Goal: Communication & Community: Answer question/provide support

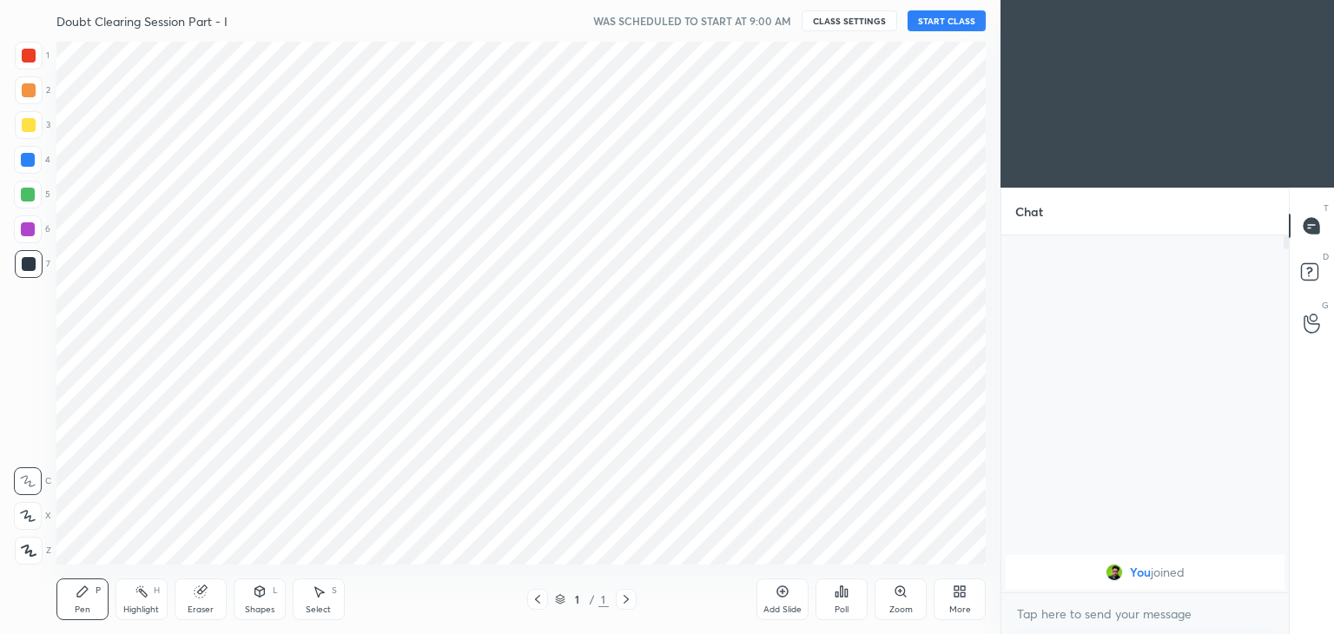
scroll to position [86303, 85896]
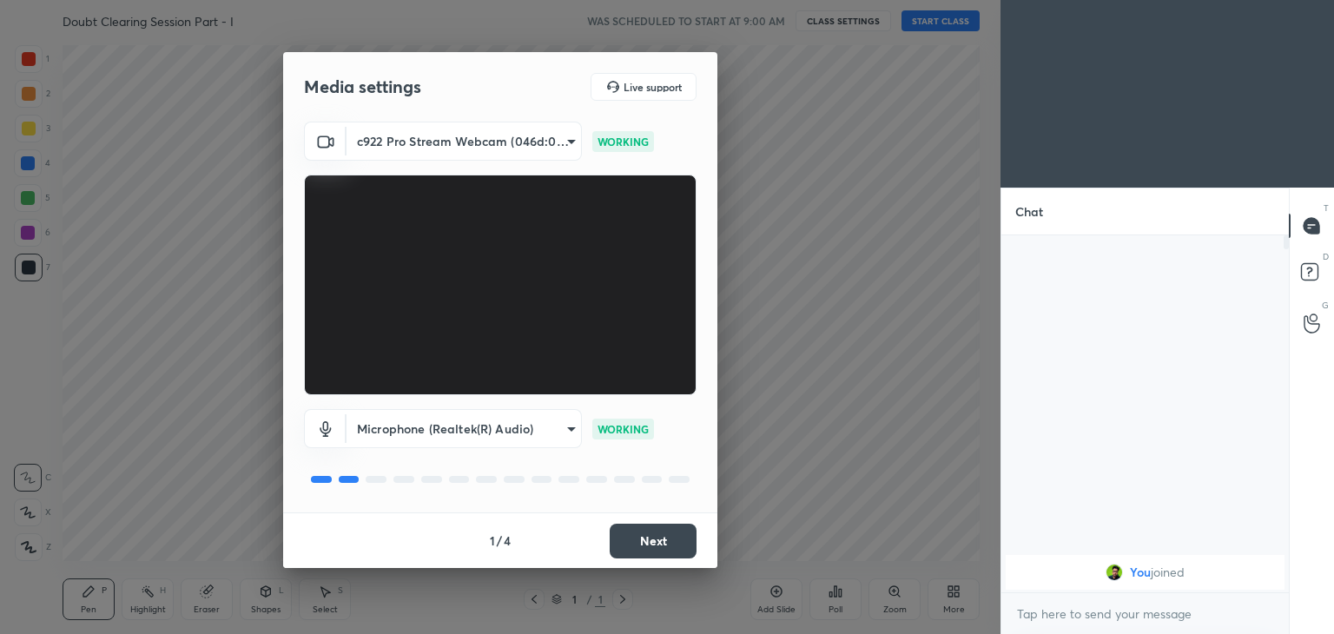
click at [643, 539] on button "Next" at bounding box center [653, 541] width 87 height 35
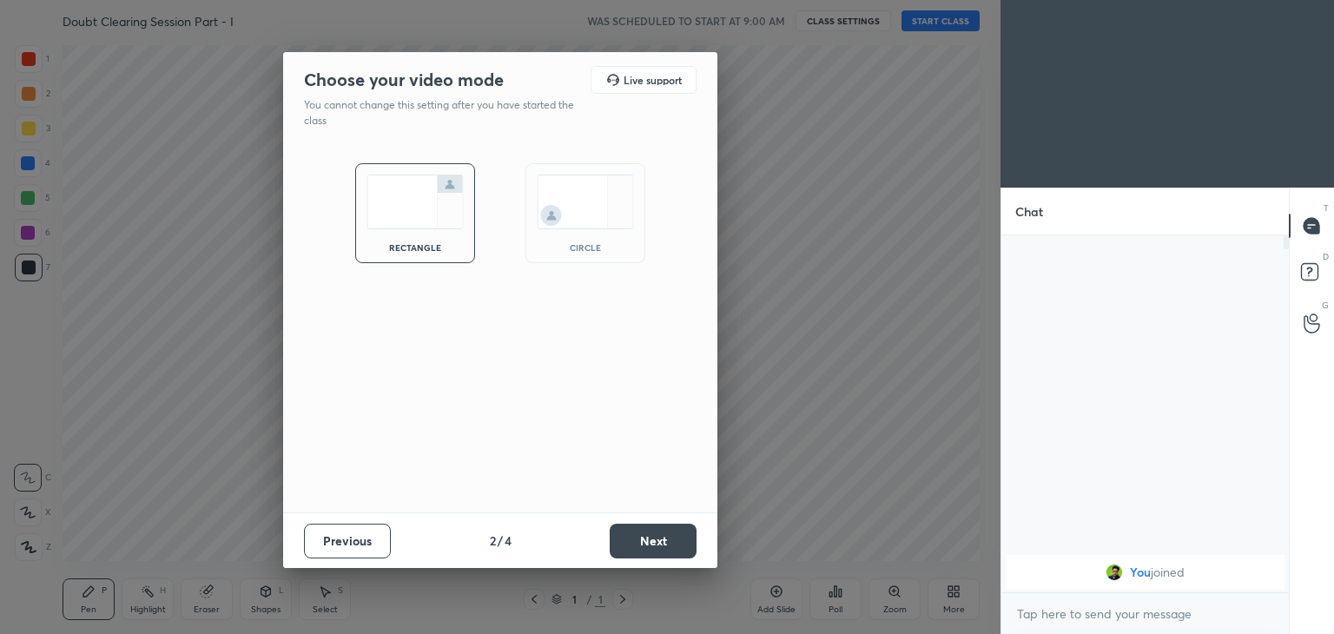
click at [577, 240] on div "circle" at bounding box center [585, 213] width 120 height 100
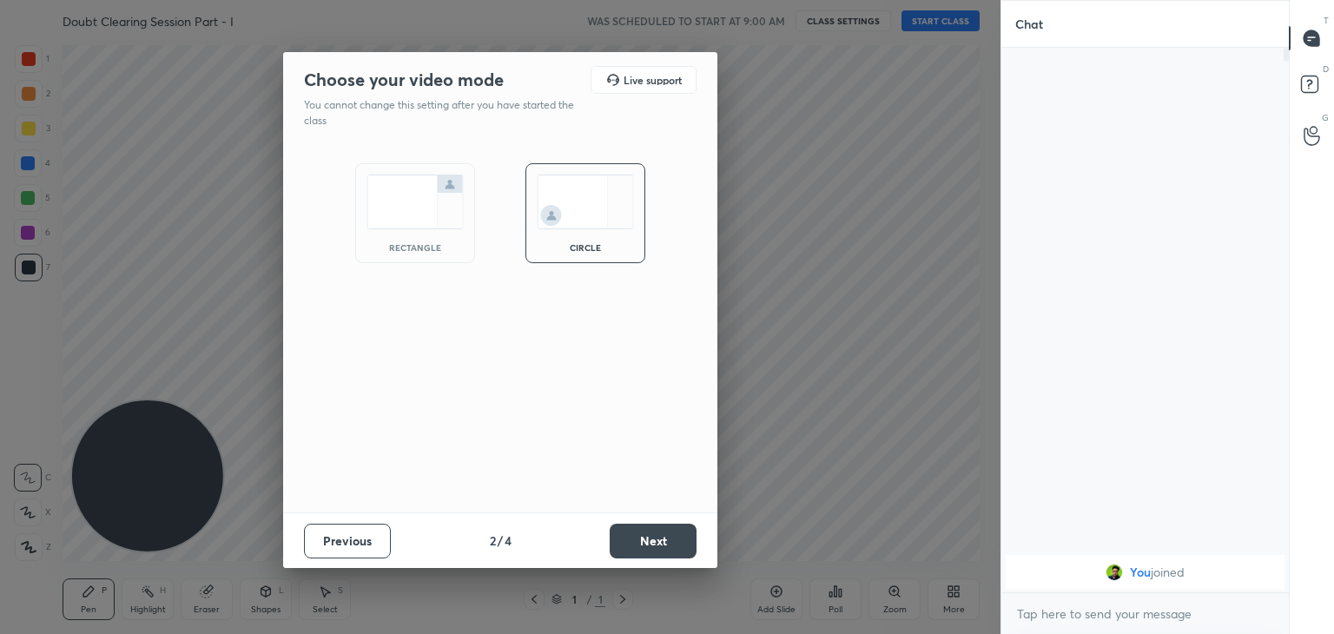
scroll to position [396, 282]
click at [647, 546] on button "Next" at bounding box center [653, 541] width 87 height 35
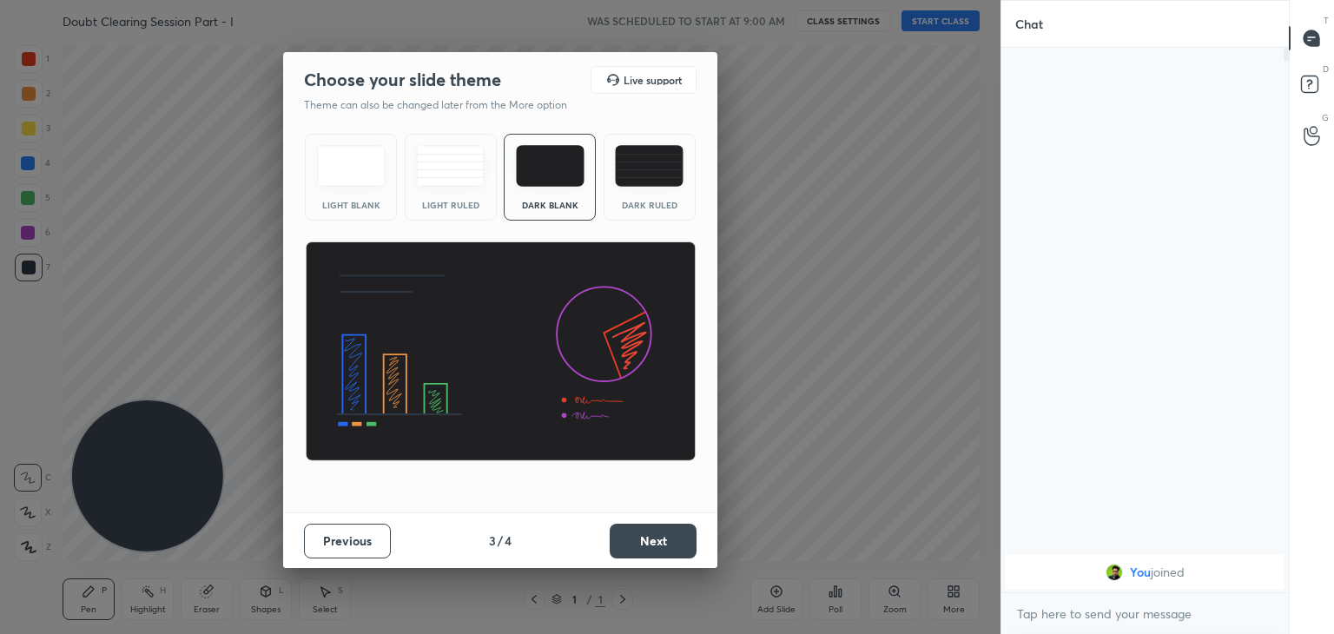
click at [649, 538] on button "Next" at bounding box center [653, 541] width 87 height 35
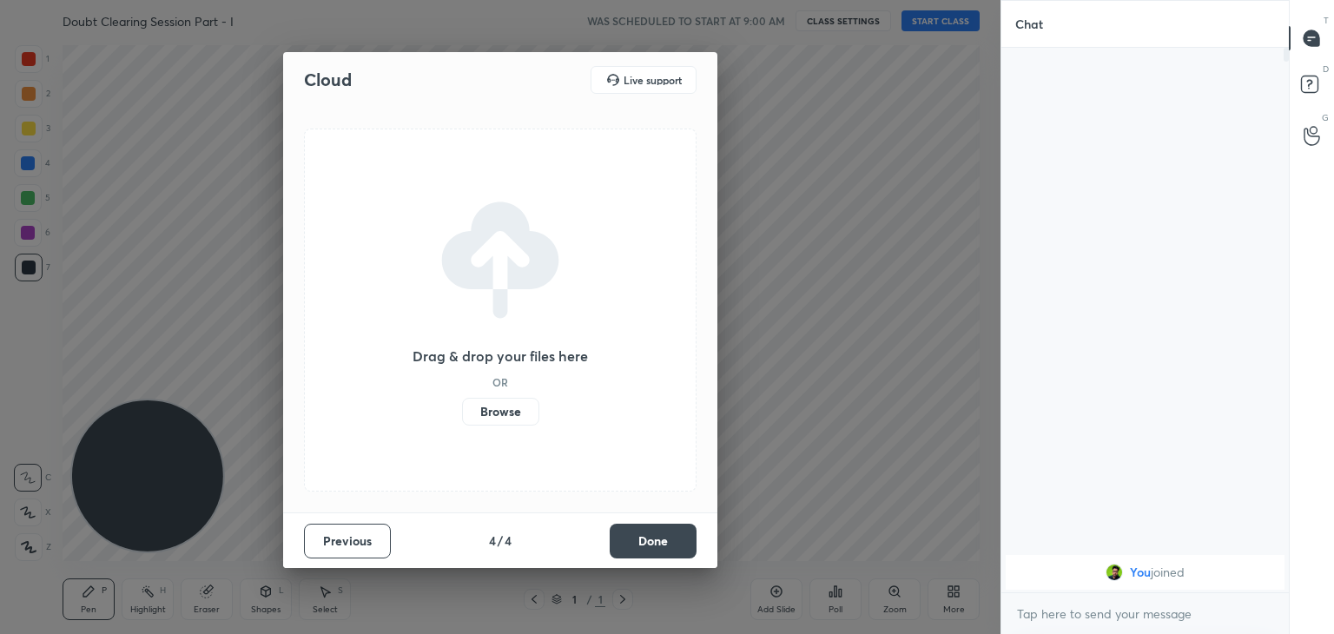
click at [654, 535] on button "Done" at bounding box center [653, 541] width 87 height 35
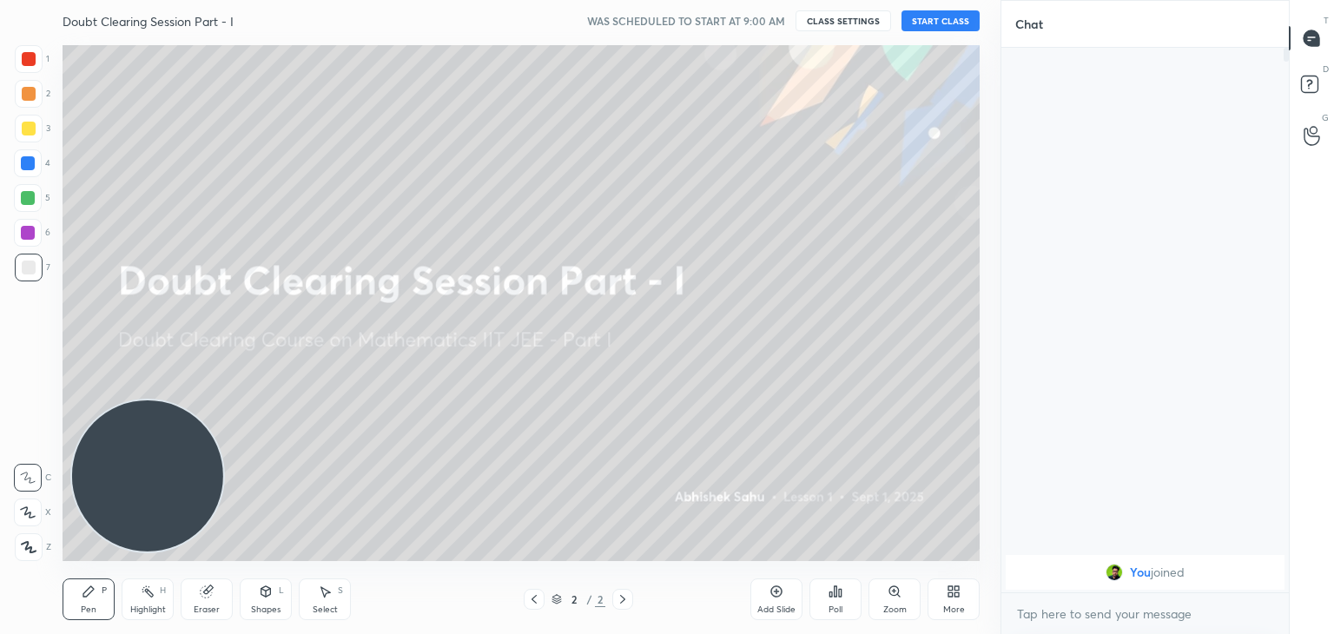
click at [945, 595] on div "More" at bounding box center [953, 599] width 52 height 42
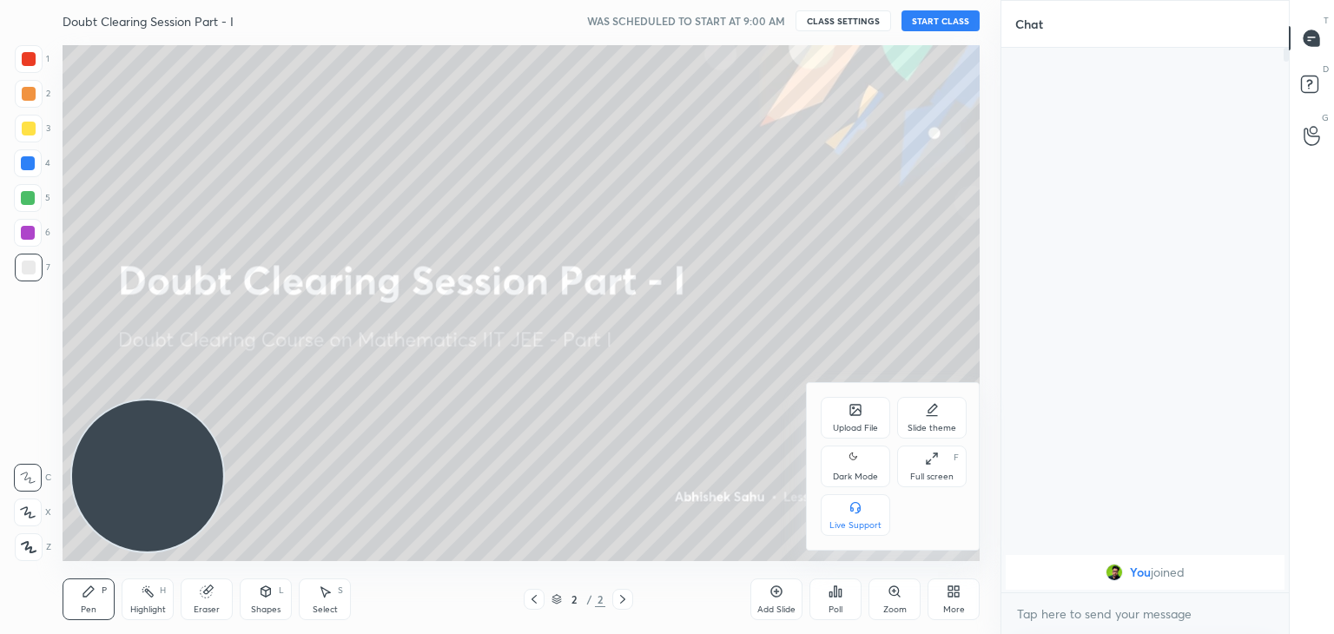
click at [845, 470] on div "Dark Mode" at bounding box center [855, 466] width 69 height 42
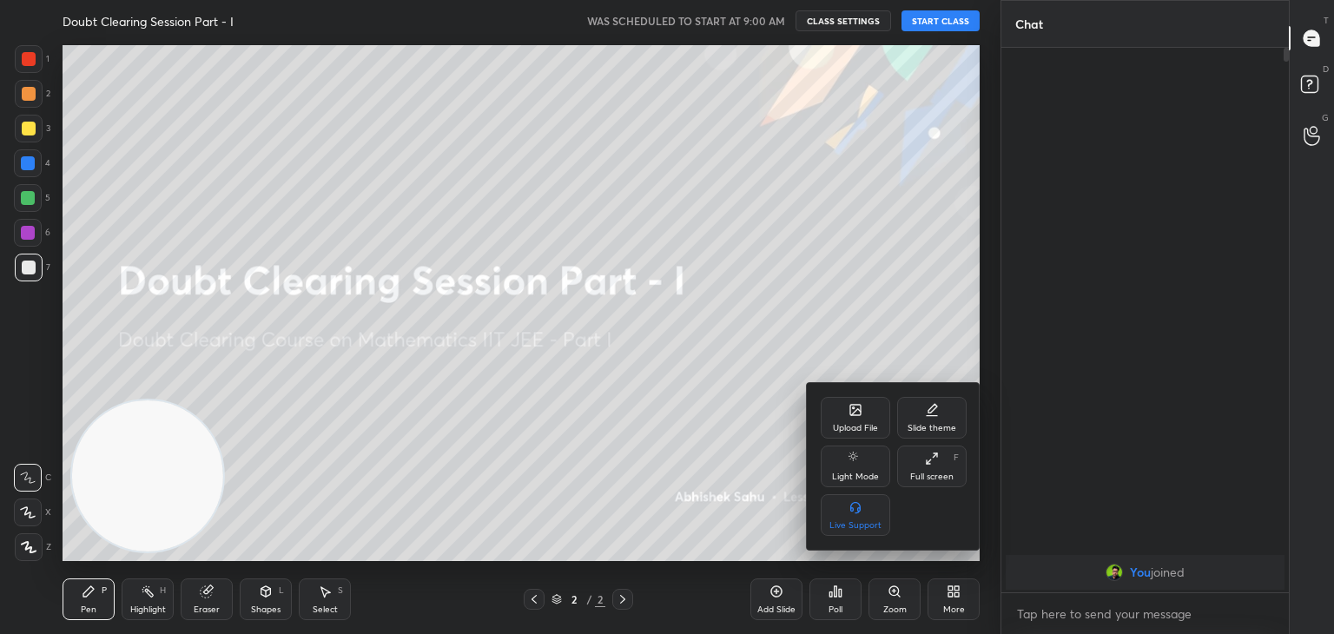
drag, startPoint x: 725, startPoint y: 447, endPoint x: 697, endPoint y: 427, distance: 34.2
click at [723, 445] on div at bounding box center [667, 317] width 1334 height 634
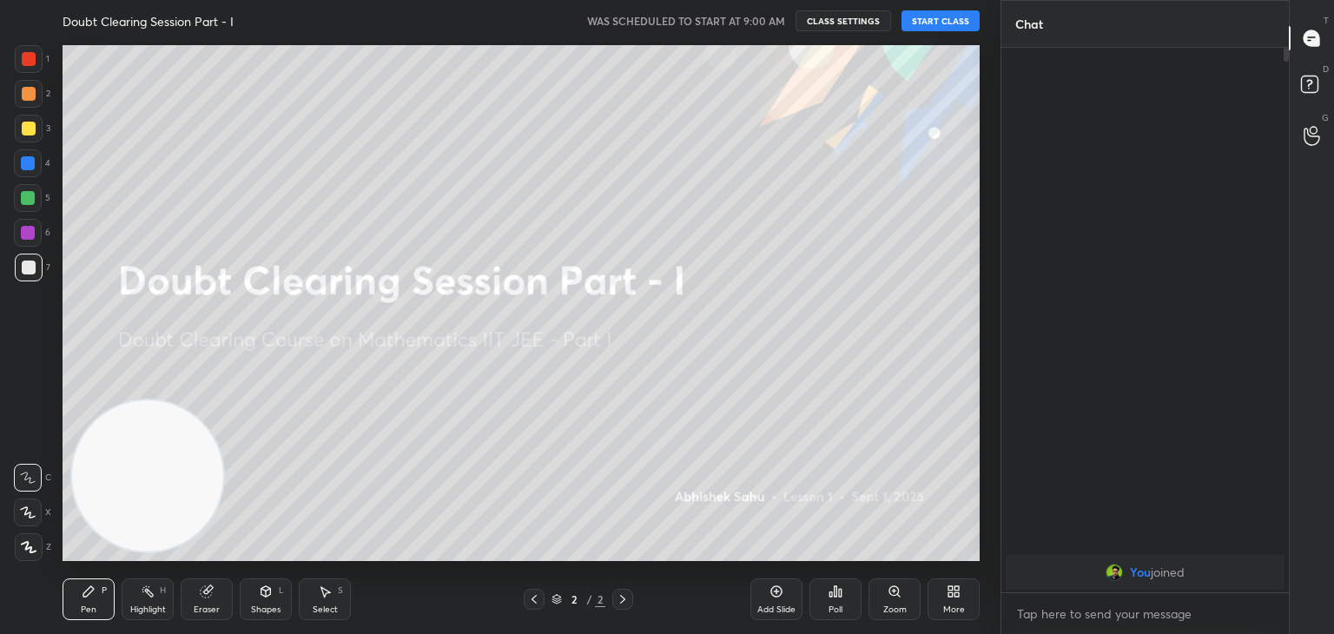
click at [934, 25] on button "START CLASS" at bounding box center [940, 20] width 78 height 21
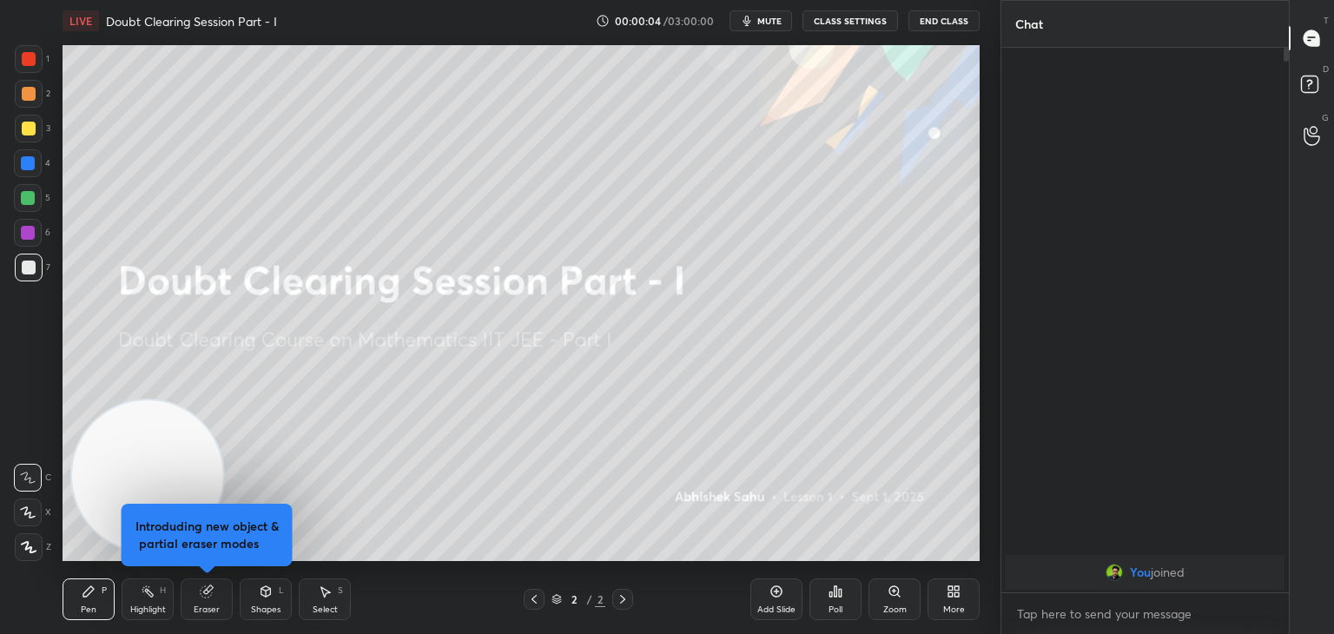
click at [201, 585] on icon at bounding box center [207, 591] width 14 height 14
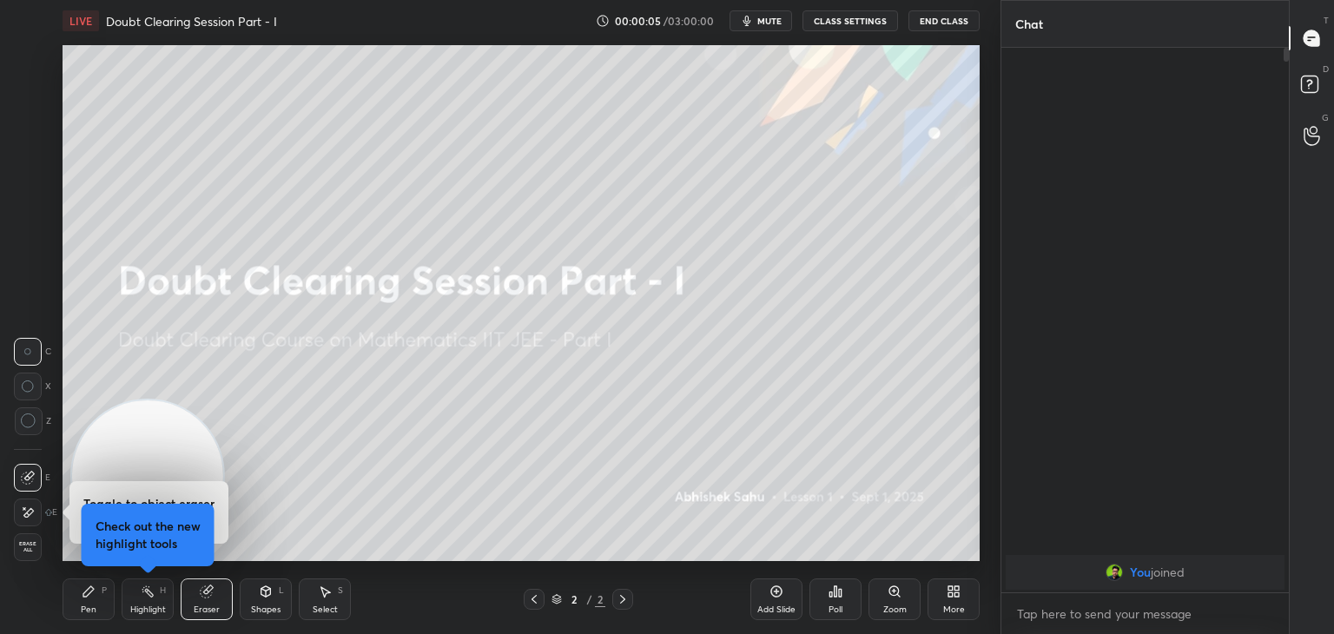
click at [90, 609] on div "Pen" at bounding box center [89, 609] width 16 height 9
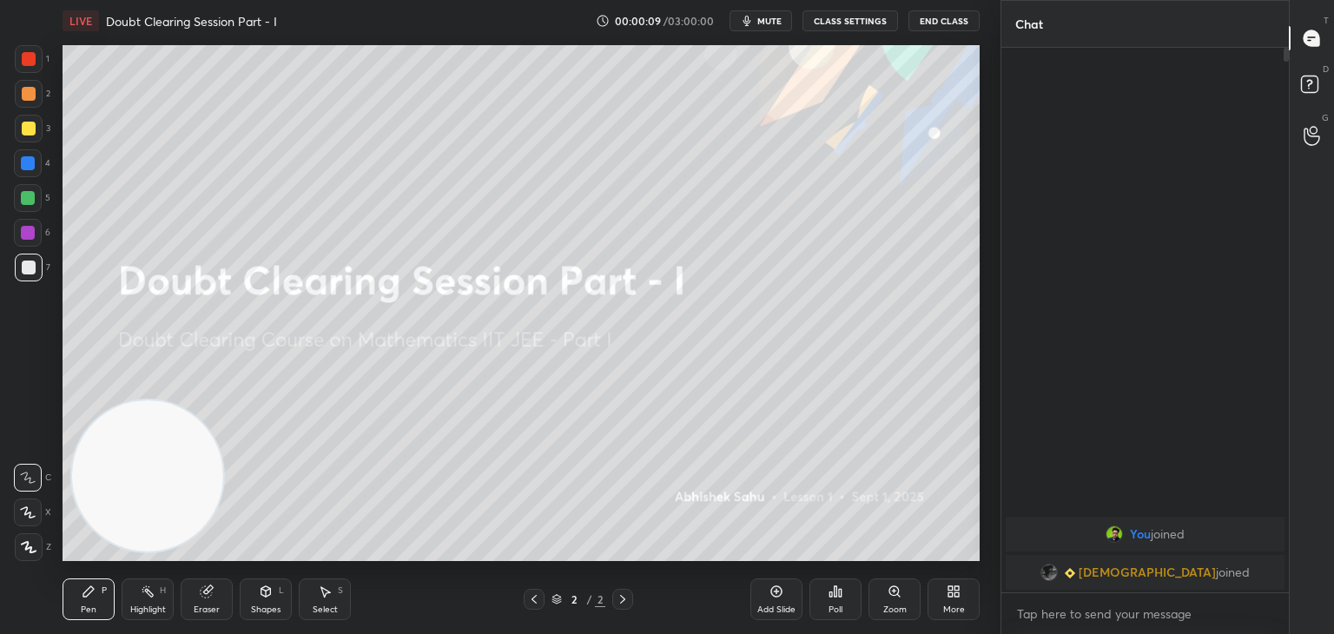
click at [777, 602] on div "Add Slide" at bounding box center [776, 599] width 52 height 42
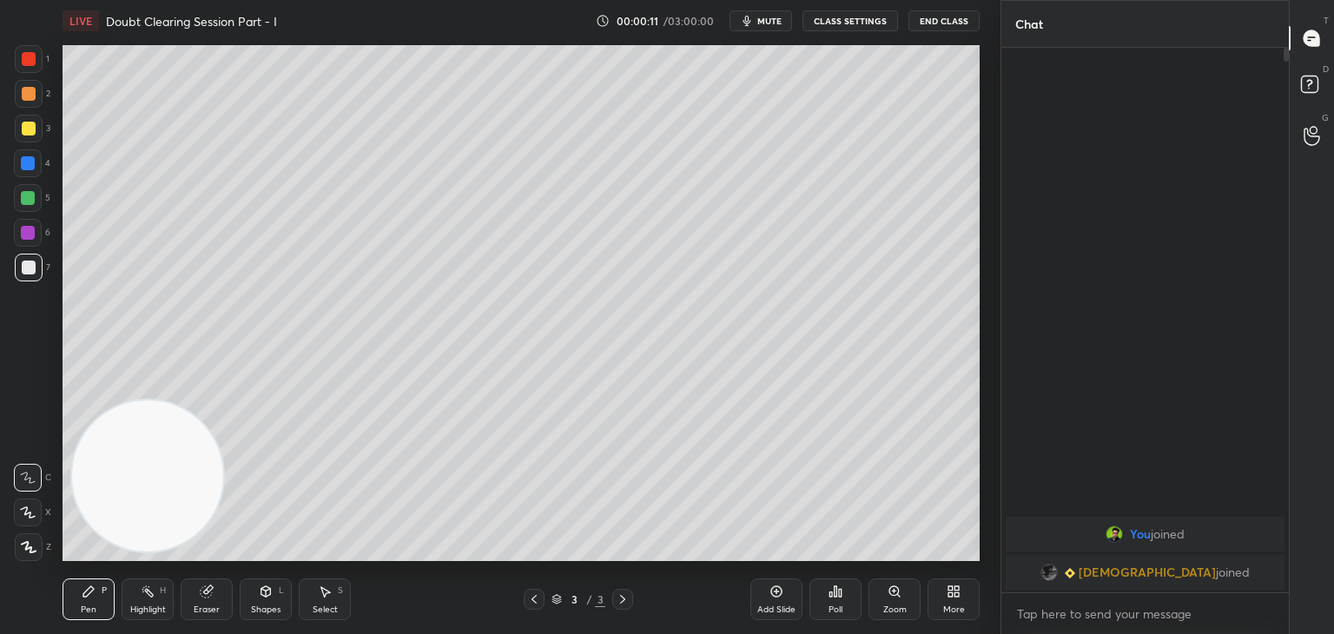
click at [768, 18] on span "mute" at bounding box center [769, 21] width 24 height 12
click at [1095, 581] on div "[PERSON_NAME] joined" at bounding box center [1144, 572] width 279 height 35
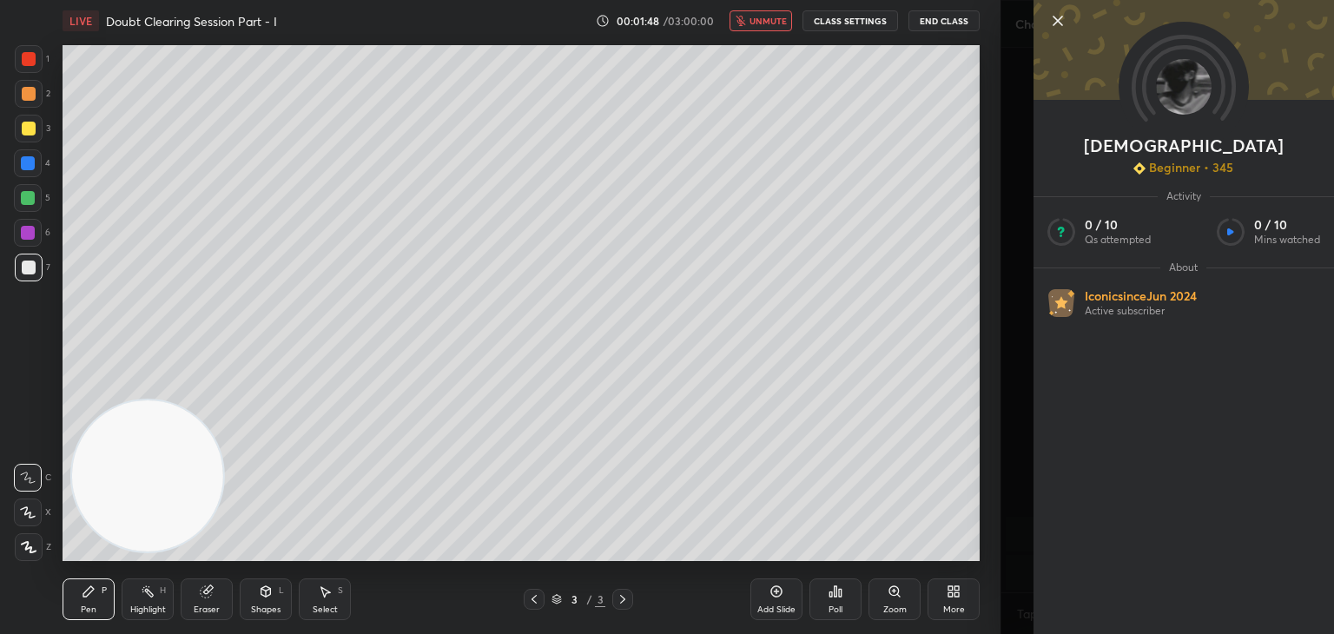
click at [1063, 17] on icon at bounding box center [1057, 20] width 21 height 21
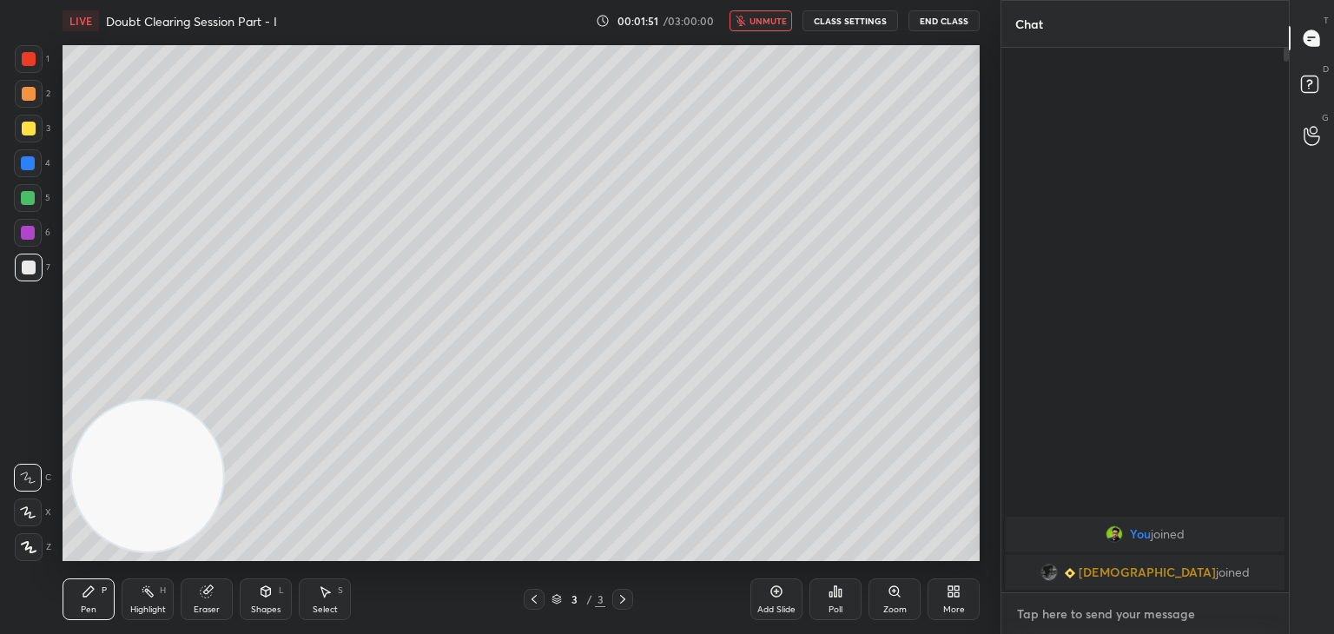
click at [1111, 612] on textarea at bounding box center [1145, 614] width 260 height 28
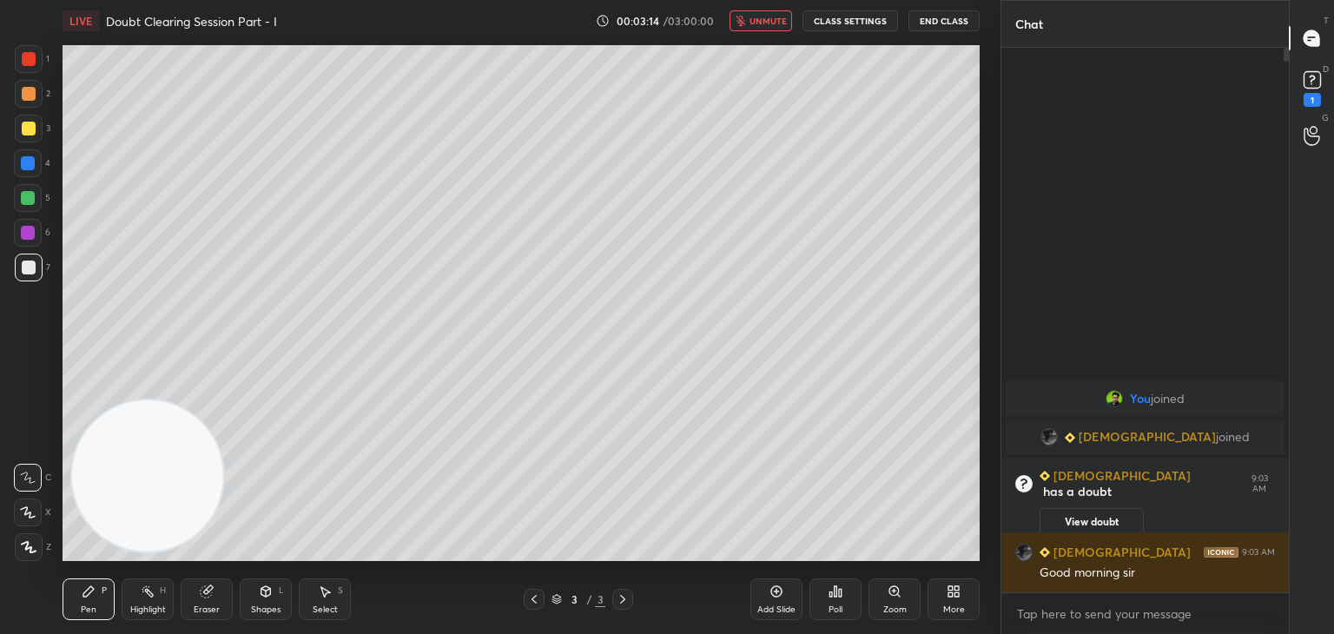
drag, startPoint x: 535, startPoint y: 598, endPoint x: 542, endPoint y: 580, distance: 19.5
click at [536, 597] on icon at bounding box center [534, 599] width 14 height 14
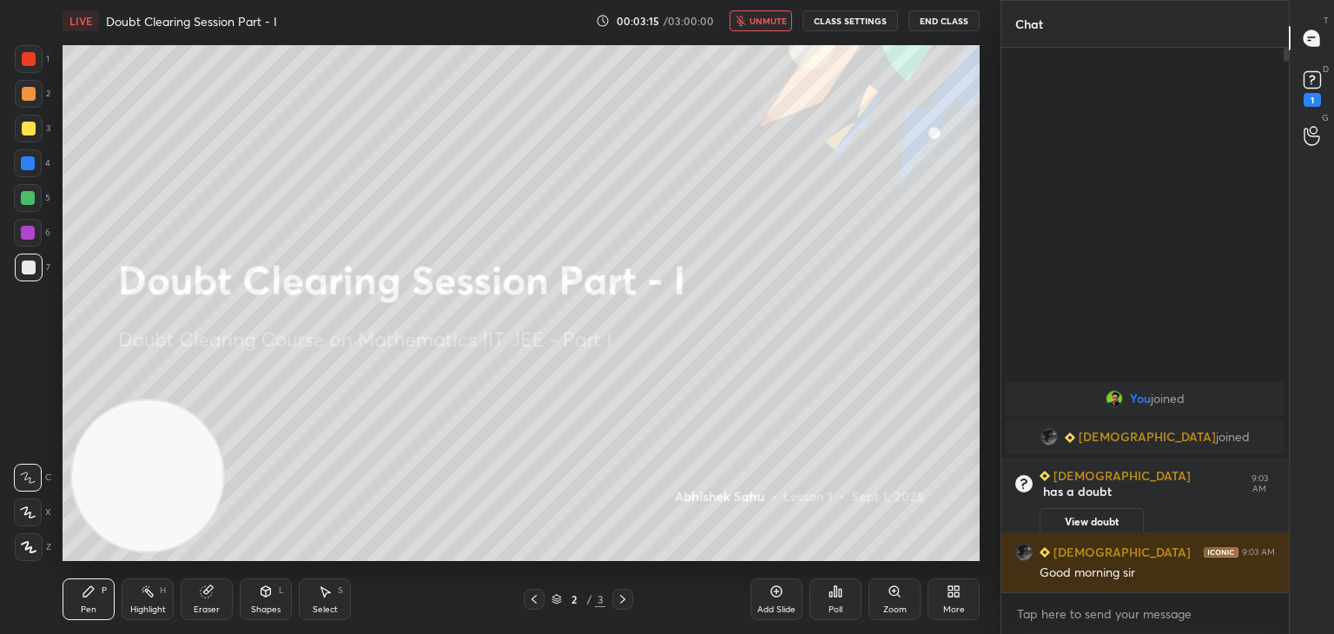
click at [761, 29] on button "unmute" at bounding box center [760, 20] width 63 height 21
click at [1100, 515] on button "View doubt" at bounding box center [1091, 522] width 104 height 28
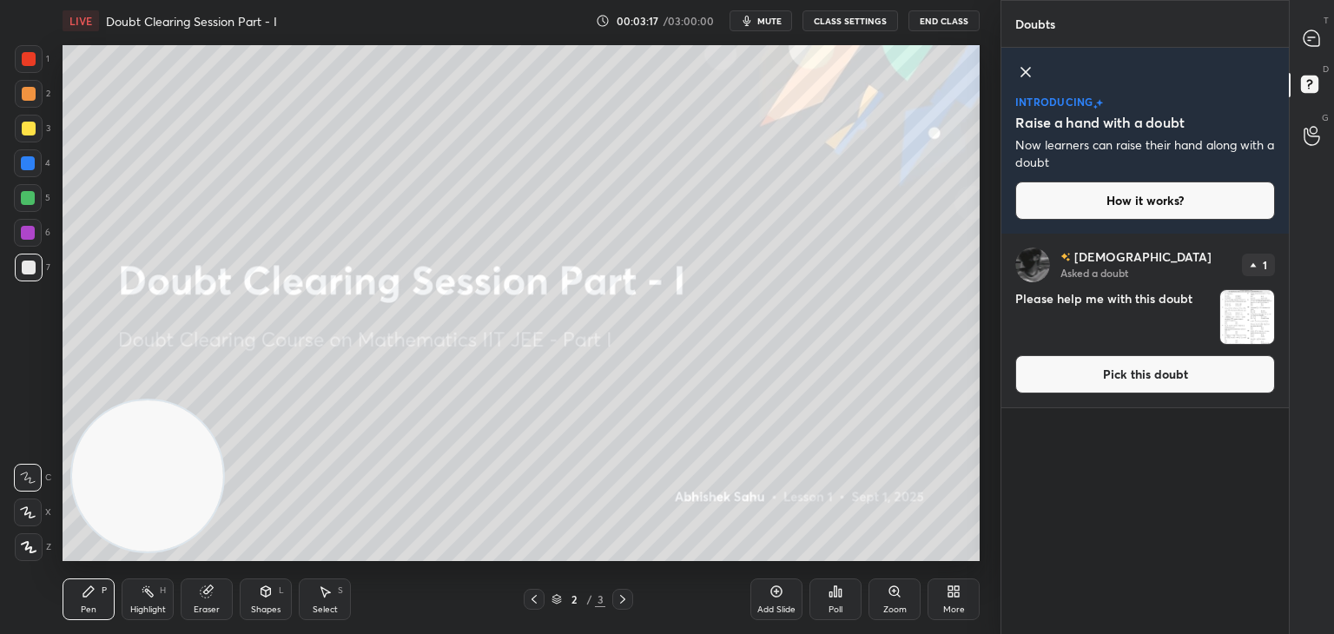
click at [1063, 383] on button "Pick this doubt" at bounding box center [1145, 374] width 260 height 38
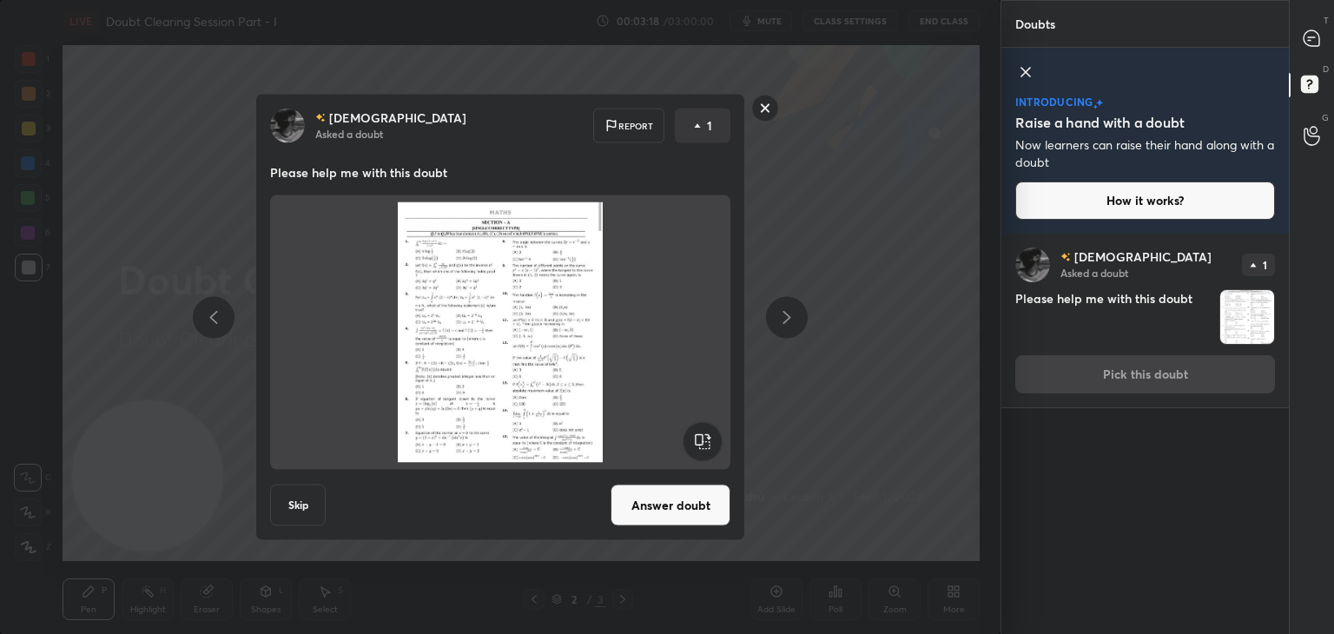
click at [660, 498] on button "Answer doubt" at bounding box center [670, 505] width 120 height 42
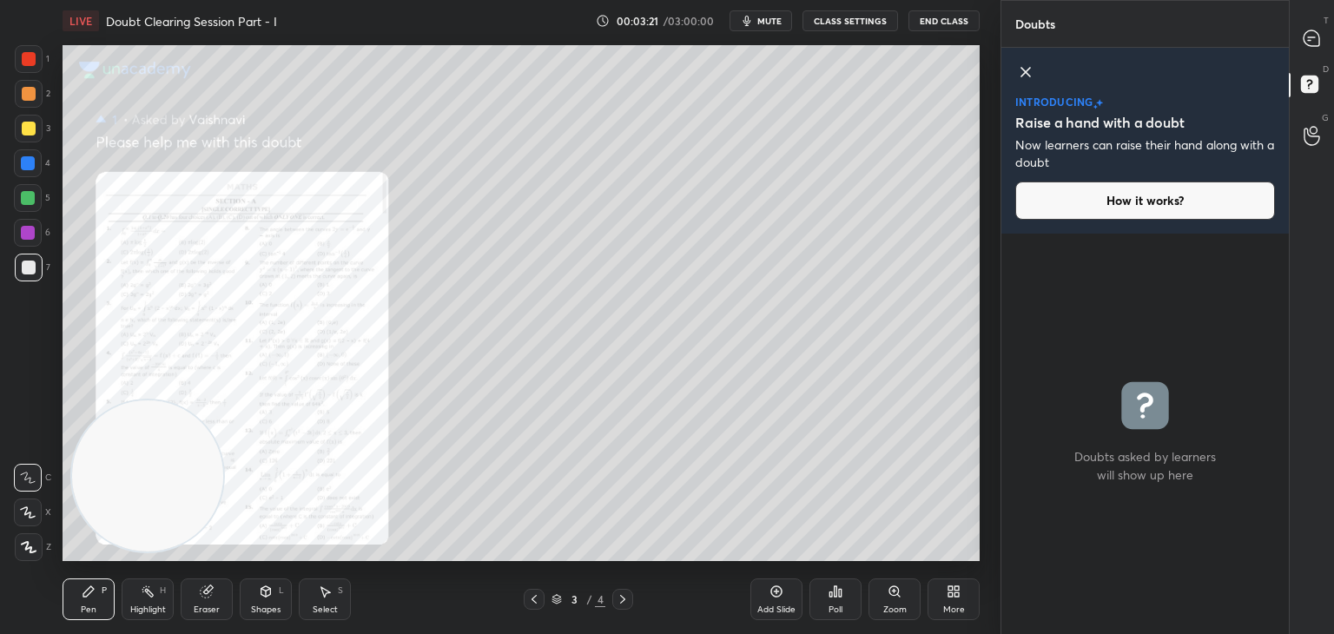
click at [1028, 69] on icon at bounding box center [1025, 72] width 21 height 21
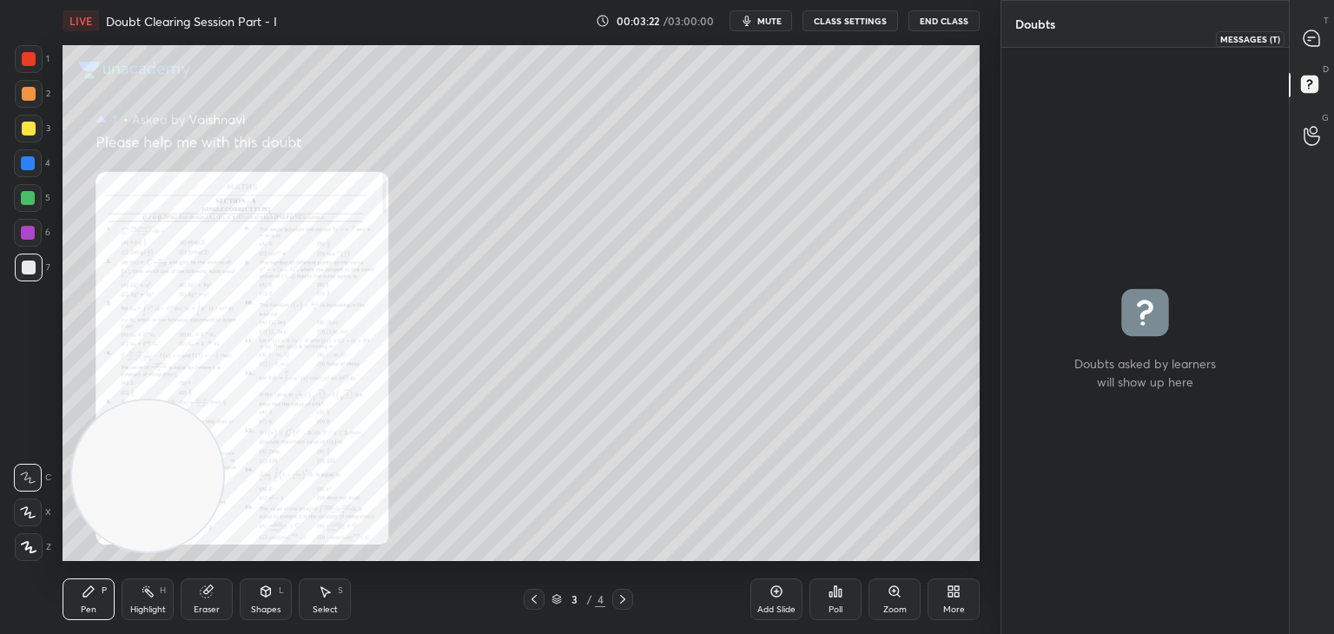
drag, startPoint x: 1319, startPoint y: 30, endPoint x: 1308, endPoint y: 30, distance: 11.3
click at [1318, 30] on icon at bounding box center [1311, 39] width 18 height 18
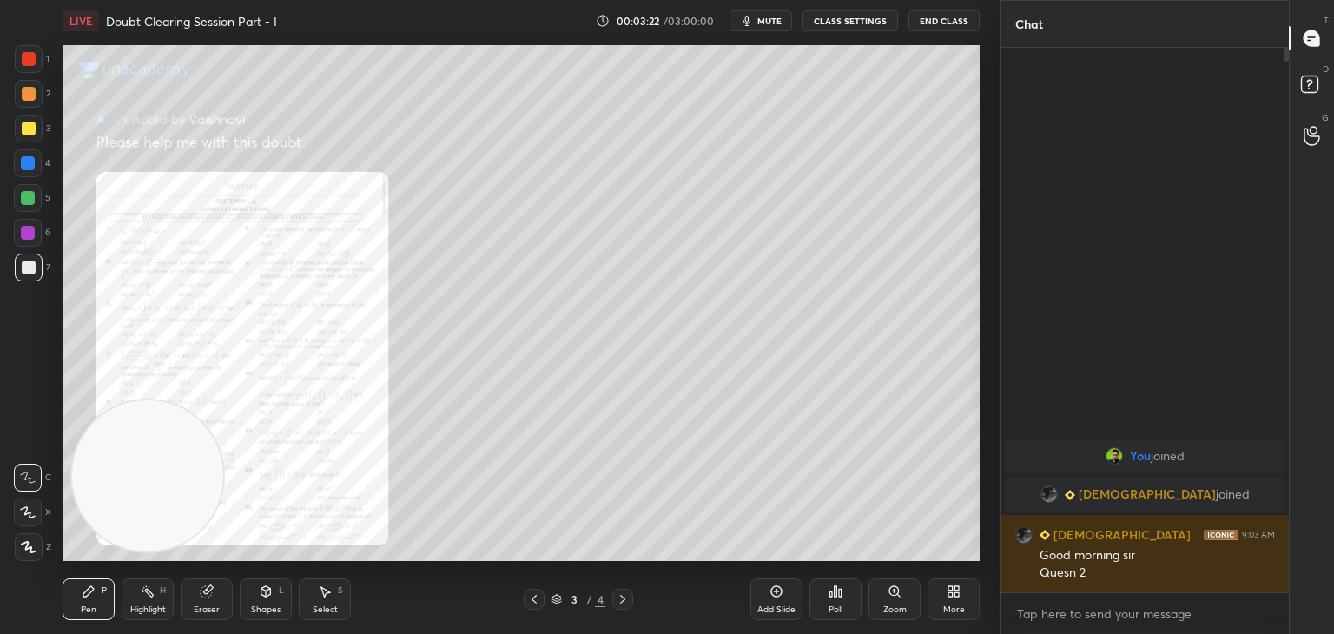
scroll to position [539, 282]
click at [900, 595] on div "Zoom" at bounding box center [894, 599] width 52 height 42
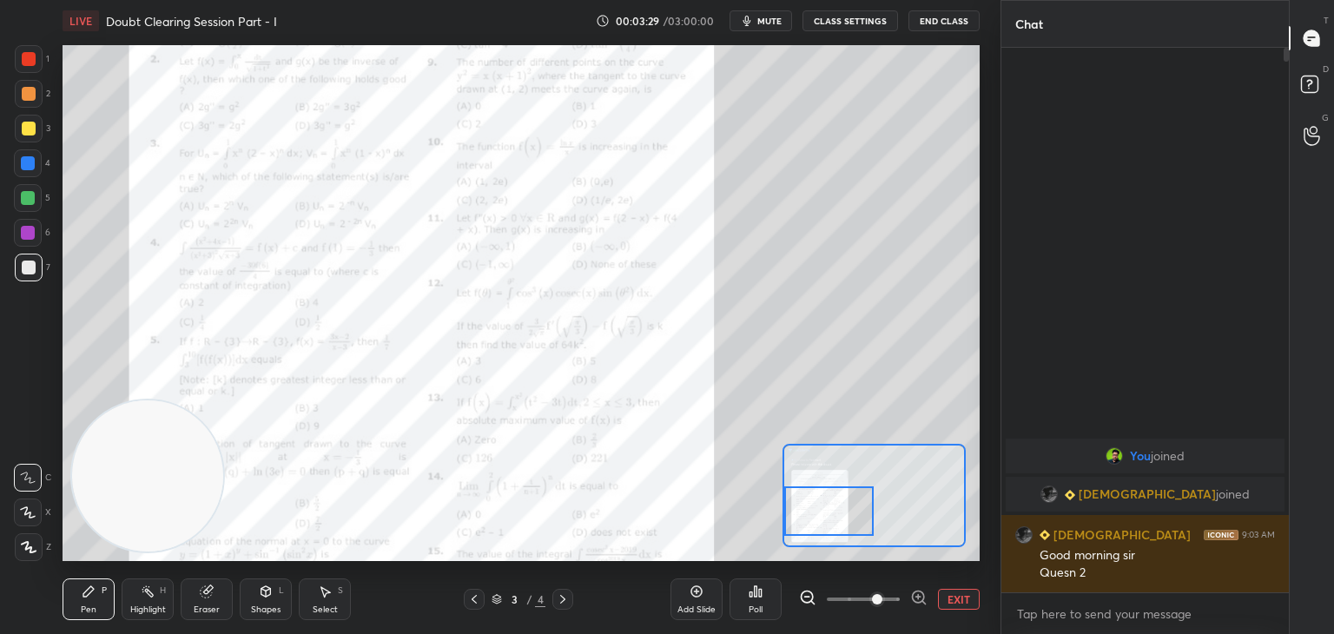
click at [761, 504] on div "Setting up your live class Poll for secs No correct answer Start poll" at bounding box center [521, 303] width 917 height 516
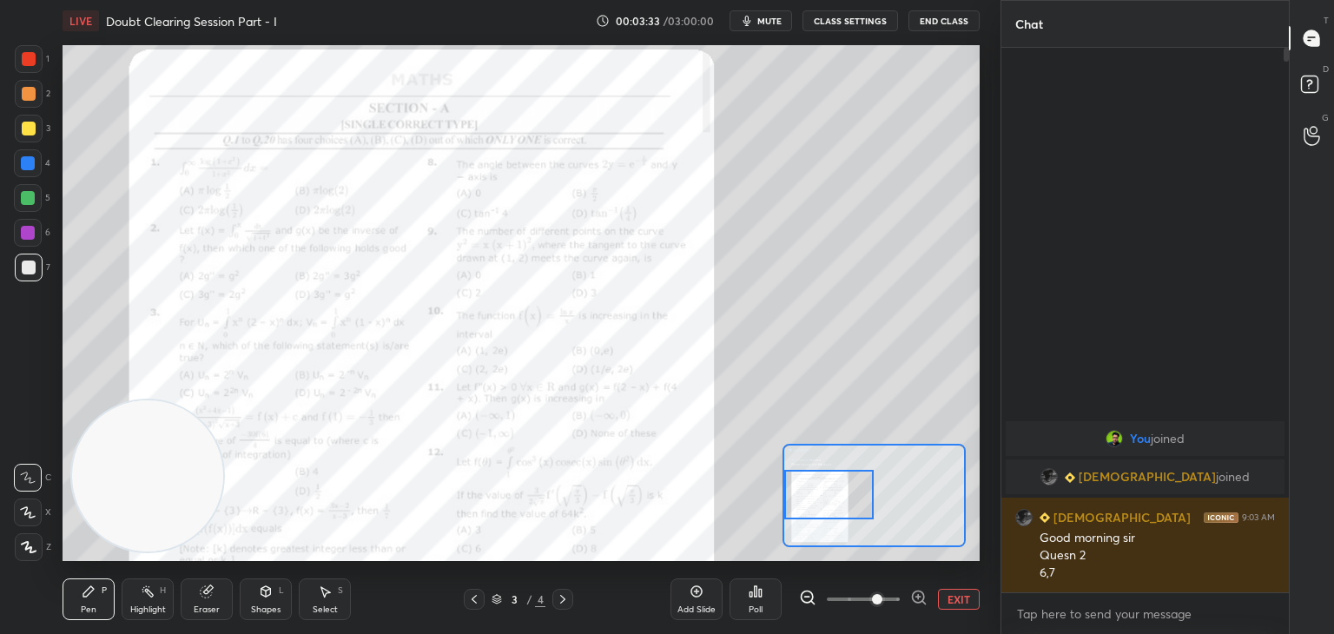
drag, startPoint x: 832, startPoint y: 498, endPoint x: 816, endPoint y: 485, distance: 19.8
click at [816, 485] on div at bounding box center [829, 494] width 90 height 49
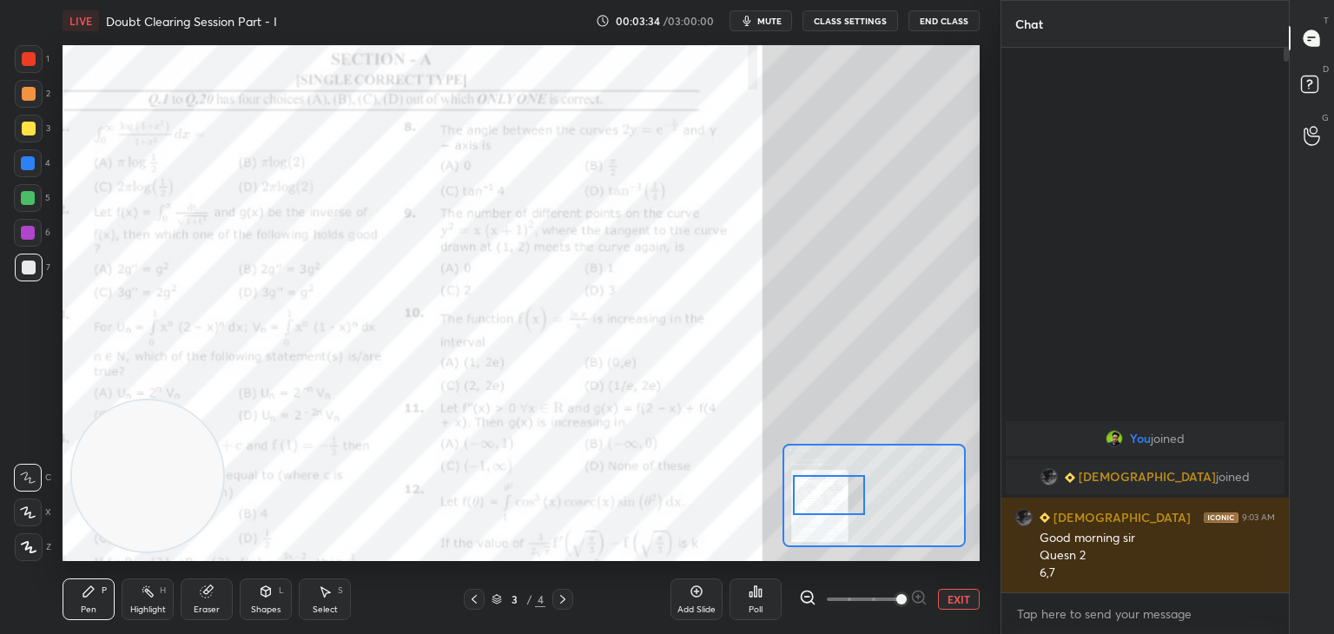
drag, startPoint x: 887, startPoint y: 600, endPoint x: 889, endPoint y: 586, distance: 14.0
click at [899, 598] on span at bounding box center [901, 599] width 10 height 10
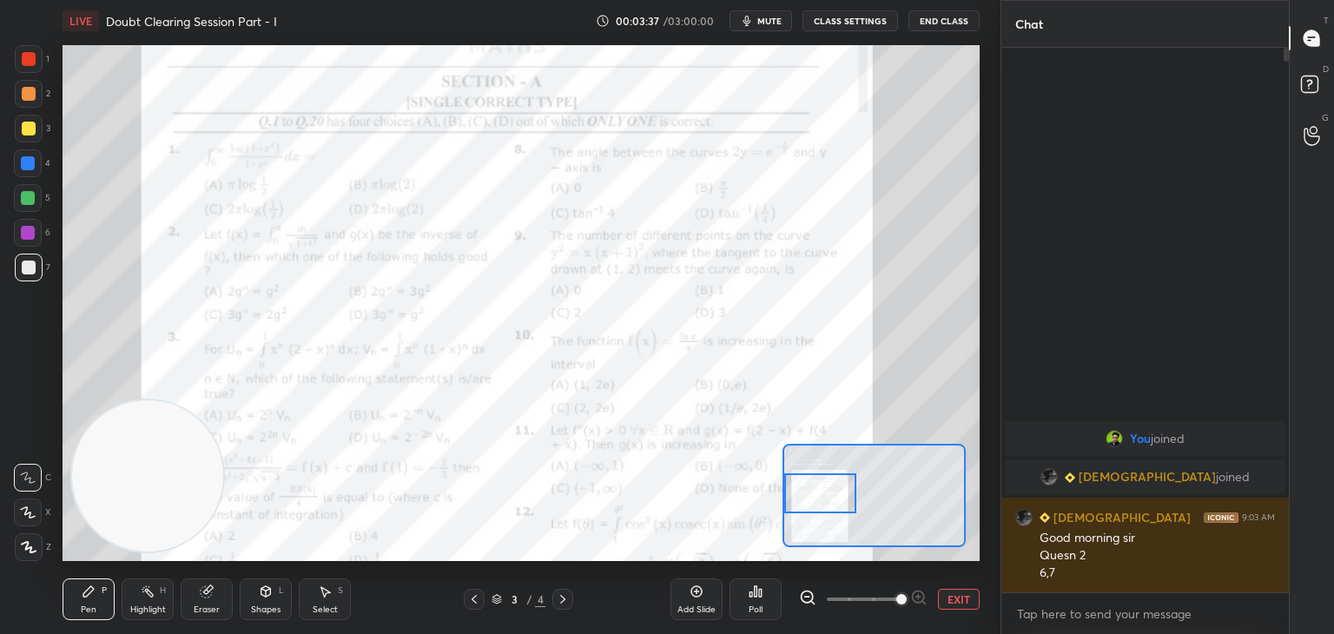
click at [811, 499] on div at bounding box center [820, 493] width 72 height 40
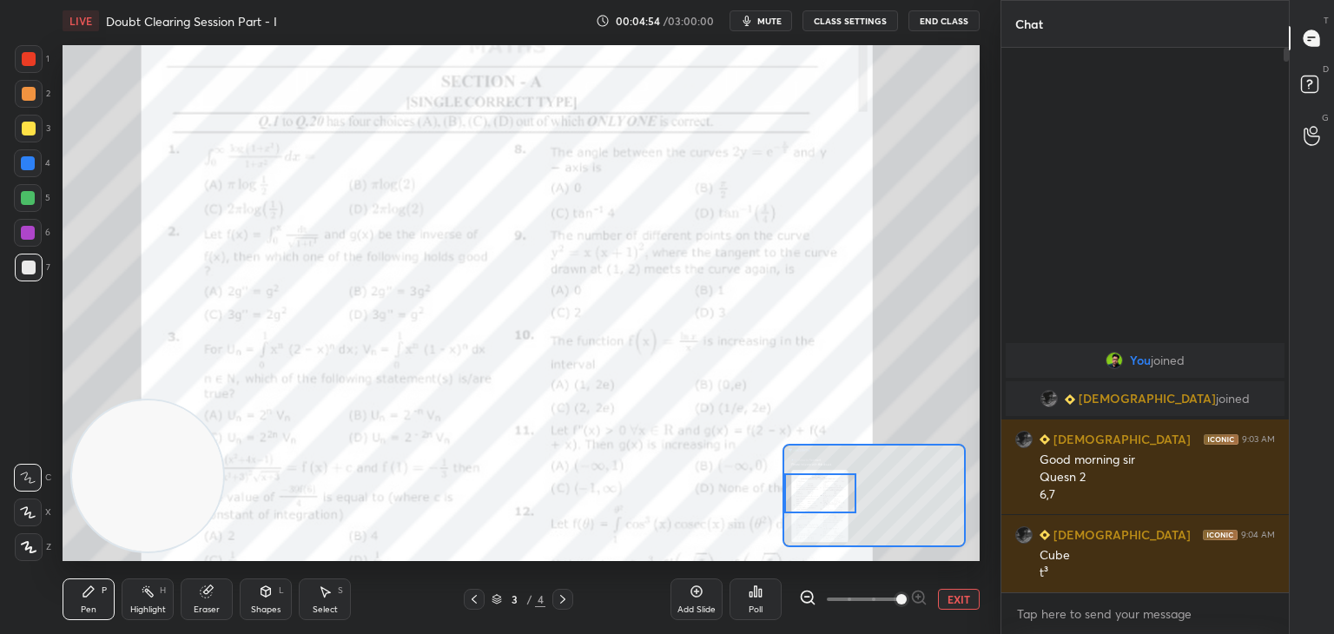
click at [969, 591] on button "EXIT" at bounding box center [959, 599] width 42 height 21
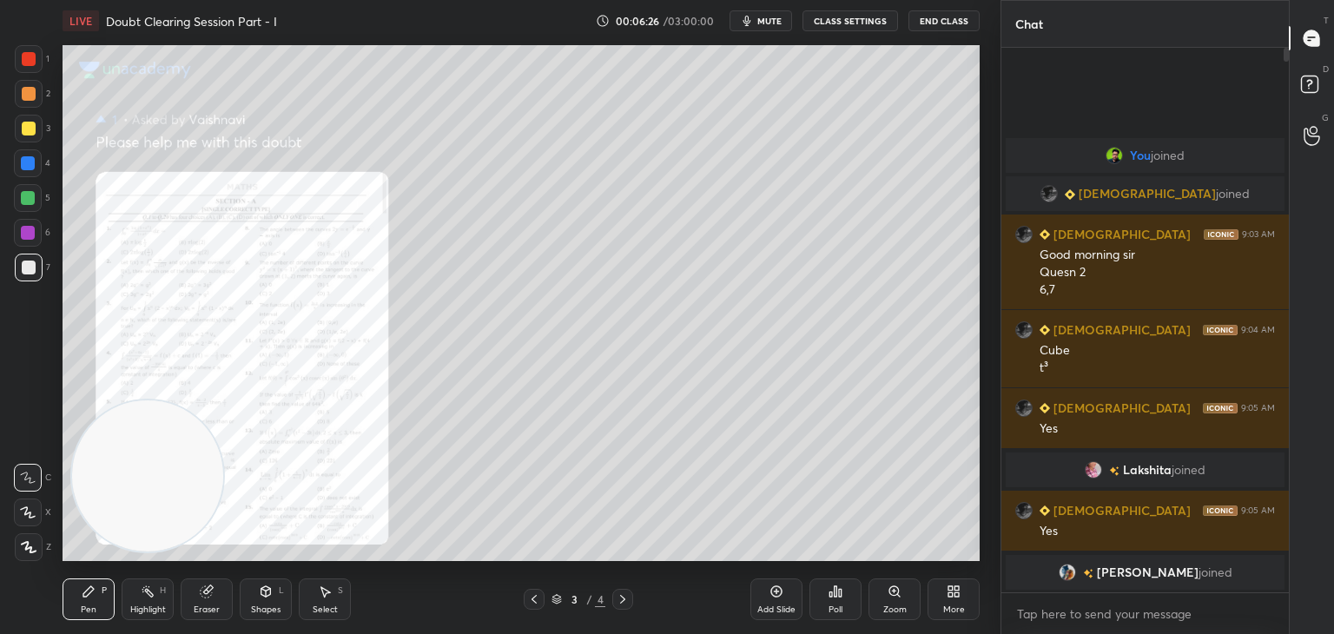
click at [776, 598] on icon at bounding box center [776, 591] width 14 height 14
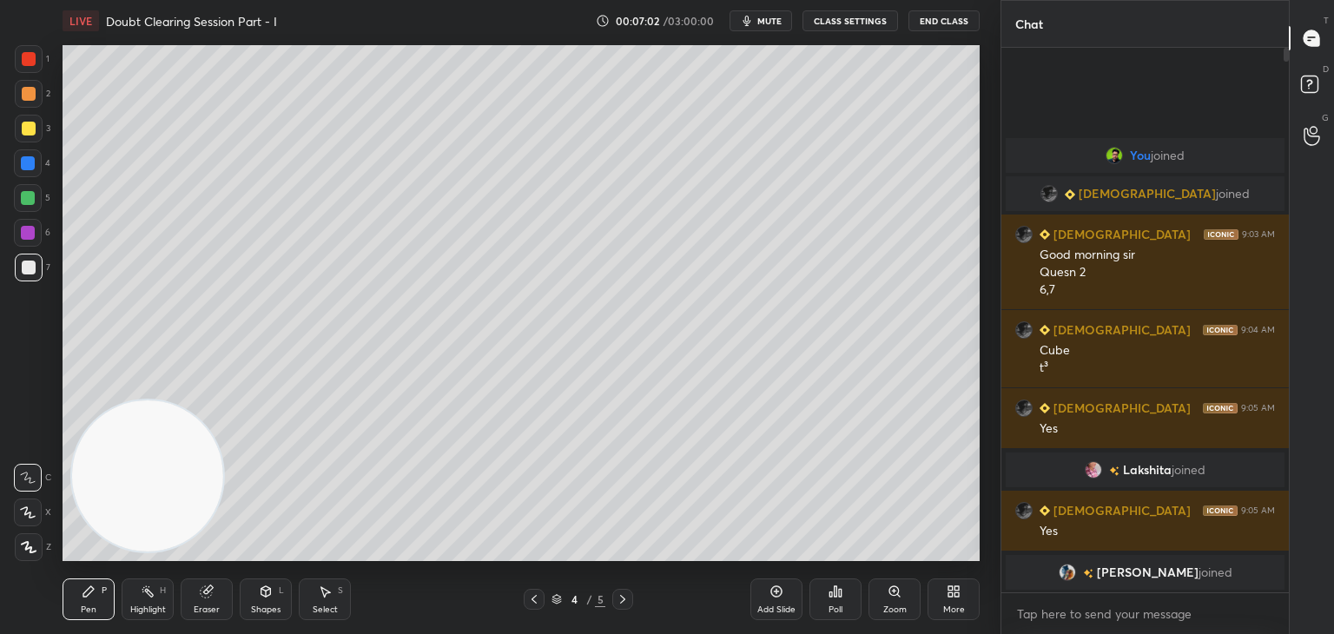
click at [213, 592] on div "Eraser" at bounding box center [207, 599] width 52 height 42
click at [101, 596] on div "Pen P" at bounding box center [89, 599] width 52 height 42
click at [531, 600] on icon at bounding box center [534, 599] width 14 height 14
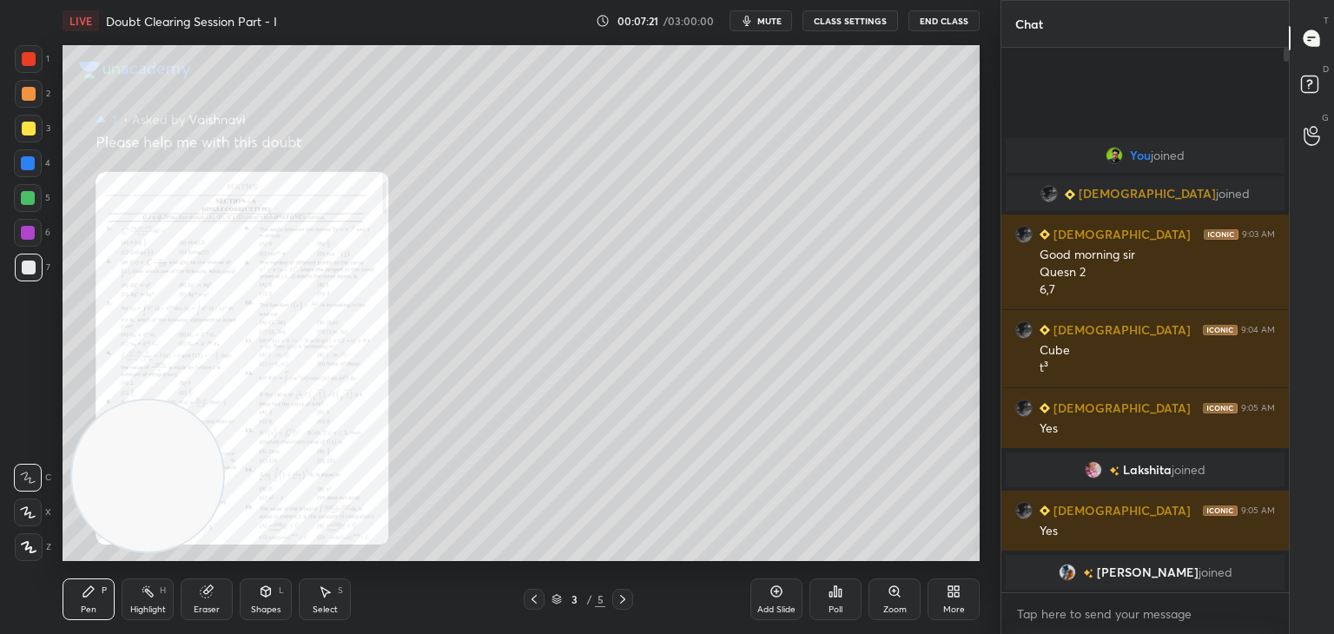
click at [889, 602] on div "Zoom" at bounding box center [894, 599] width 52 height 42
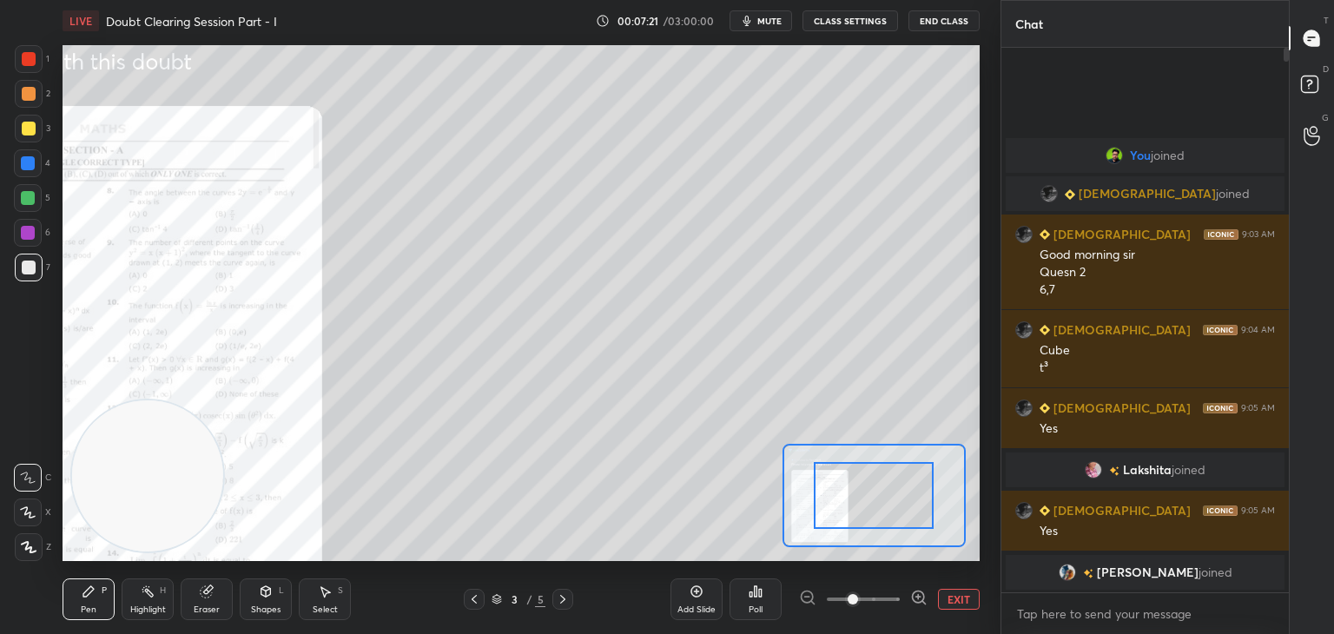
click at [889, 605] on span at bounding box center [863, 599] width 73 height 26
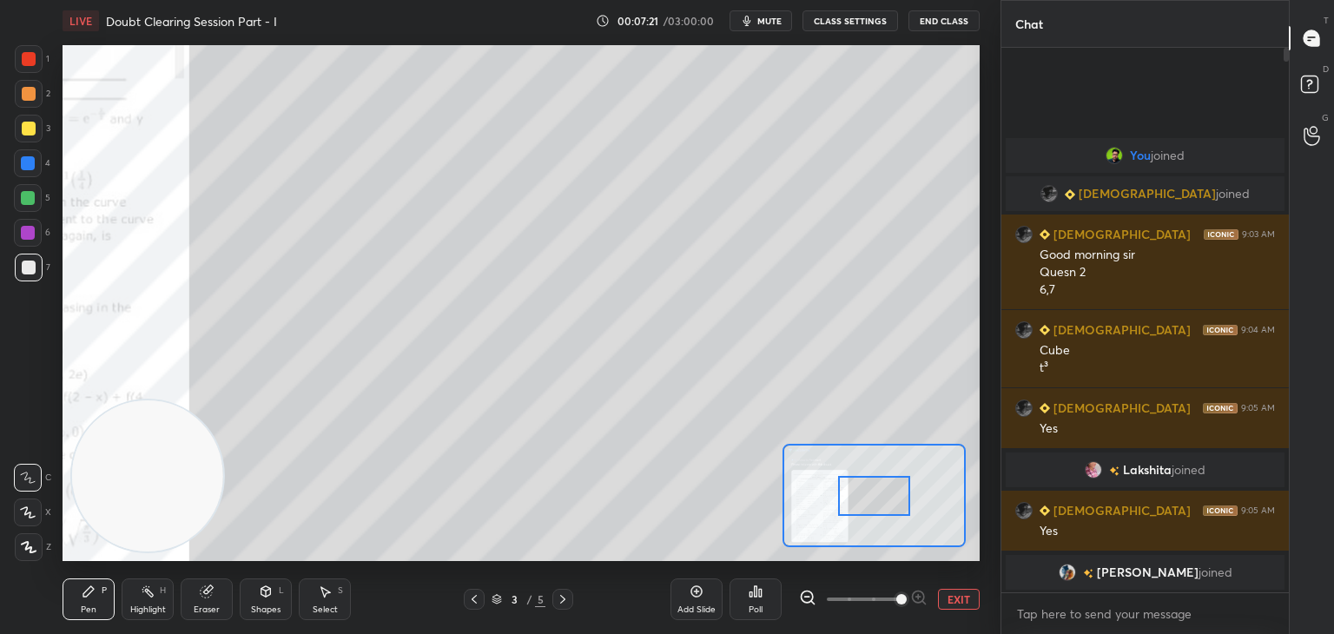
click at [896, 601] on span at bounding box center [901, 599] width 10 height 10
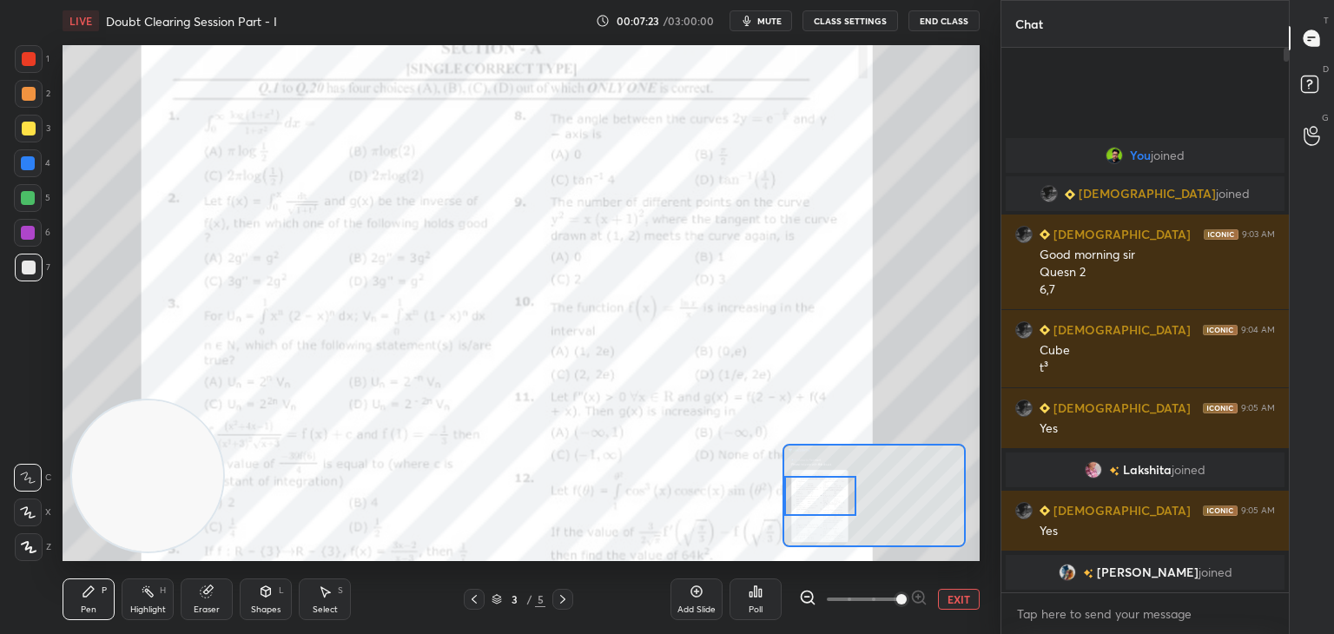
drag, startPoint x: 865, startPoint y: 488, endPoint x: 816, endPoint y: 491, distance: 48.7
click at [816, 491] on div at bounding box center [820, 496] width 72 height 40
click at [30, 60] on div at bounding box center [29, 59] width 14 height 14
click at [216, 587] on div "Eraser" at bounding box center [207, 599] width 52 height 42
drag, startPoint x: 74, startPoint y: 603, endPoint x: 70, endPoint y: 590, distance: 13.5
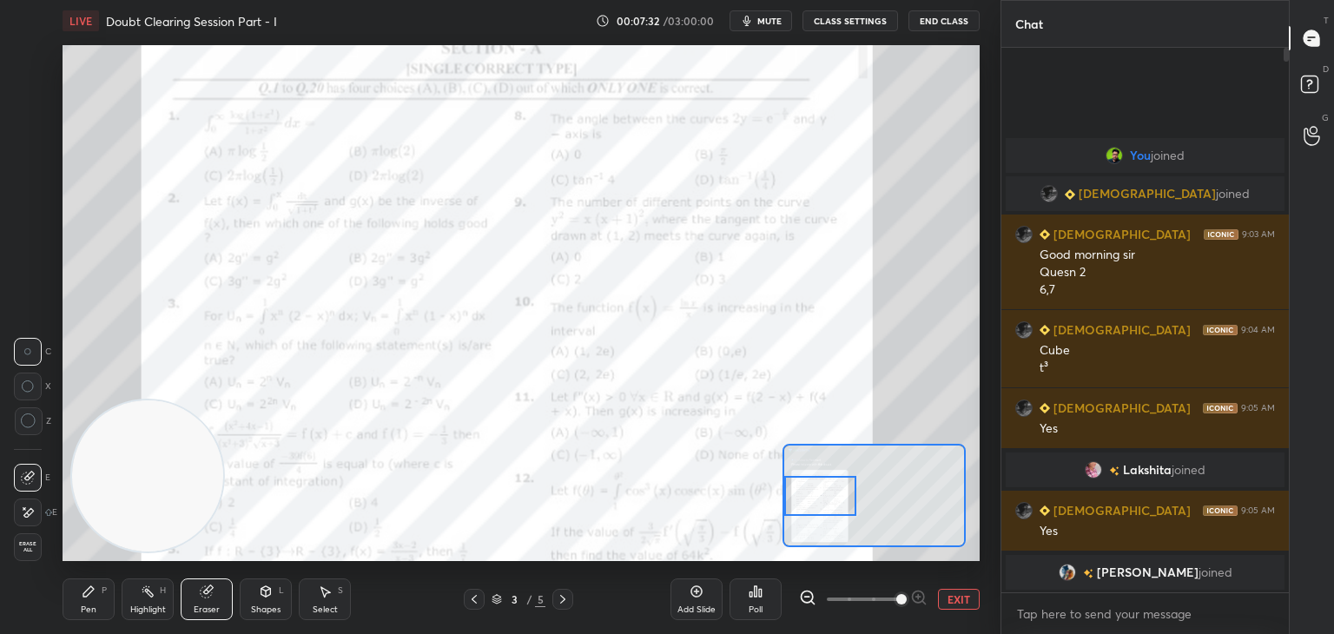
click at [75, 601] on div "Pen P" at bounding box center [89, 599] width 52 height 42
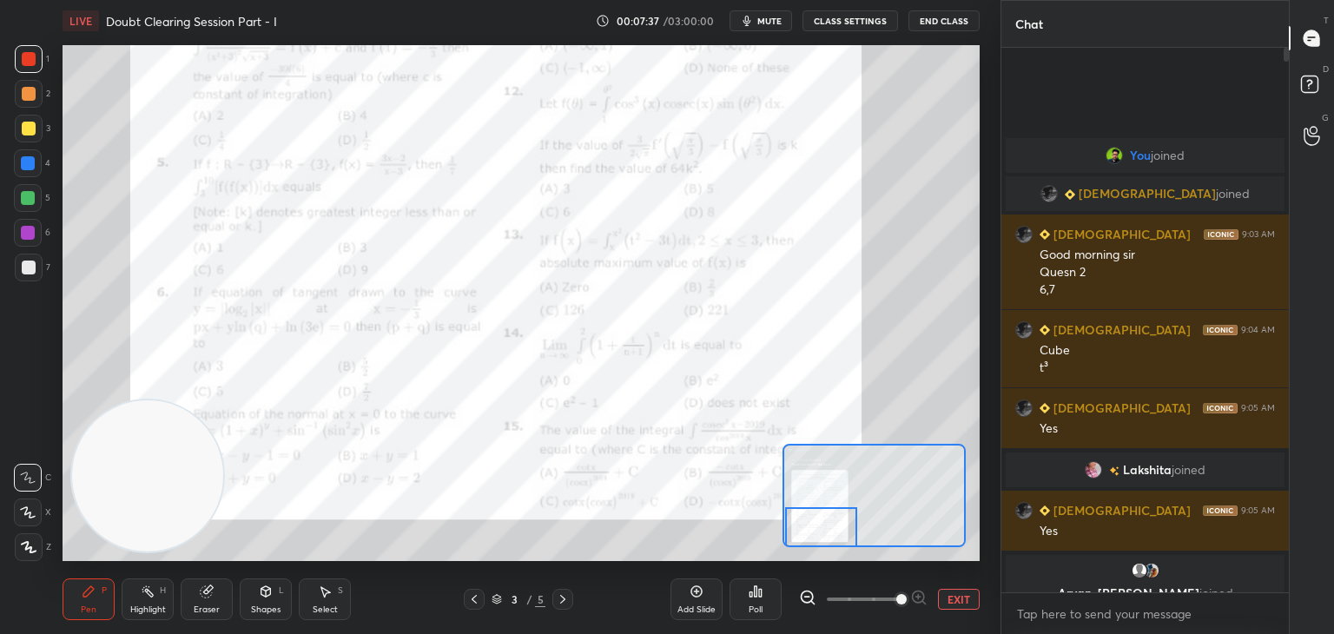
drag, startPoint x: 827, startPoint y: 496, endPoint x: 796, endPoint y: 511, distance: 34.9
click at [830, 528] on div at bounding box center [821, 527] width 72 height 40
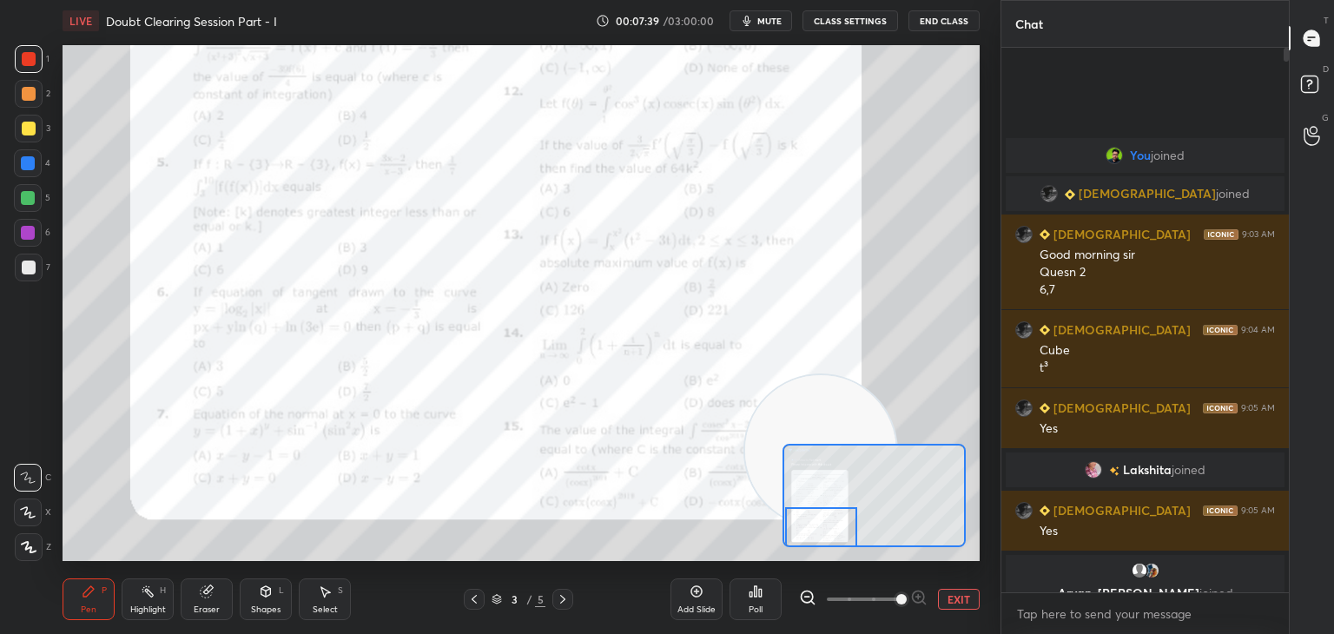
drag, startPoint x: 115, startPoint y: 492, endPoint x: 752, endPoint y: 459, distance: 637.3
click at [774, 466] on video at bounding box center [820, 450] width 151 height 151
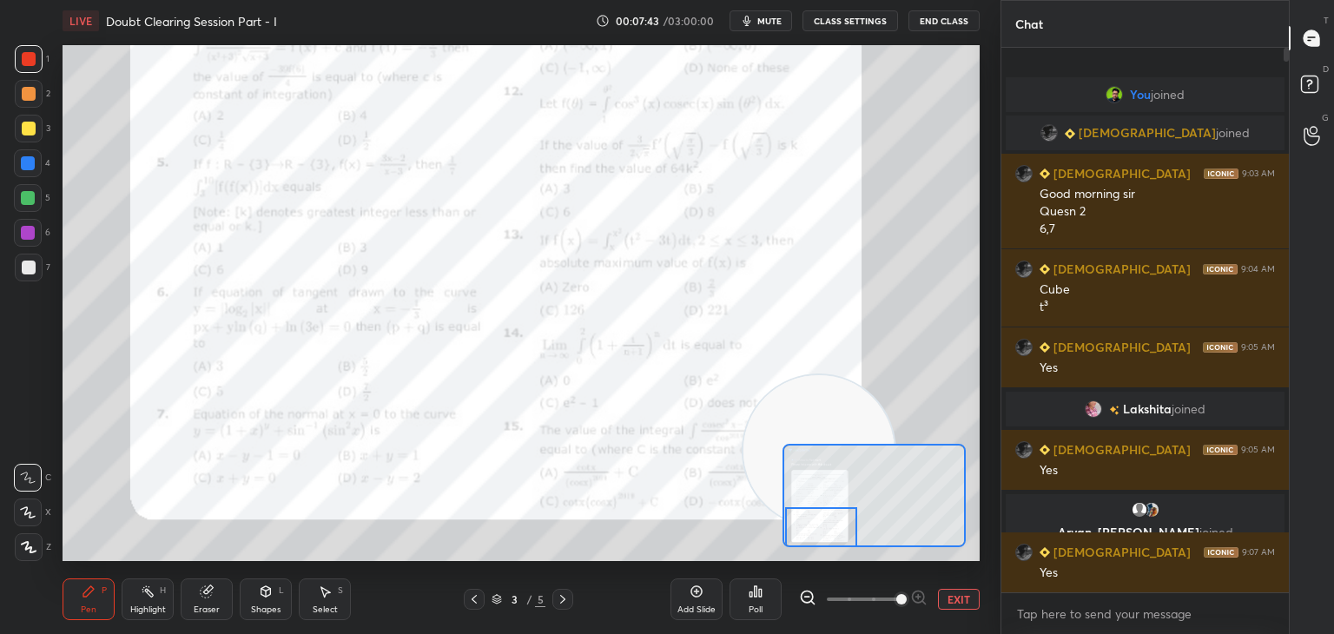
click at [748, 24] on icon "button" at bounding box center [747, 21] width 14 height 14
click at [760, 11] on button "unmute" at bounding box center [760, 20] width 63 height 21
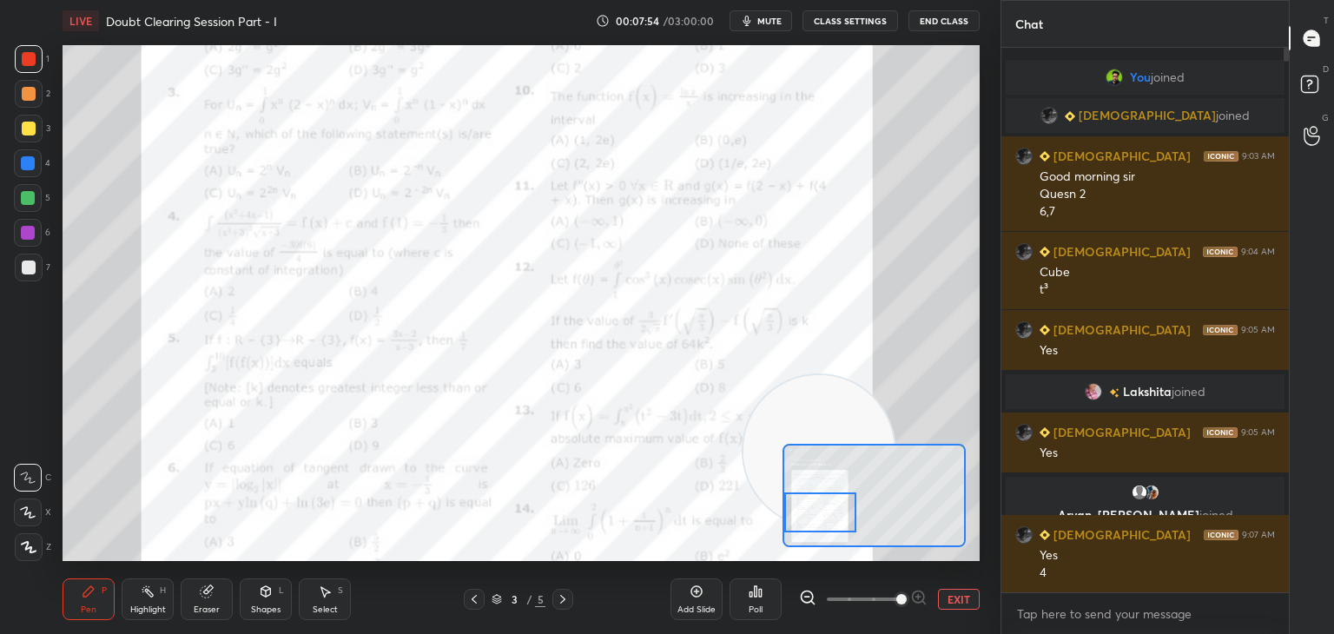
drag, startPoint x: 818, startPoint y: 515, endPoint x: 784, endPoint y: 504, distance: 35.7
click at [801, 508] on div at bounding box center [820, 512] width 72 height 40
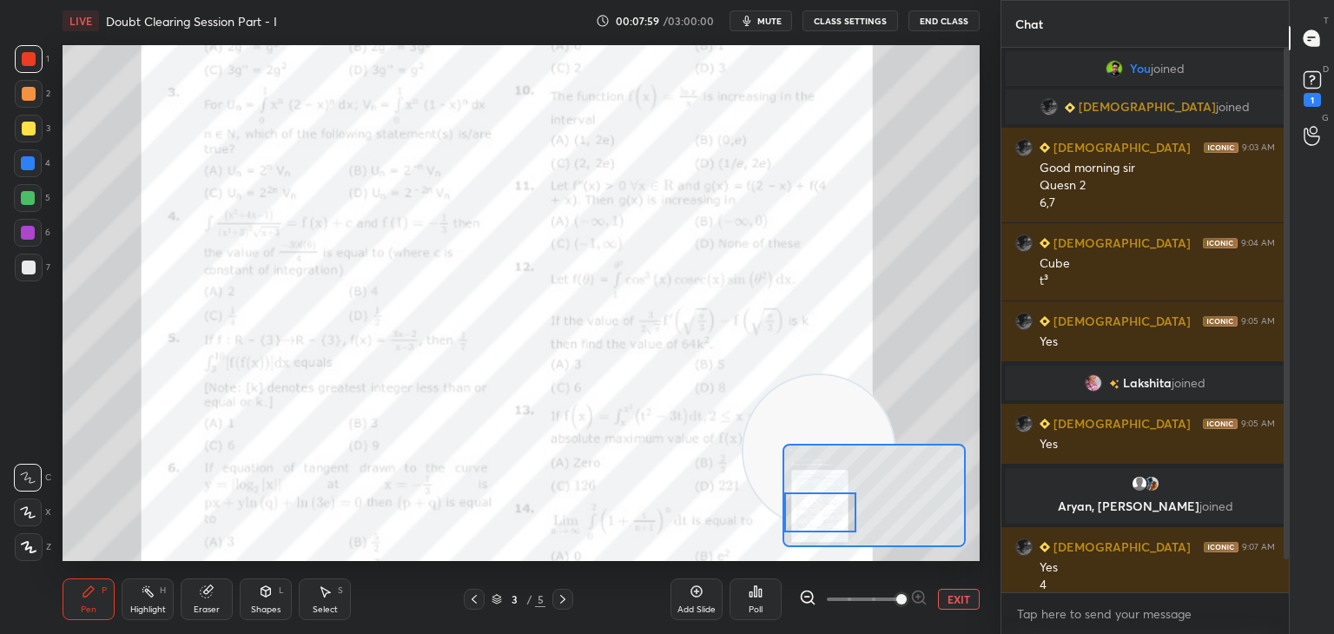
scroll to position [87, 0]
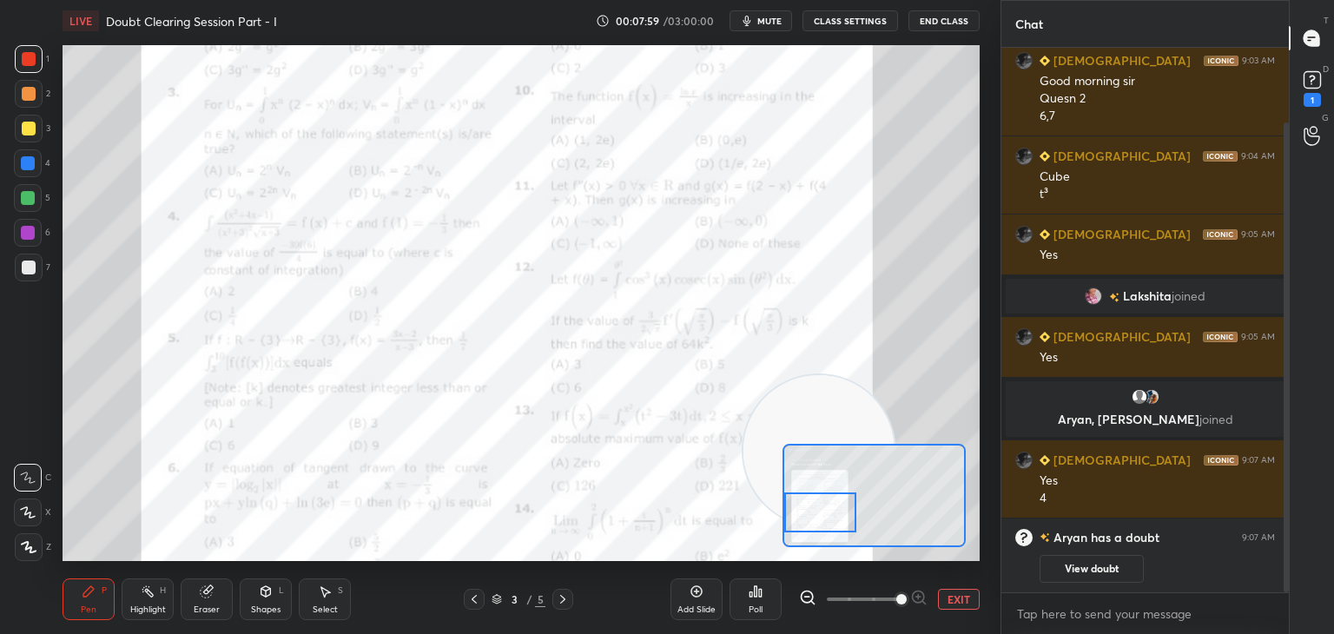
drag, startPoint x: 1286, startPoint y: 176, endPoint x: 1280, endPoint y: 234, distance: 57.6
click at [1280, 234] on div at bounding box center [1283, 320] width 10 height 544
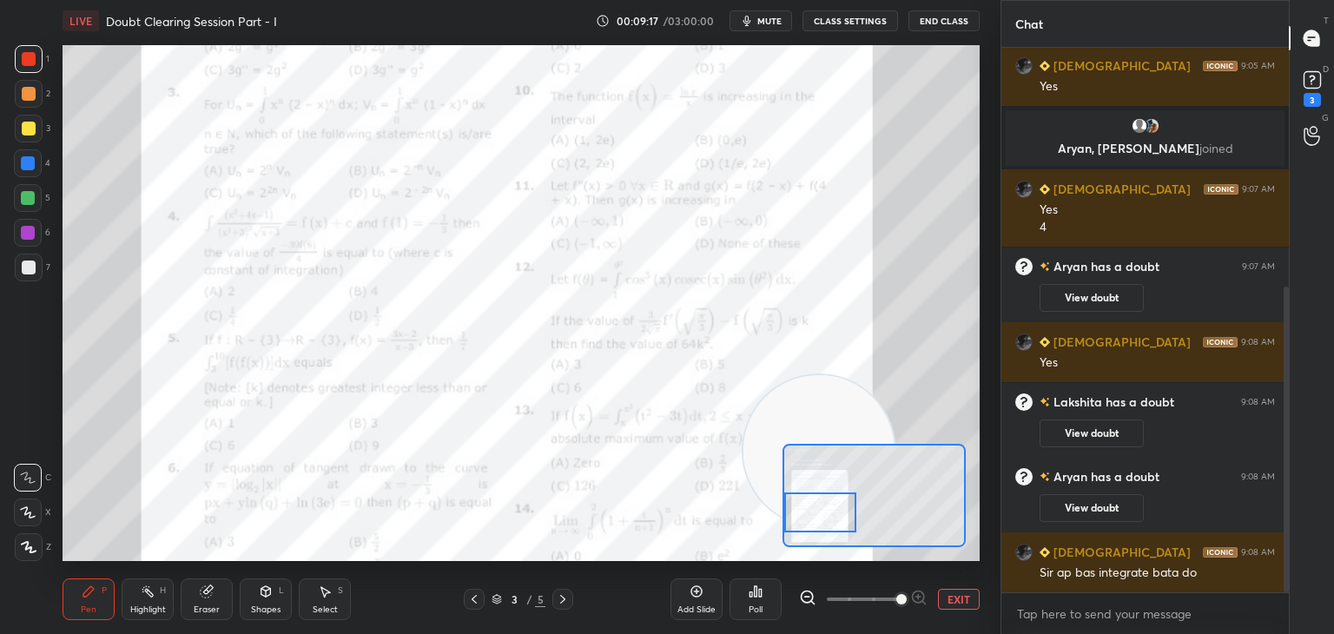
scroll to position [425, 0]
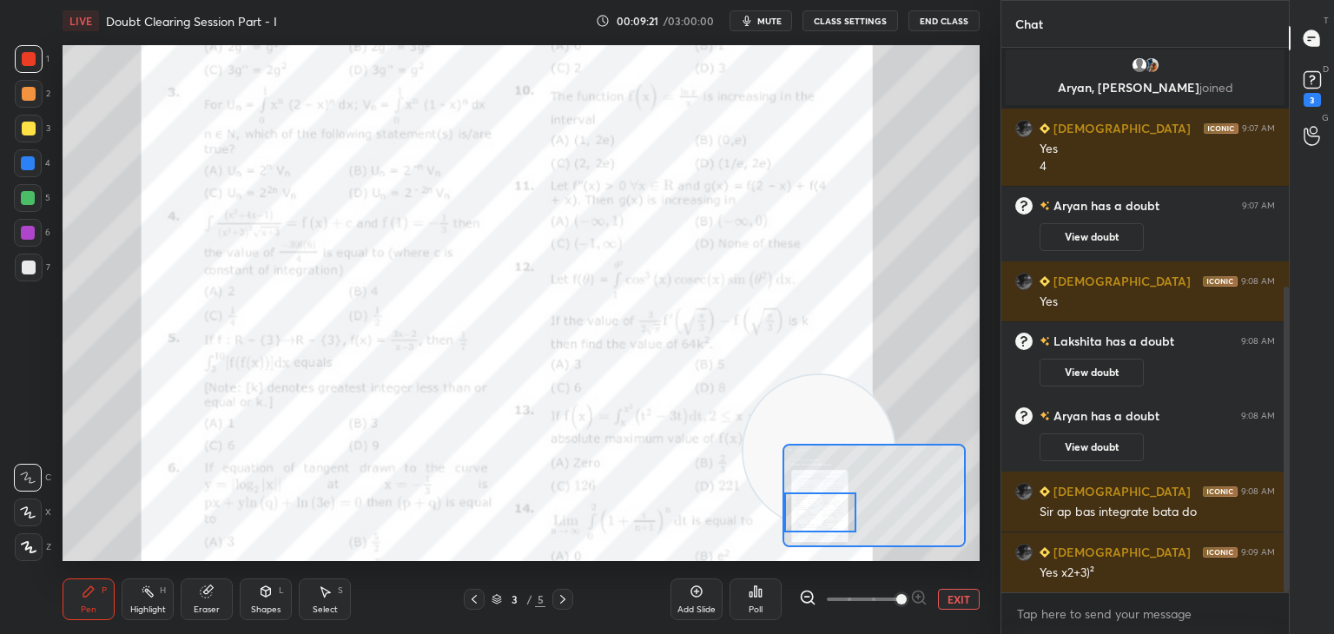
click at [959, 602] on button "EXIT" at bounding box center [959, 599] width 42 height 21
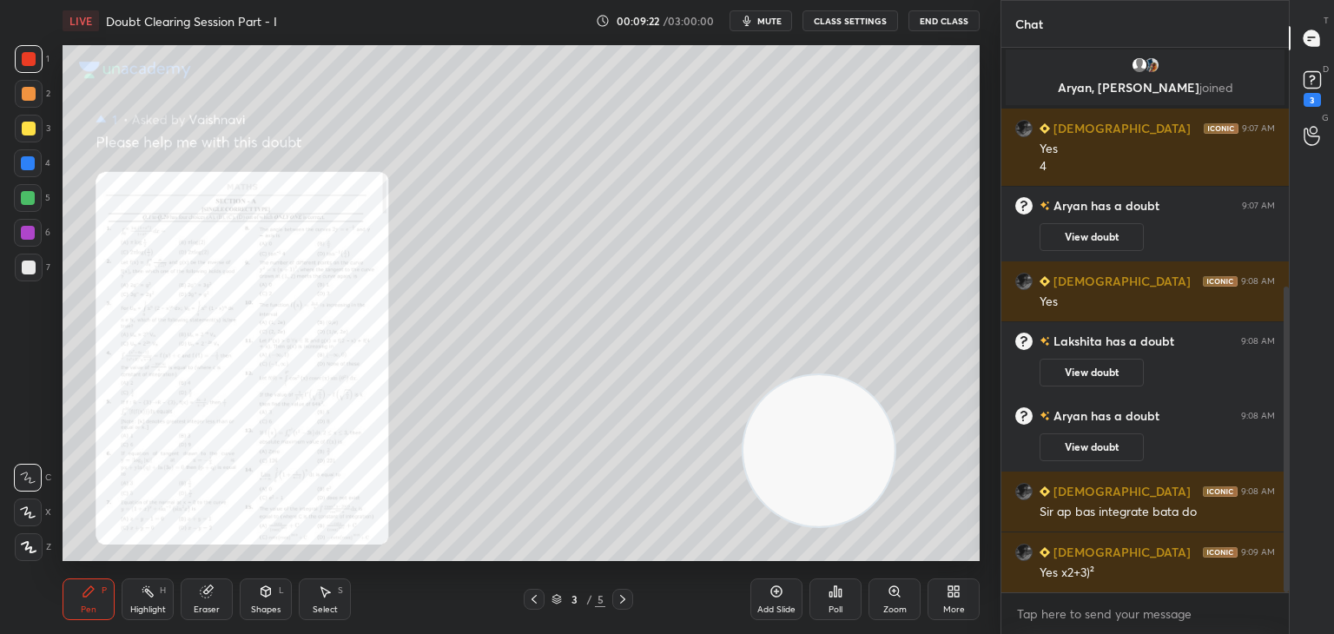
click at [196, 598] on div "Eraser" at bounding box center [207, 599] width 52 height 42
drag, startPoint x: 23, startPoint y: 549, endPoint x: 43, endPoint y: 533, distance: 25.4
click at [21, 548] on span "Erase all" at bounding box center [28, 547] width 26 height 12
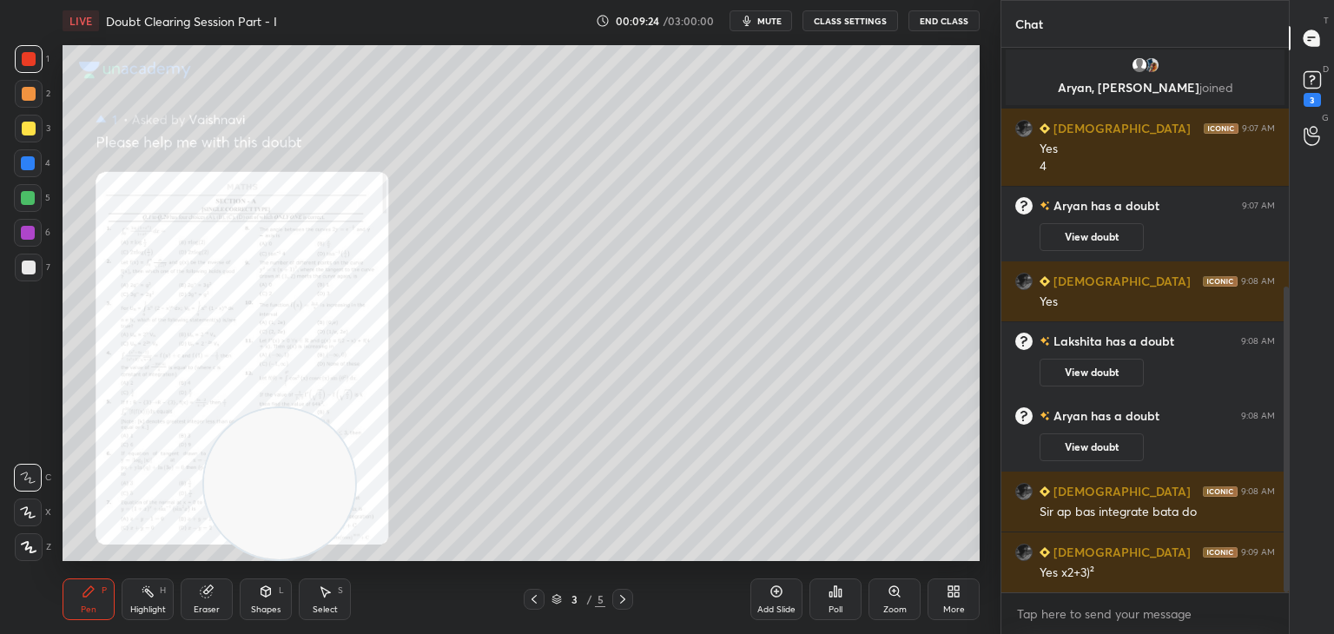
drag, startPoint x: 810, startPoint y: 474, endPoint x: 1, endPoint y: 598, distance: 818.7
click at [111, 616] on div "LIVE Doubt Clearing Session Part - I 00:09:24 / 03:00:00 mute CLASS SETTINGS En…" at bounding box center [521, 317] width 931 height 634
drag, startPoint x: 26, startPoint y: 133, endPoint x: 47, endPoint y: 115, distance: 27.1
click at [27, 130] on div at bounding box center [29, 129] width 28 height 28
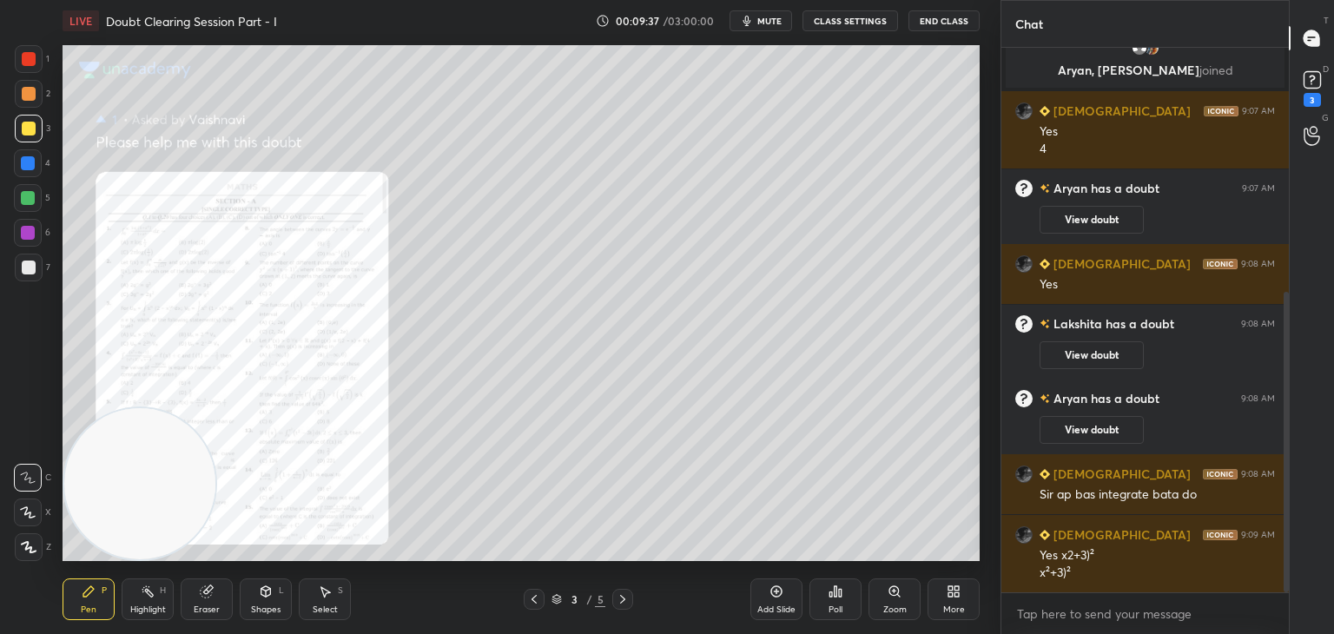
click at [901, 586] on div "Zoom" at bounding box center [894, 599] width 52 height 42
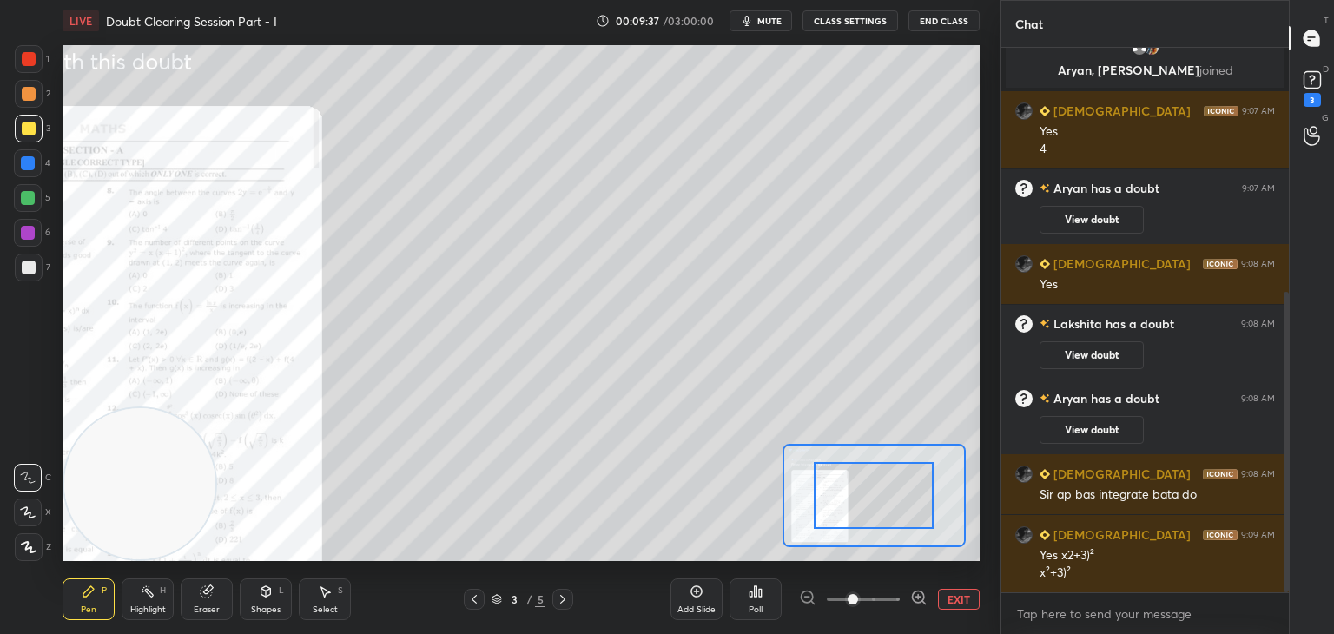
click at [900, 591] on div at bounding box center [863, 599] width 129 height 21
click at [902, 593] on div at bounding box center [863, 599] width 129 height 21
drag, startPoint x: 901, startPoint y: 602, endPoint x: 902, endPoint y: 591, distance: 10.5
click at [900, 602] on div at bounding box center [863, 599] width 129 height 21
click at [900, 596] on span at bounding box center [863, 599] width 73 height 26
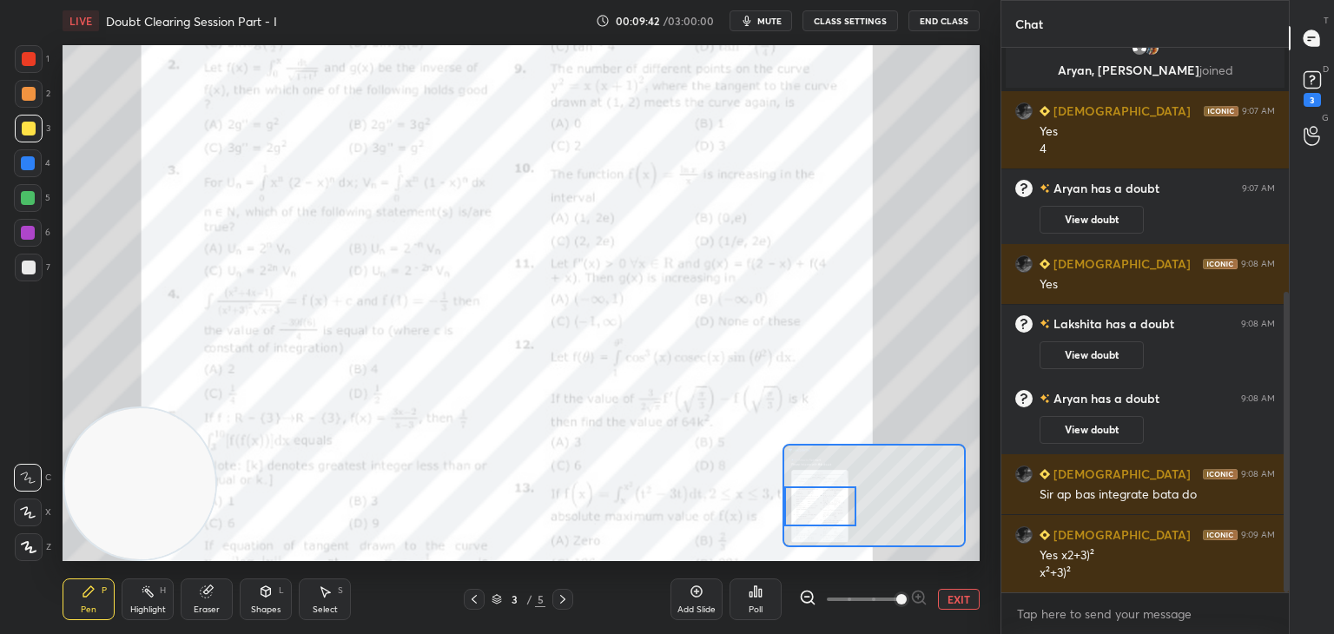
drag, startPoint x: 834, startPoint y: 484, endPoint x: 813, endPoint y: 503, distance: 28.3
click at [815, 506] on div at bounding box center [820, 506] width 72 height 40
click at [966, 602] on button "EXIT" at bounding box center [959, 599] width 42 height 21
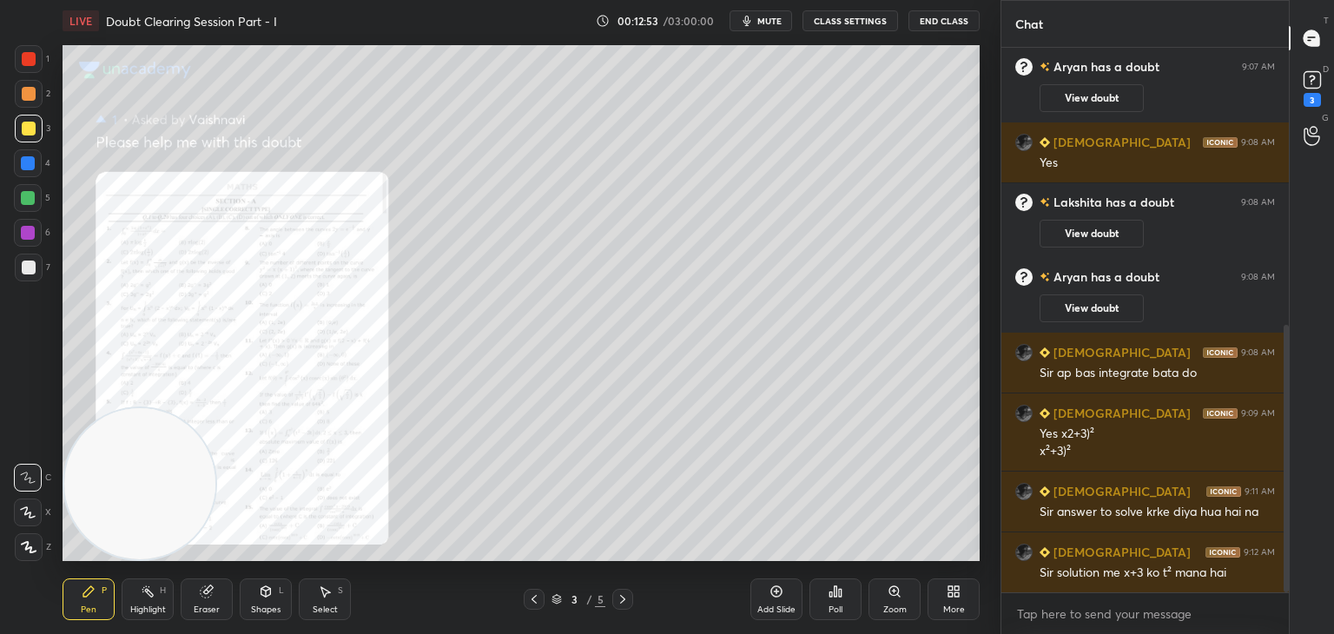
scroll to position [582, 0]
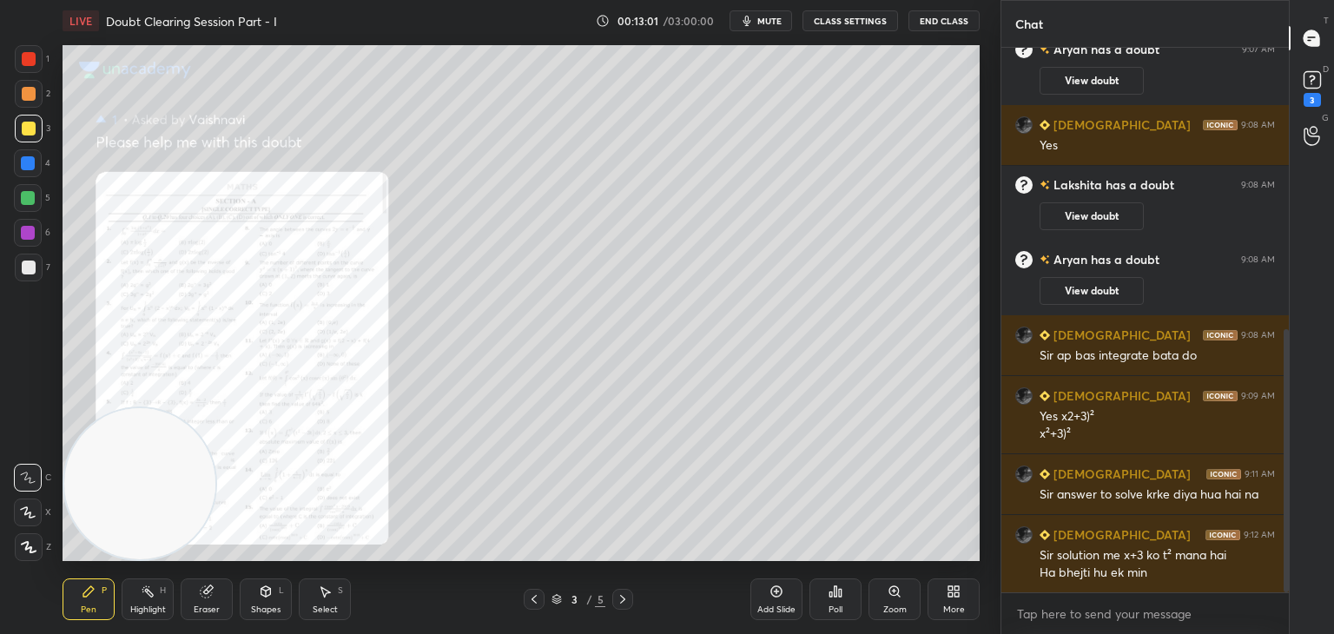
click at [618, 593] on icon at bounding box center [623, 599] width 14 height 14
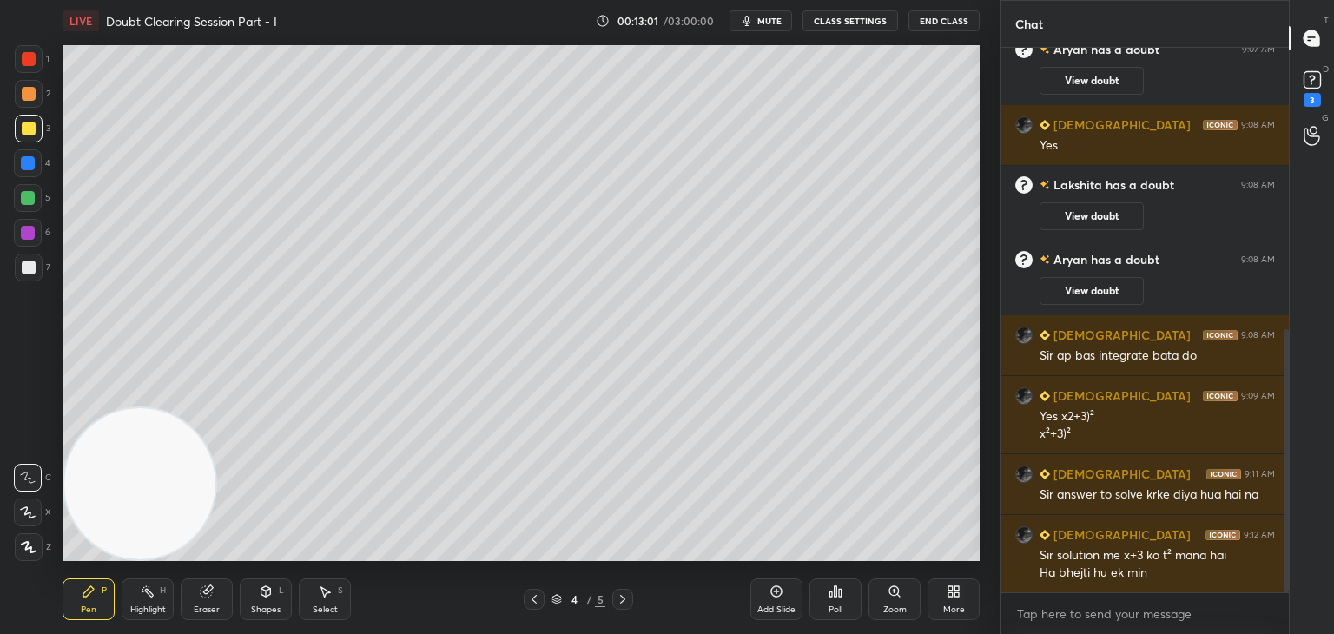
click at [622, 596] on icon at bounding box center [622, 599] width 5 height 9
drag, startPoint x: 531, startPoint y: 595, endPoint x: 548, endPoint y: 574, distance: 26.6
click at [531, 595] on icon at bounding box center [534, 599] width 14 height 14
drag, startPoint x: 1094, startPoint y: 289, endPoint x: 1083, endPoint y: 289, distance: 11.3
click at [1092, 289] on button "View doubt" at bounding box center [1091, 291] width 104 height 28
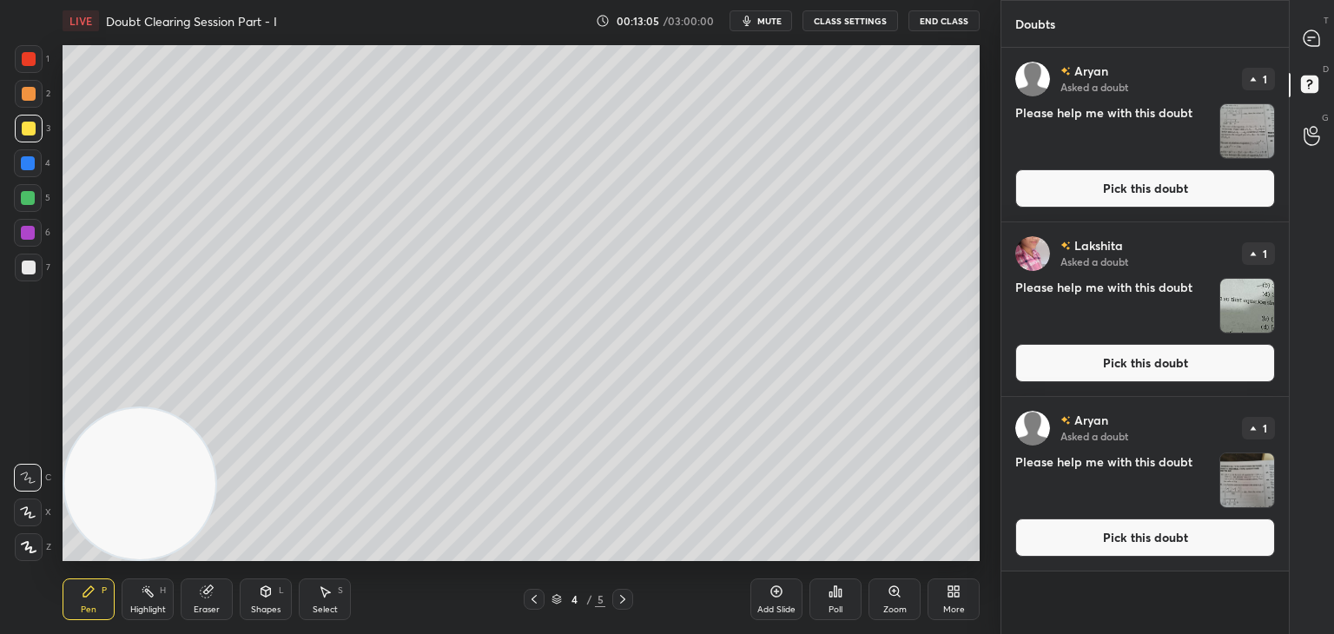
drag, startPoint x: 1079, startPoint y: 540, endPoint x: 1071, endPoint y: 536, distance: 9.7
click at [1080, 540] on button "Pick this doubt" at bounding box center [1145, 537] width 260 height 38
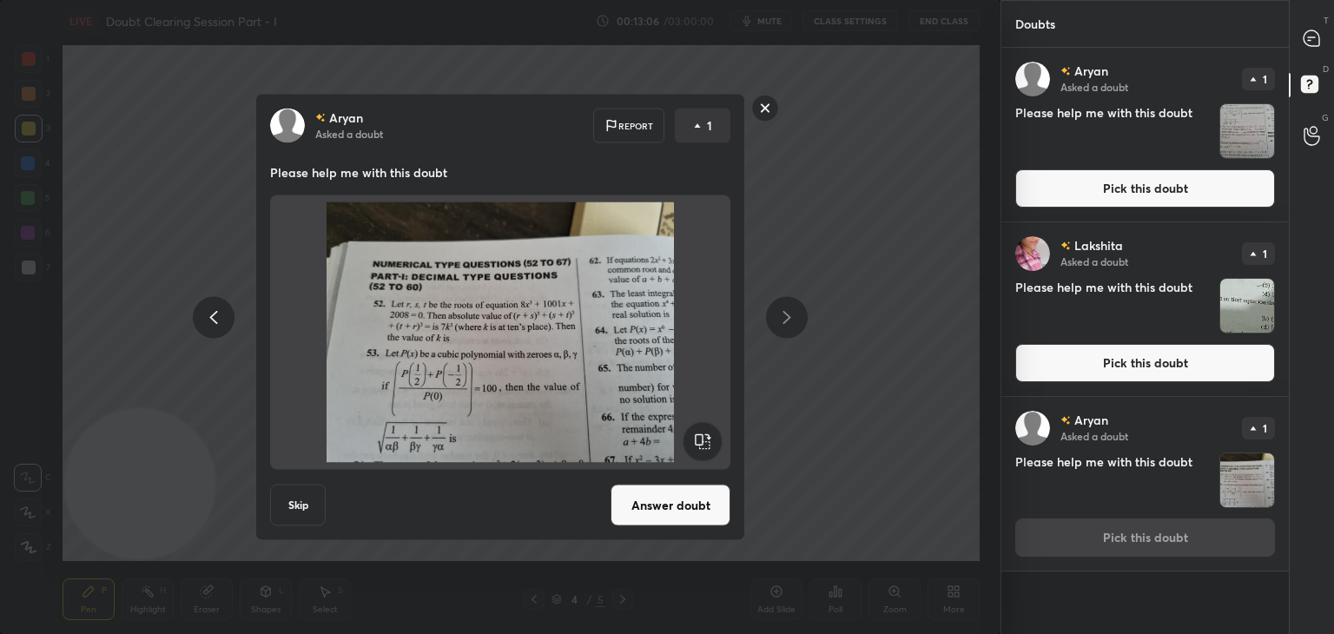
drag, startPoint x: 676, startPoint y: 512, endPoint x: 693, endPoint y: 506, distance: 18.4
click at [677, 511] on button "Answer doubt" at bounding box center [670, 505] width 120 height 42
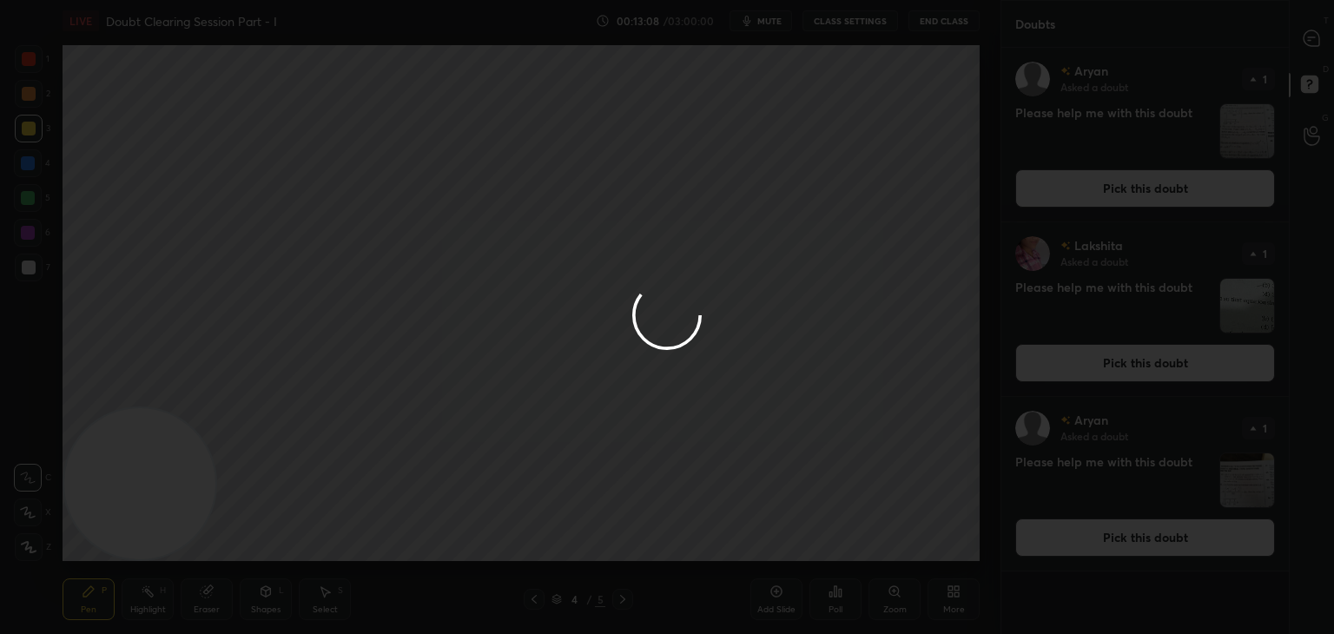
click at [1095, 331] on div at bounding box center [667, 317] width 1334 height 634
click at [1096, 352] on div at bounding box center [667, 317] width 1334 height 634
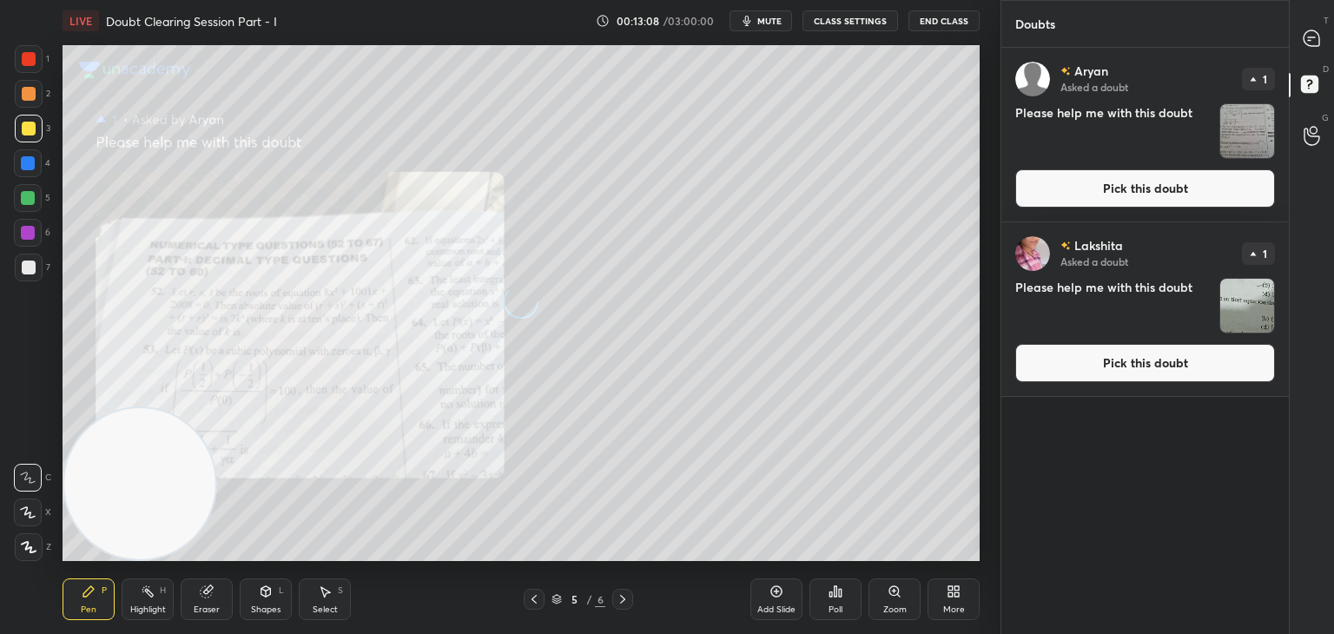
click at [1093, 369] on button "Pick this doubt" at bounding box center [1145, 363] width 260 height 38
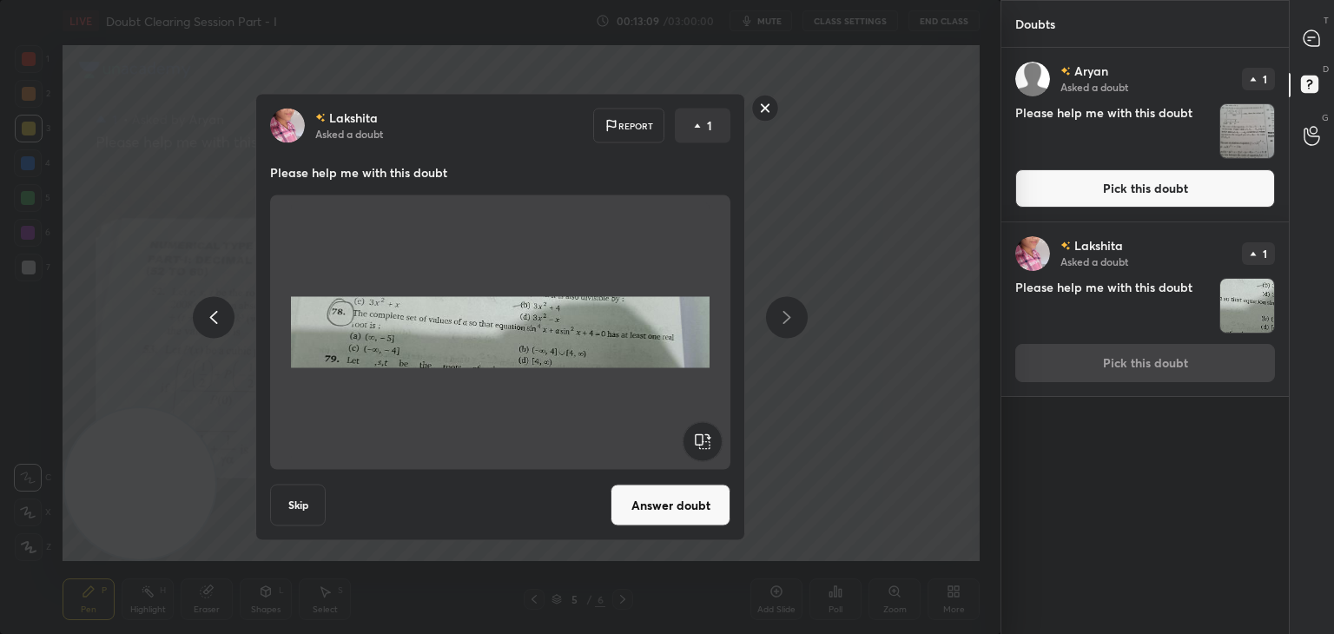
click at [1090, 370] on div "[PERSON_NAME] Asked a doubt 1 Please help me with this doubt Pick this doubt" at bounding box center [1144, 309] width 287 height 174
click at [660, 508] on button "Answer doubt" at bounding box center [670, 505] width 120 height 42
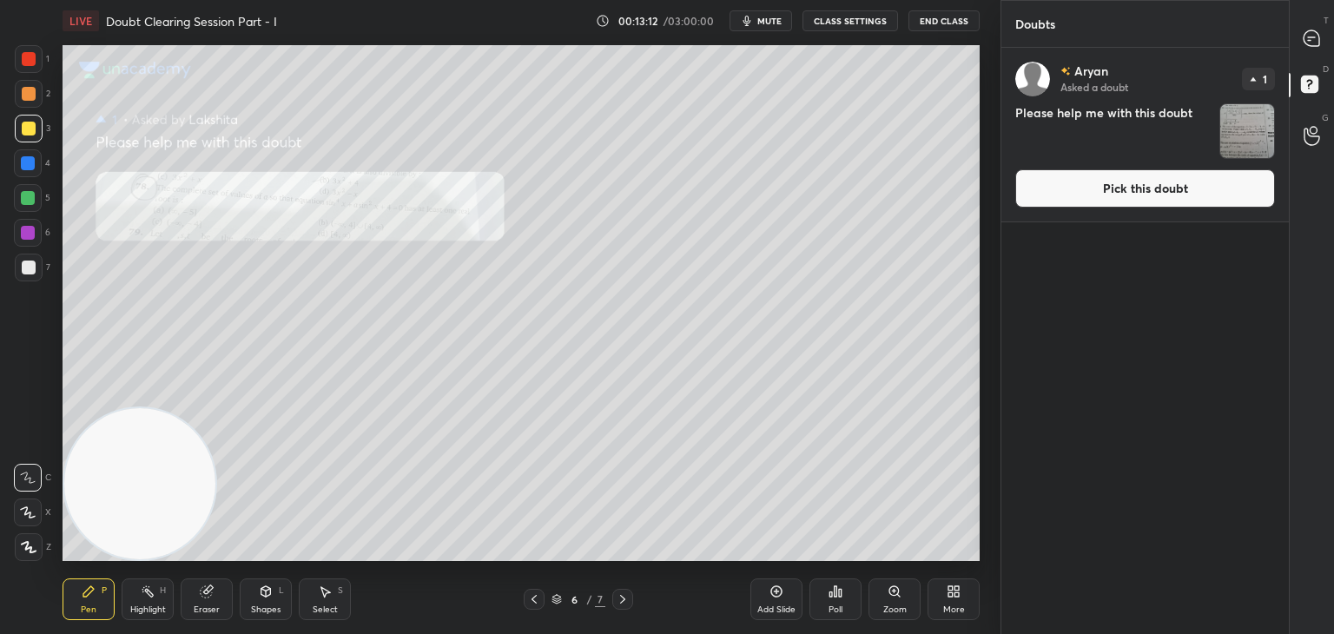
click at [1154, 187] on button "Pick this doubt" at bounding box center [1145, 188] width 260 height 38
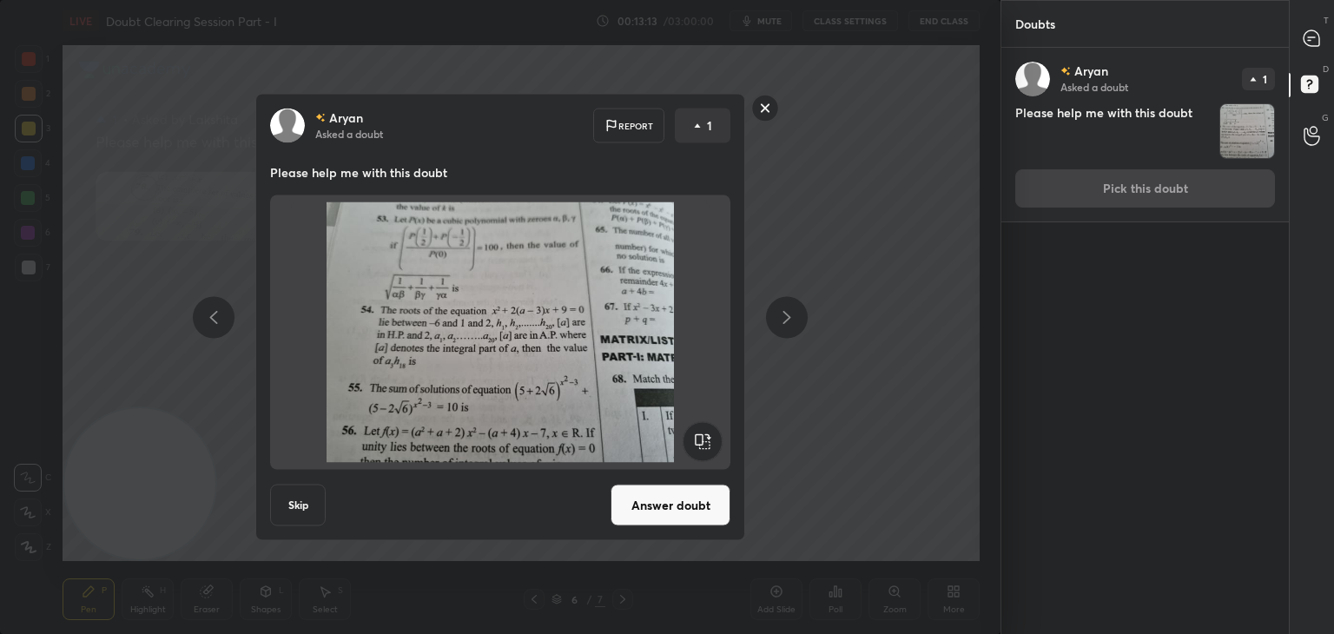
click at [622, 502] on button "Answer doubt" at bounding box center [670, 505] width 120 height 42
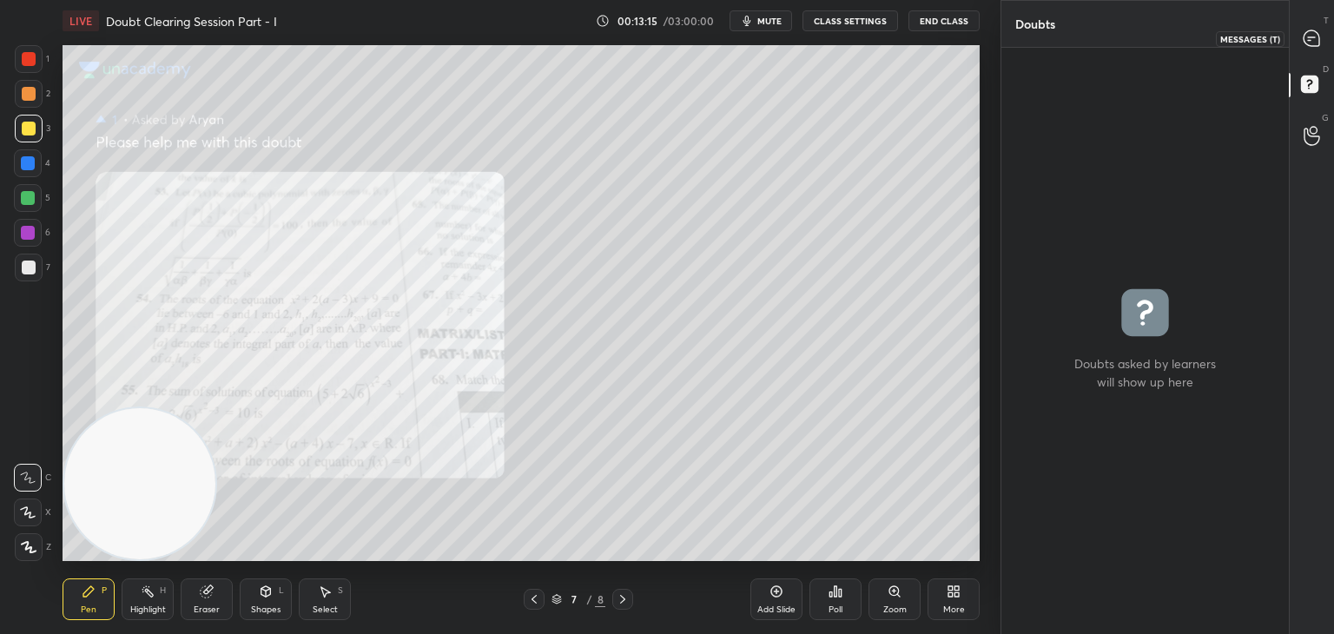
click at [1308, 43] on icon at bounding box center [1311, 39] width 18 height 18
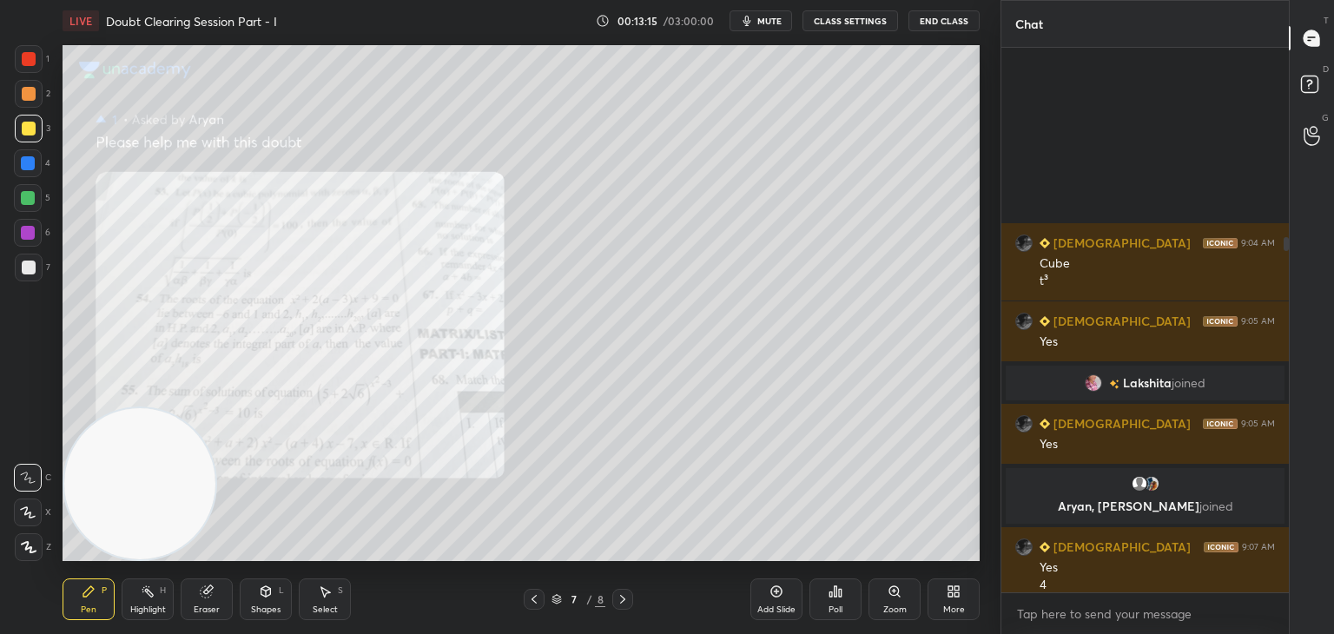
scroll to position [539, 282]
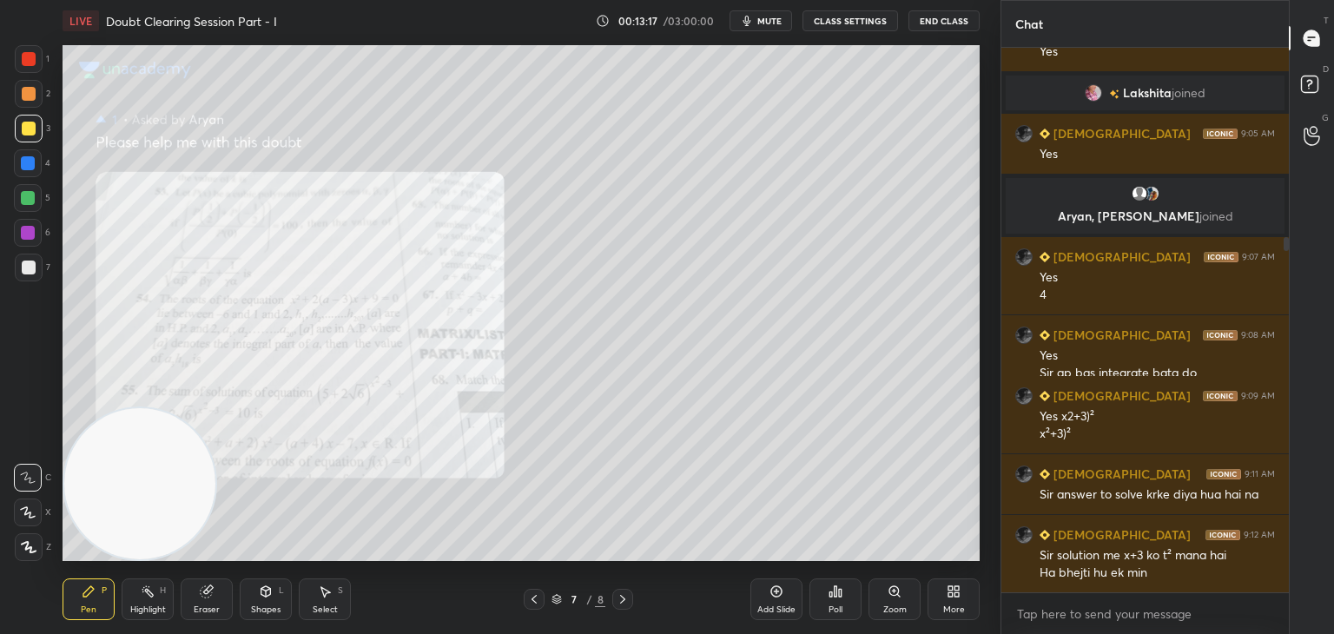
click at [527, 598] on icon at bounding box center [534, 599] width 14 height 14
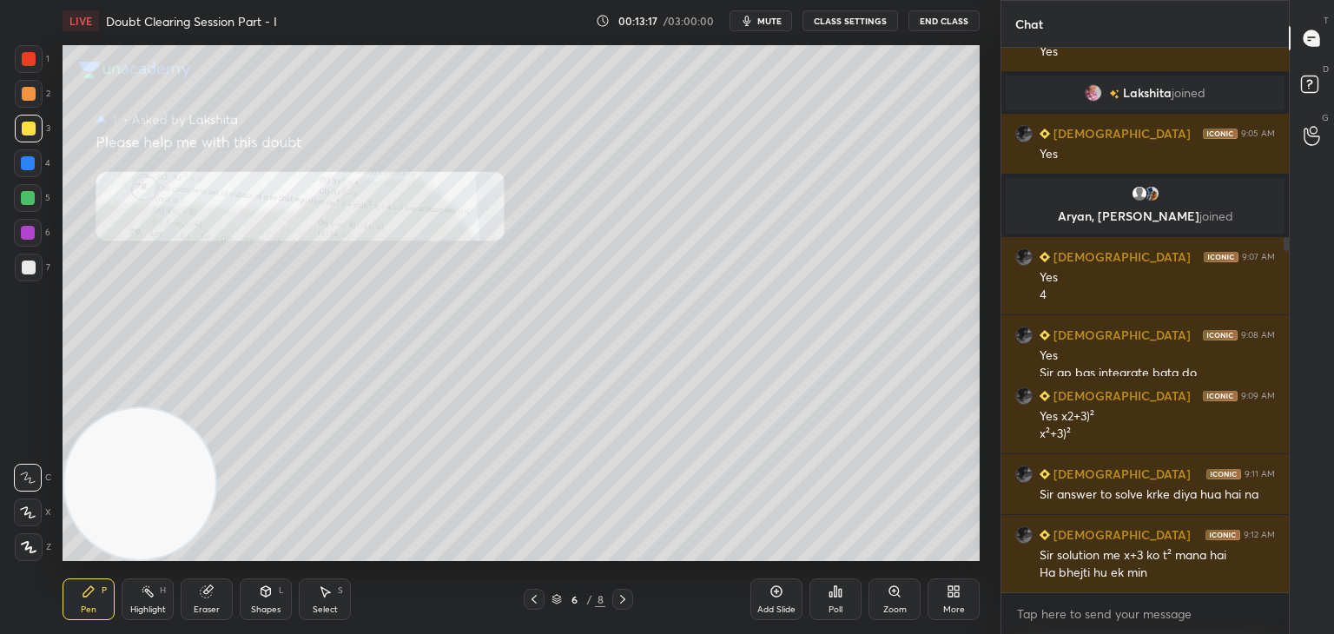
click at [529, 596] on icon at bounding box center [534, 599] width 14 height 14
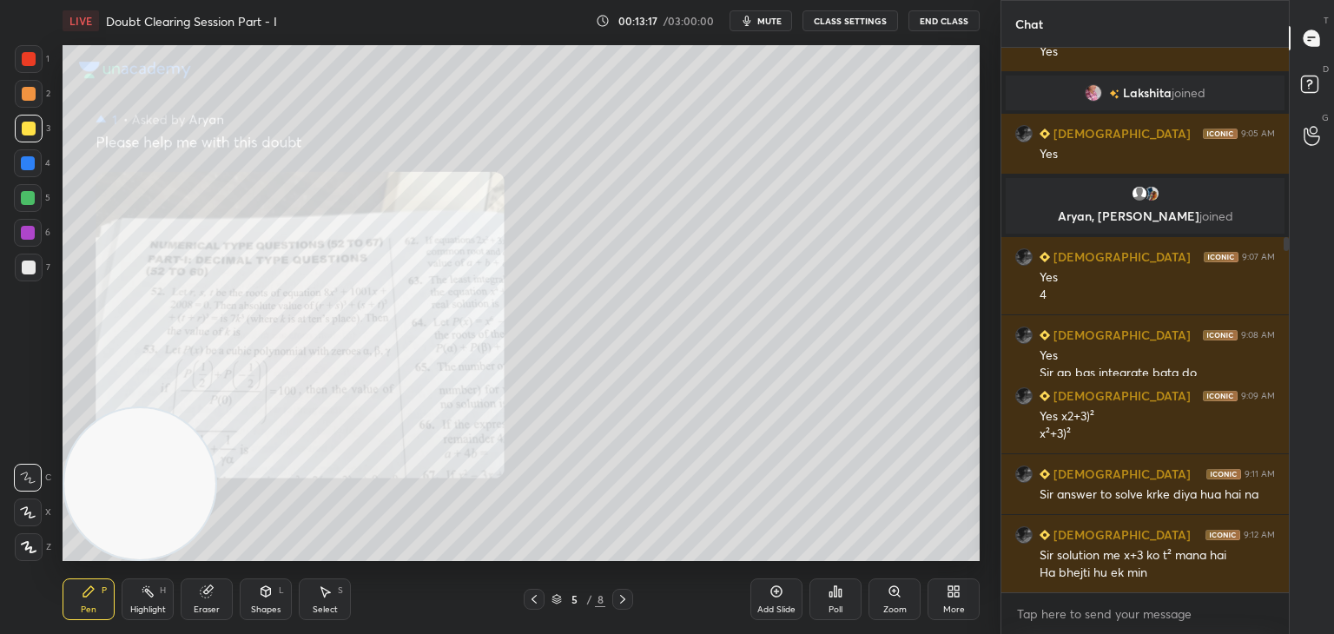
click at [531, 593] on icon at bounding box center [534, 599] width 14 height 14
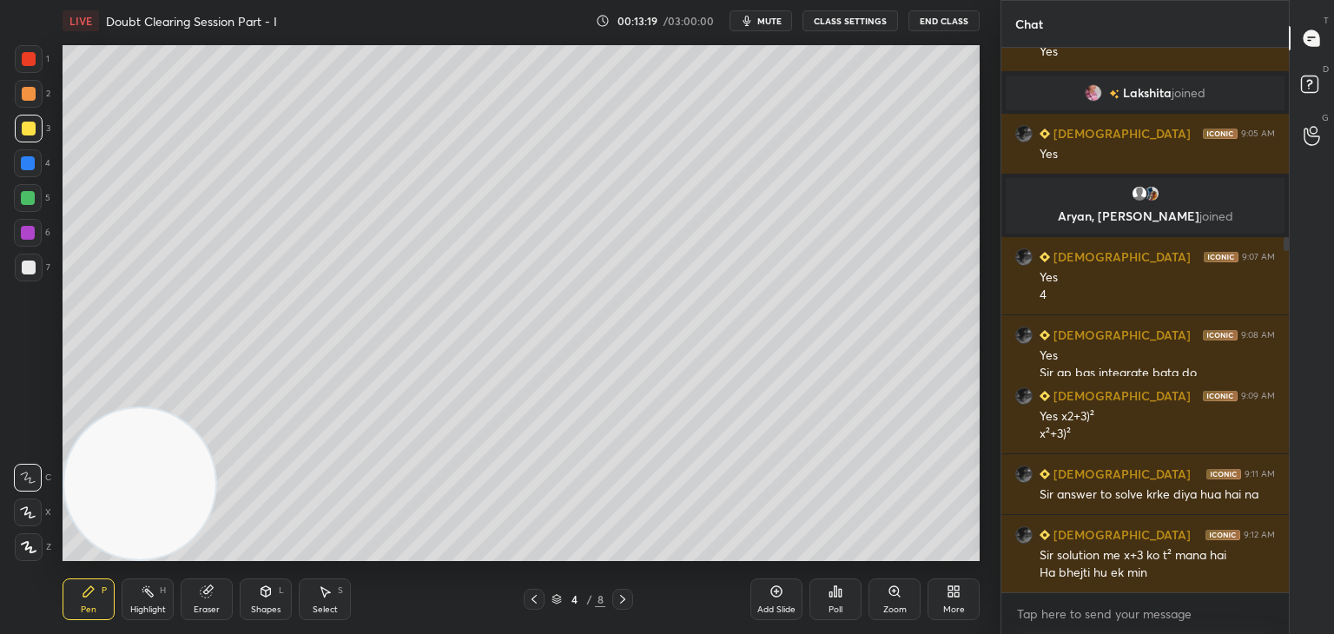
click at [612, 596] on div at bounding box center [622, 599] width 21 height 21
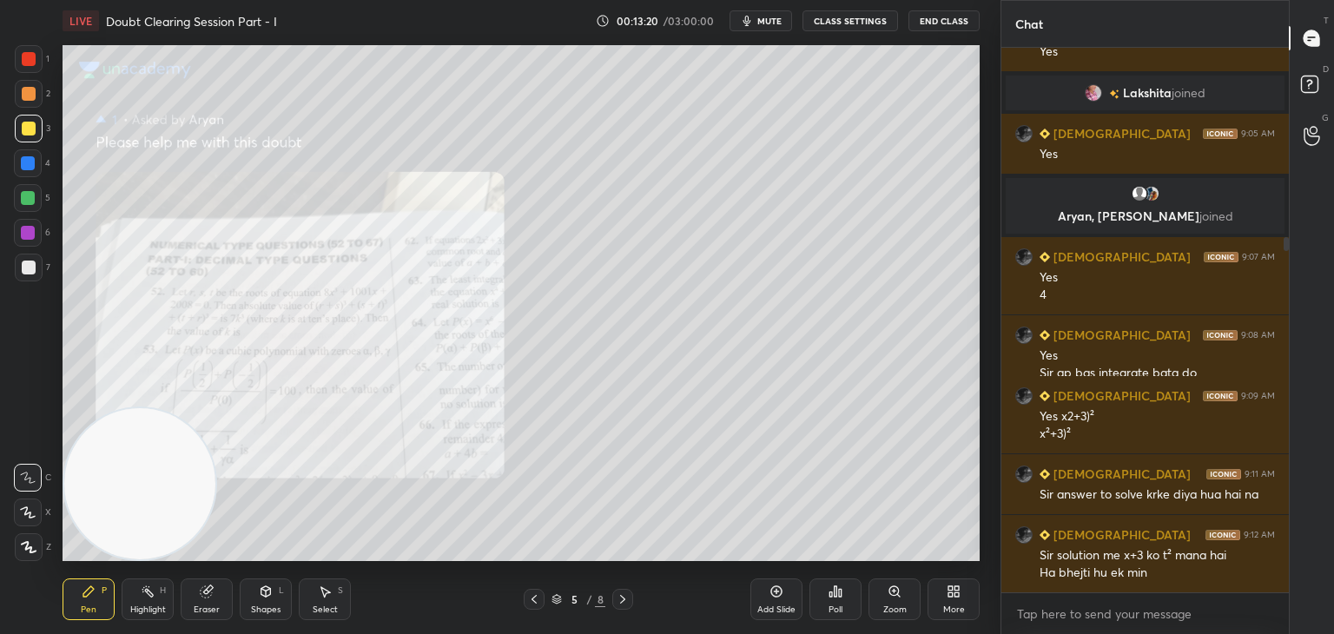
click at [893, 591] on icon at bounding box center [894, 591] width 10 height 10
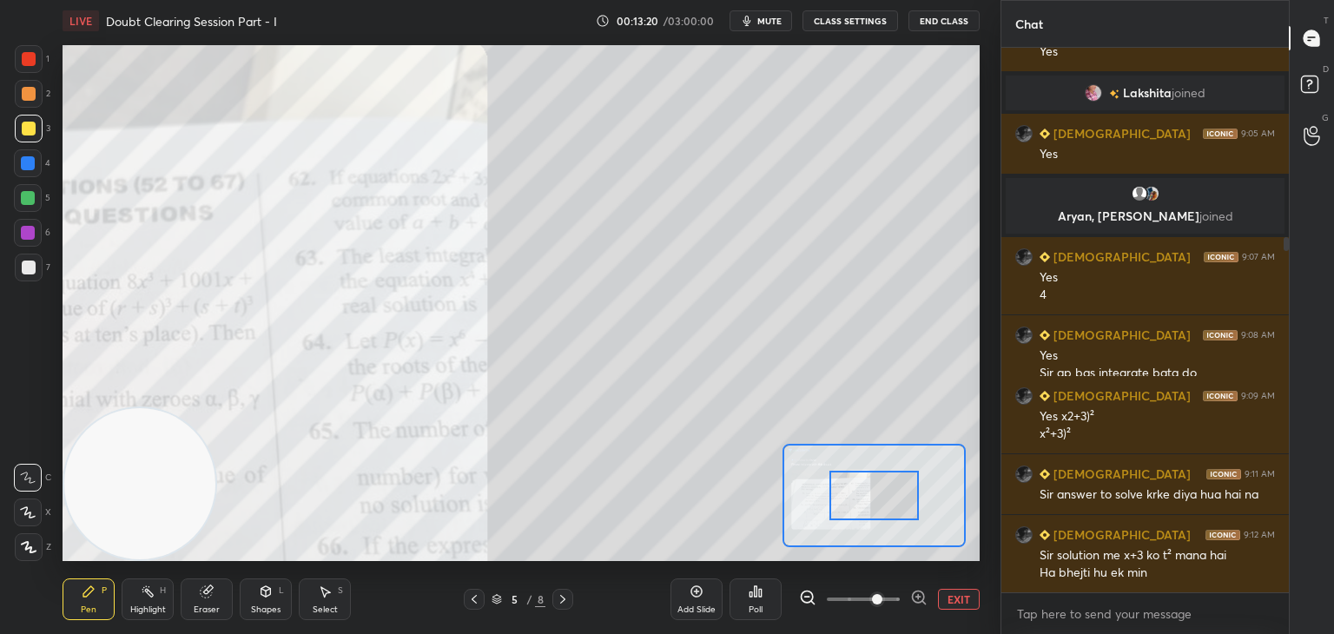
click at [879, 595] on span at bounding box center [863, 599] width 73 height 26
drag, startPoint x: 878, startPoint y: 595, endPoint x: 872, endPoint y: 574, distance: 21.7
click at [877, 595] on span at bounding box center [877, 599] width 10 height 10
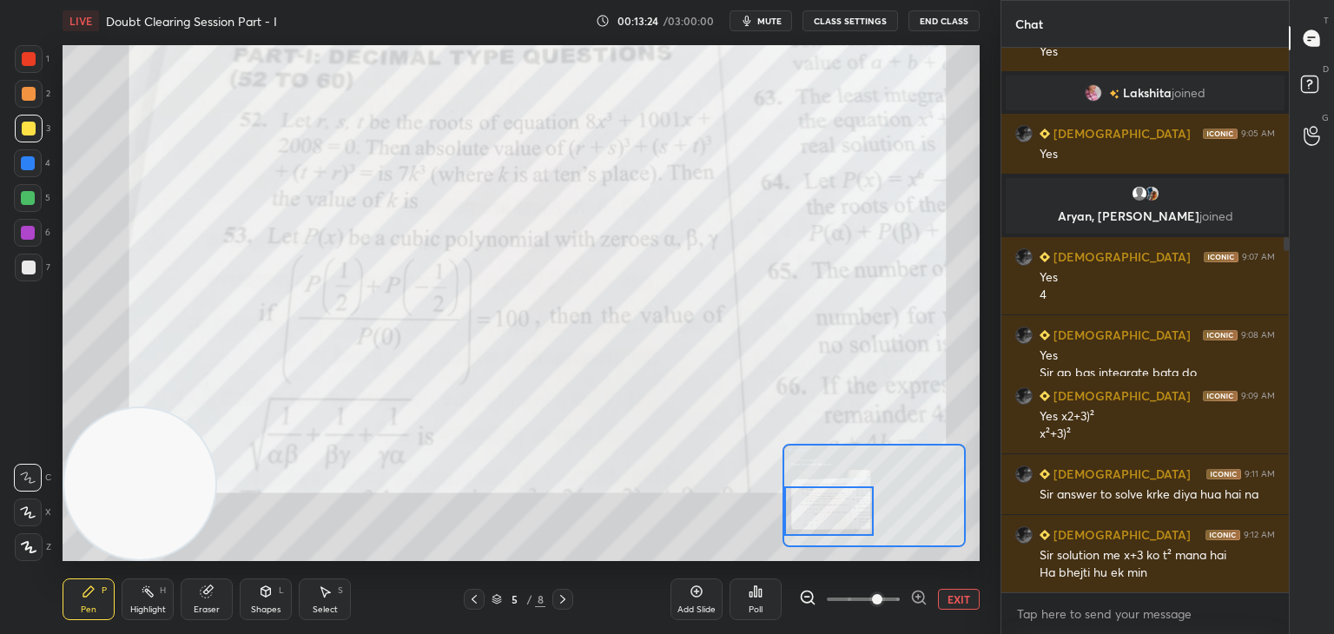
drag, startPoint x: 819, startPoint y: 511, endPoint x: 788, endPoint y: 514, distance: 31.4
click at [791, 518] on div at bounding box center [829, 510] width 90 height 49
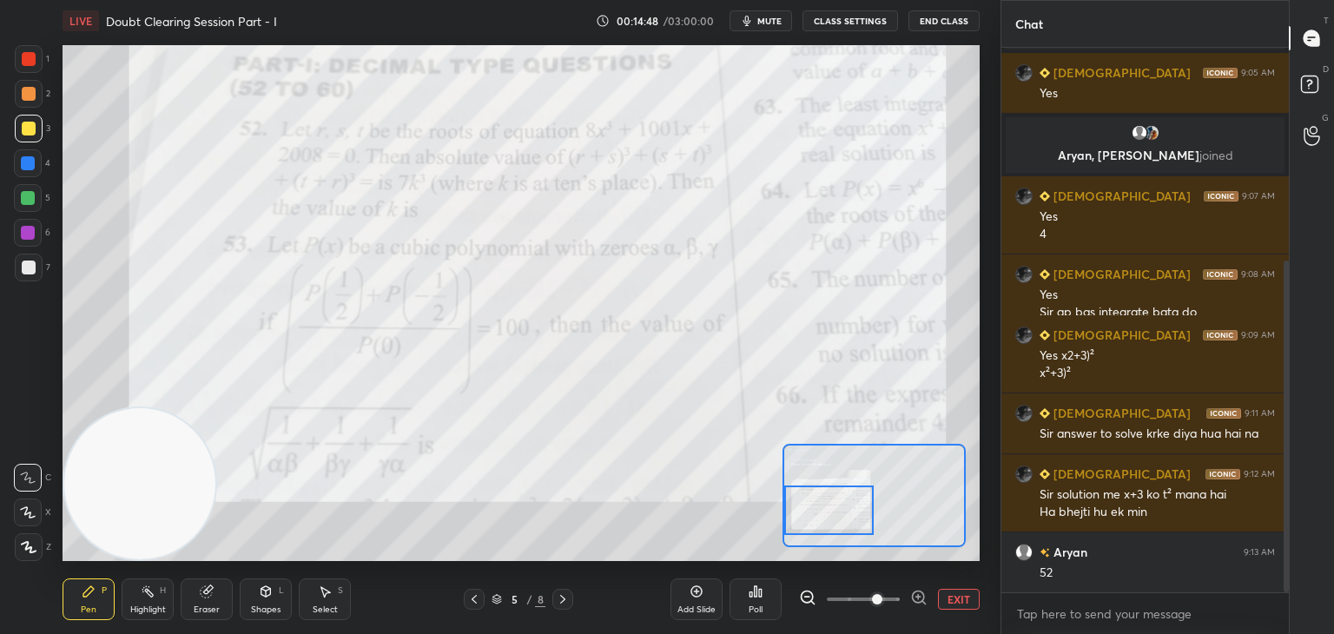
scroll to position [412, 0]
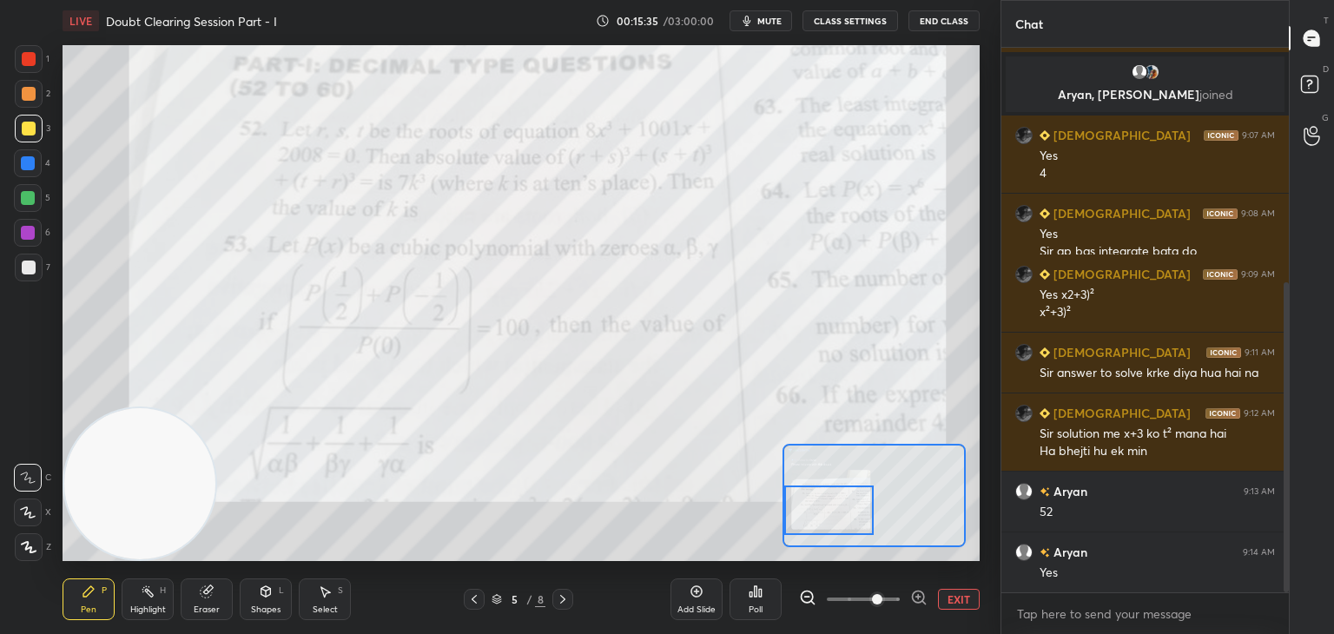
click at [950, 597] on button "EXIT" at bounding box center [959, 599] width 42 height 21
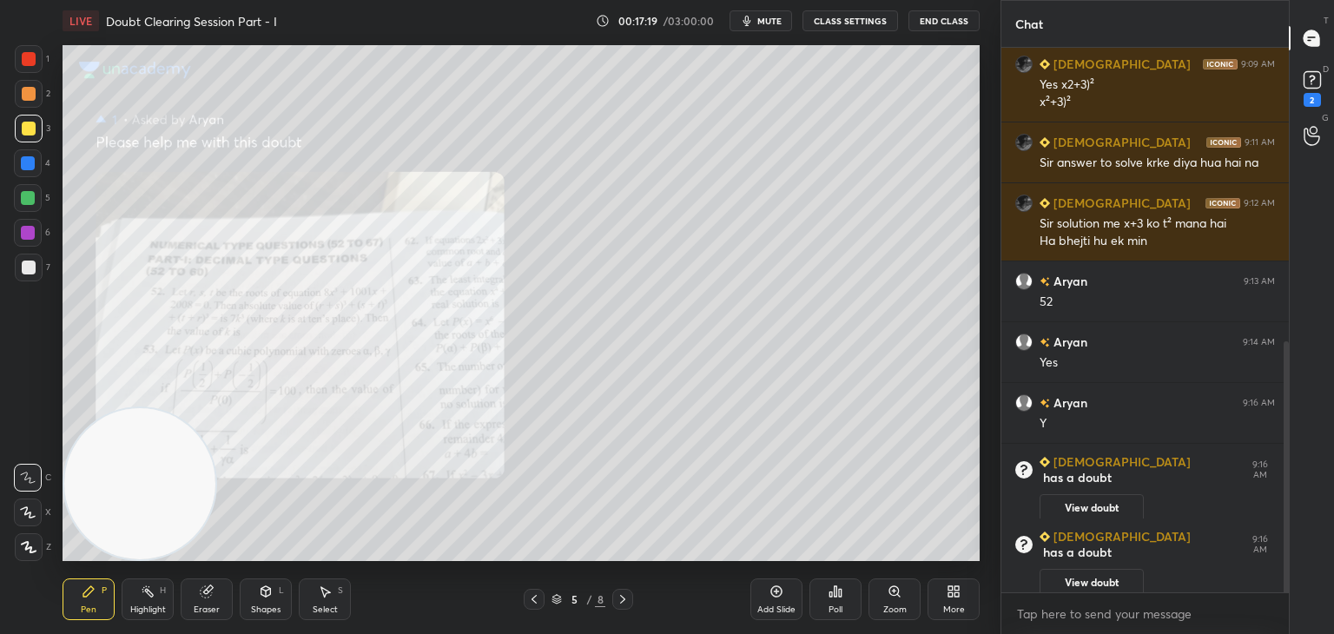
scroll to position [700, 0]
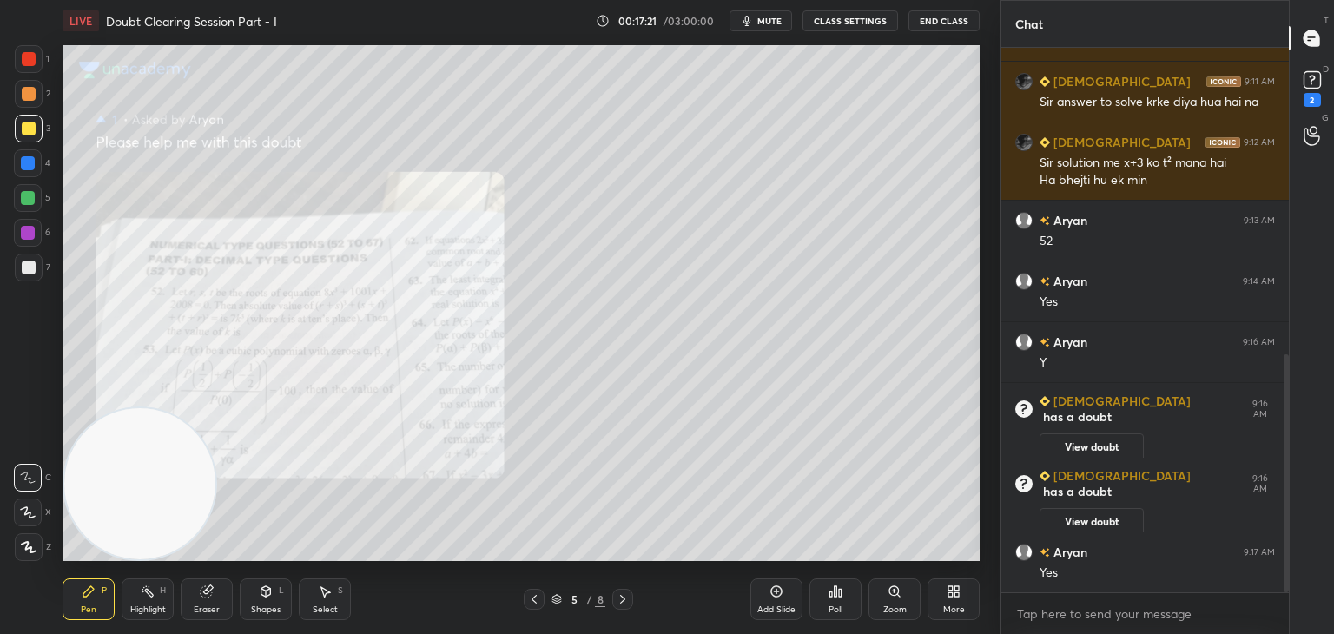
click at [540, 598] on div at bounding box center [534, 599] width 21 height 21
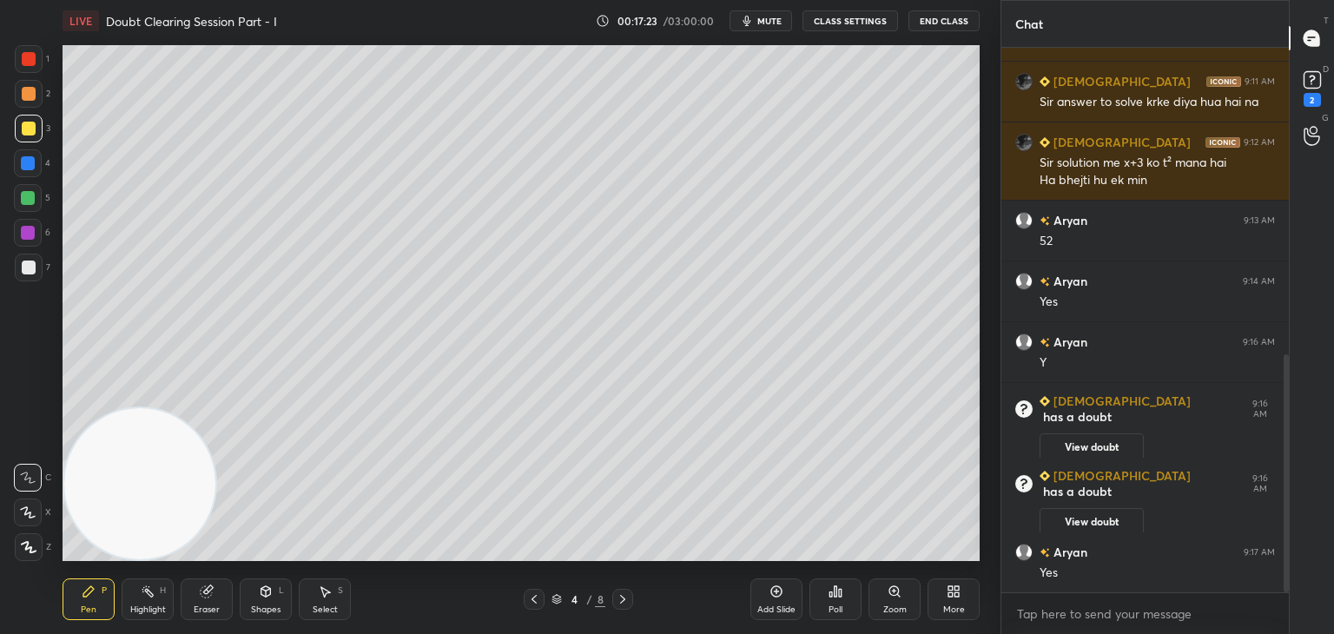
click at [1075, 508] on button "View doubt" at bounding box center [1091, 522] width 104 height 28
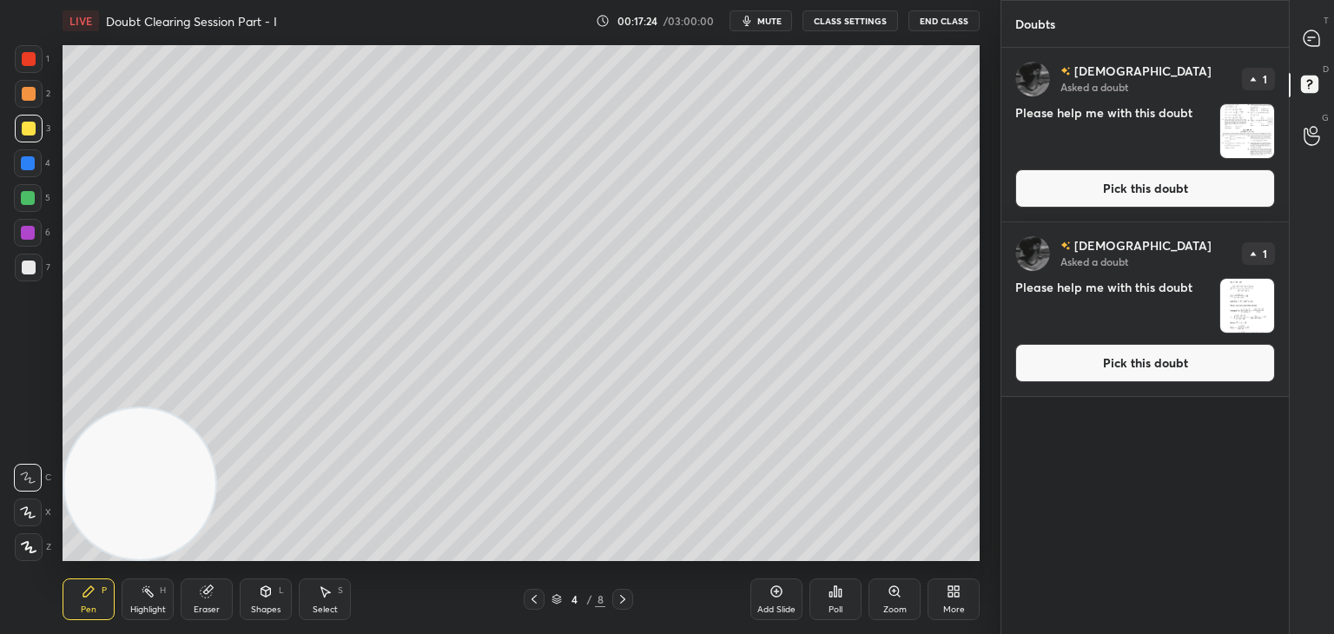
click at [1072, 353] on button "Pick this doubt" at bounding box center [1145, 363] width 260 height 38
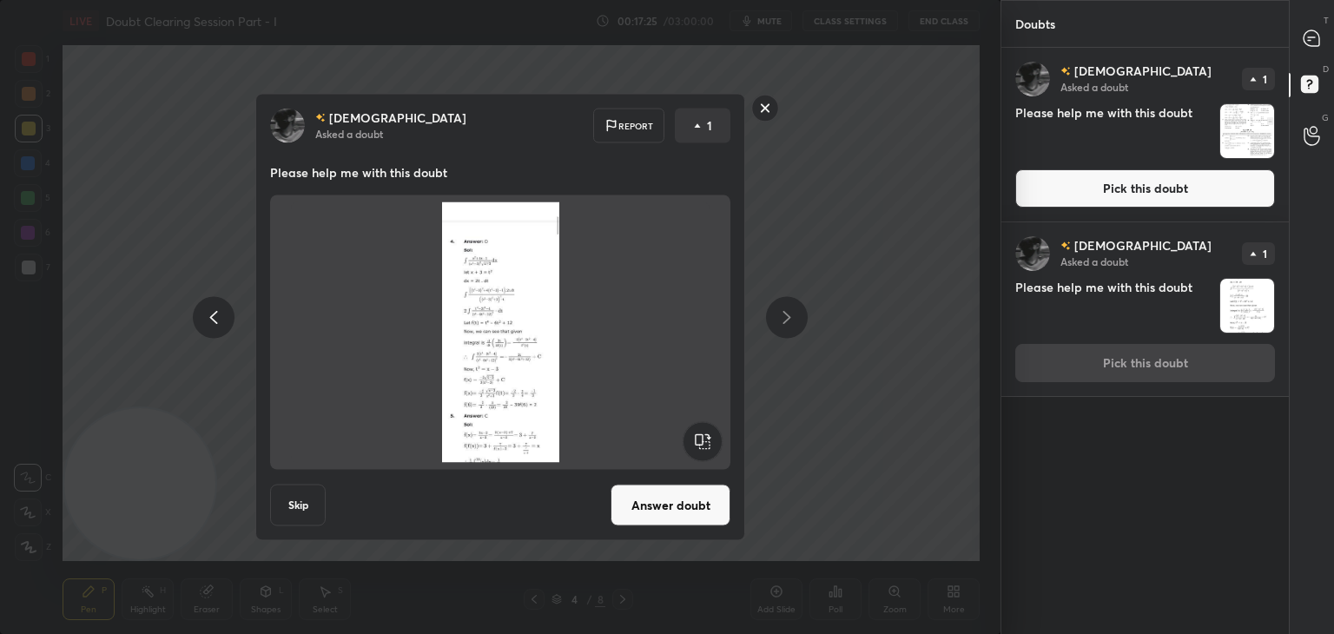
drag, startPoint x: 669, startPoint y: 505, endPoint x: 702, endPoint y: 470, distance: 48.0
click at [668, 505] on button "Answer doubt" at bounding box center [670, 505] width 120 height 42
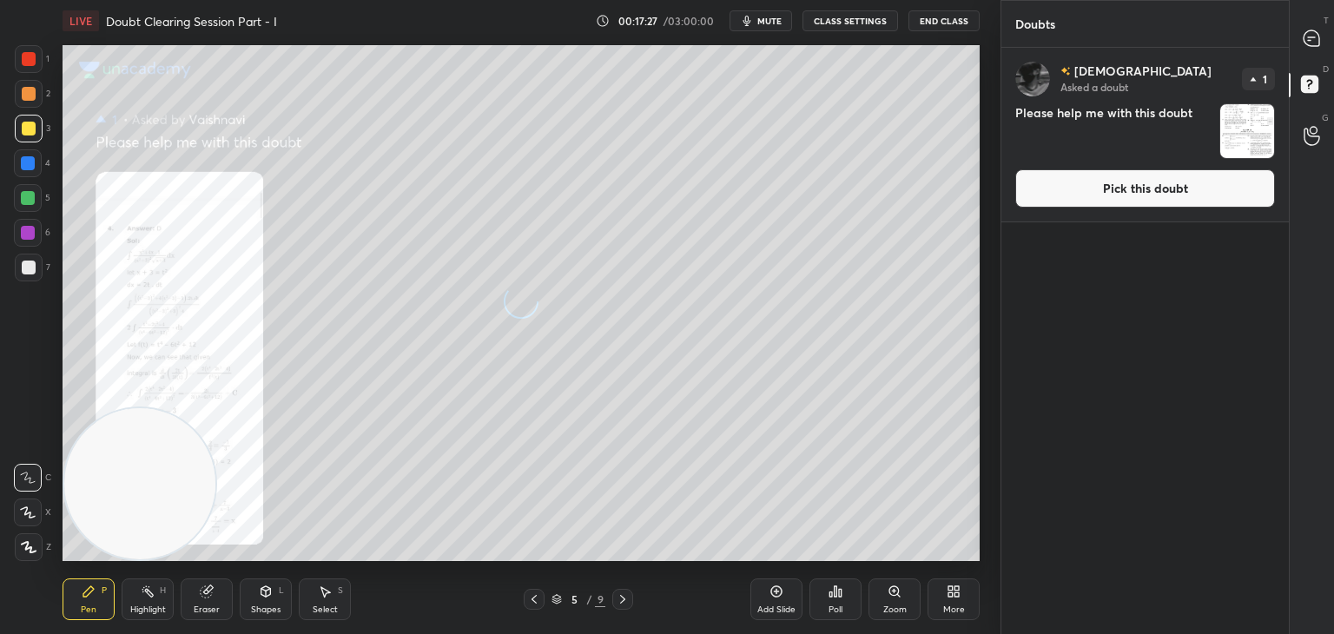
click at [1106, 194] on button "Pick this doubt" at bounding box center [1145, 188] width 260 height 38
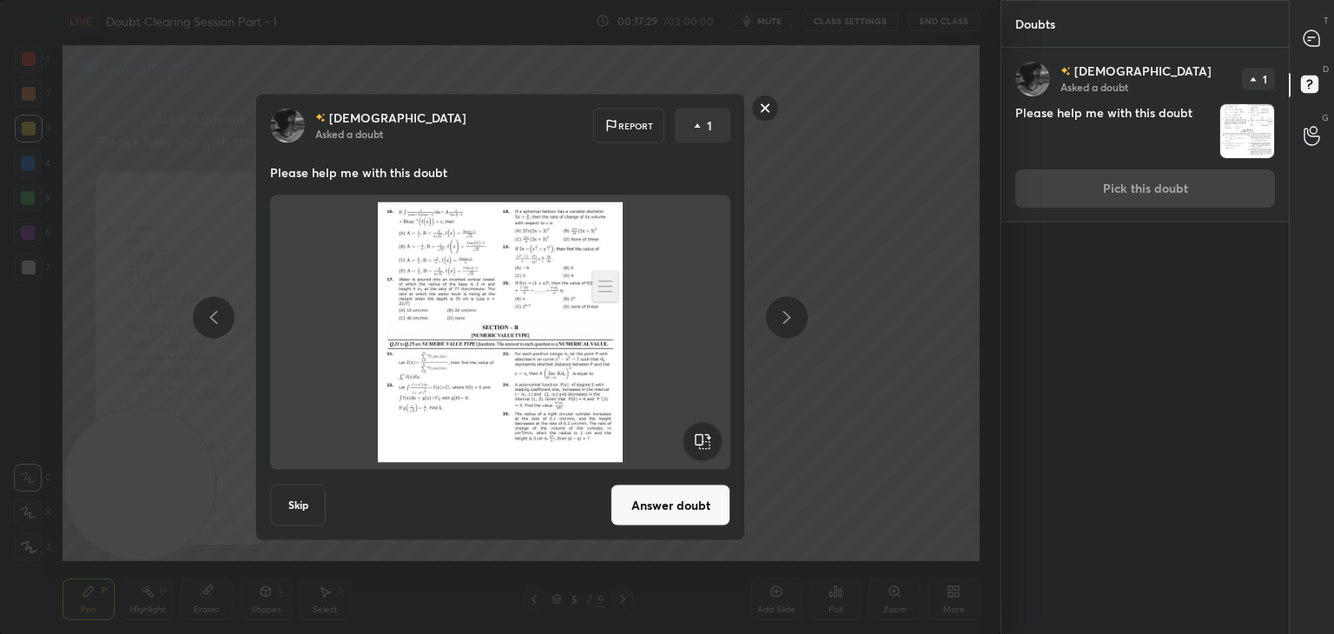
click at [636, 494] on button "Answer doubt" at bounding box center [670, 505] width 120 height 42
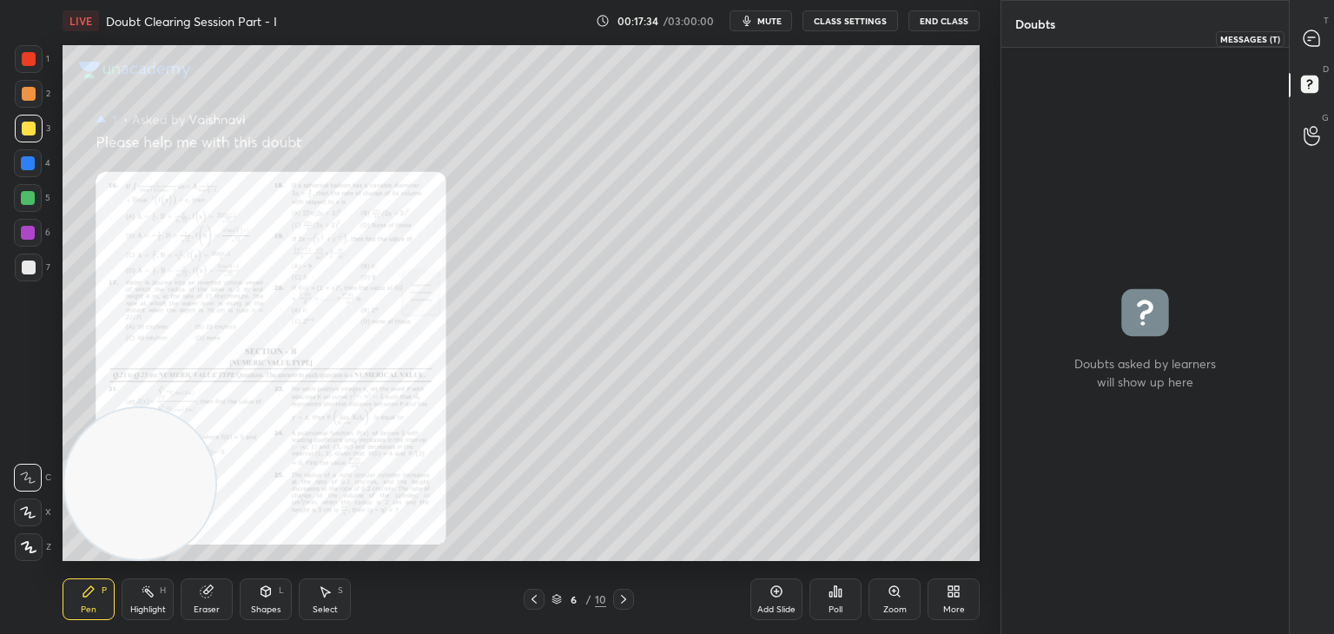
click at [1315, 36] on icon at bounding box center [1311, 38] width 16 height 16
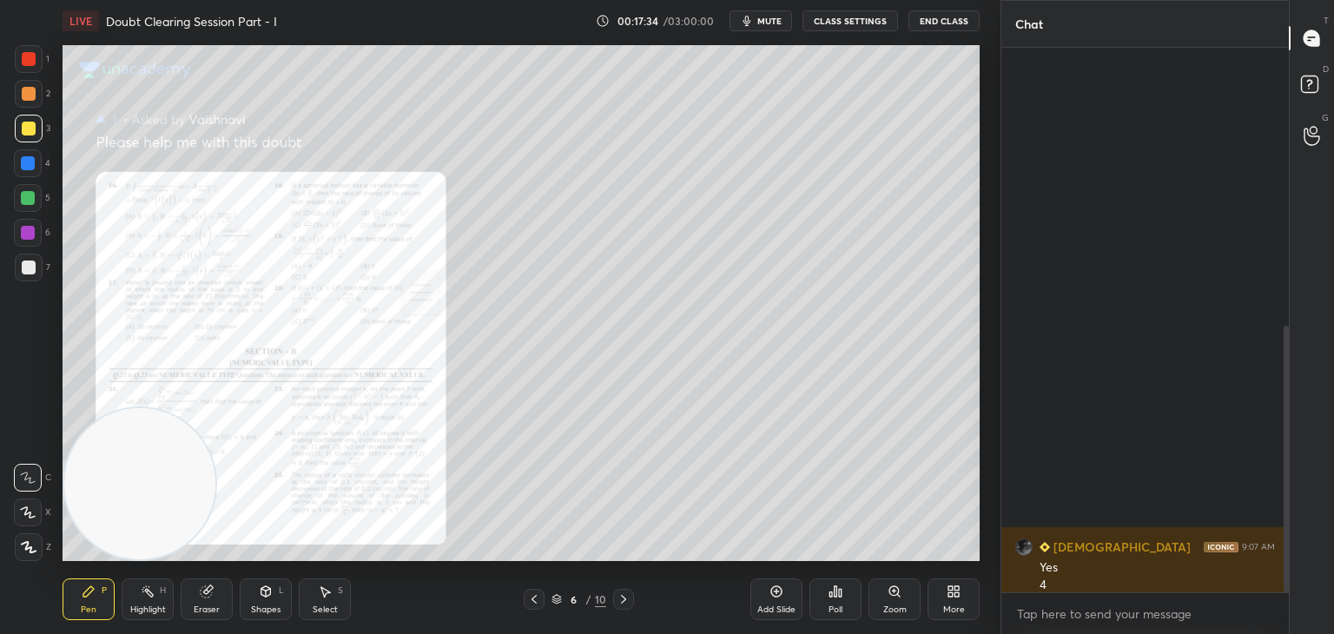
scroll to position [539, 282]
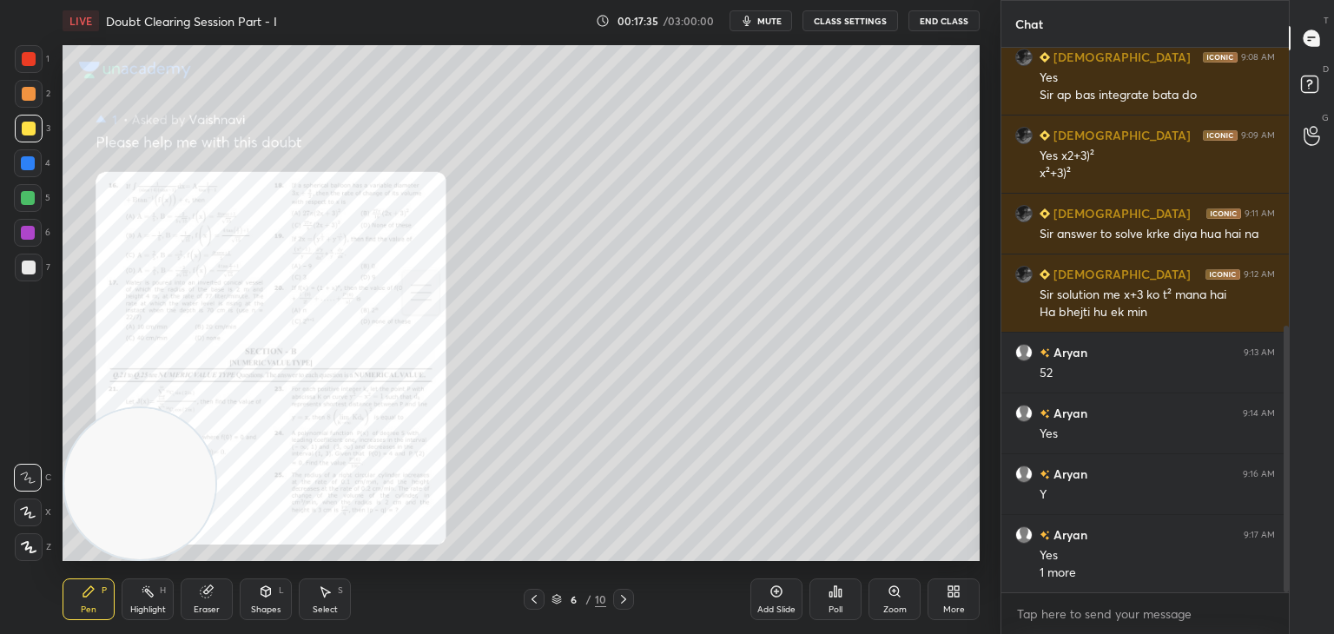
click at [538, 597] on icon at bounding box center [534, 599] width 14 height 14
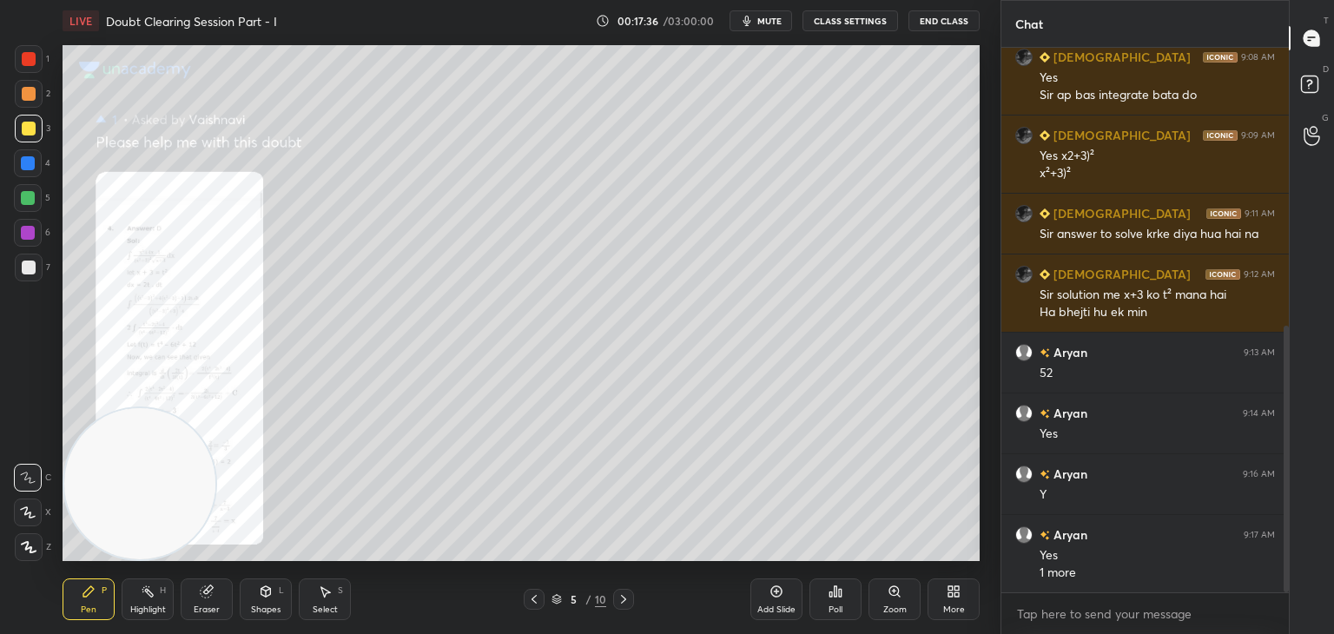
click at [876, 589] on div "Zoom" at bounding box center [894, 599] width 52 height 42
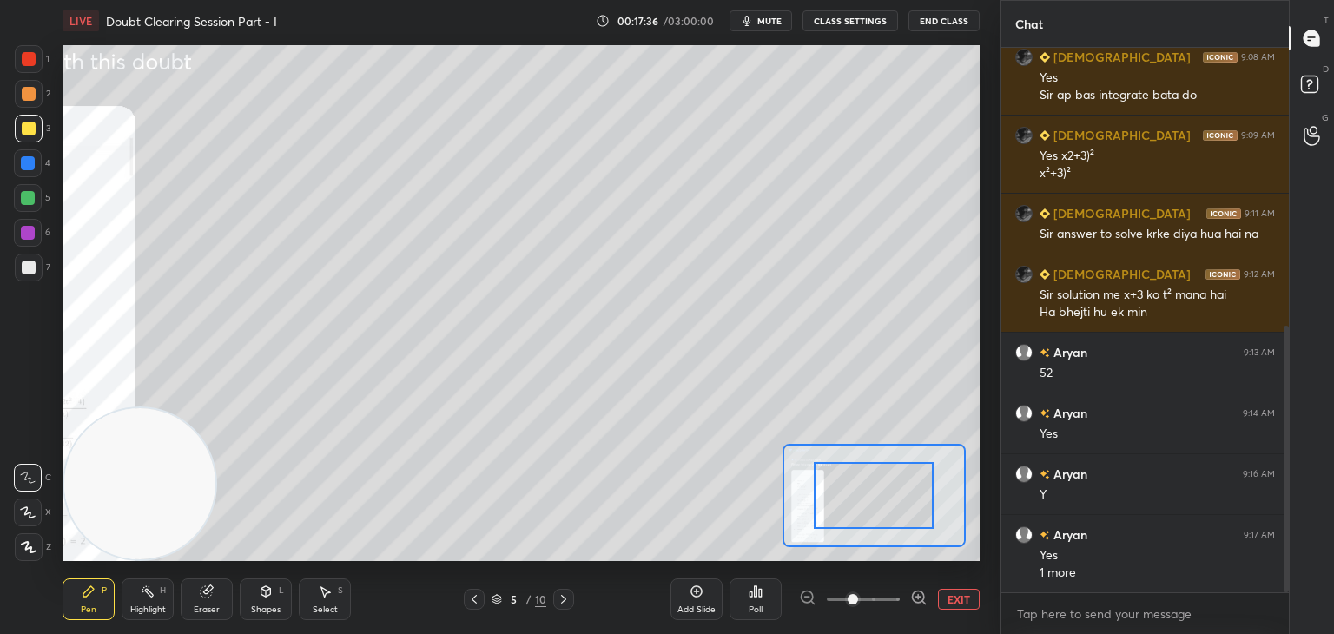
drag, startPoint x: 876, startPoint y: 589, endPoint x: 886, endPoint y: 593, distance: 11.3
click at [887, 590] on span at bounding box center [863, 599] width 73 height 26
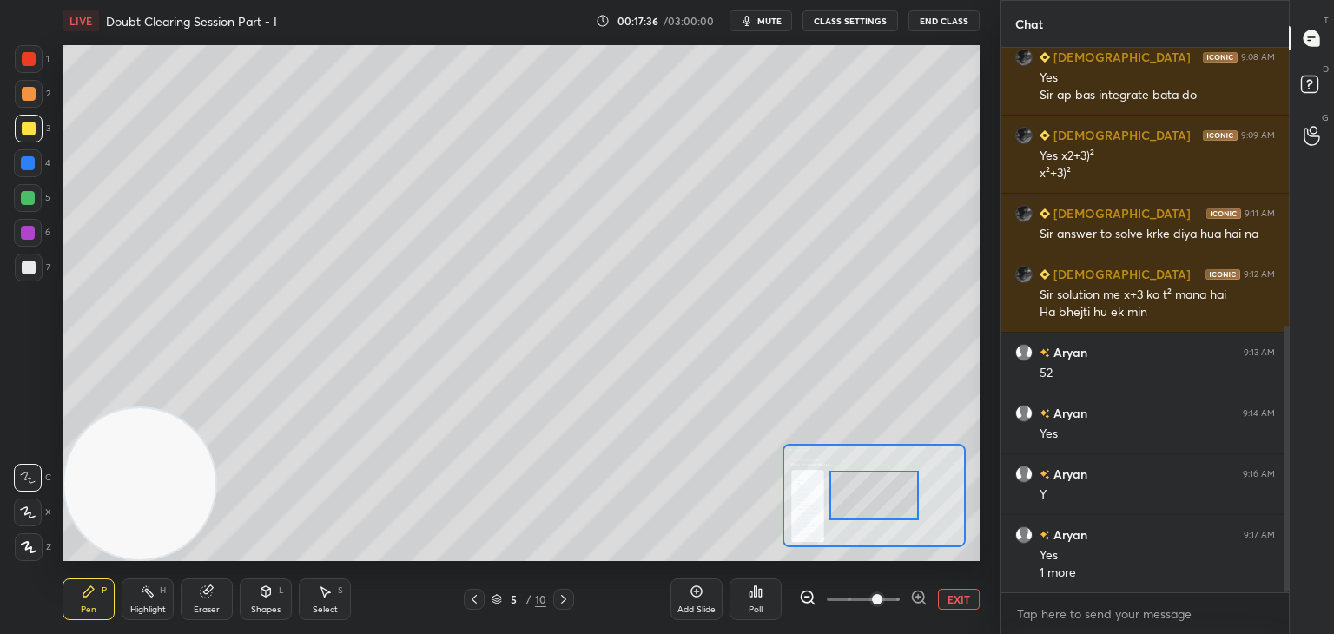
click at [882, 594] on span at bounding box center [877, 599] width 10 height 10
click at [882, 596] on span at bounding box center [877, 599] width 10 height 10
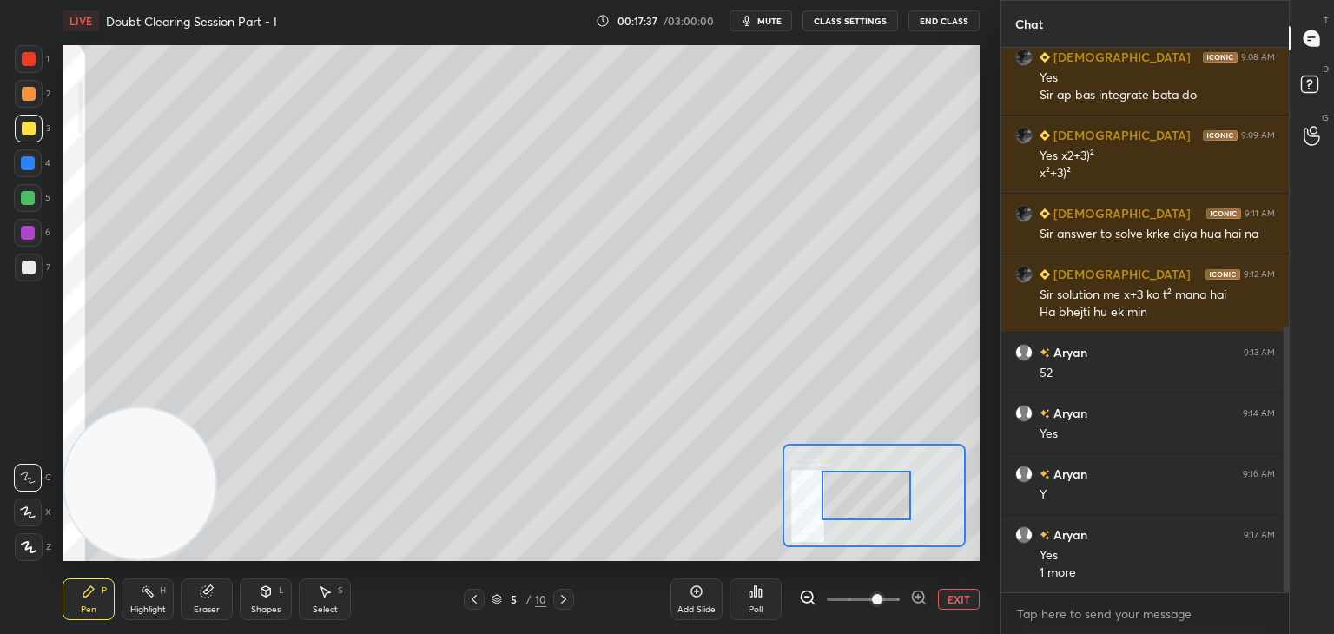
drag, startPoint x: 892, startPoint y: 478, endPoint x: 809, endPoint y: 484, distance: 82.7
click at [821, 484] on div at bounding box center [866, 495] width 90 height 49
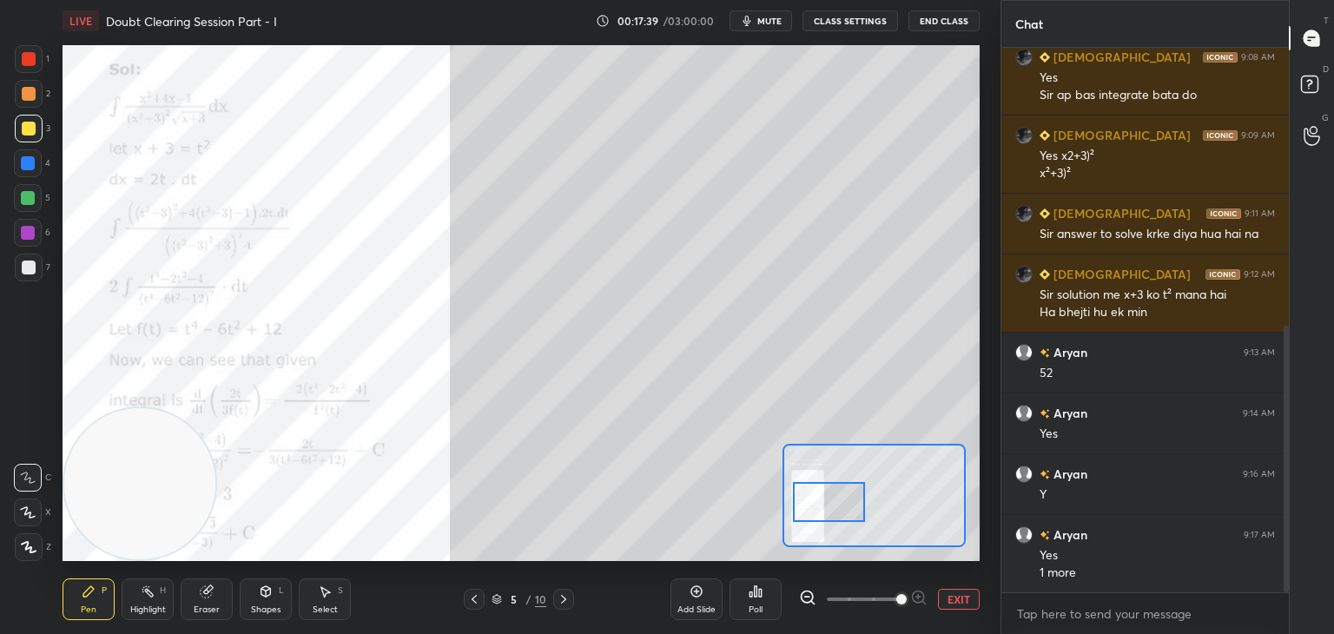
click at [900, 603] on span at bounding box center [863, 599] width 73 height 26
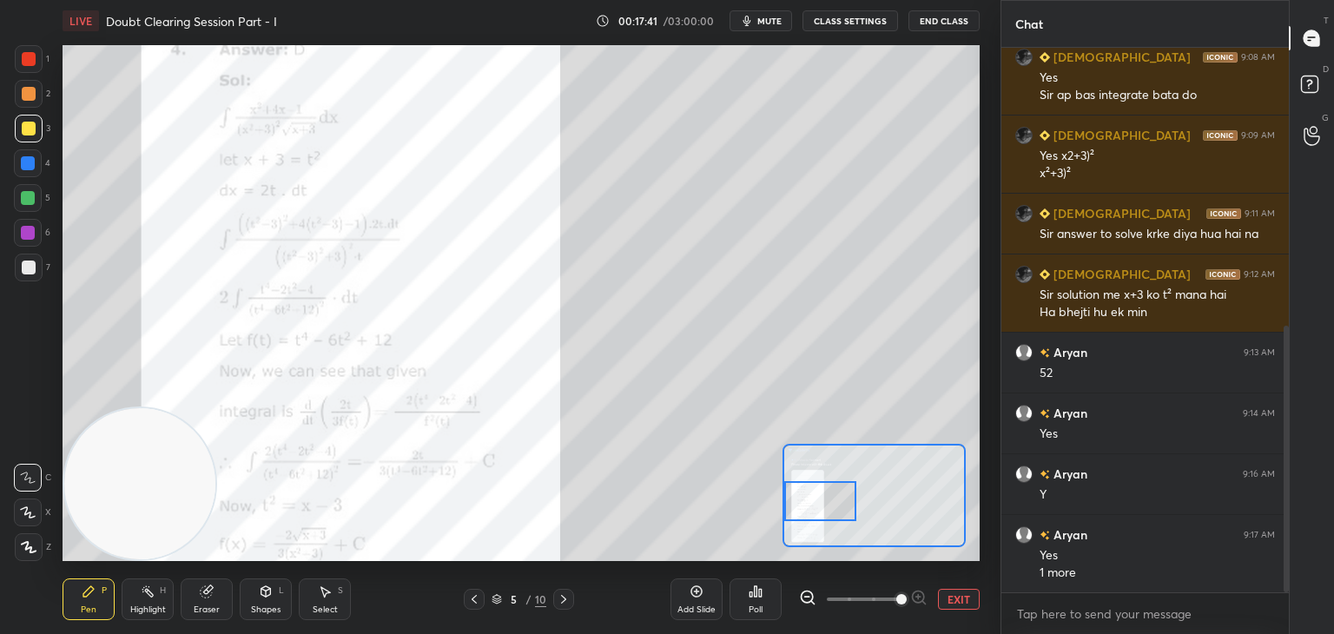
drag, startPoint x: 851, startPoint y: 502, endPoint x: 807, endPoint y: 501, distance: 44.3
click at [807, 501] on div at bounding box center [820, 501] width 72 height 40
drag, startPoint x: 829, startPoint y: 496, endPoint x: 828, endPoint y: 506, distance: 10.5
click at [828, 506] on div at bounding box center [820, 511] width 72 height 40
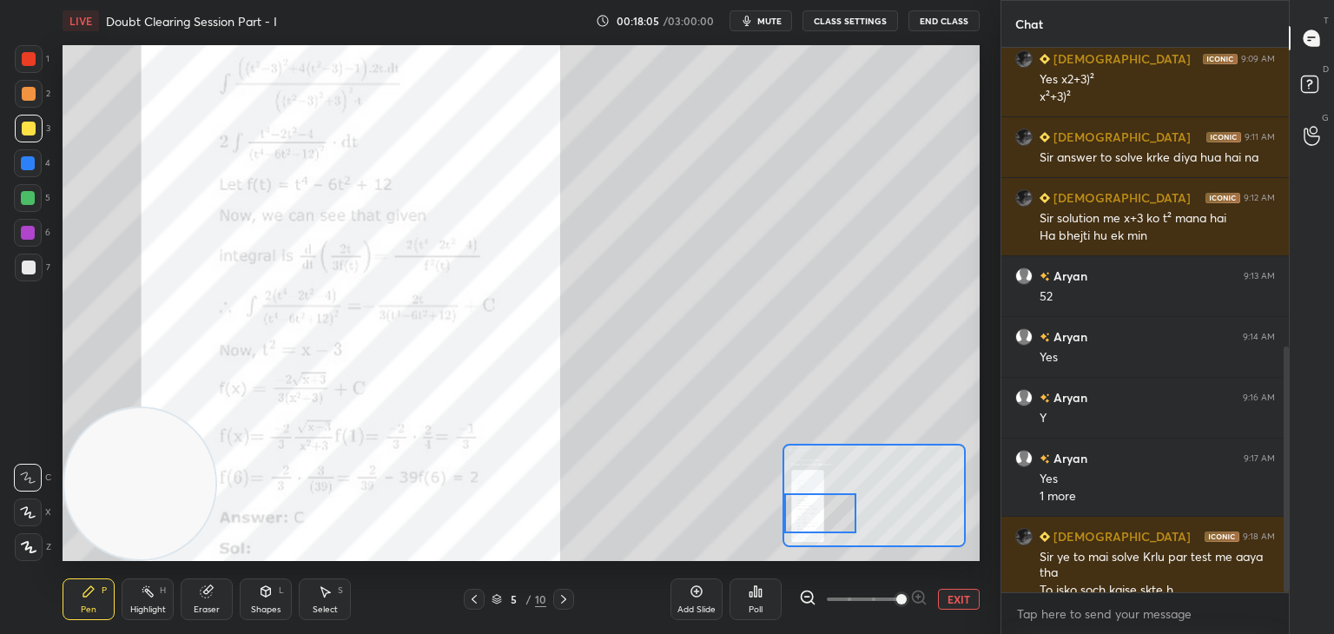
scroll to position [662, 0]
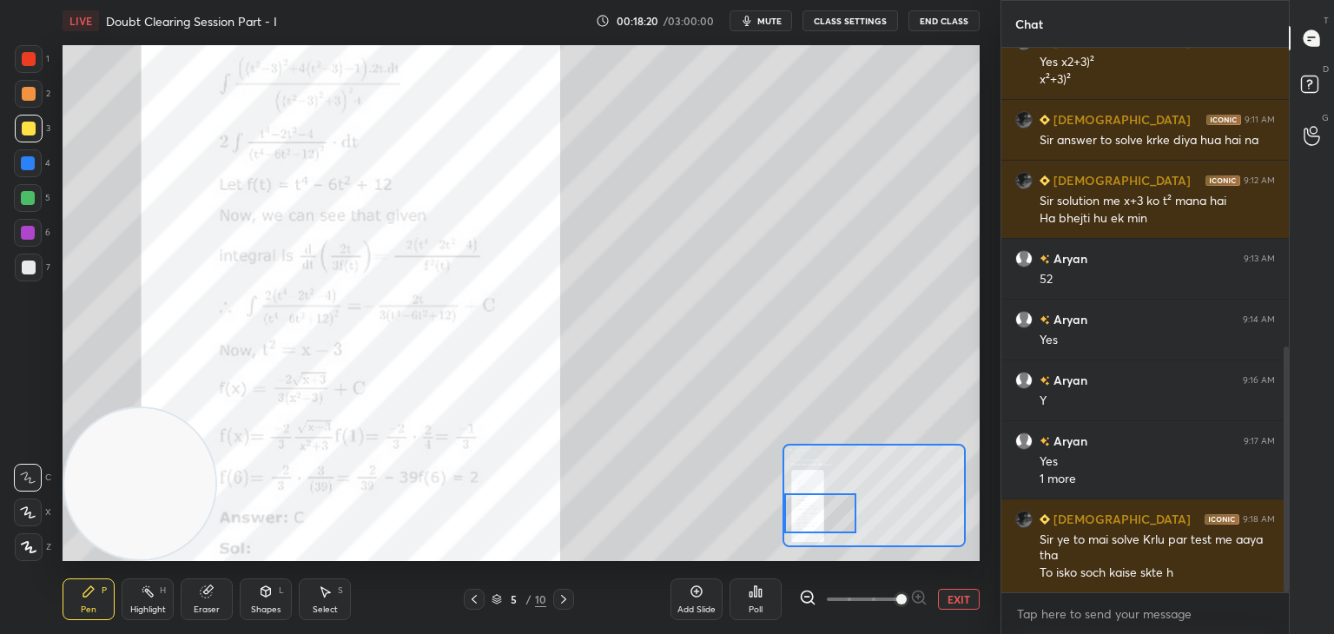
click at [36, 56] on div at bounding box center [29, 59] width 28 height 28
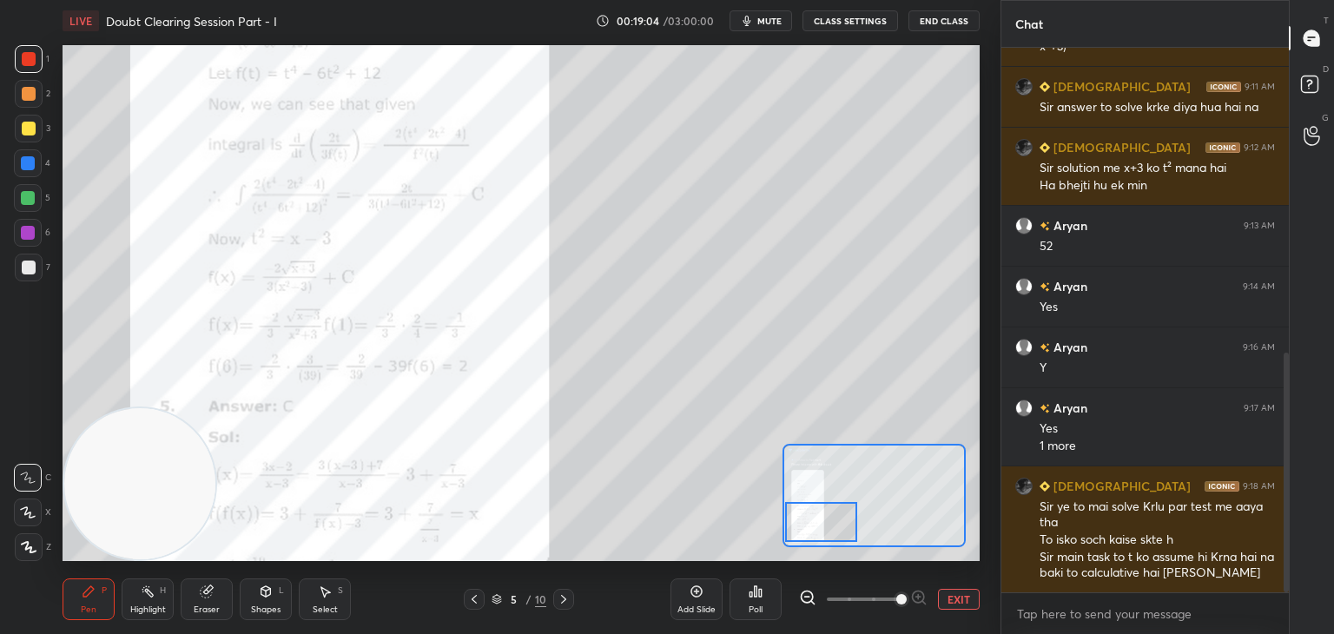
click at [830, 518] on div at bounding box center [821, 522] width 72 height 40
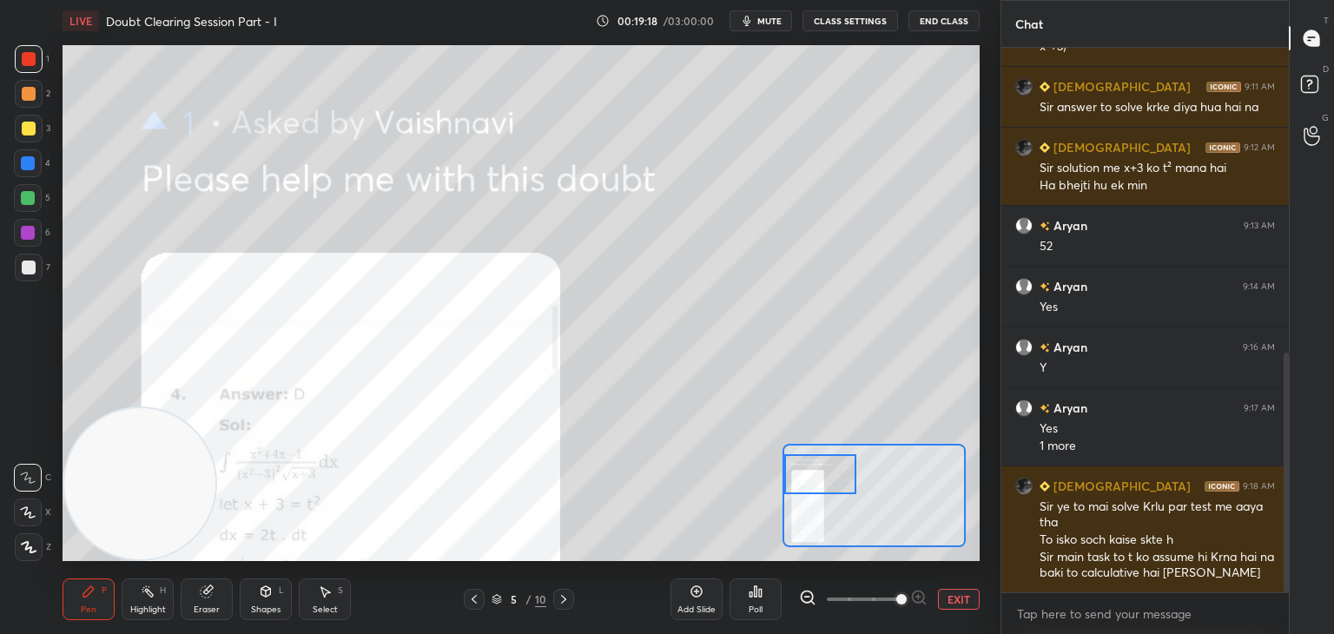
drag, startPoint x: 834, startPoint y: 493, endPoint x: 815, endPoint y: 463, distance: 35.9
click at [815, 463] on div at bounding box center [820, 474] width 72 height 40
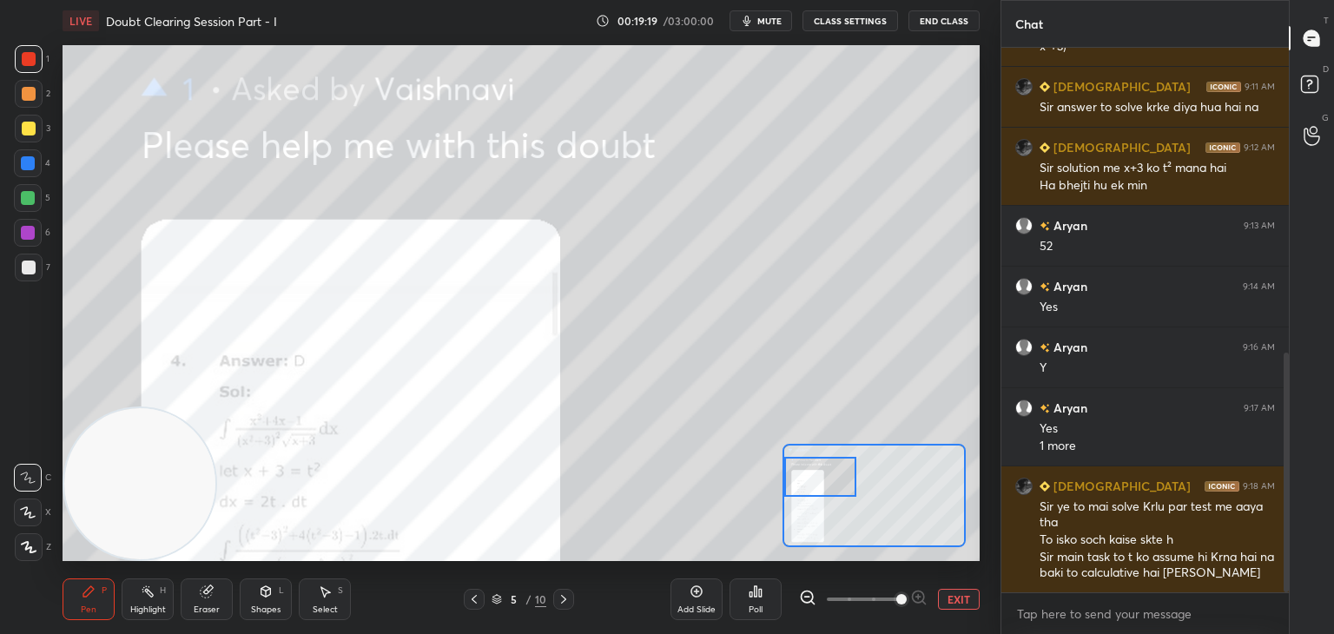
click at [955, 601] on button "EXIT" at bounding box center [959, 599] width 42 height 21
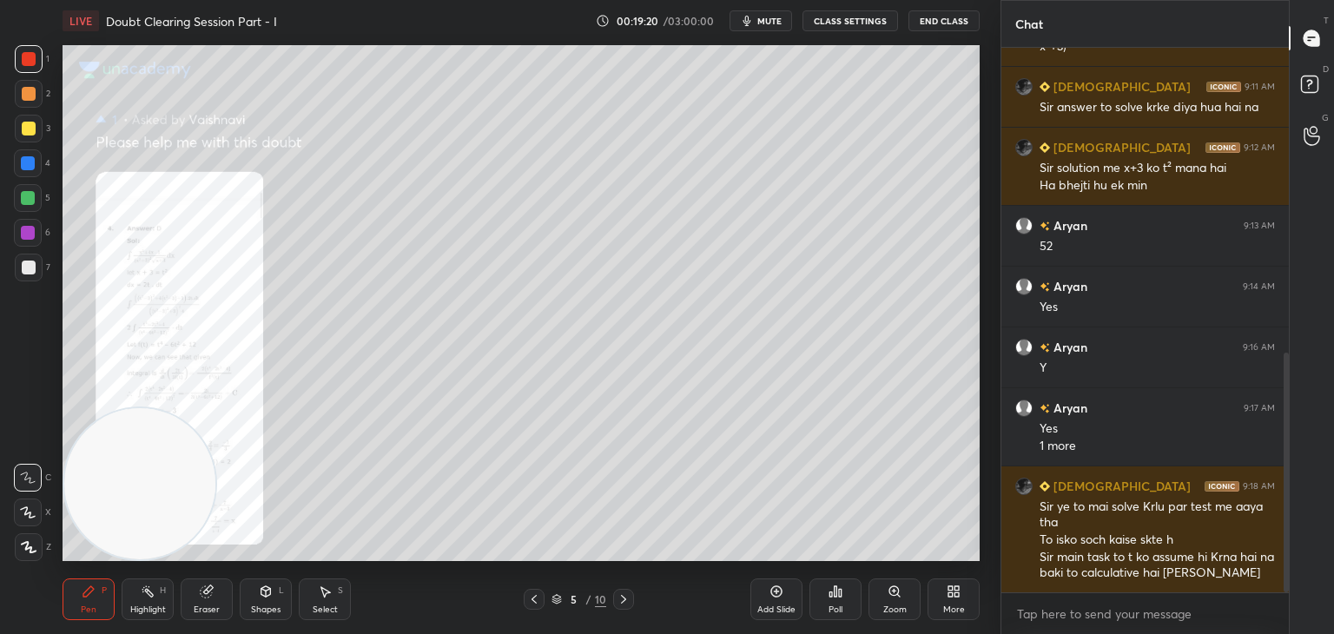
click at [532, 607] on div at bounding box center [534, 599] width 21 height 21
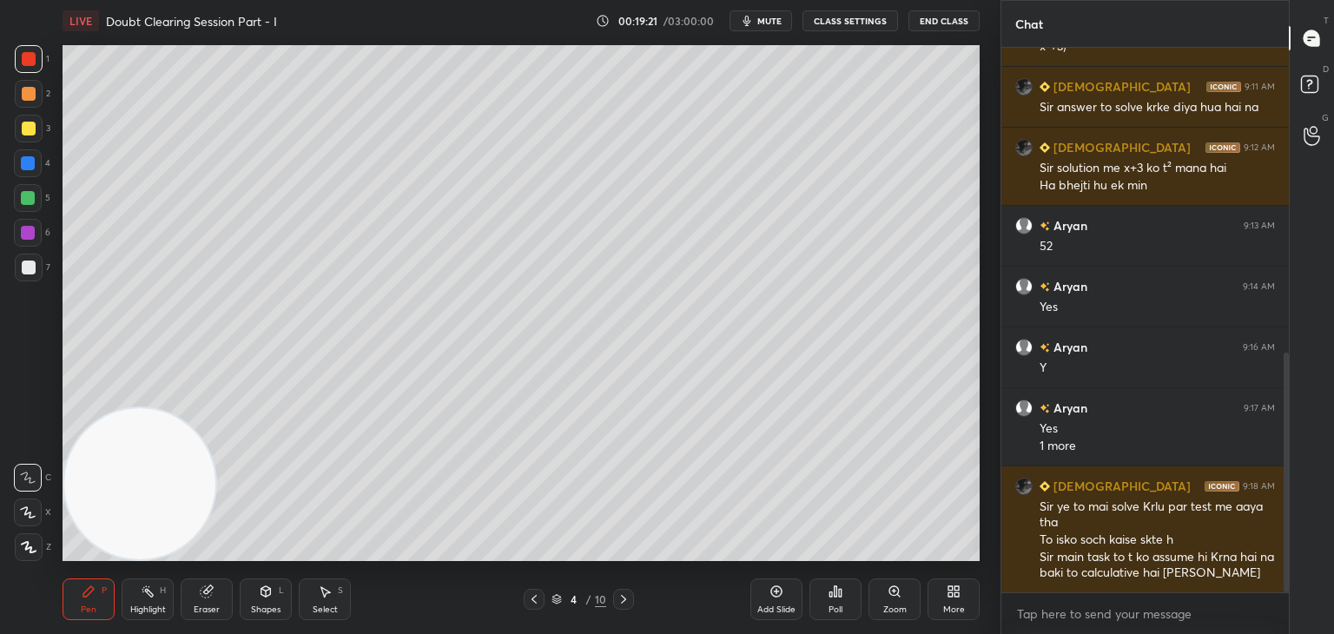
click at [531, 595] on icon at bounding box center [534, 599] width 14 height 14
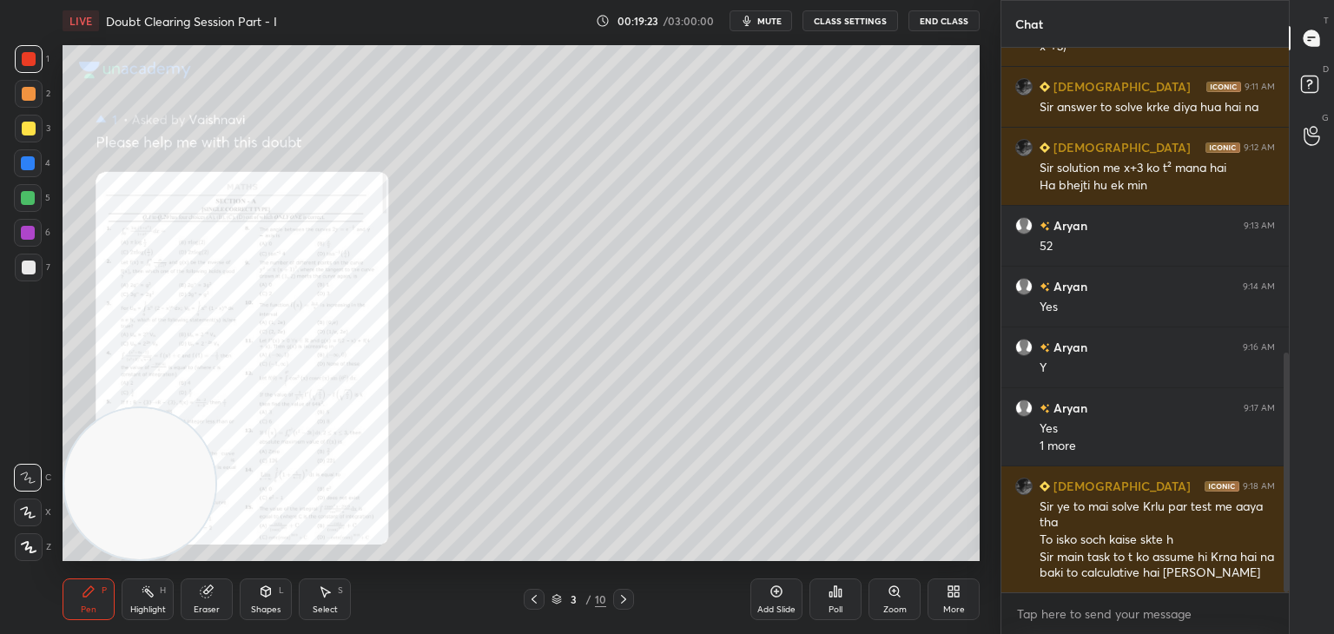
click at [886, 584] on div "Zoom" at bounding box center [894, 599] width 52 height 42
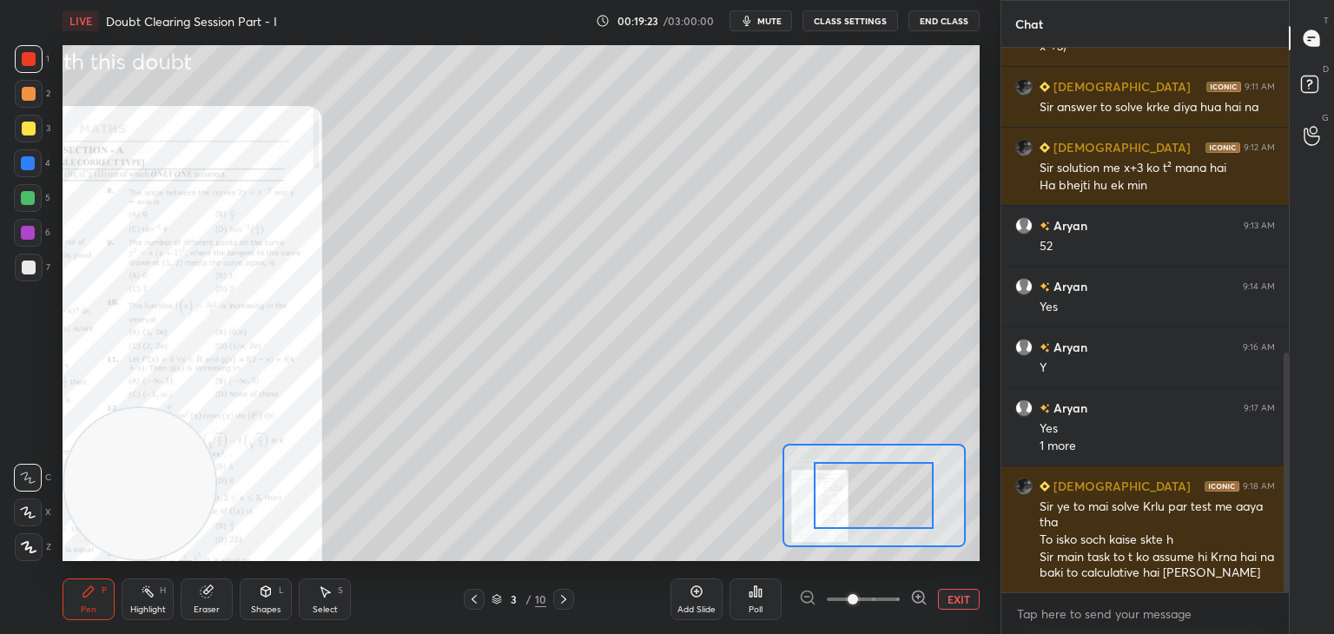
click at [886, 590] on span at bounding box center [863, 599] width 73 height 26
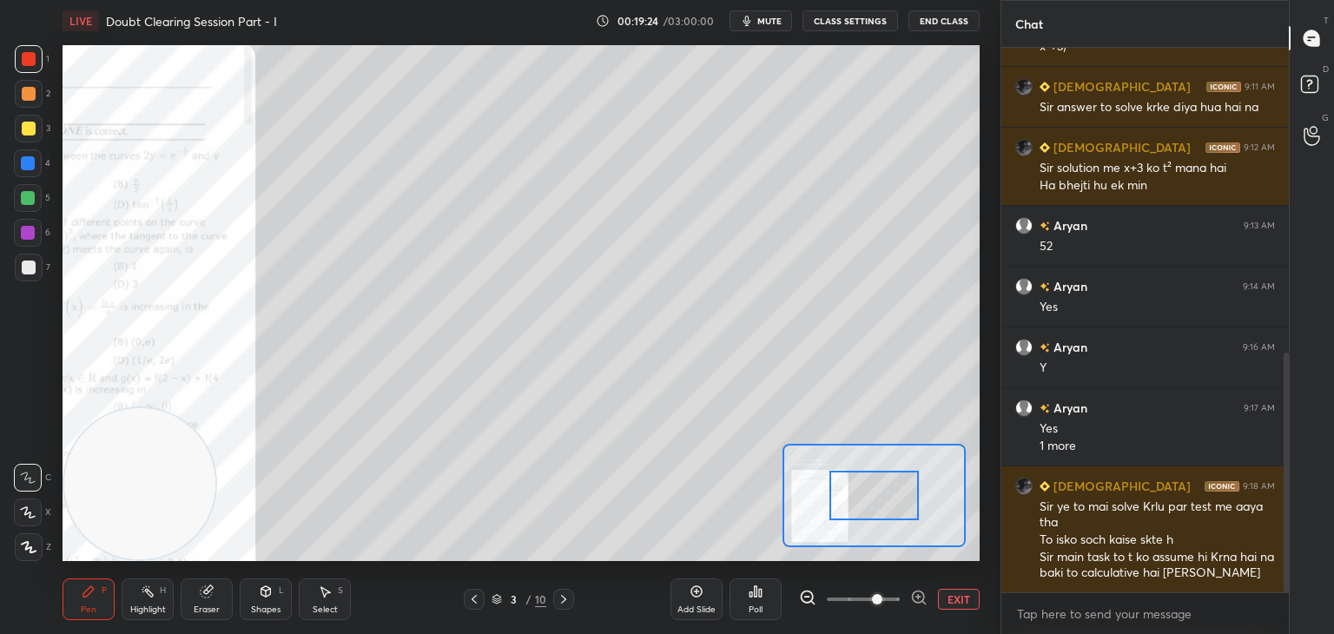
click at [882, 595] on span at bounding box center [877, 599] width 10 height 10
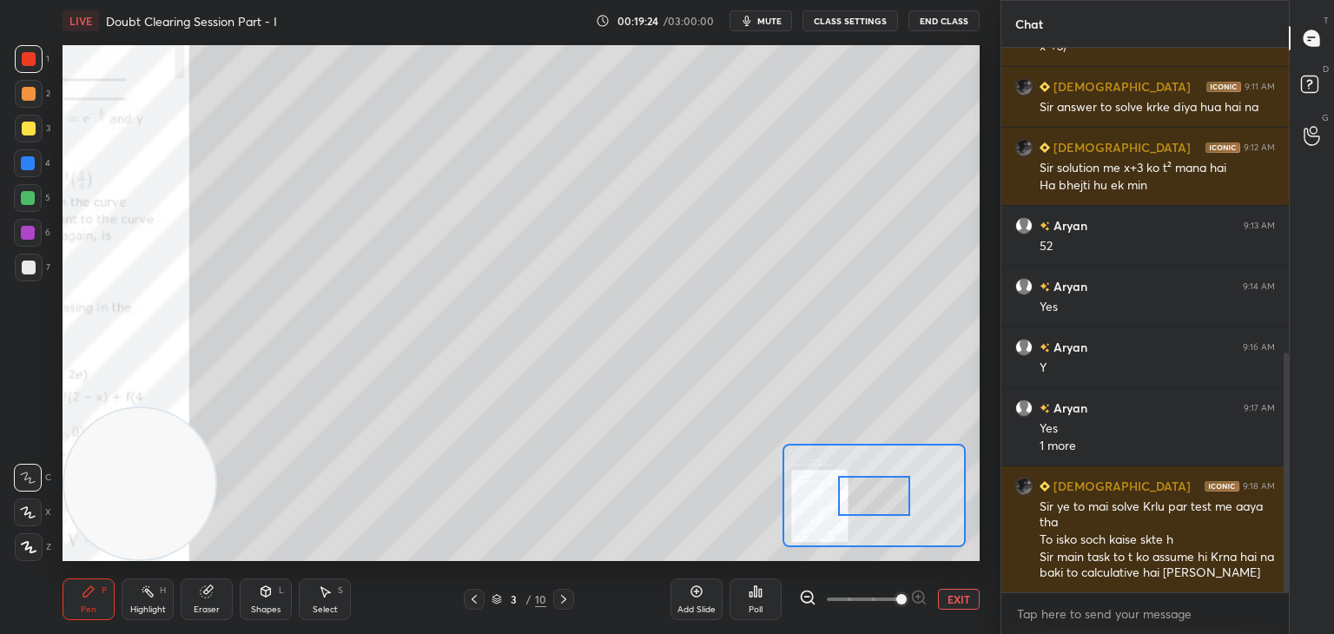
click at [779, 508] on div "Setting up your live class Poll for secs No correct answer Start poll" at bounding box center [521, 303] width 917 height 516
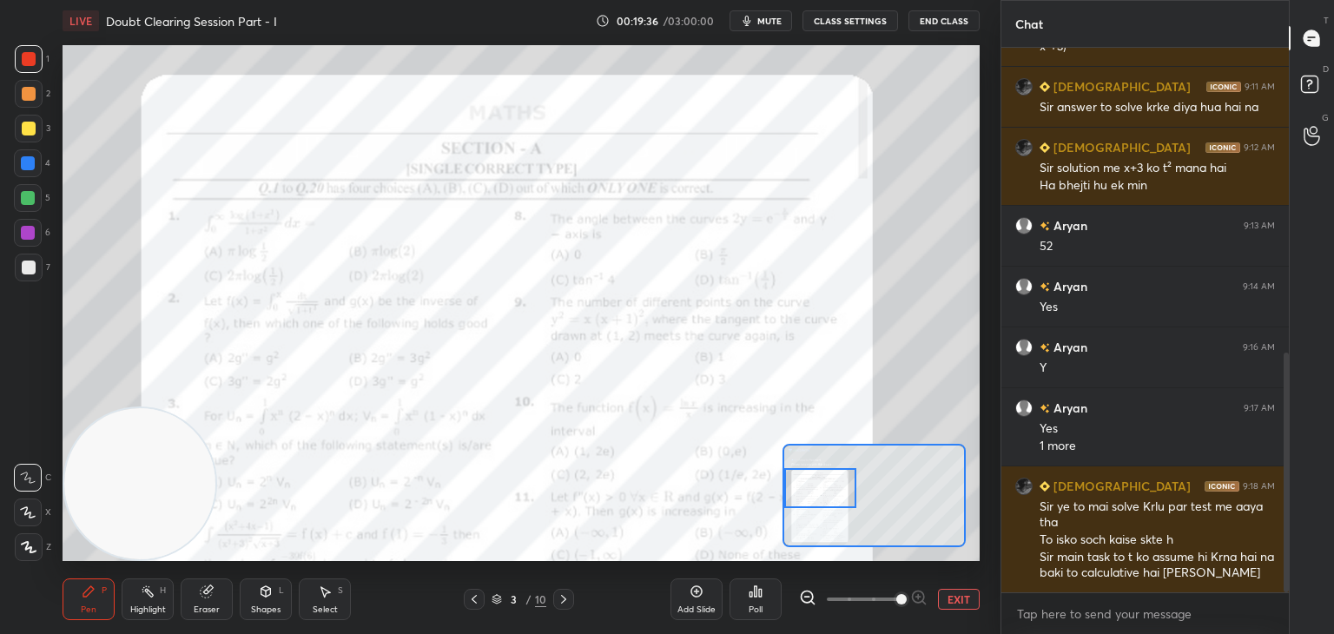
drag, startPoint x: 837, startPoint y: 511, endPoint x: 829, endPoint y: 488, distance: 24.7
click at [829, 488] on div at bounding box center [820, 488] width 72 height 40
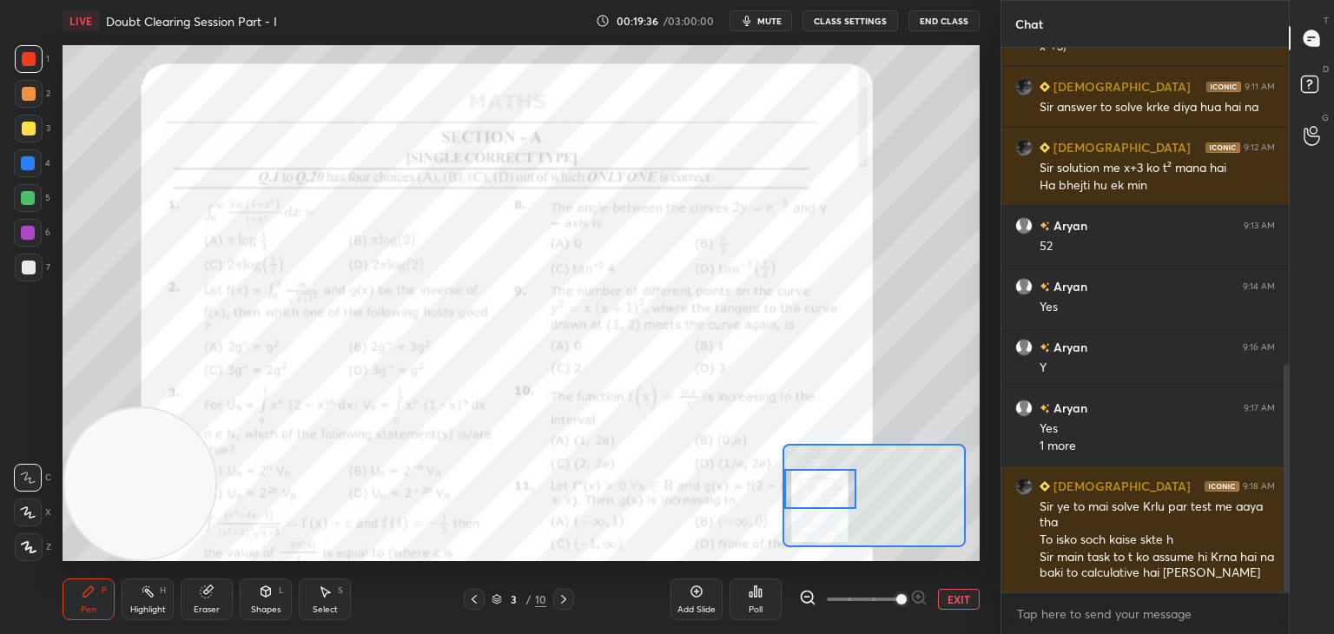
scroll to position [755, 0]
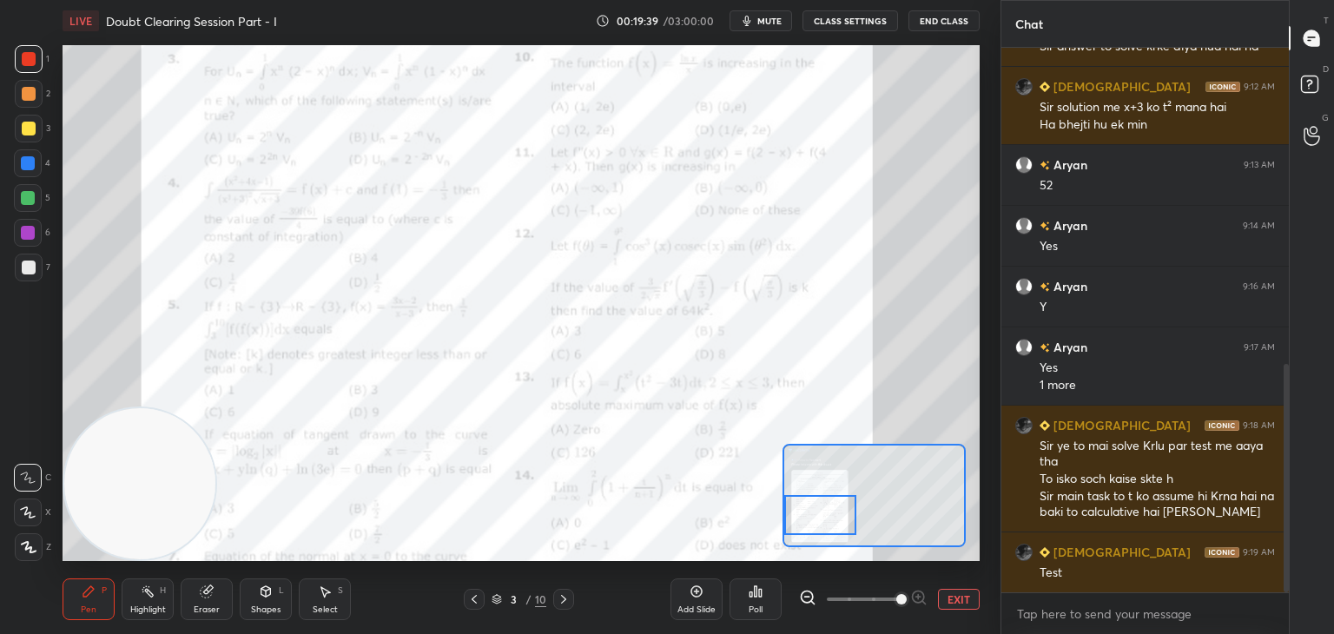
drag, startPoint x: 835, startPoint y: 485, endPoint x: 822, endPoint y: 515, distance: 32.3
click at [821, 515] on div at bounding box center [820, 515] width 72 height 40
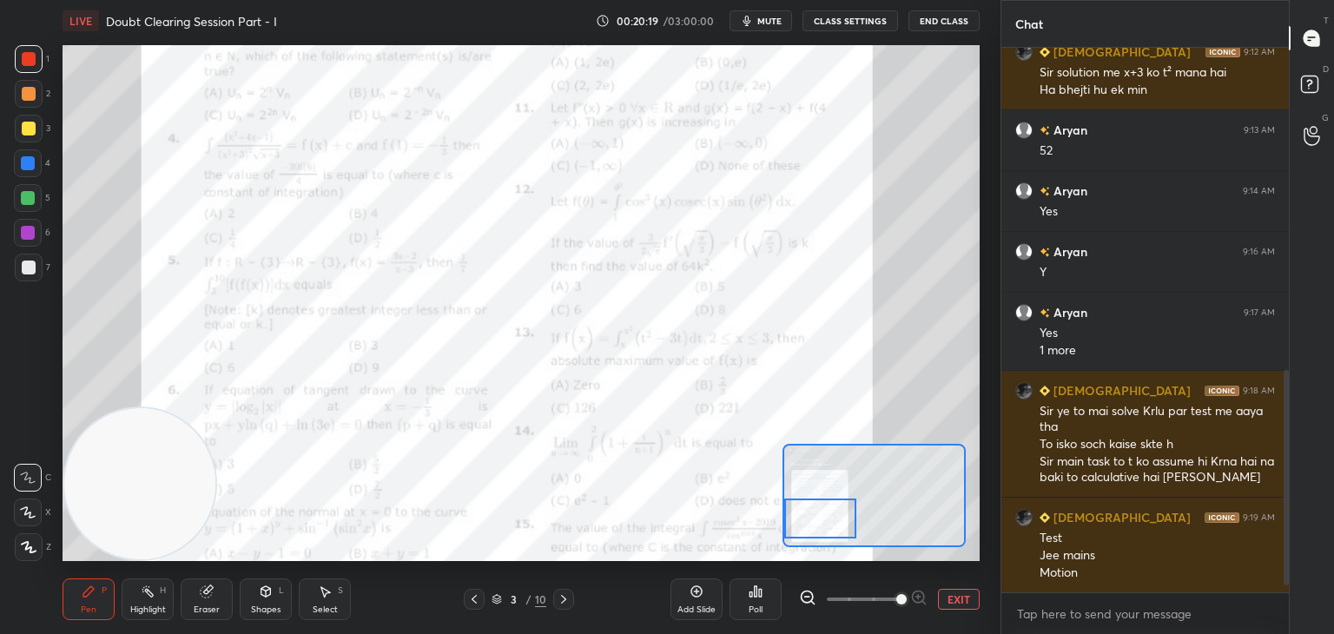
scroll to position [851, 0]
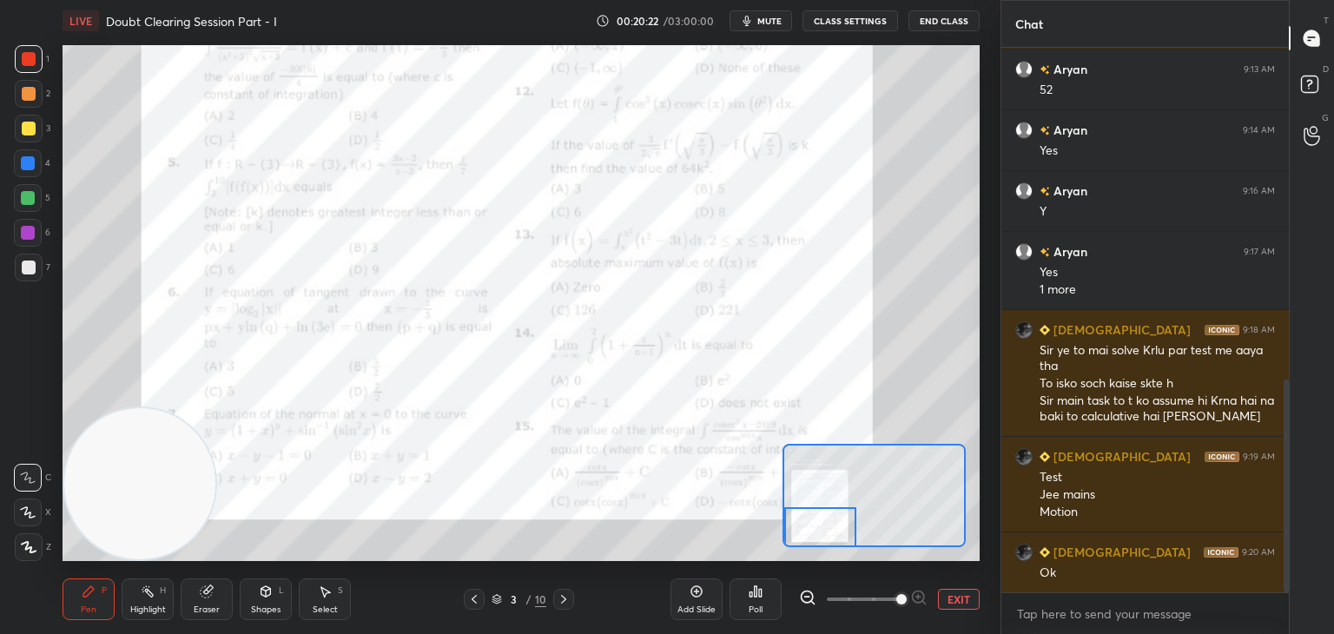
click at [820, 529] on div at bounding box center [820, 527] width 72 height 40
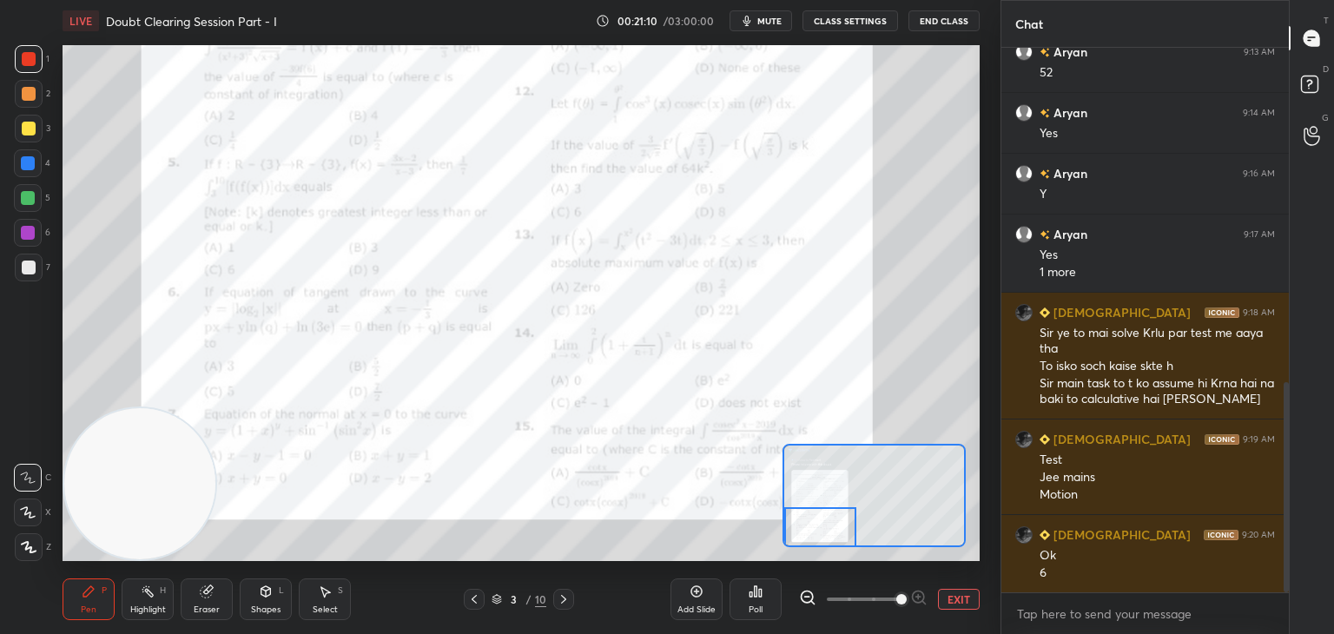
click at [959, 598] on button "EXIT" at bounding box center [959, 599] width 42 height 21
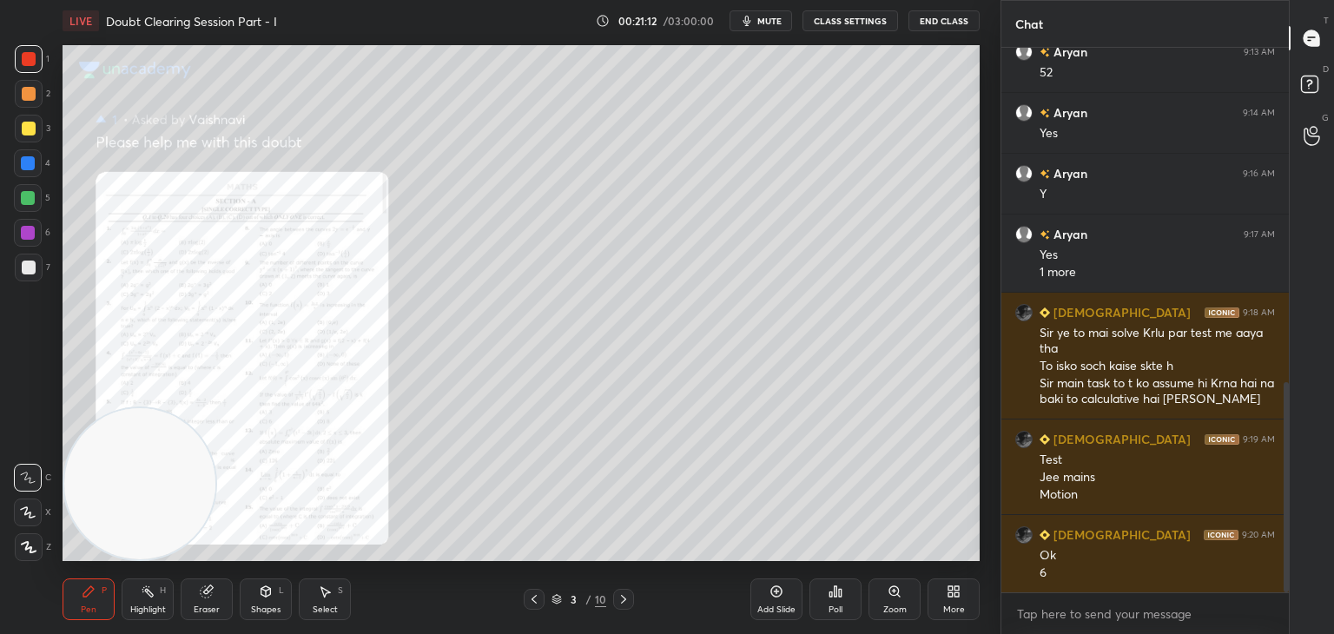
click at [217, 595] on div "Eraser" at bounding box center [207, 599] width 52 height 42
drag, startPoint x: 35, startPoint y: 541, endPoint x: 40, endPoint y: 531, distance: 10.9
click at [36, 541] on span "Erase all" at bounding box center [28, 547] width 26 height 12
click at [38, 265] on div at bounding box center [29, 268] width 28 height 28
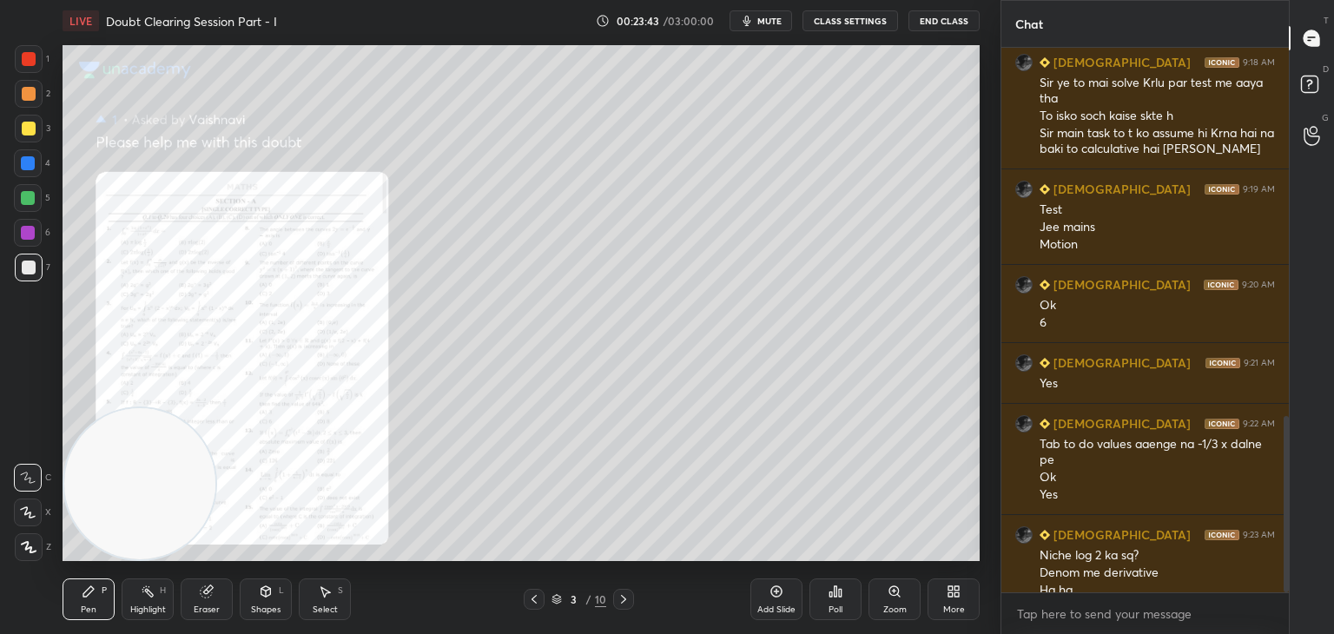
scroll to position [1136, 0]
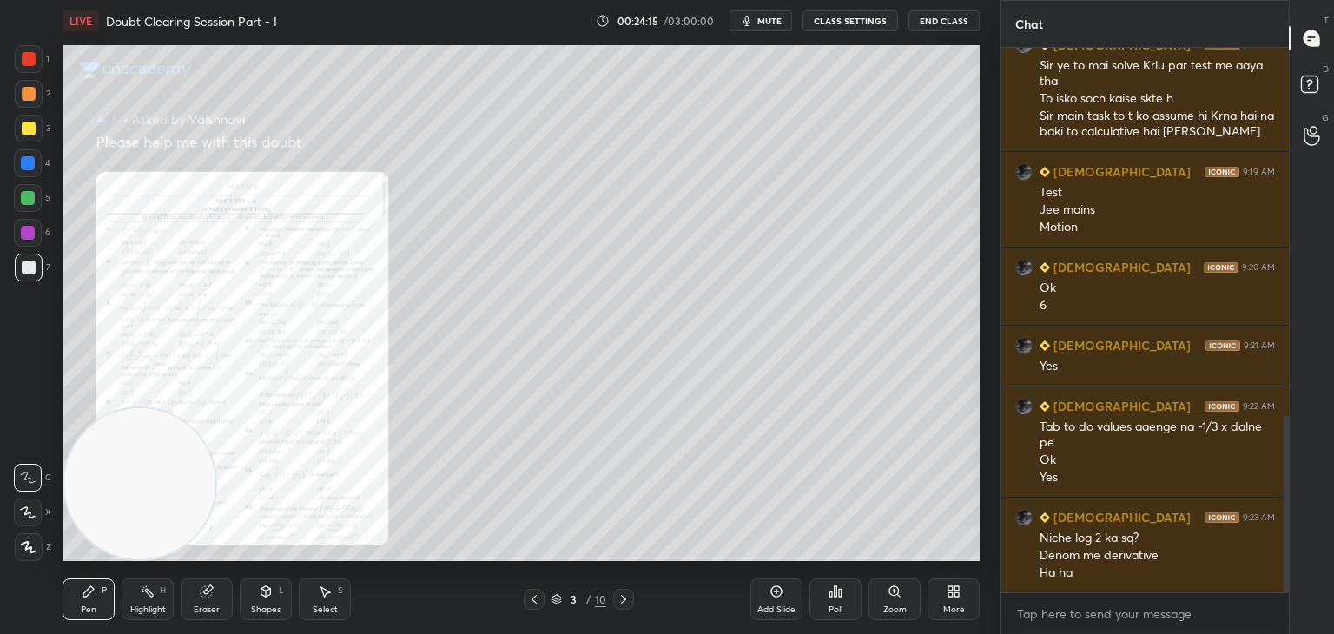
click at [201, 593] on icon at bounding box center [206, 591] width 11 height 11
click at [99, 598] on div "Pen P" at bounding box center [89, 599] width 52 height 42
drag, startPoint x: 771, startPoint y: 596, endPoint x: 765, endPoint y: 588, distance: 10.6
click at [770, 595] on icon at bounding box center [776, 591] width 14 height 14
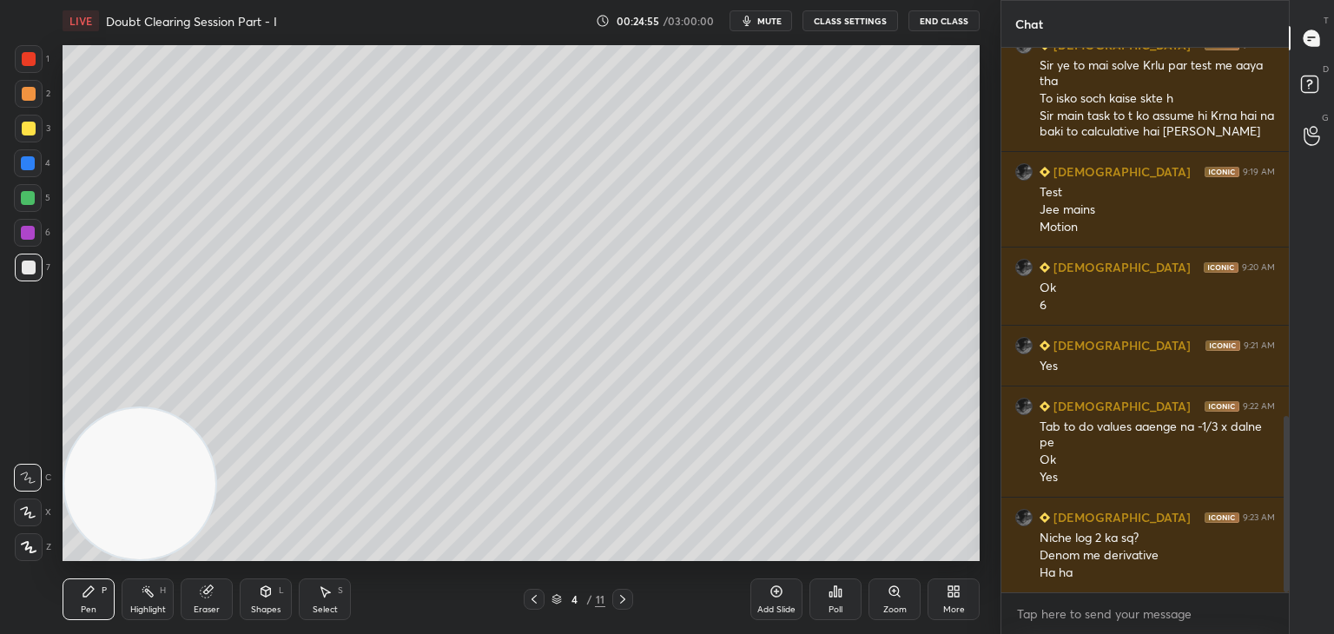
drag, startPoint x: 531, startPoint y: 598, endPoint x: 540, endPoint y: 599, distance: 9.6
click at [531, 598] on icon at bounding box center [534, 599] width 14 height 14
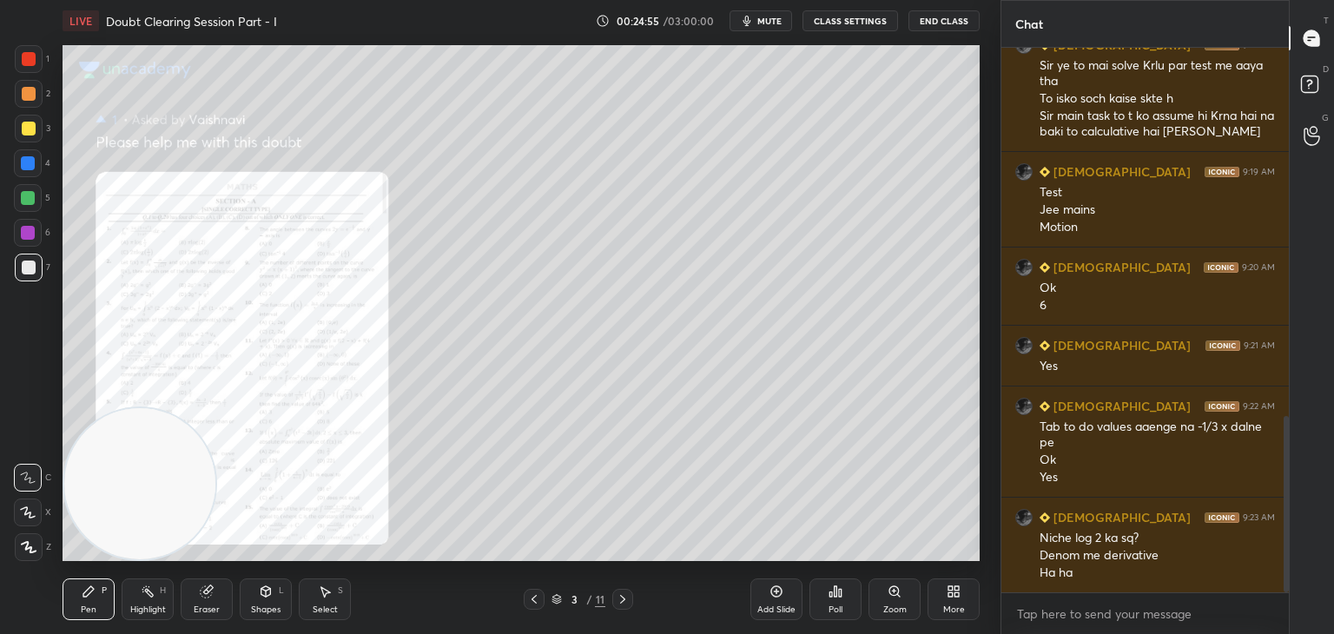
click at [622, 592] on icon at bounding box center [623, 599] width 14 height 14
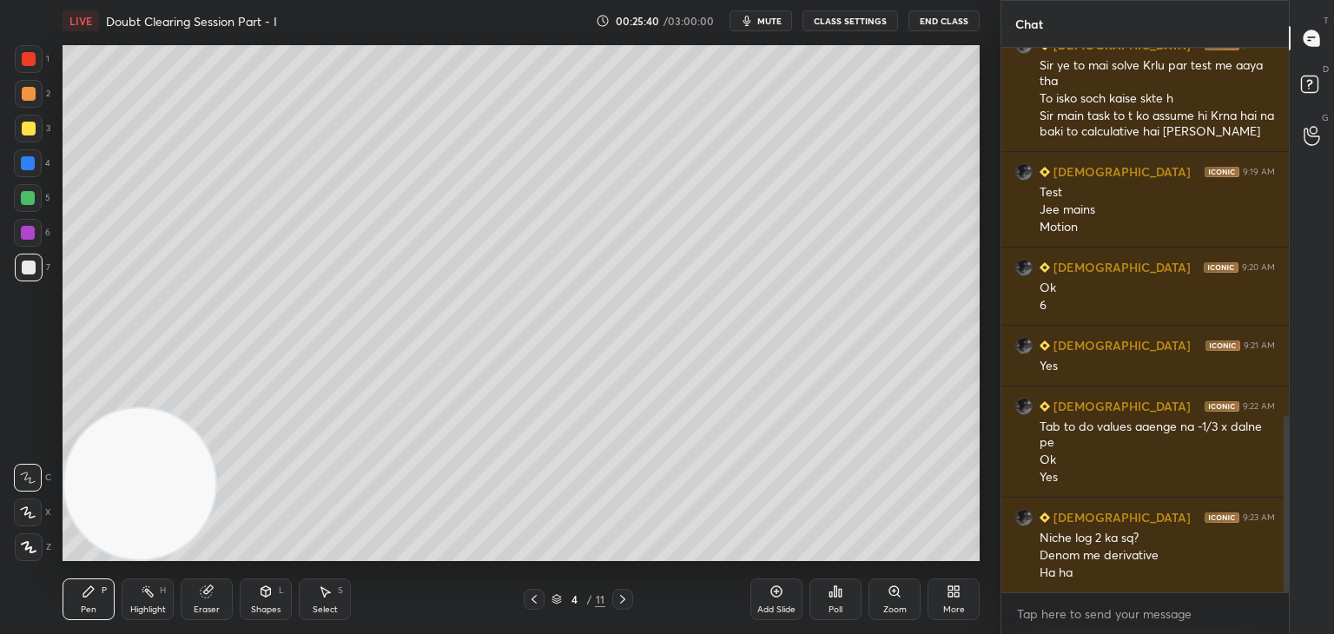
click at [537, 597] on icon at bounding box center [534, 599] width 14 height 14
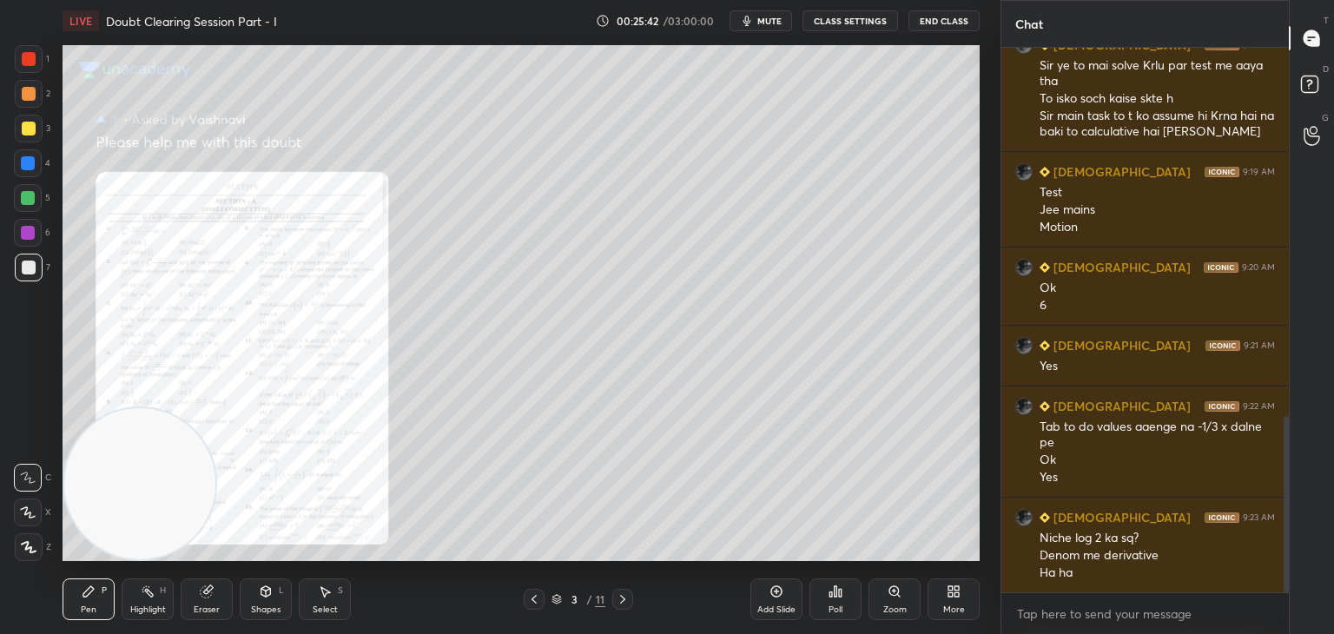
click at [879, 595] on div "Zoom" at bounding box center [894, 599] width 52 height 42
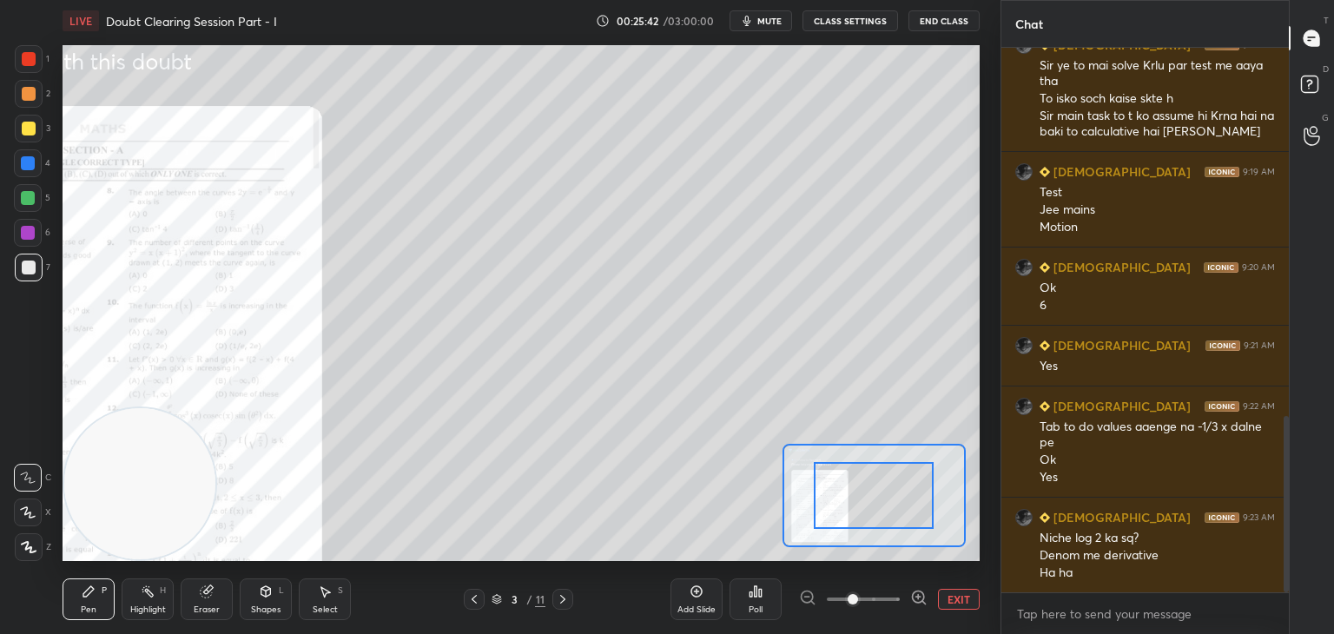
click at [883, 597] on span at bounding box center [863, 599] width 73 height 26
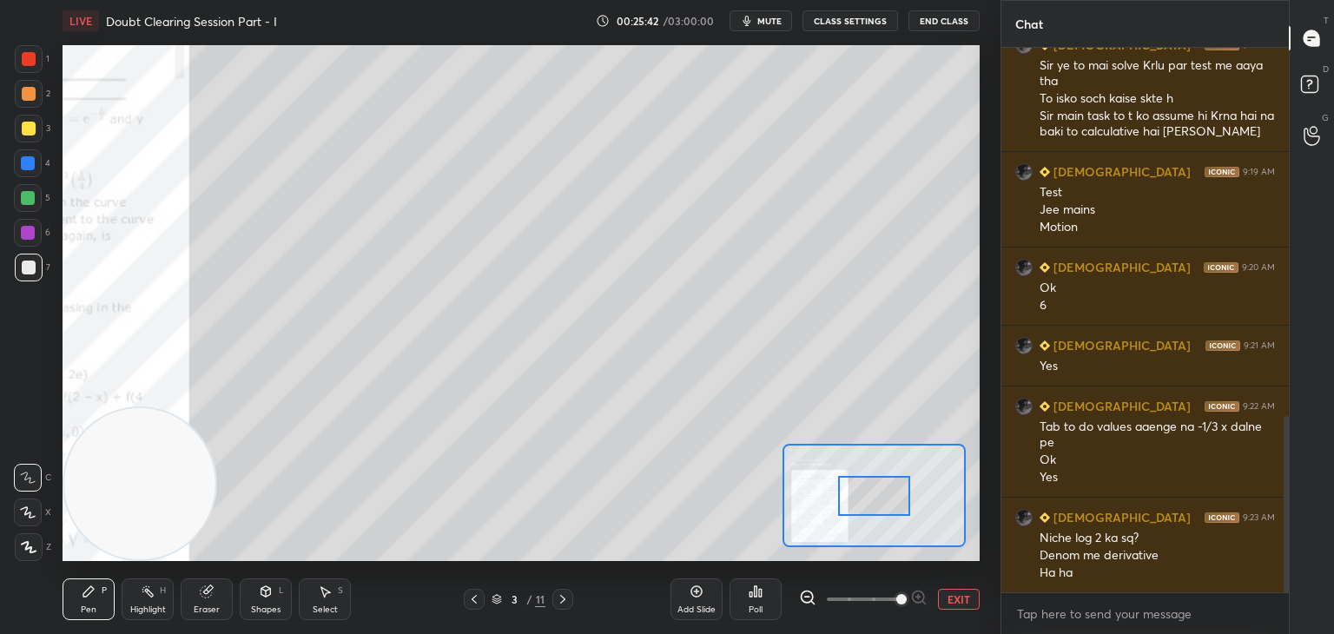
click at [896, 594] on span at bounding box center [901, 599] width 10 height 10
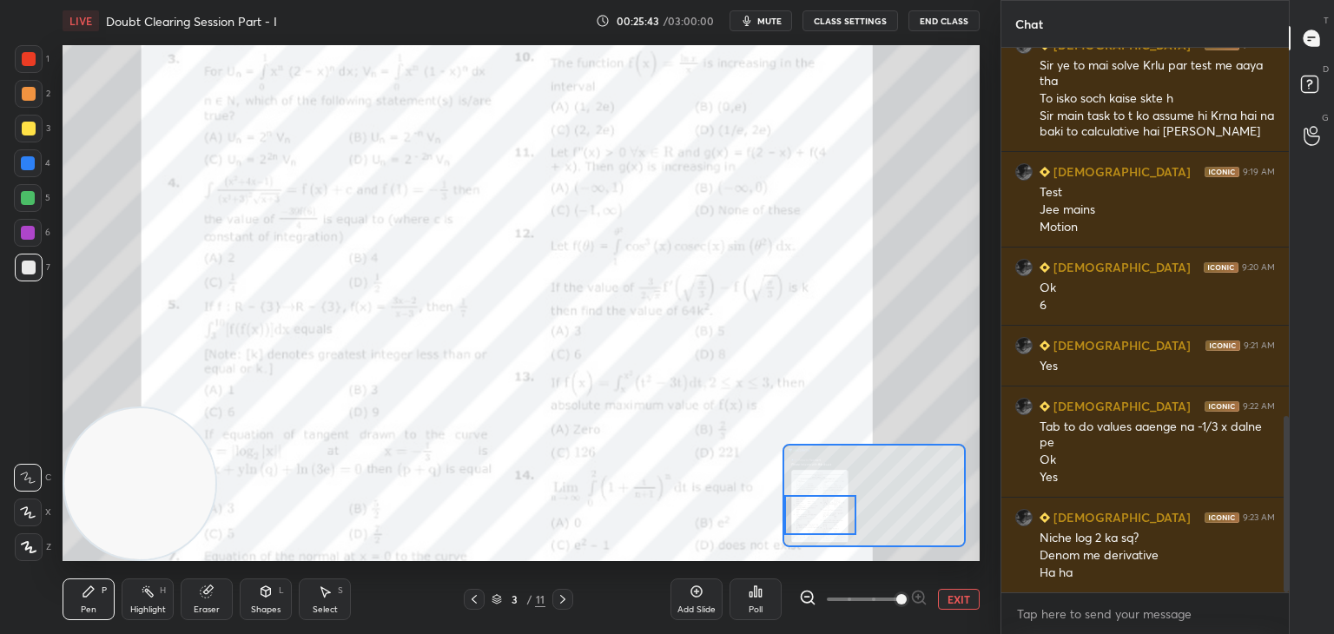
scroll to position [1196, 0]
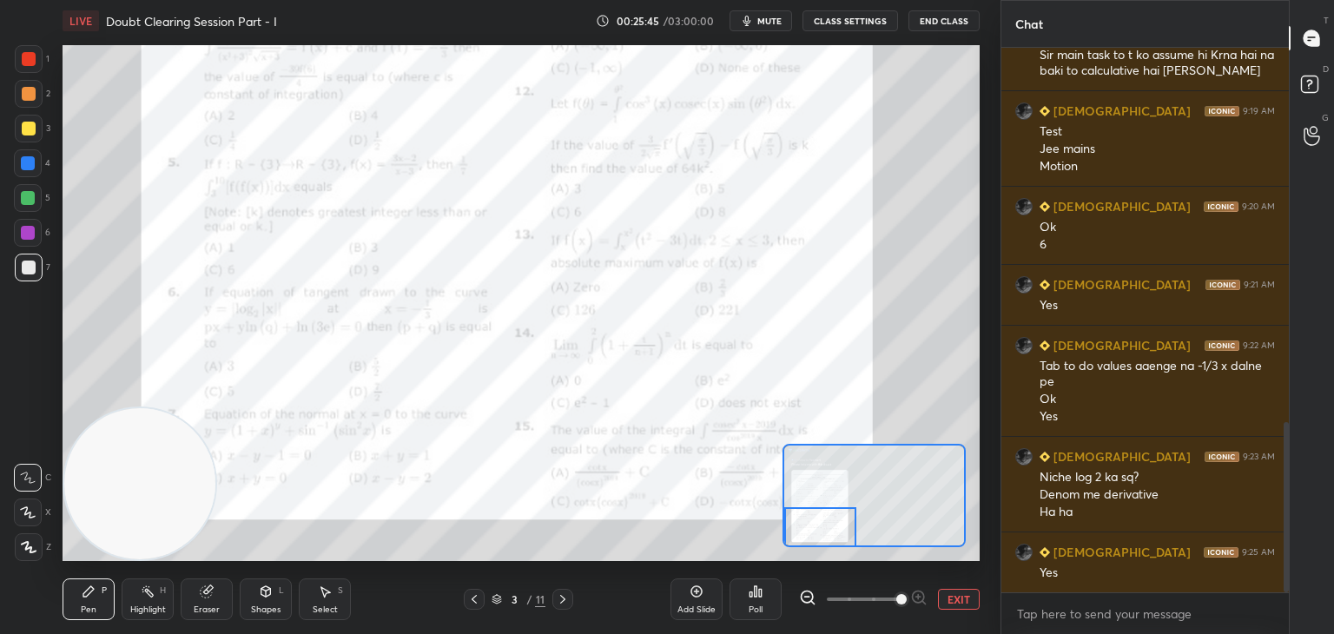
click at [785, 548] on div "Setting up your live class Poll for secs No correct answer Start poll" at bounding box center [521, 303] width 917 height 516
click at [564, 593] on icon at bounding box center [563, 599] width 14 height 14
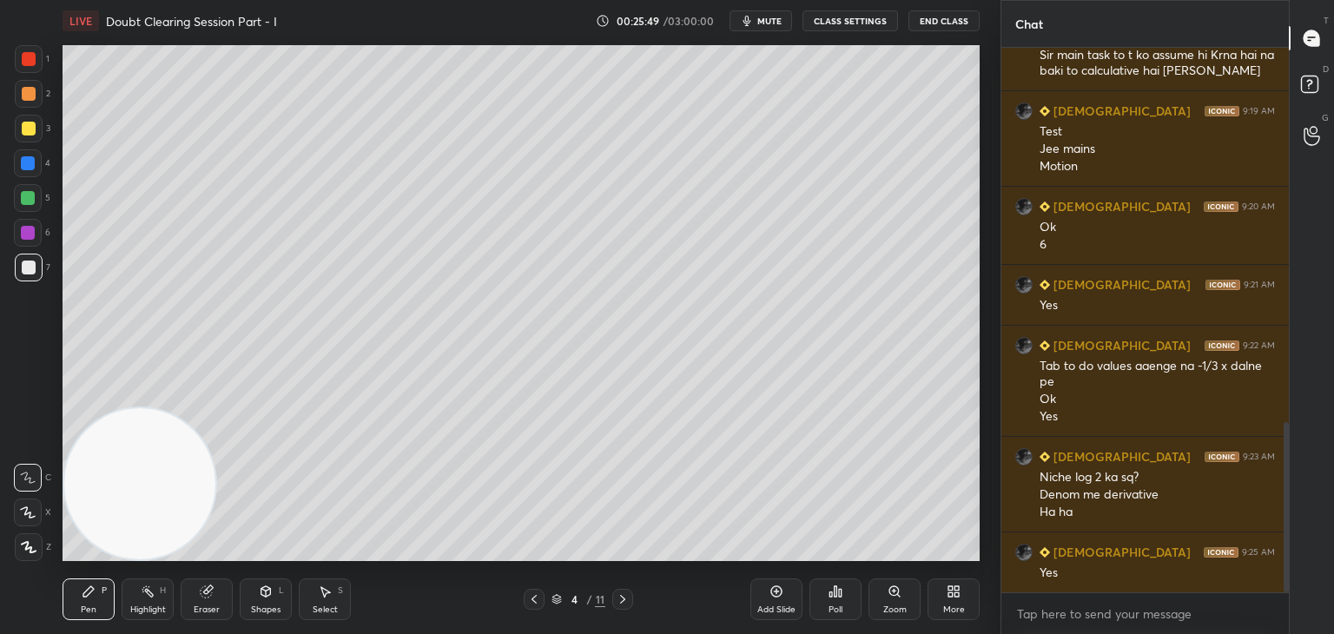
click at [614, 605] on div at bounding box center [622, 599] width 21 height 21
click at [617, 603] on icon at bounding box center [623, 599] width 14 height 14
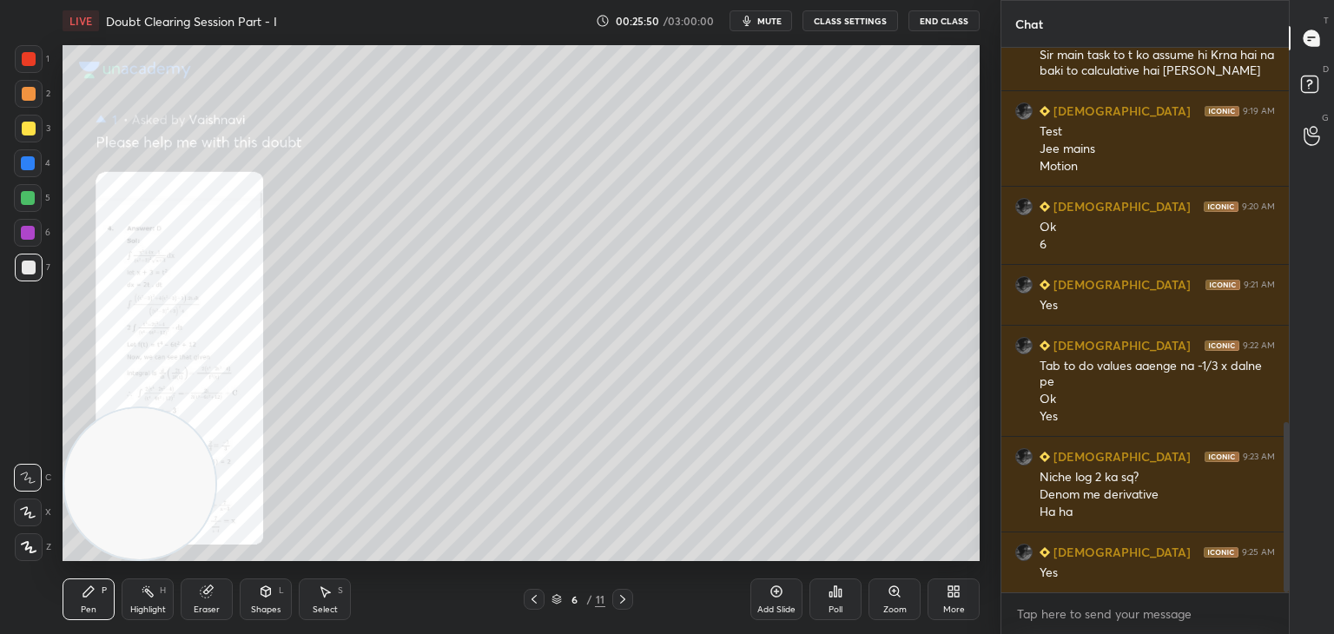
click at [615, 605] on div at bounding box center [622, 599] width 21 height 21
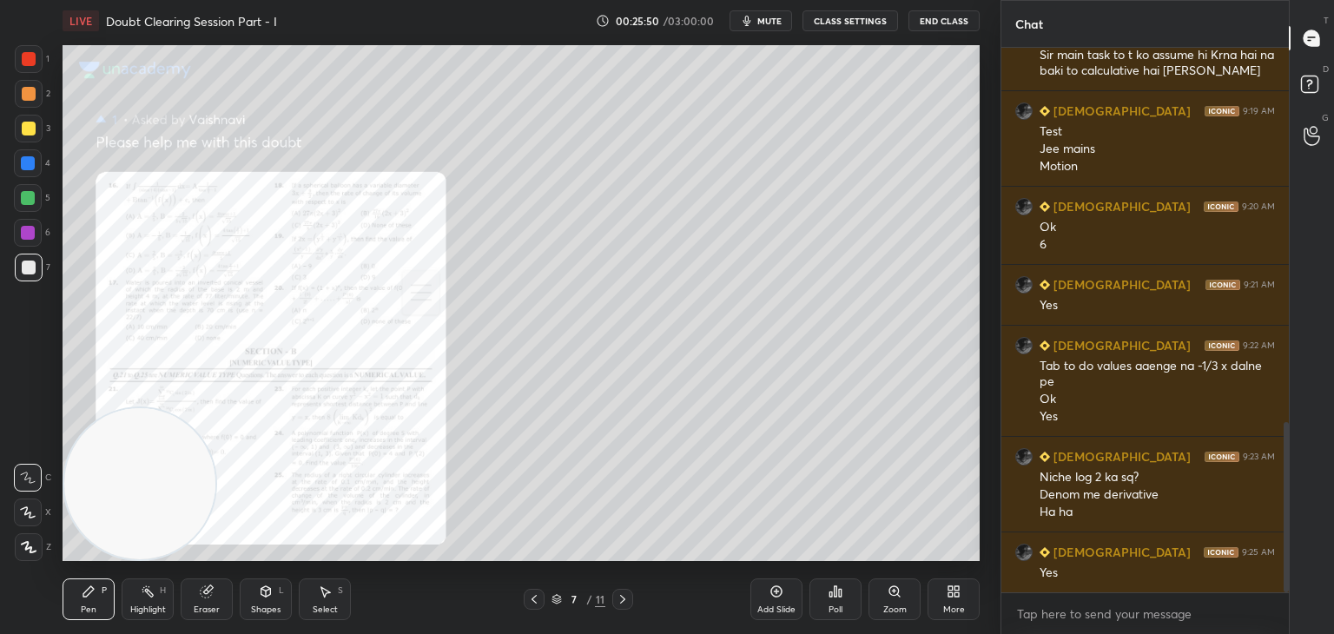
click at [616, 605] on icon at bounding box center [623, 599] width 14 height 14
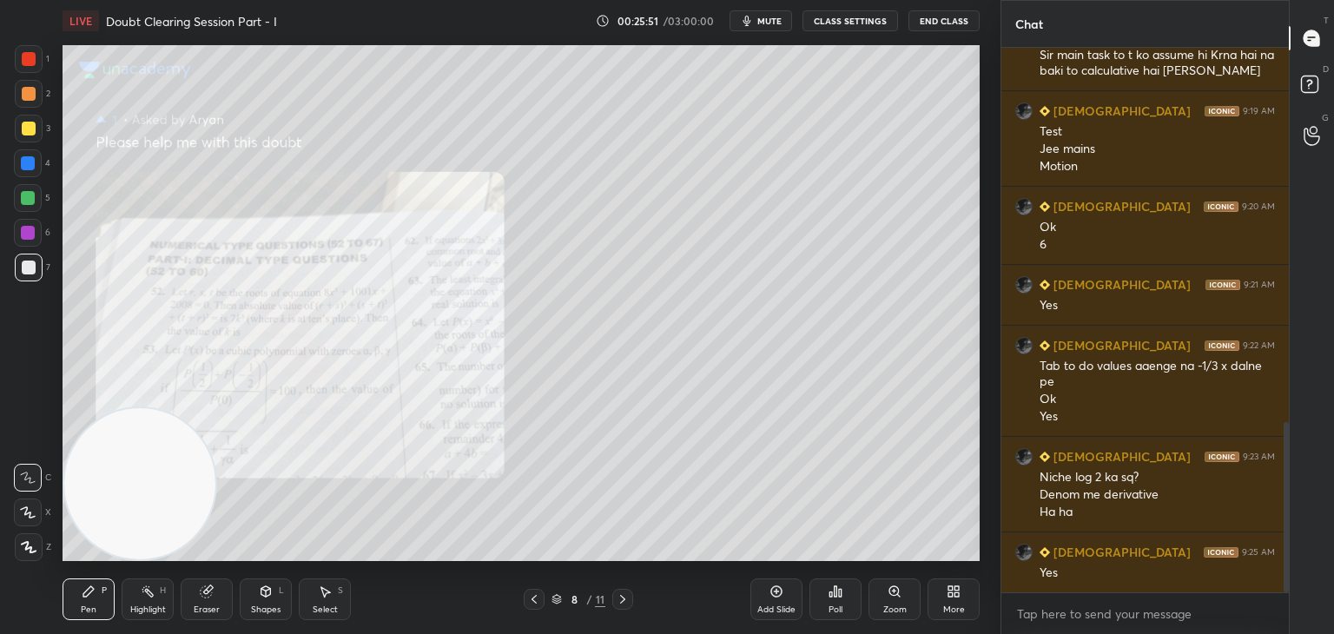
click at [618, 603] on icon at bounding box center [623, 599] width 14 height 14
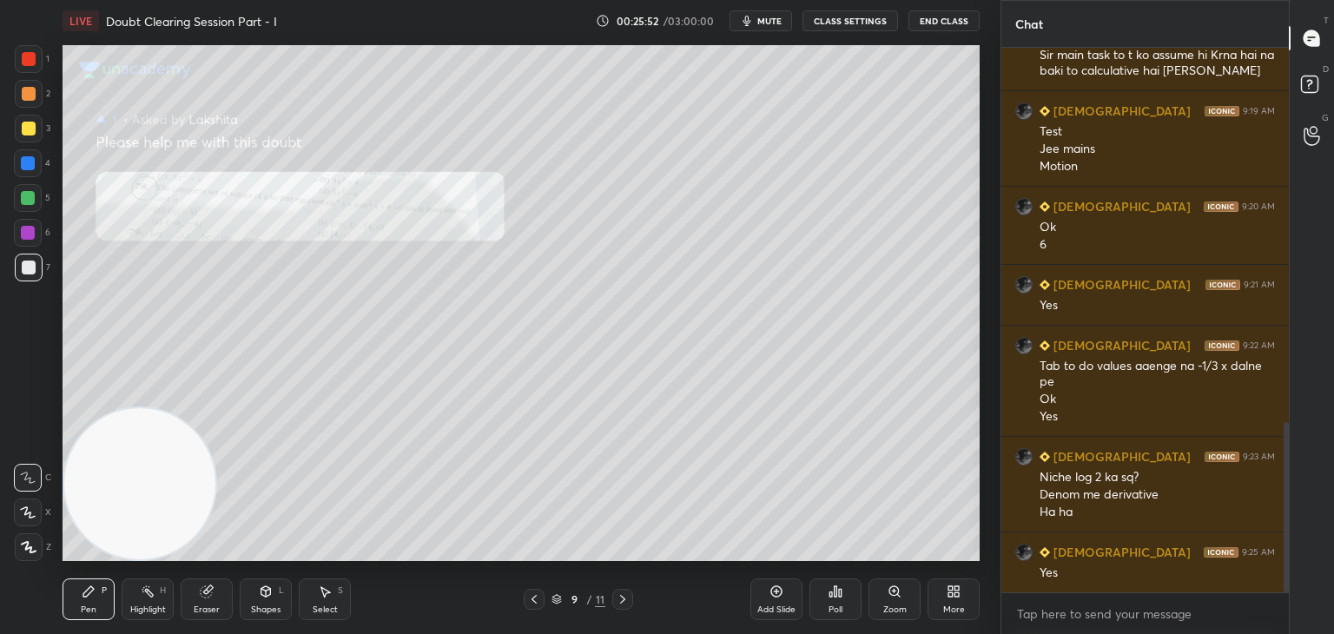
click at [881, 601] on div "Zoom" at bounding box center [894, 599] width 52 height 42
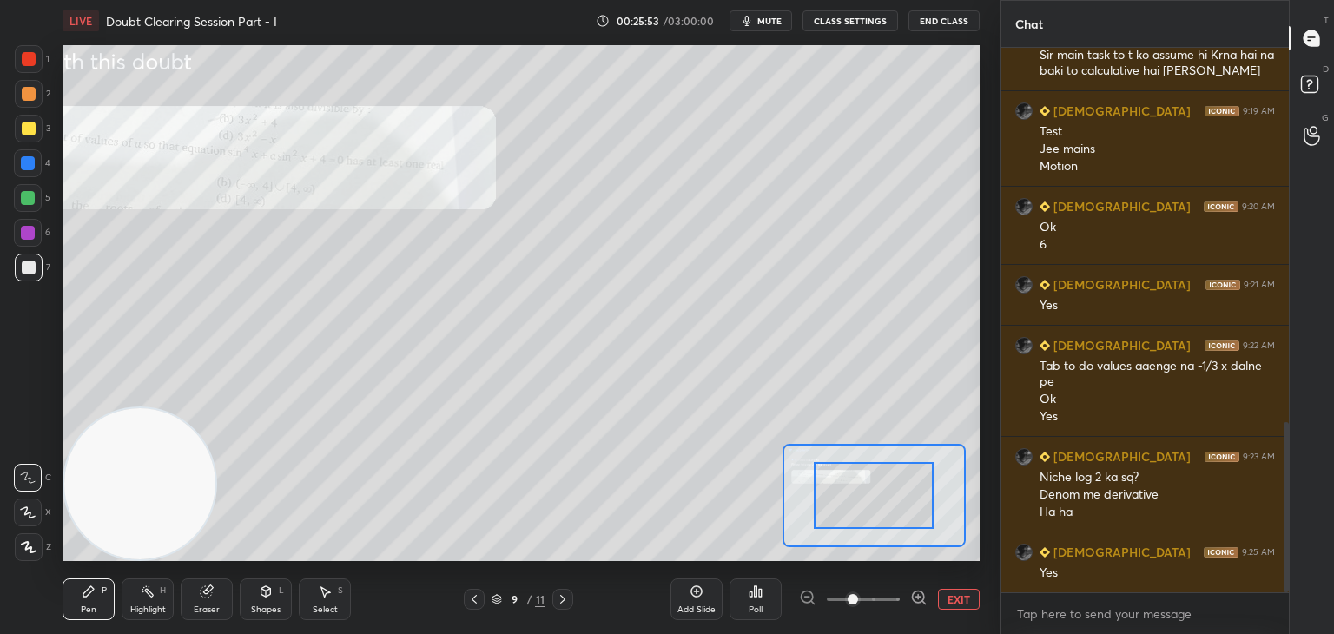
click at [876, 597] on span at bounding box center [863, 599] width 73 height 26
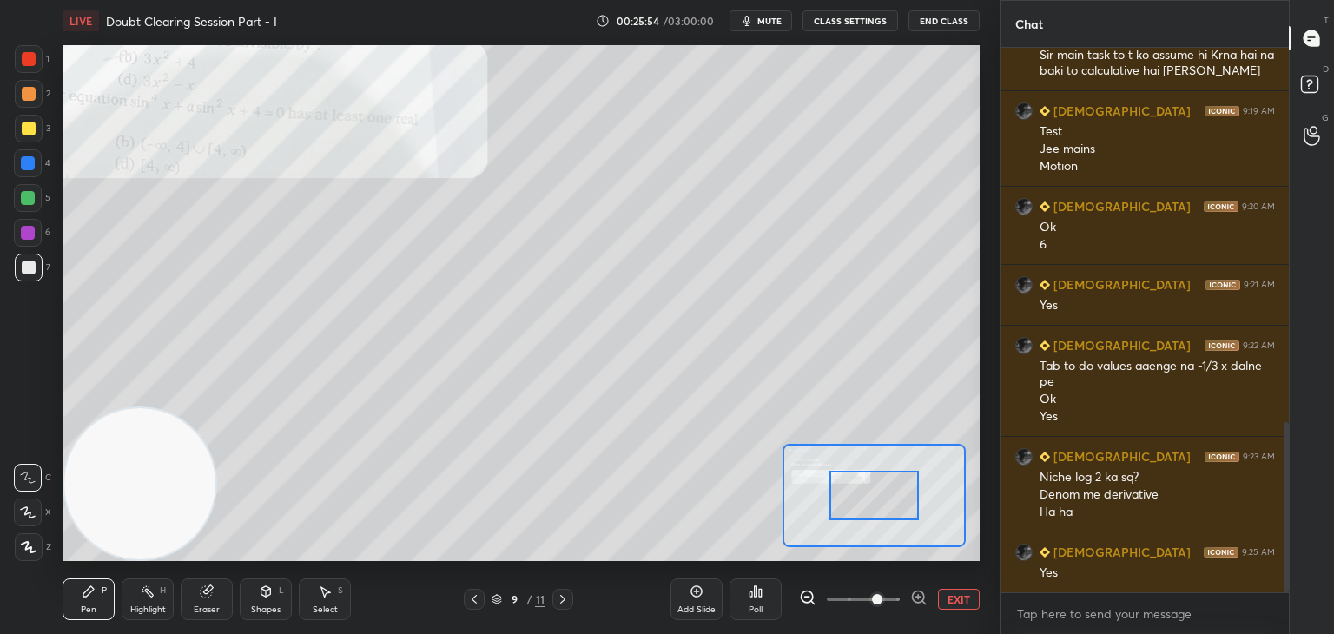
drag, startPoint x: 842, startPoint y: 501, endPoint x: 822, endPoint y: 496, distance: 20.6
click at [829, 504] on div at bounding box center [874, 495] width 90 height 49
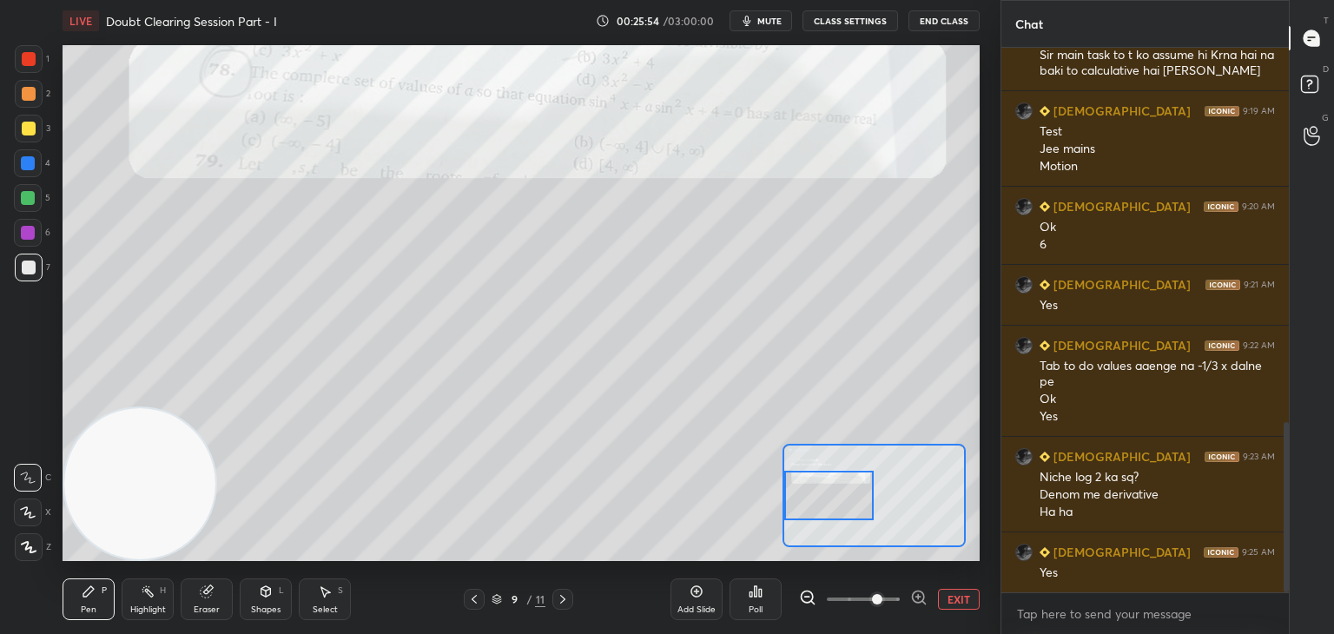
drag, startPoint x: 845, startPoint y: 487, endPoint x: 830, endPoint y: 473, distance: 20.3
click at [840, 482] on div at bounding box center [829, 495] width 90 height 49
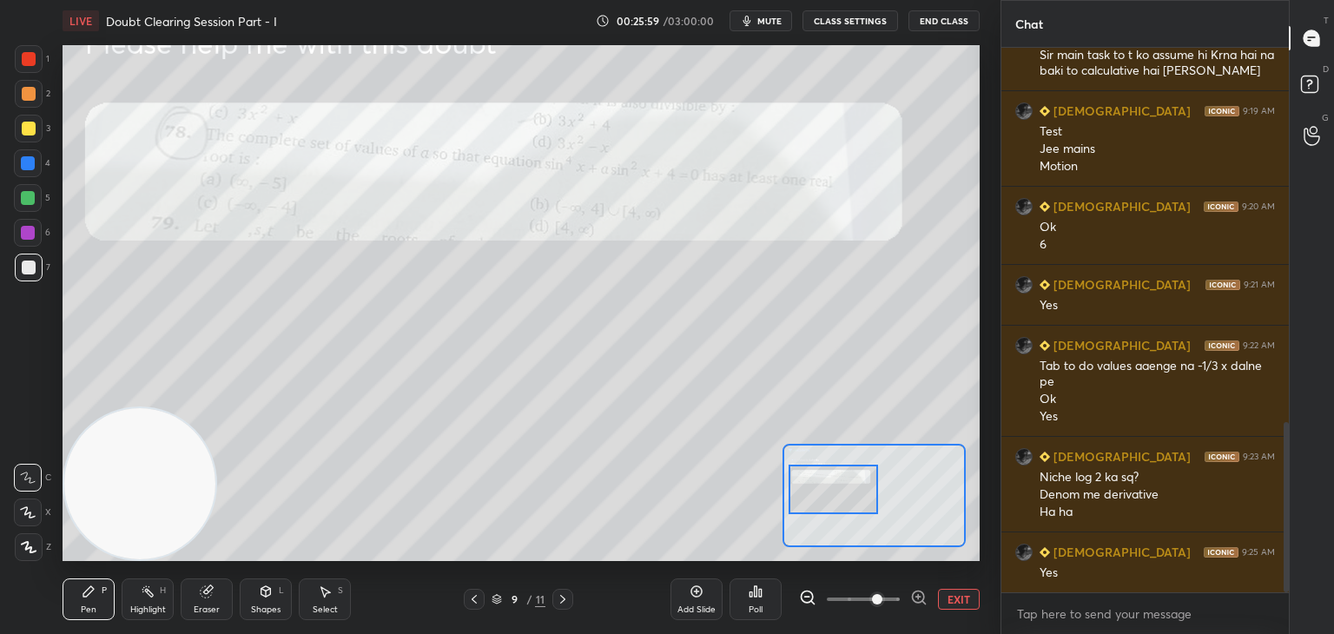
click at [837, 492] on div at bounding box center [833, 489] width 90 height 49
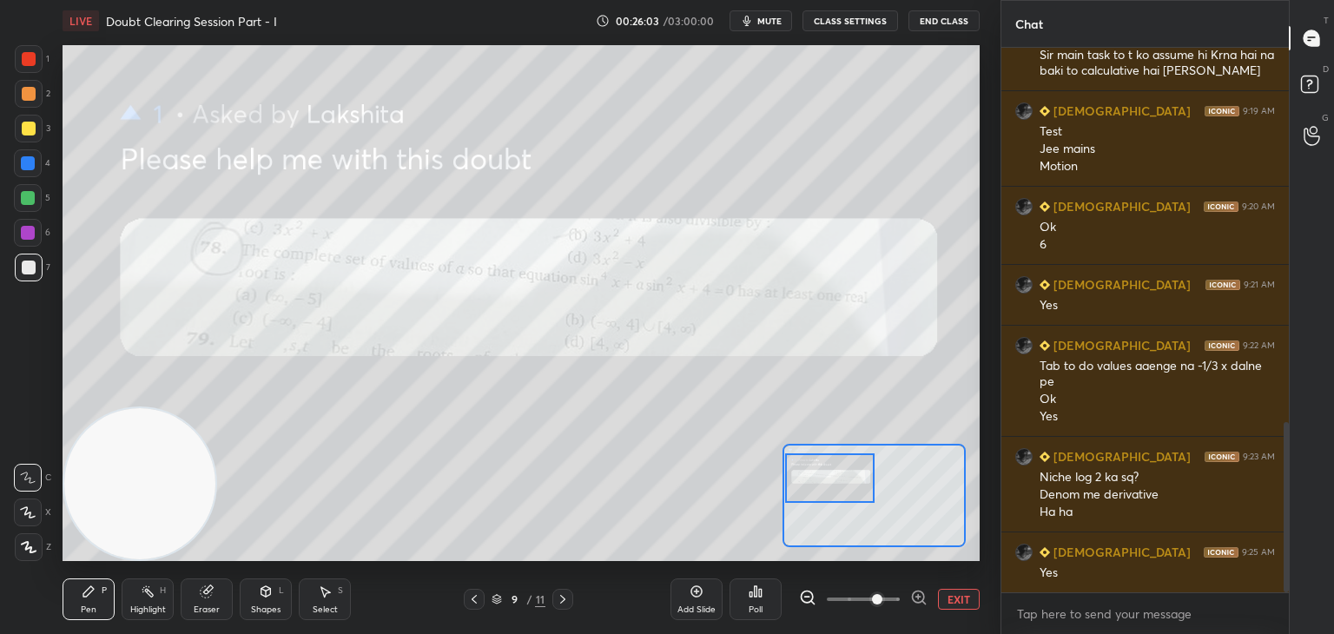
drag, startPoint x: 788, startPoint y: 490, endPoint x: 790, endPoint y: 475, distance: 14.9
click at [787, 478] on div at bounding box center [830, 477] width 90 height 49
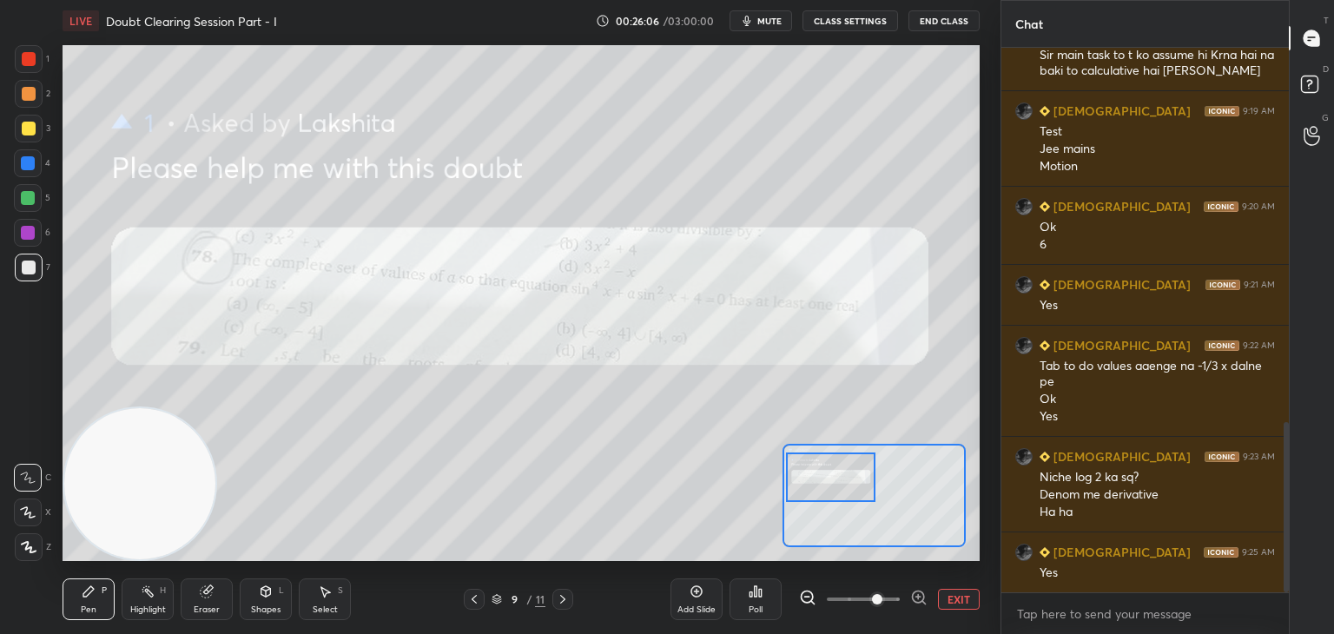
click at [470, 602] on icon at bounding box center [474, 599] width 14 height 14
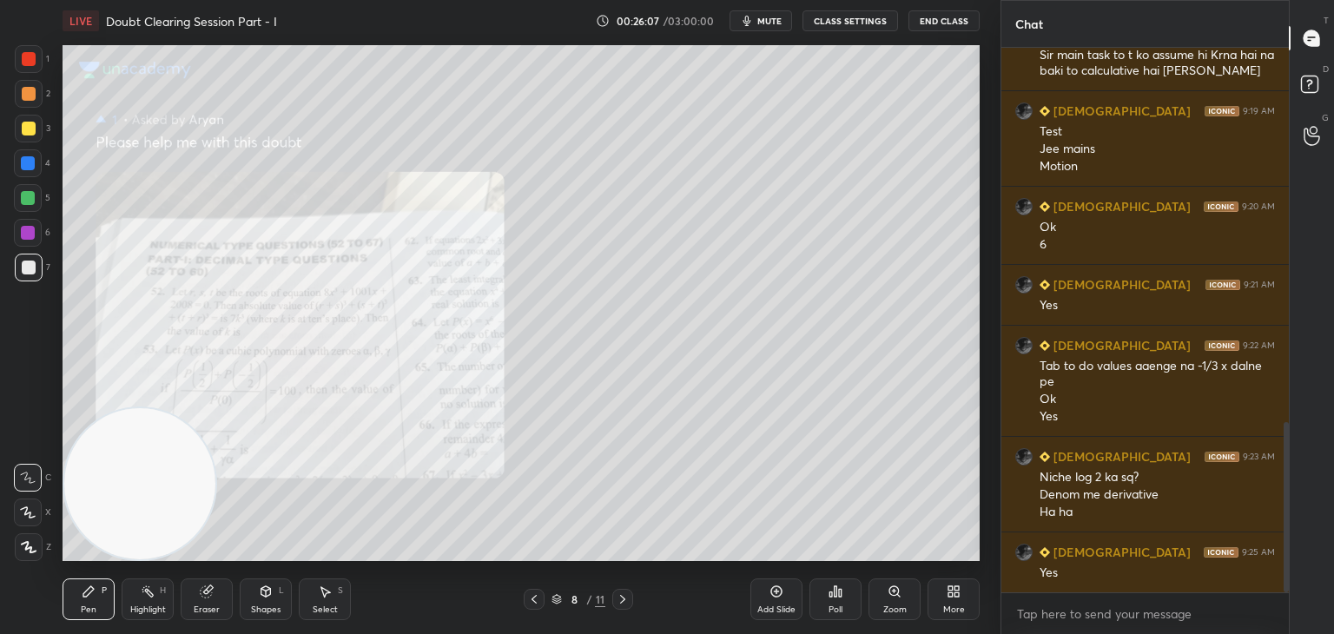
click at [532, 596] on icon at bounding box center [534, 599] width 14 height 14
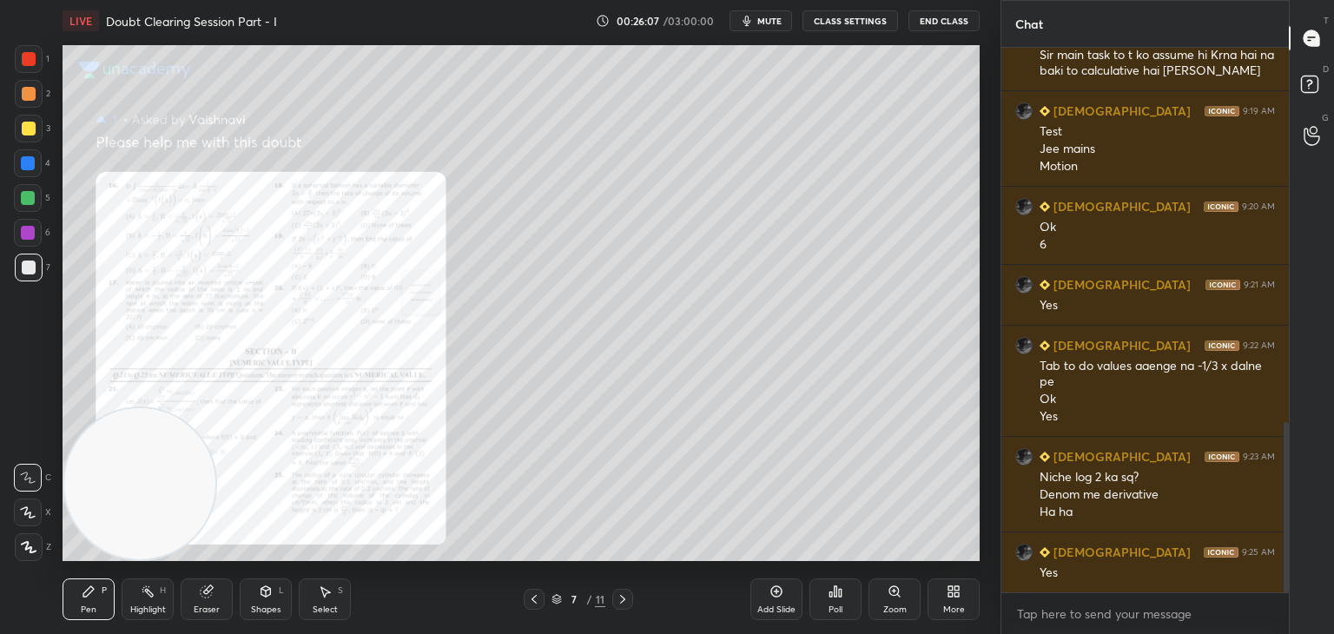
click at [535, 597] on icon at bounding box center [533, 599] width 5 height 9
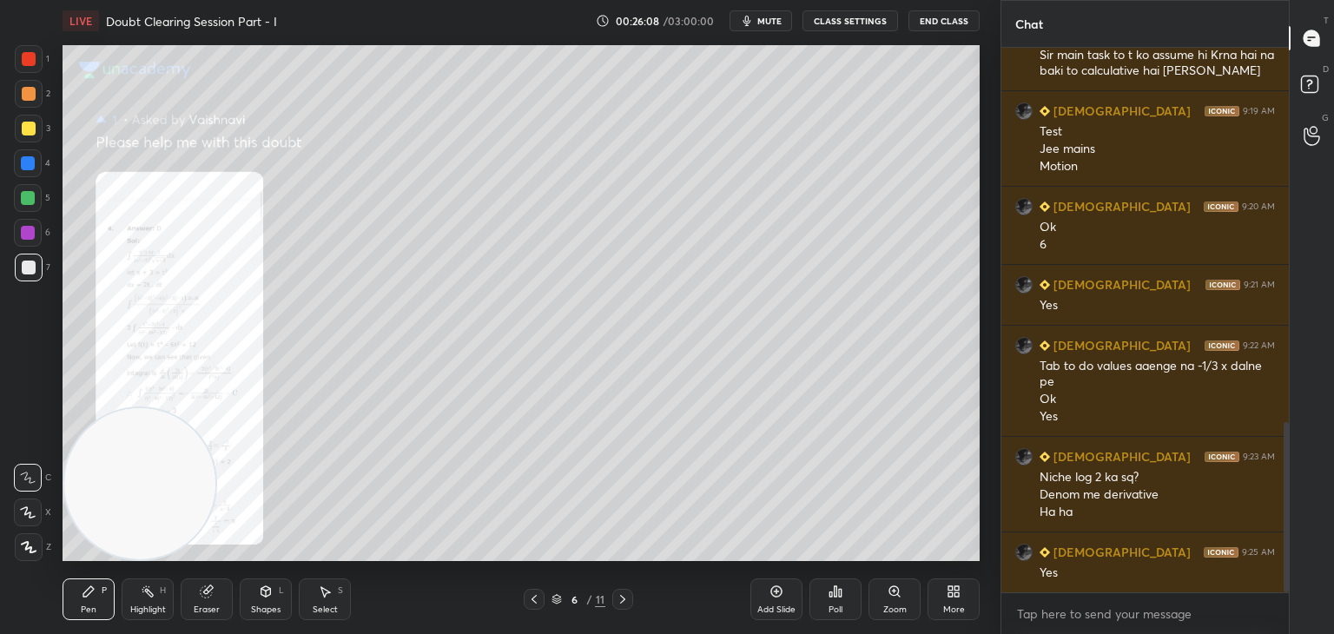
click at [535, 597] on icon at bounding box center [533, 599] width 5 height 9
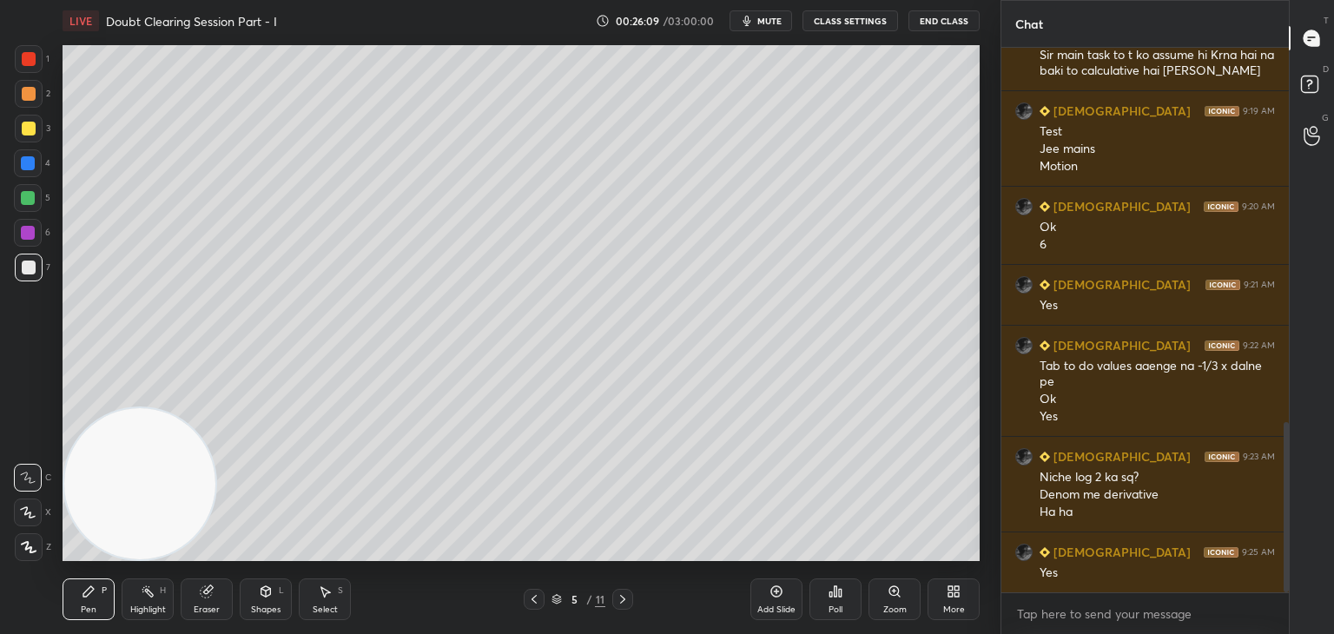
click at [535, 596] on icon at bounding box center [534, 599] width 14 height 14
click at [533, 598] on icon at bounding box center [533, 599] width 5 height 9
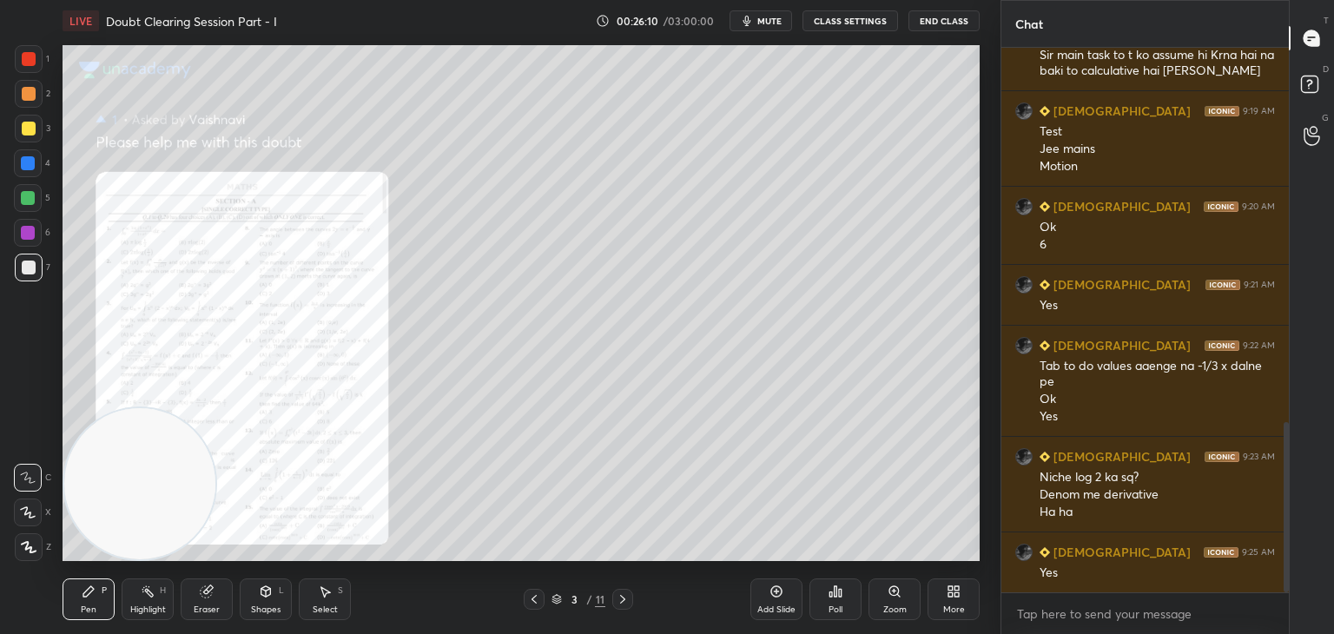
click at [907, 593] on div "Zoom" at bounding box center [894, 599] width 52 height 42
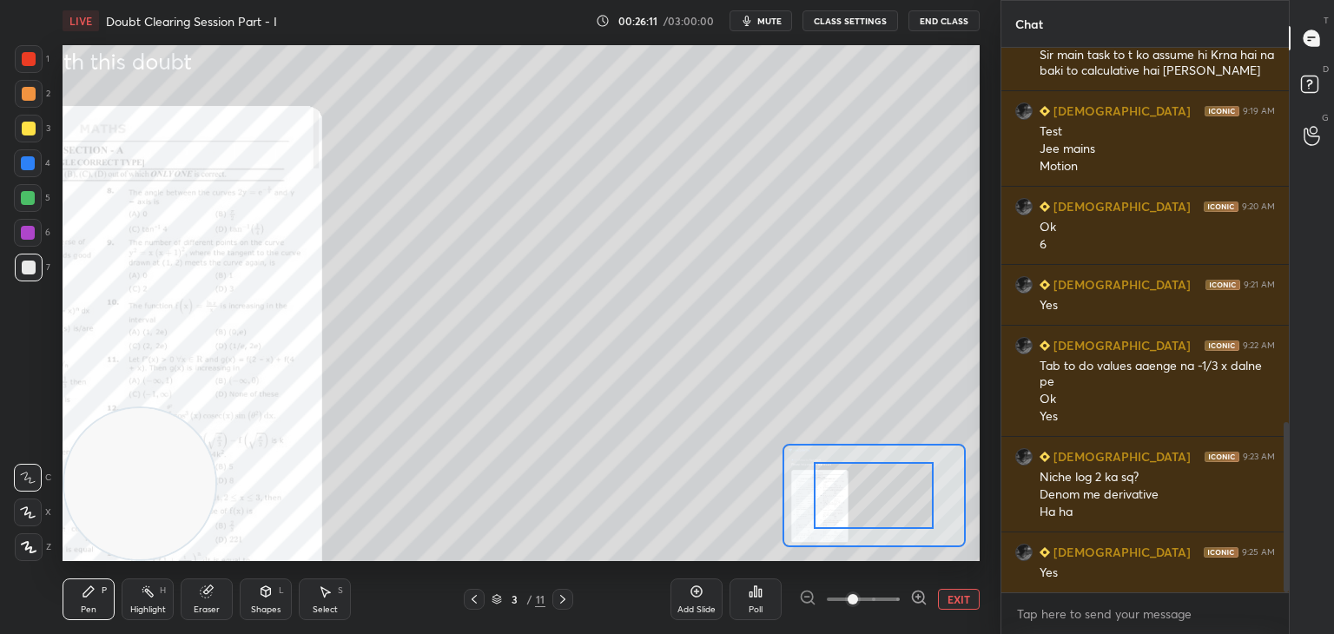
click at [896, 596] on span at bounding box center [863, 599] width 73 height 26
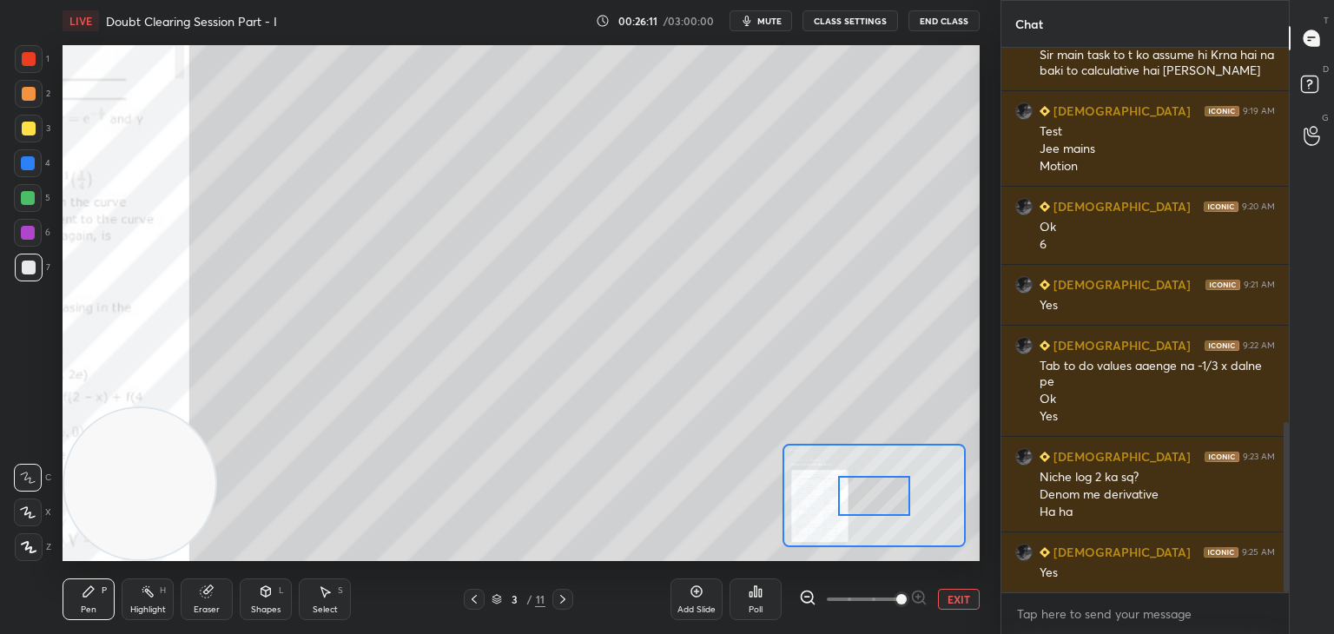
drag, startPoint x: 894, startPoint y: 595, endPoint x: 894, endPoint y: 584, distance: 10.4
click at [896, 595] on span at bounding box center [901, 599] width 10 height 10
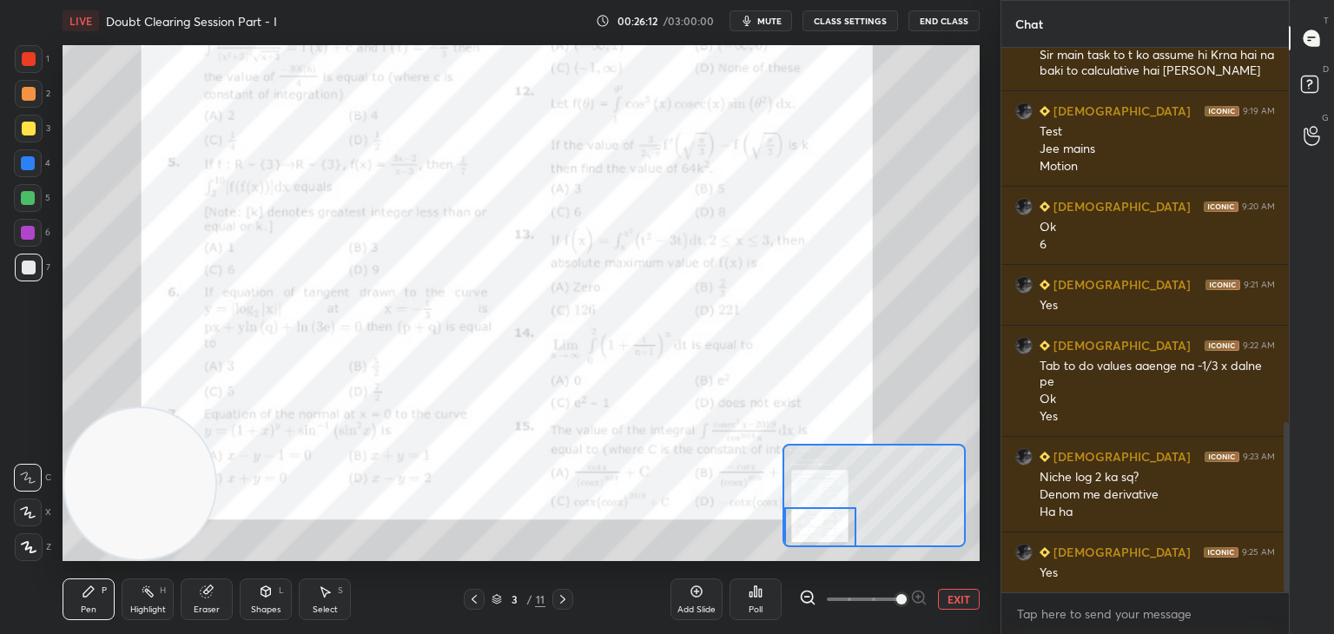
drag, startPoint x: 868, startPoint y: 511, endPoint x: 818, endPoint y: 533, distance: 54.8
click at [815, 544] on div at bounding box center [820, 527] width 72 height 40
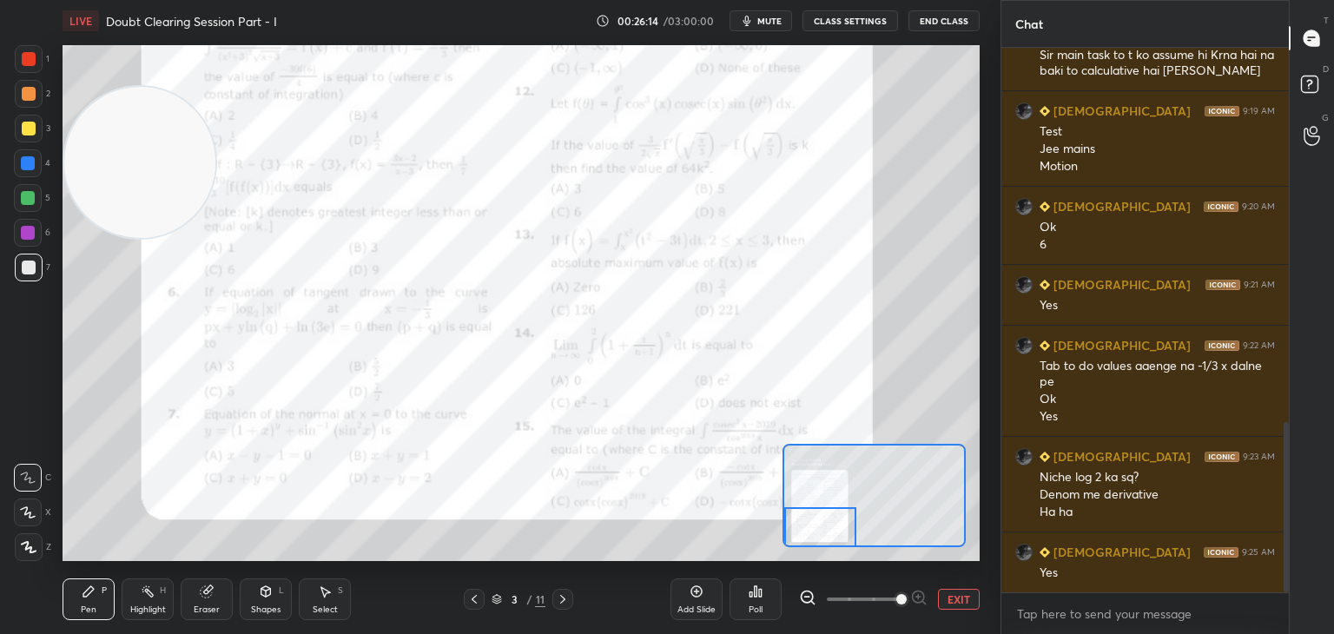
drag, startPoint x: 166, startPoint y: 470, endPoint x: 6, endPoint y: 49, distance: 450.4
click at [6, 49] on div "1 2 3 4 5 6 7 C X Z C X Z E E Erase all H H LIVE Doubt Clearing Session Part - …" at bounding box center [493, 317] width 986 height 634
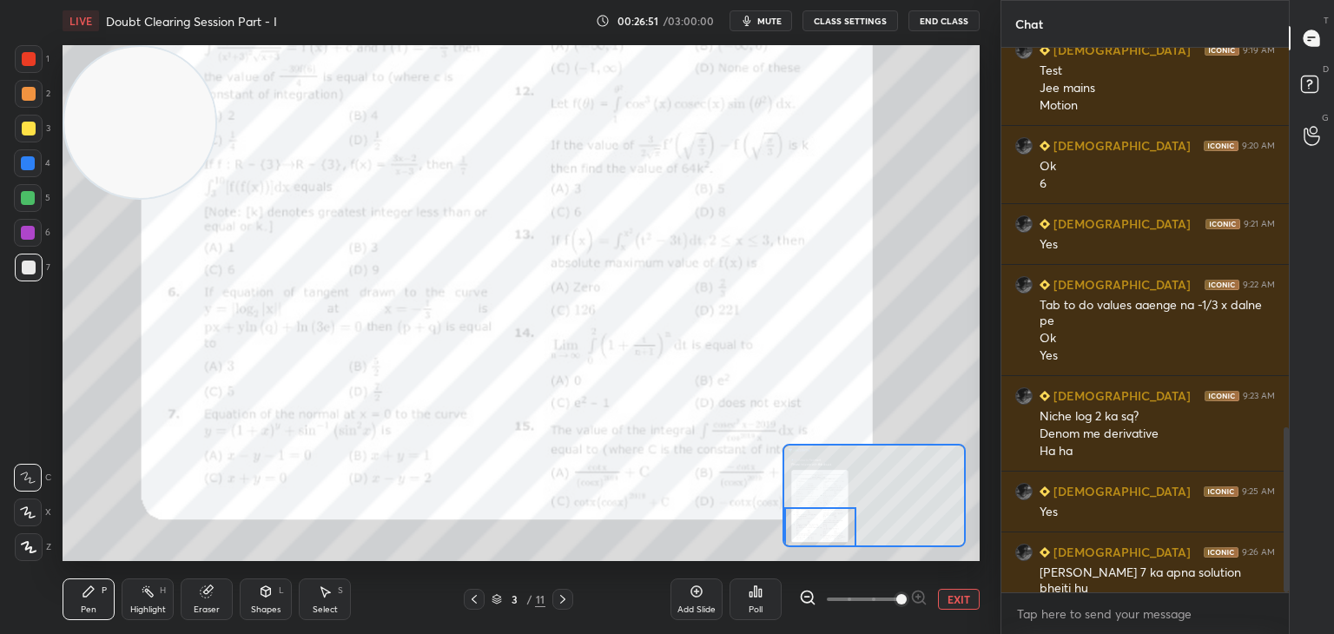
scroll to position [1332, 0]
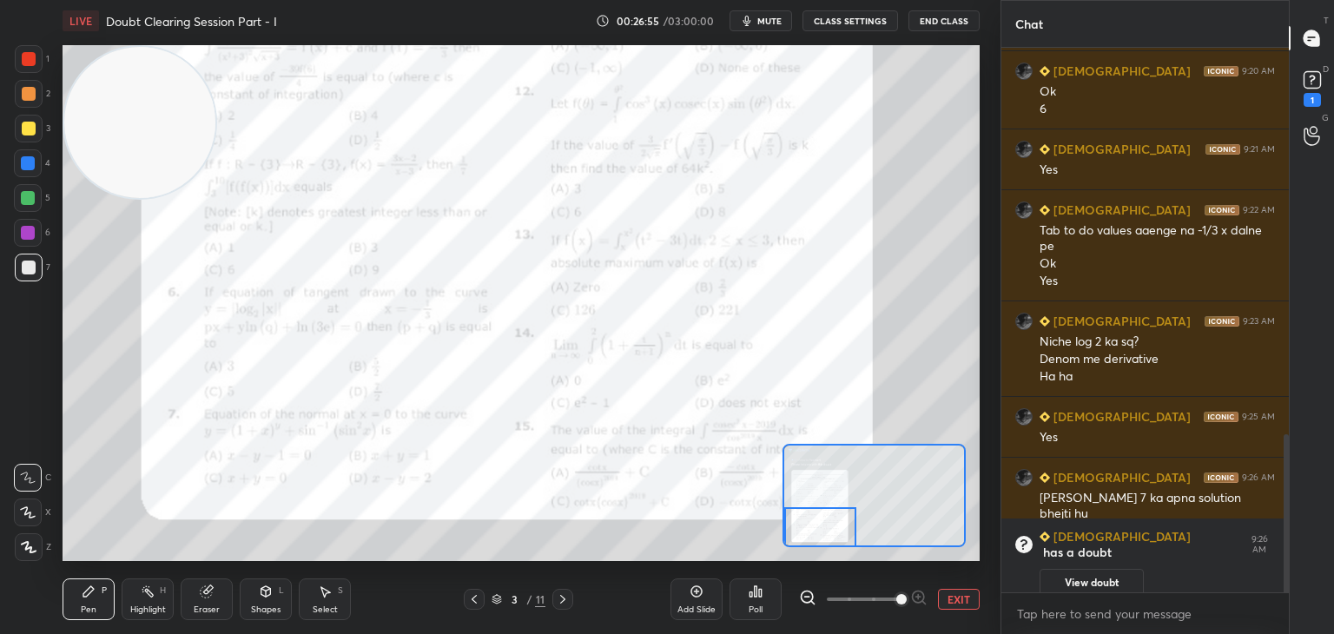
click at [1106, 574] on button "View doubt" at bounding box center [1091, 583] width 104 height 28
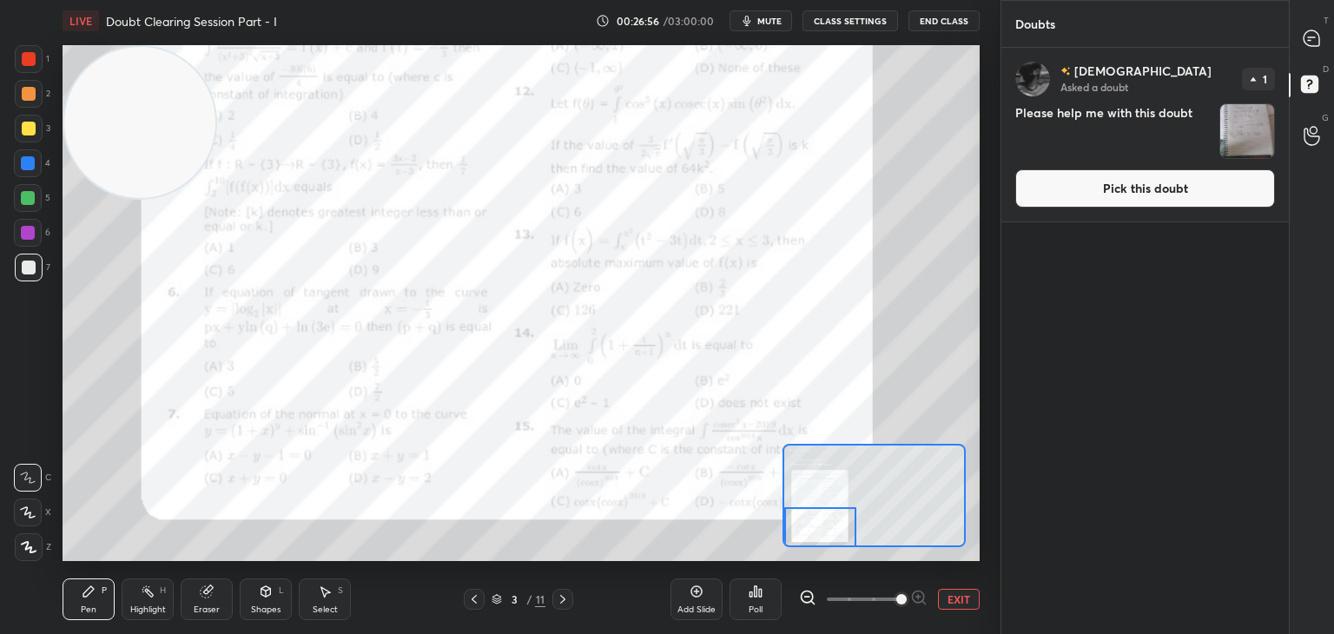
click at [1091, 182] on button "Pick this doubt" at bounding box center [1145, 188] width 260 height 38
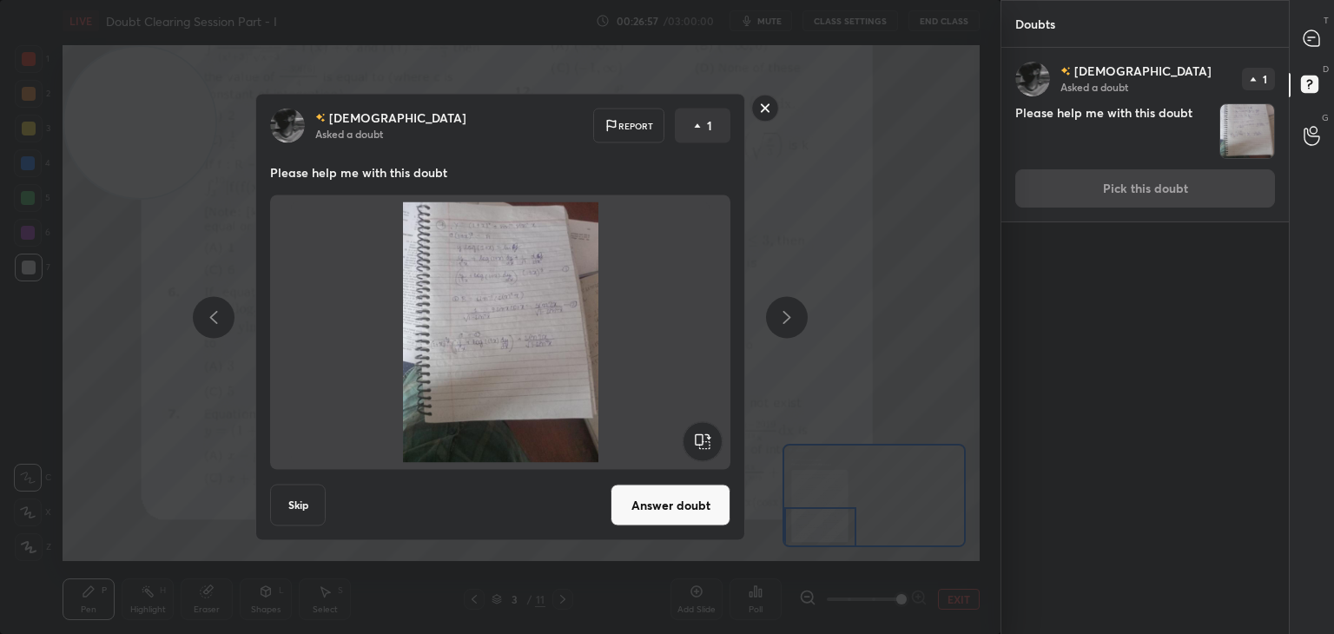
click at [651, 509] on button "Answer doubt" at bounding box center [670, 505] width 120 height 42
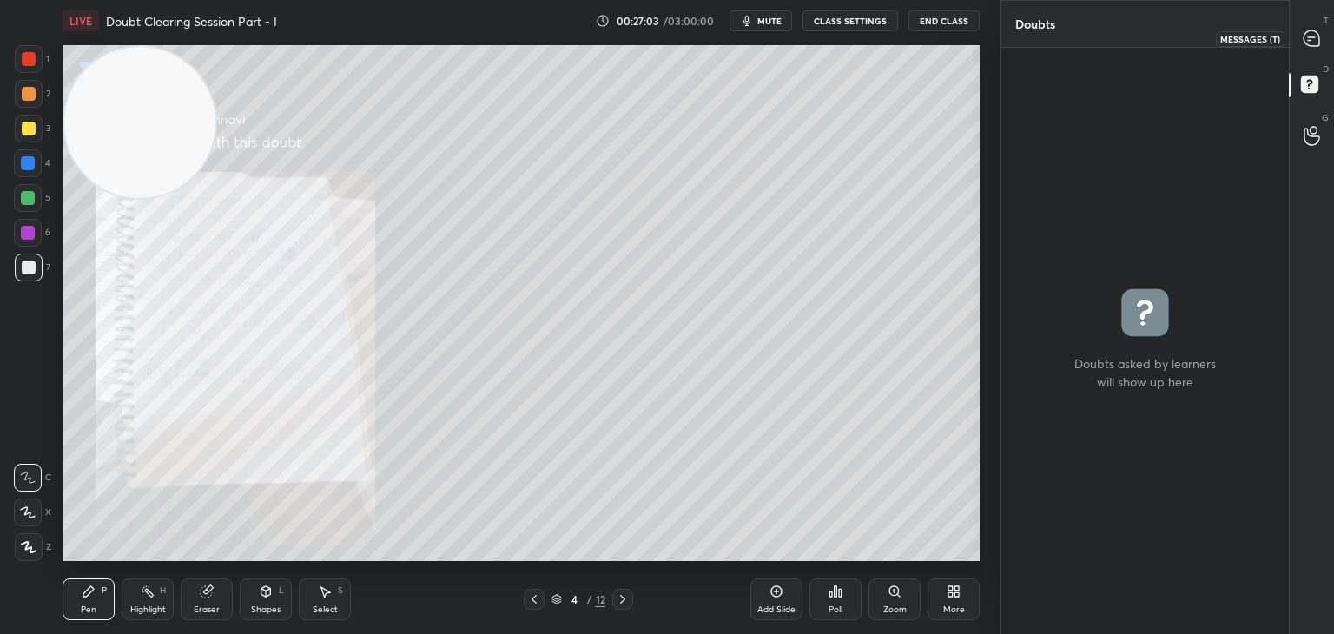
click at [1315, 49] on div at bounding box center [1312, 38] width 35 height 31
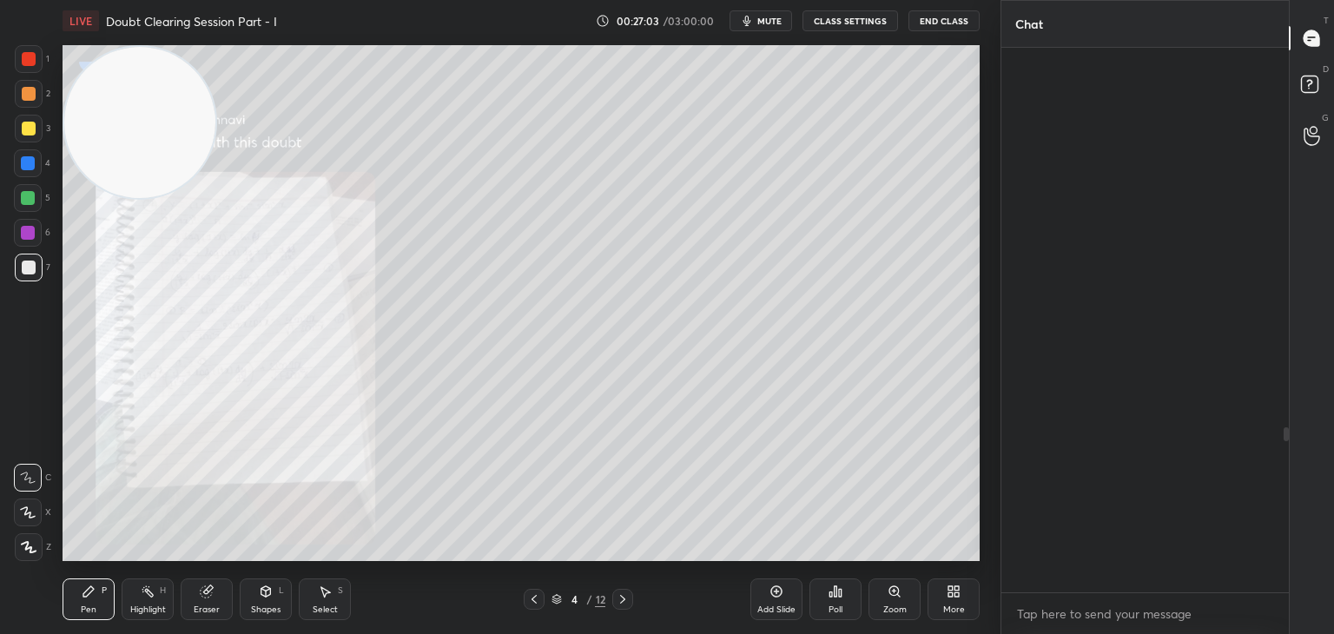
scroll to position [539, 282]
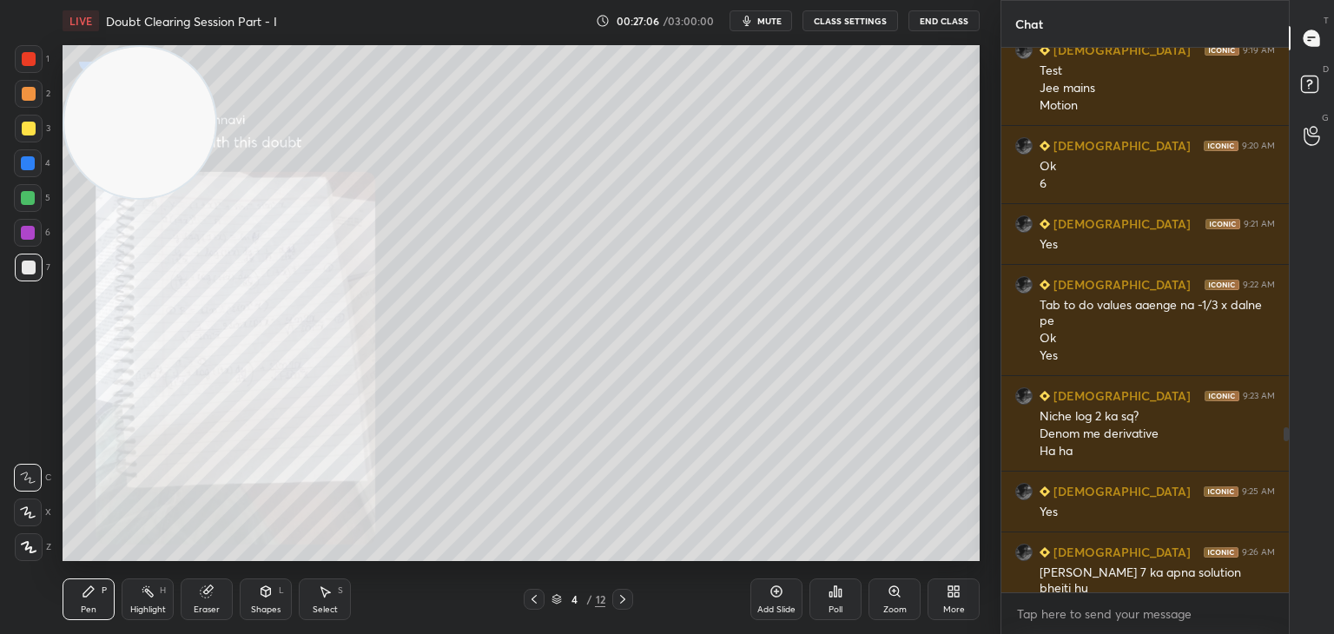
click at [881, 591] on div "Zoom" at bounding box center [894, 599] width 52 height 42
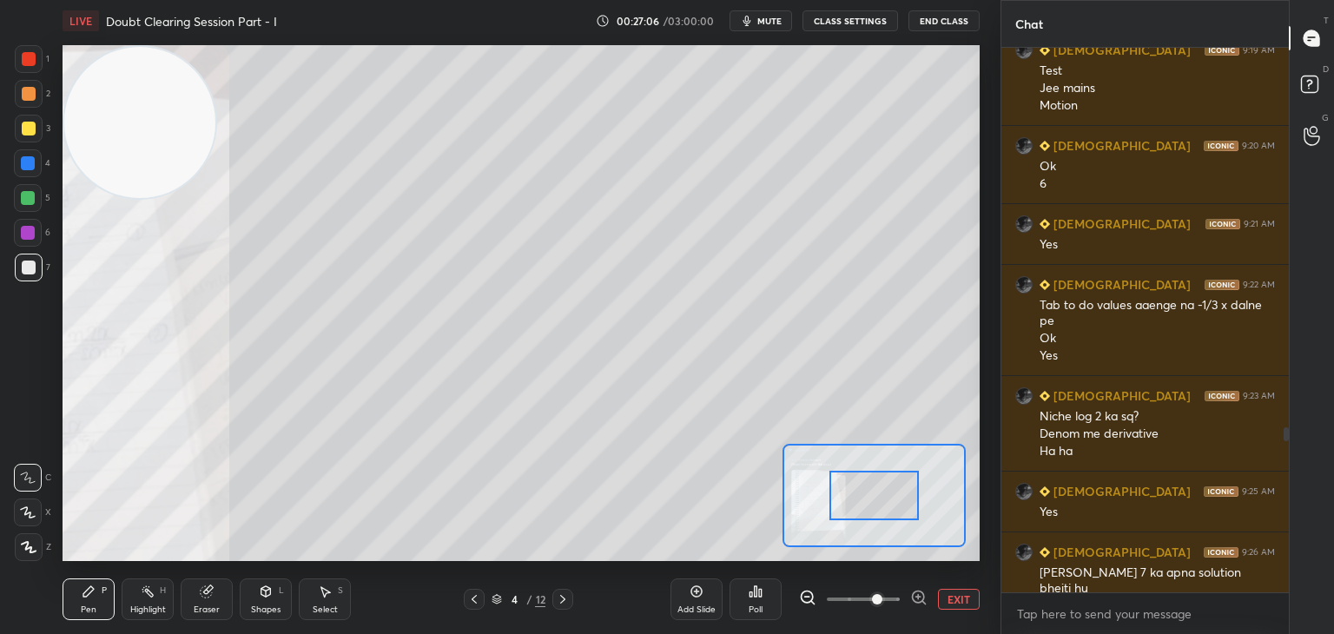
click at [882, 598] on span at bounding box center [877, 599] width 10 height 10
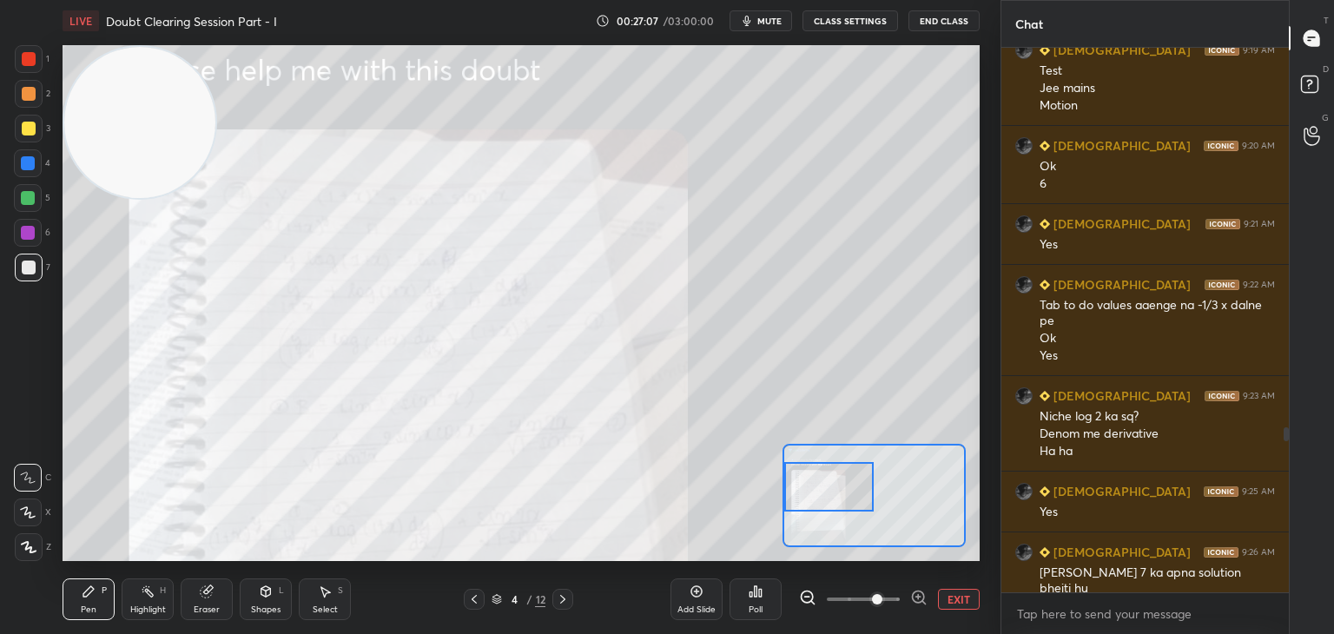
drag, startPoint x: 847, startPoint y: 486, endPoint x: 808, endPoint y: 474, distance: 40.1
click at [808, 473] on div at bounding box center [829, 486] width 90 height 49
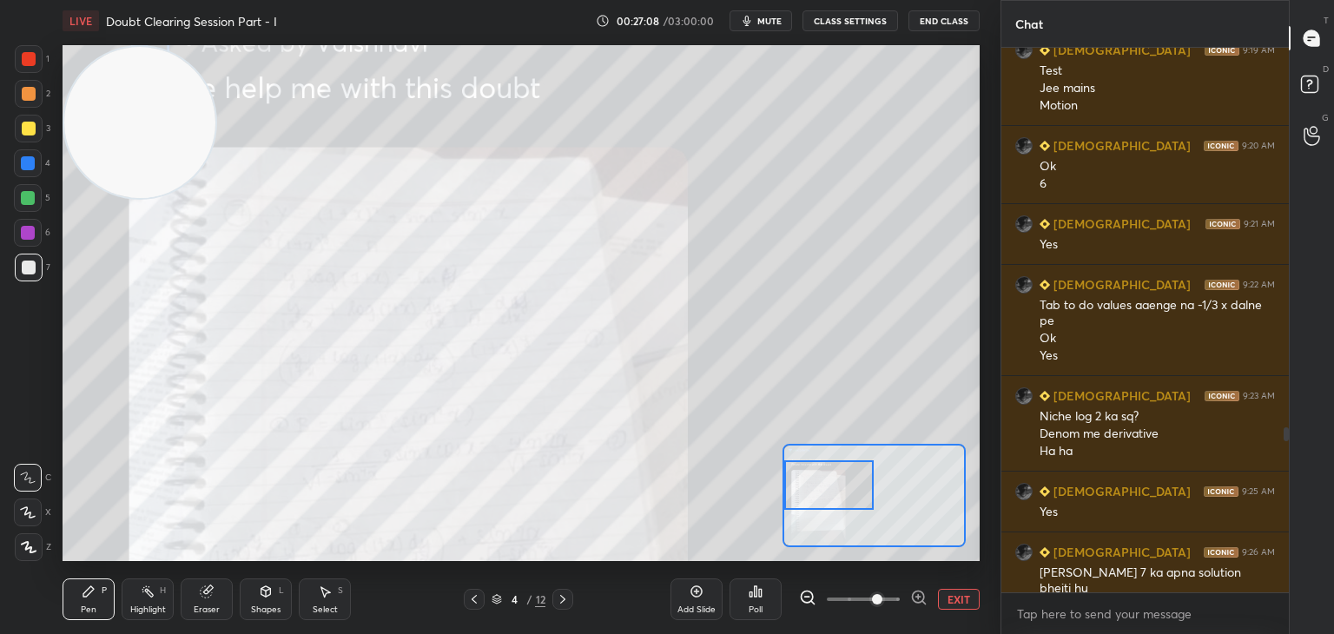
drag, startPoint x: 835, startPoint y: 481, endPoint x: 827, endPoint y: 461, distance: 21.8
click at [832, 470] on div at bounding box center [829, 484] width 90 height 49
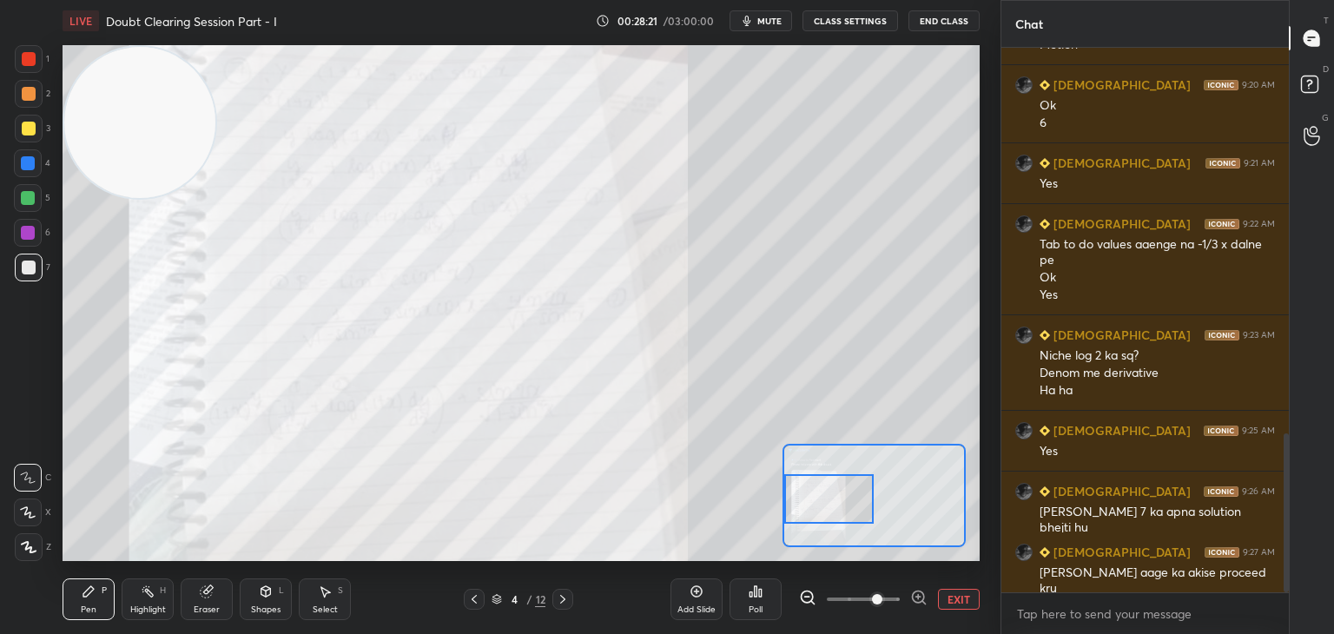
drag, startPoint x: 832, startPoint y: 480, endPoint x: 832, endPoint y: 495, distance: 14.8
click at [832, 495] on div at bounding box center [829, 498] width 90 height 49
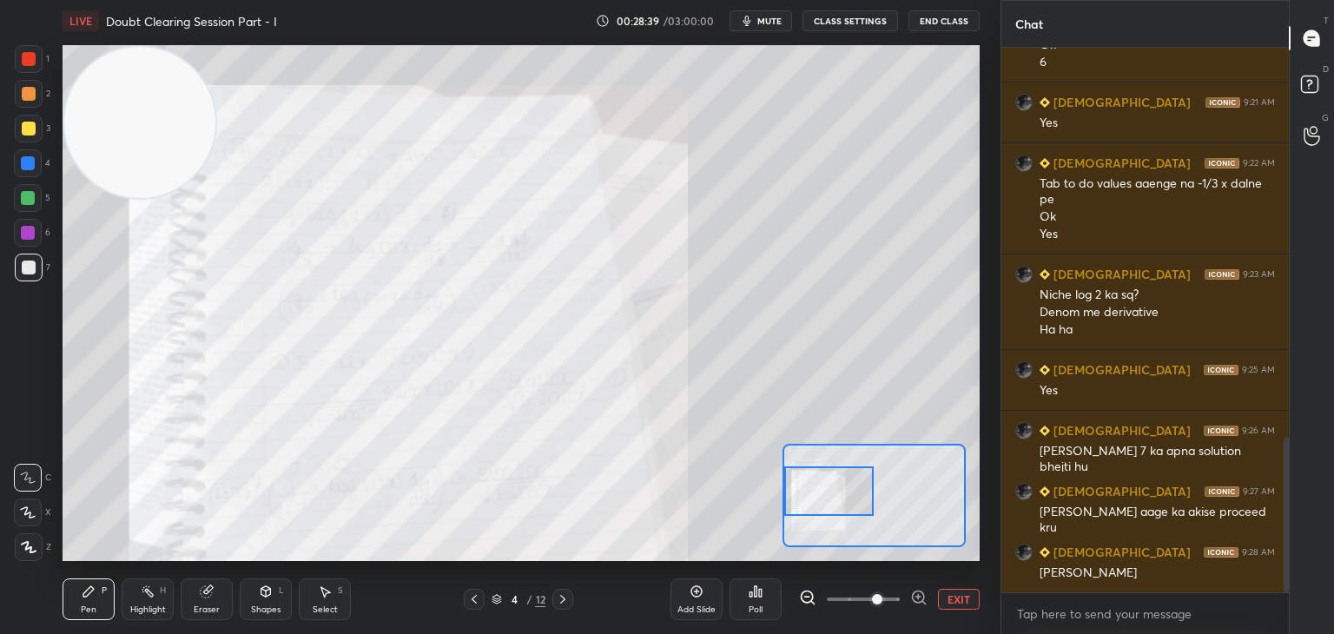
drag, startPoint x: 855, startPoint y: 498, endPoint x: 847, endPoint y: 494, distance: 8.9
click at [853, 496] on div at bounding box center [829, 490] width 90 height 49
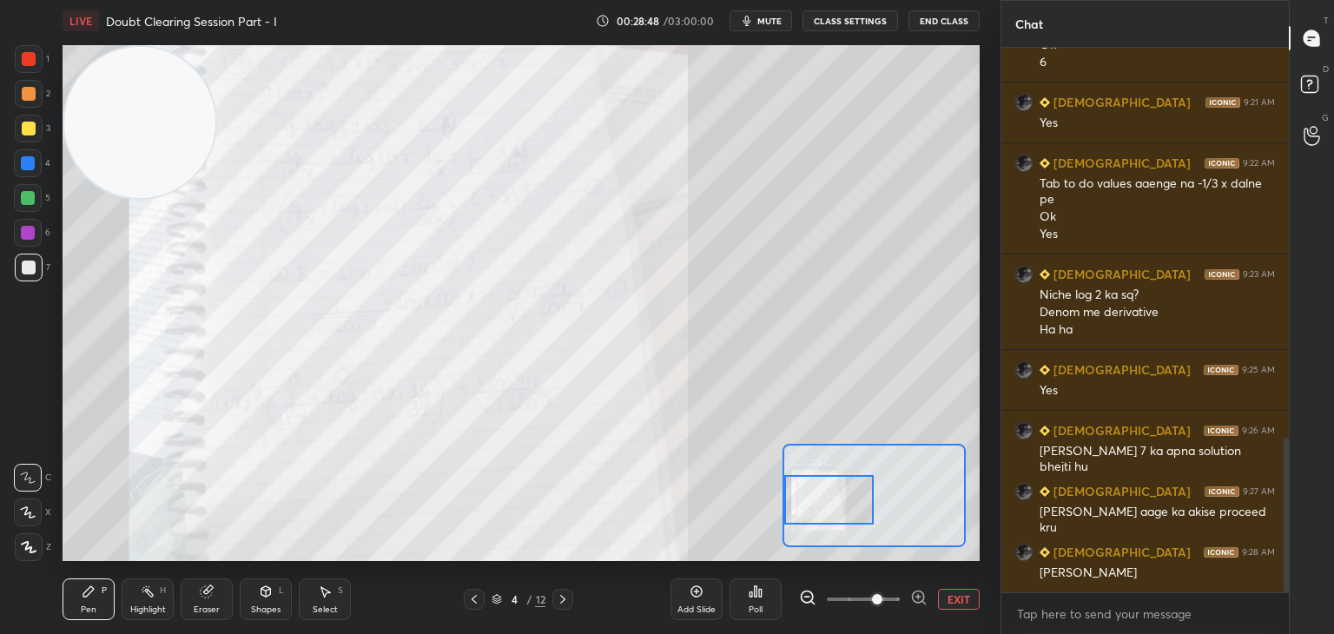
drag, startPoint x: 830, startPoint y: 484, endPoint x: 820, endPoint y: 477, distance: 12.5
click at [828, 487] on div at bounding box center [829, 499] width 90 height 49
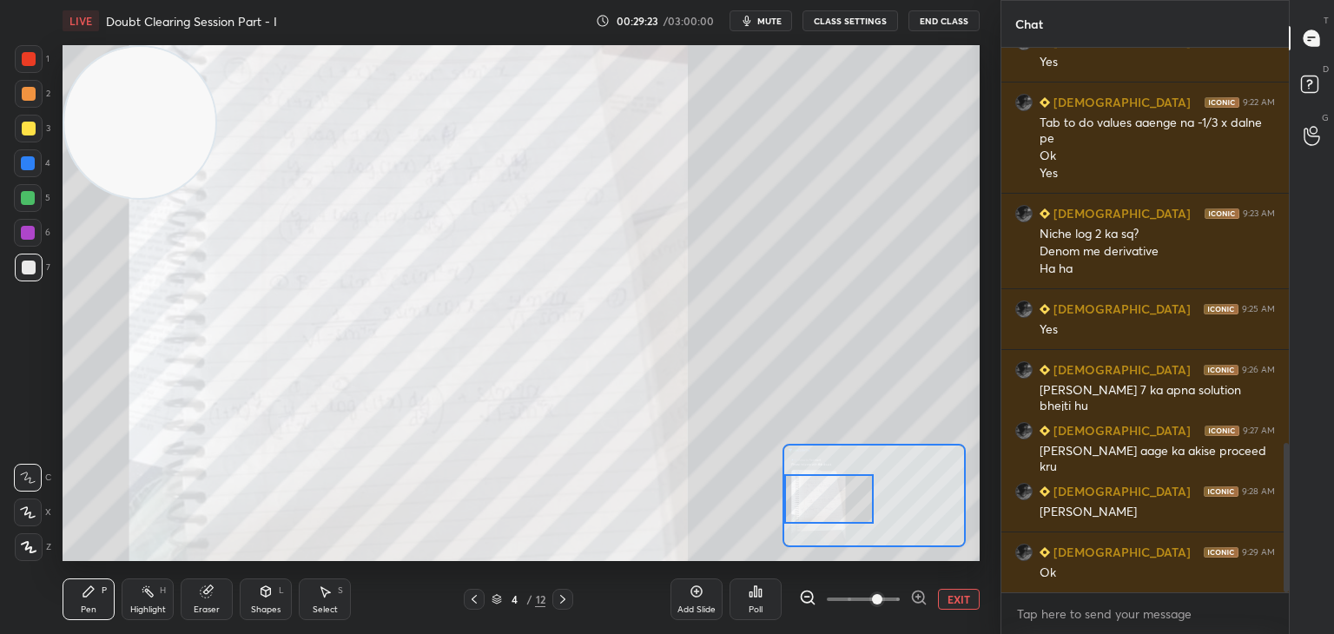
click at [362, 44] on div "Setting up your live class Poll for secs No correct answer Start poll" at bounding box center [521, 303] width 931 height 523
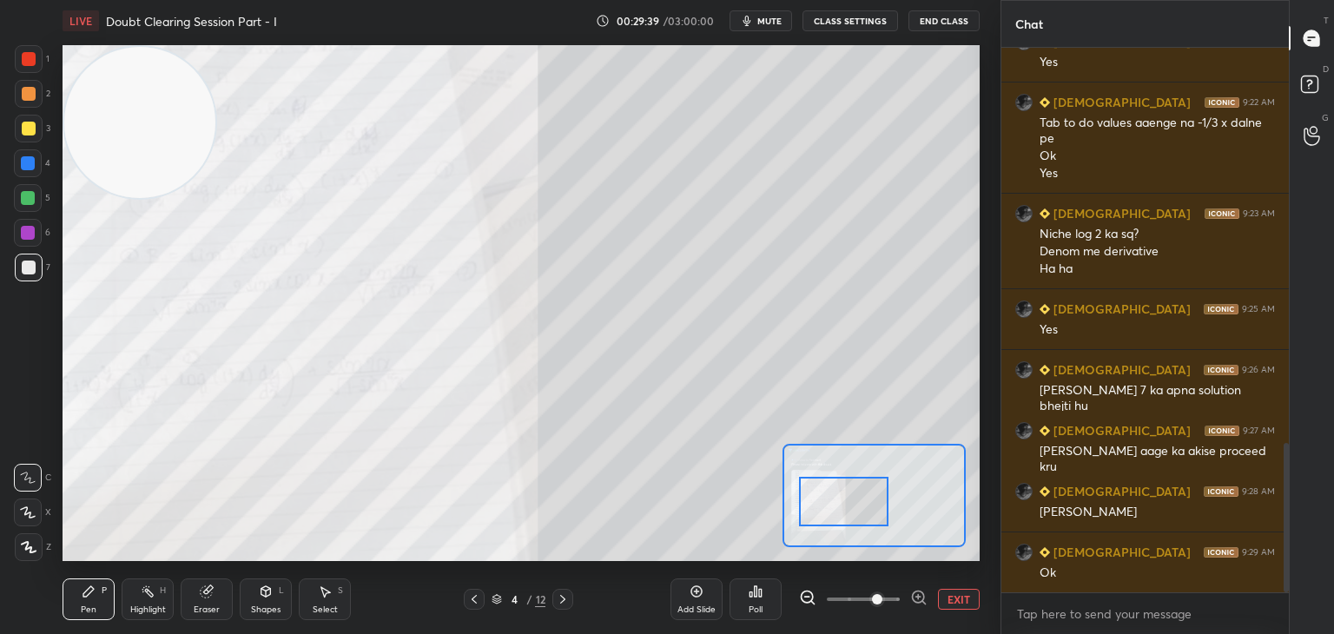
click at [858, 506] on div at bounding box center [844, 501] width 90 height 49
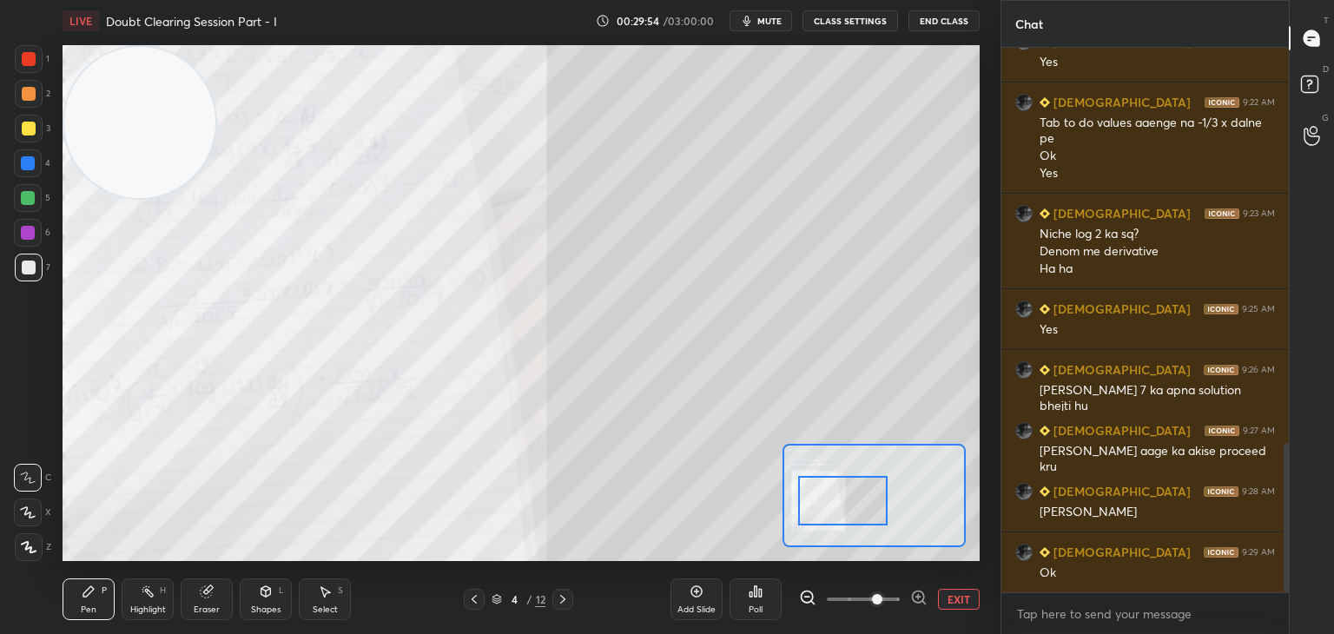
click at [564, 599] on icon at bounding box center [563, 599] width 14 height 14
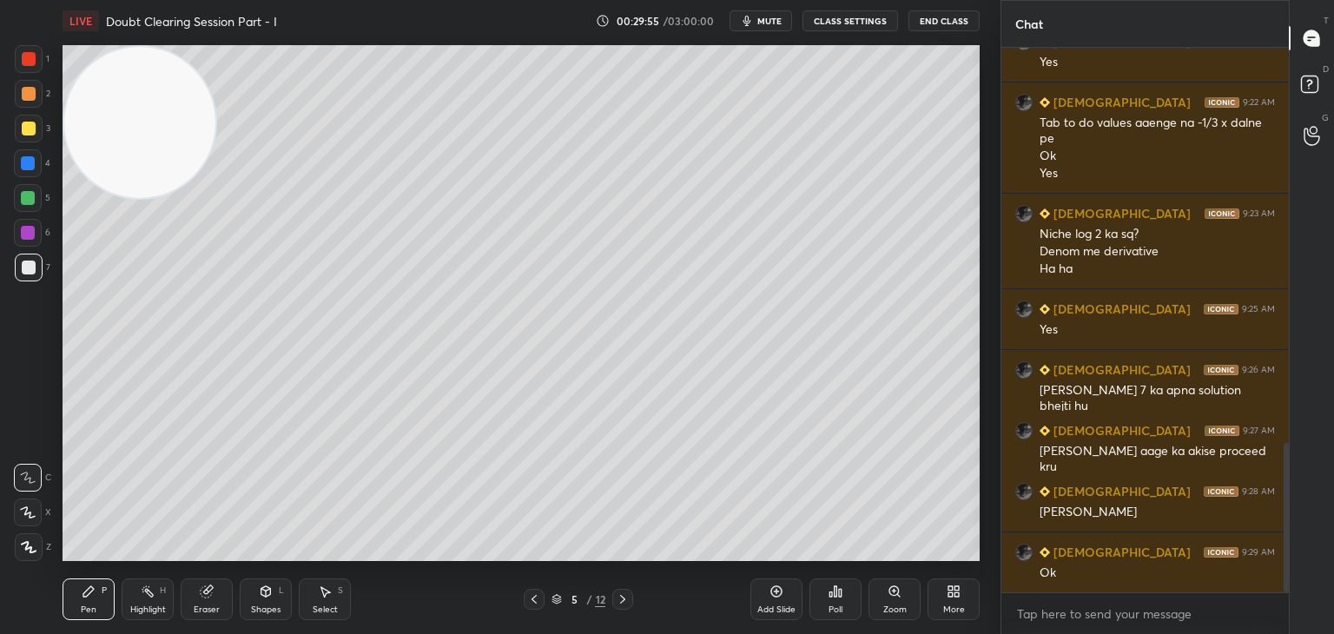
click at [566, 598] on div "5" at bounding box center [573, 599] width 17 height 10
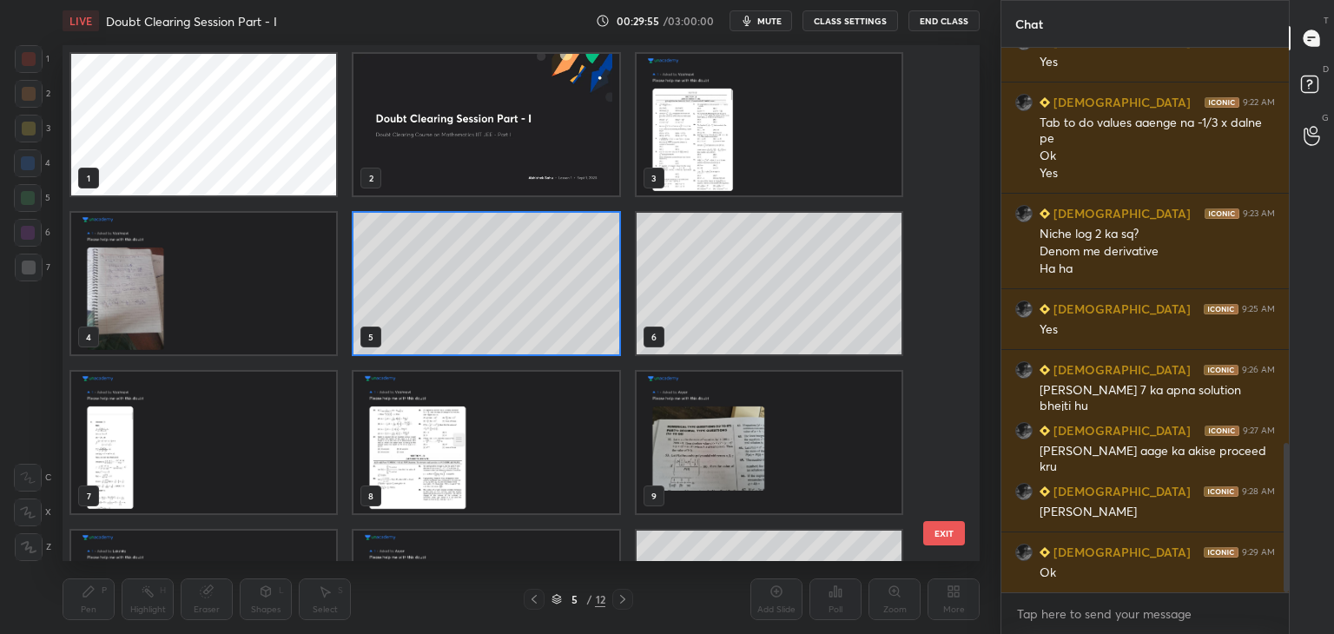
scroll to position [511, 908]
click at [623, 589] on div at bounding box center [622, 599] width 21 height 21
click at [768, 465] on img "grid" at bounding box center [768, 443] width 265 height 142
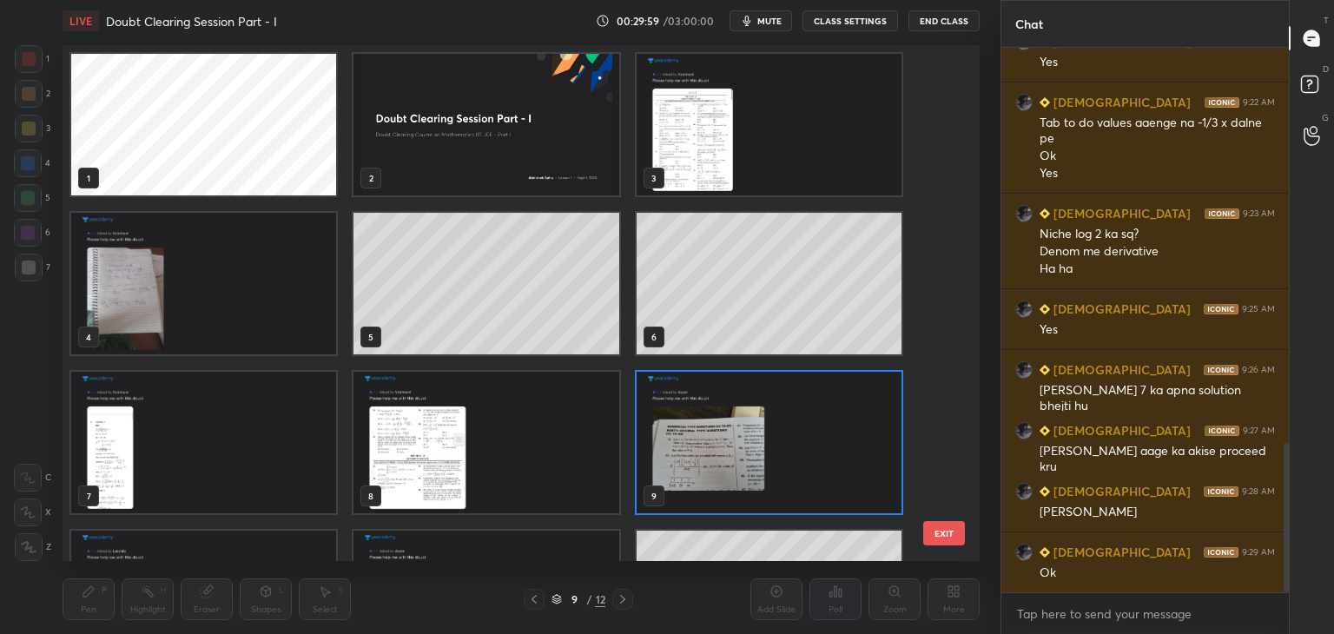
click at [732, 466] on img "grid" at bounding box center [768, 443] width 265 height 142
click at [733, 470] on img "grid" at bounding box center [768, 443] width 265 height 142
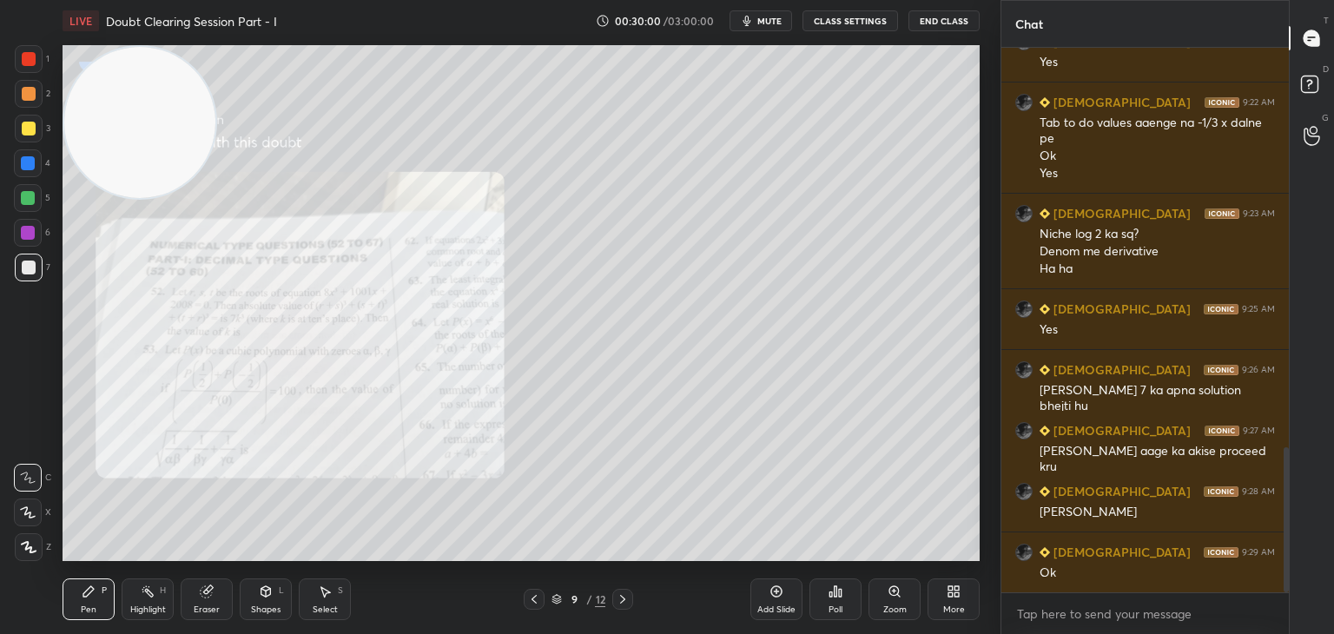
scroll to position [1500, 0]
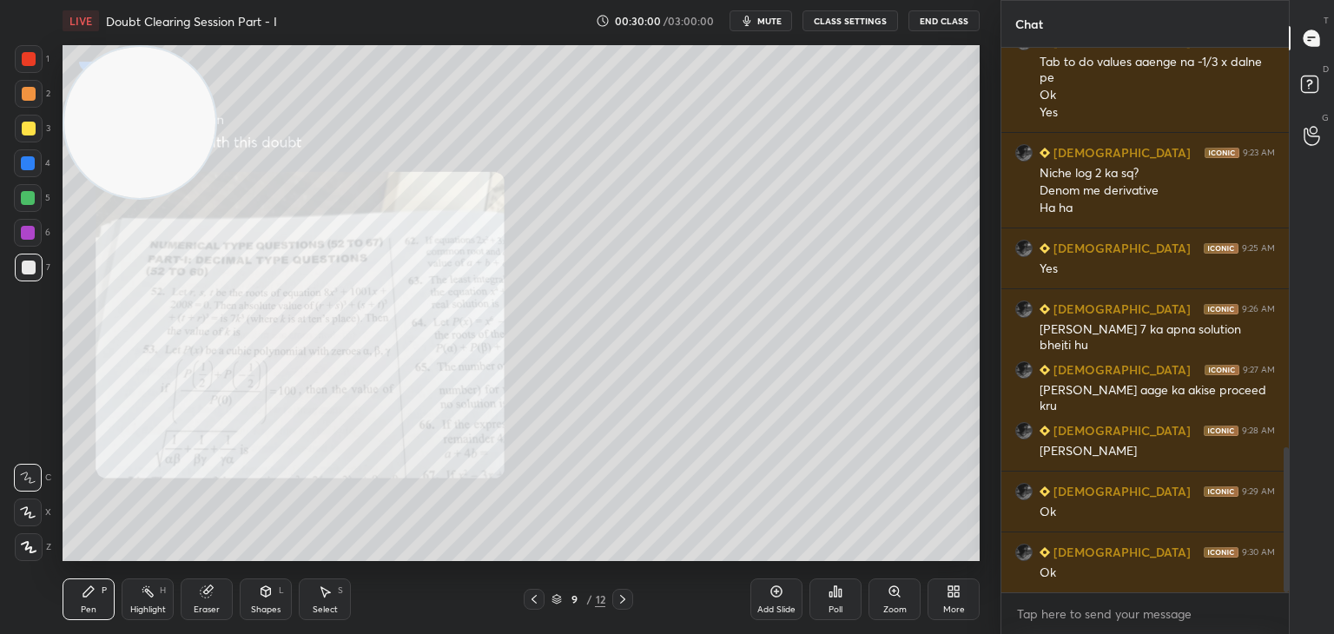
click at [625, 602] on icon at bounding box center [623, 599] width 14 height 14
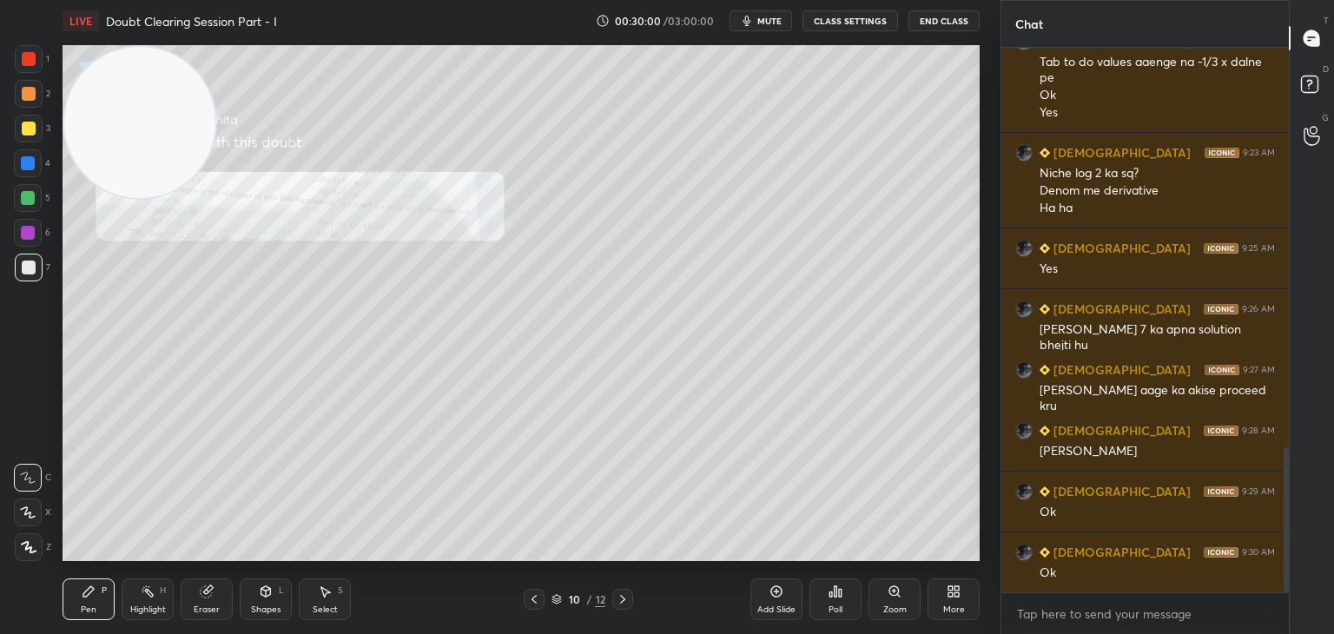
click at [625, 602] on icon at bounding box center [623, 599] width 14 height 14
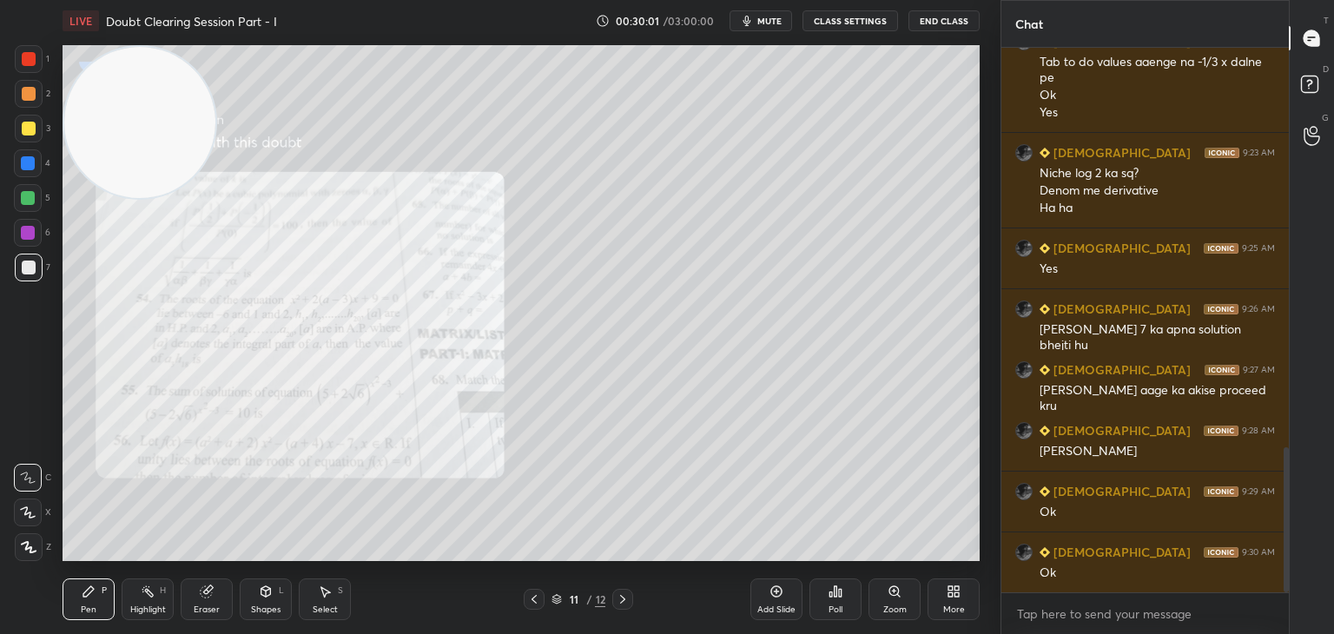
click at [627, 601] on icon at bounding box center [623, 599] width 14 height 14
click at [627, 600] on icon at bounding box center [623, 599] width 14 height 14
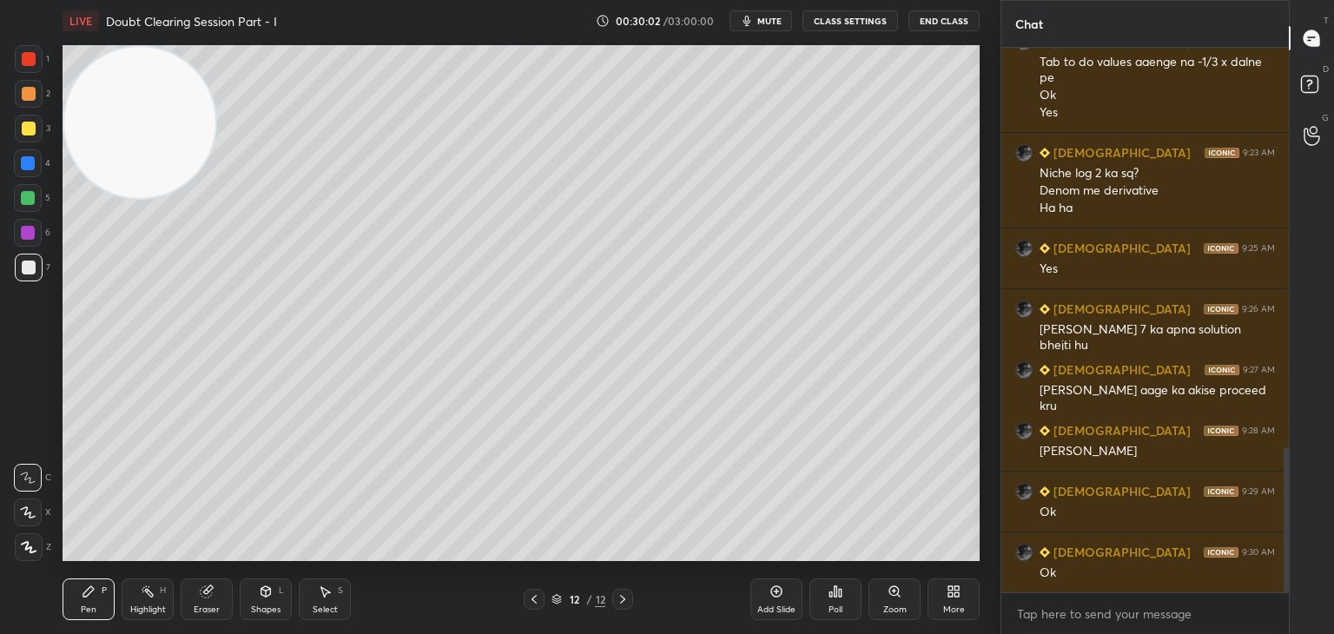
click at [532, 597] on icon at bounding box center [534, 599] width 14 height 14
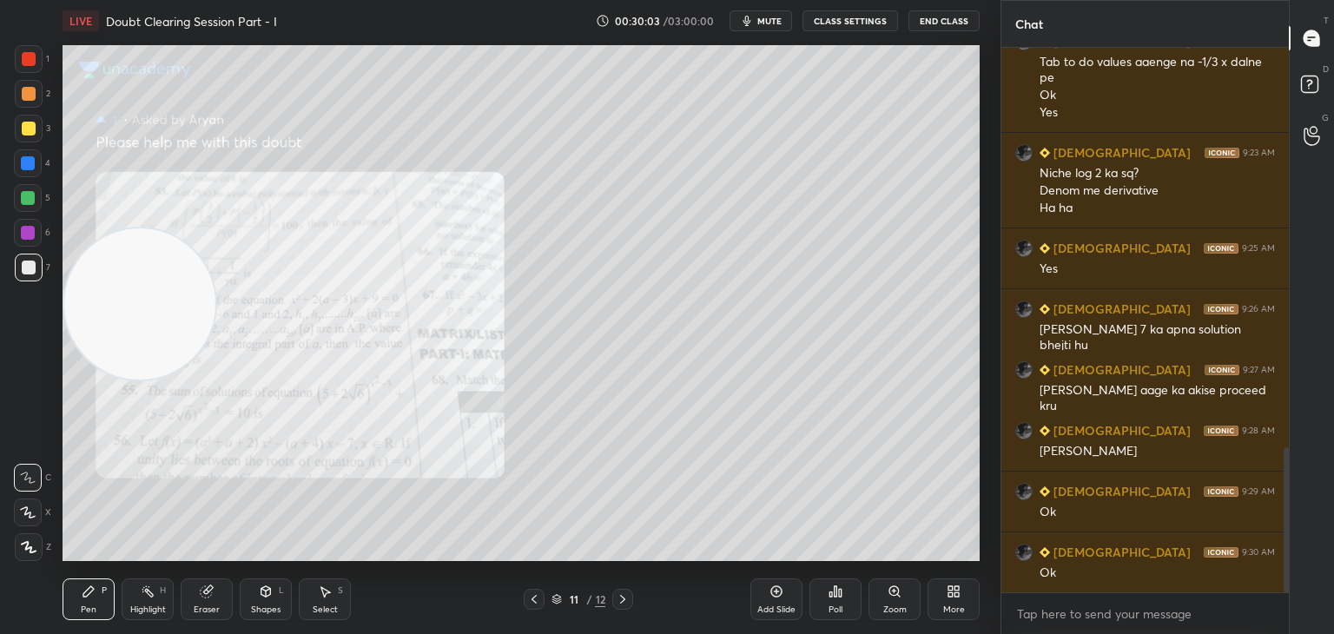
drag, startPoint x: 117, startPoint y: 190, endPoint x: 0, endPoint y: 483, distance: 315.2
click at [0, 483] on div "1 2 3 4 5 6 7 C X Z C X Z E E Erase all H H LIVE Doubt Clearing Session Part - …" at bounding box center [493, 317] width 986 height 634
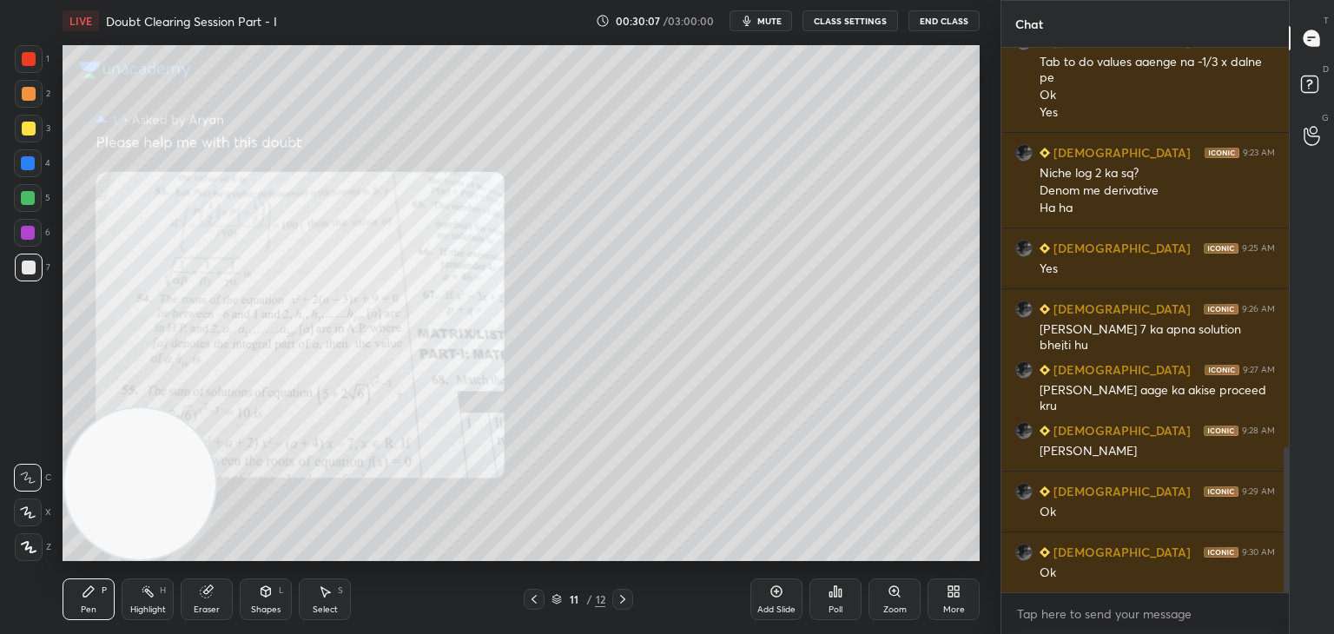
drag, startPoint x: 123, startPoint y: 432, endPoint x: 60, endPoint y: 588, distance: 168.7
click at [63, 585] on div "LIVE Doubt Clearing Session Part - I 00:30:07 / 03:00:00 mute CLASS SETTINGS En…" at bounding box center [521, 317] width 931 height 634
click at [531, 599] on icon at bounding box center [534, 599] width 14 height 14
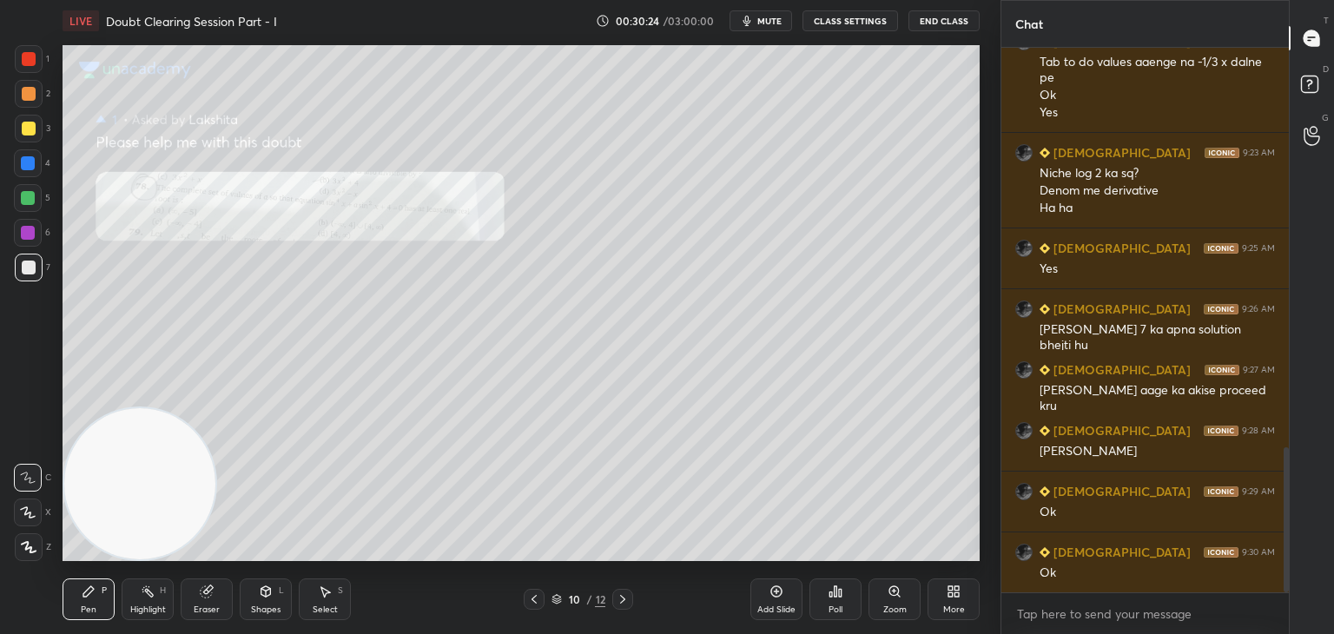
click at [532, 595] on icon at bounding box center [534, 599] width 14 height 14
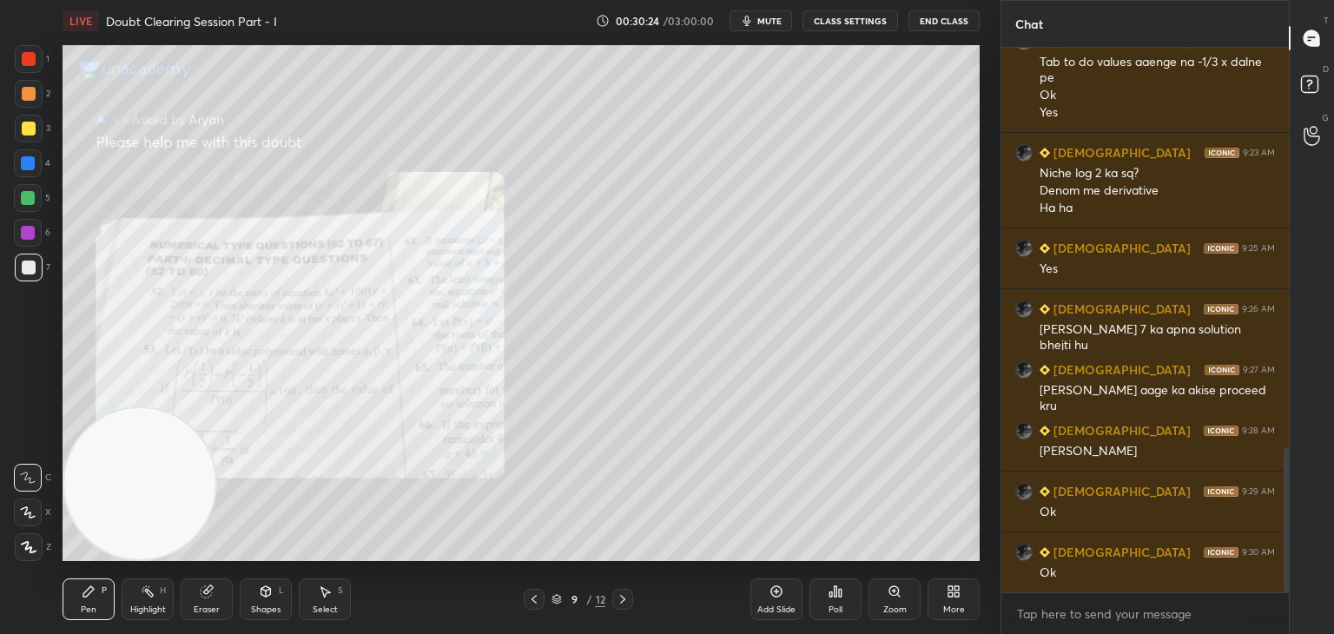
click at [535, 593] on icon at bounding box center [534, 599] width 14 height 14
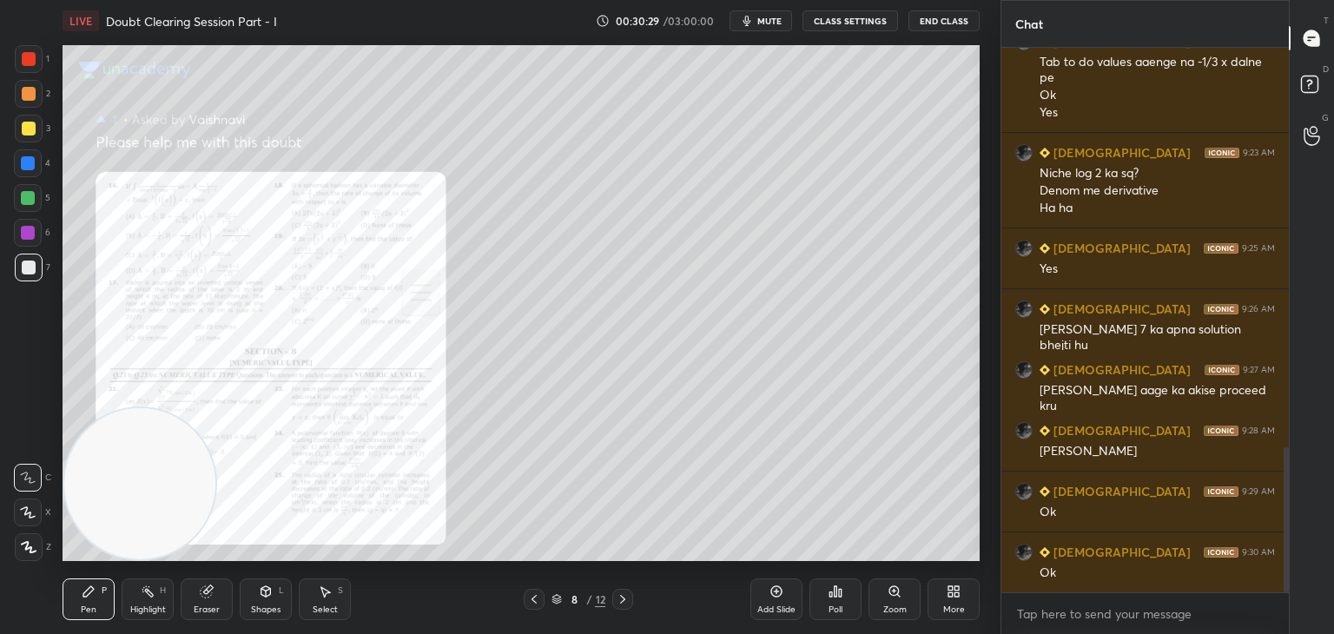
click at [881, 588] on div "Zoom" at bounding box center [894, 599] width 52 height 42
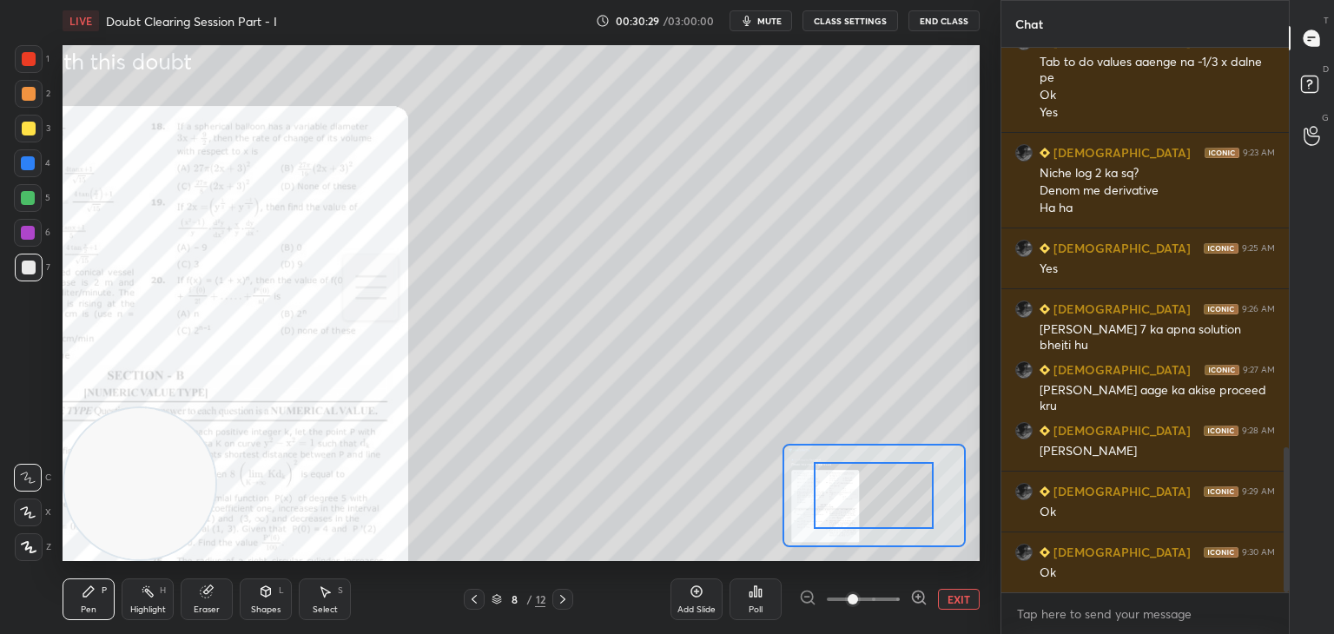
click at [885, 594] on span at bounding box center [863, 599] width 73 height 26
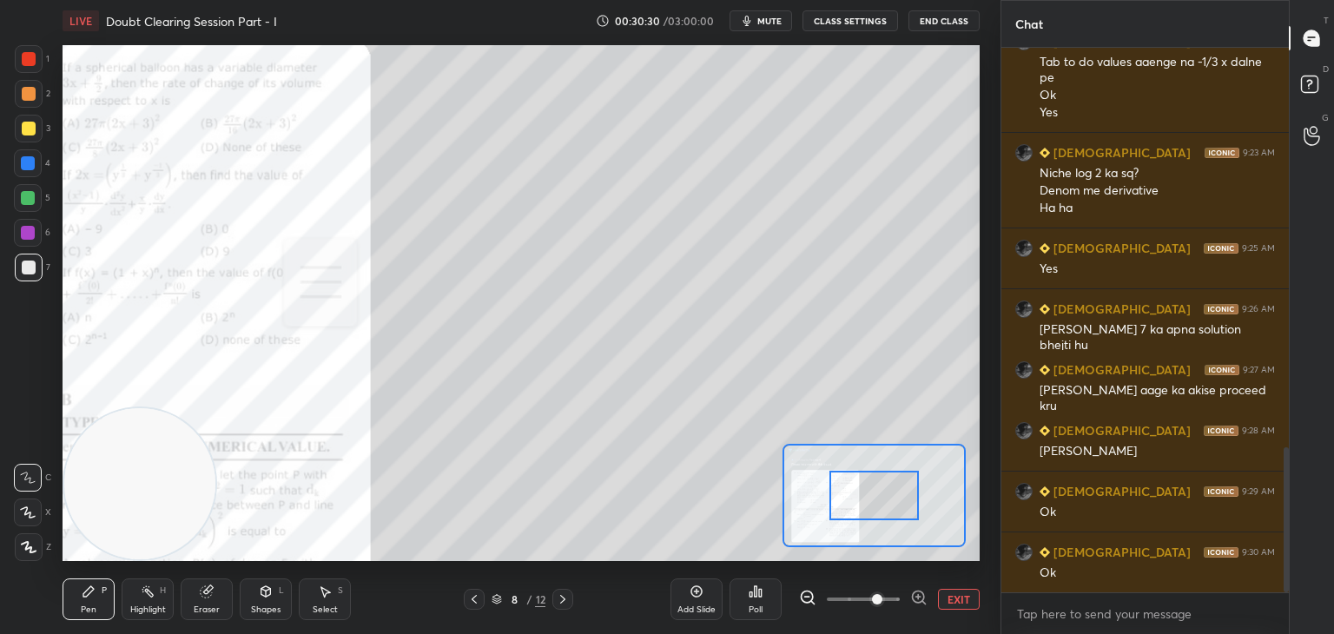
drag, startPoint x: 886, startPoint y: 595, endPoint x: 899, endPoint y: 559, distance: 37.9
click at [882, 595] on span at bounding box center [877, 599] width 10 height 10
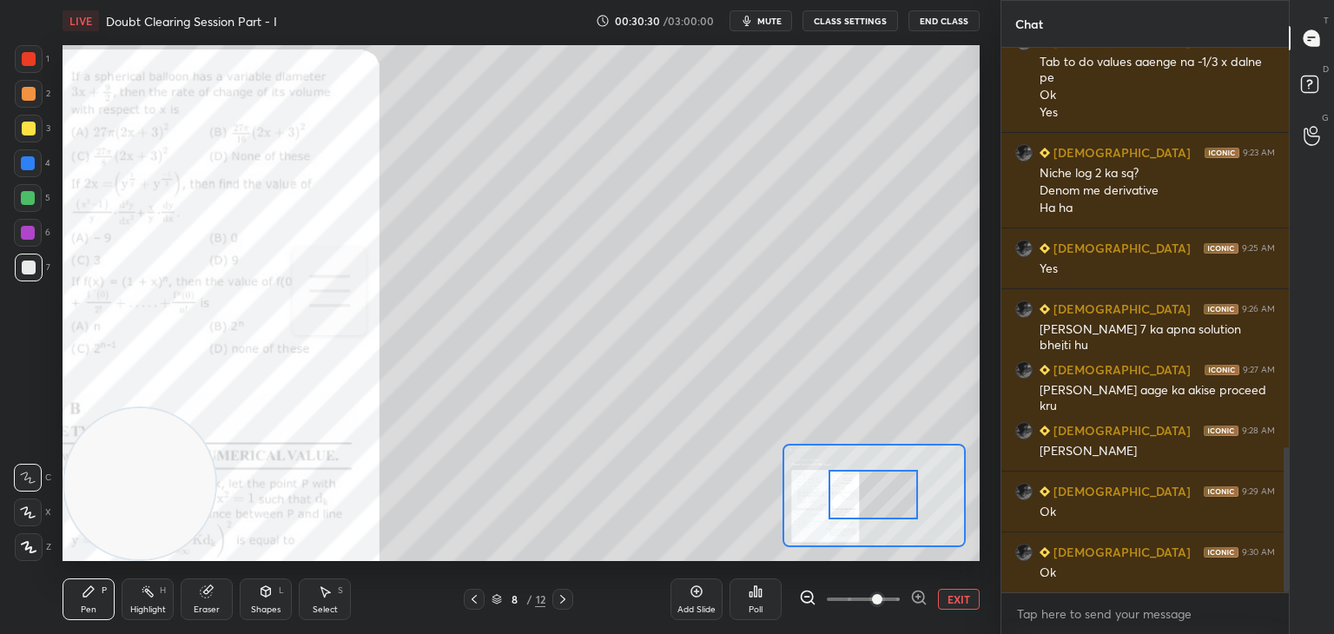
drag, startPoint x: 895, startPoint y: 511, endPoint x: 802, endPoint y: 522, distance: 93.5
click at [828, 519] on div at bounding box center [873, 494] width 90 height 49
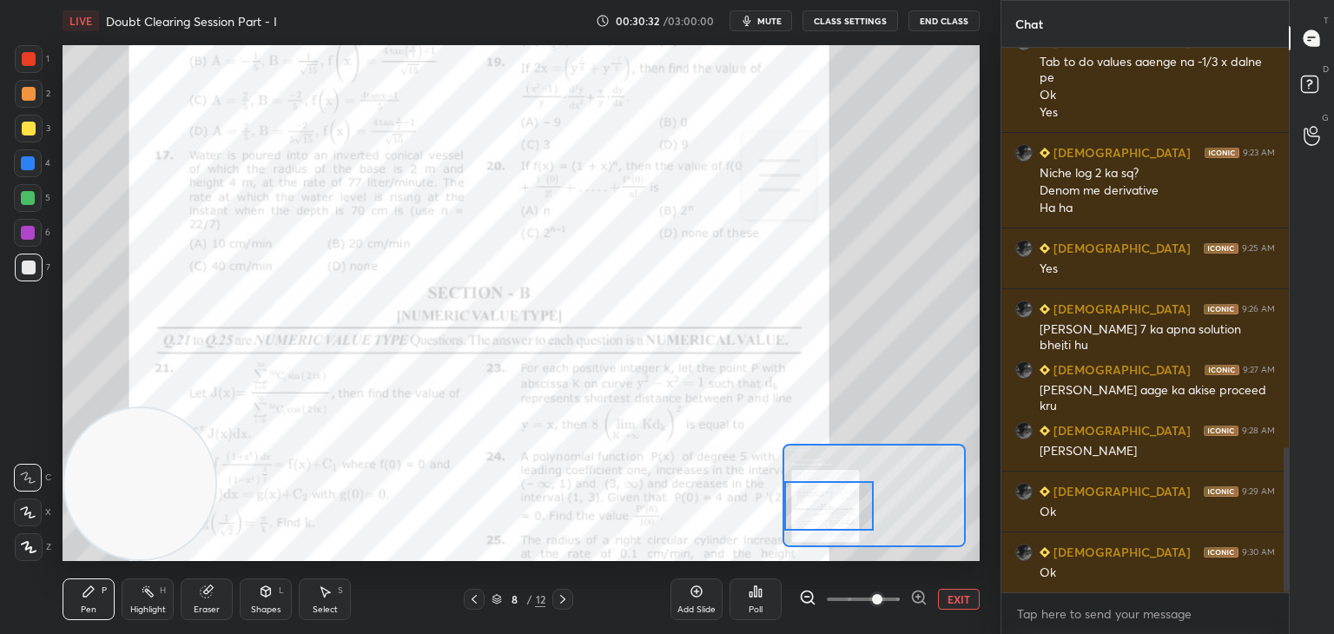
scroll to position [1533, 0]
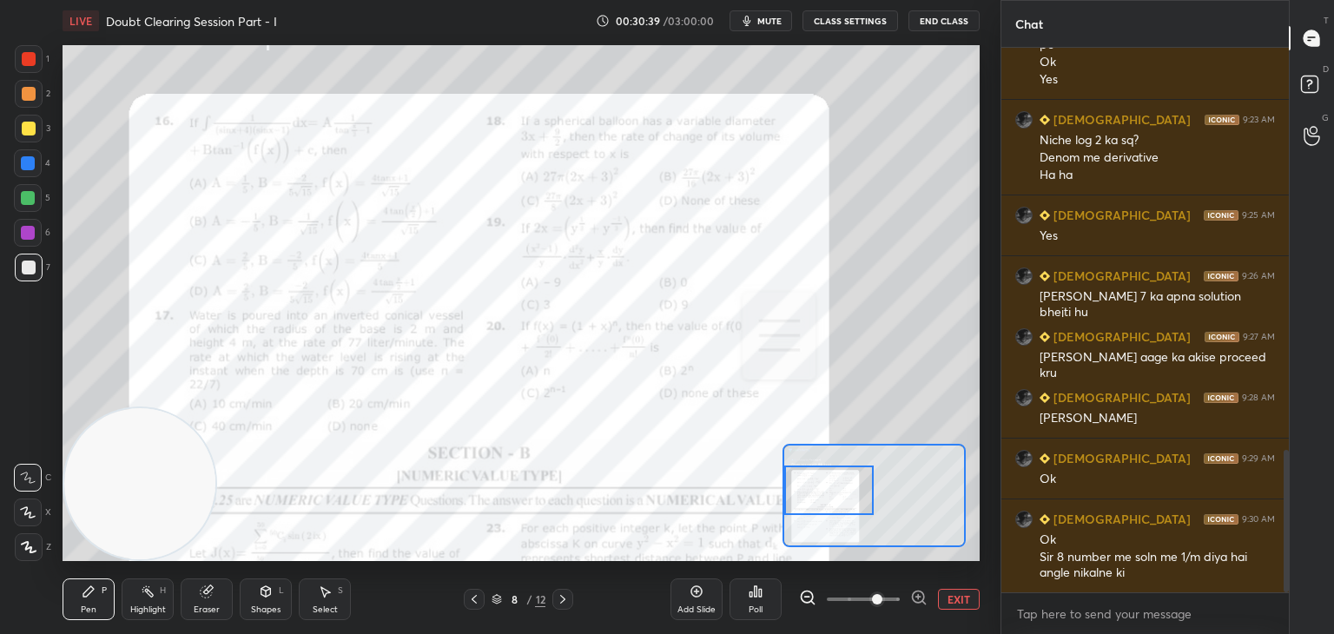
drag, startPoint x: 816, startPoint y: 460, endPoint x: 804, endPoint y: 488, distance: 30.3
click at [814, 478] on div at bounding box center [829, 489] width 90 height 49
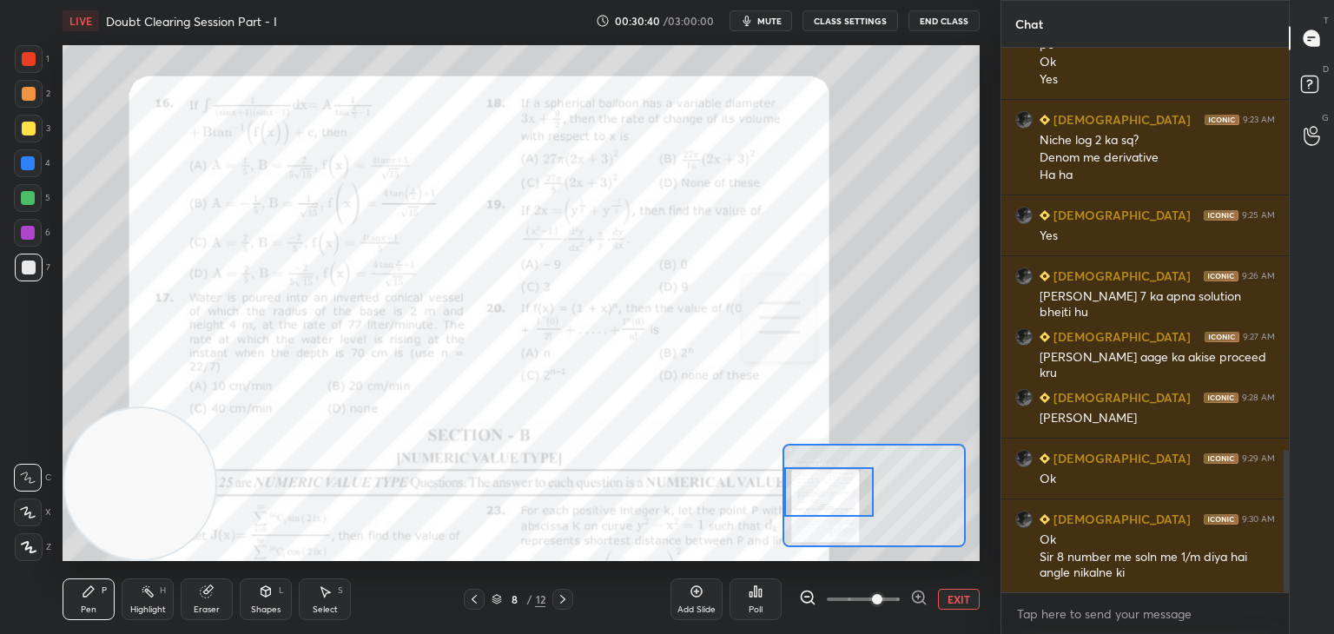
click at [472, 594] on icon at bounding box center [474, 599] width 14 height 14
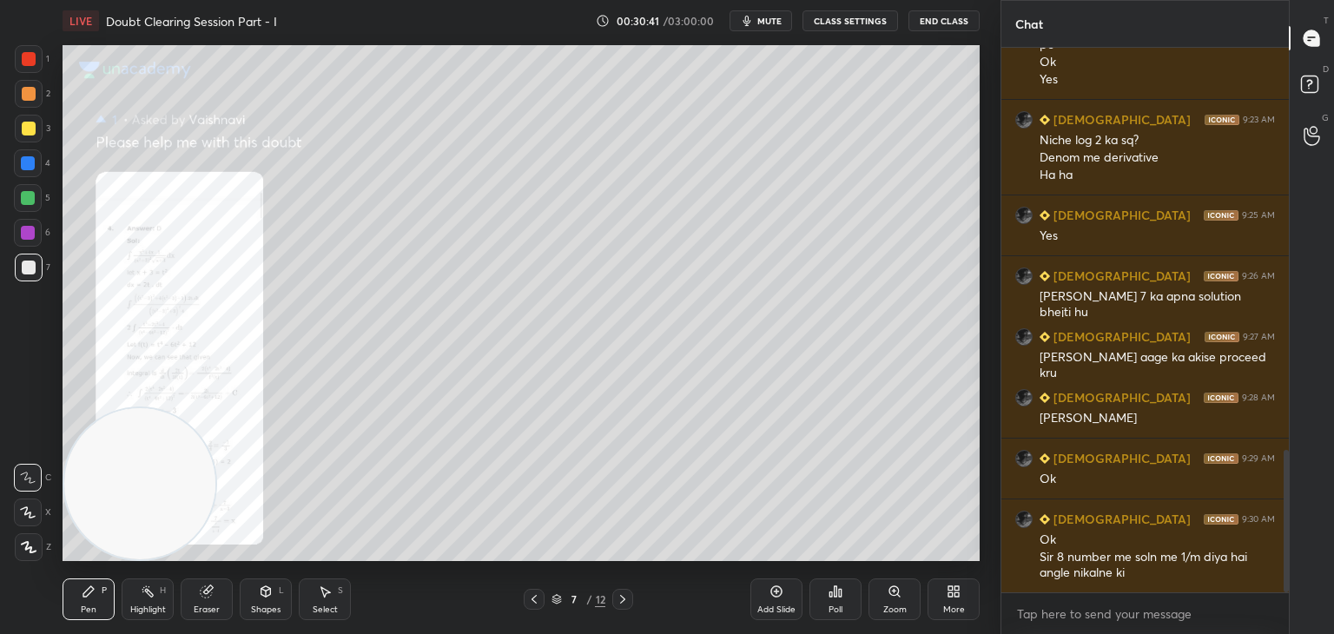
click at [533, 596] on icon at bounding box center [534, 599] width 14 height 14
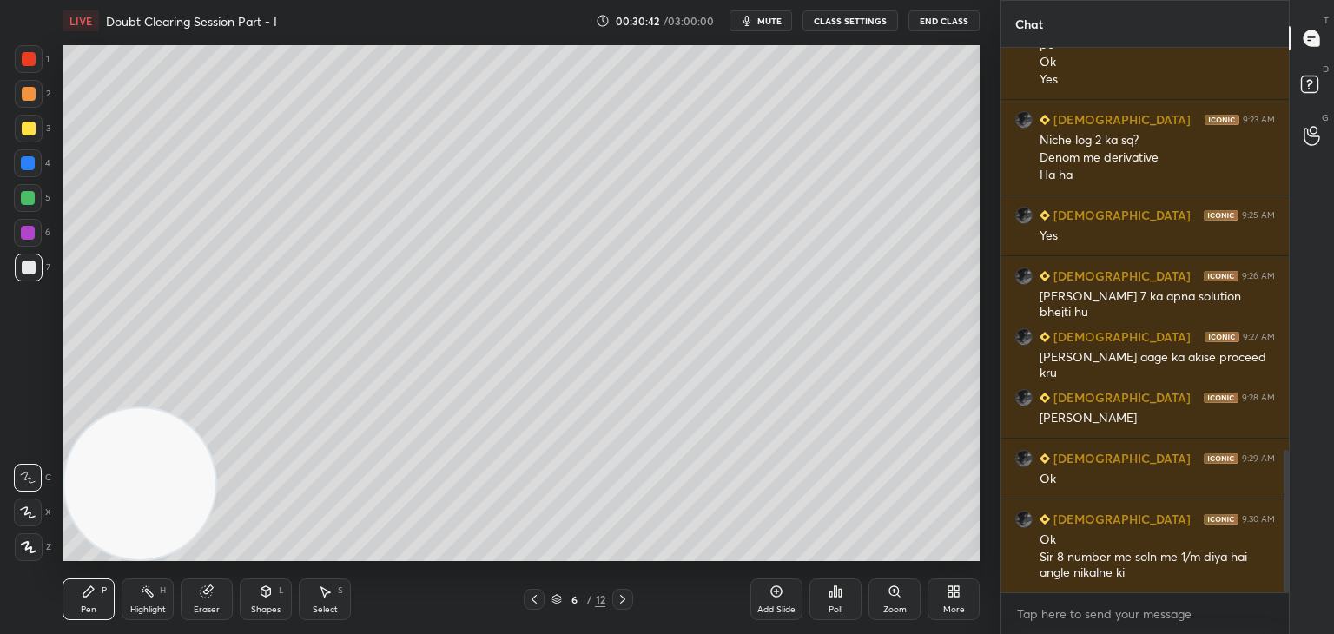
click at [532, 596] on icon at bounding box center [534, 599] width 14 height 14
click at [531, 593] on icon at bounding box center [534, 599] width 14 height 14
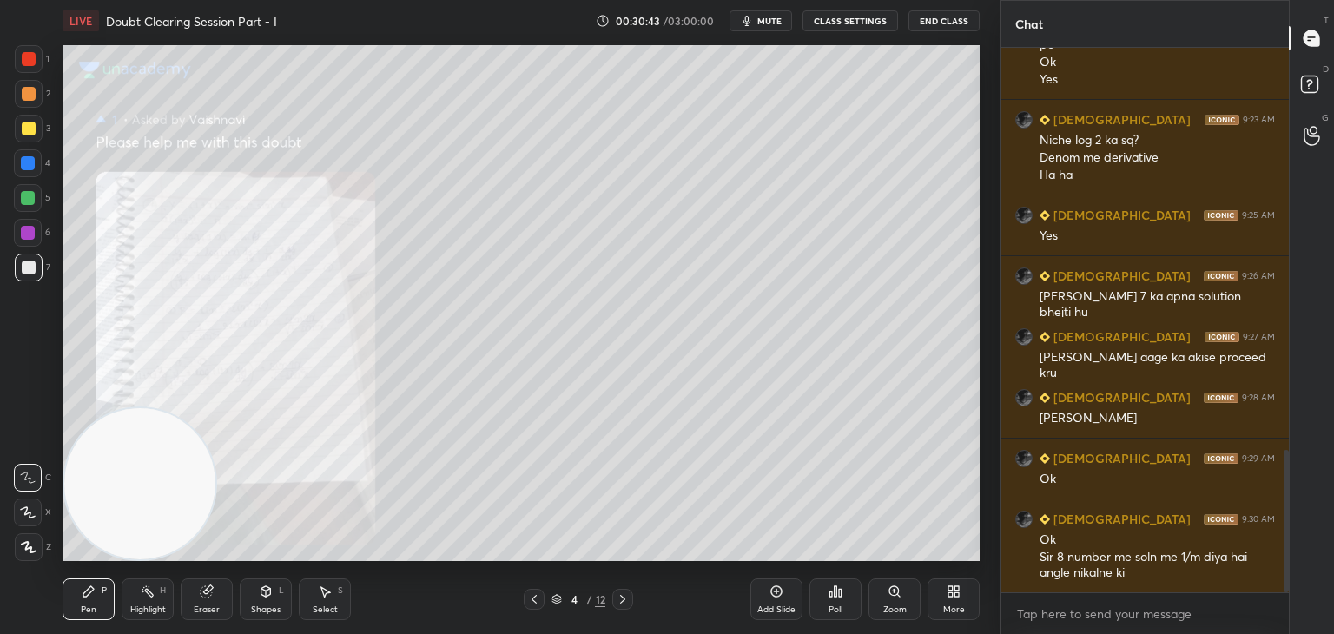
click at [531, 595] on icon at bounding box center [534, 599] width 14 height 14
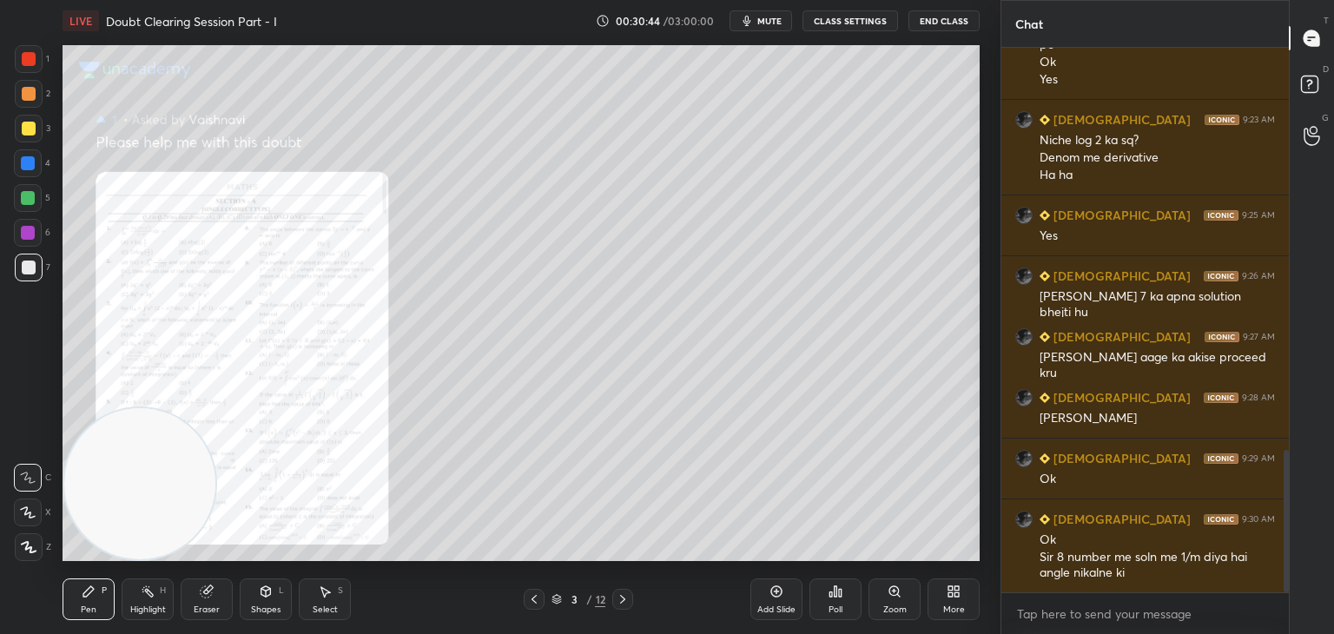
click at [891, 591] on icon at bounding box center [894, 591] width 14 height 14
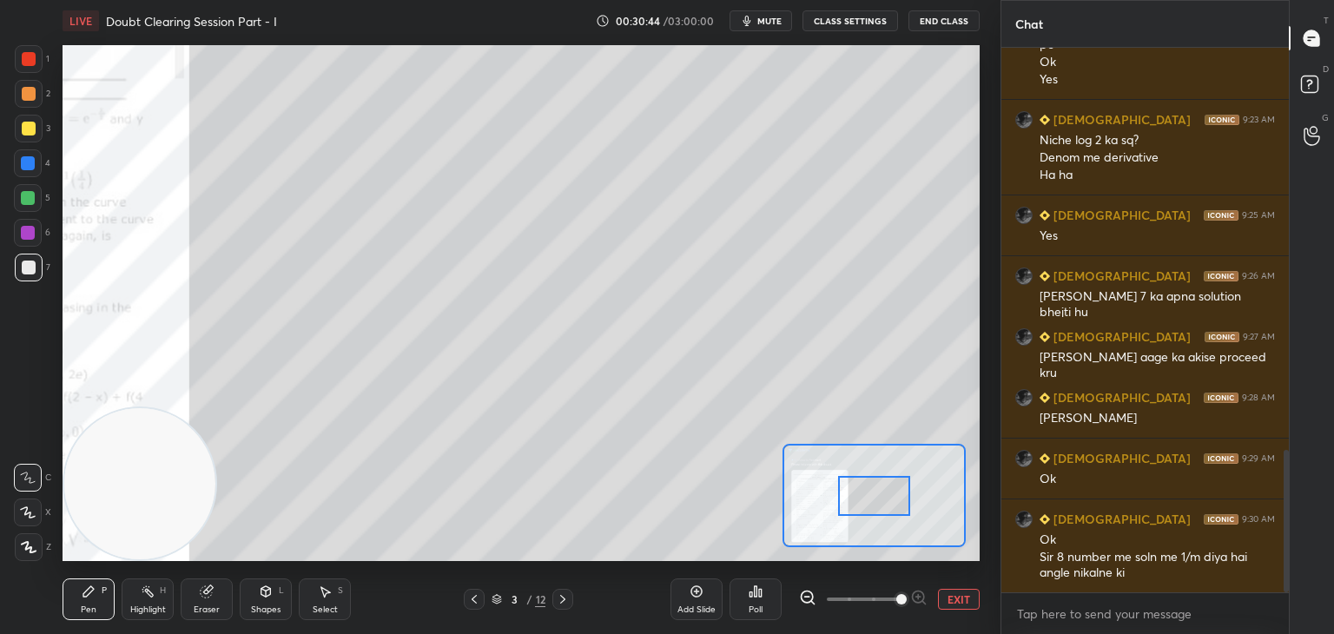
click at [888, 596] on span at bounding box center [863, 599] width 73 height 26
click at [896, 598] on span at bounding box center [901, 599] width 10 height 10
click at [898, 598] on span at bounding box center [901, 599] width 10 height 10
click at [900, 598] on span at bounding box center [901, 599] width 10 height 10
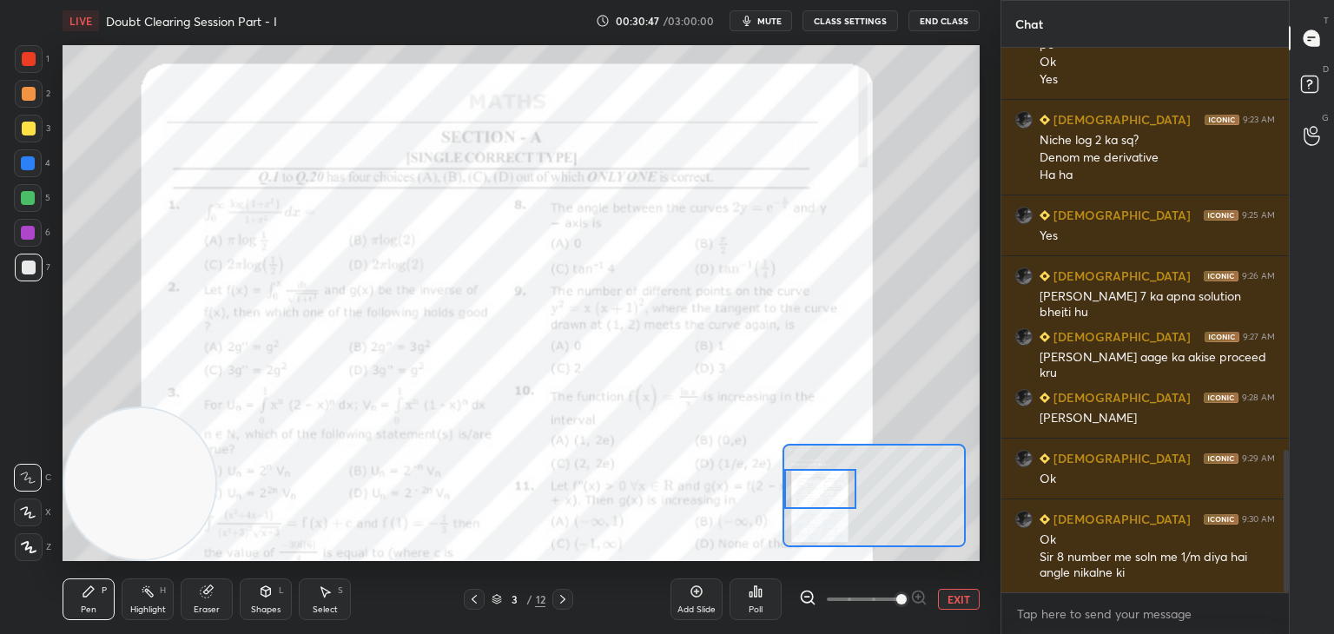
drag, startPoint x: 853, startPoint y: 507, endPoint x: 825, endPoint y: 496, distance: 30.0
click at [825, 496] on div at bounding box center [820, 489] width 72 height 40
click at [27, 56] on div at bounding box center [29, 59] width 14 height 14
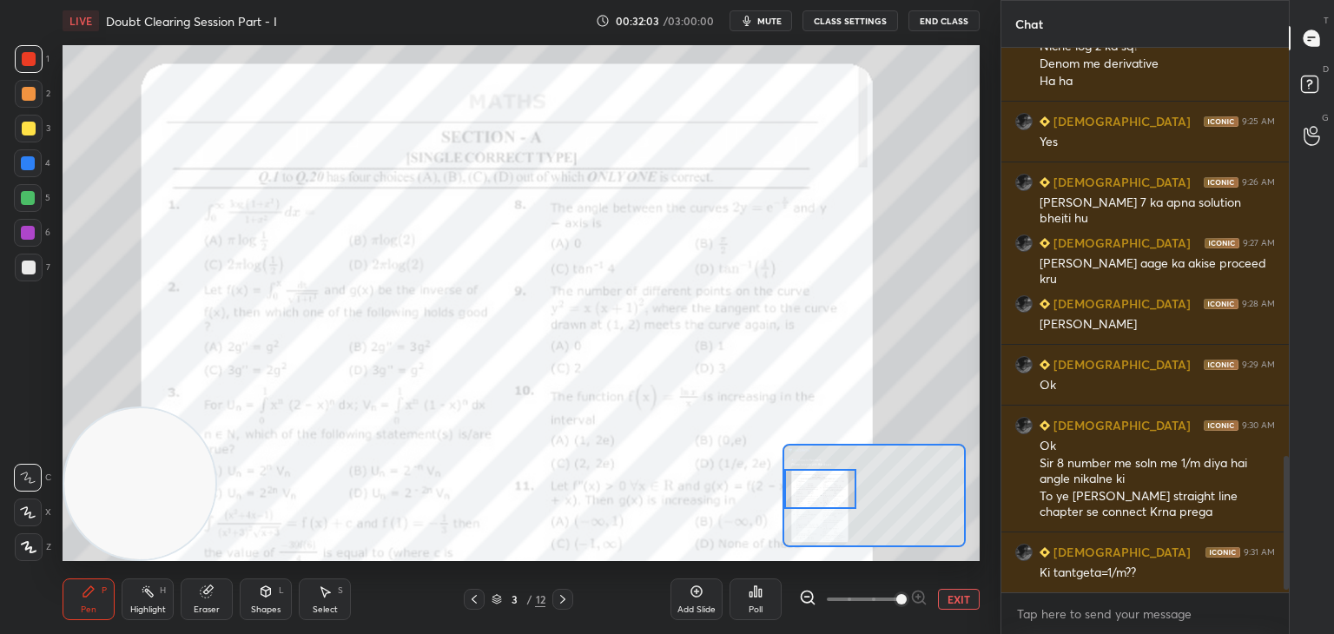
scroll to position [1688, 0]
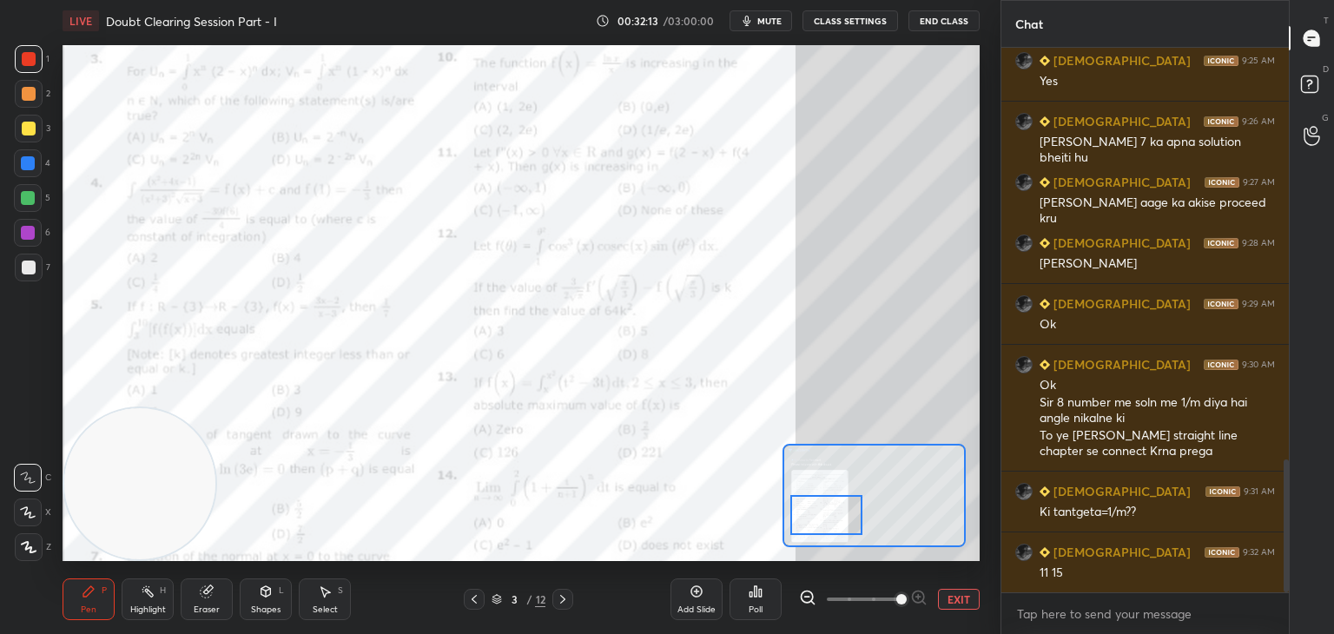
drag, startPoint x: 833, startPoint y: 482, endPoint x: 839, endPoint y: 508, distance: 26.7
click at [839, 508] on div at bounding box center [826, 515] width 72 height 40
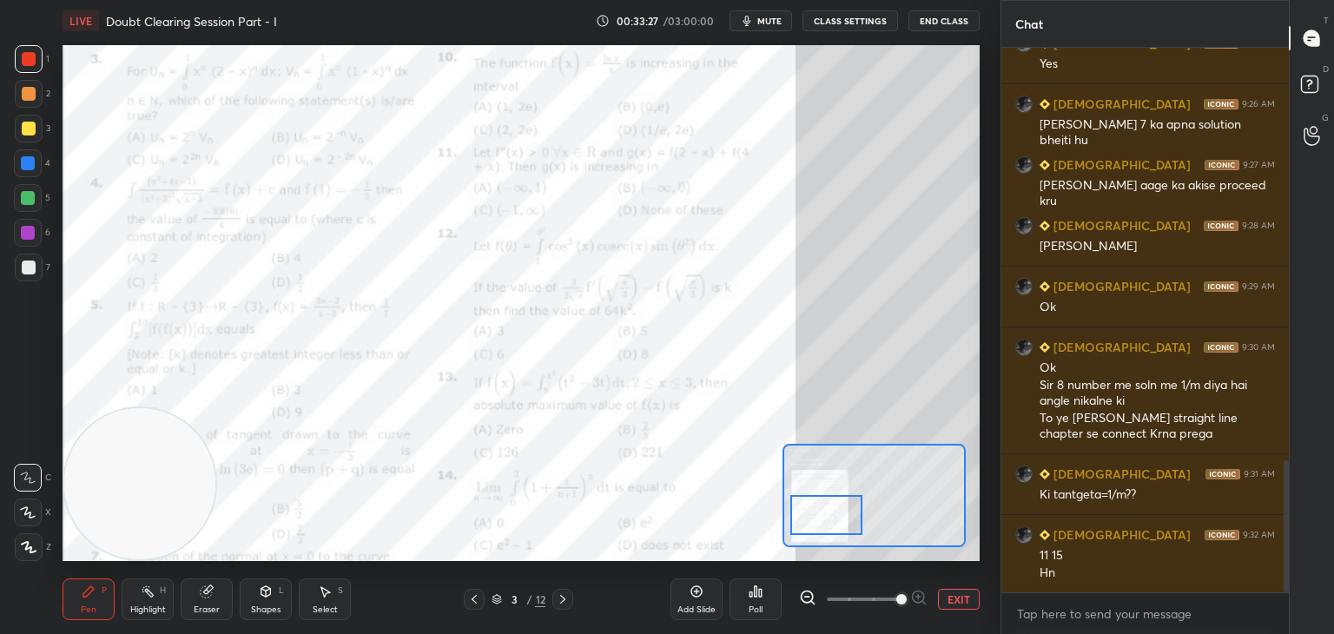
click at [955, 597] on button "EXIT" at bounding box center [959, 599] width 42 height 21
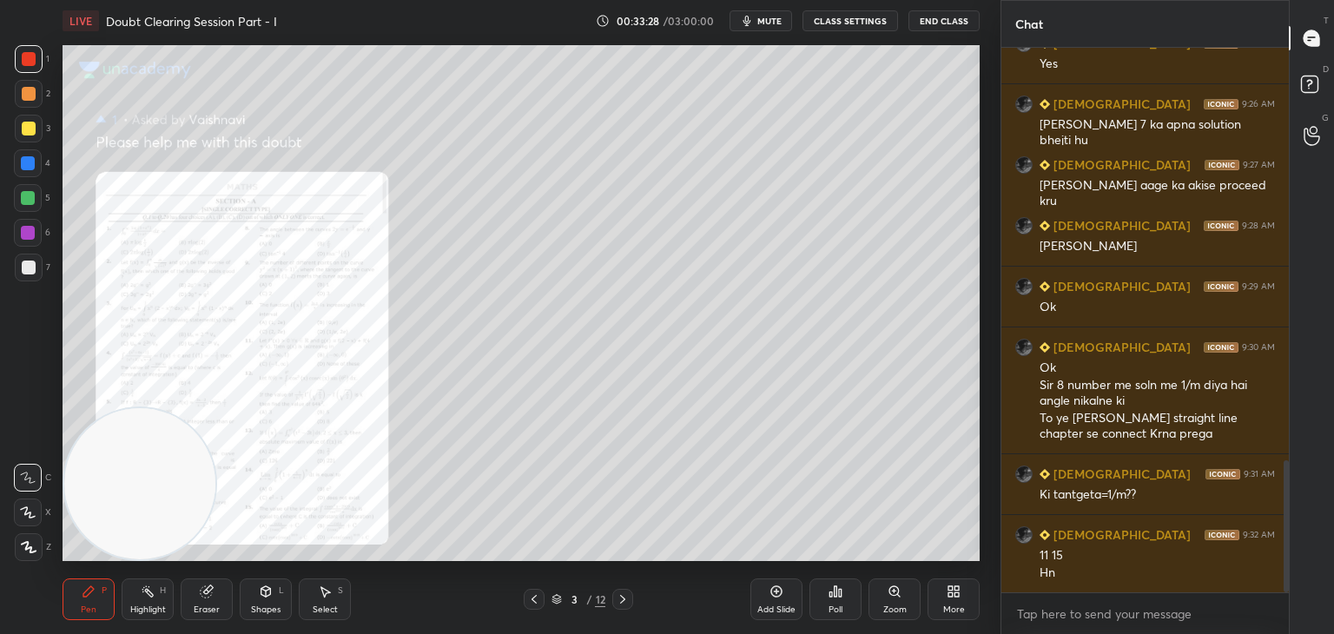
click at [208, 594] on icon at bounding box center [207, 591] width 14 height 14
click at [24, 549] on span "Erase all" at bounding box center [28, 547] width 26 height 12
click at [895, 598] on div "Zoom" at bounding box center [894, 599] width 52 height 42
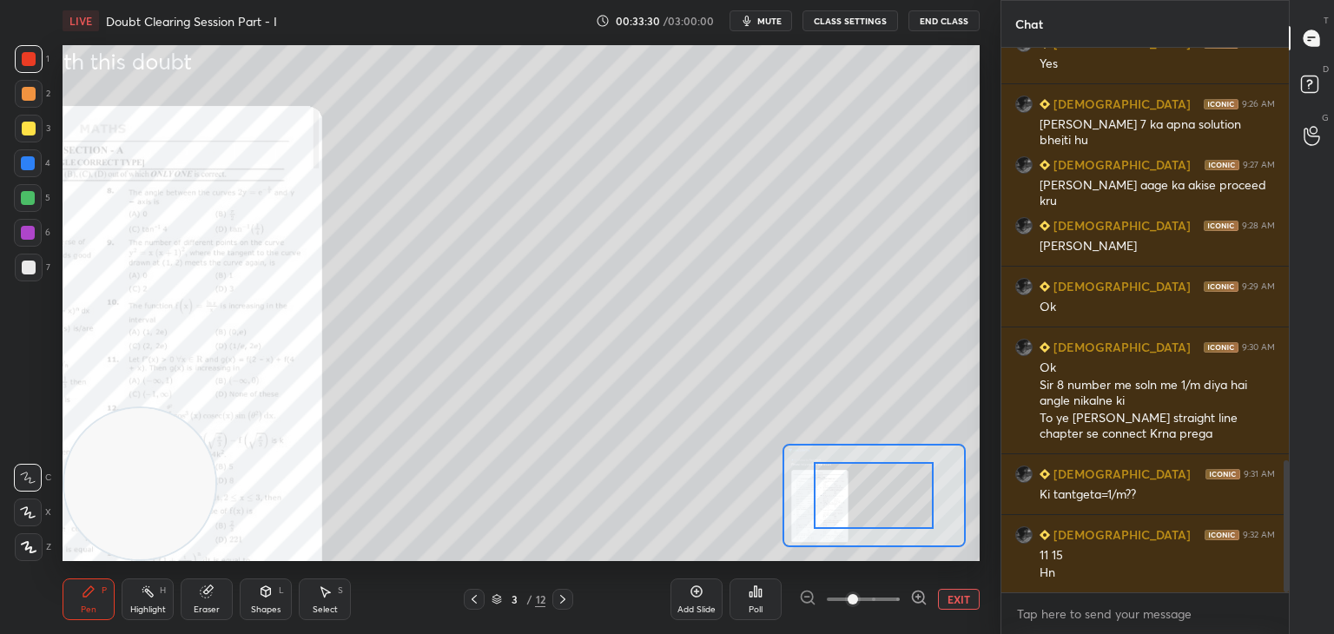
click at [896, 601] on span at bounding box center [863, 599] width 73 height 26
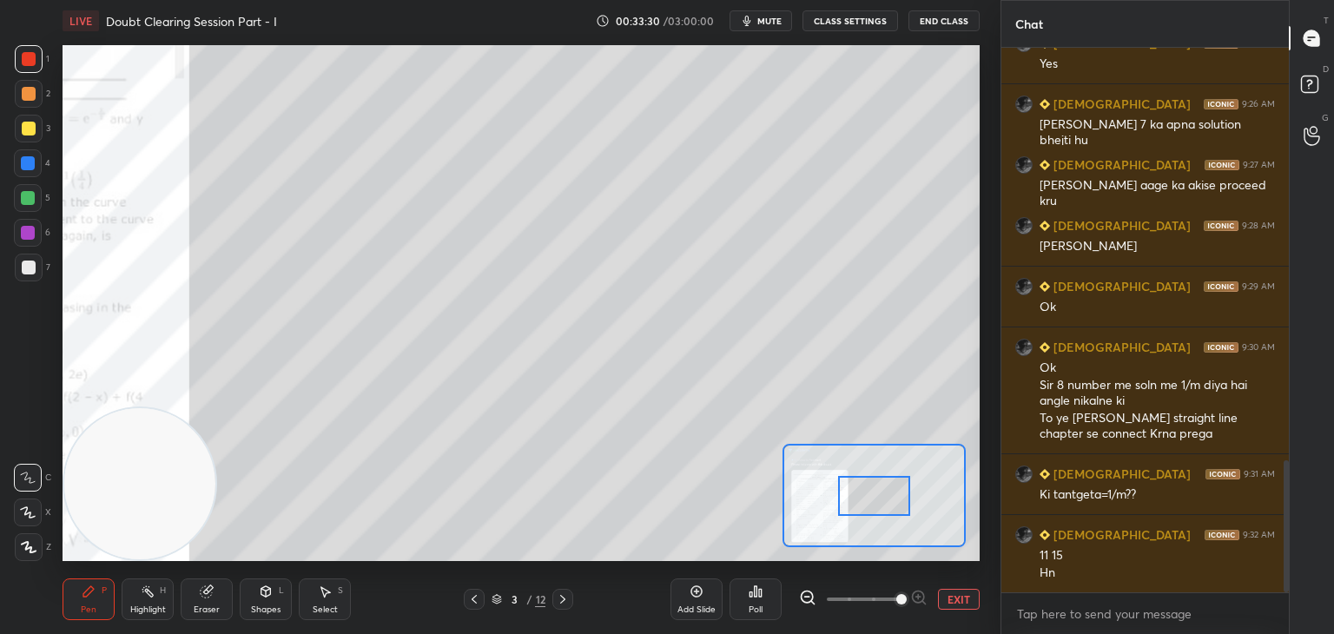
drag, startPoint x: 900, startPoint y: 602, endPoint x: 895, endPoint y: 585, distance: 17.1
click at [896, 601] on span at bounding box center [901, 599] width 10 height 10
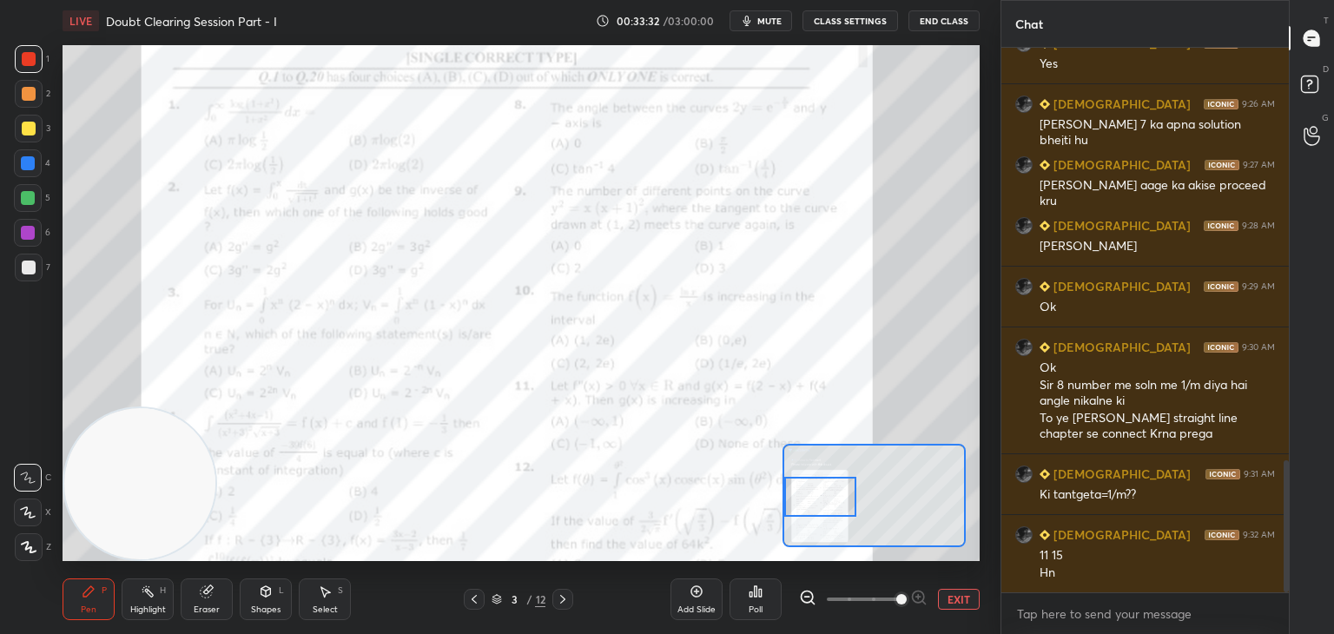
drag, startPoint x: 849, startPoint y: 494, endPoint x: 781, endPoint y: 498, distance: 67.8
click at [794, 497] on div at bounding box center [820, 497] width 72 height 40
click at [952, 593] on button "EXIT" at bounding box center [959, 599] width 42 height 21
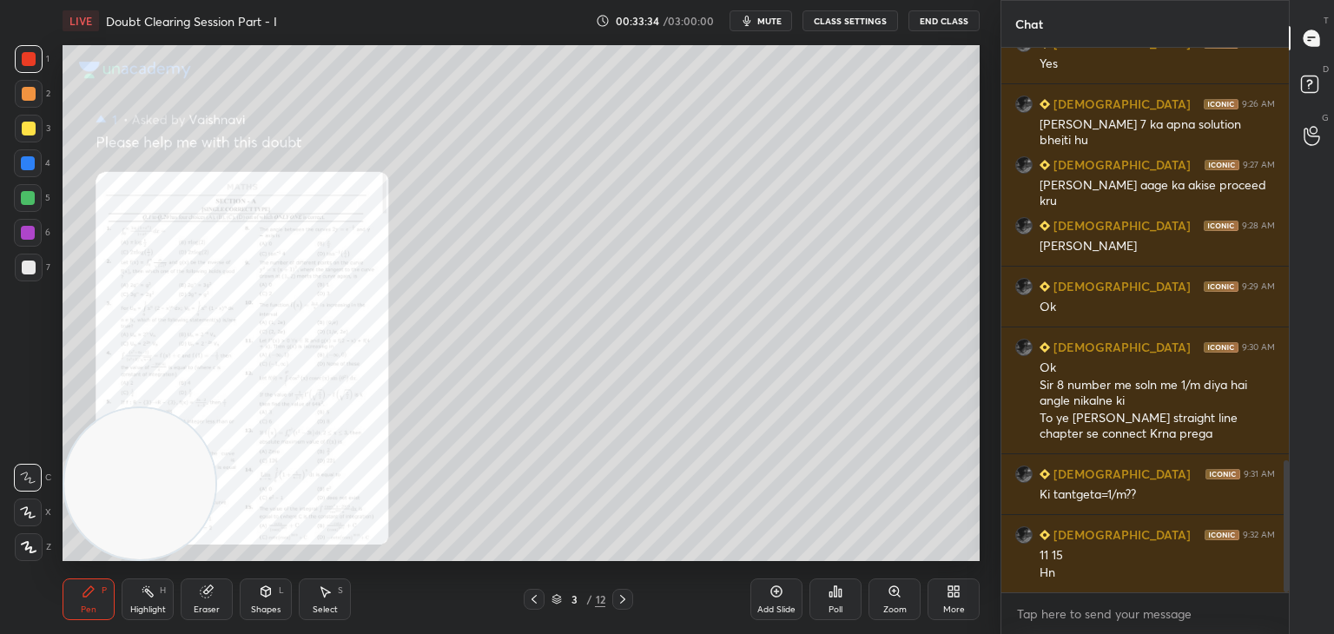
click at [952, 592] on icon at bounding box center [953, 591] width 14 height 14
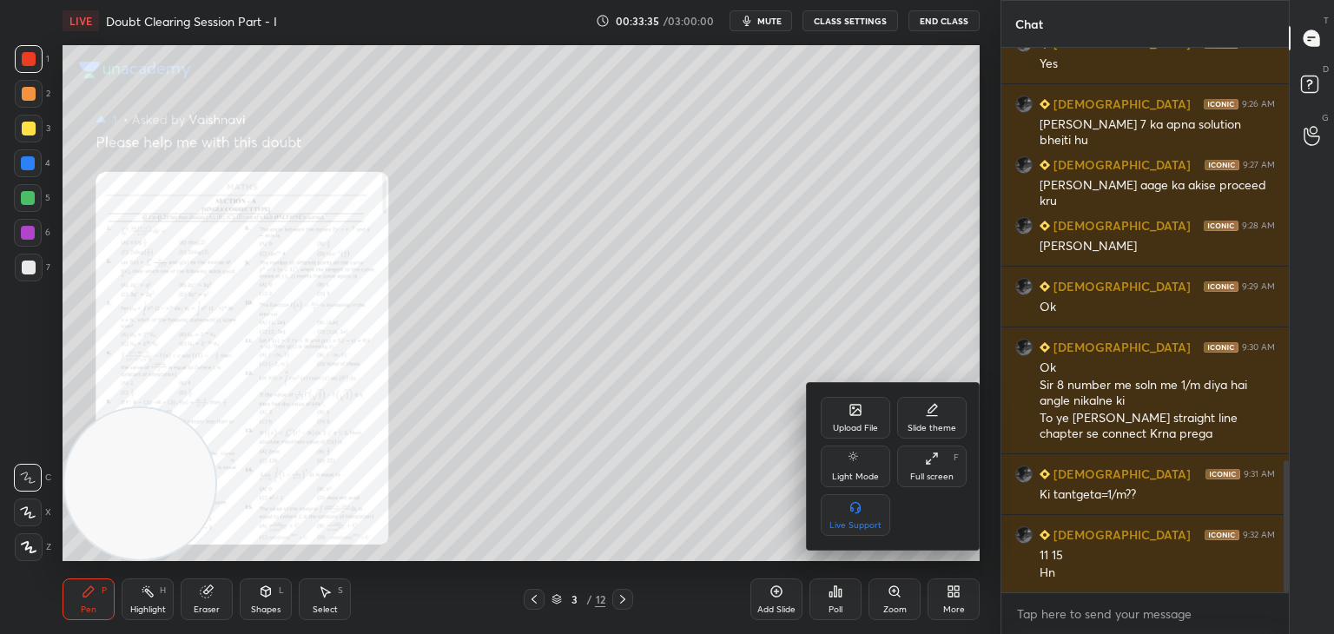
click at [26, 129] on div at bounding box center [667, 317] width 1334 height 634
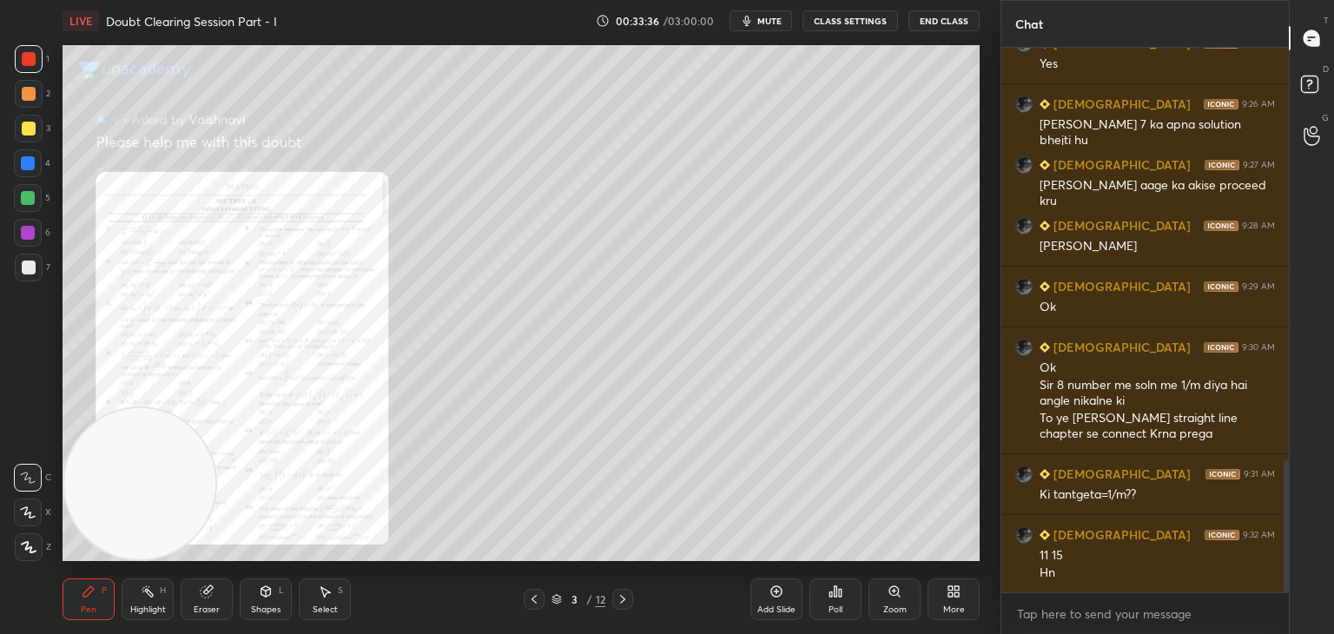
click at [25, 129] on div at bounding box center [29, 129] width 14 height 14
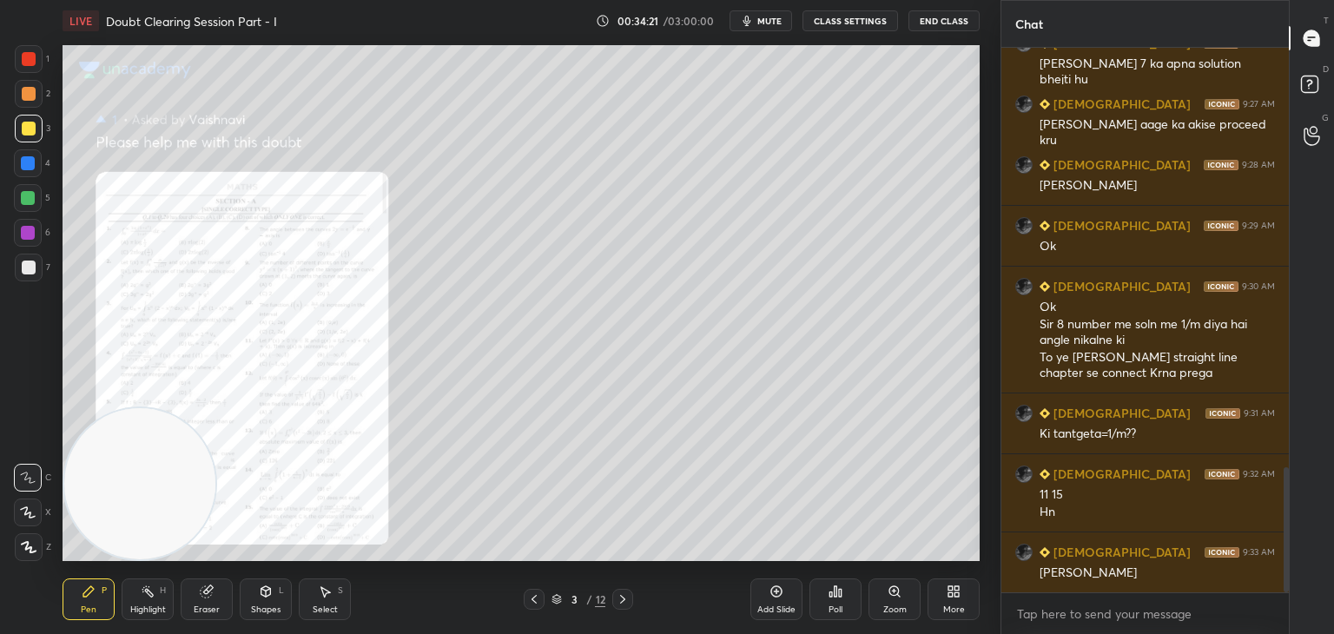
scroll to position [1827, 0]
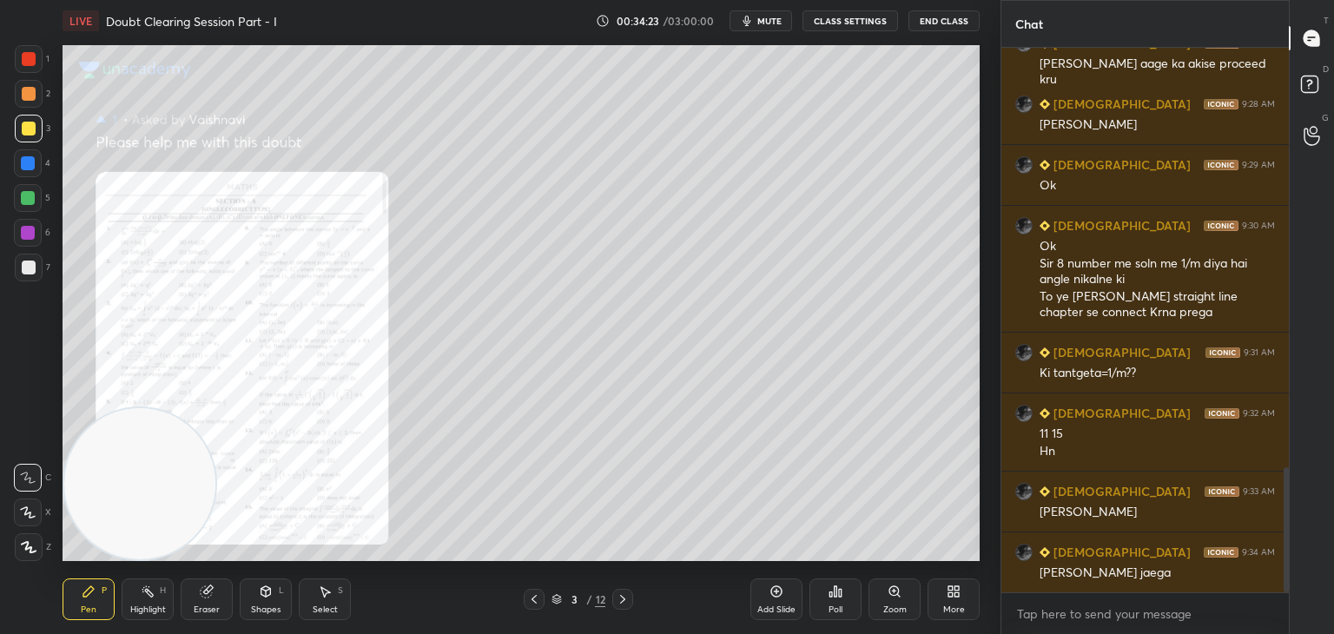
click at [876, 595] on div "Zoom" at bounding box center [894, 599] width 52 height 42
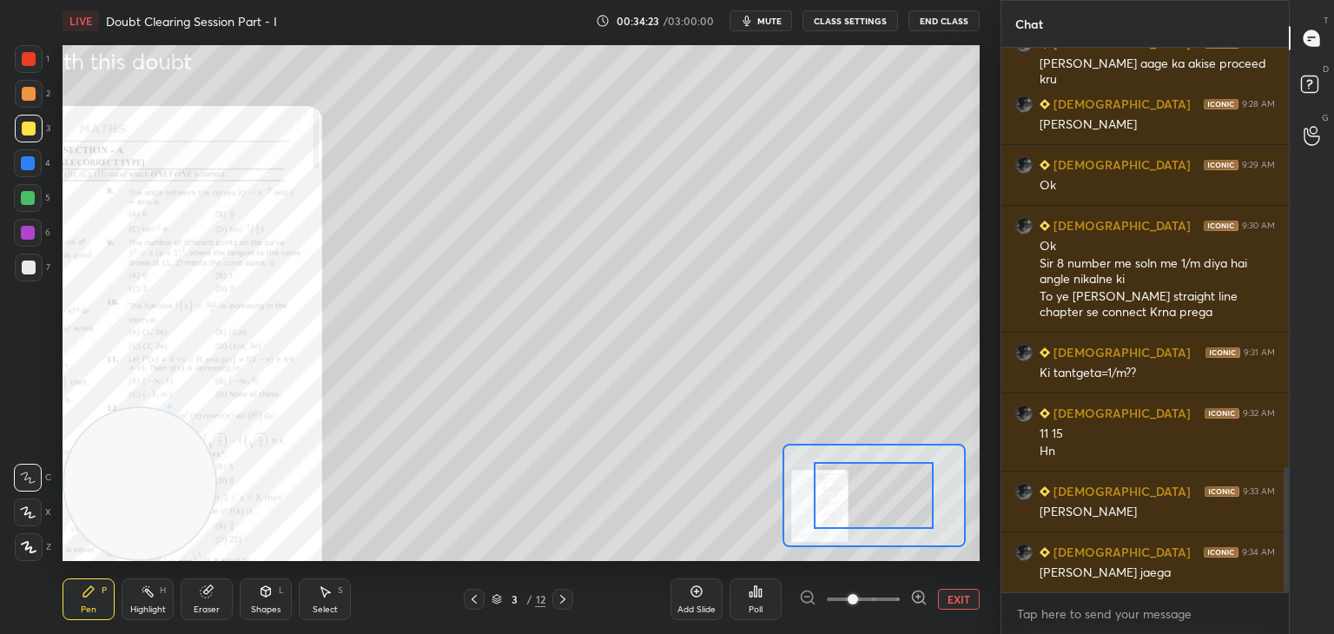
click at [879, 598] on span at bounding box center [863, 599] width 73 height 26
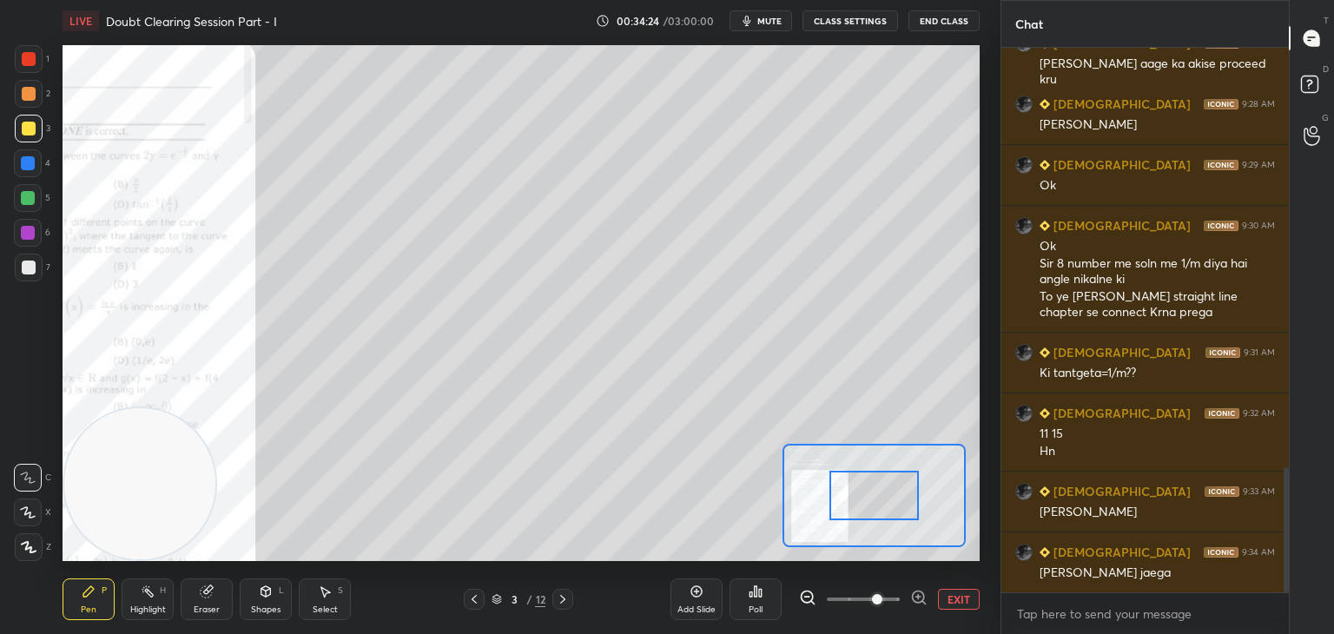
click at [882, 595] on span at bounding box center [877, 599] width 10 height 10
click at [900, 595] on span at bounding box center [863, 599] width 73 height 26
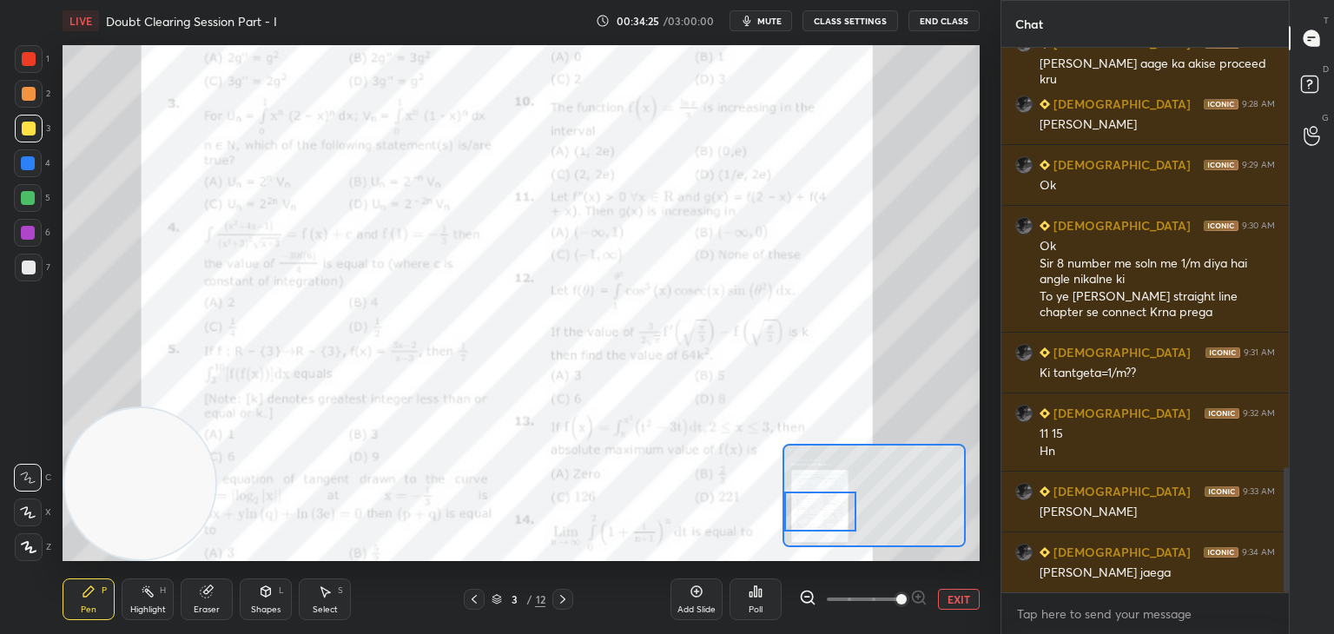
drag, startPoint x: 840, startPoint y: 503, endPoint x: 827, endPoint y: 522, distance: 23.1
click at [827, 523] on div at bounding box center [820, 511] width 72 height 40
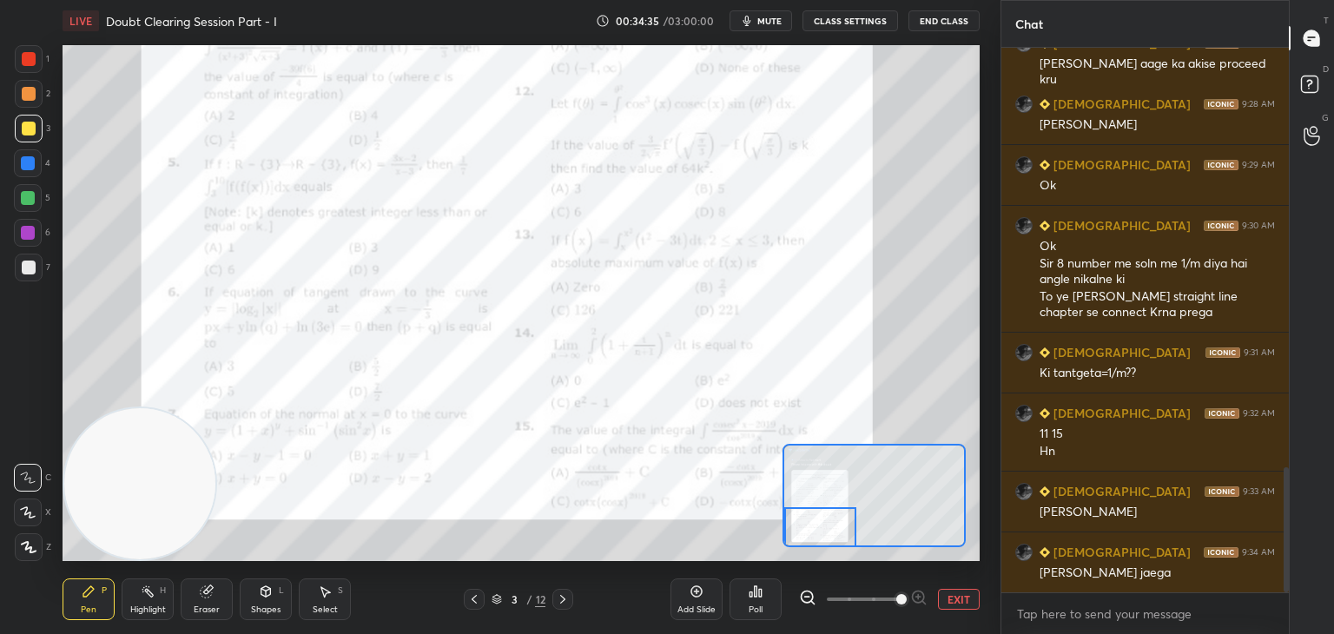
drag, startPoint x: 818, startPoint y: 511, endPoint x: 813, endPoint y: 531, distance: 19.8
click at [814, 531] on div at bounding box center [820, 527] width 72 height 40
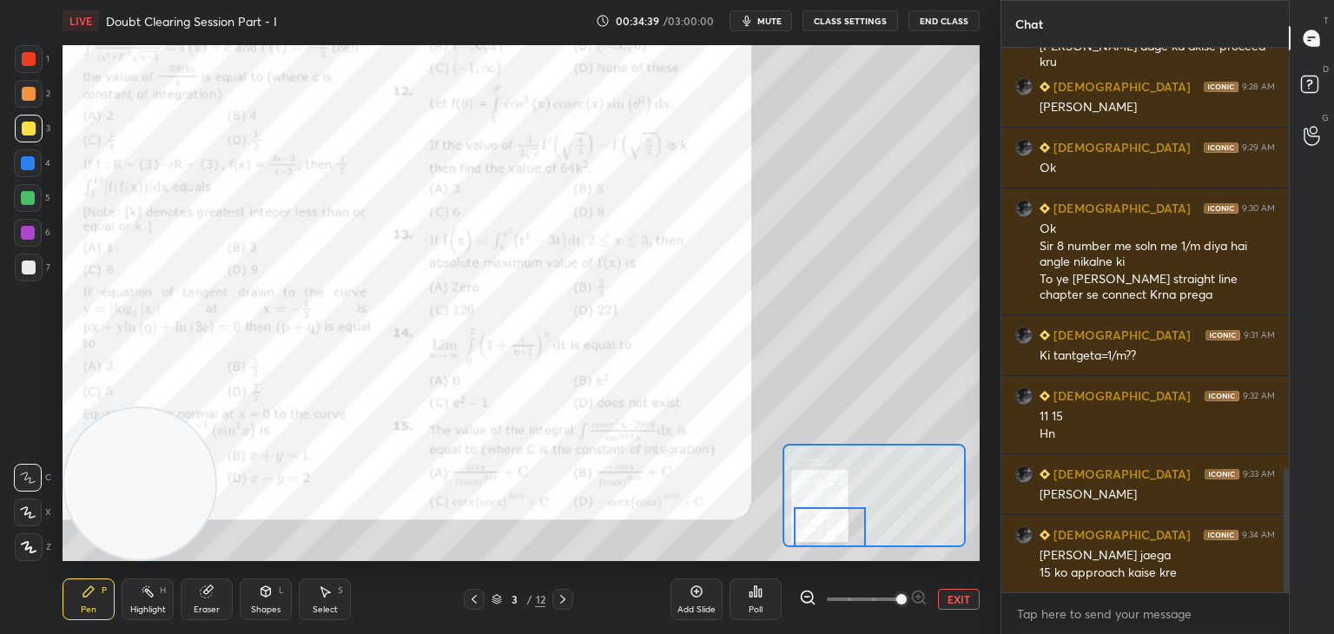
click at [837, 532] on div at bounding box center [830, 527] width 72 height 40
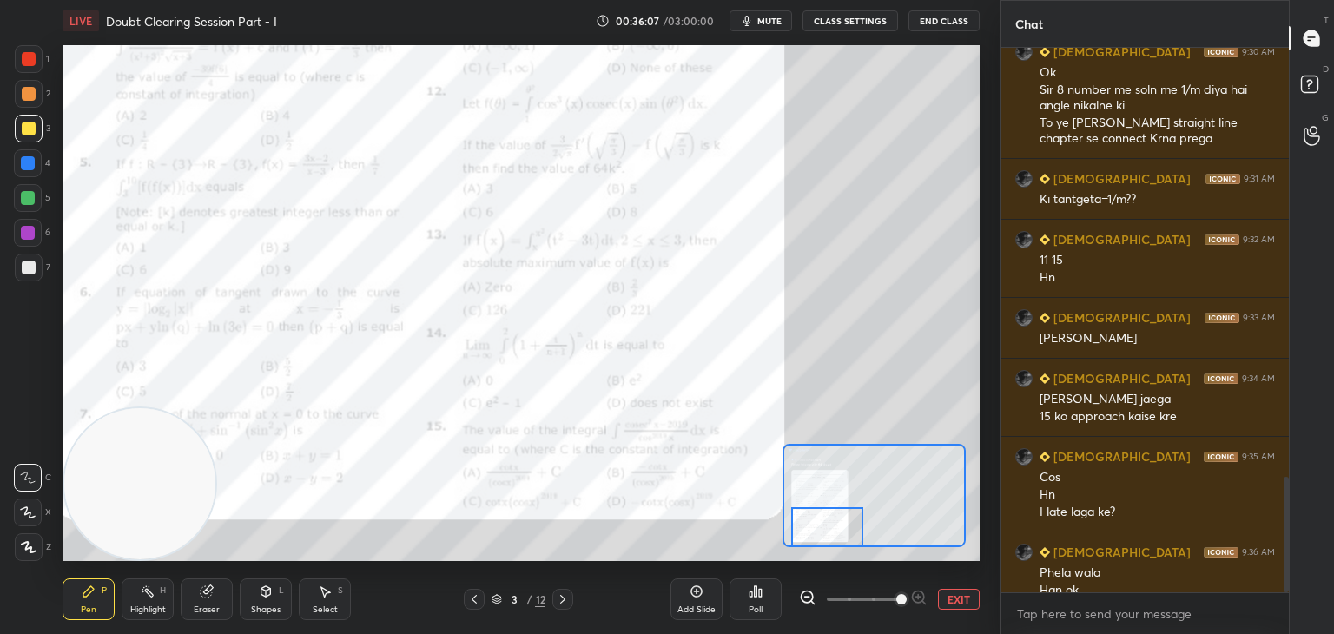
scroll to position [2018, 0]
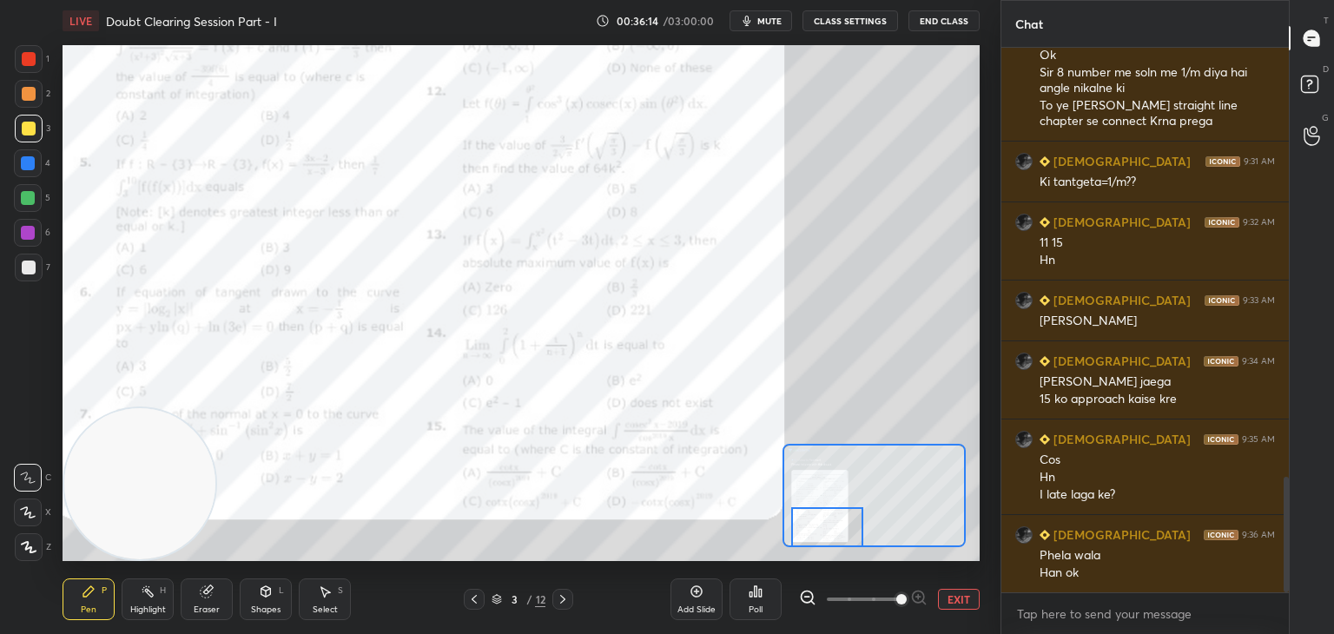
click at [554, 596] on div at bounding box center [562, 599] width 21 height 21
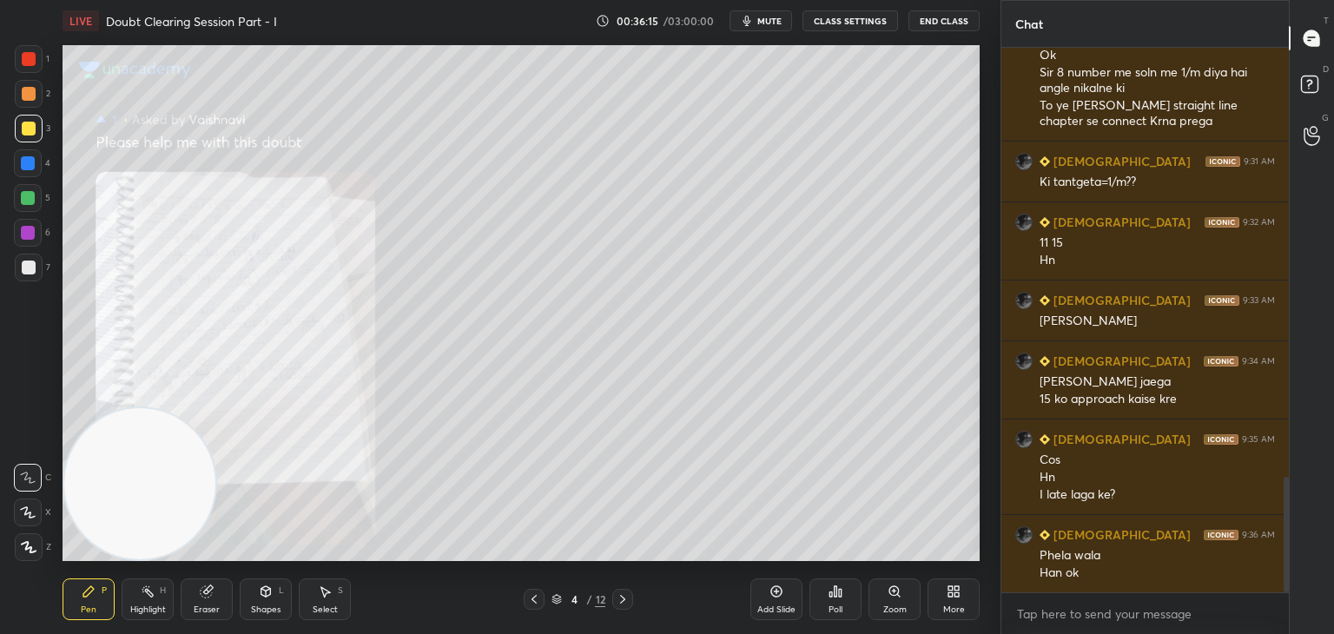
click at [612, 598] on div "4 / 12" at bounding box center [578, 599] width 109 height 21
click at [615, 596] on div at bounding box center [622, 599] width 21 height 21
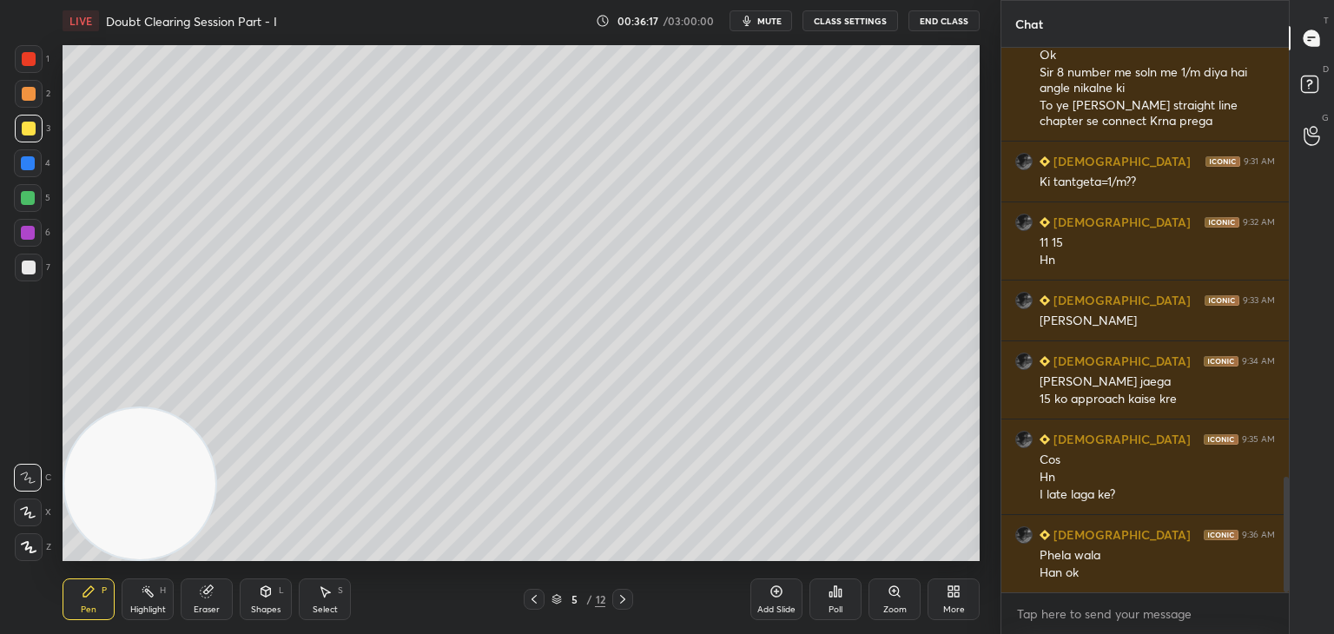
click at [617, 595] on icon at bounding box center [623, 599] width 14 height 14
click at [622, 599] on icon at bounding box center [623, 599] width 14 height 14
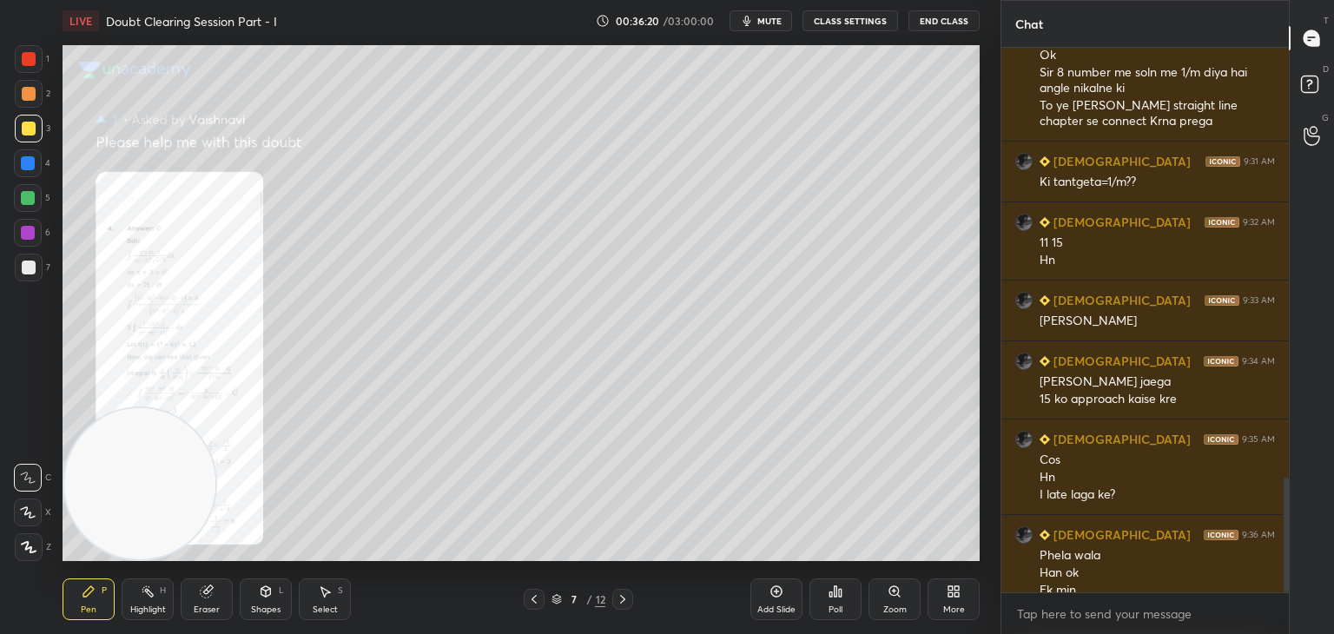
scroll to position [2035, 0]
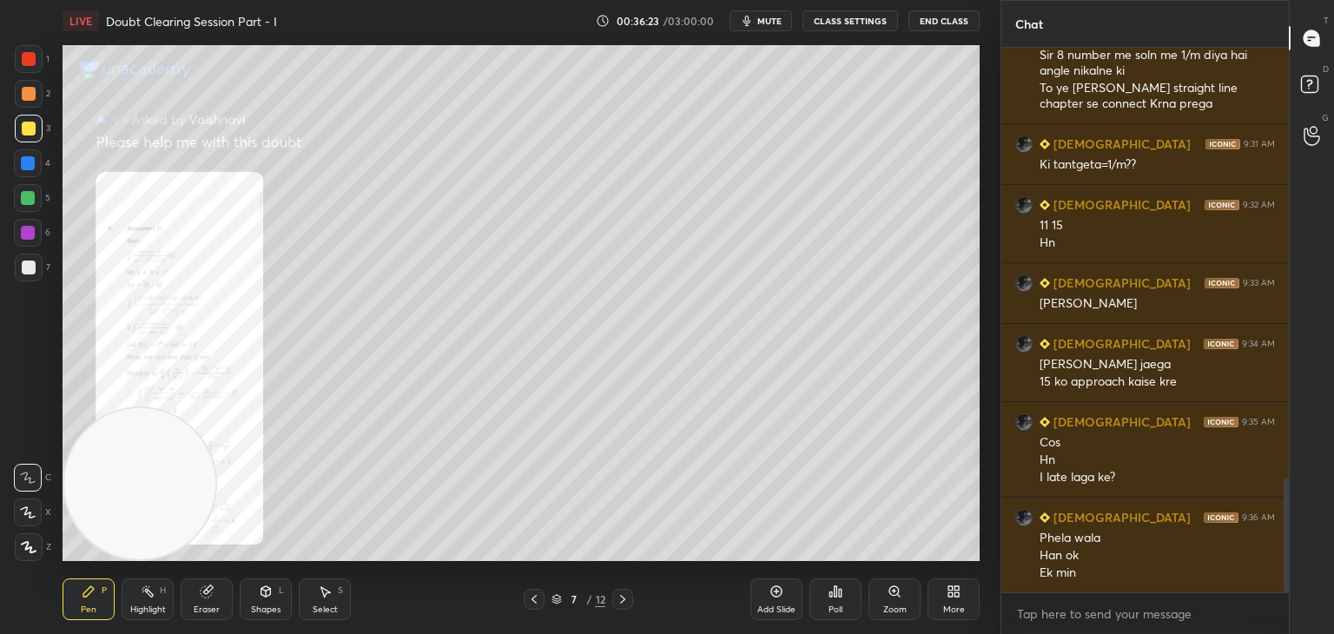
click at [621, 596] on icon at bounding box center [623, 599] width 14 height 14
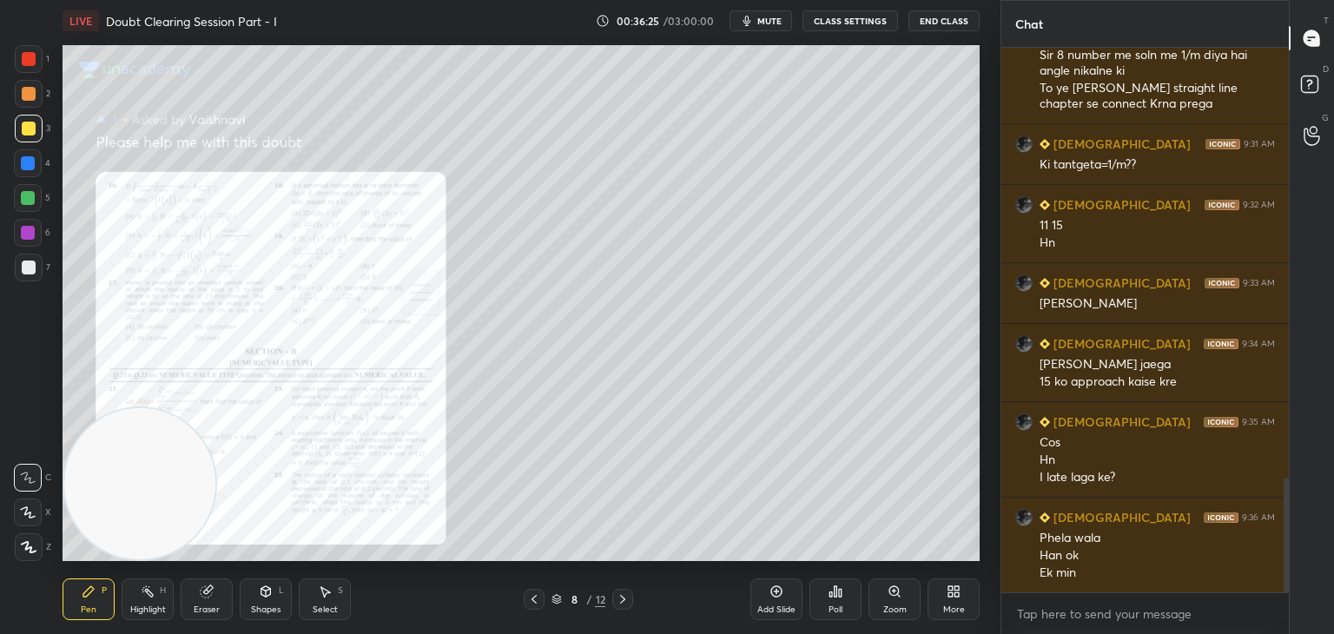
click at [622, 592] on icon at bounding box center [623, 599] width 14 height 14
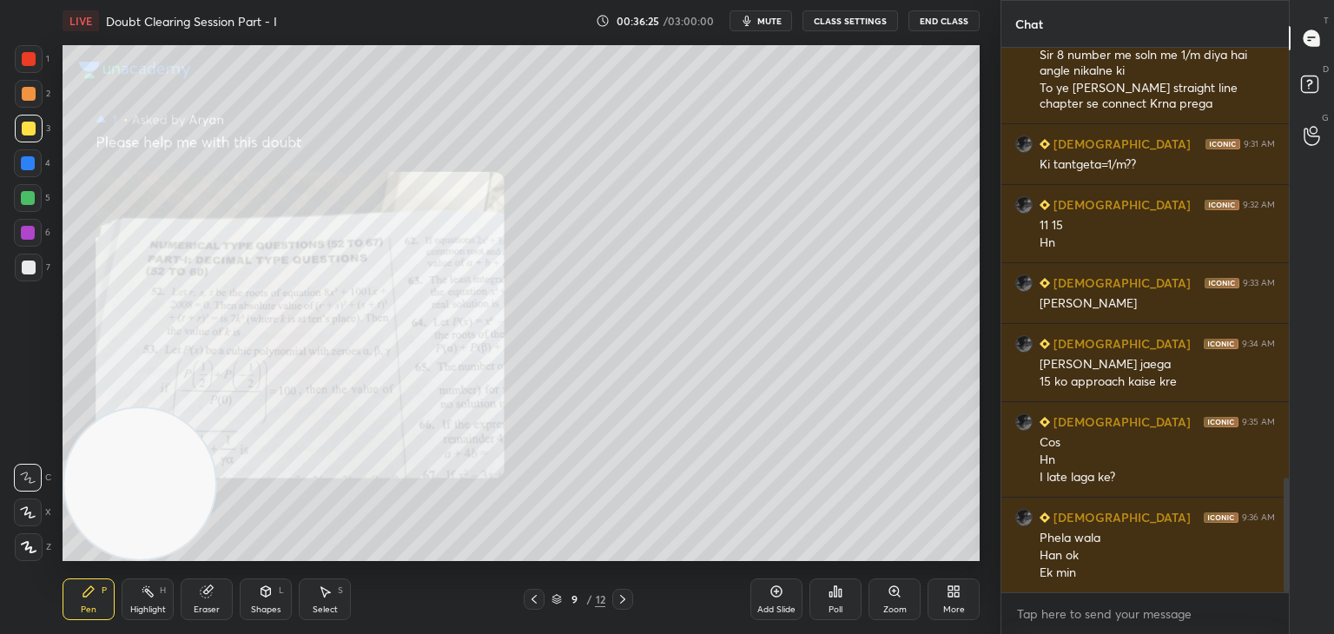
click at [621, 590] on div at bounding box center [622, 599] width 21 height 21
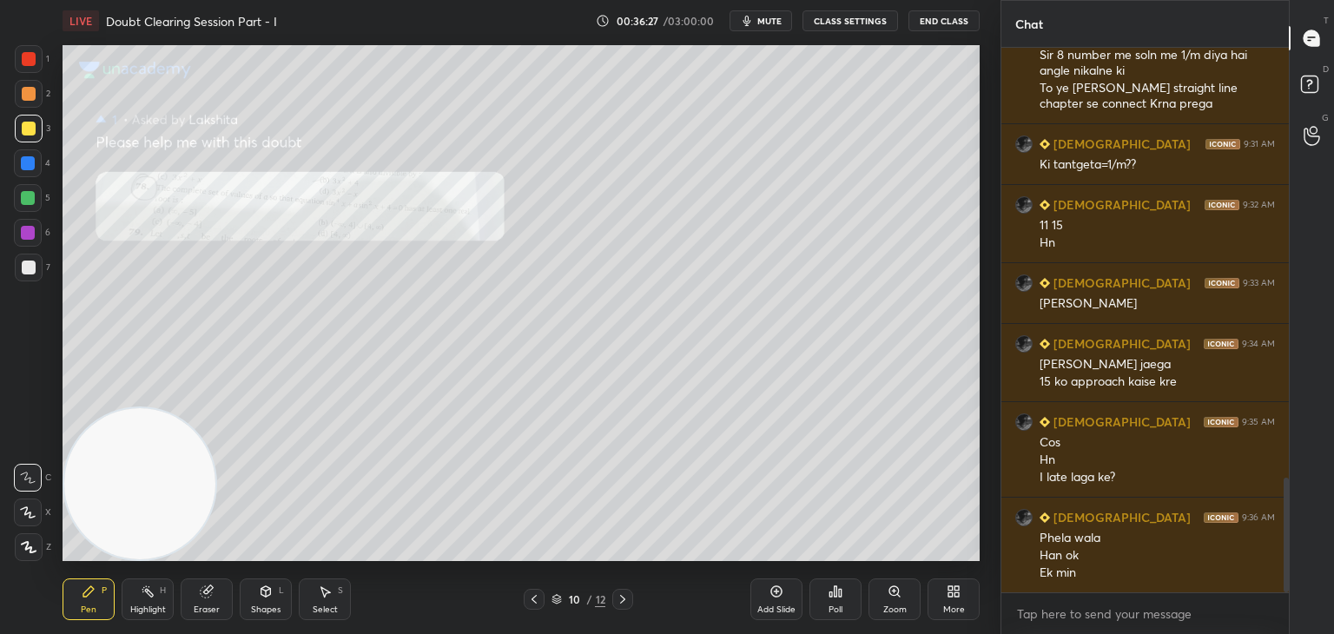
click at [620, 593] on icon at bounding box center [623, 599] width 14 height 14
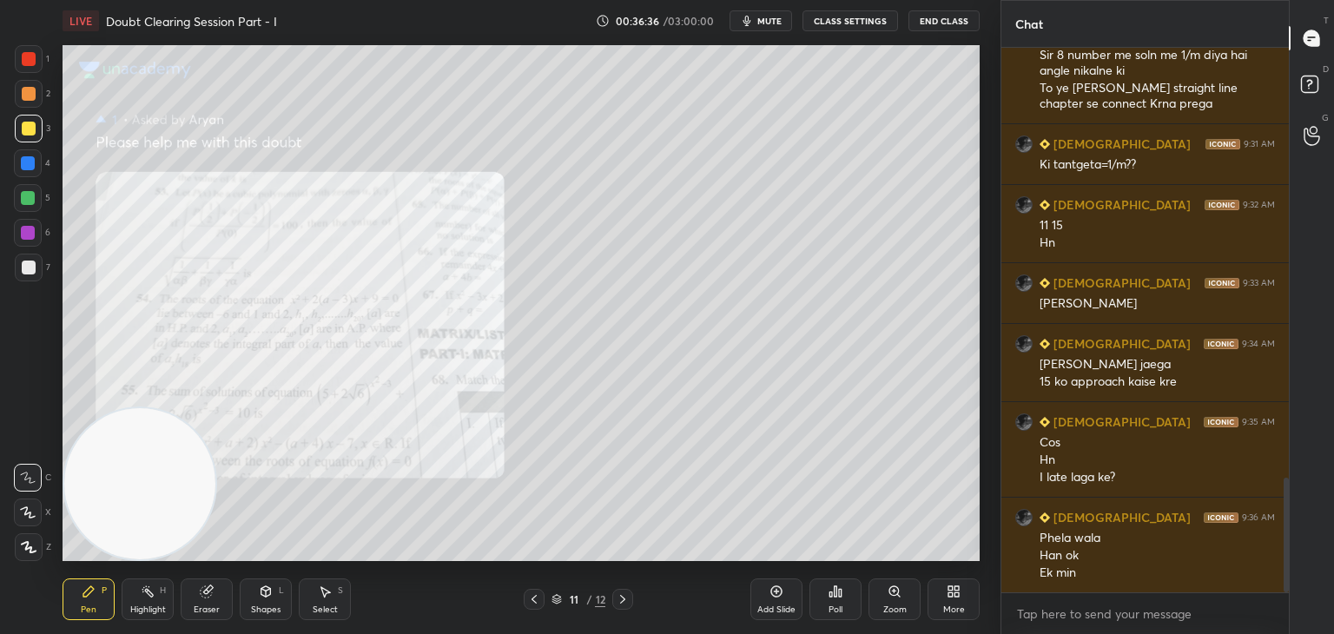
scroll to position [2053, 0]
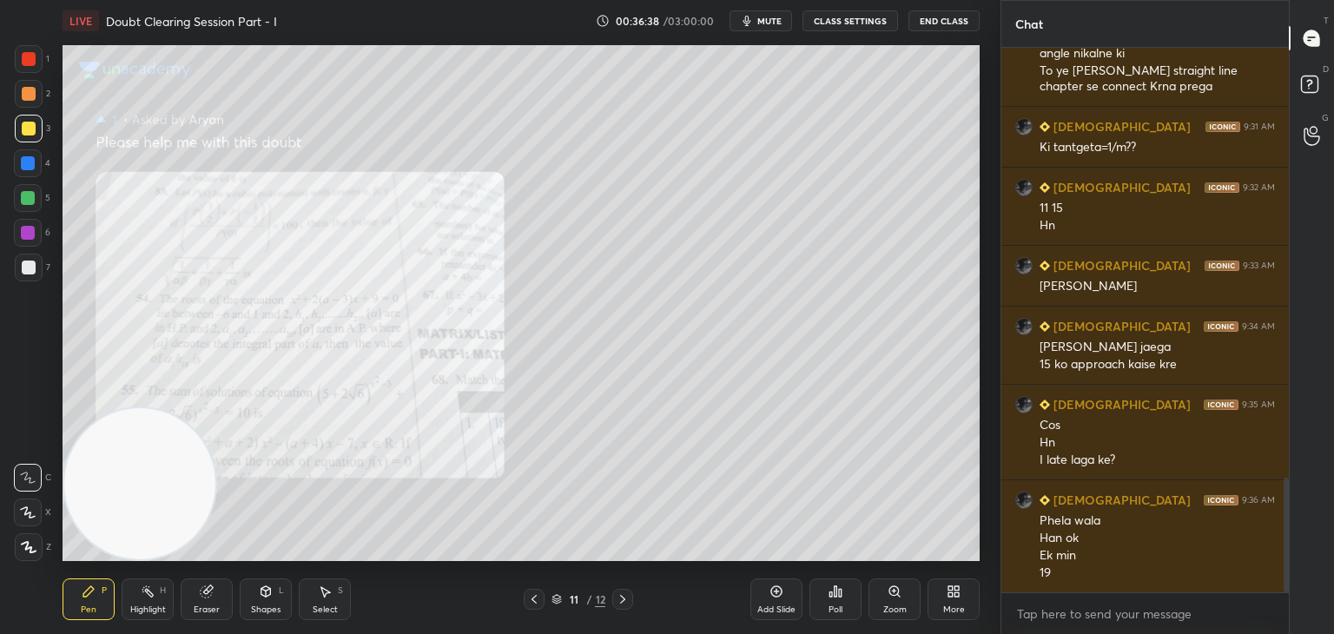
click at [536, 596] on icon at bounding box center [534, 599] width 14 height 14
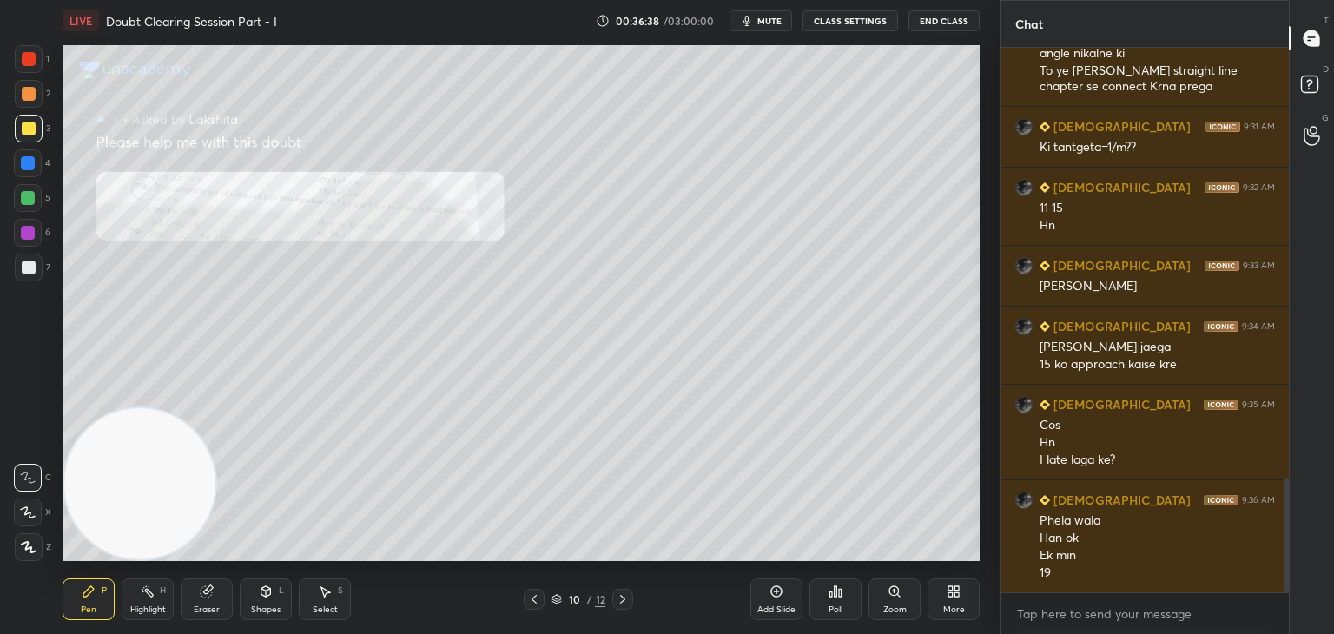
click at [538, 599] on icon at bounding box center [534, 599] width 14 height 14
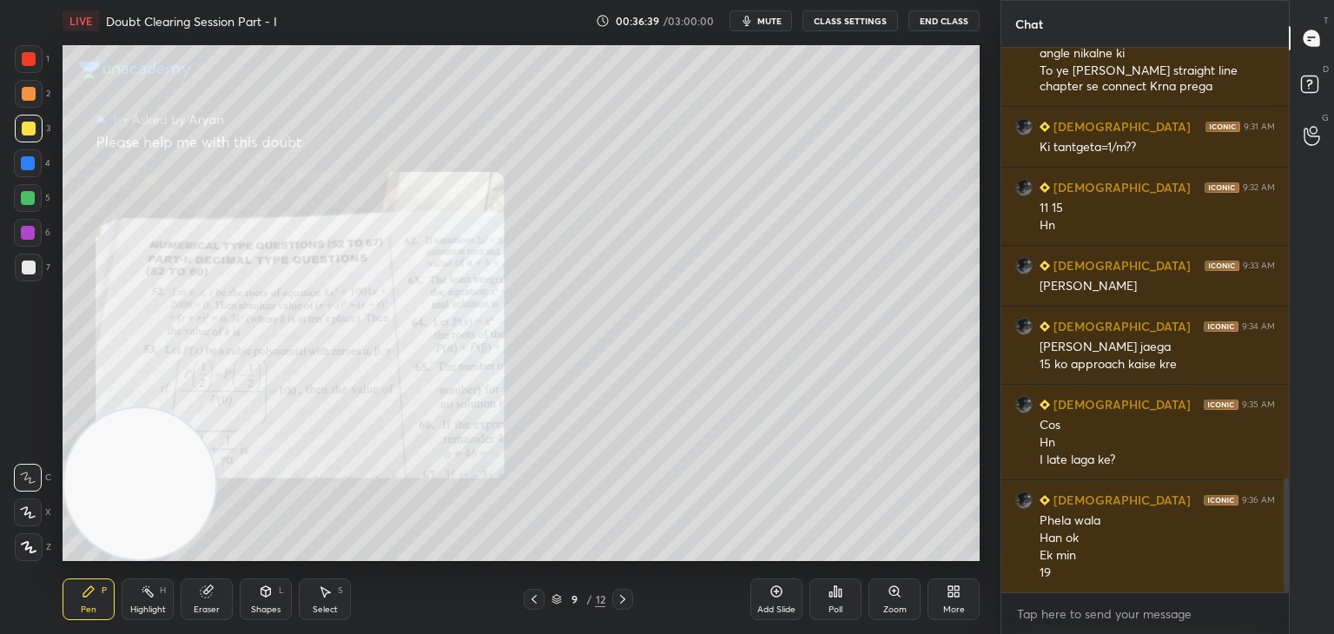
click at [537, 599] on icon at bounding box center [534, 599] width 14 height 14
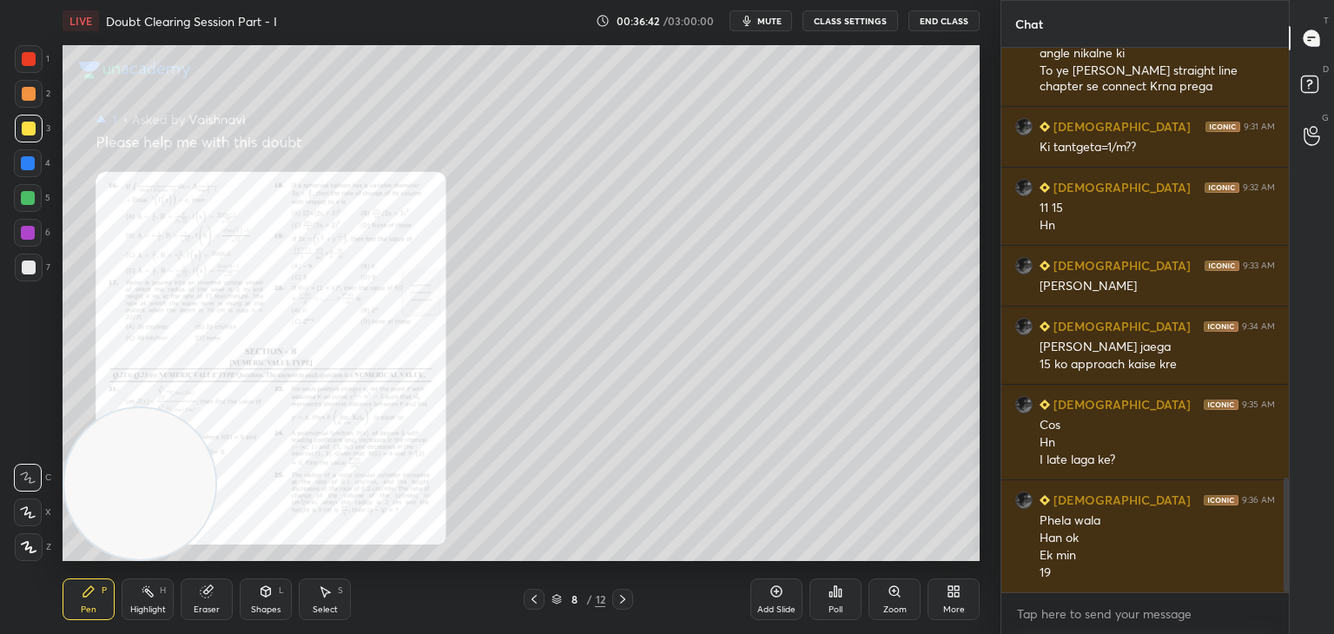
click at [886, 598] on div "Zoom" at bounding box center [894, 599] width 52 height 42
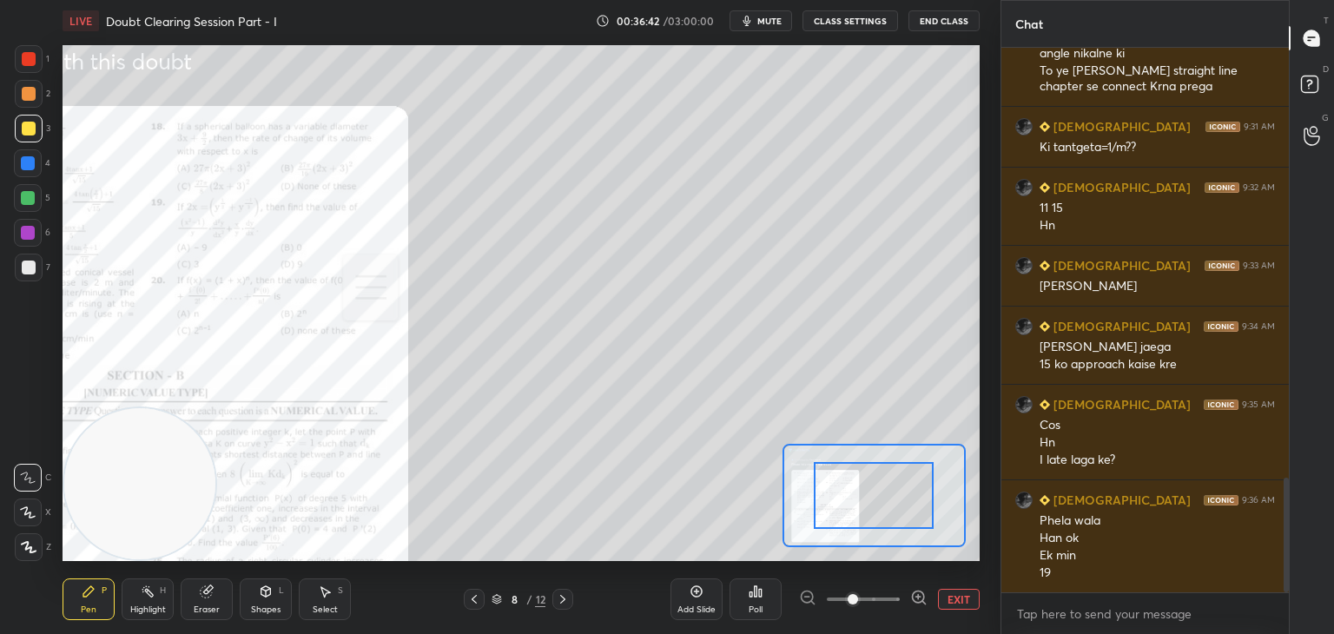
click at [889, 598] on span at bounding box center [863, 599] width 73 height 26
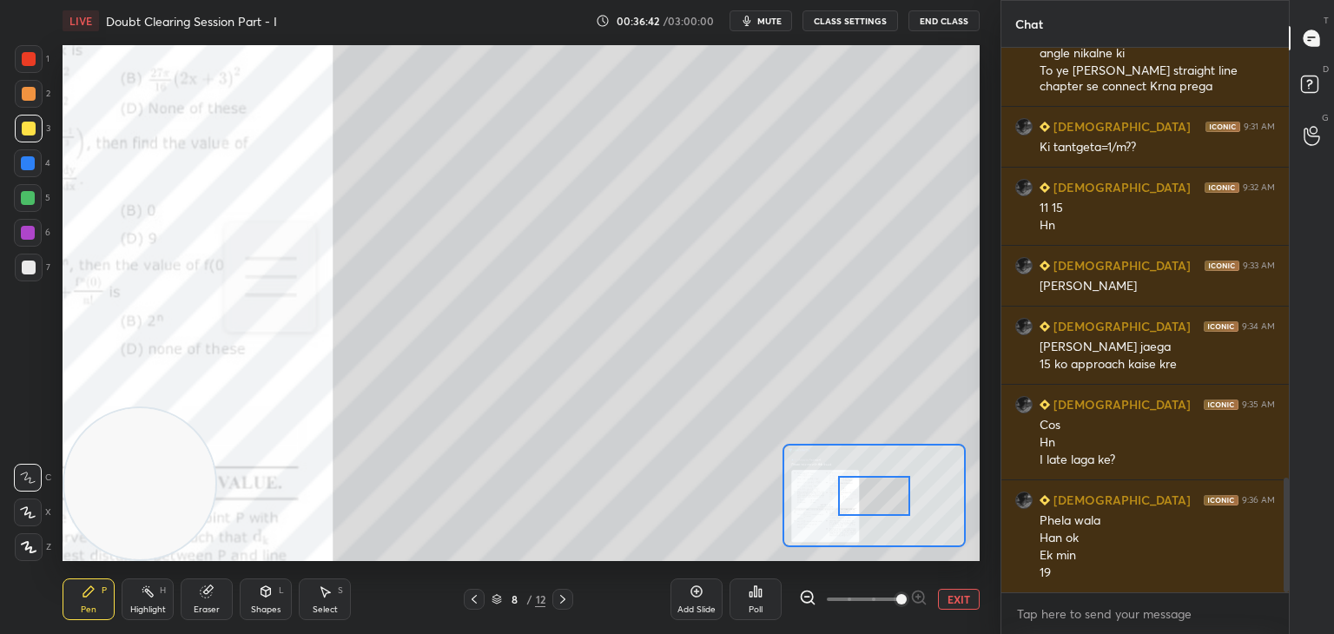
click at [896, 598] on span at bounding box center [901, 599] width 10 height 10
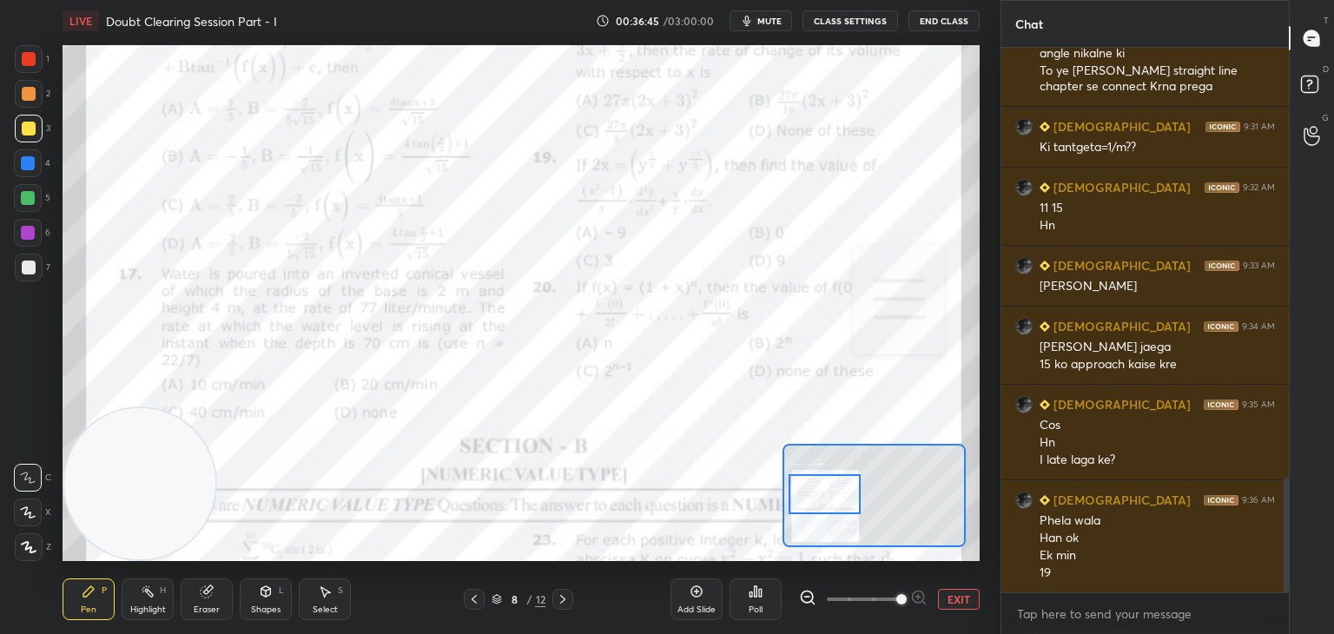
drag, startPoint x: 875, startPoint y: 504, endPoint x: 824, endPoint y: 477, distance: 57.9
click at [827, 502] on div at bounding box center [824, 494] width 72 height 40
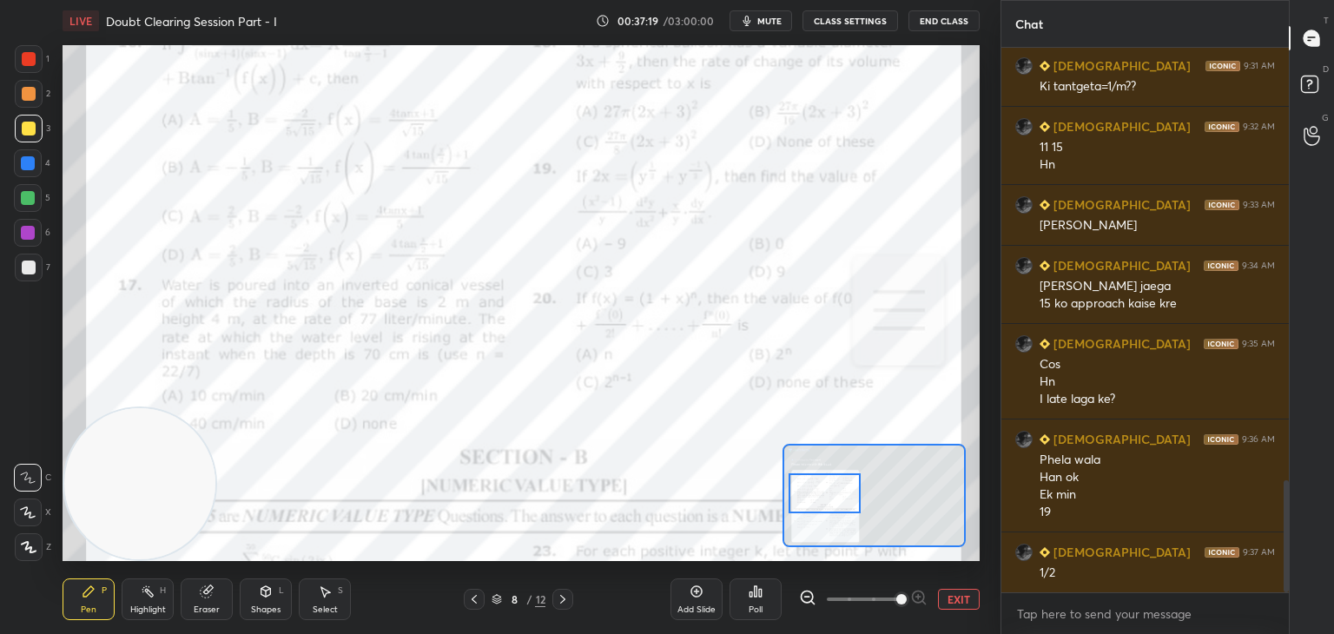
scroll to position [2131, 0]
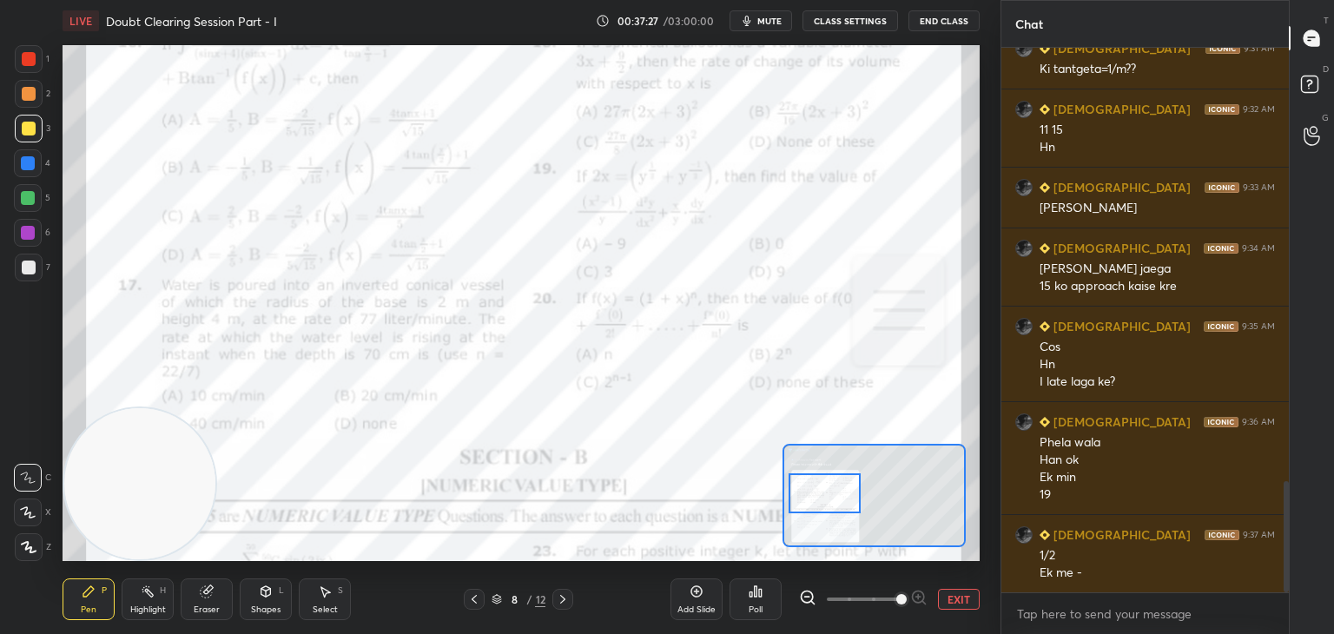
click at [24, 59] on div at bounding box center [29, 59] width 14 height 14
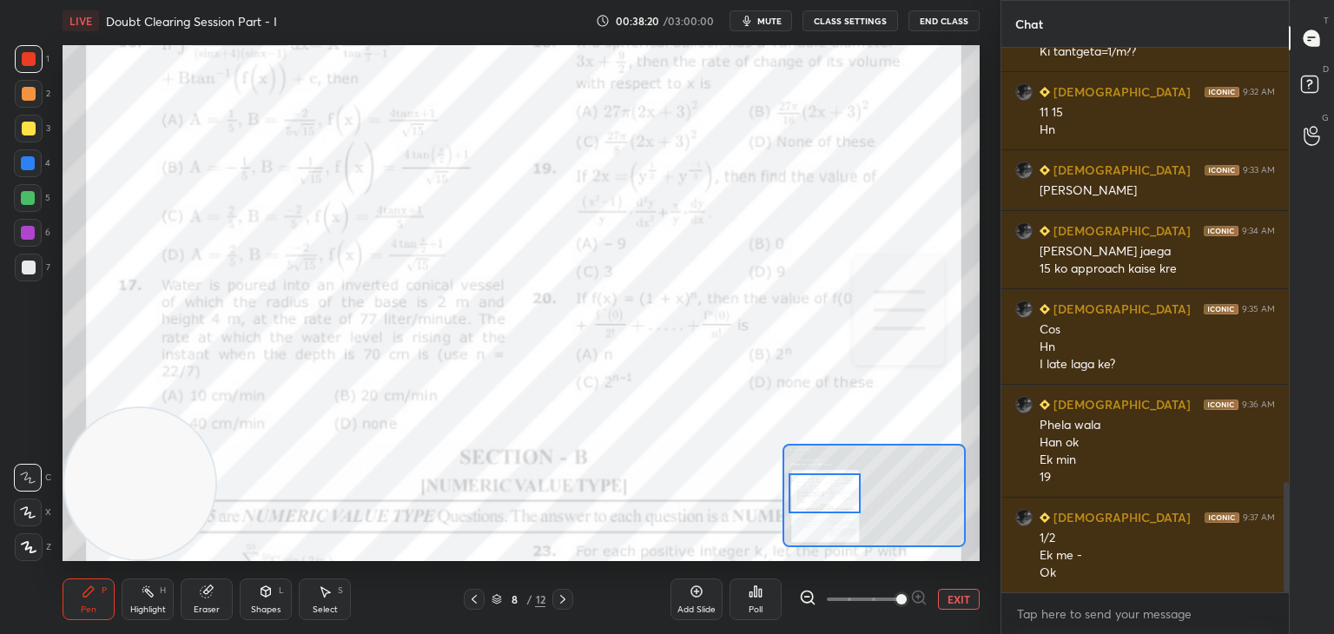
scroll to position [2209, 0]
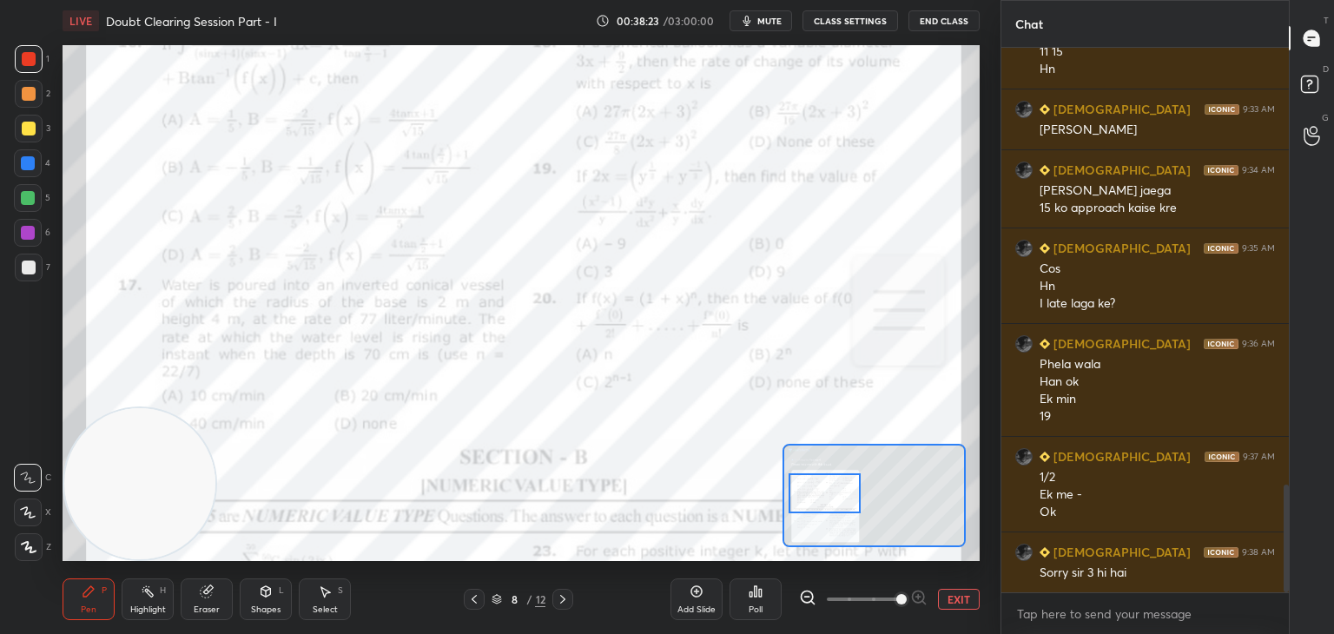
click at [972, 602] on button "EXIT" at bounding box center [959, 599] width 42 height 21
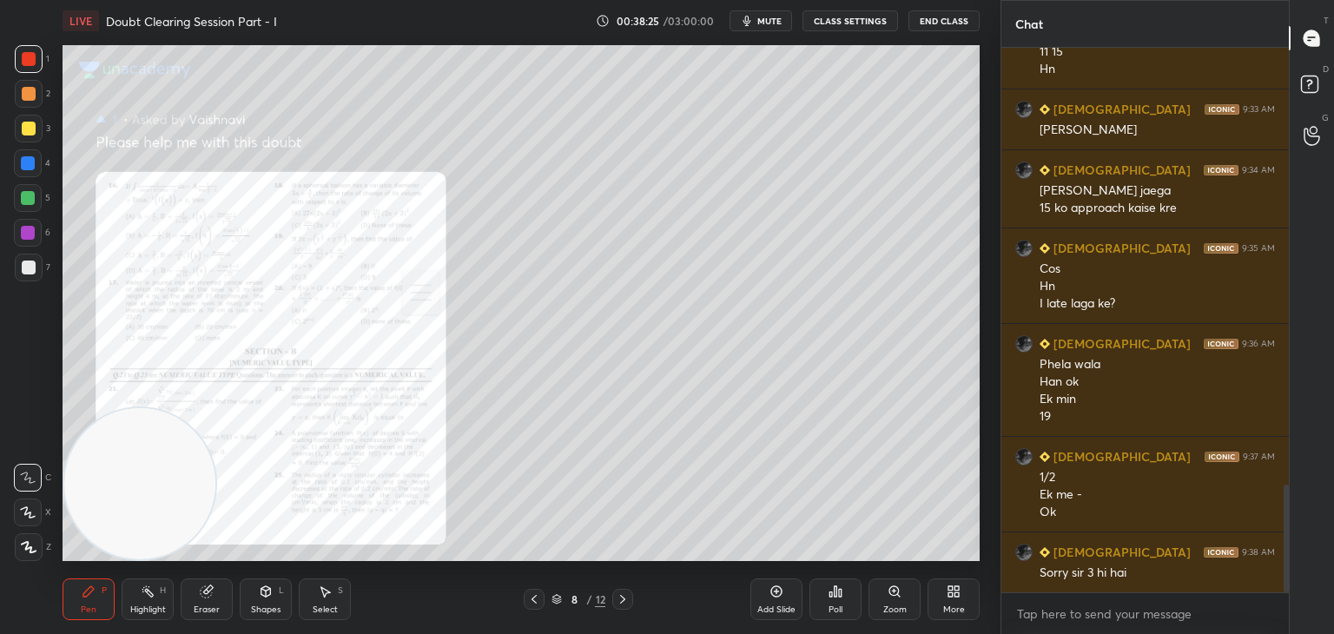
click at [34, 125] on div at bounding box center [29, 129] width 28 height 28
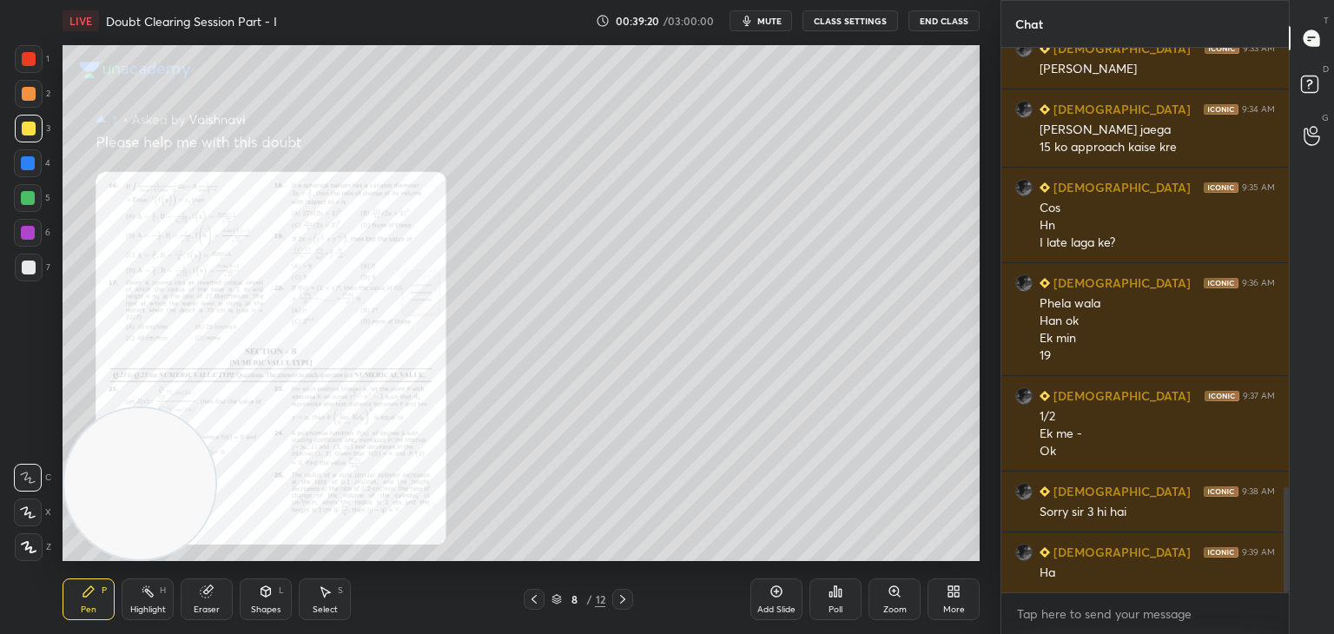
click at [898, 598] on div "Zoom" at bounding box center [894, 599] width 52 height 42
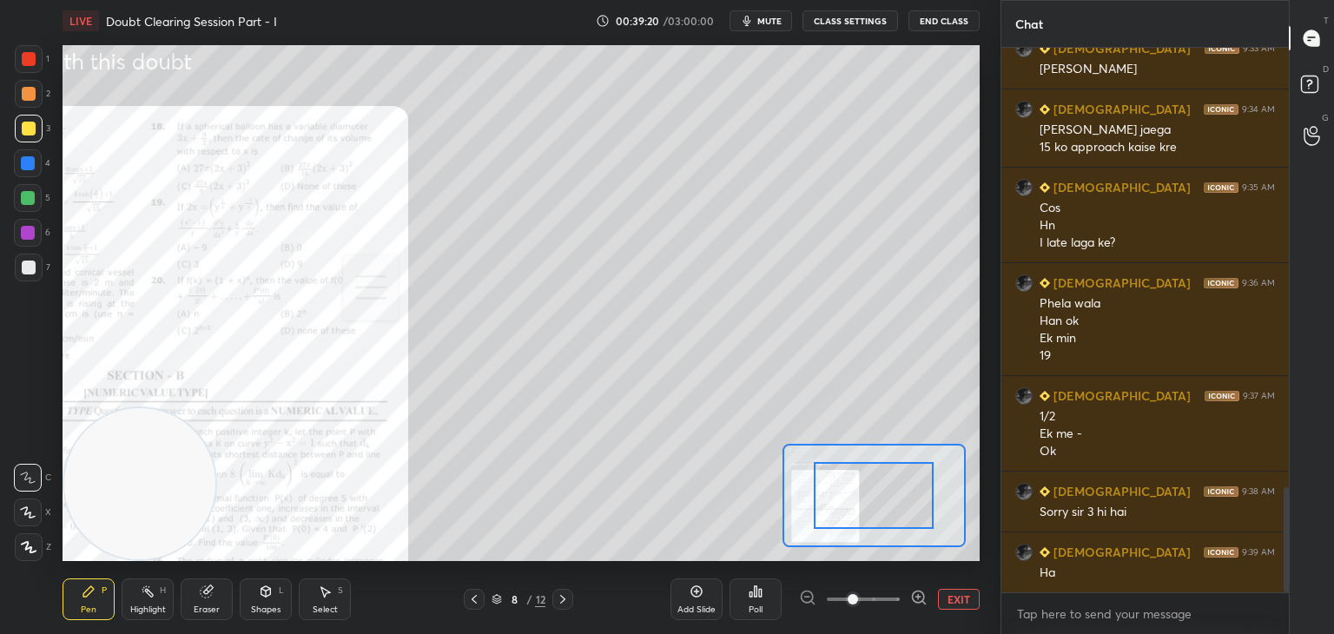
click at [896, 603] on span at bounding box center [863, 599] width 73 height 26
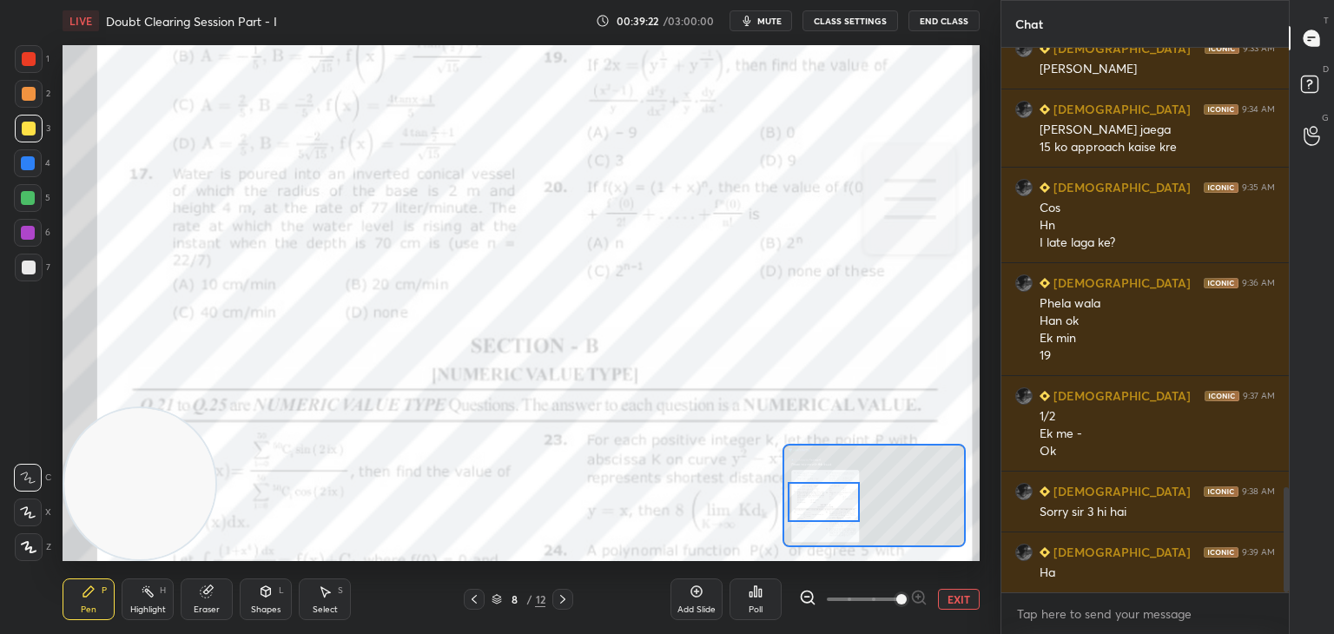
drag, startPoint x: 900, startPoint y: 487, endPoint x: 850, endPoint y: 491, distance: 49.6
click at [851, 491] on div at bounding box center [824, 502] width 72 height 40
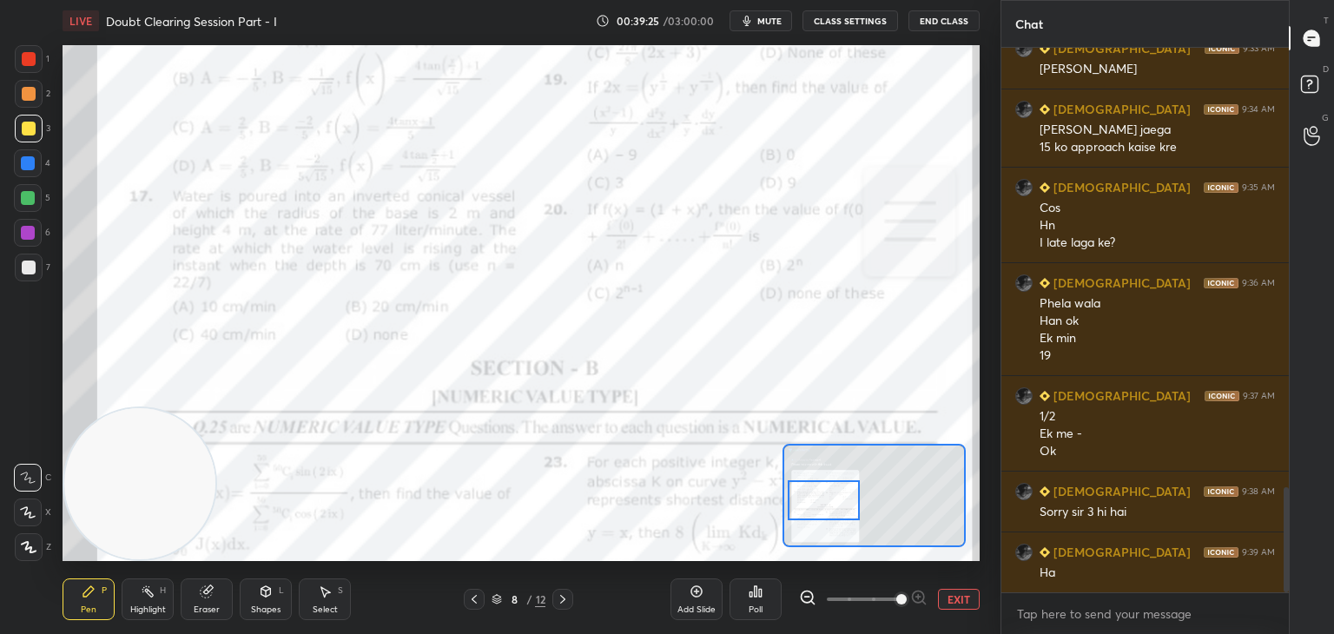
click at [959, 590] on button "EXIT" at bounding box center [959, 599] width 42 height 21
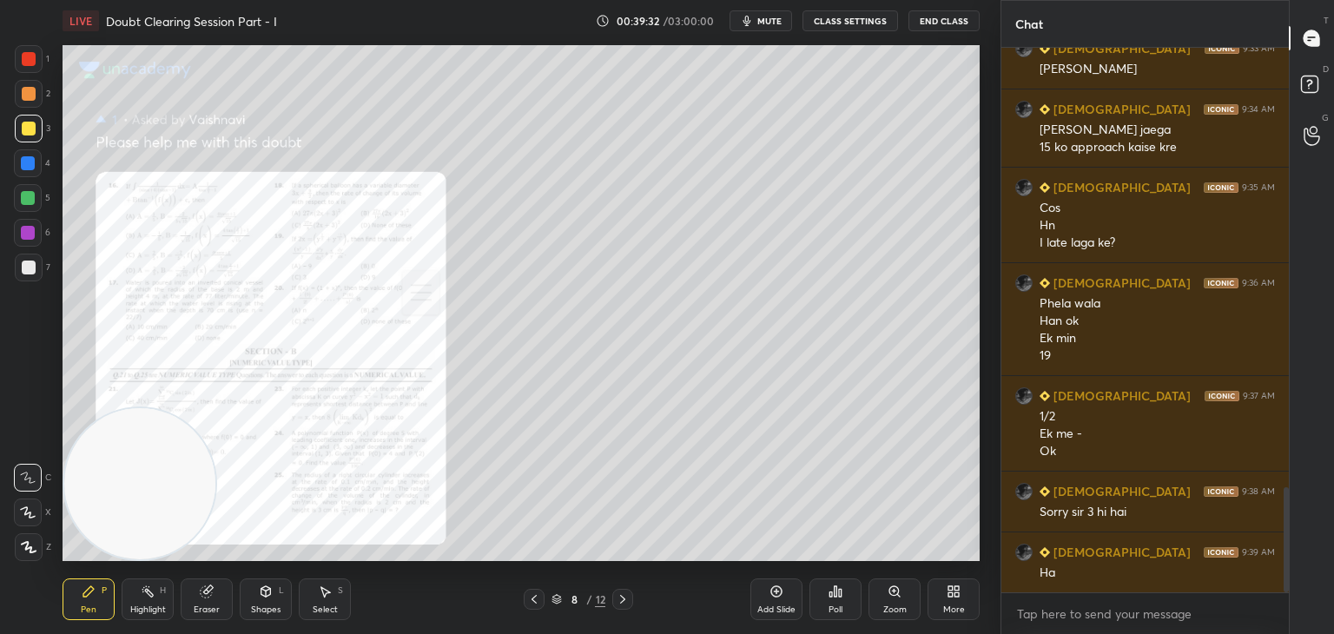
click at [621, 598] on icon at bounding box center [623, 599] width 14 height 14
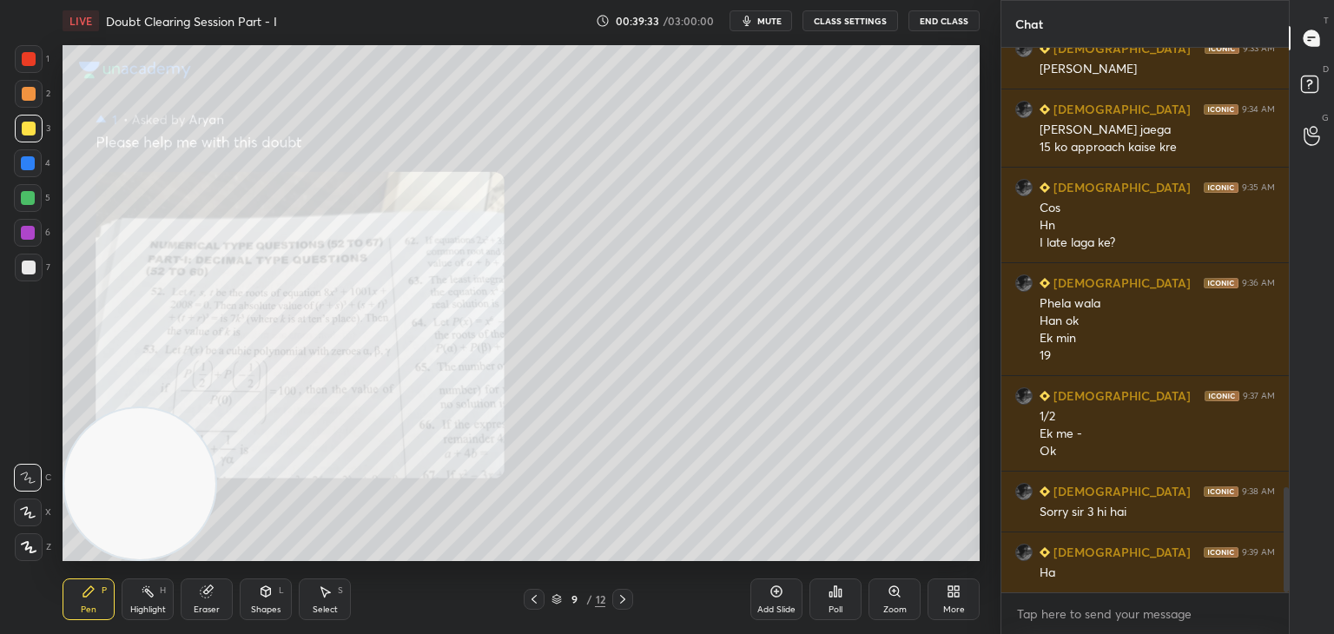
click at [627, 591] on div at bounding box center [622, 599] width 21 height 21
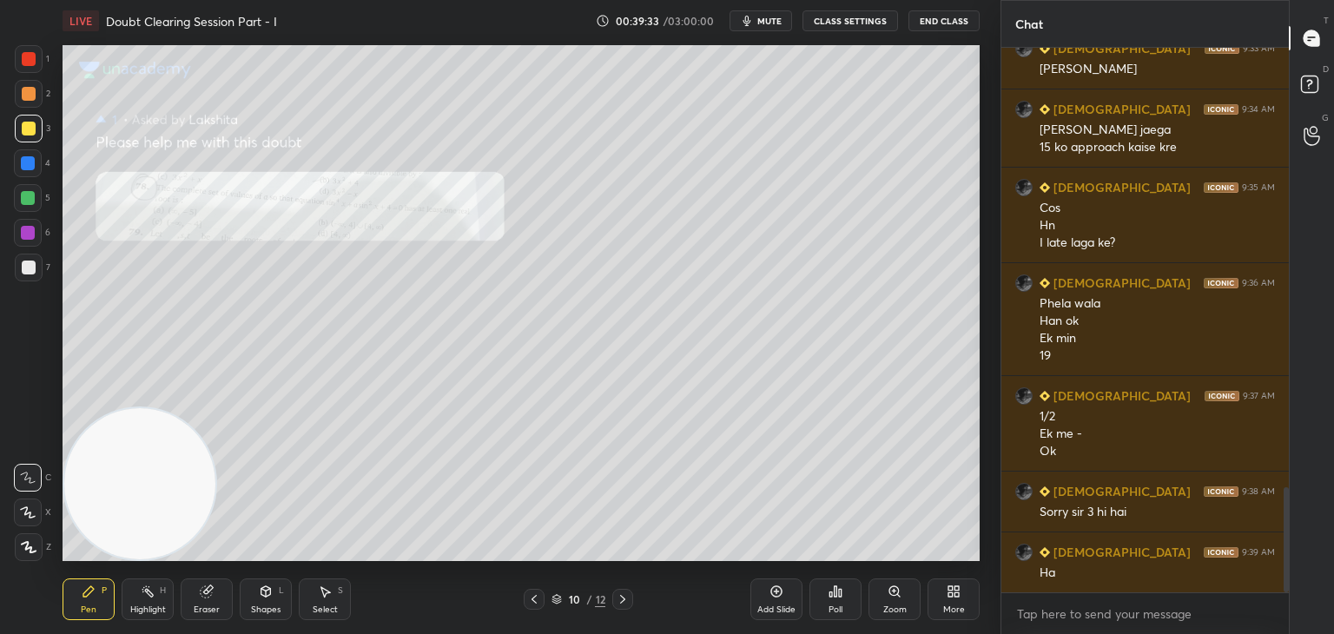
click at [625, 596] on icon at bounding box center [623, 599] width 14 height 14
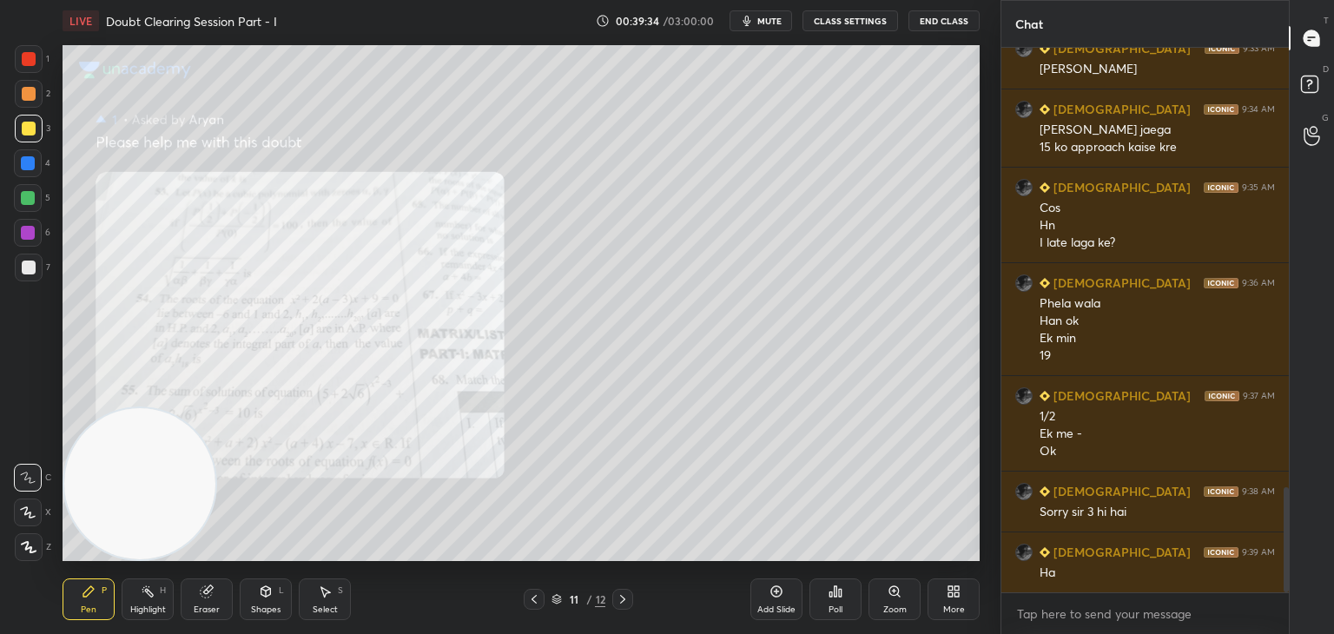
click at [629, 599] on icon at bounding box center [623, 599] width 14 height 14
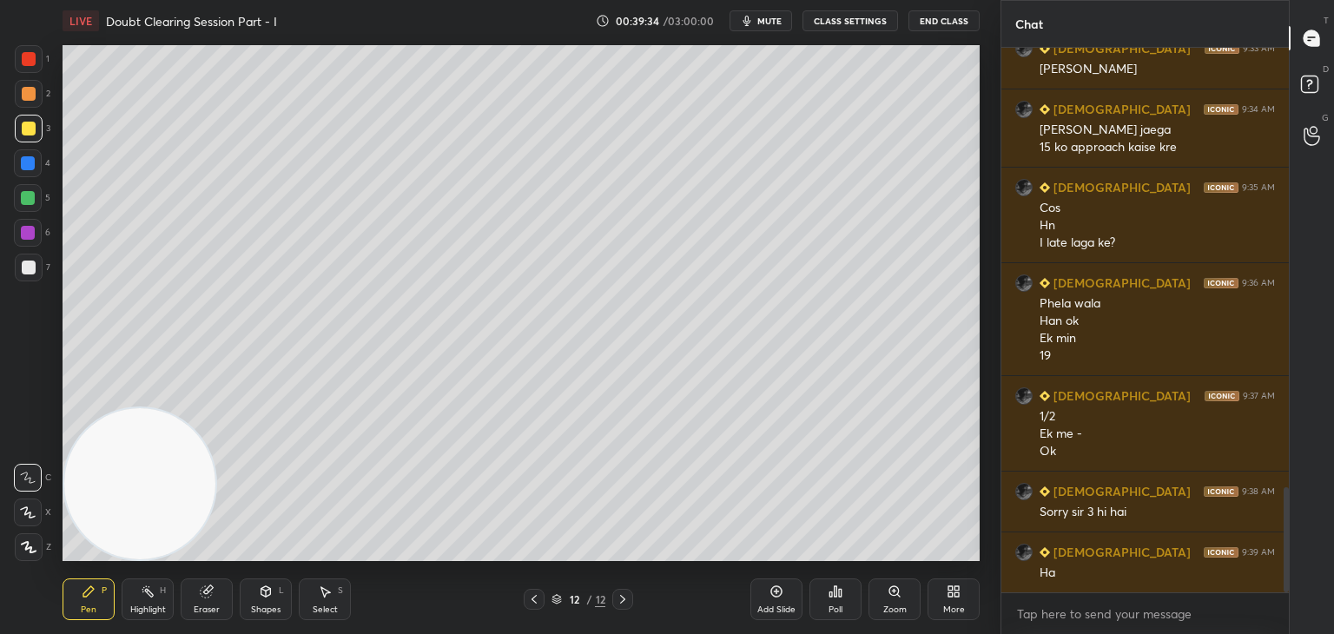
click at [629, 600] on icon at bounding box center [623, 599] width 14 height 14
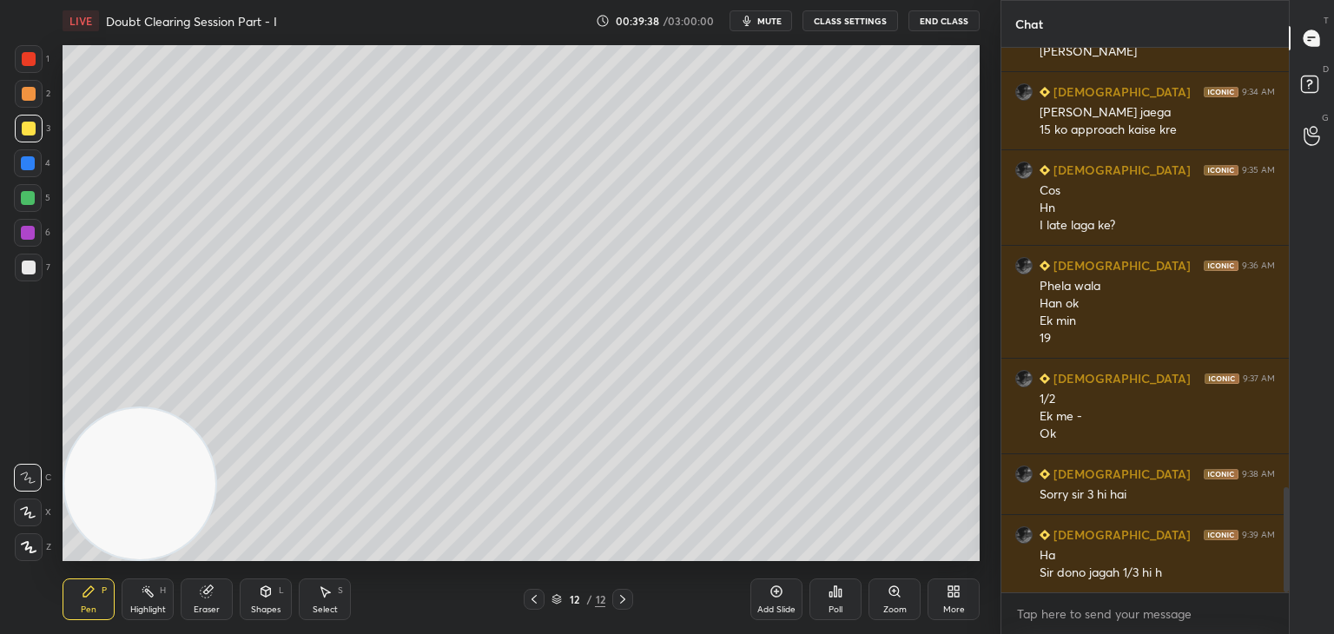
click at [529, 602] on icon at bounding box center [534, 599] width 14 height 14
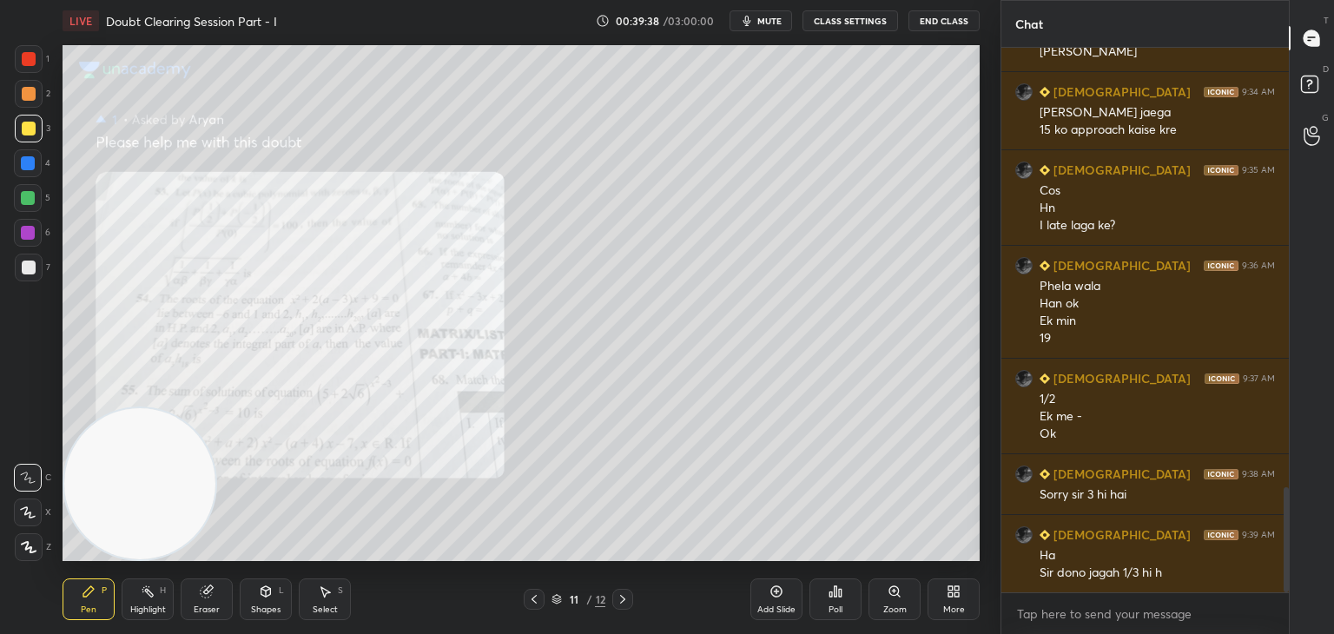
click at [531, 603] on icon at bounding box center [534, 599] width 14 height 14
click at [532, 602] on icon at bounding box center [534, 599] width 14 height 14
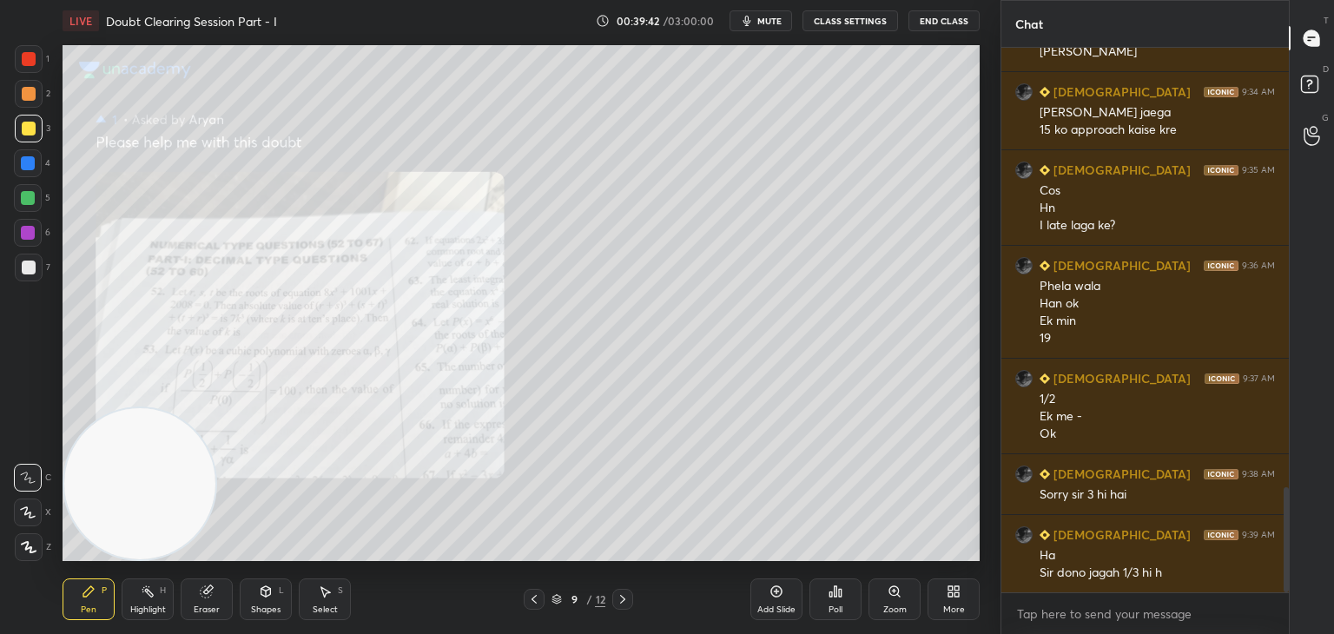
click at [541, 596] on div at bounding box center [534, 599] width 21 height 21
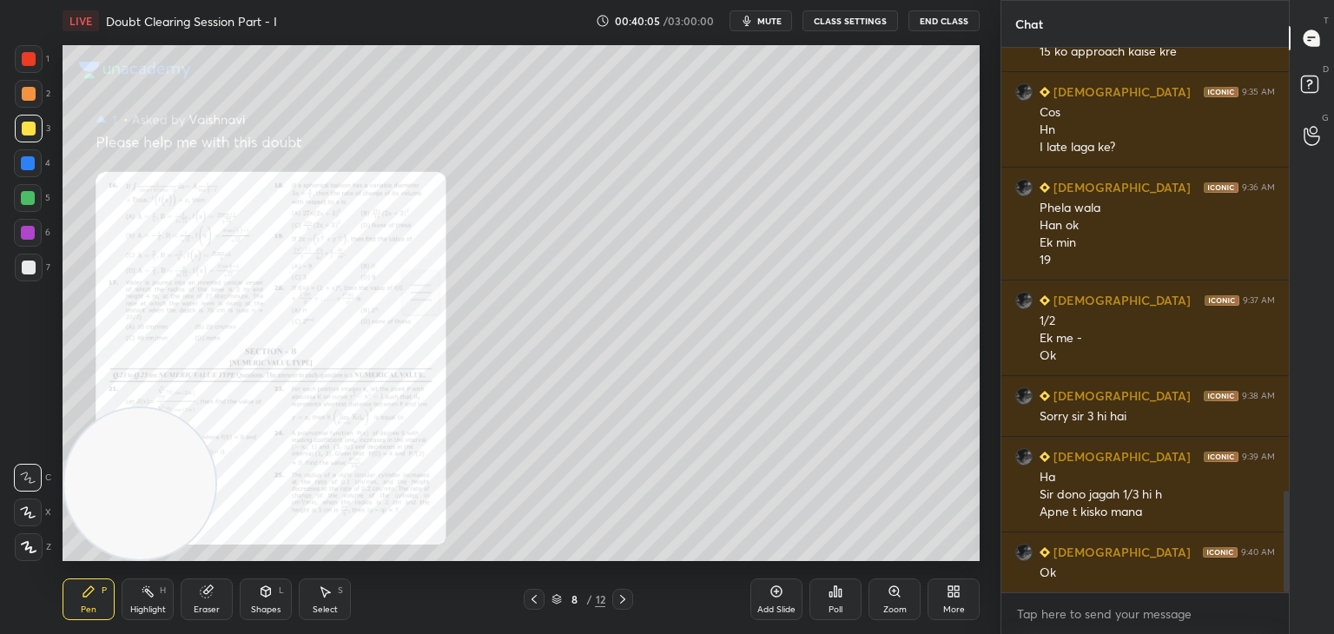
scroll to position [2383, 0]
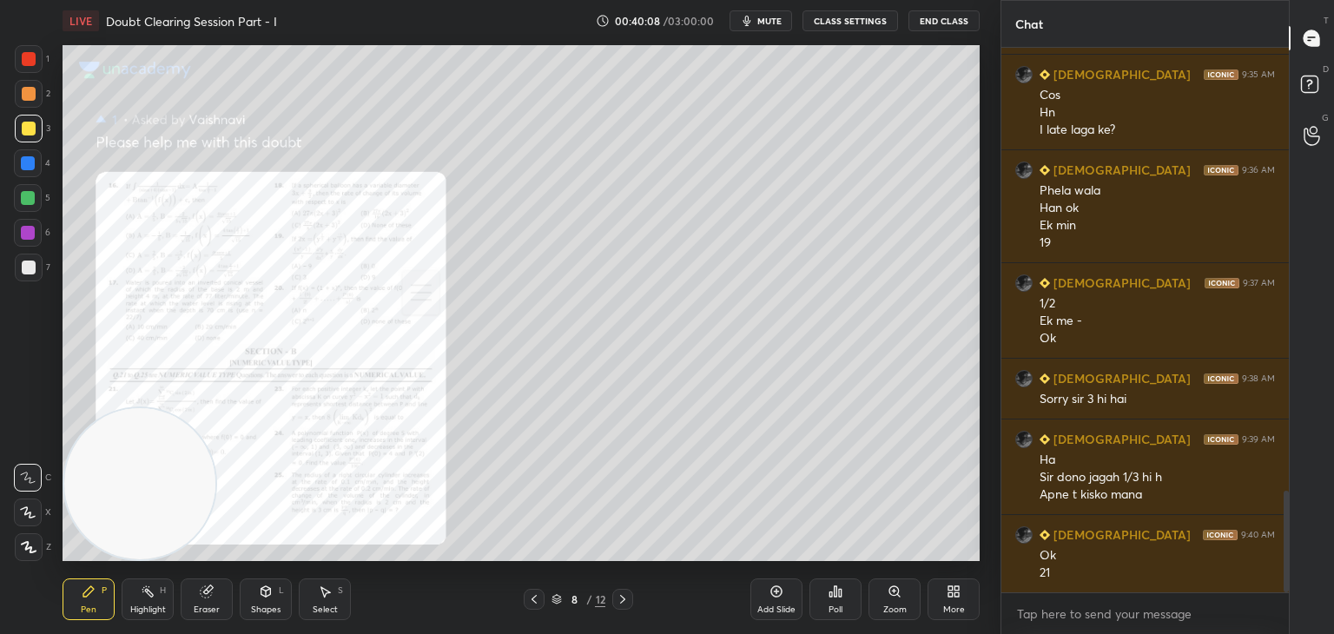
click at [897, 605] on div "Zoom" at bounding box center [894, 609] width 23 height 9
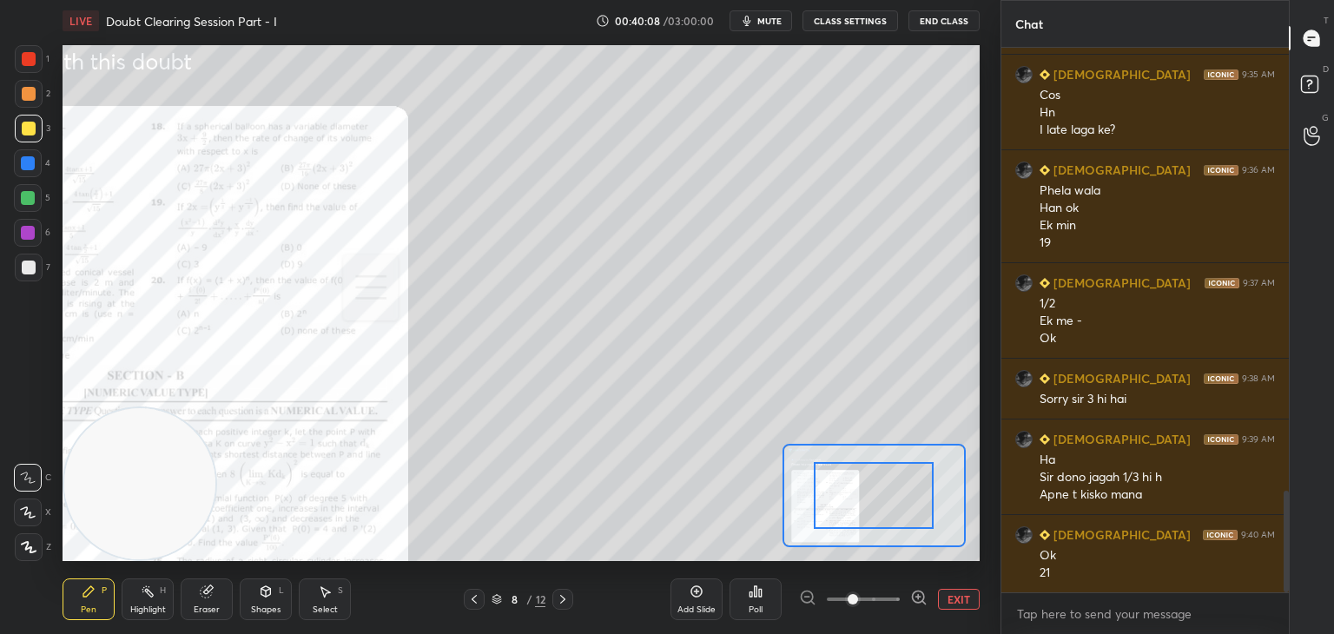
click at [895, 606] on span at bounding box center [863, 599] width 73 height 26
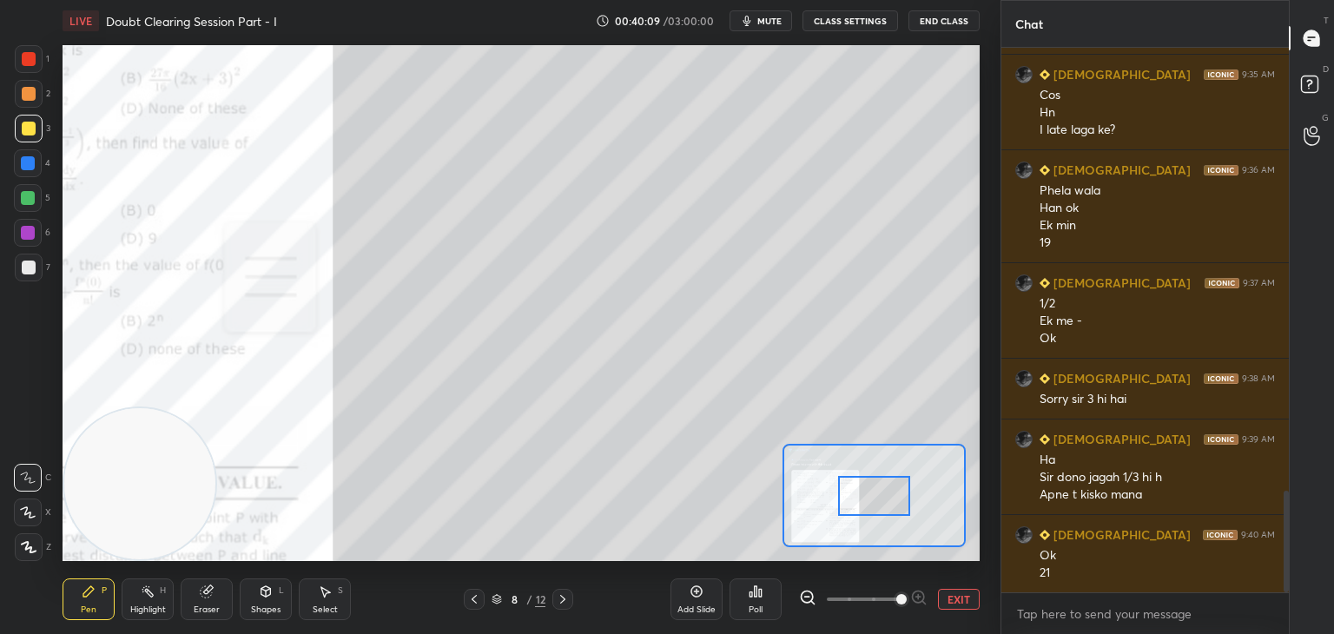
drag, startPoint x: 893, startPoint y: 605, endPoint x: 893, endPoint y: 595, distance: 10.5
click at [896, 604] on span at bounding box center [901, 599] width 10 height 10
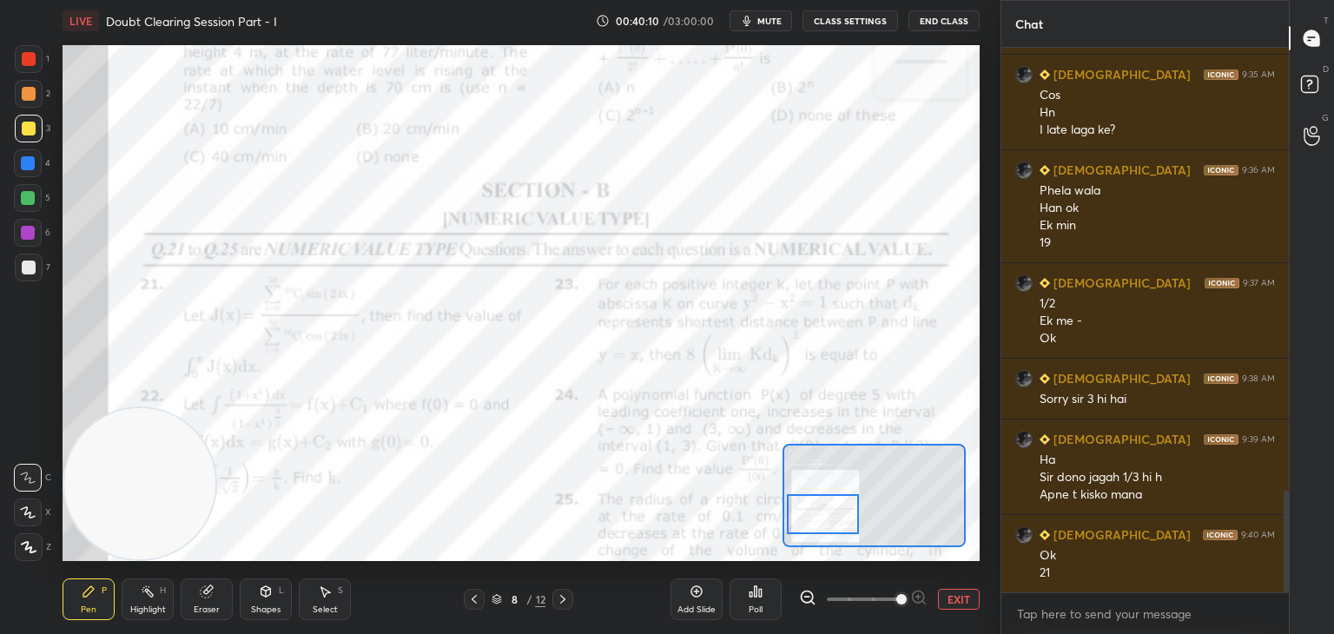
drag, startPoint x: 886, startPoint y: 498, endPoint x: 834, endPoint y: 515, distance: 54.9
click at [834, 516] on div at bounding box center [823, 514] width 72 height 40
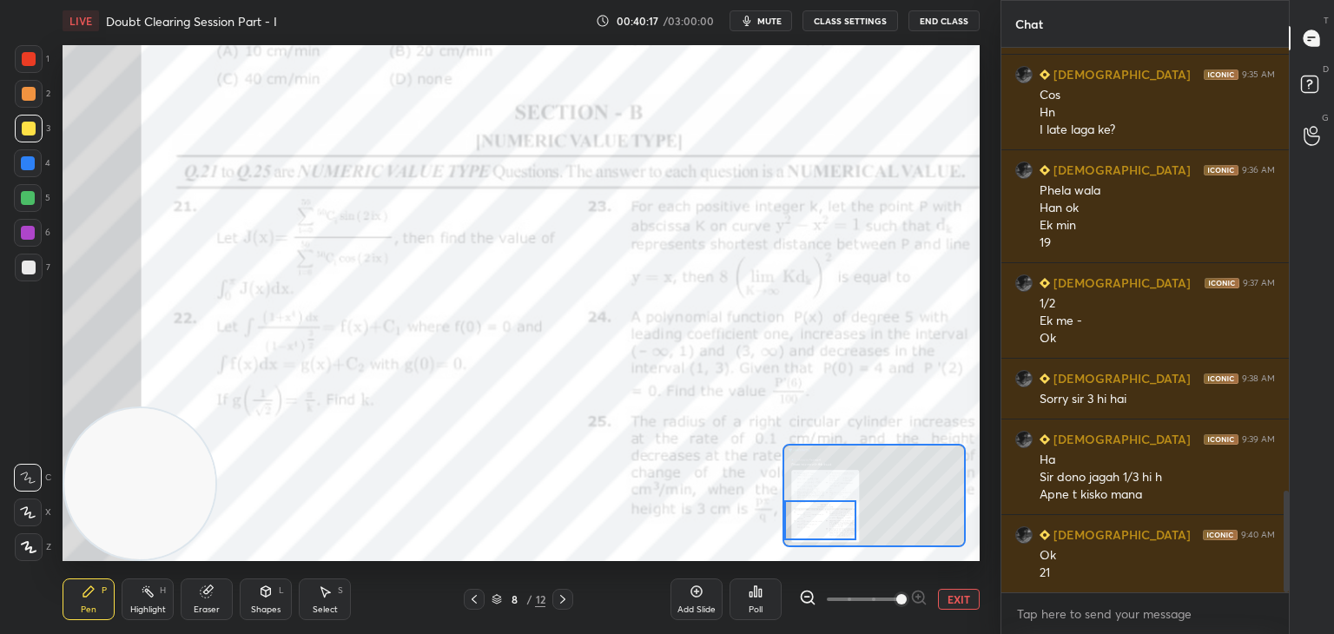
drag, startPoint x: 827, startPoint y: 511, endPoint x: 820, endPoint y: 503, distance: 11.1
click at [826, 512] on div at bounding box center [820, 520] width 72 height 40
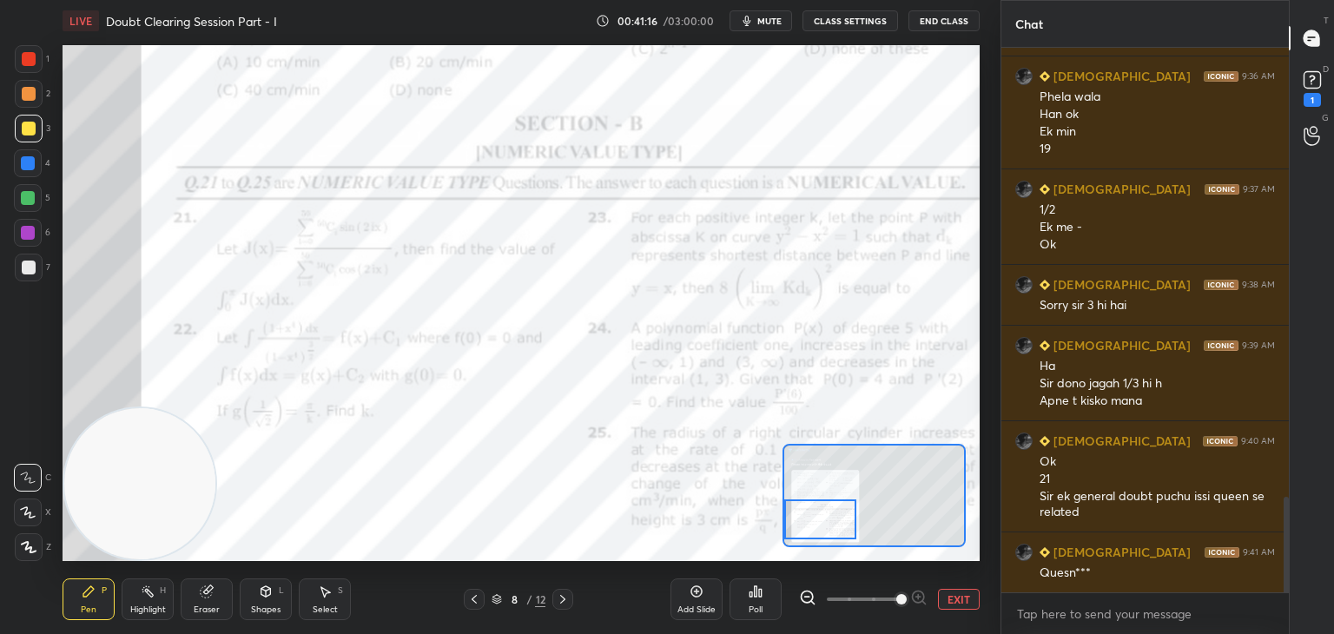
scroll to position [2551, 0]
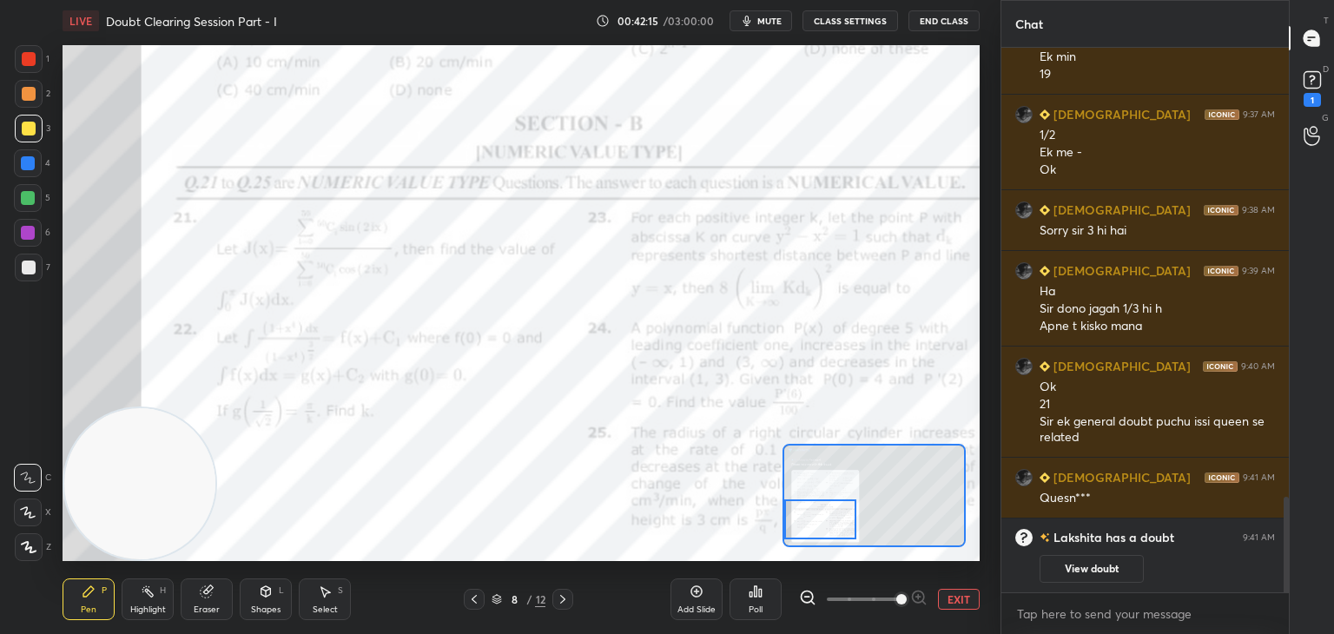
click at [22, 57] on div at bounding box center [29, 59] width 14 height 14
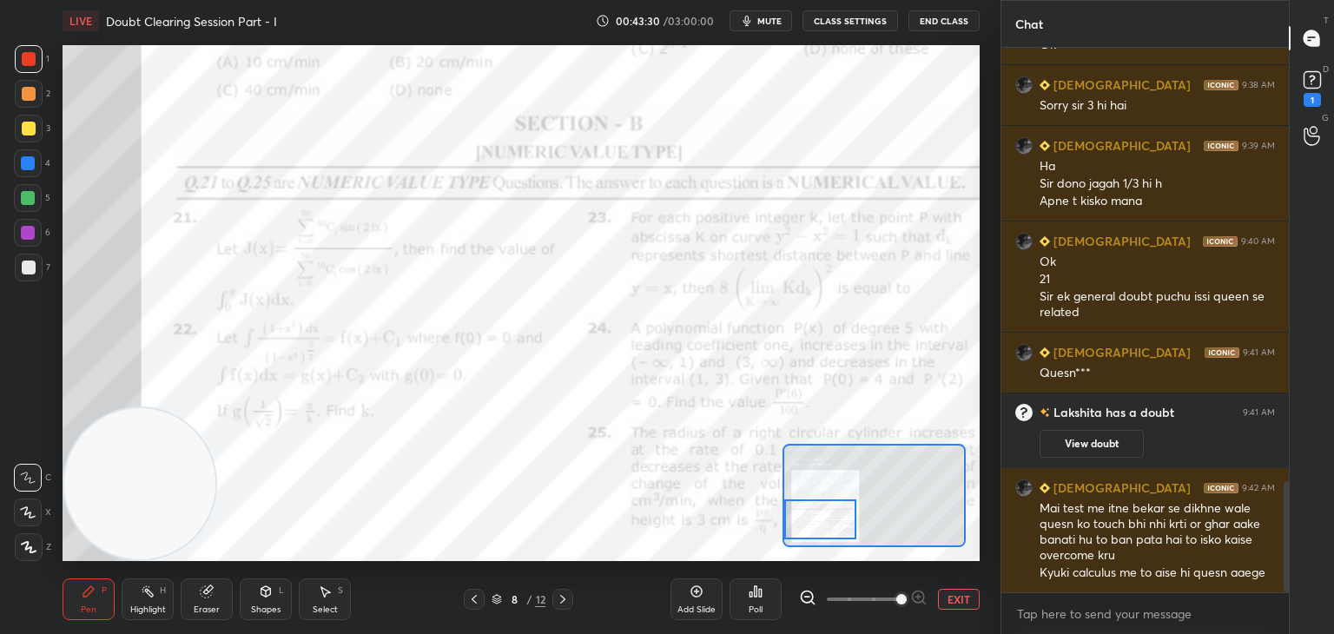
scroll to position [2192, 0]
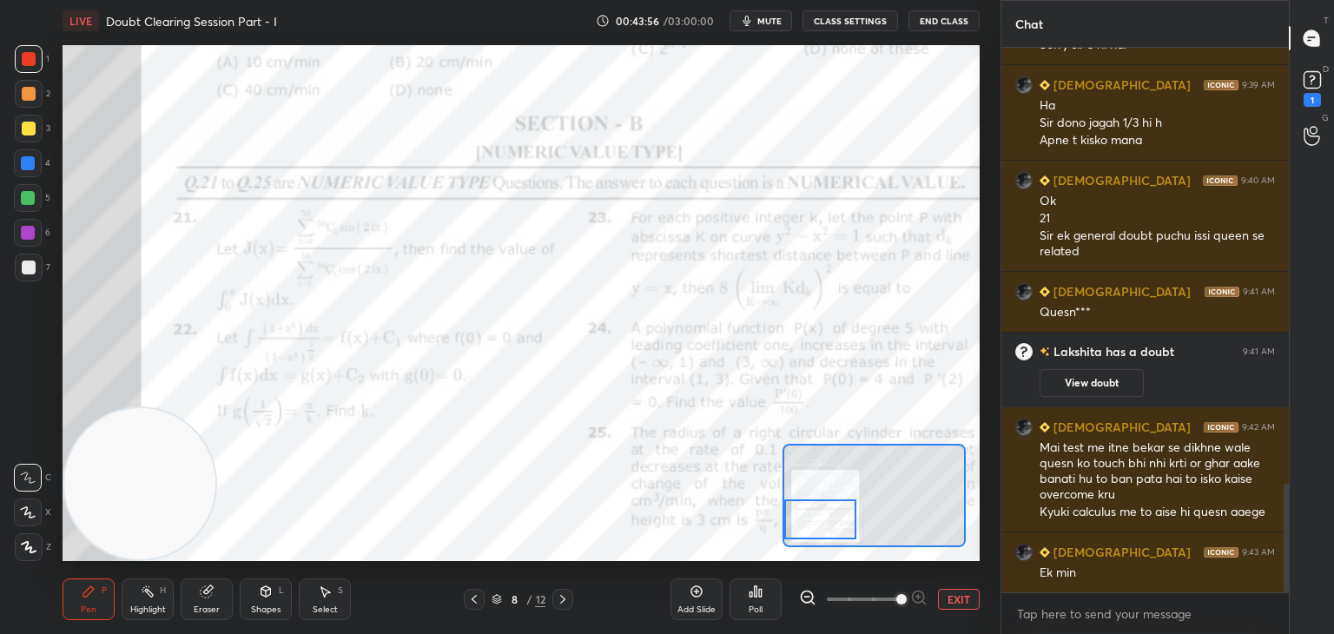
click at [762, 12] on button "mute" at bounding box center [760, 20] width 63 height 21
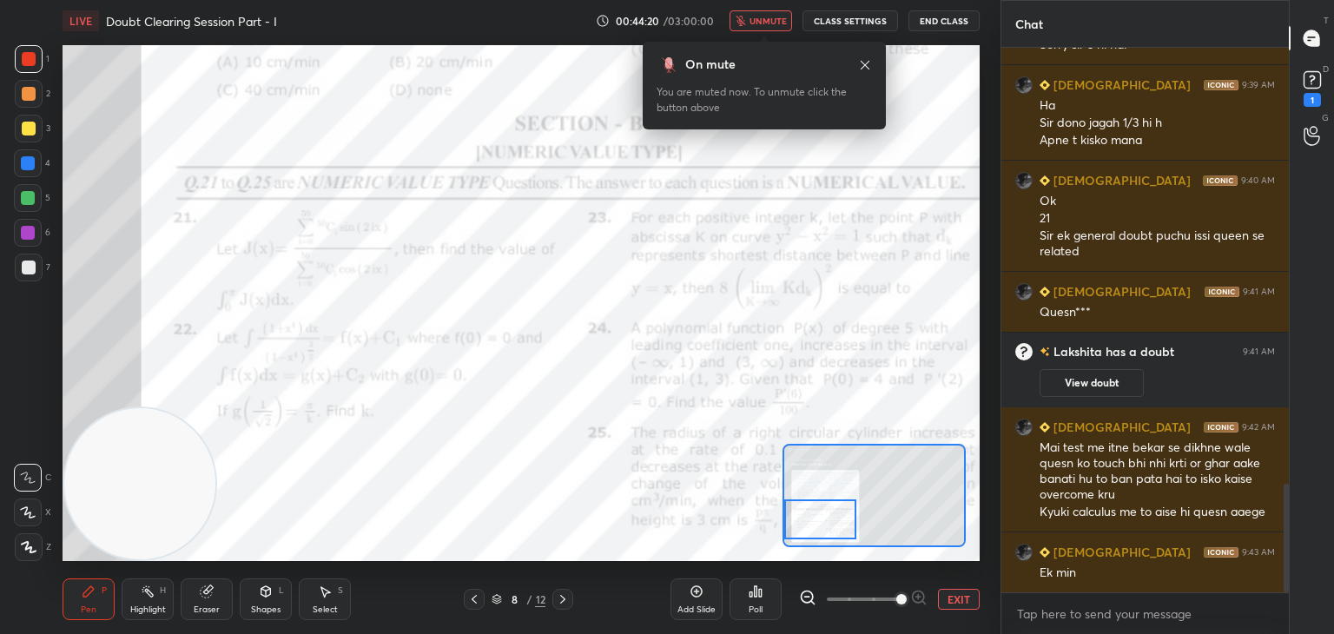
click at [866, 62] on icon at bounding box center [865, 65] width 14 height 14
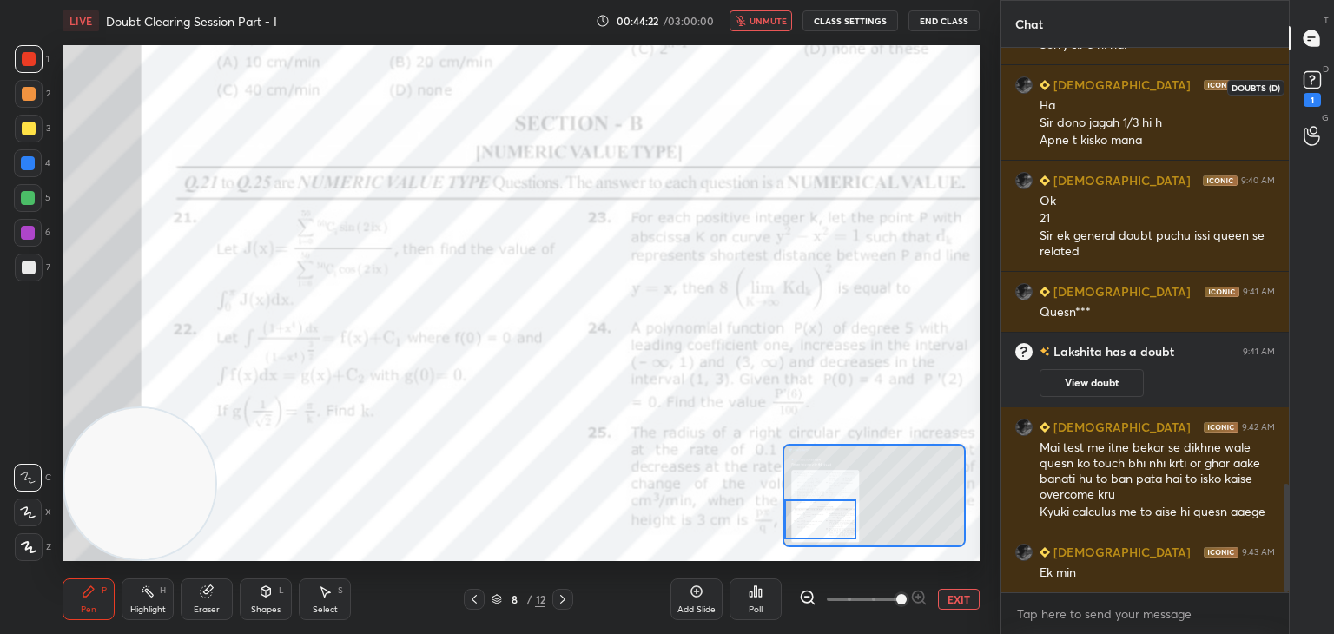
click at [1308, 72] on rect at bounding box center [1311, 80] width 16 height 16
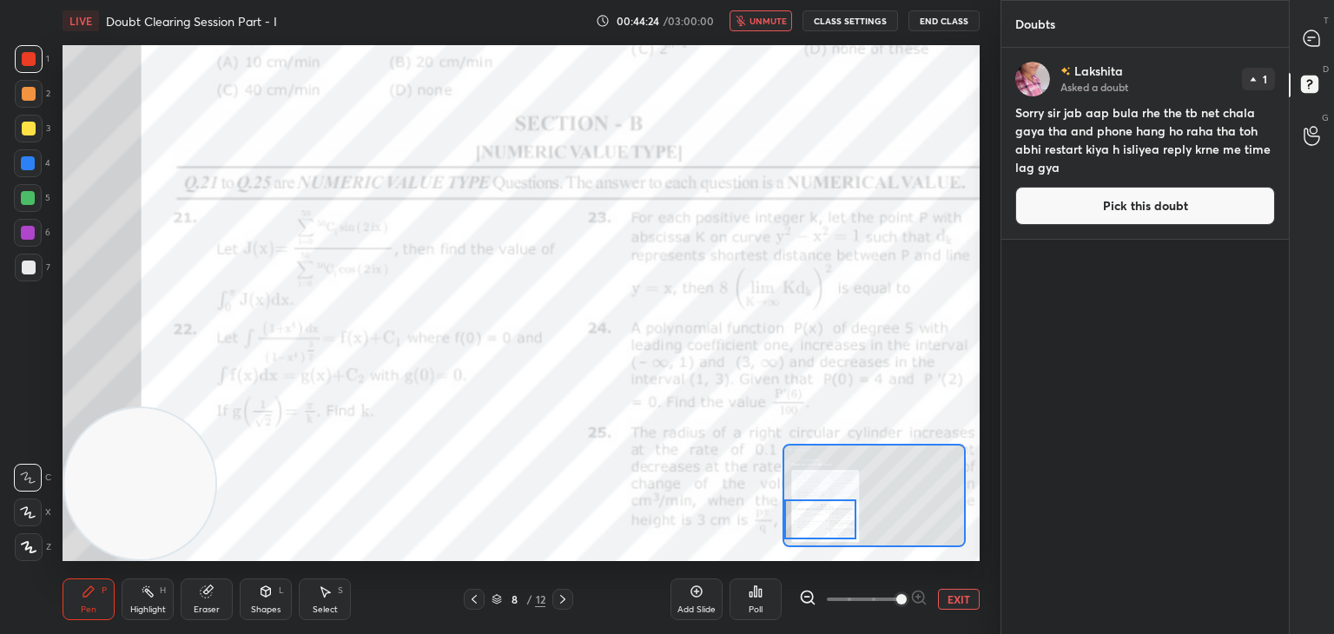
click at [1101, 212] on button "Pick this doubt" at bounding box center [1145, 206] width 260 height 38
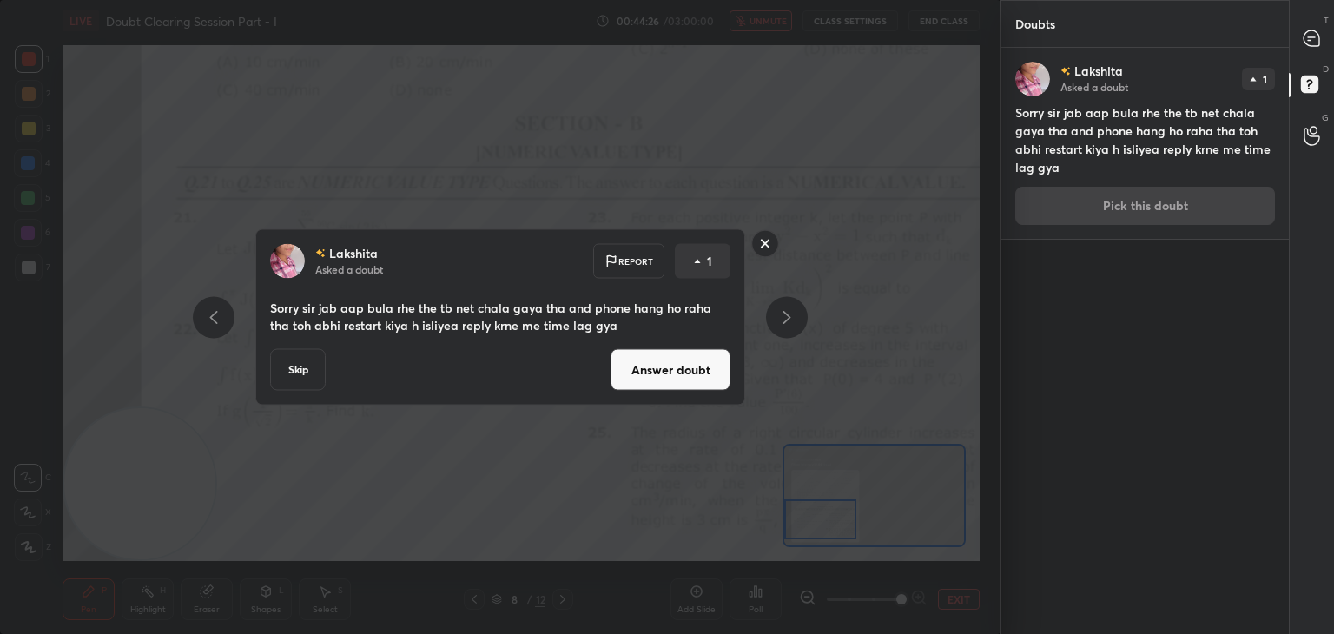
click at [768, 240] on rect at bounding box center [765, 243] width 27 height 27
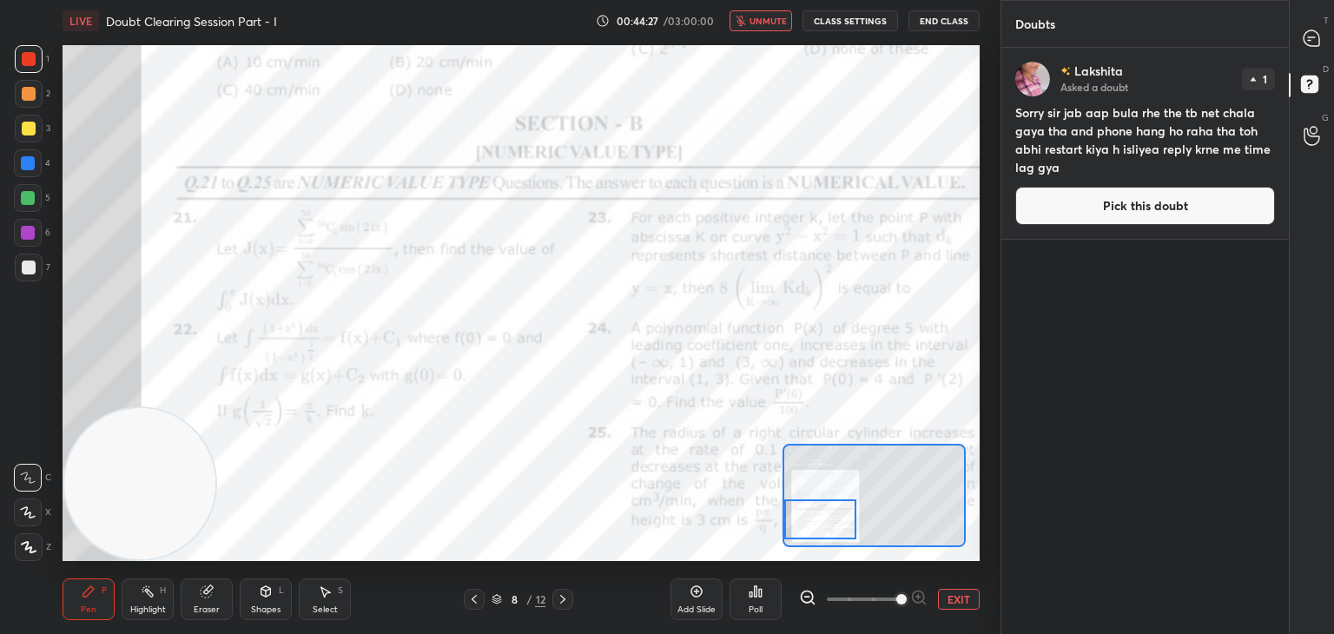
click at [758, 18] on span "unmute" at bounding box center [767, 21] width 37 height 12
click at [554, 596] on div at bounding box center [562, 599] width 21 height 21
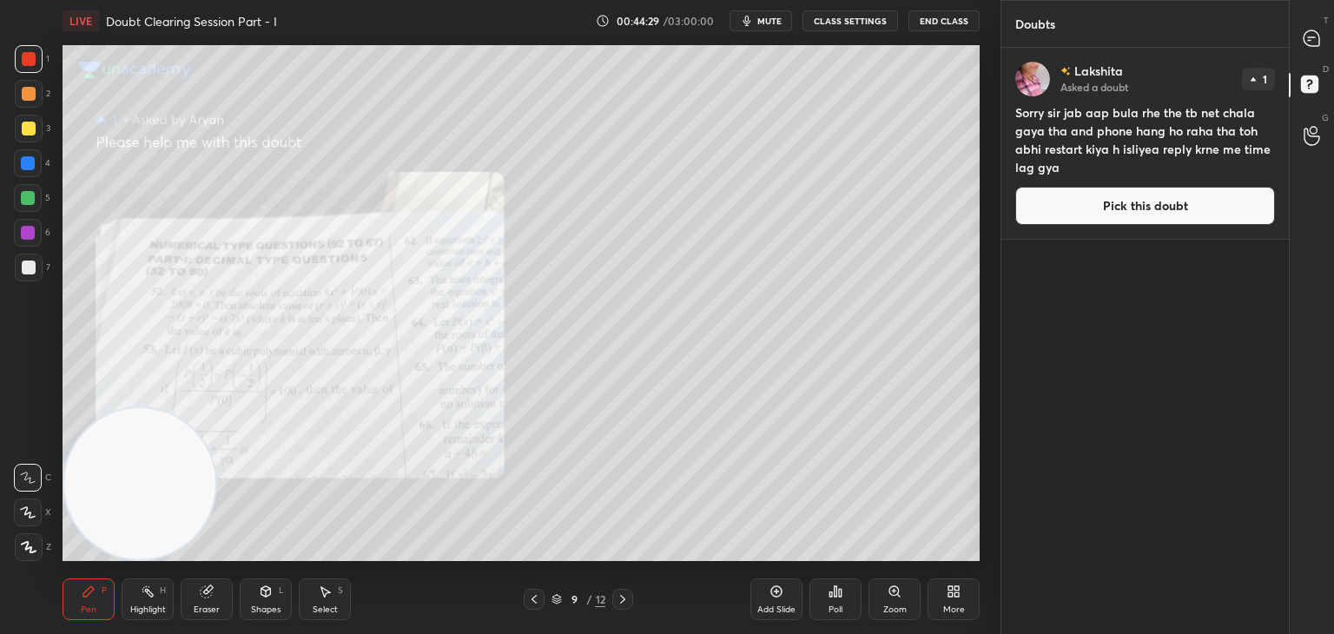
click at [556, 597] on icon at bounding box center [556, 599] width 10 height 10
click at [556, 598] on icon at bounding box center [556, 599] width 10 height 10
click at [557, 598] on icon at bounding box center [556, 599] width 10 height 10
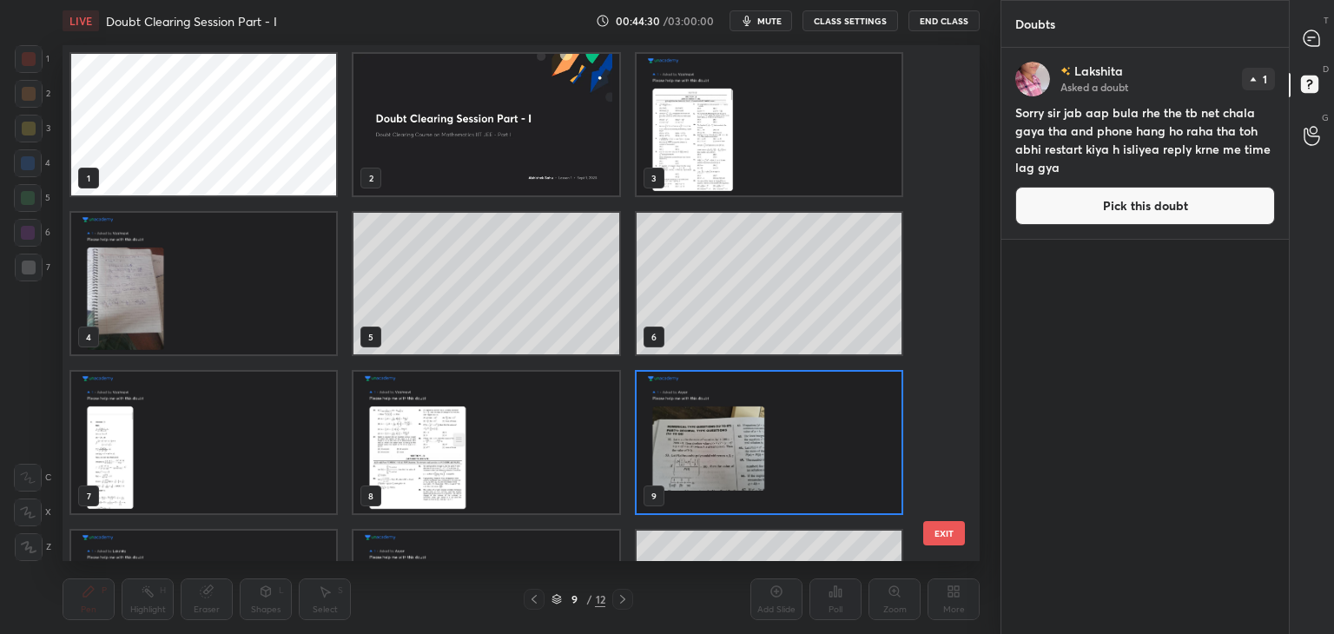
click at [557, 596] on icon at bounding box center [556, 599] width 10 height 10
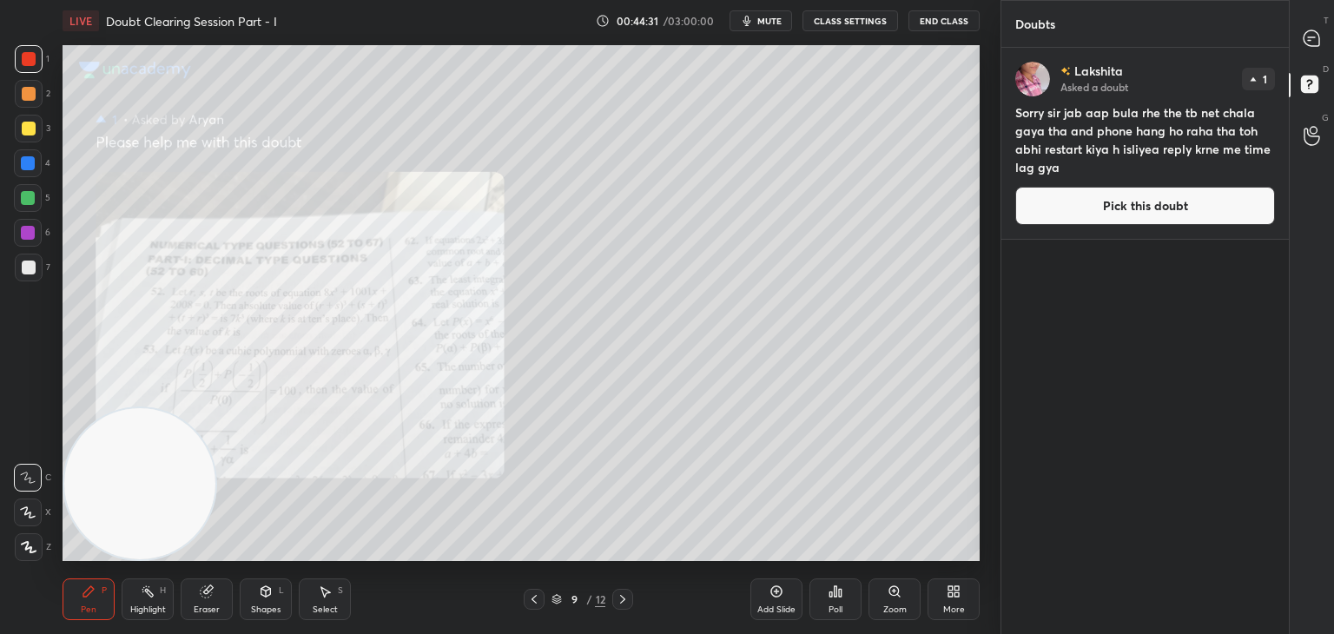
click at [608, 601] on div "9 / 12" at bounding box center [578, 599] width 109 height 21
click at [611, 599] on div "9 / 12" at bounding box center [578, 599] width 109 height 21
click at [615, 599] on div at bounding box center [622, 599] width 21 height 21
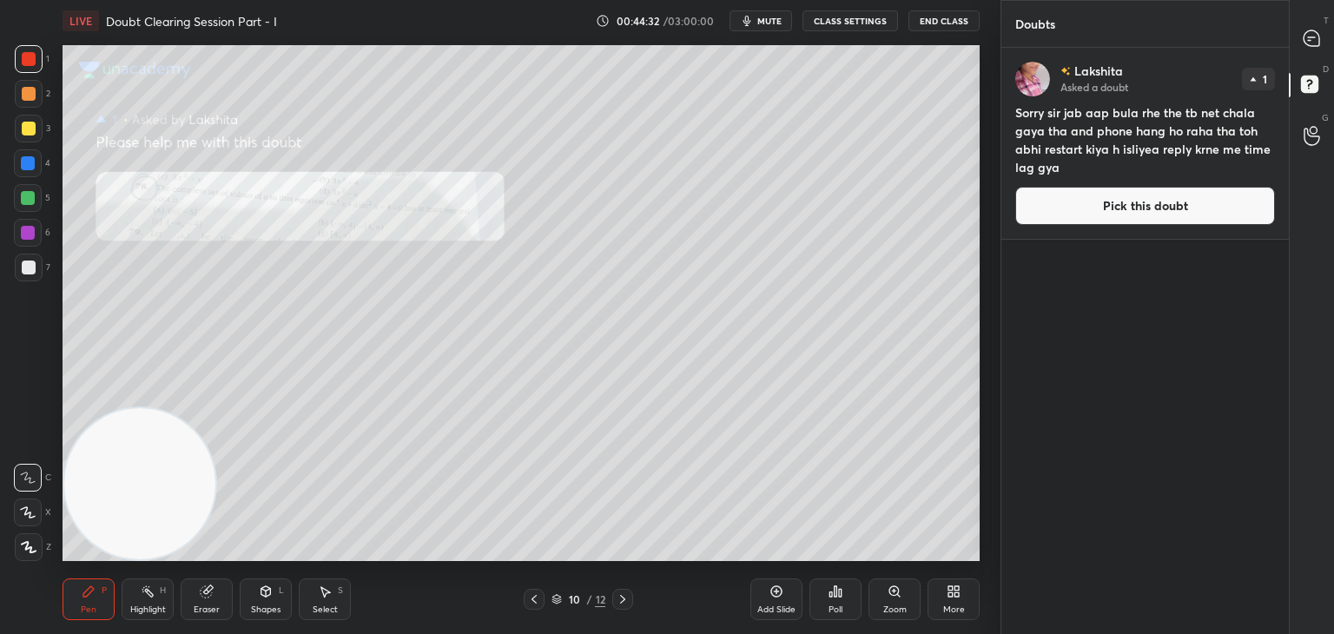
click at [616, 599] on icon at bounding box center [623, 599] width 14 height 14
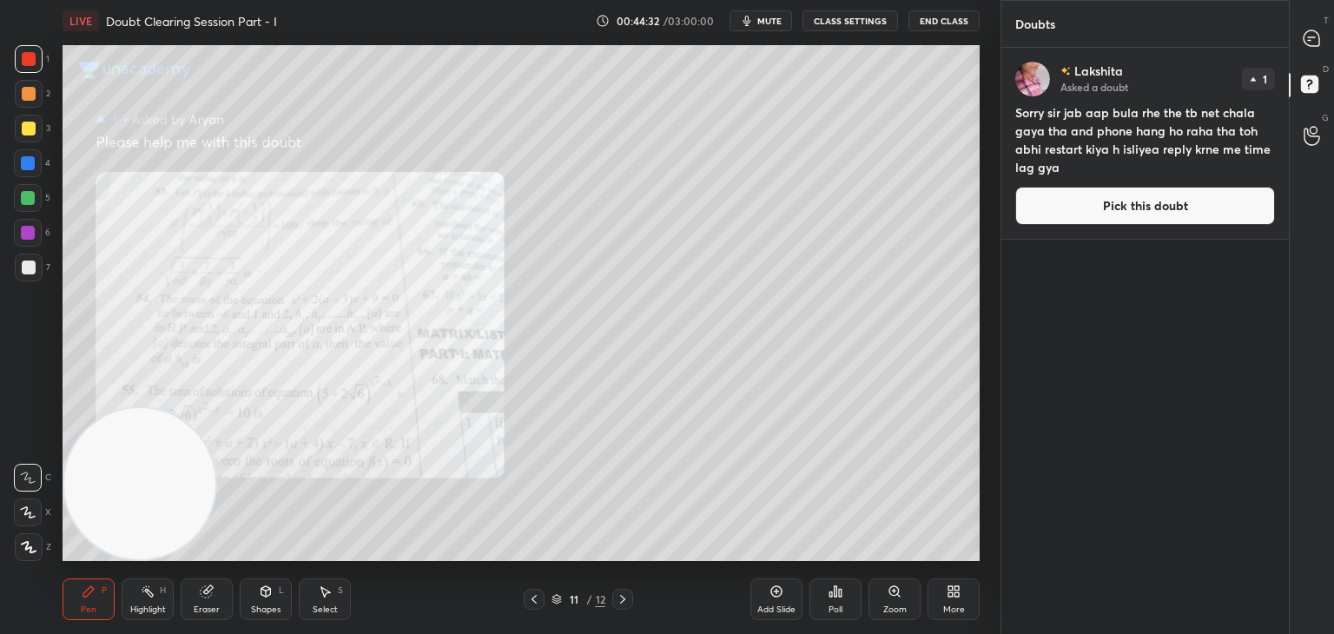
click at [616, 598] on icon at bounding box center [623, 599] width 14 height 14
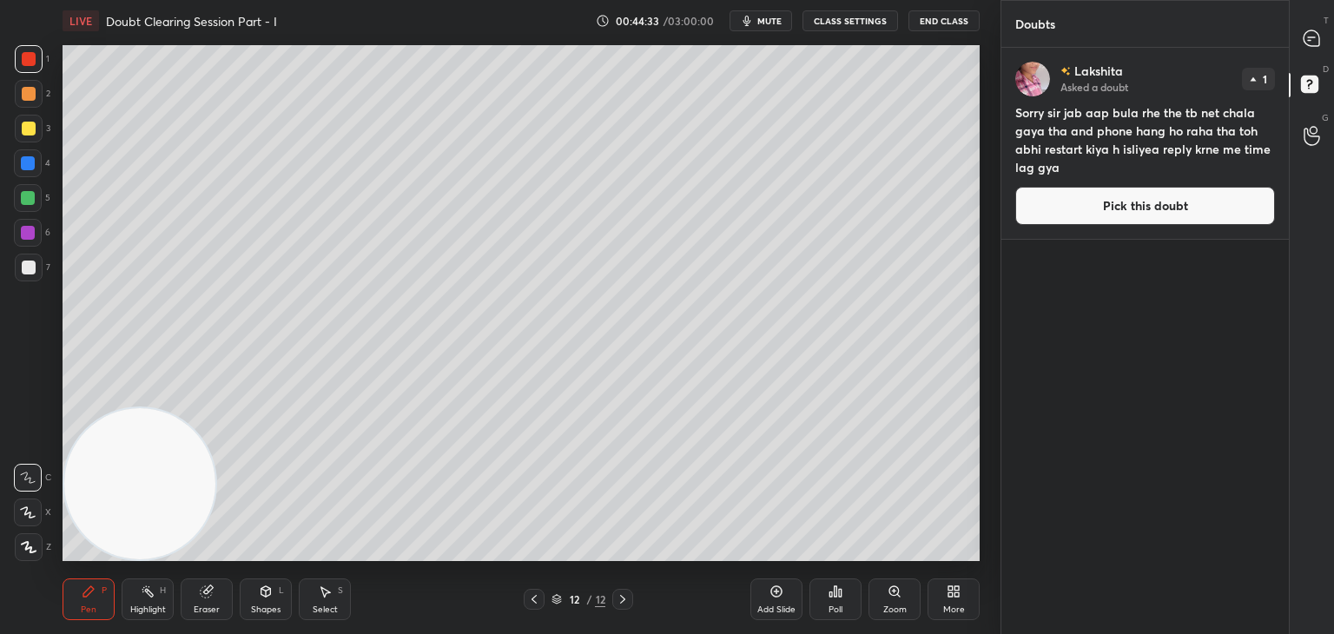
click at [531, 596] on icon at bounding box center [534, 599] width 14 height 14
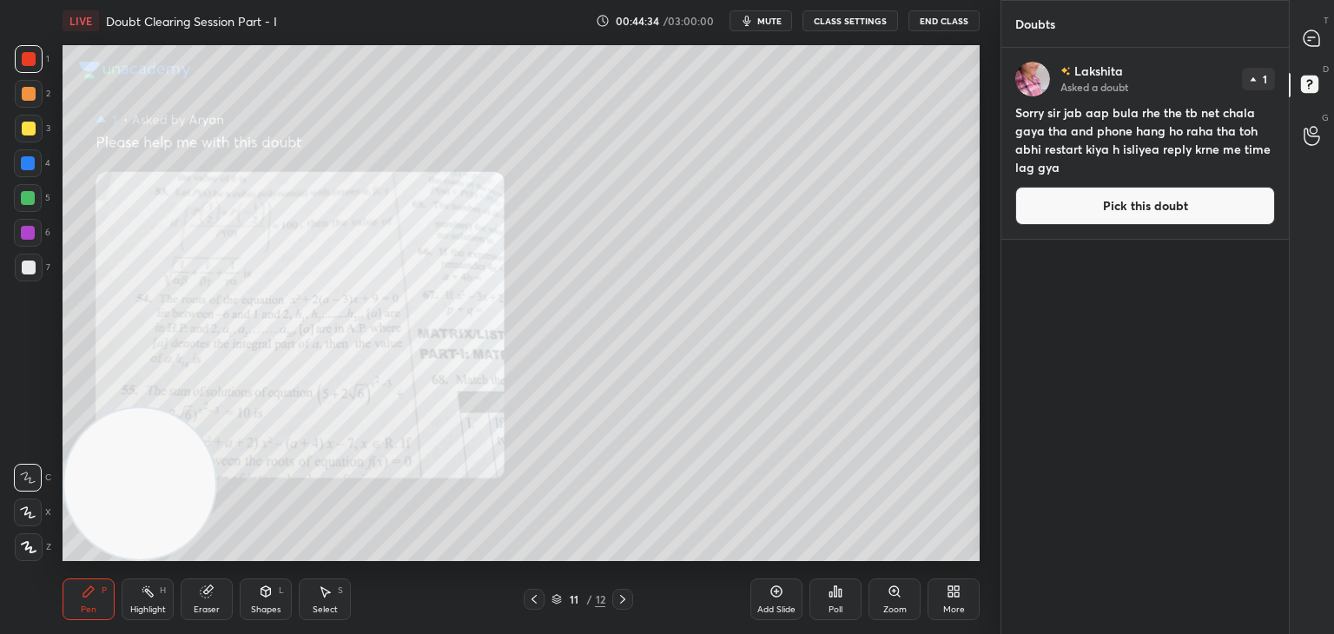
click at [1074, 206] on button "Pick this doubt" at bounding box center [1145, 206] width 260 height 38
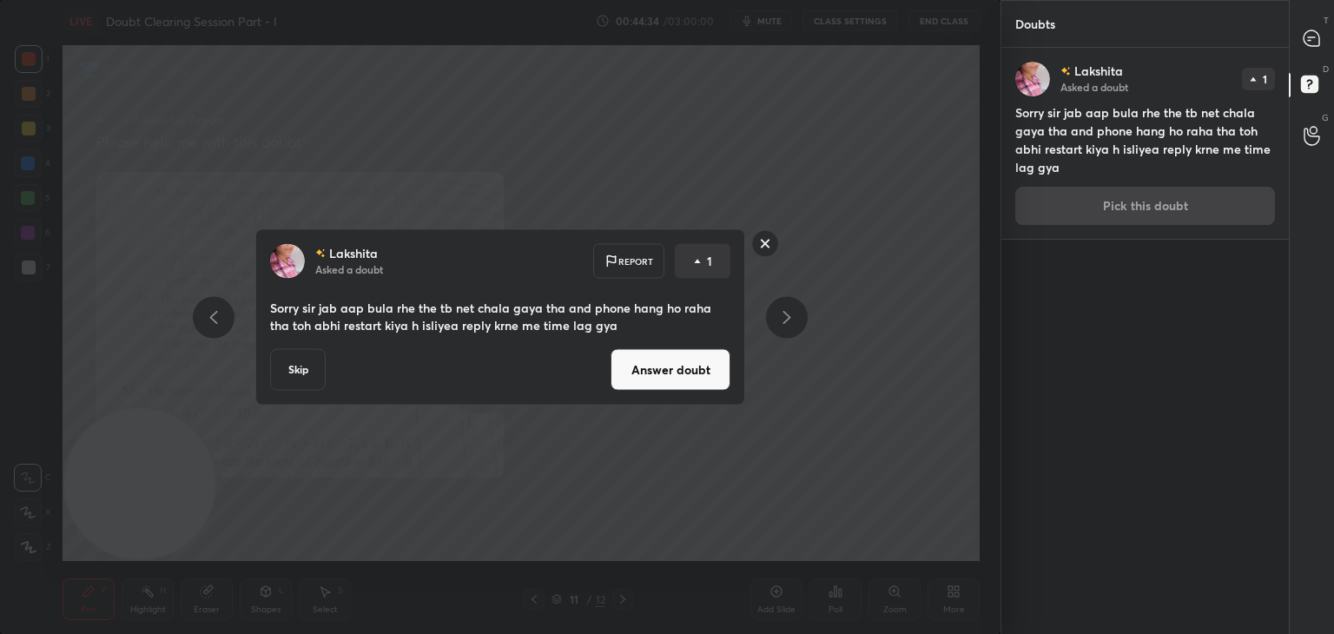
click at [657, 382] on button "Answer doubt" at bounding box center [670, 370] width 120 height 42
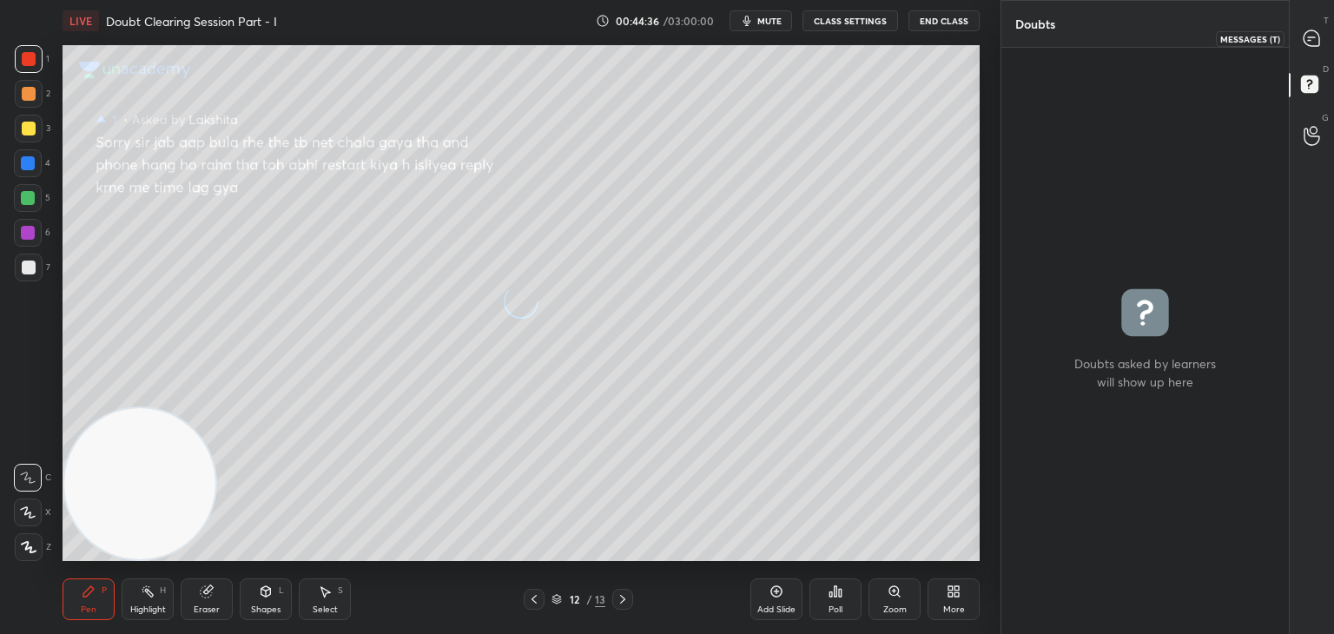
click at [1306, 43] on icon at bounding box center [1311, 38] width 16 height 16
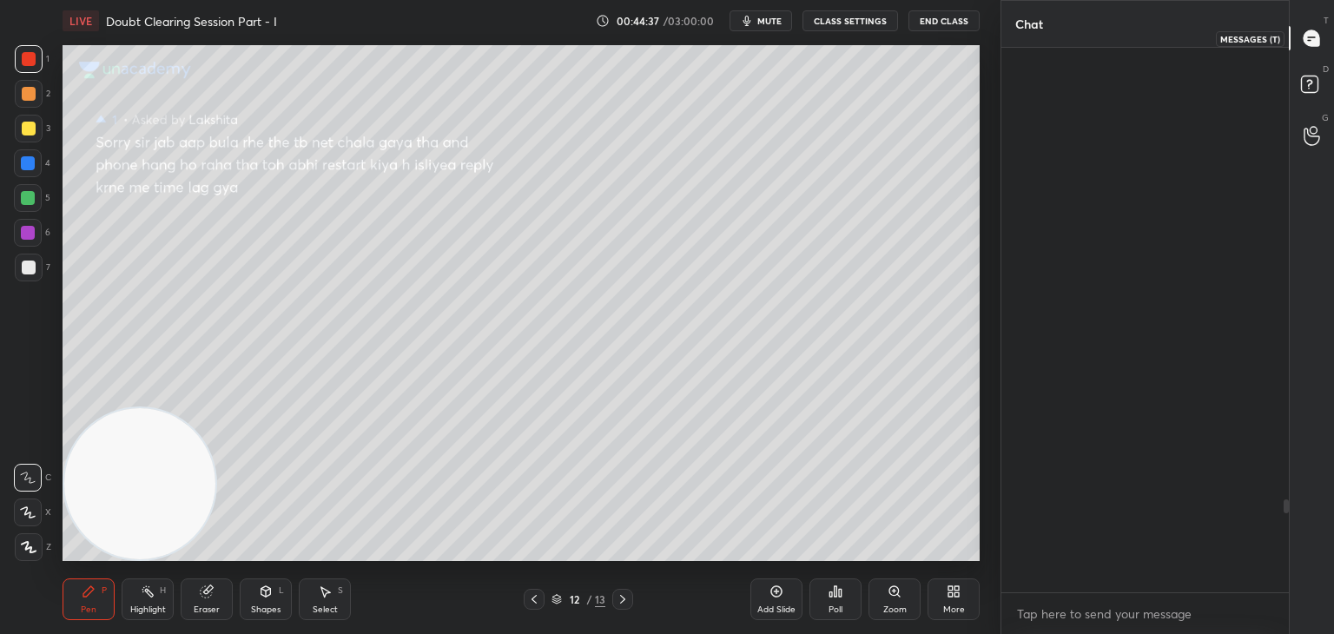
scroll to position [539, 282]
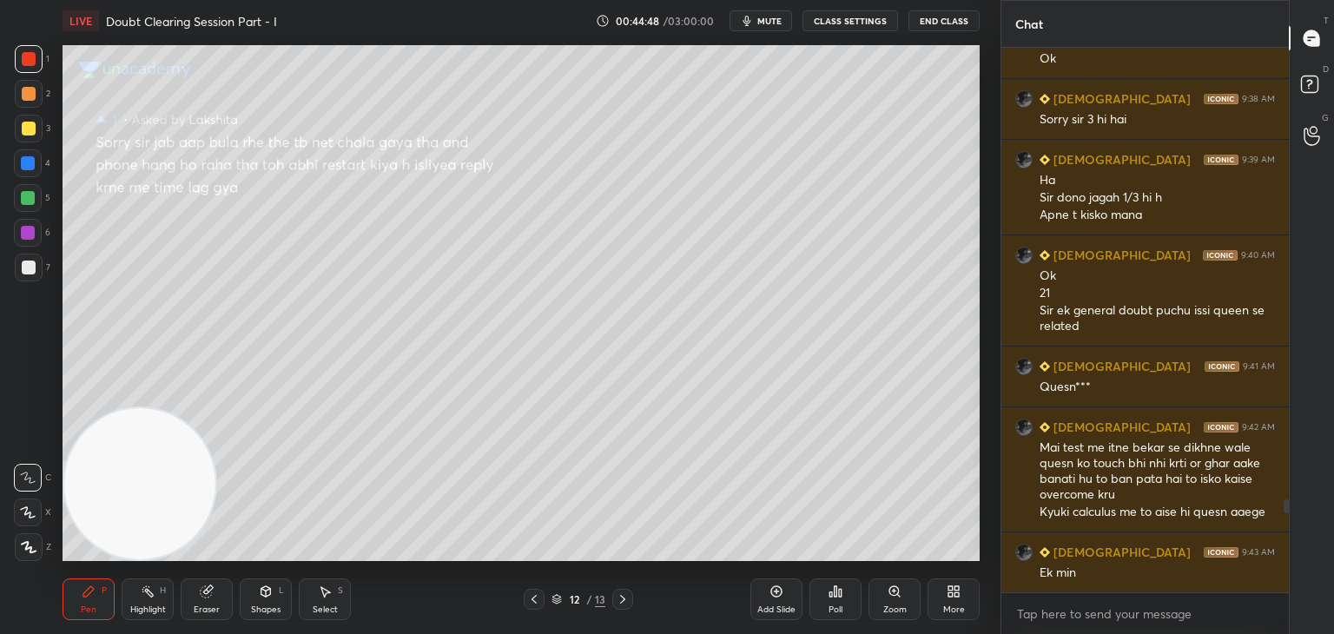
click at [531, 596] on icon at bounding box center [534, 599] width 14 height 14
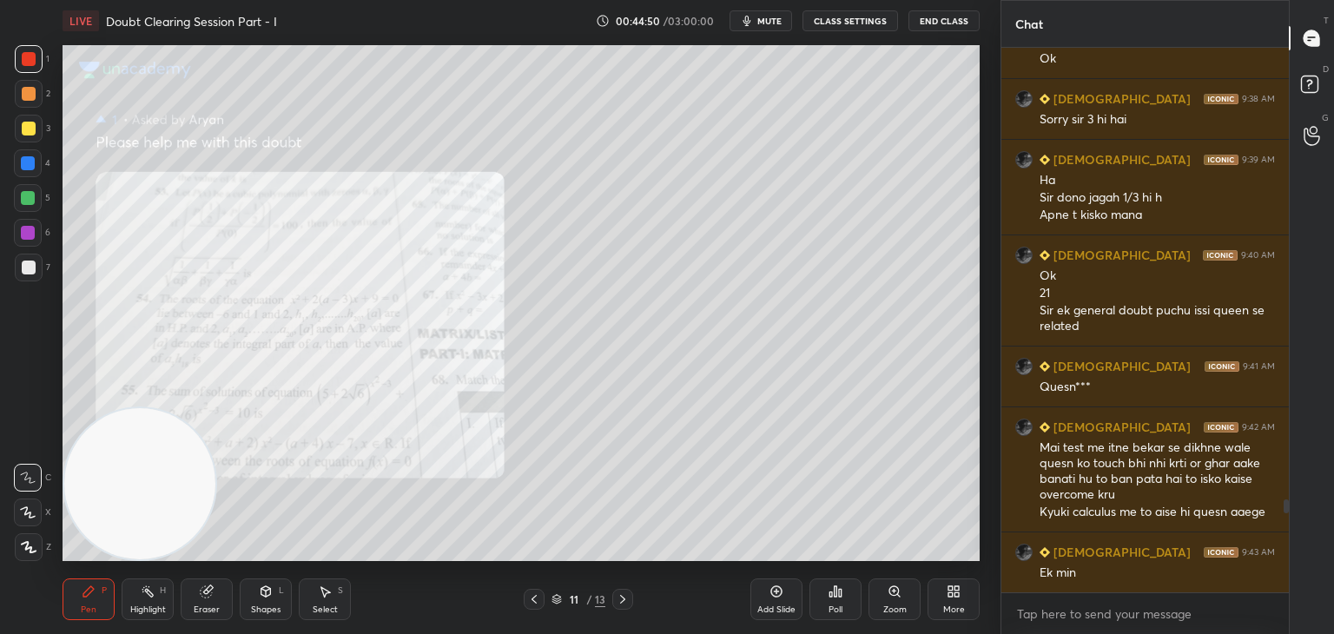
click at [532, 595] on icon at bounding box center [534, 599] width 14 height 14
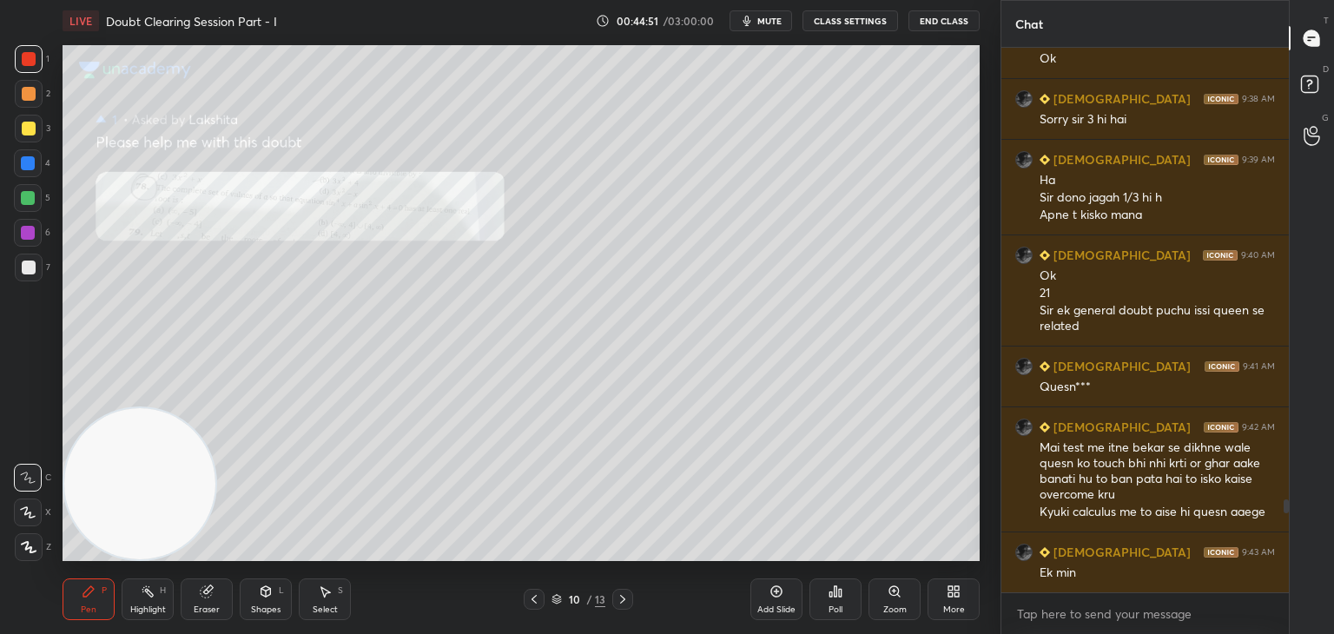
click at [892, 600] on div "Zoom" at bounding box center [894, 599] width 52 height 42
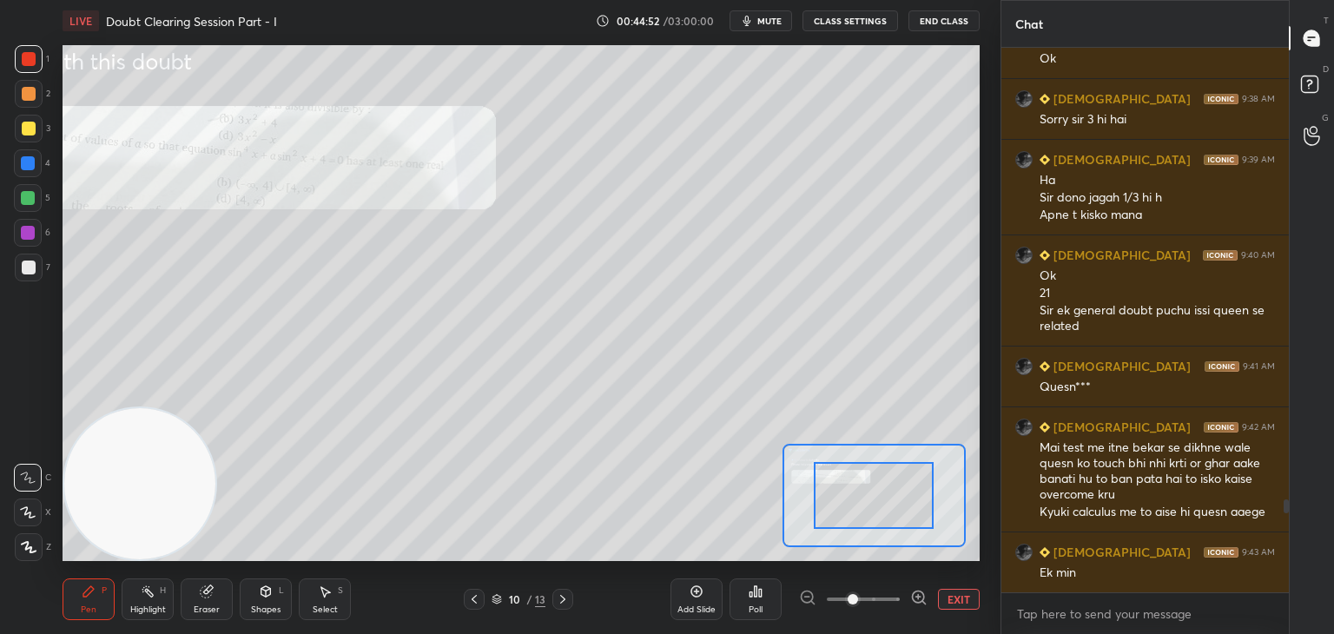
click at [886, 600] on span at bounding box center [863, 599] width 73 height 26
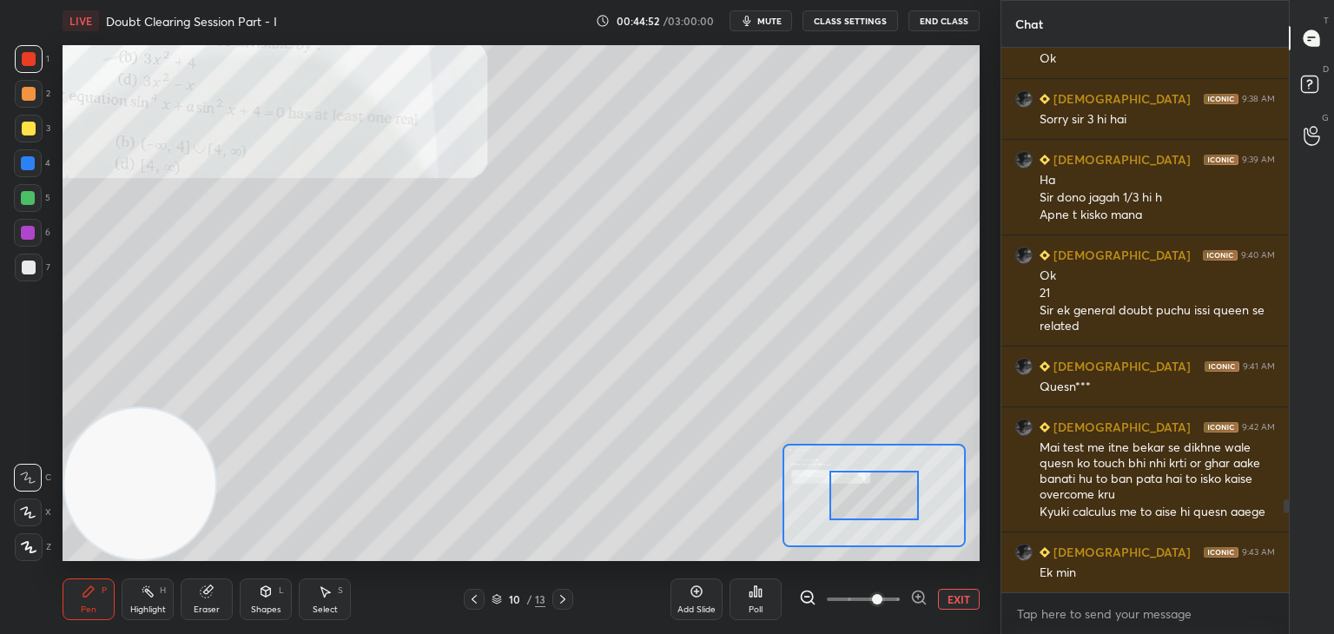
drag, startPoint x: 889, startPoint y: 599, endPoint x: 890, endPoint y: 577, distance: 21.7
click at [882, 599] on span at bounding box center [877, 599] width 10 height 10
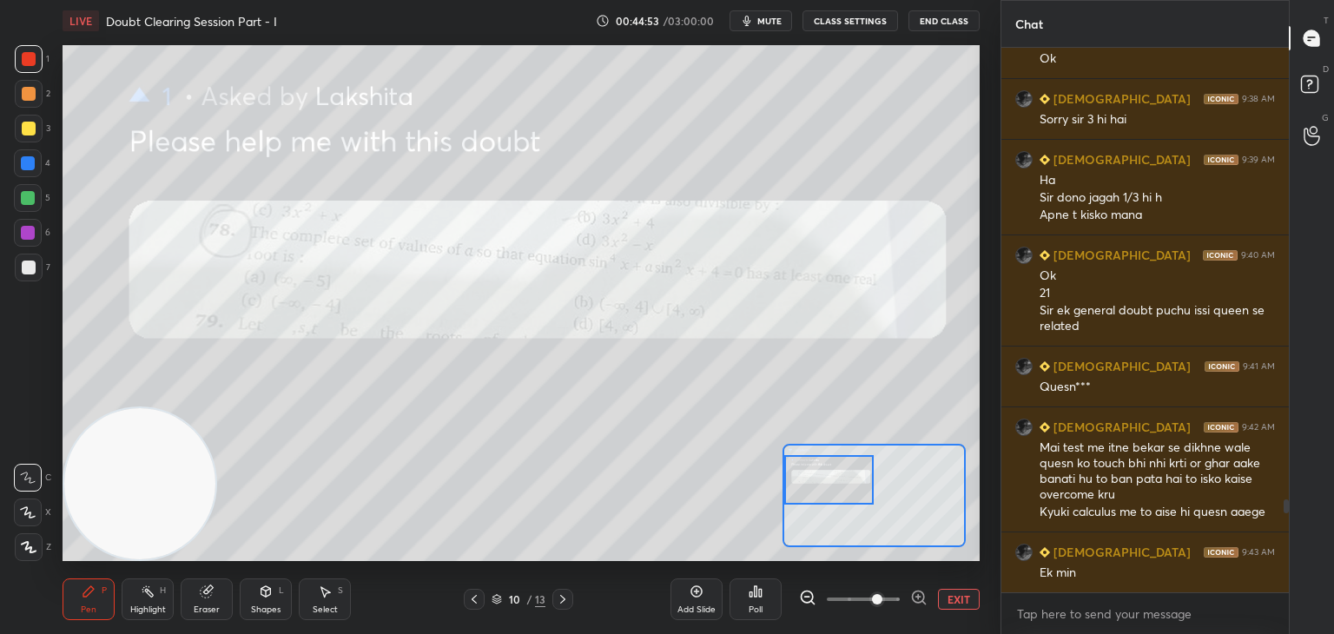
drag, startPoint x: 869, startPoint y: 487, endPoint x: 847, endPoint y: 470, distance: 27.8
click at [855, 487] on div at bounding box center [829, 479] width 90 height 49
click at [957, 591] on button "EXIT" at bounding box center [959, 599] width 42 height 21
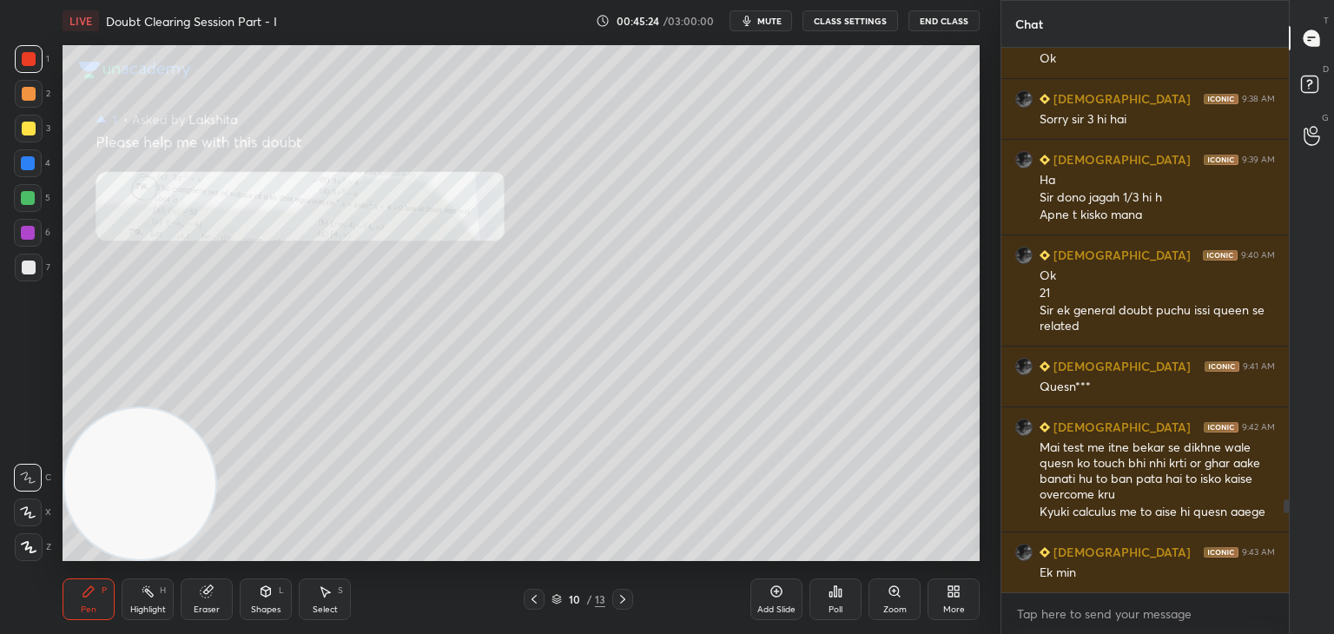
click at [26, 132] on div at bounding box center [29, 129] width 14 height 14
click at [221, 601] on div "Eraser" at bounding box center [207, 599] width 52 height 42
drag, startPoint x: 89, startPoint y: 603, endPoint x: 116, endPoint y: 575, distance: 38.7
click at [87, 602] on div "Pen P" at bounding box center [89, 599] width 52 height 42
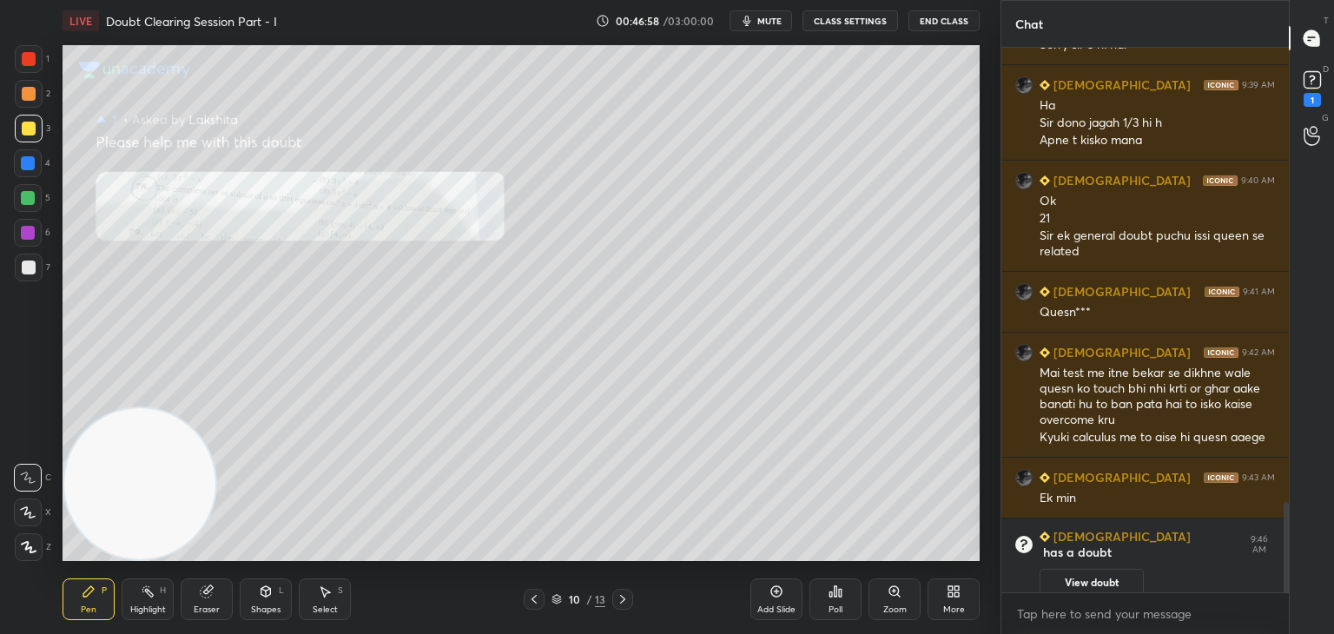
scroll to position [2112, 0]
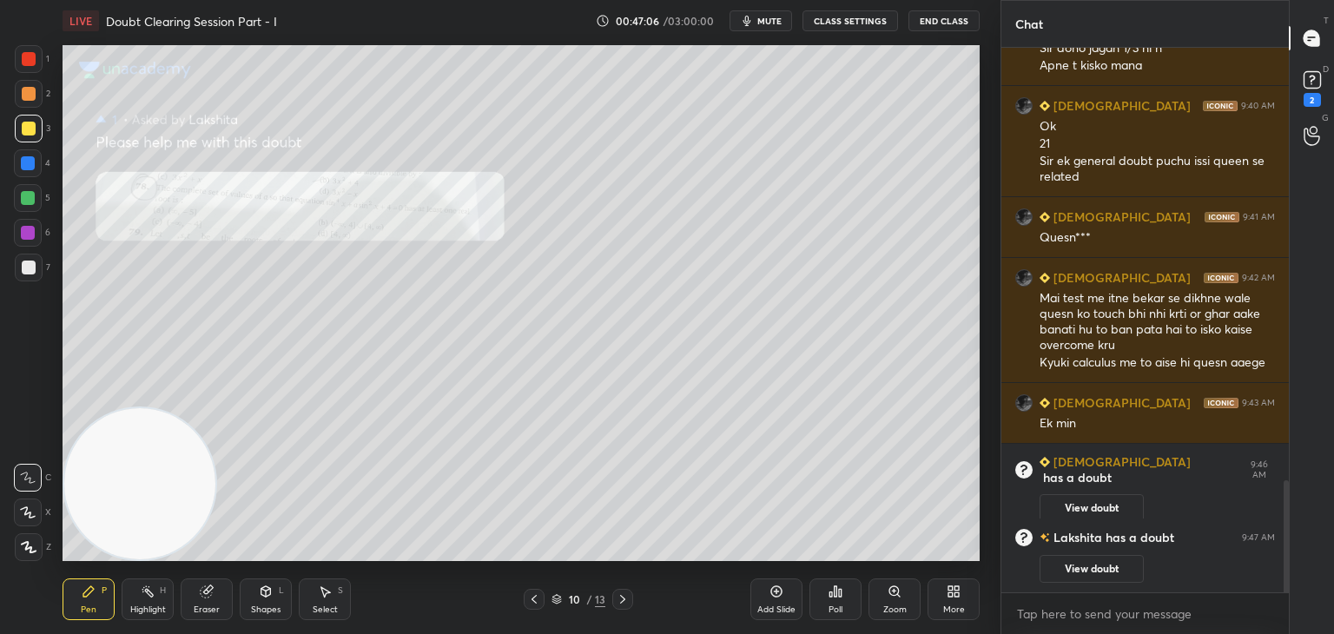
click at [1074, 572] on button "View doubt" at bounding box center [1091, 569] width 104 height 28
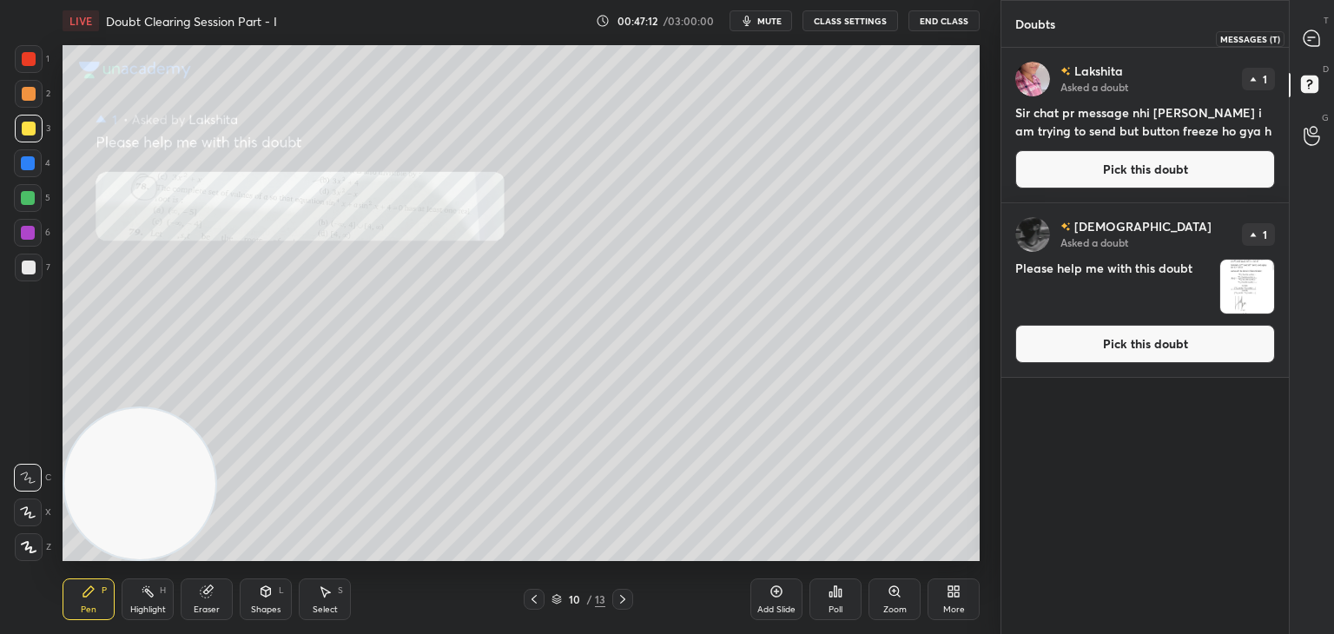
click at [1314, 41] on icon at bounding box center [1311, 38] width 16 height 16
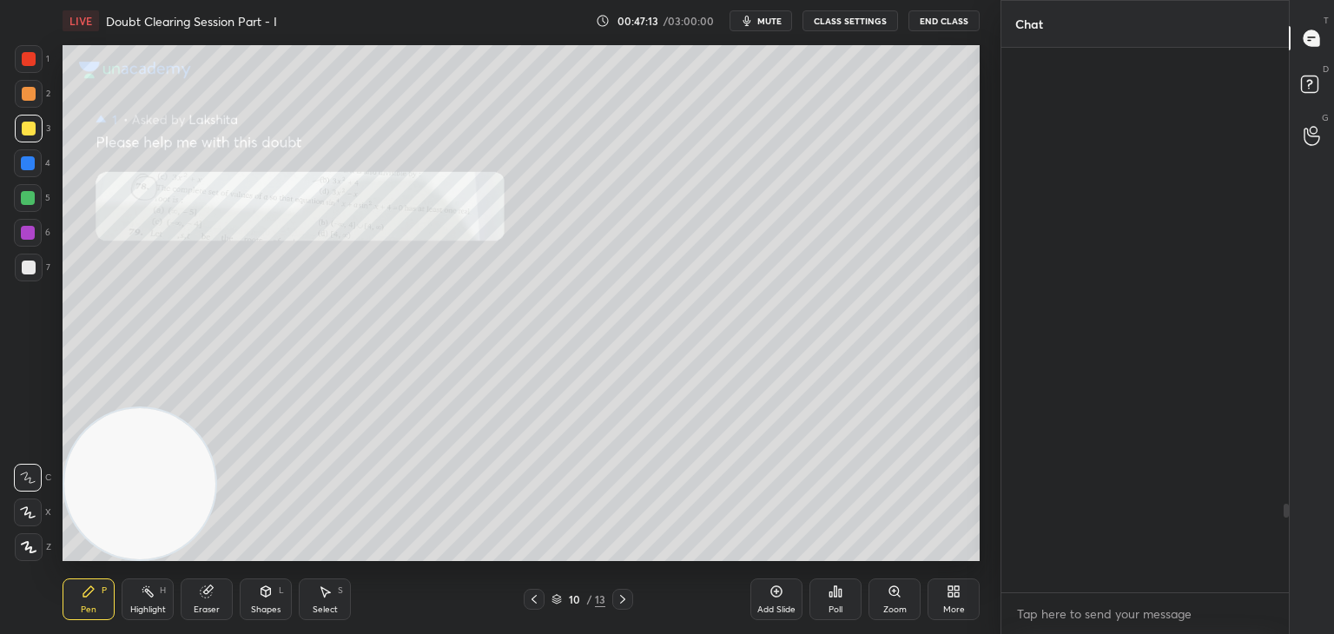
scroll to position [539, 282]
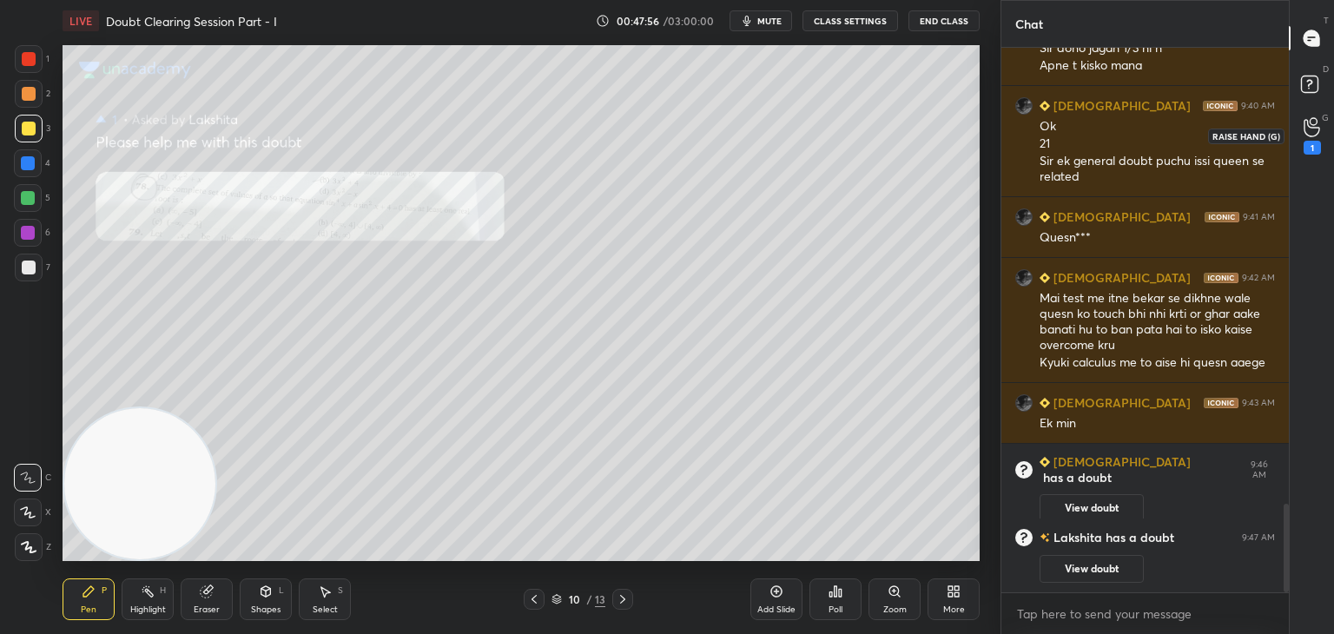
drag, startPoint x: 1315, startPoint y: 122, endPoint x: 1295, endPoint y: 120, distance: 19.3
click at [1316, 122] on icon at bounding box center [1311, 127] width 16 height 20
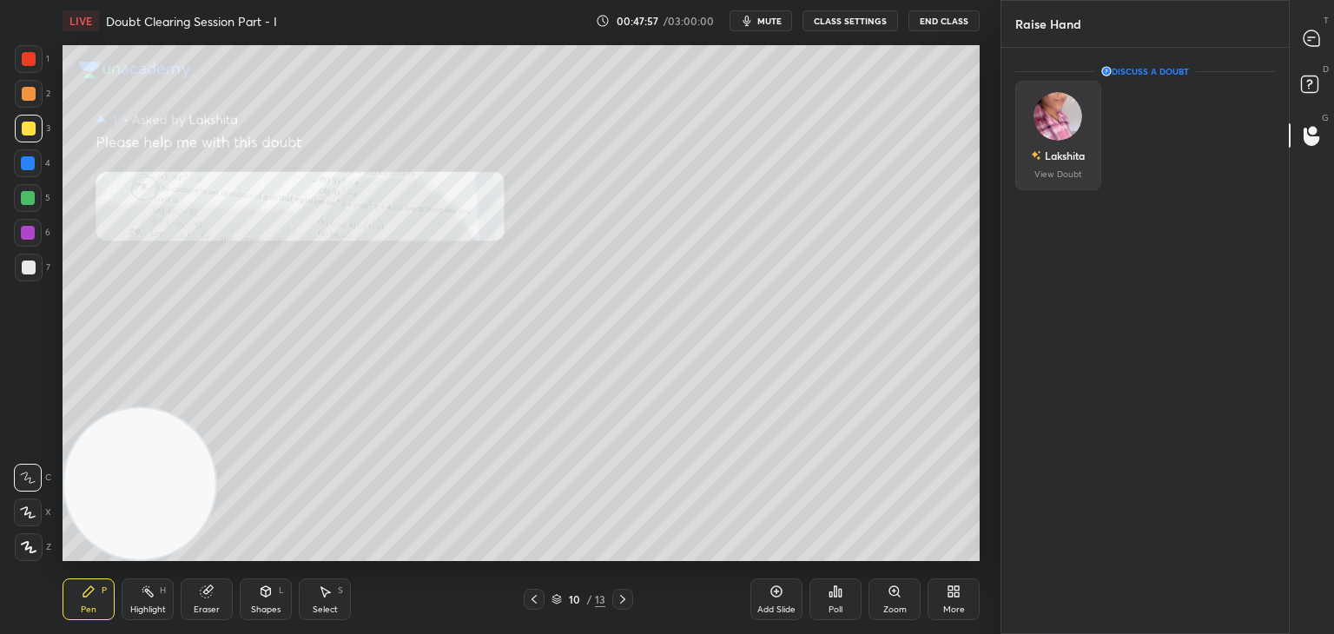
click at [1073, 129] on img "grid" at bounding box center [1057, 116] width 49 height 49
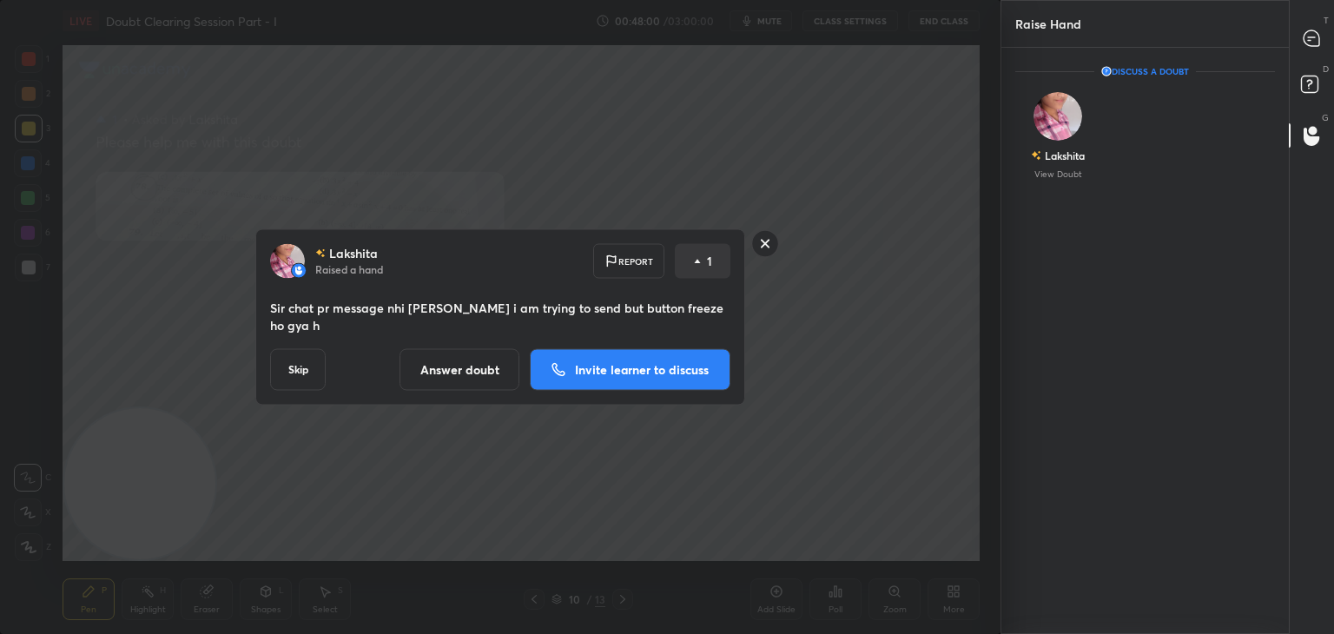
click at [649, 366] on p "Invite learner to discuss" at bounding box center [642, 370] width 134 height 12
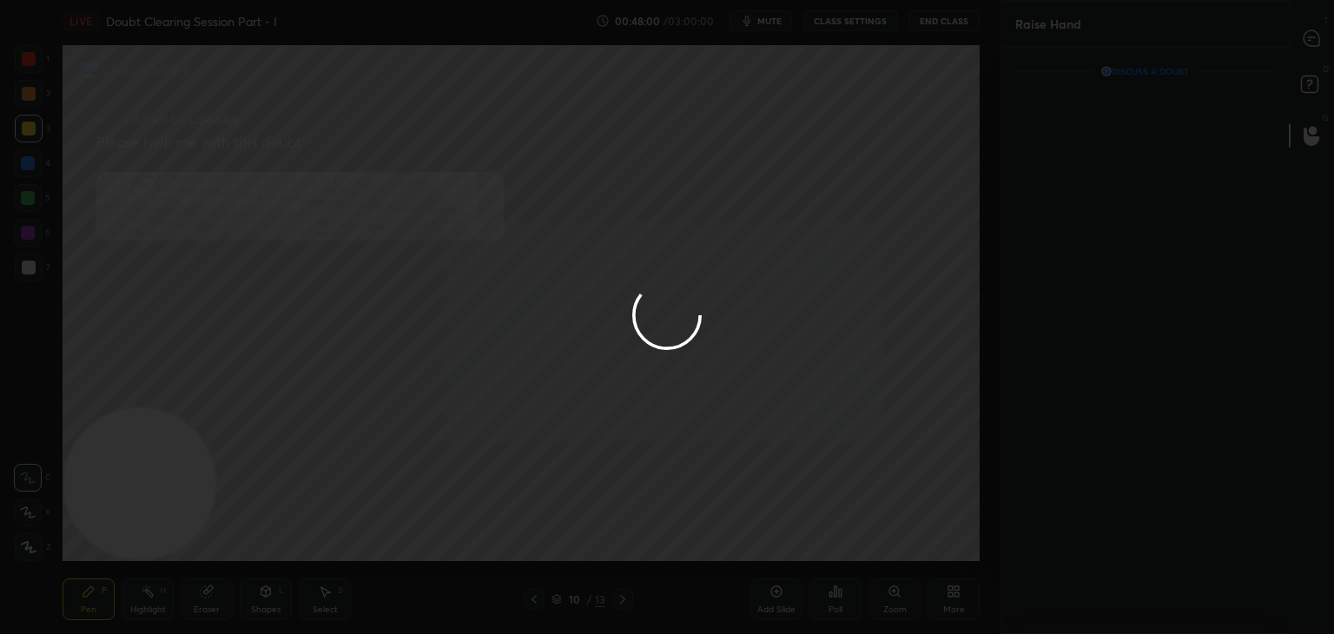
scroll to position [6, 5]
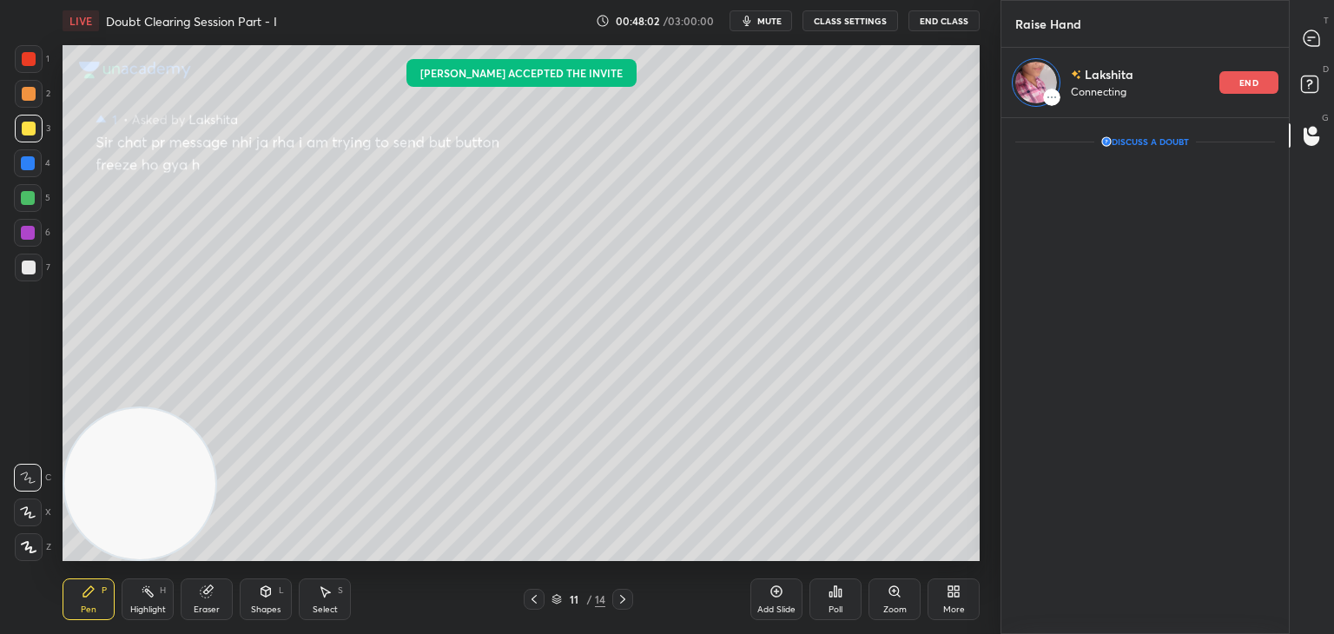
click at [1289, 36] on div "T Messages (T)" at bounding box center [1311, 38] width 44 height 49
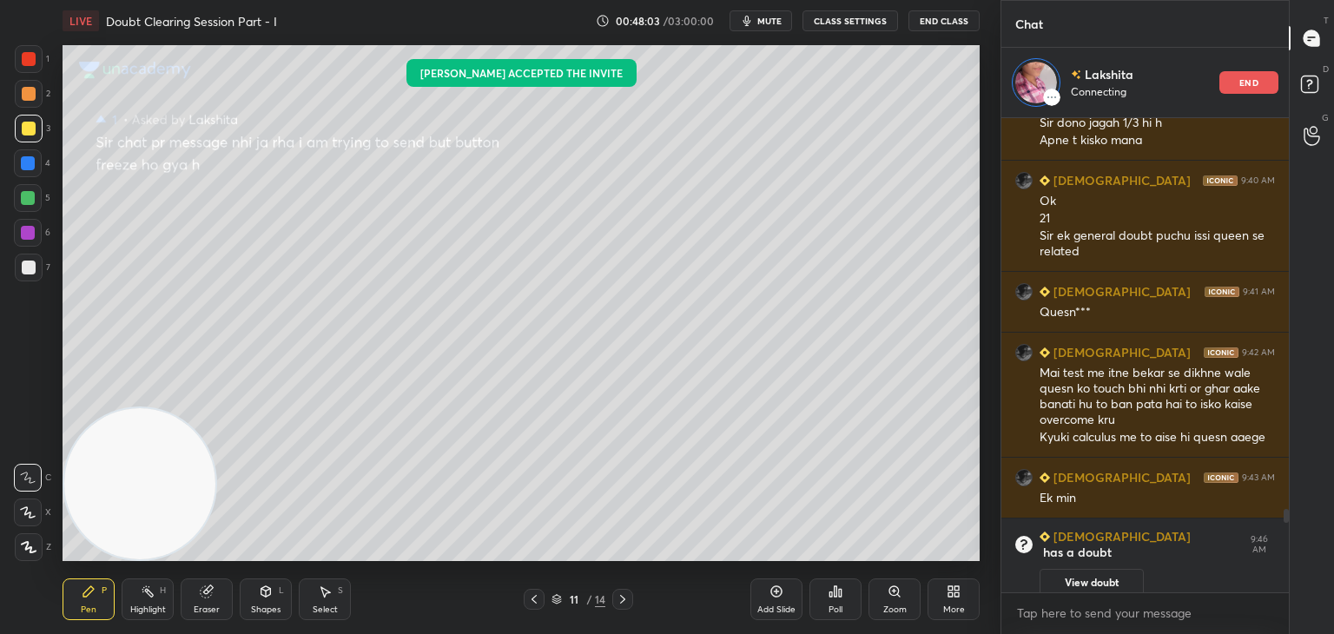
scroll to position [2806, 0]
click at [535, 596] on icon at bounding box center [534, 599] width 14 height 14
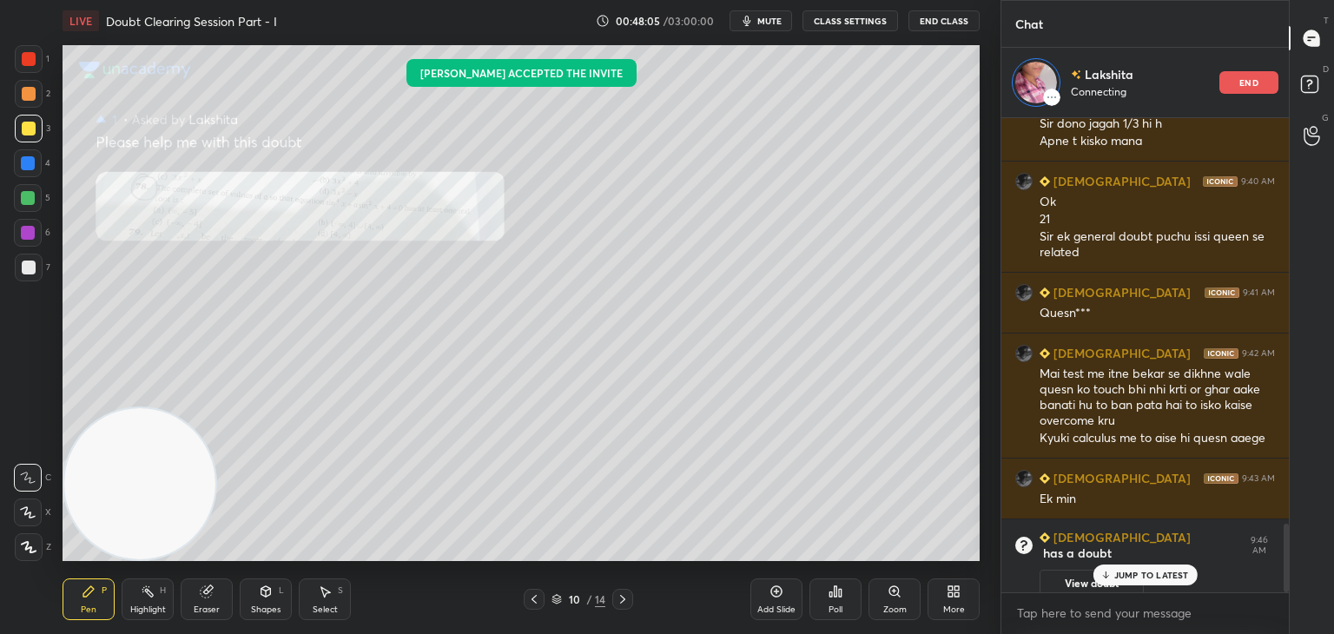
click at [1148, 572] on p "JUMP TO LATEST" at bounding box center [1151, 575] width 75 height 10
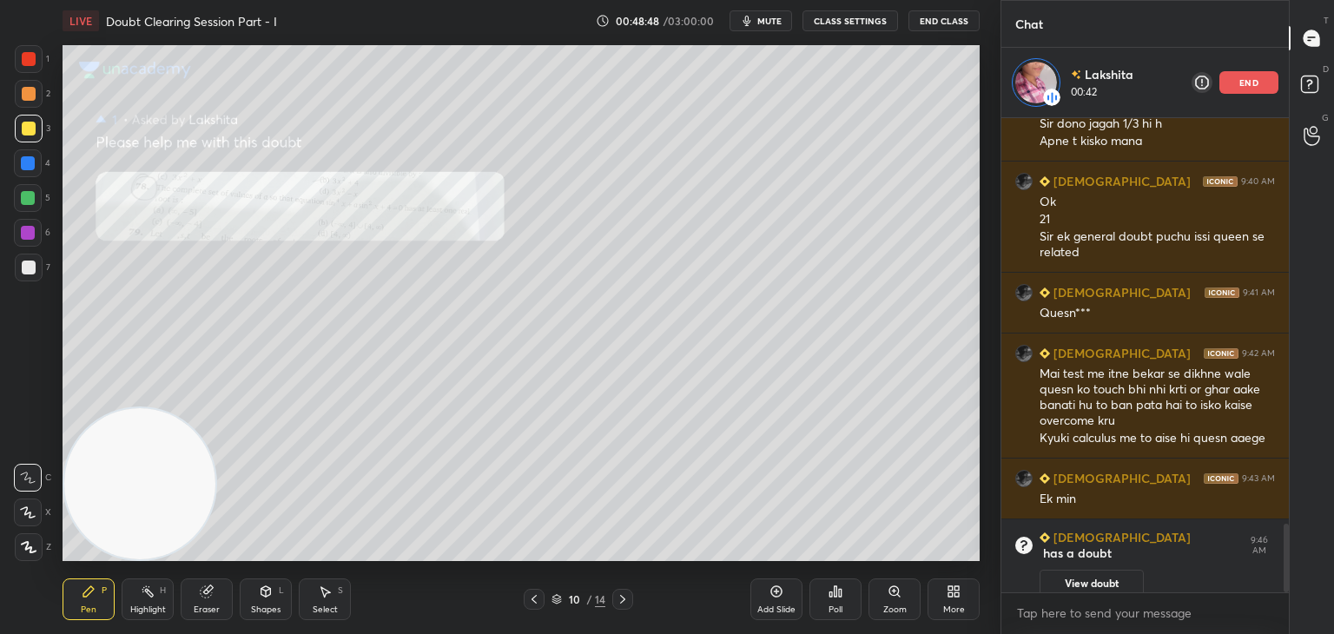
click at [215, 584] on div "Eraser" at bounding box center [207, 599] width 52 height 42
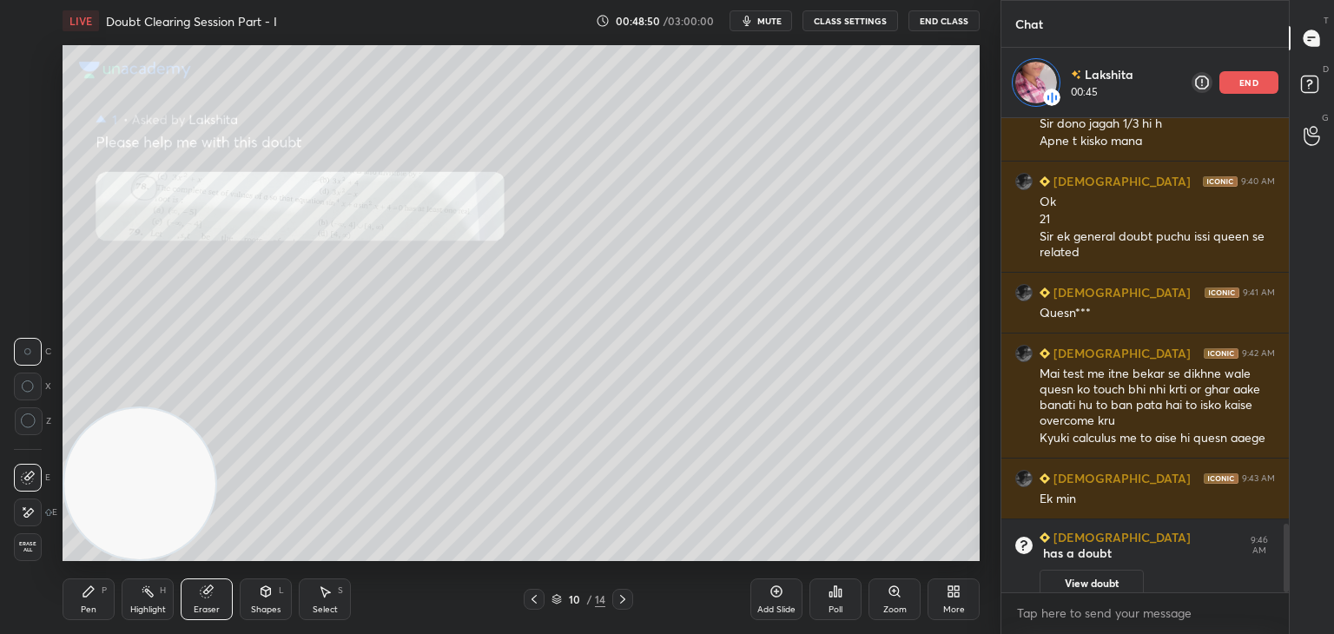
click at [31, 515] on icon at bounding box center [28, 512] width 14 height 15
click at [98, 599] on div "Pen P" at bounding box center [89, 599] width 52 height 42
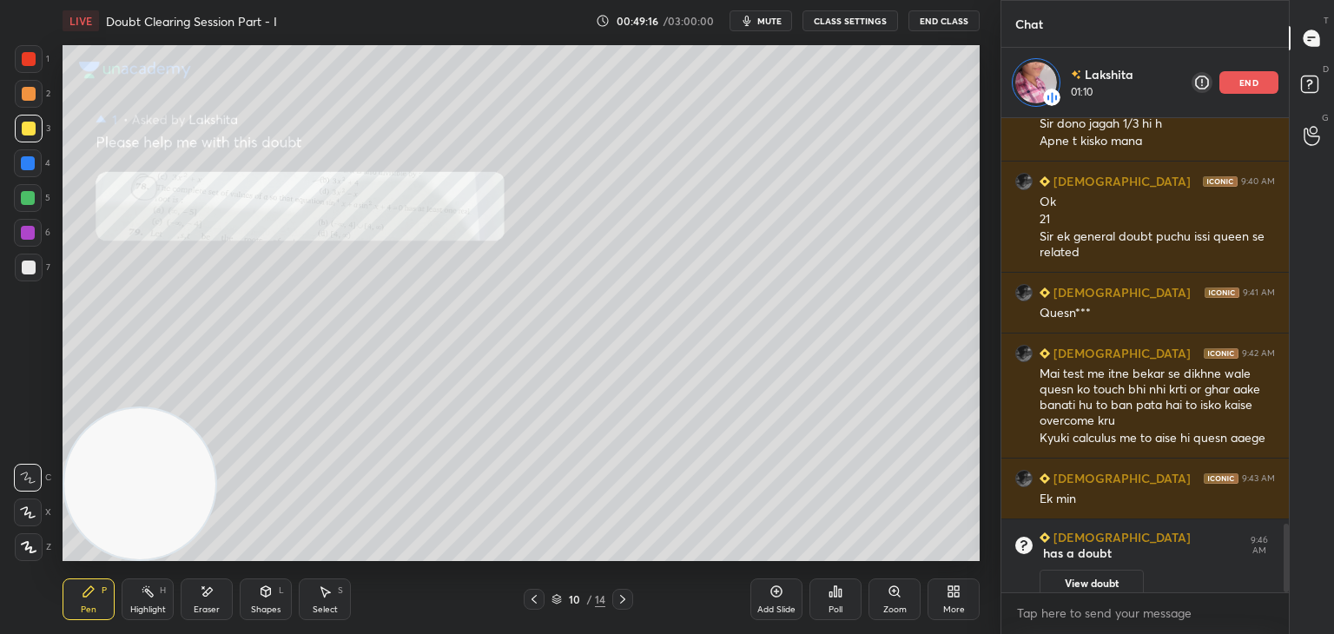
click at [528, 592] on icon at bounding box center [534, 599] width 14 height 14
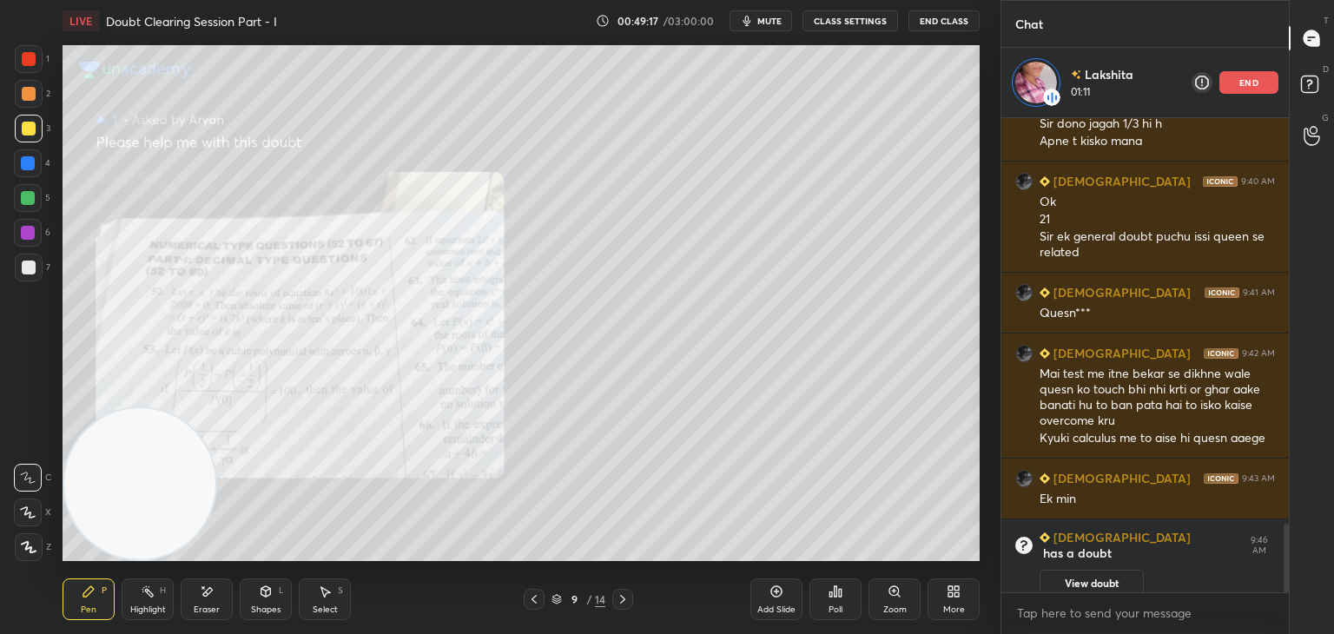
click at [528, 593] on div at bounding box center [534, 599] width 21 height 21
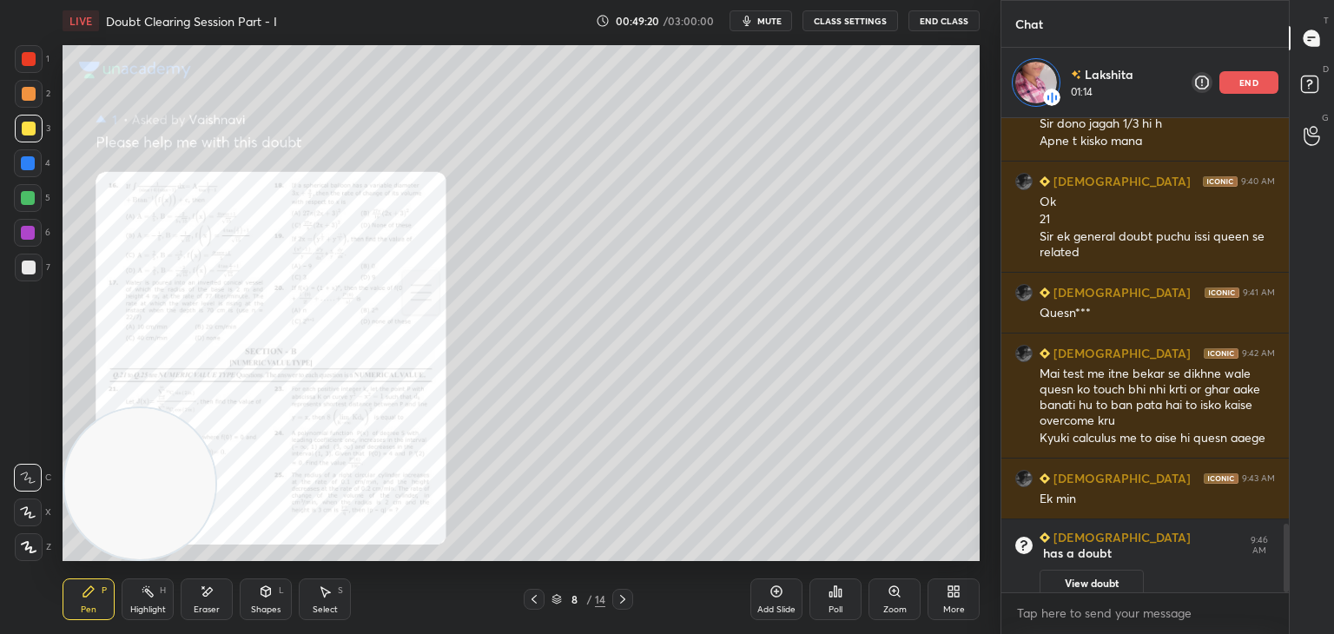
drag, startPoint x: 1079, startPoint y: 564, endPoint x: 1077, endPoint y: 548, distance: 16.7
click at [1077, 570] on button "View doubt" at bounding box center [1091, 584] width 104 height 28
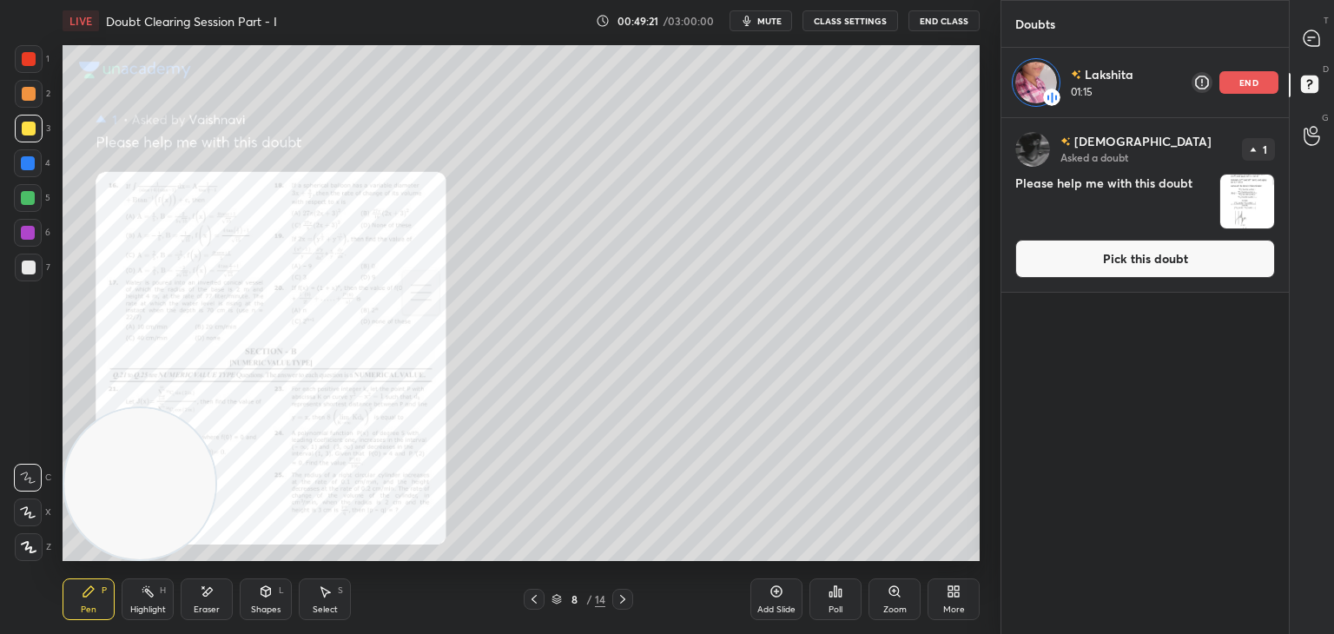
drag, startPoint x: 1100, startPoint y: 254, endPoint x: 1087, endPoint y: 261, distance: 14.8
click at [1099, 254] on button "Pick this doubt" at bounding box center [1145, 259] width 260 height 38
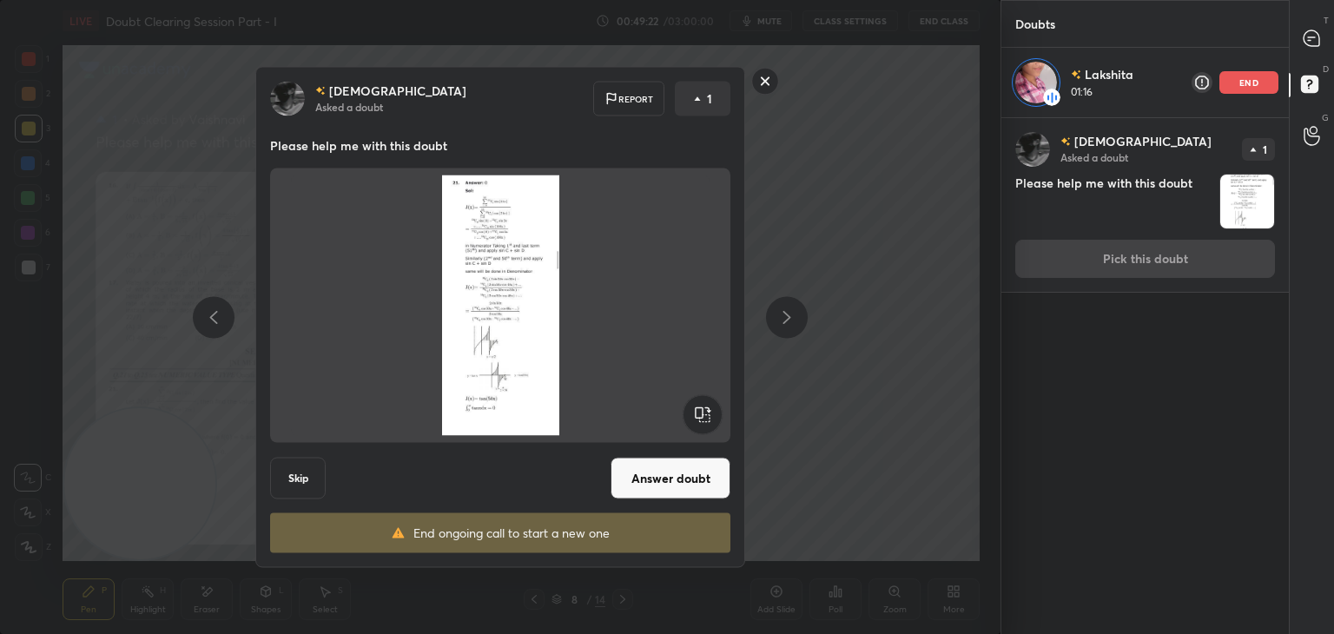
click at [645, 484] on button "Answer doubt" at bounding box center [670, 479] width 120 height 42
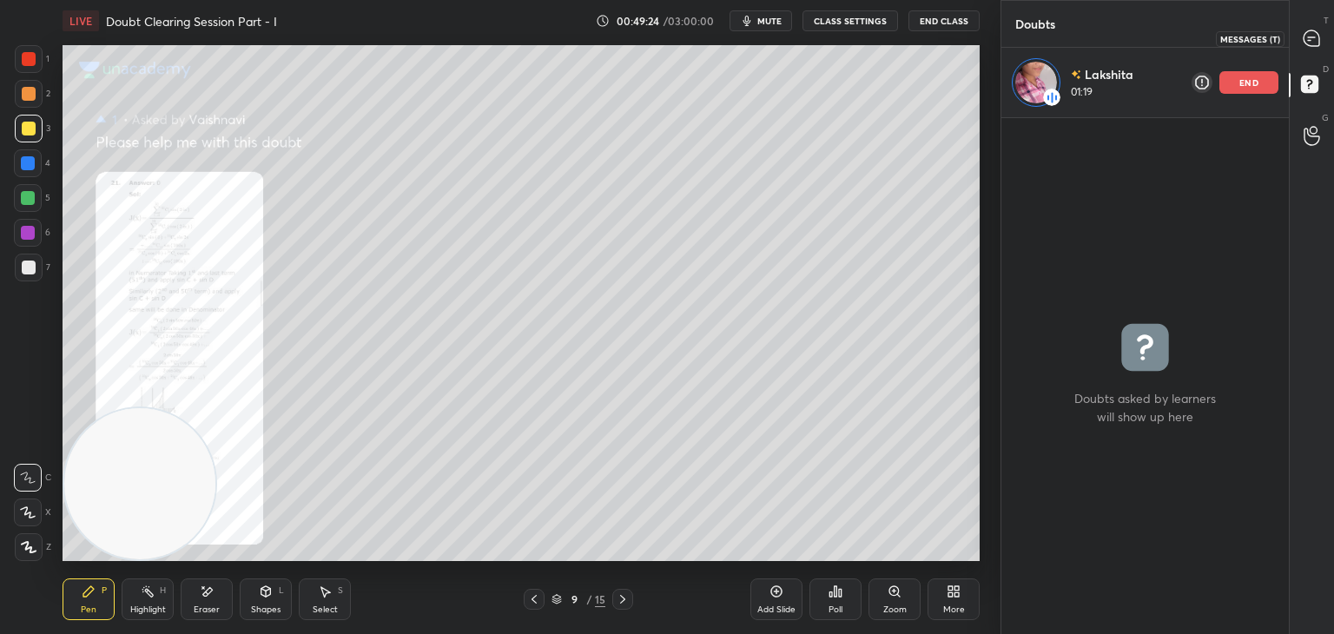
click at [1308, 48] on div at bounding box center [1312, 38] width 35 height 31
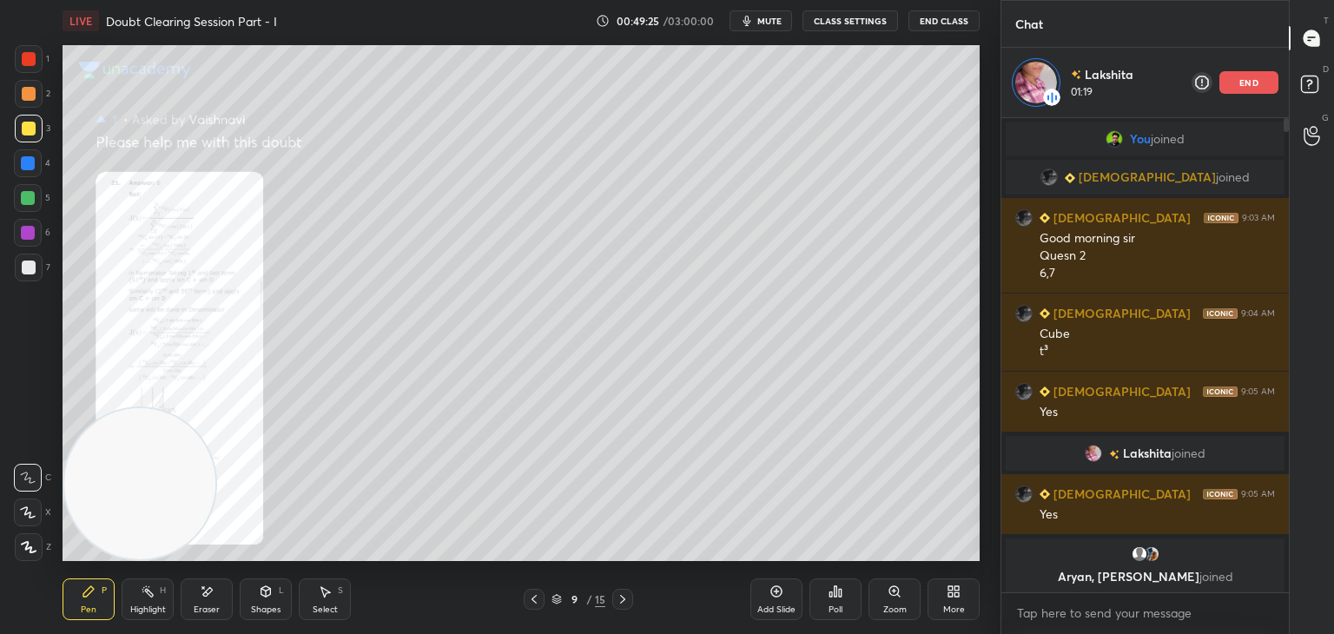
scroll to position [469, 282]
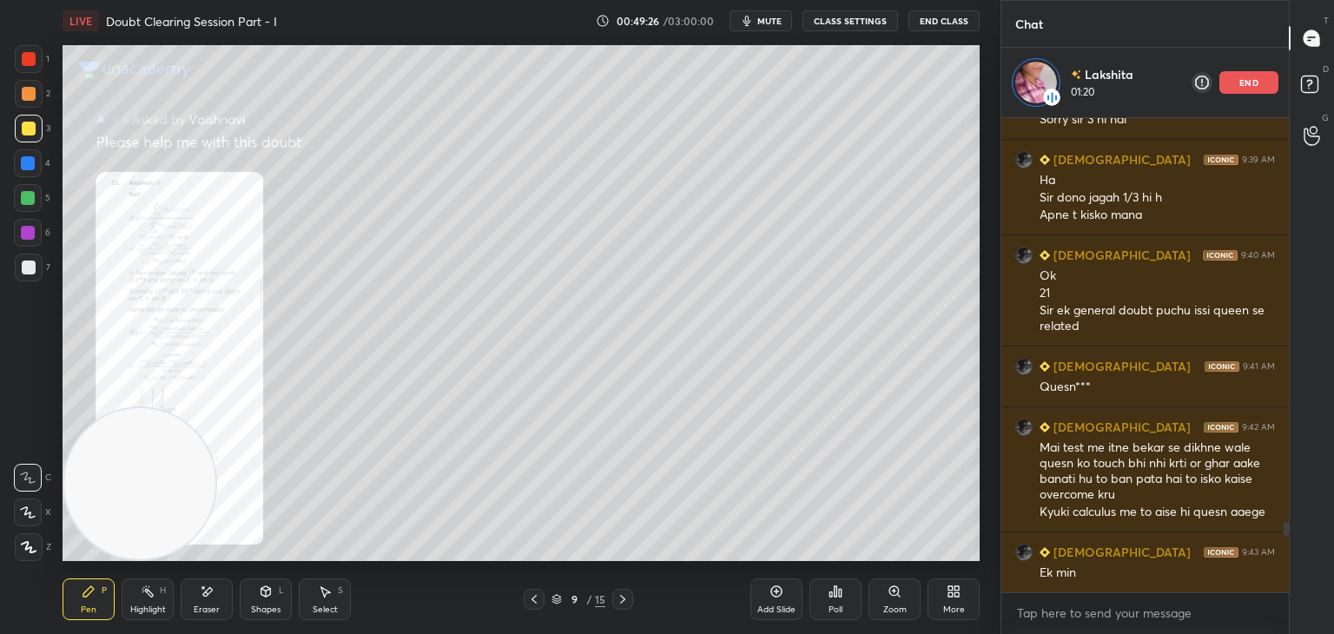
click at [888, 592] on icon at bounding box center [894, 591] width 14 height 14
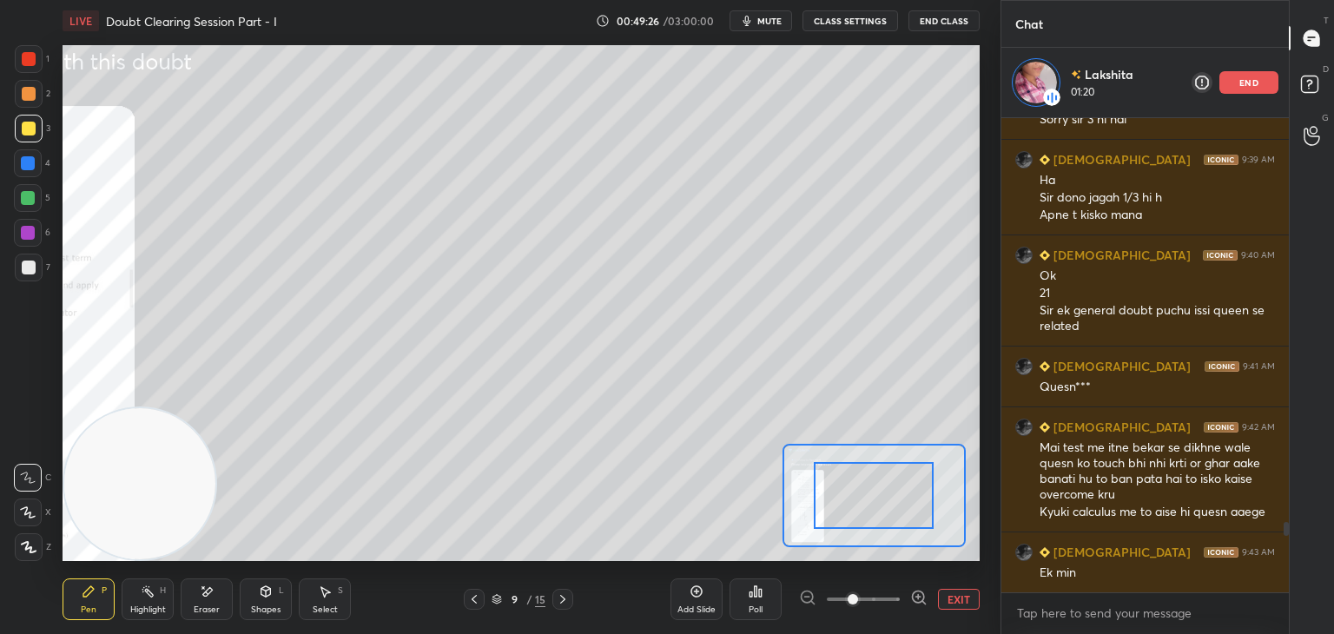
click at [889, 596] on span at bounding box center [863, 599] width 73 height 26
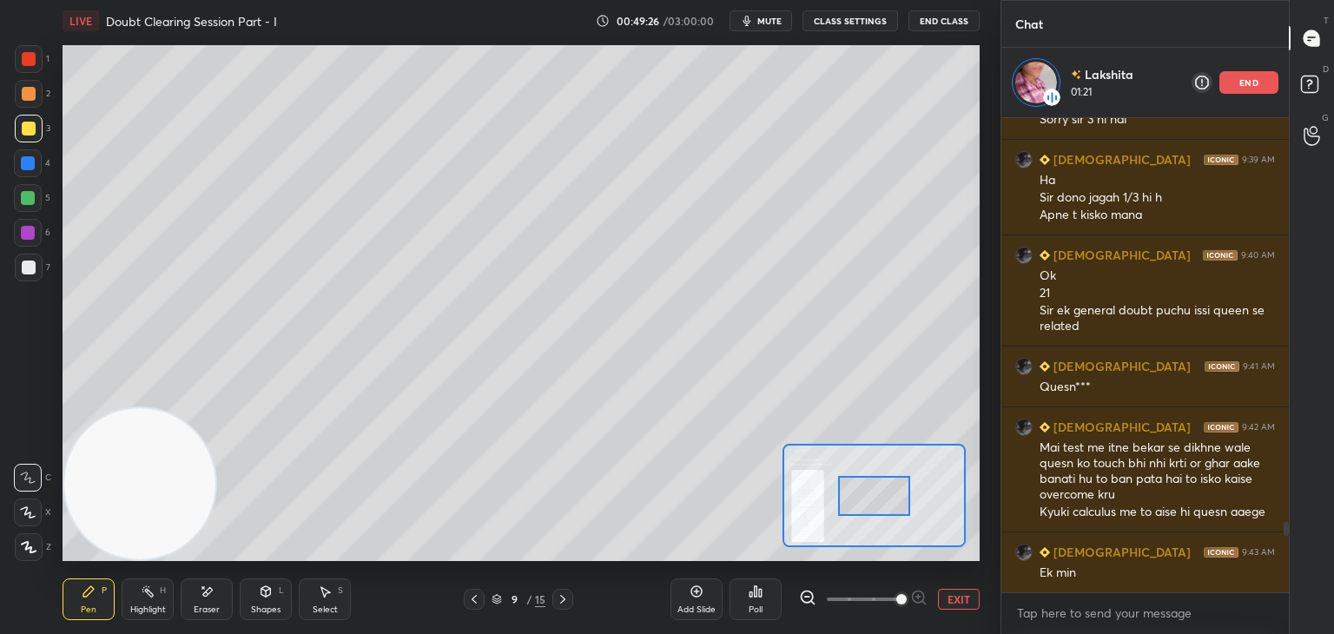
click at [896, 596] on span at bounding box center [901, 599] width 10 height 10
drag, startPoint x: 882, startPoint y: 497, endPoint x: 834, endPoint y: 485, distance: 49.1
click at [837, 490] on div at bounding box center [873, 496] width 72 height 40
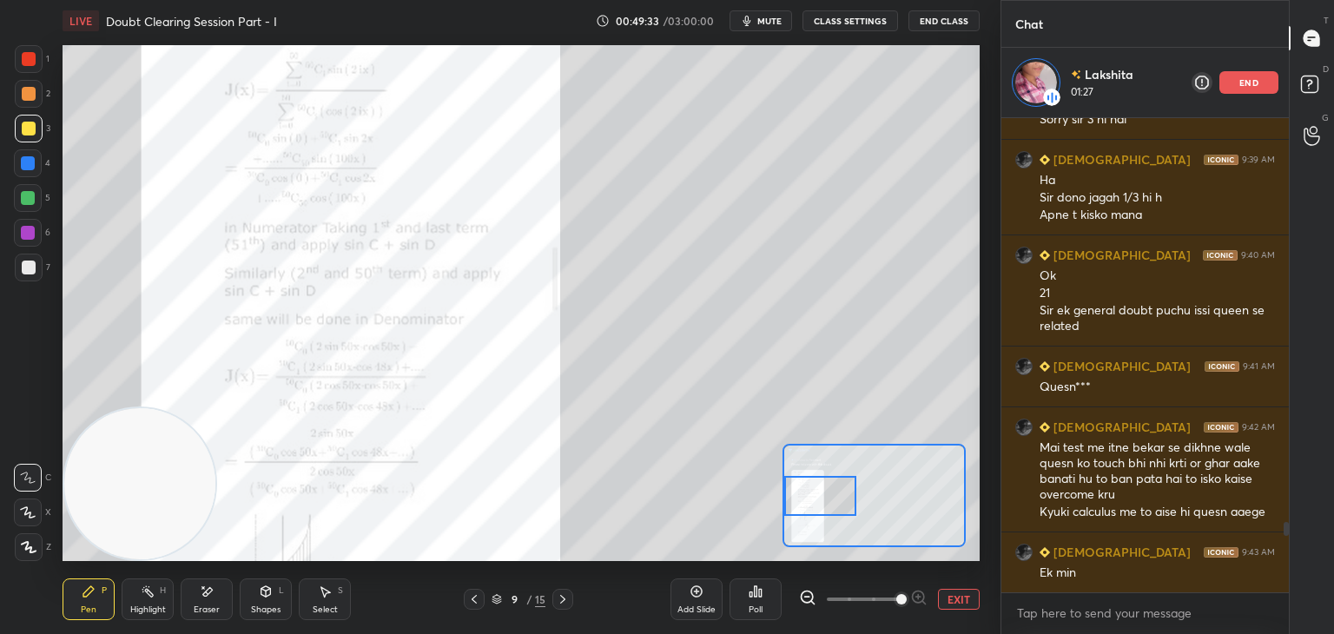
drag, startPoint x: 854, startPoint y: 464, endPoint x: 788, endPoint y: 496, distance: 74.2
click at [786, 497] on div at bounding box center [820, 496] width 72 height 40
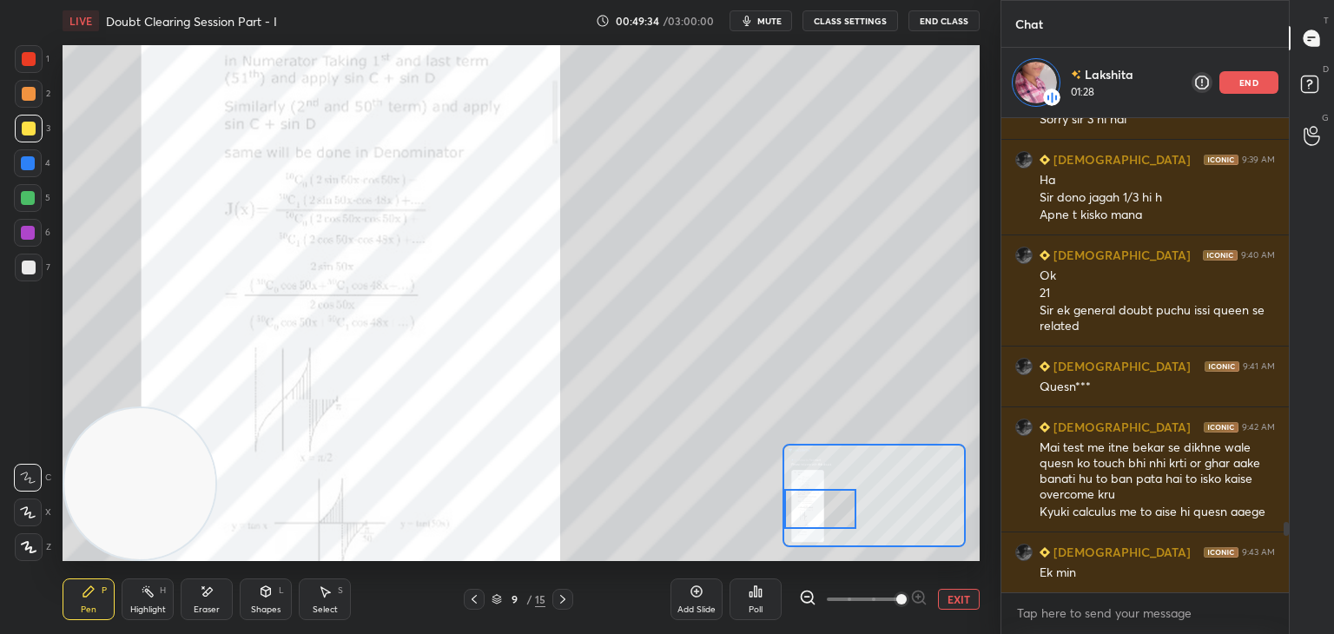
drag, startPoint x: 819, startPoint y: 491, endPoint x: 816, endPoint y: 504, distance: 14.1
click at [816, 504] on div at bounding box center [820, 509] width 72 height 40
drag, startPoint x: 834, startPoint y: 511, endPoint x: 809, endPoint y: 491, distance: 31.5
click at [831, 502] on div at bounding box center [820, 498] width 72 height 40
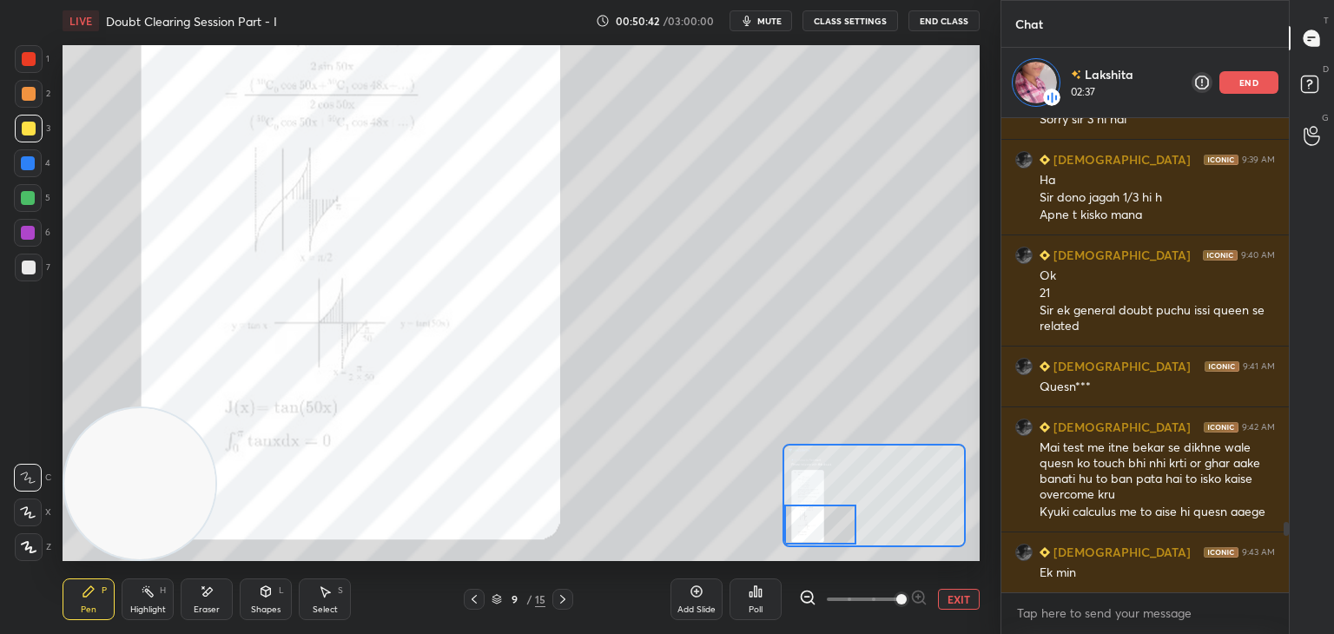
drag, startPoint x: 823, startPoint y: 487, endPoint x: 809, endPoint y: 511, distance: 28.0
click at [809, 511] on div at bounding box center [820, 524] width 72 height 40
click at [1251, 84] on p "end" at bounding box center [1248, 82] width 19 height 9
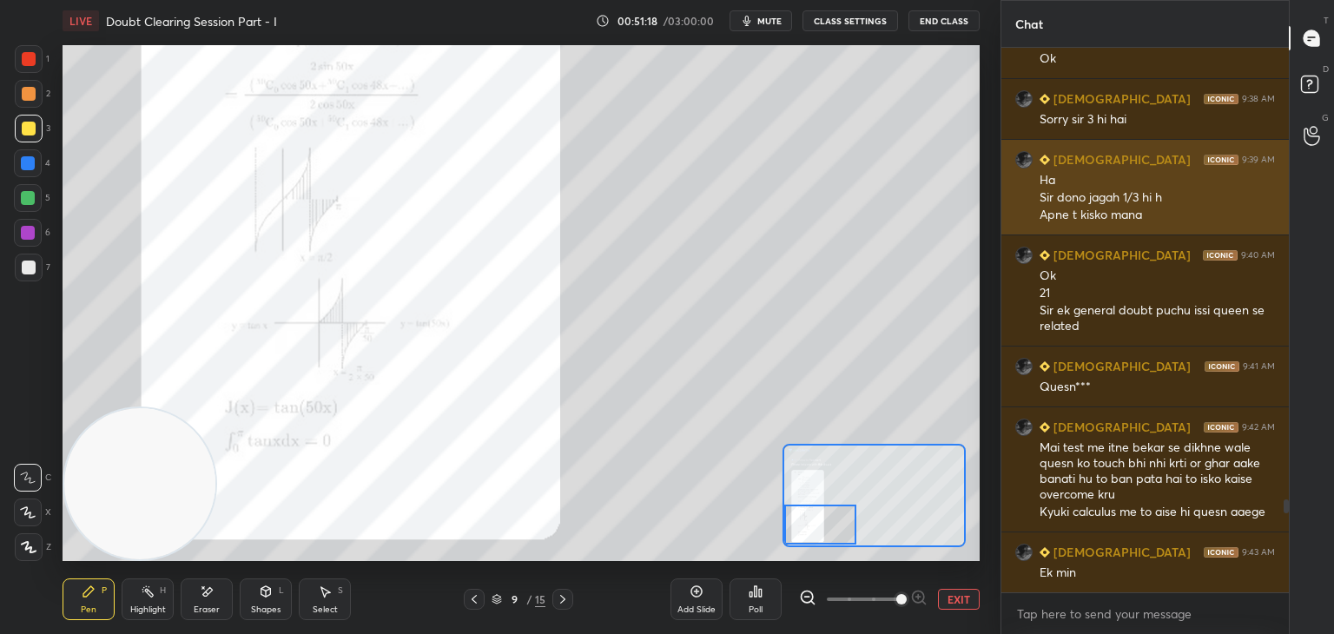
scroll to position [2662, 0]
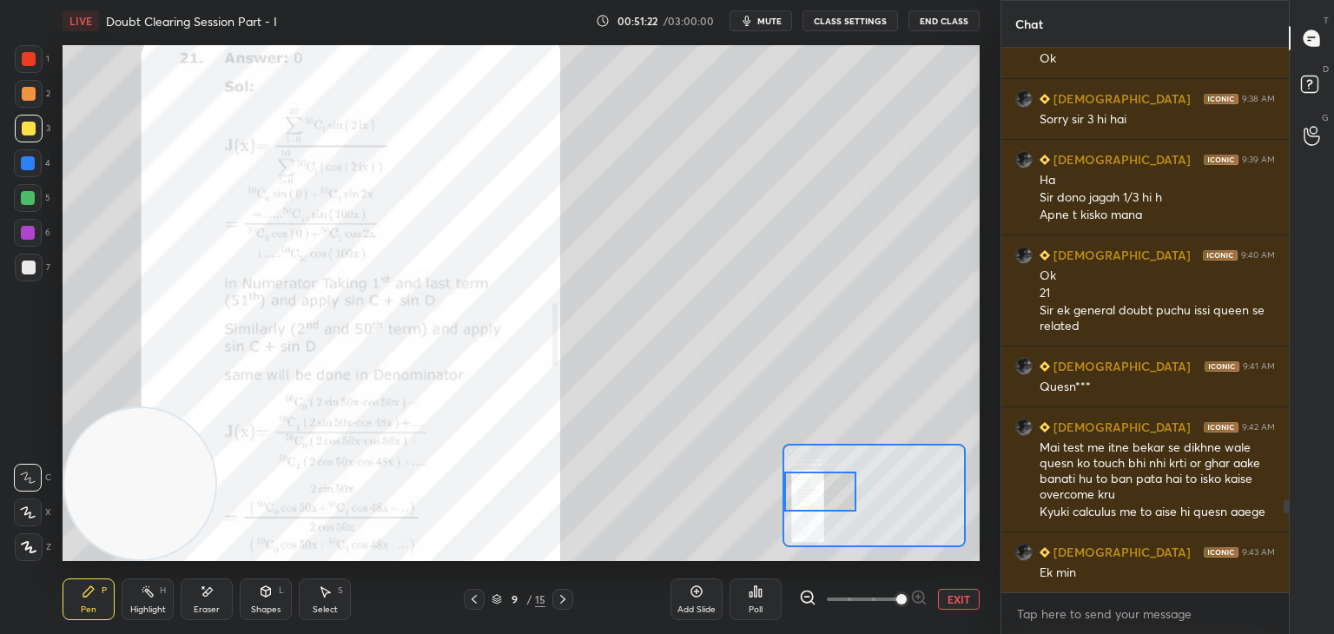
drag, startPoint x: 818, startPoint y: 525, endPoint x: 801, endPoint y: 470, distance: 58.0
click at [799, 491] on div at bounding box center [820, 491] width 72 height 40
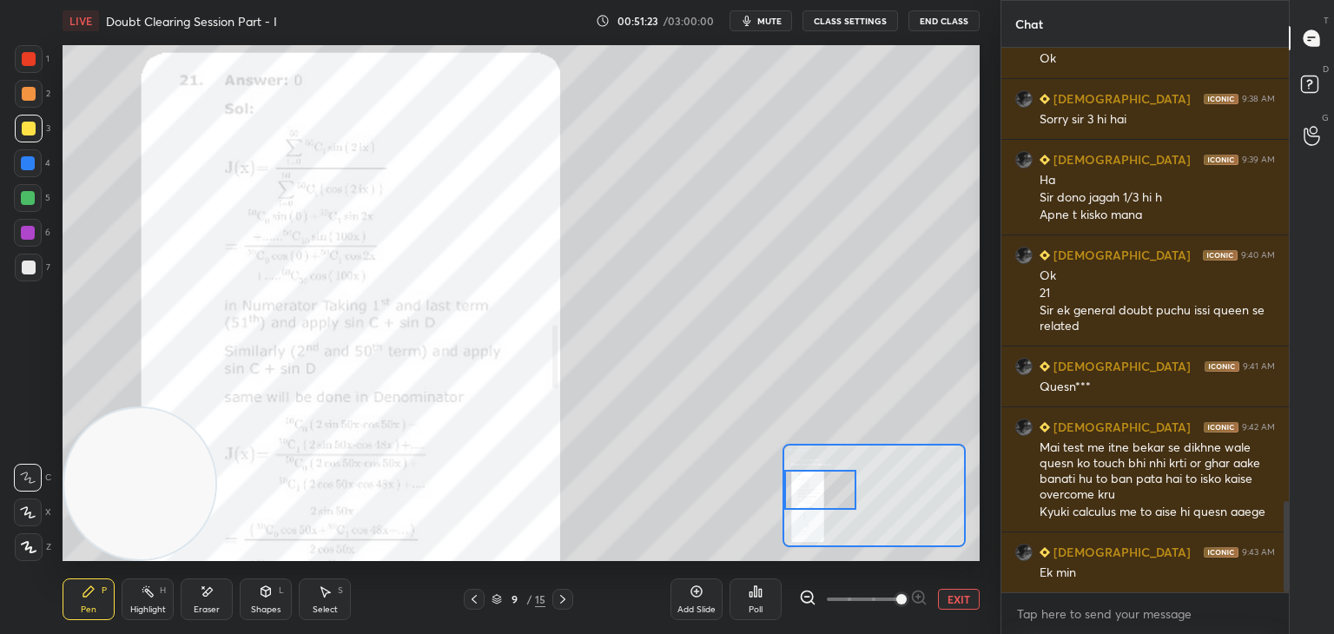
scroll to position [2723, 0]
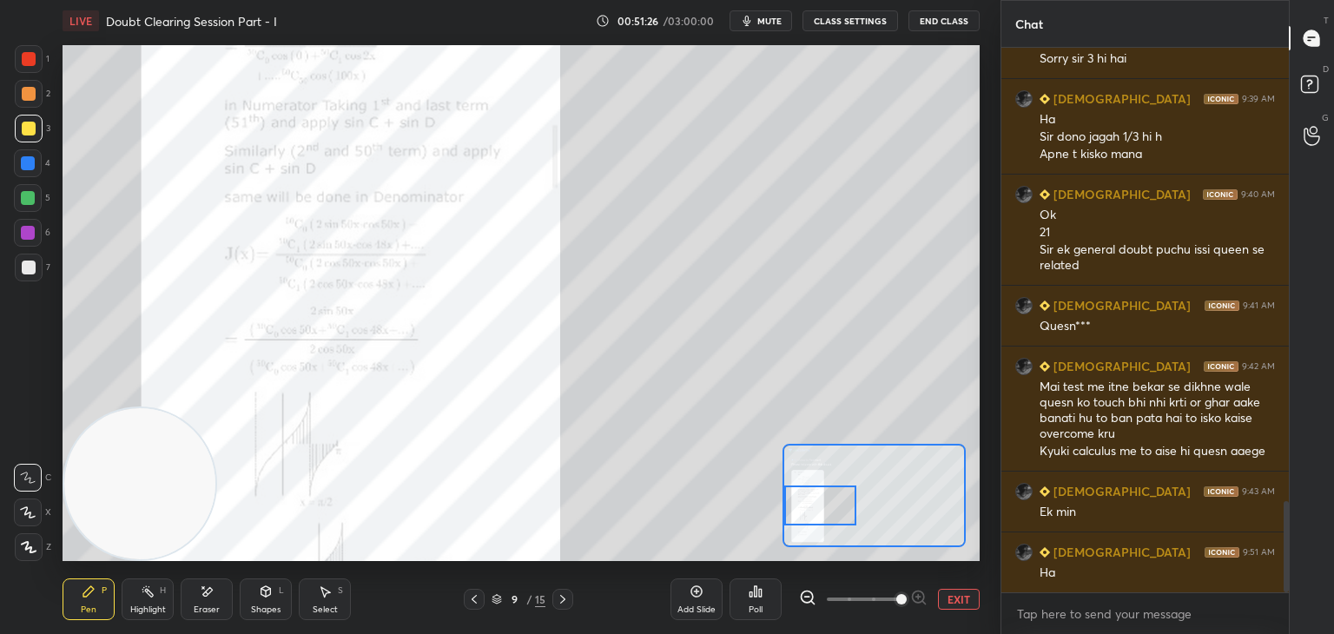
drag, startPoint x: 827, startPoint y: 489, endPoint x: 823, endPoint y: 504, distance: 15.2
click at [823, 504] on div at bounding box center [820, 505] width 72 height 40
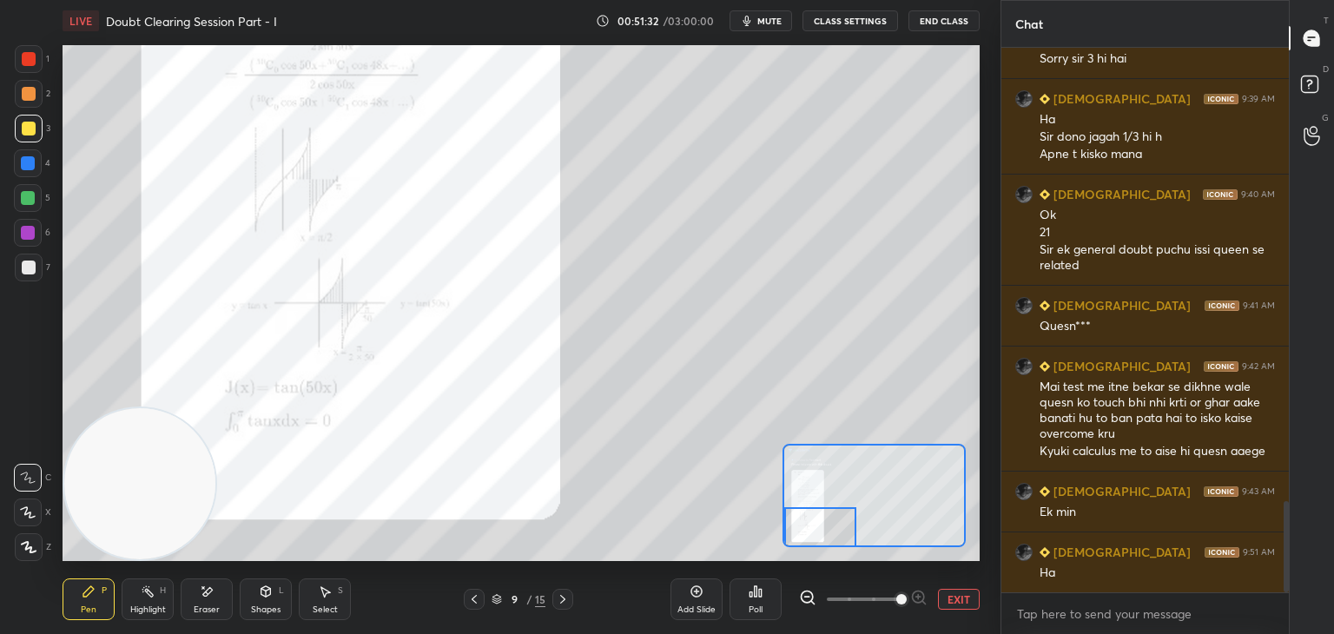
drag, startPoint x: 812, startPoint y: 504, endPoint x: 798, endPoint y: 524, distance: 23.6
click at [803, 525] on div at bounding box center [820, 527] width 72 height 40
click at [35, 58] on div at bounding box center [29, 59] width 28 height 28
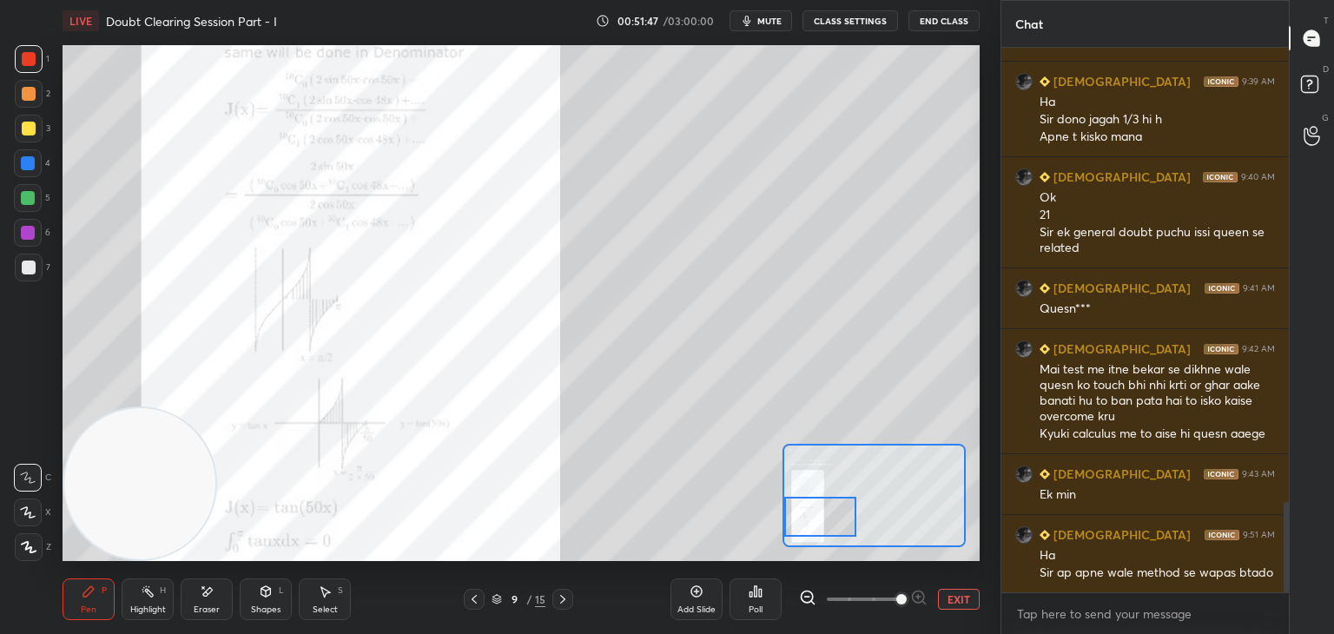
click at [809, 518] on div at bounding box center [820, 517] width 72 height 40
click at [471, 598] on icon at bounding box center [474, 599] width 14 height 14
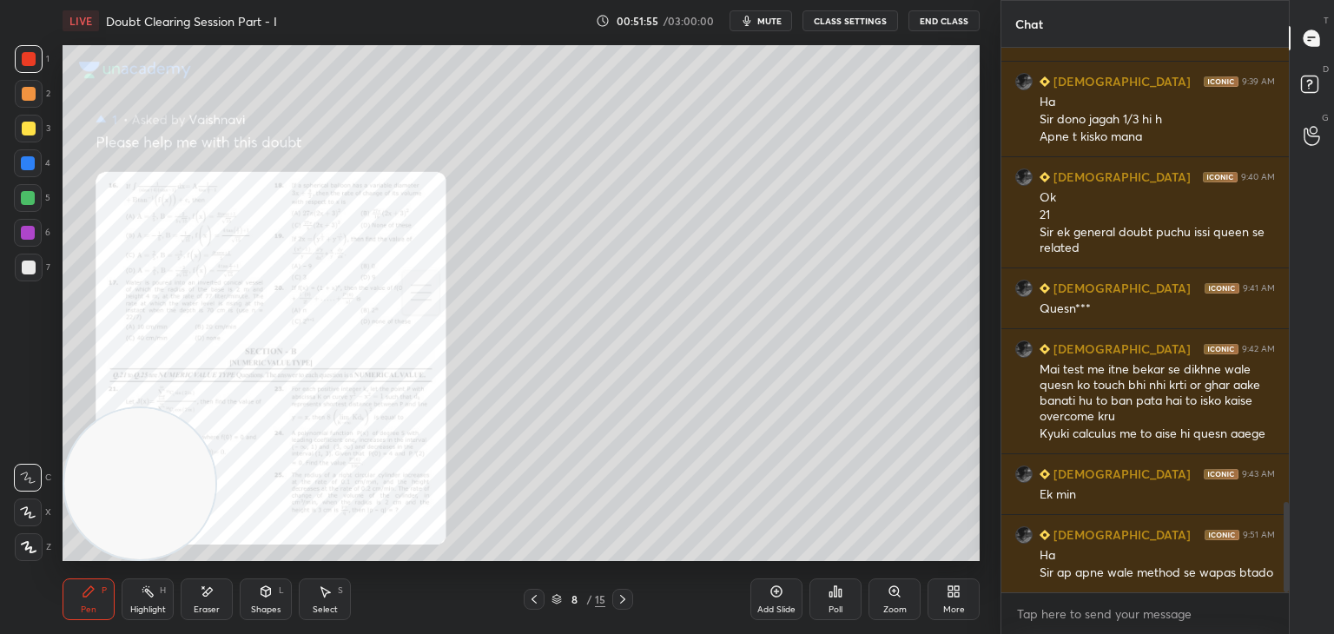
drag, startPoint x: 212, startPoint y: 602, endPoint x: 200, endPoint y: 597, distance: 12.9
click at [208, 602] on div "Eraser" at bounding box center [207, 599] width 52 height 42
click at [18, 544] on span "Erase all" at bounding box center [28, 547] width 26 height 12
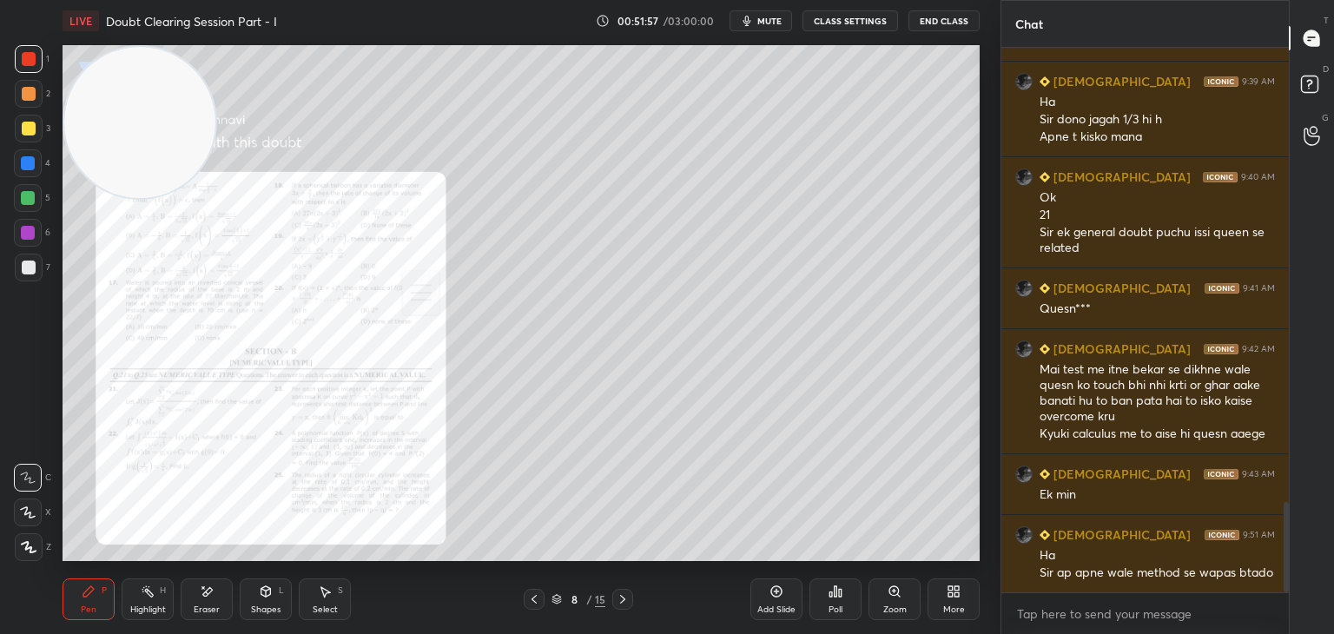
drag, startPoint x: 105, startPoint y: 449, endPoint x: 21, endPoint y: 80, distance: 378.5
click at [20, 81] on div "1 2 3 4 5 6 7 C X Z E E Erase all H H LIVE Doubt Clearing Session Part - I 00:5…" at bounding box center [493, 317] width 986 height 634
click at [889, 595] on icon at bounding box center [894, 591] width 14 height 14
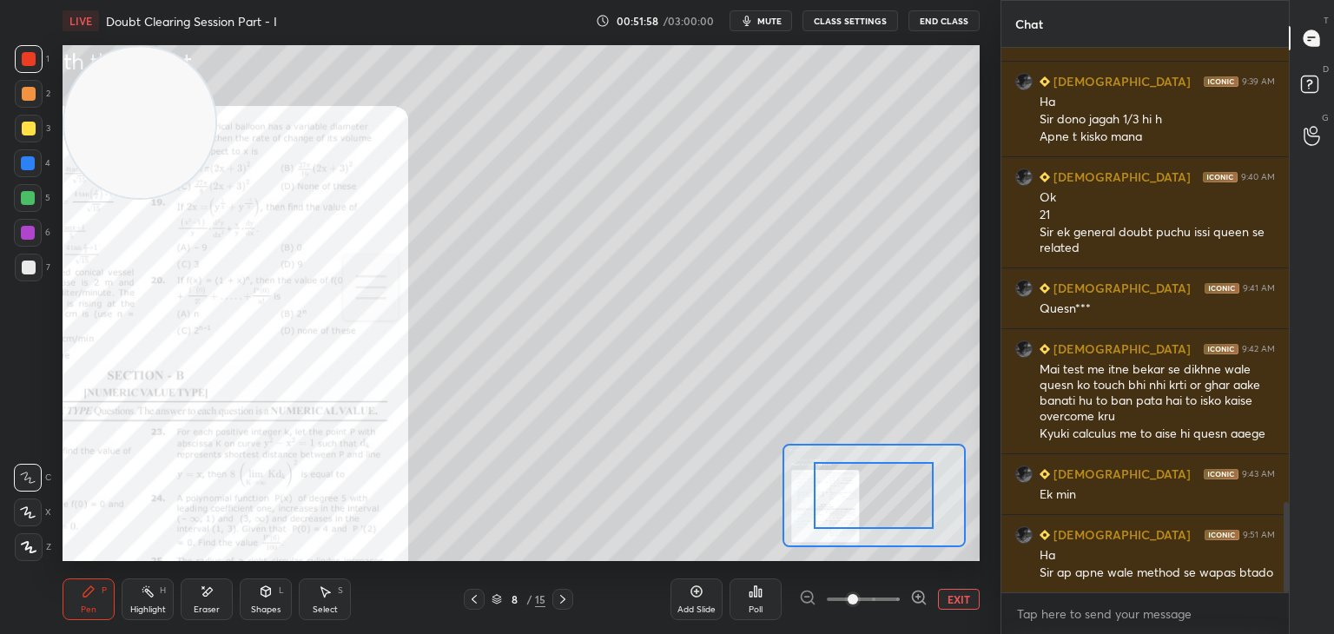
click at [896, 592] on span at bounding box center [863, 599] width 73 height 26
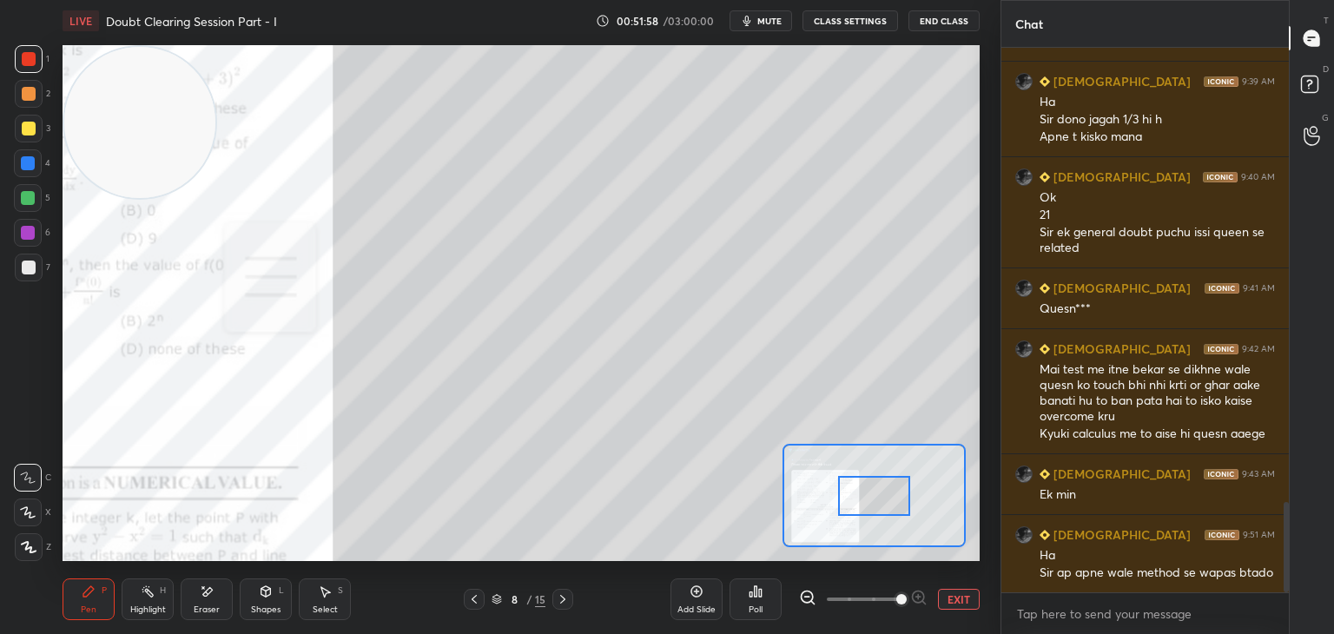
click at [900, 594] on span at bounding box center [901, 599] width 10 height 10
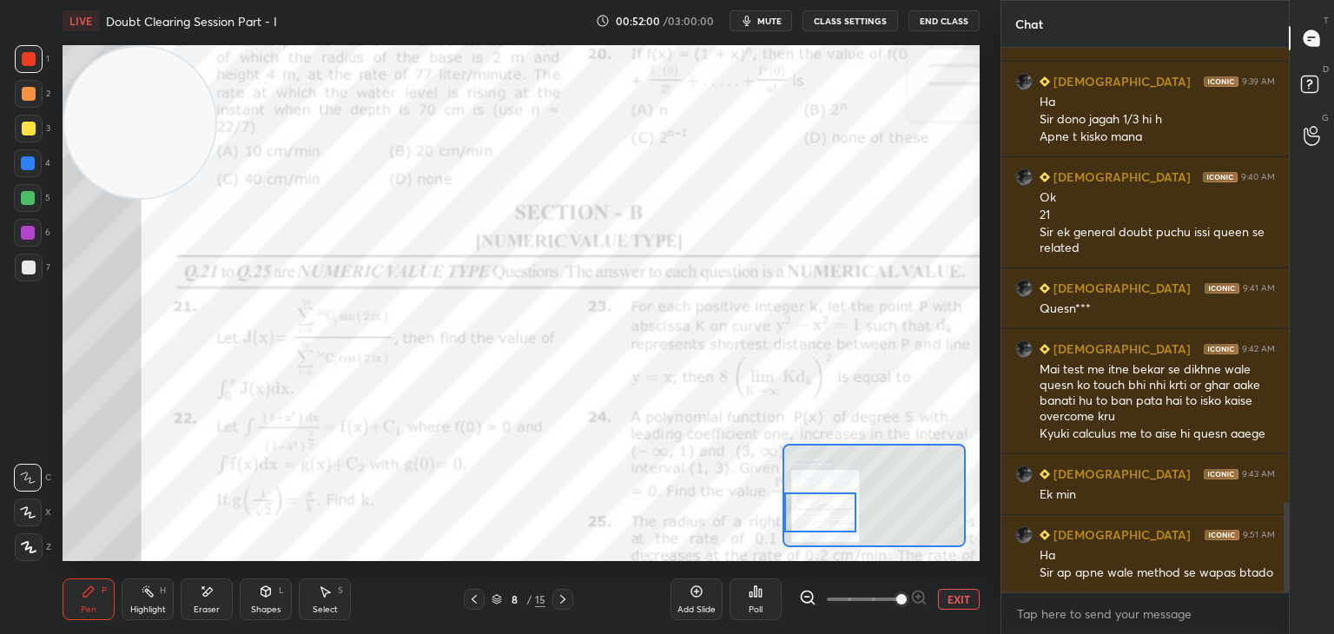
click at [771, 512] on div "Setting up your live class Poll for secs No correct answer Start poll" at bounding box center [521, 303] width 917 height 516
click at [945, 597] on button "EXIT" at bounding box center [959, 599] width 42 height 21
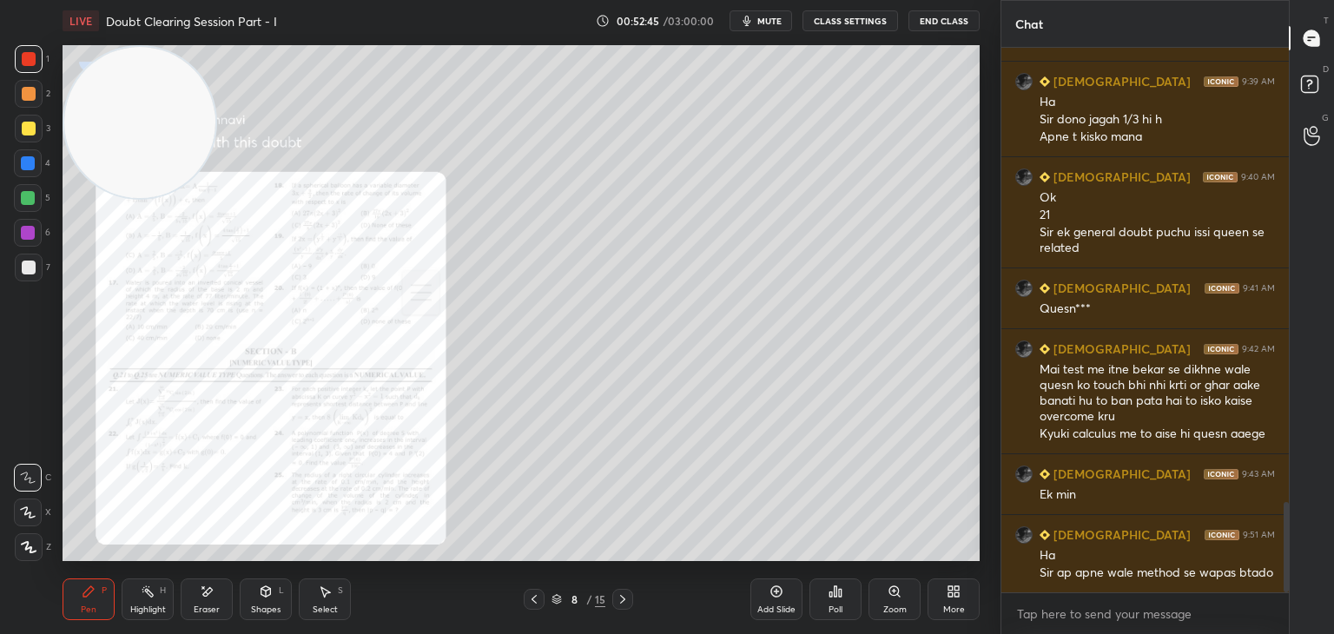
click at [619, 597] on icon at bounding box center [623, 599] width 14 height 14
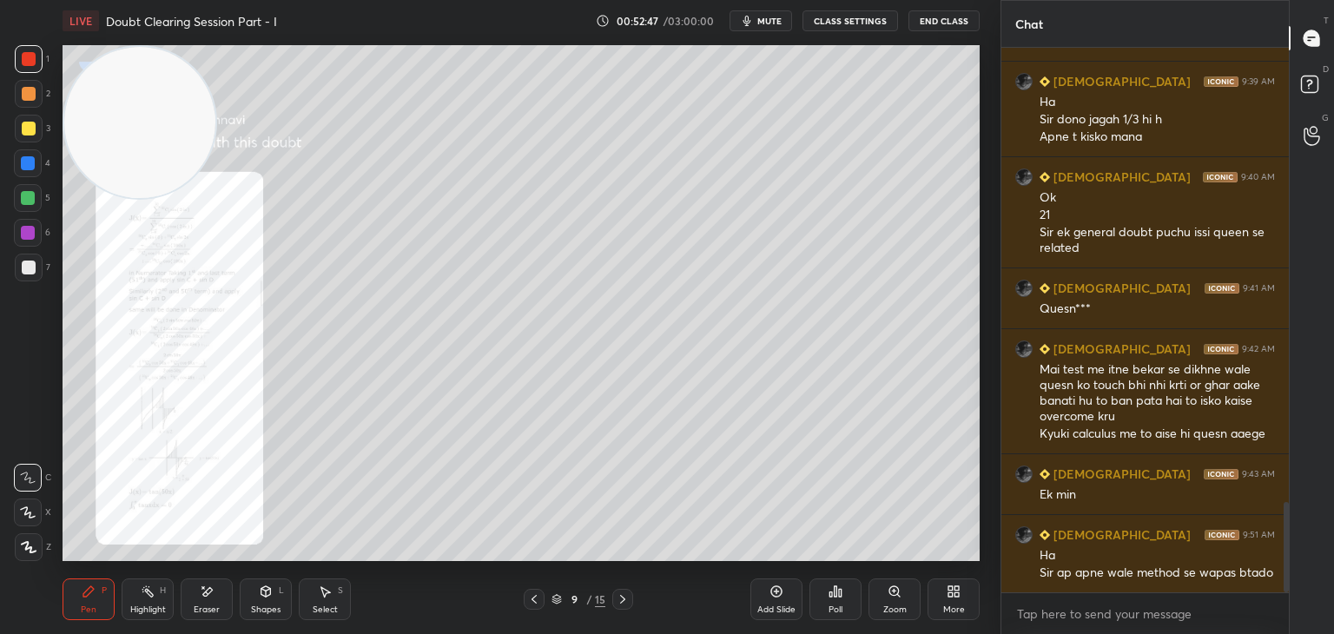
click at [880, 594] on div "Zoom" at bounding box center [894, 599] width 52 height 42
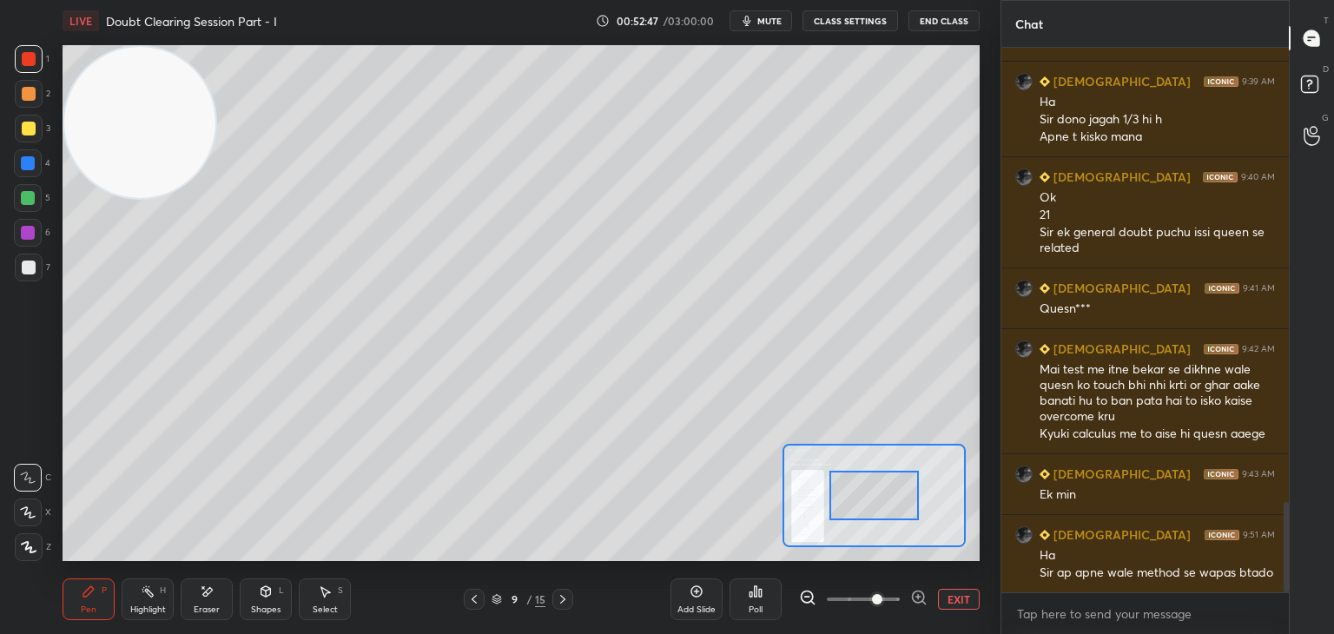
click at [882, 594] on span at bounding box center [877, 599] width 10 height 10
click at [882, 598] on span at bounding box center [877, 599] width 10 height 10
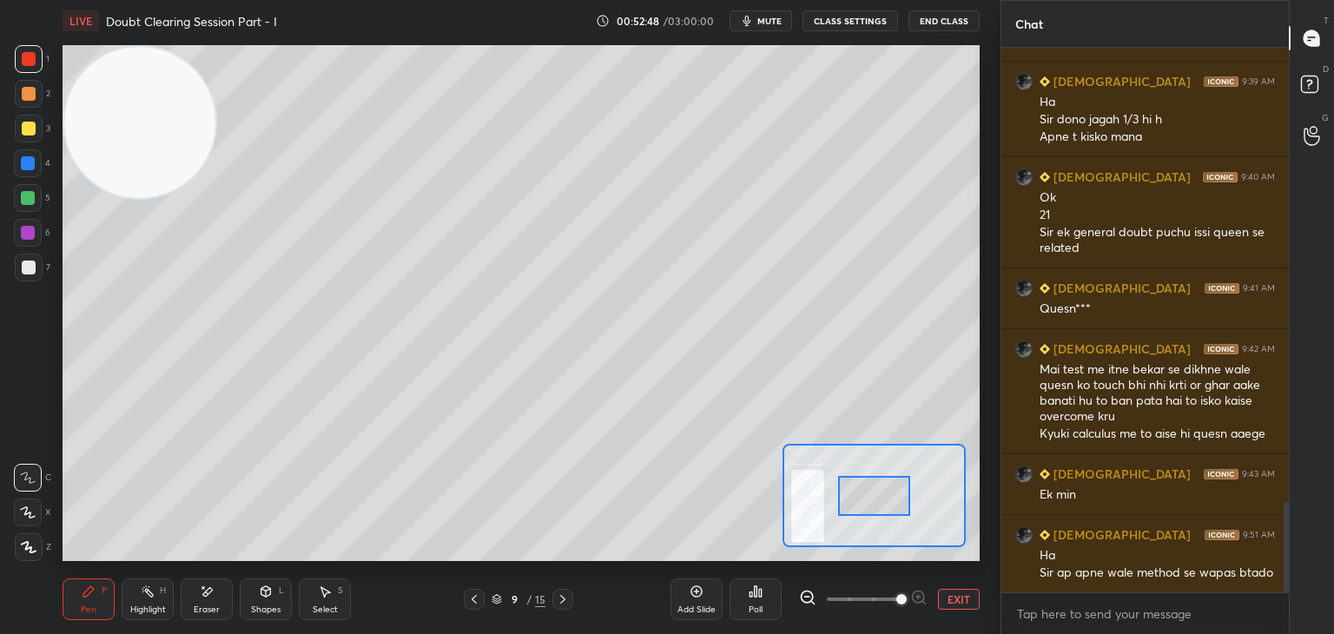
drag, startPoint x: 896, startPoint y: 595, endPoint x: 909, endPoint y: 596, distance: 13.1
click at [900, 597] on span at bounding box center [863, 599] width 73 height 26
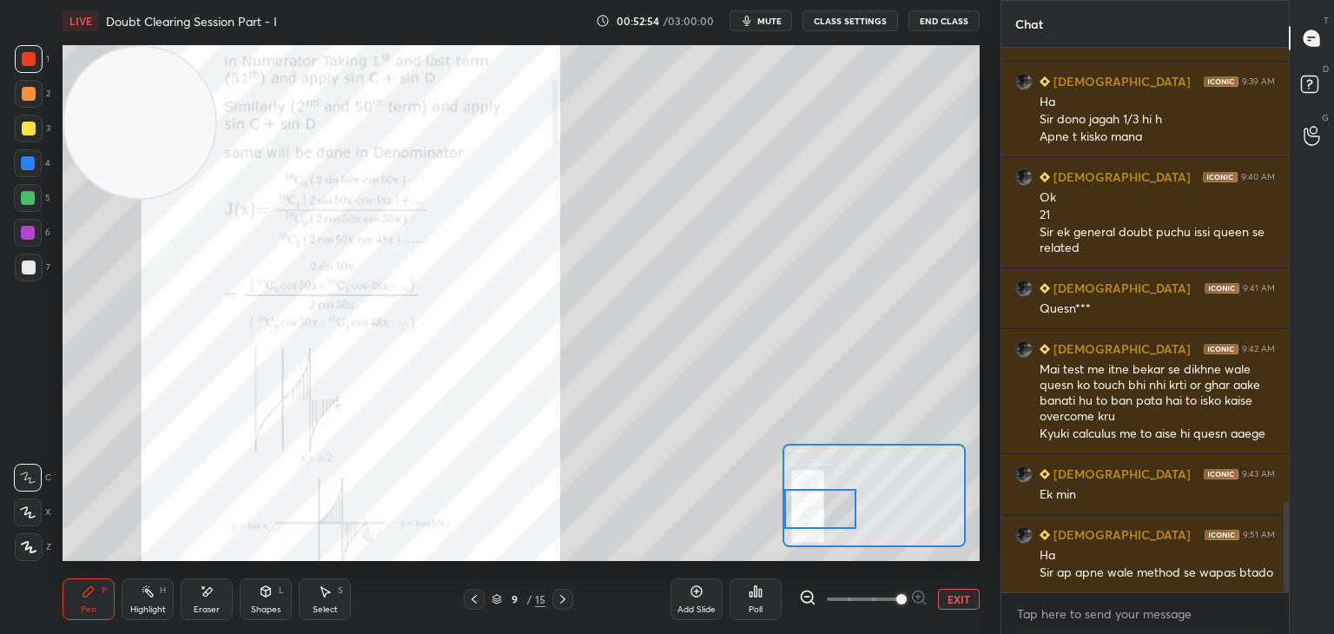
scroll to position [2817, 0]
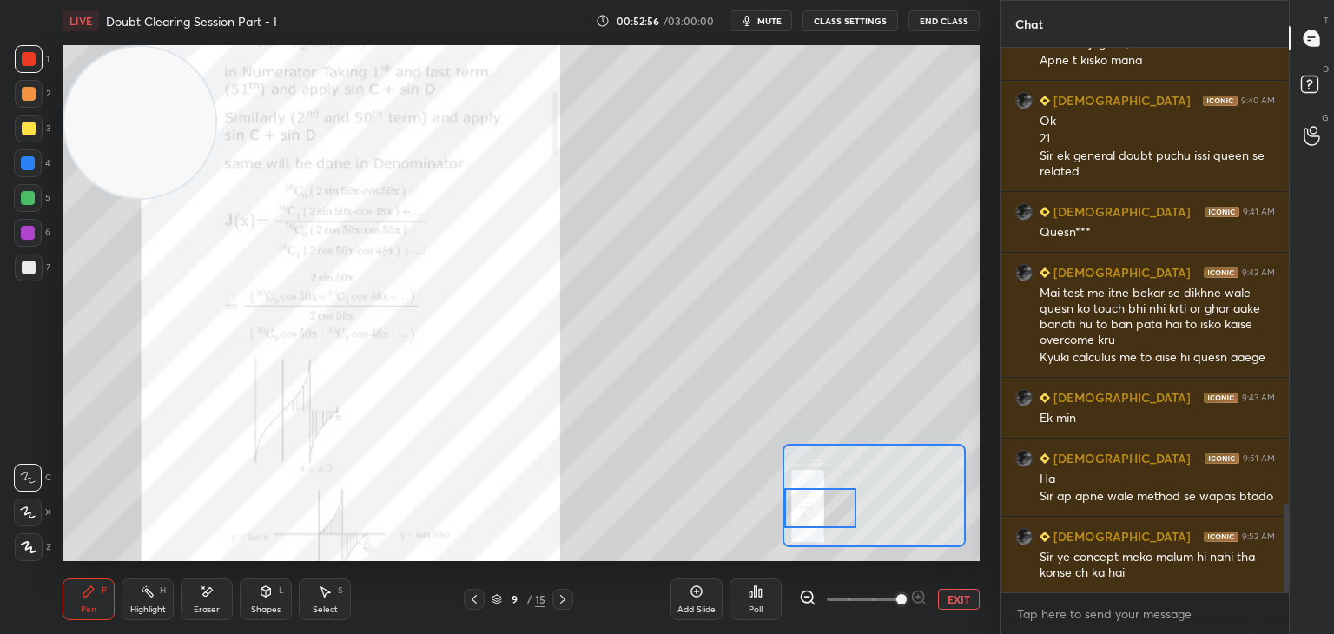
drag, startPoint x: 844, startPoint y: 507, endPoint x: 792, endPoint y: 495, distance: 53.5
click at [795, 502] on div at bounding box center [820, 508] width 72 height 40
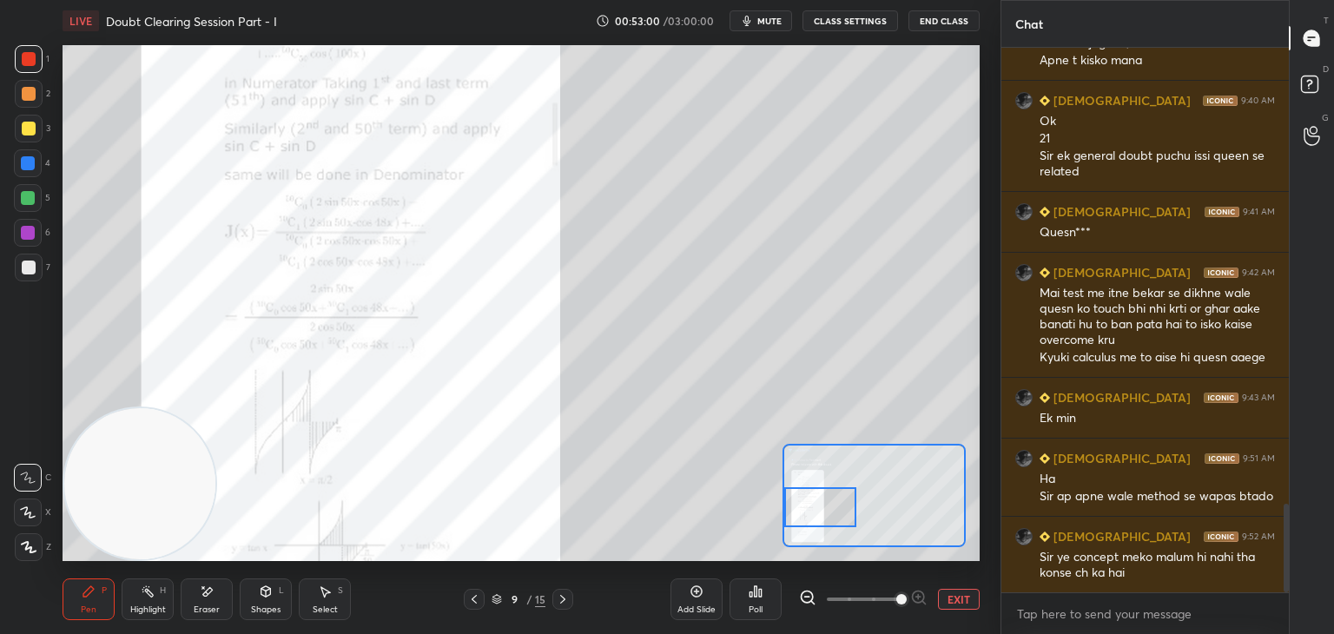
drag, startPoint x: 143, startPoint y: 142, endPoint x: 80, endPoint y: 658, distance: 520.5
click at [80, 0] on html "1 2 3 4 5 6 7 C X Z E E Erase all H H LIVE Doubt Clearing Session Part - I 00:5…" at bounding box center [667, 0] width 1334 height 0
drag, startPoint x: 830, startPoint y: 501, endPoint x: 807, endPoint y: 470, distance: 39.1
click at [811, 484] on div at bounding box center [820, 491] width 72 height 40
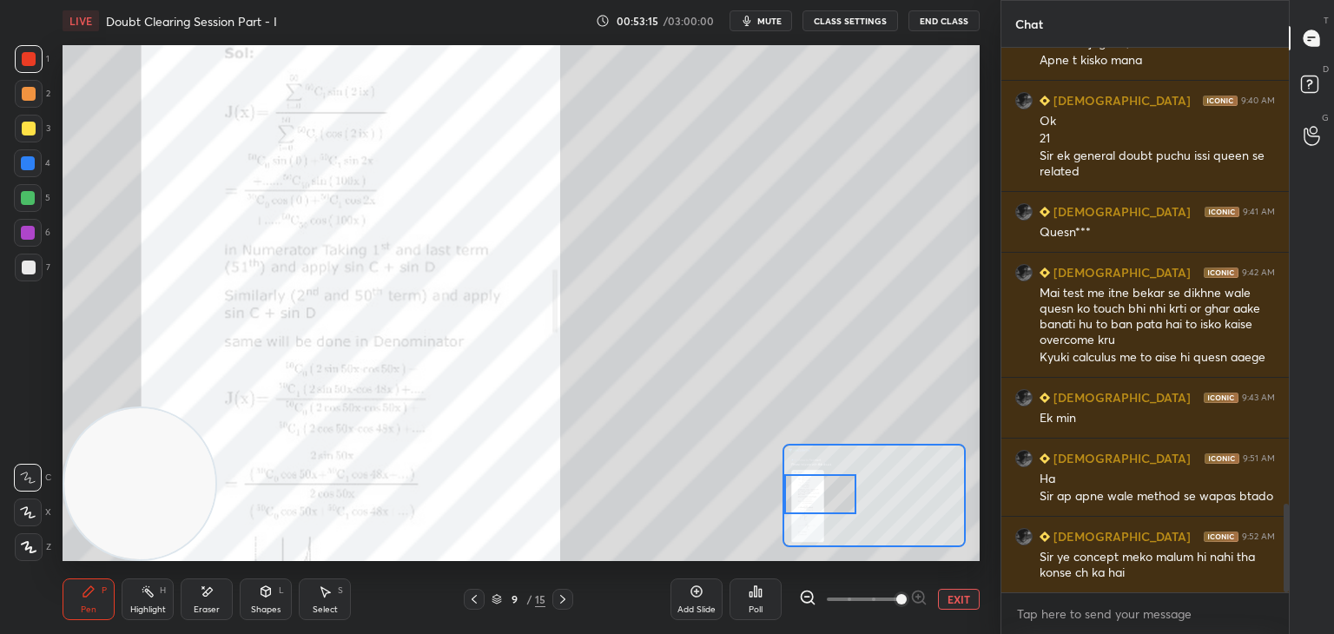
click at [816, 491] on div at bounding box center [820, 494] width 72 height 40
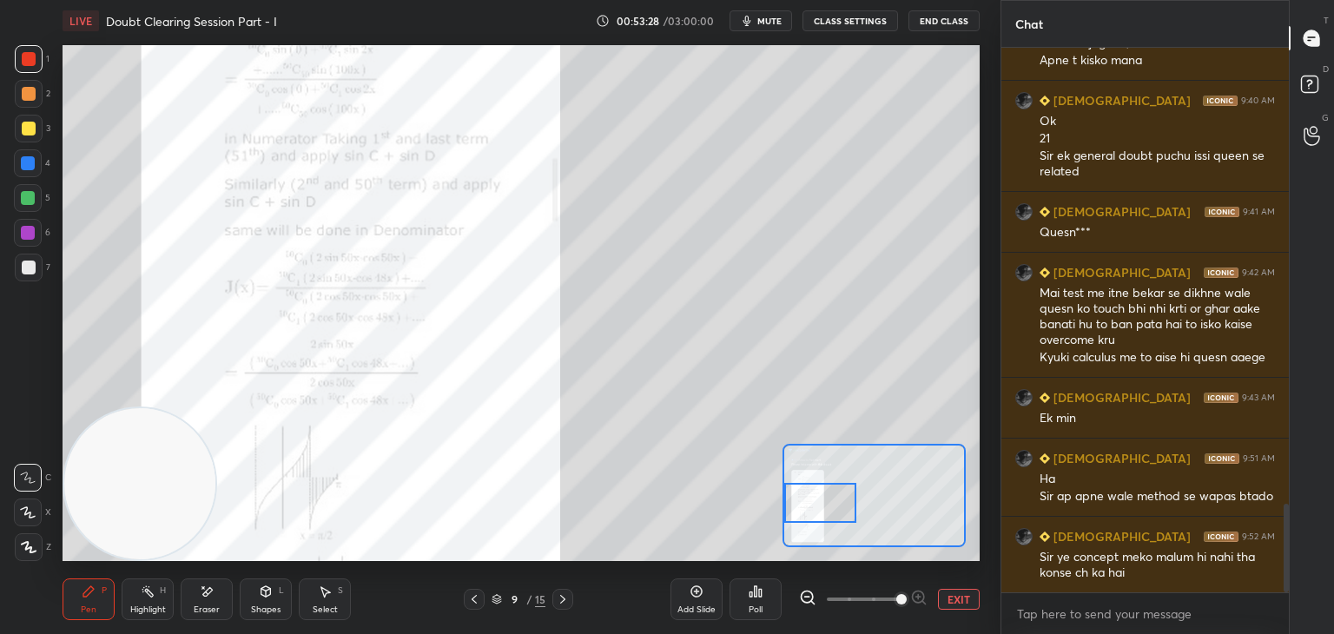
click at [820, 505] on div at bounding box center [820, 503] width 72 height 40
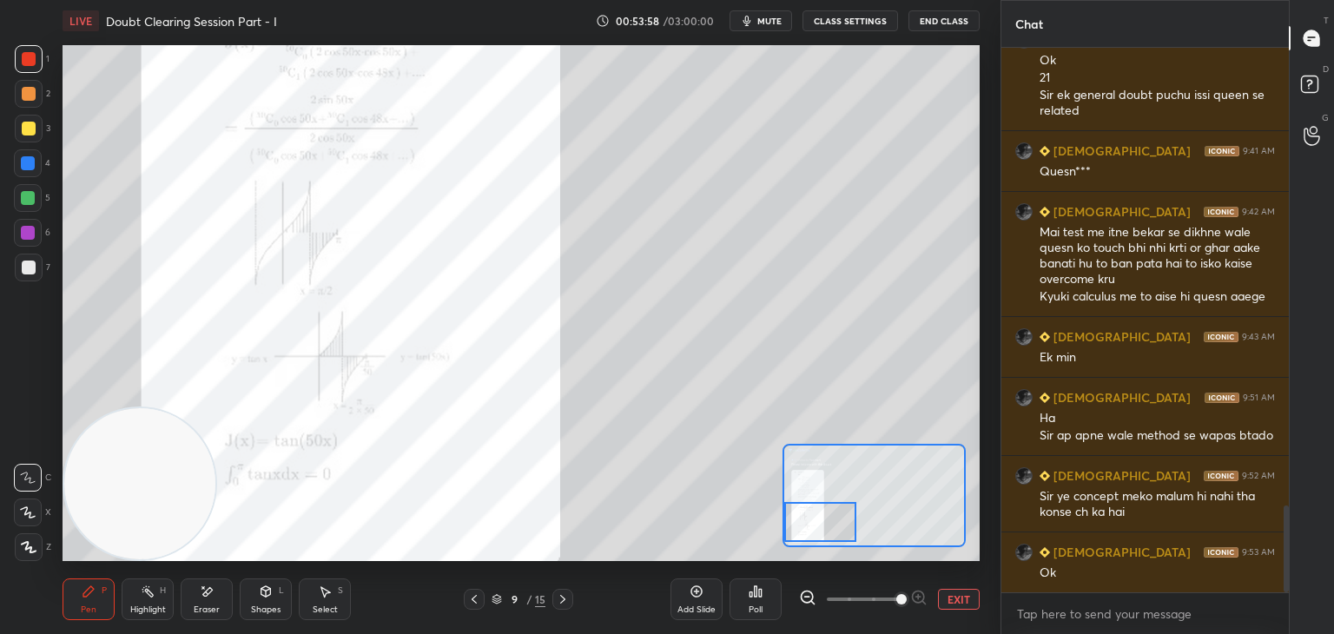
drag, startPoint x: 827, startPoint y: 501, endPoint x: 810, endPoint y: 515, distance: 21.6
click at [814, 518] on div at bounding box center [820, 522] width 72 height 40
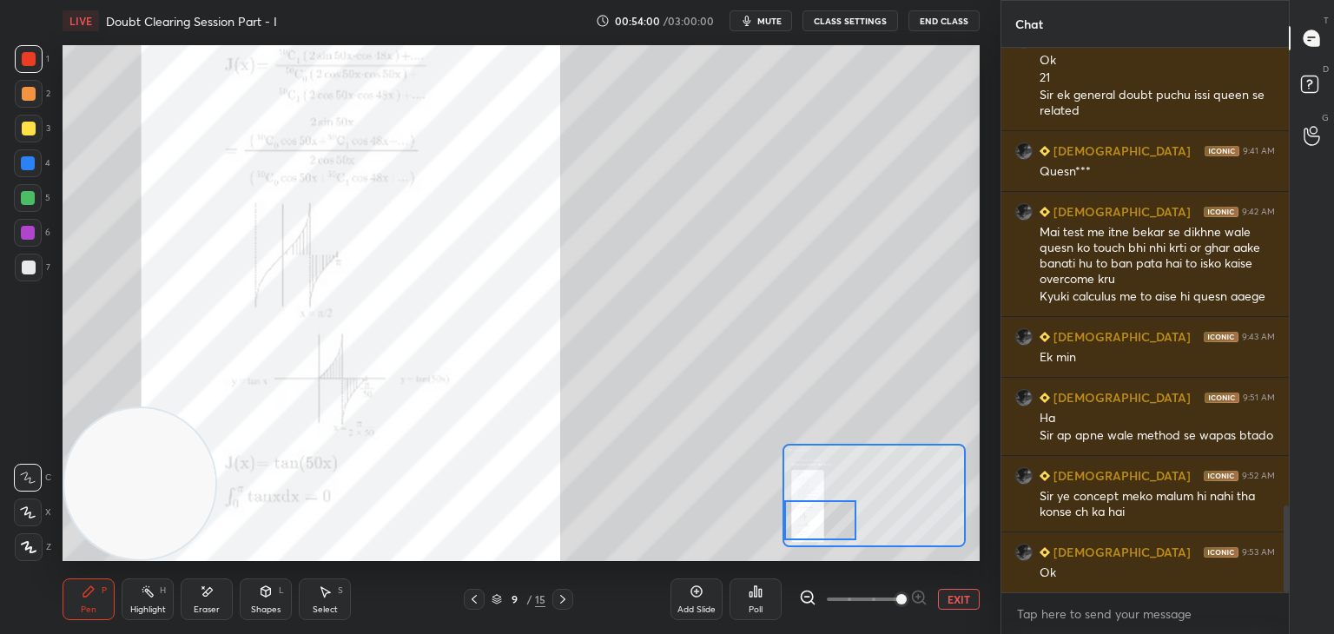
click at [980, 602] on div "LIVE Doubt Clearing Session Part - I 00:54:00 / 03:00:00 mute CLASS SETTINGS En…" at bounding box center [521, 317] width 931 height 634
click at [956, 591] on button "EXIT" at bounding box center [959, 599] width 42 height 21
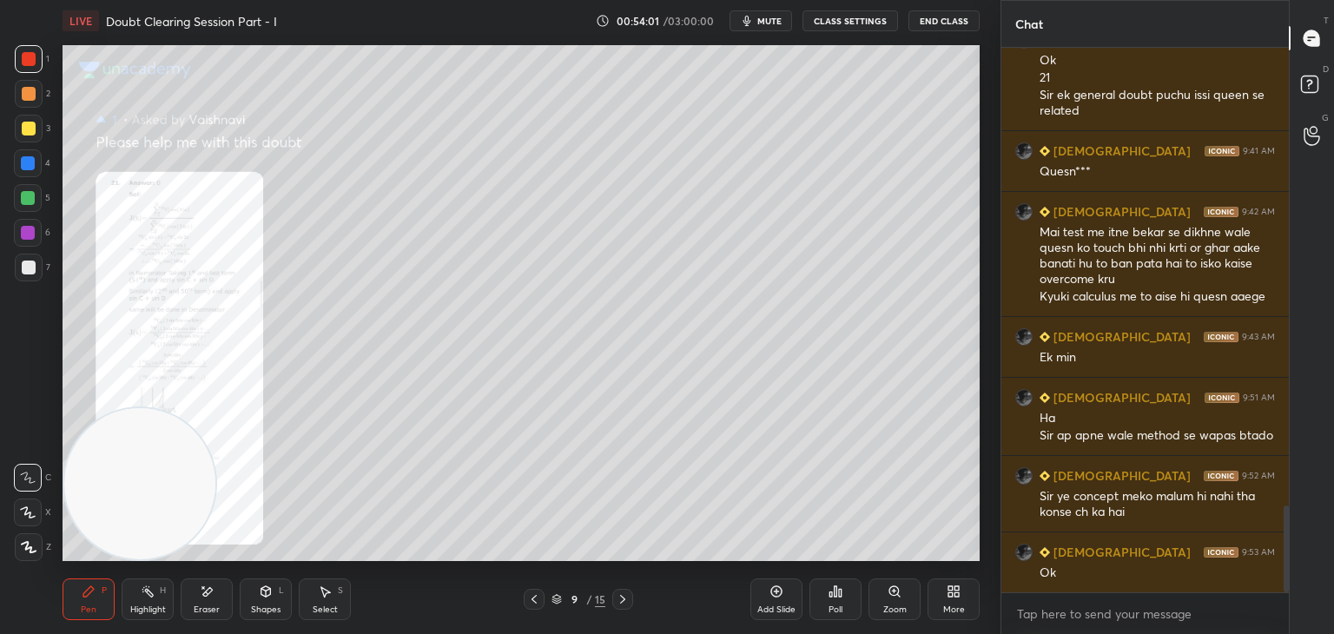
click at [614, 595] on div at bounding box center [622, 599] width 21 height 21
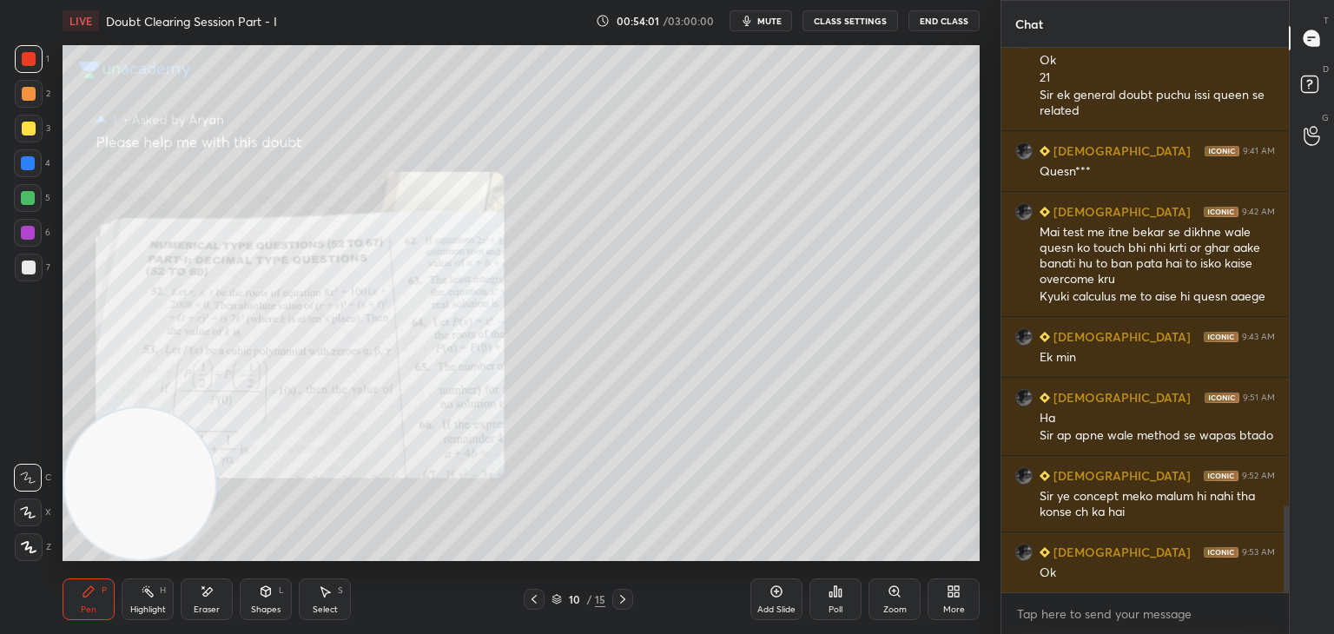
click at [617, 602] on icon at bounding box center [623, 599] width 14 height 14
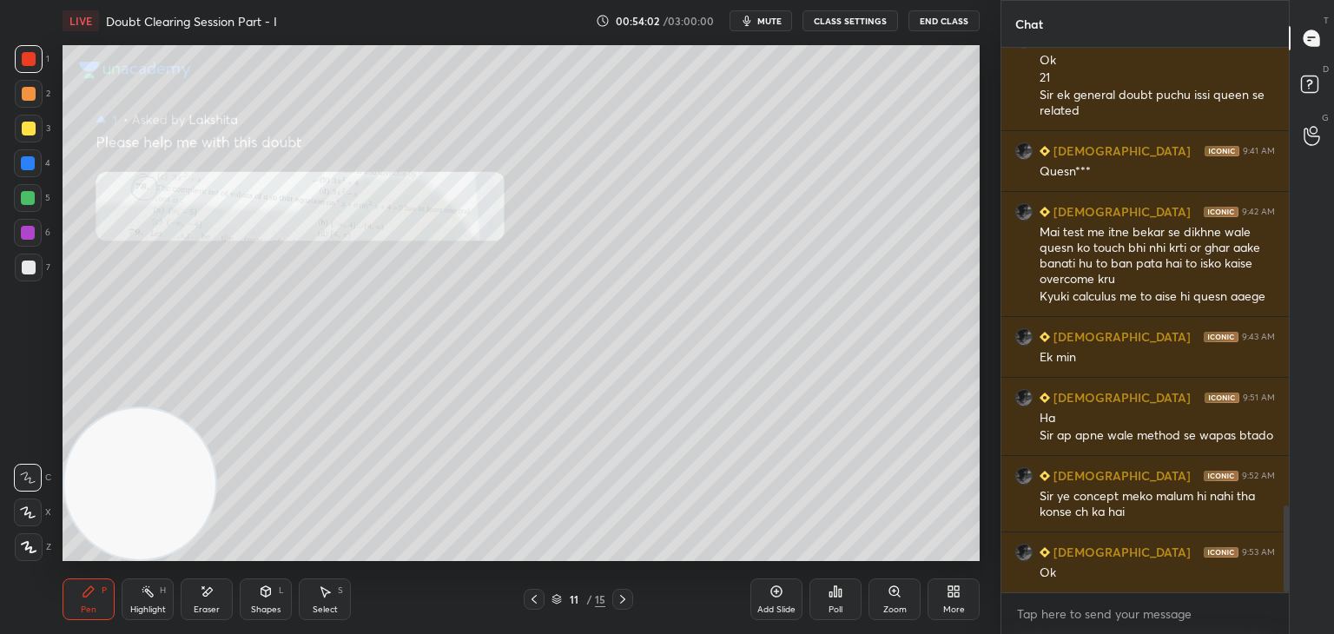
click at [618, 599] on icon at bounding box center [623, 599] width 14 height 14
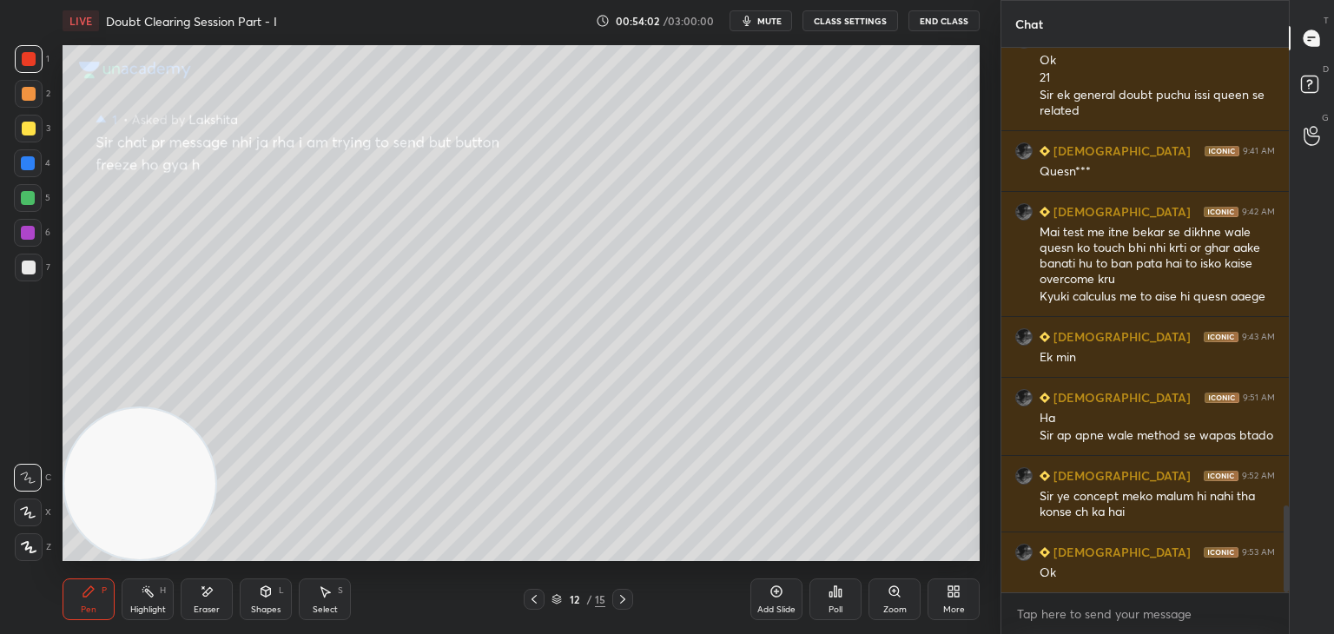
click at [619, 596] on icon at bounding box center [623, 599] width 14 height 14
click at [620, 595] on icon at bounding box center [622, 599] width 5 height 9
click at [619, 593] on icon at bounding box center [623, 599] width 14 height 14
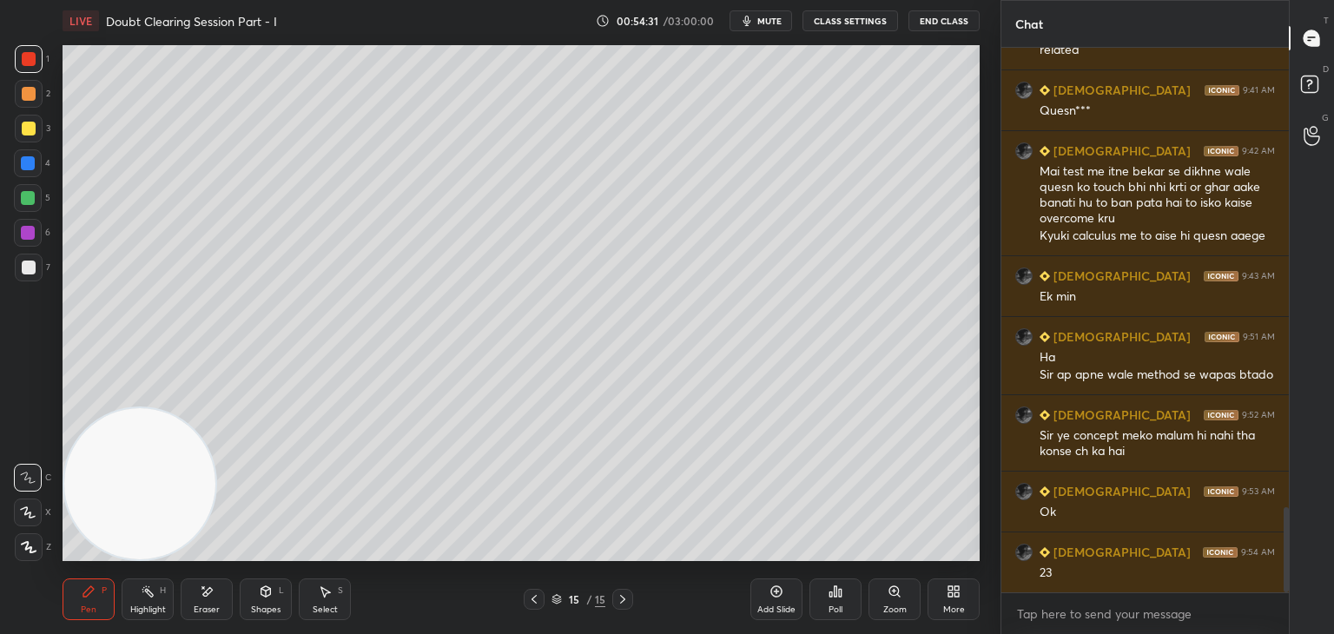
click at [534, 597] on icon at bounding box center [534, 599] width 14 height 14
click at [537, 598] on icon at bounding box center [534, 599] width 14 height 14
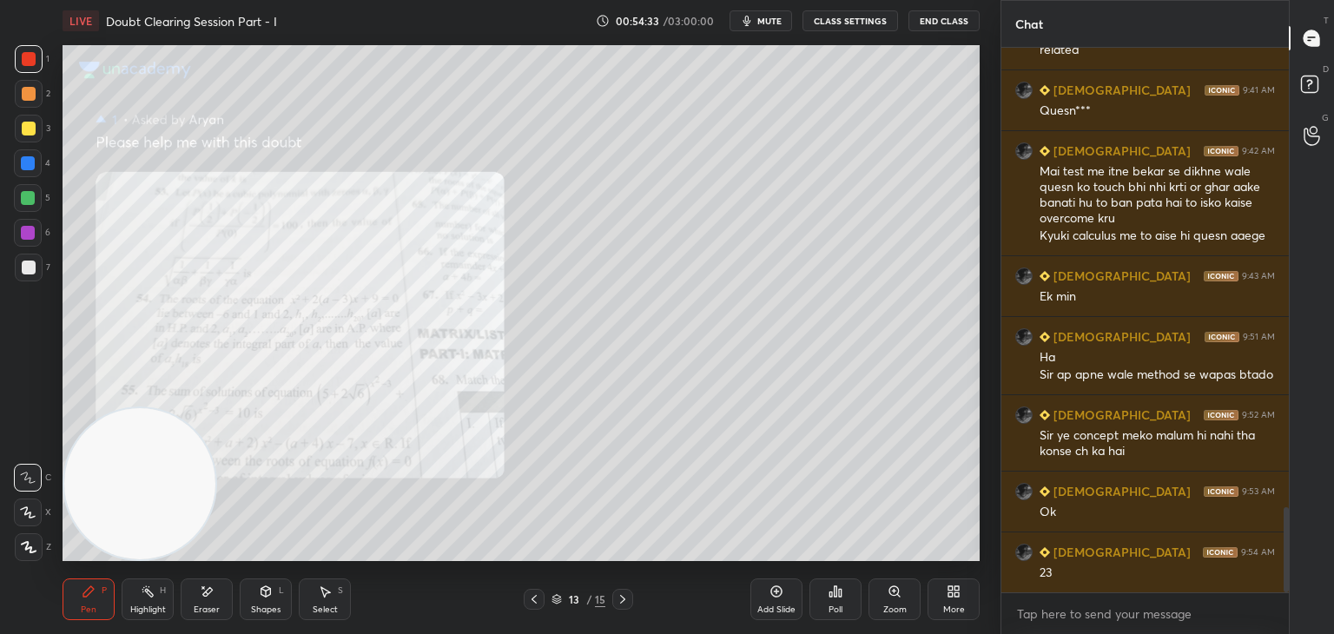
click at [535, 598] on icon at bounding box center [534, 599] width 14 height 14
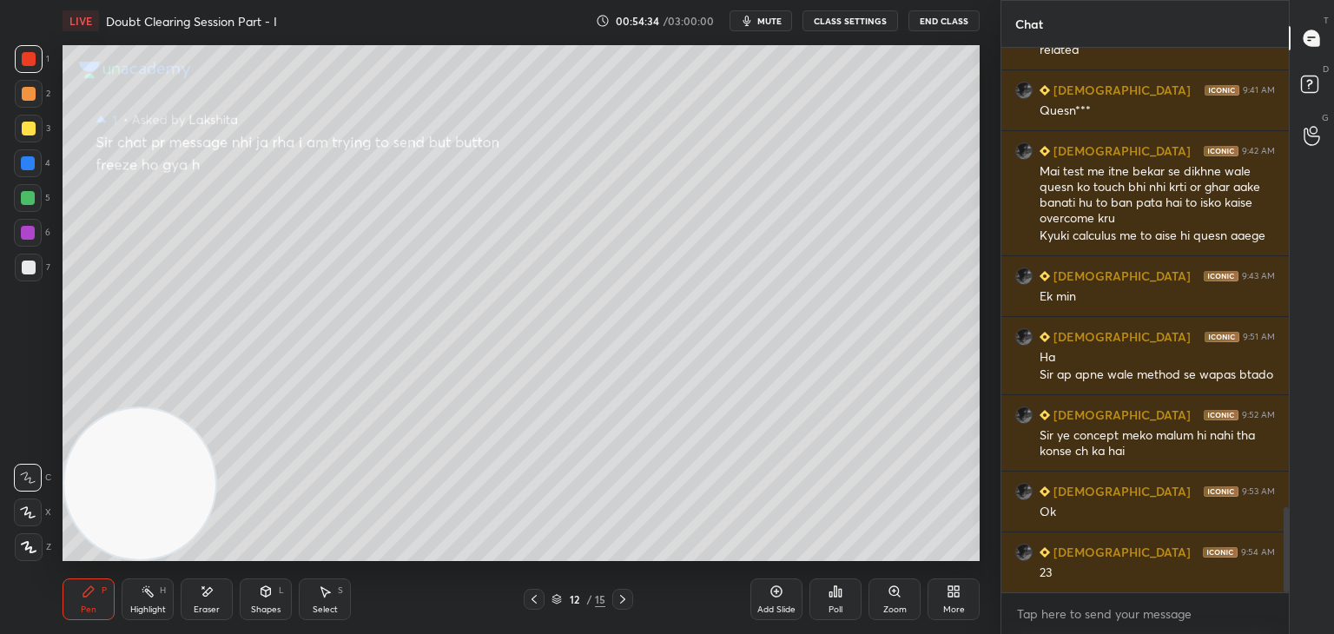
click at [533, 600] on icon at bounding box center [534, 599] width 14 height 14
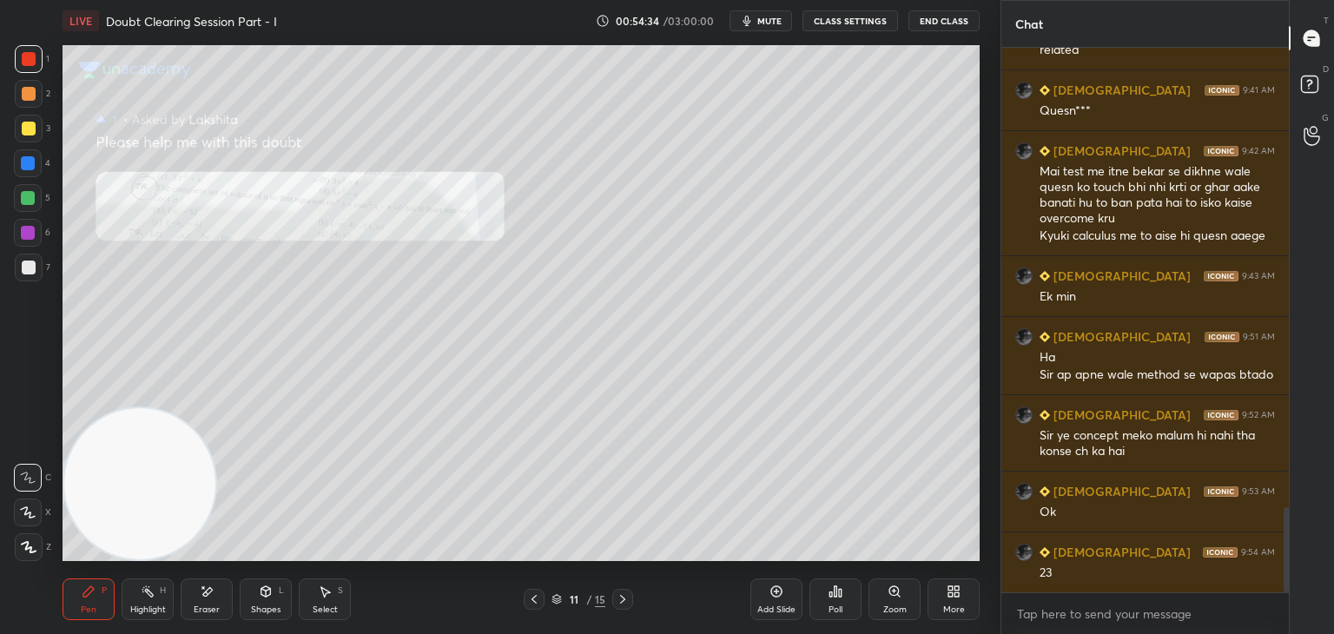
click at [535, 602] on icon at bounding box center [534, 599] width 14 height 14
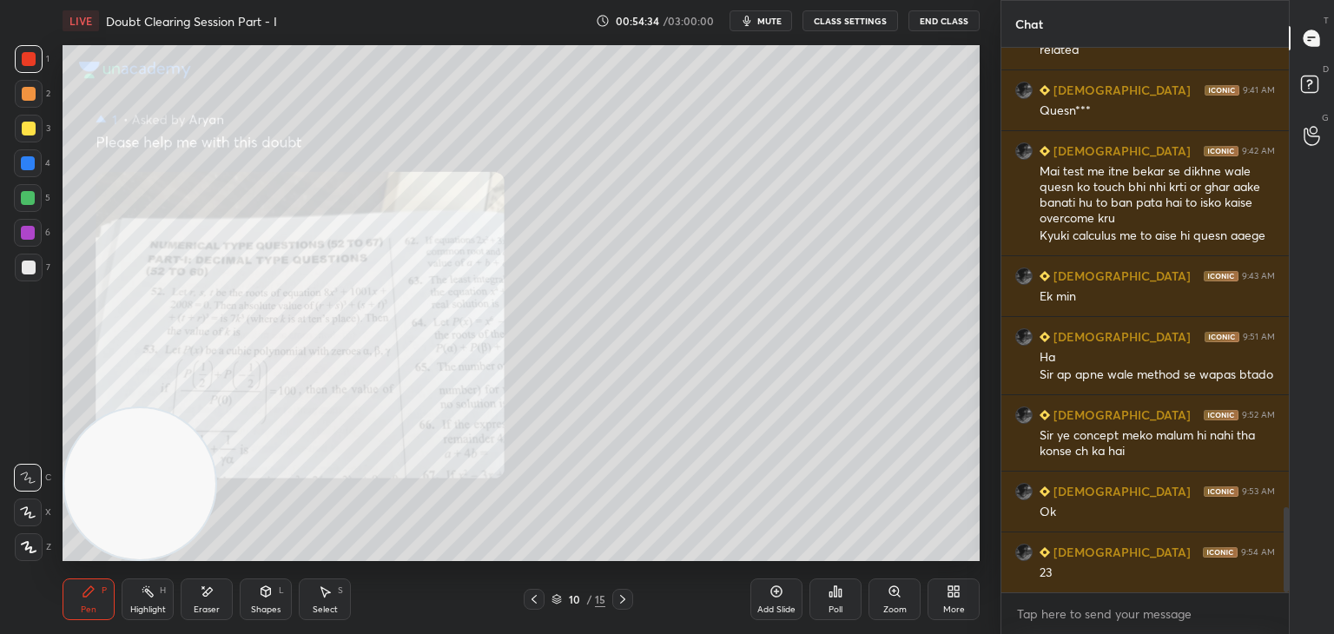
click at [526, 608] on div at bounding box center [534, 599] width 21 height 21
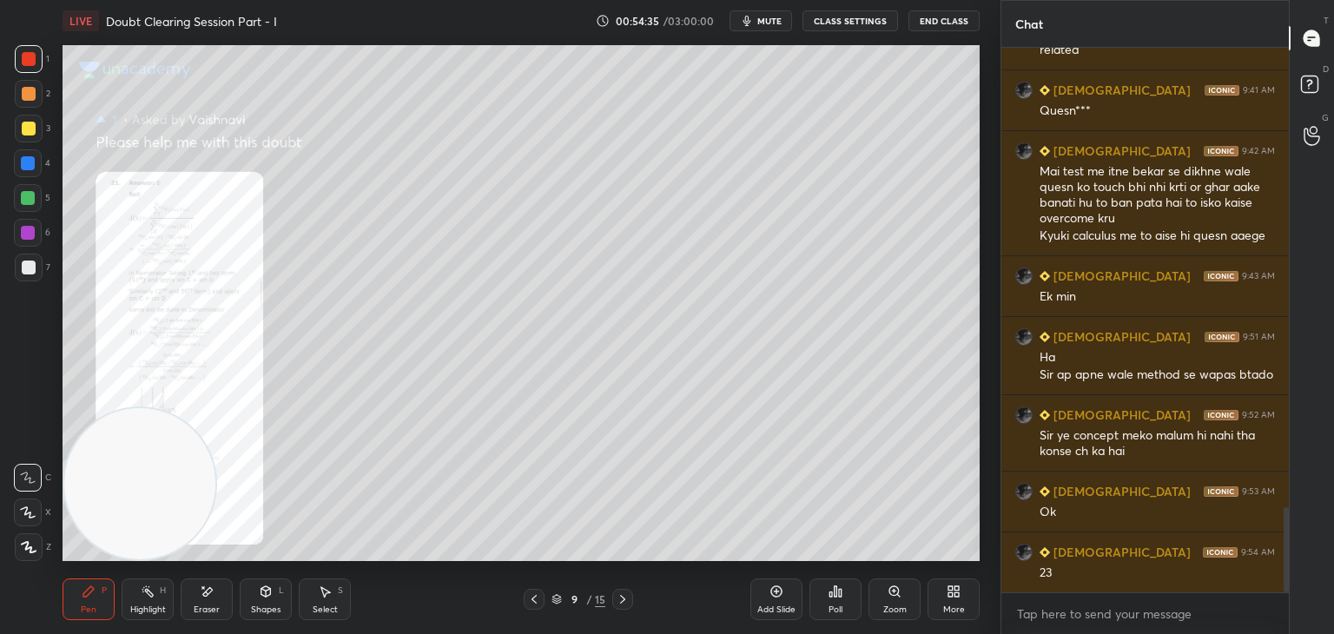
drag, startPoint x: 526, startPoint y: 605, endPoint x: 543, endPoint y: 596, distance: 19.1
click at [526, 605] on div at bounding box center [534, 599] width 21 height 21
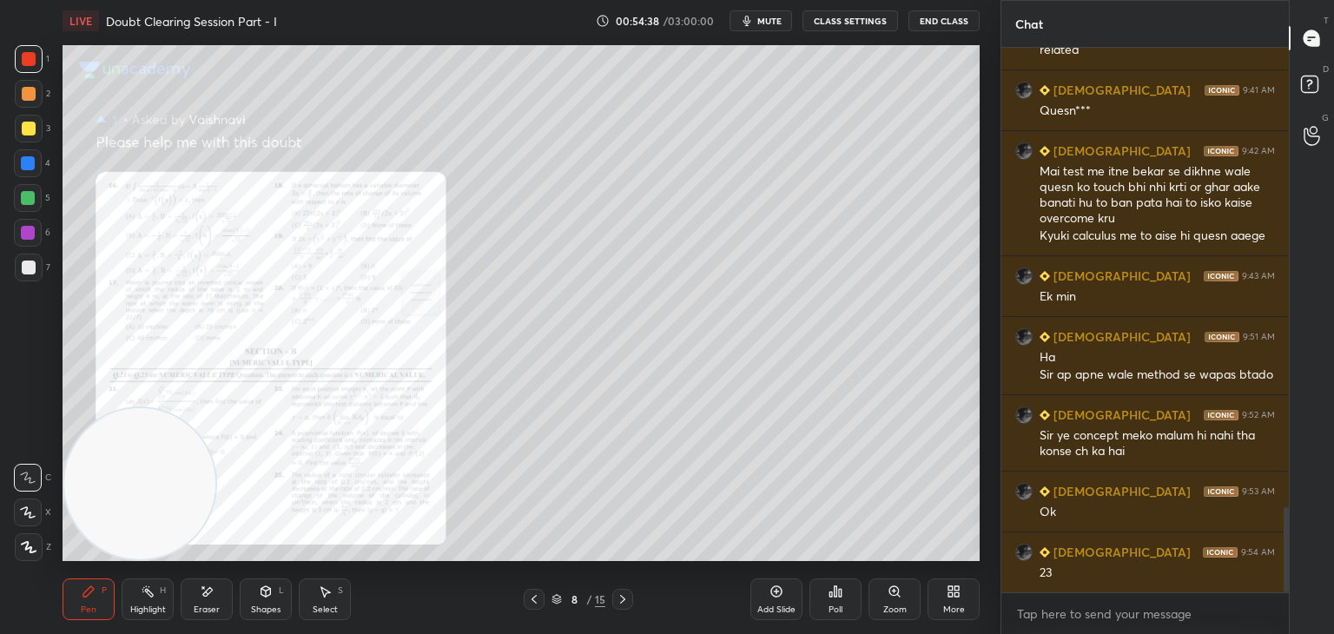
click at [893, 587] on icon at bounding box center [894, 591] width 14 height 14
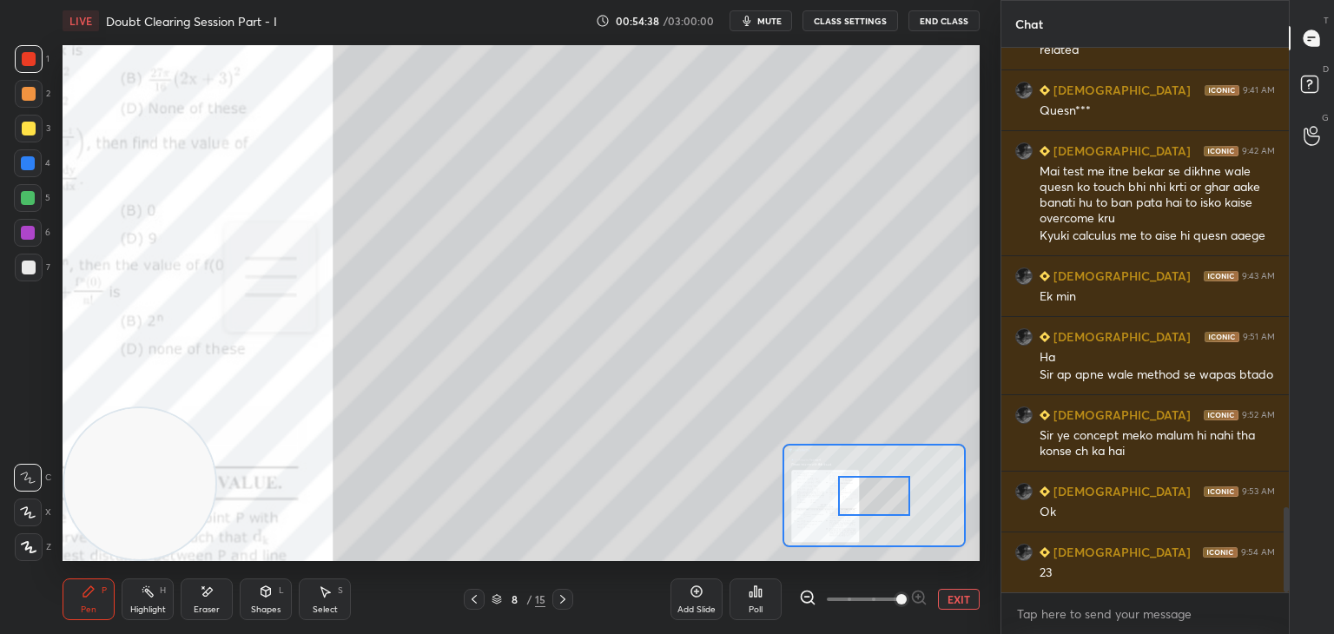
click at [890, 588] on span at bounding box center [863, 599] width 73 height 26
click at [896, 594] on span at bounding box center [901, 599] width 10 height 10
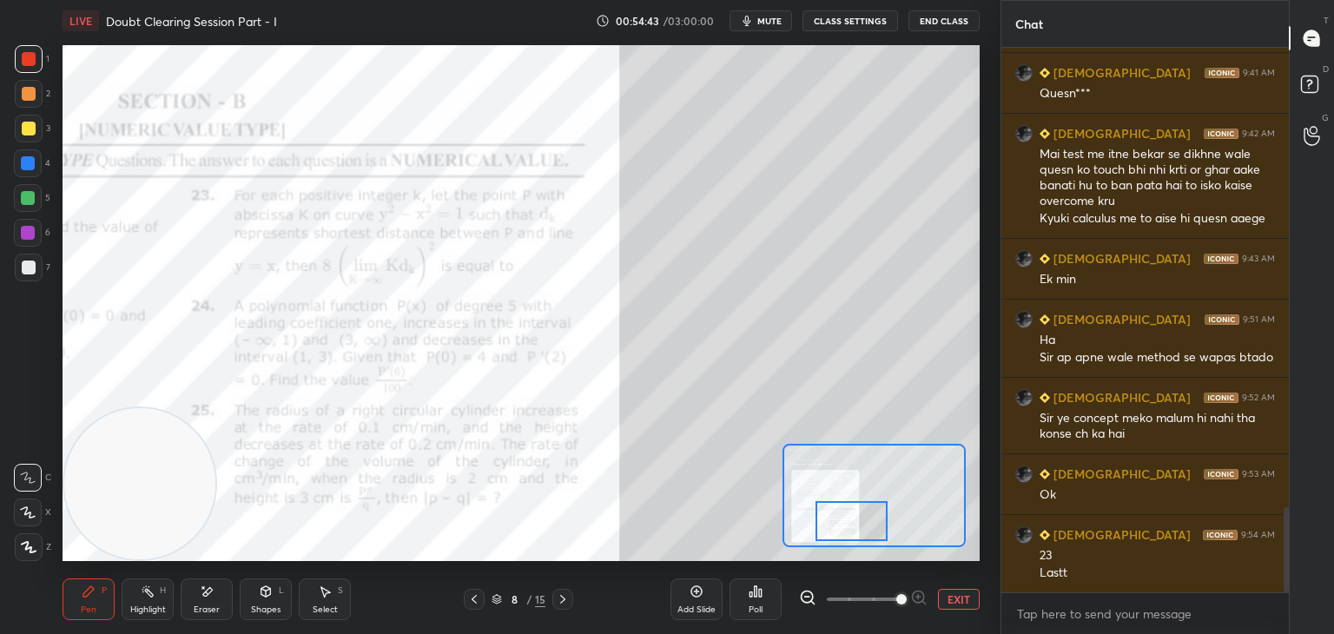
drag, startPoint x: 885, startPoint y: 501, endPoint x: 861, endPoint y: 500, distance: 23.5
click at [863, 524] on div at bounding box center [851, 521] width 72 height 40
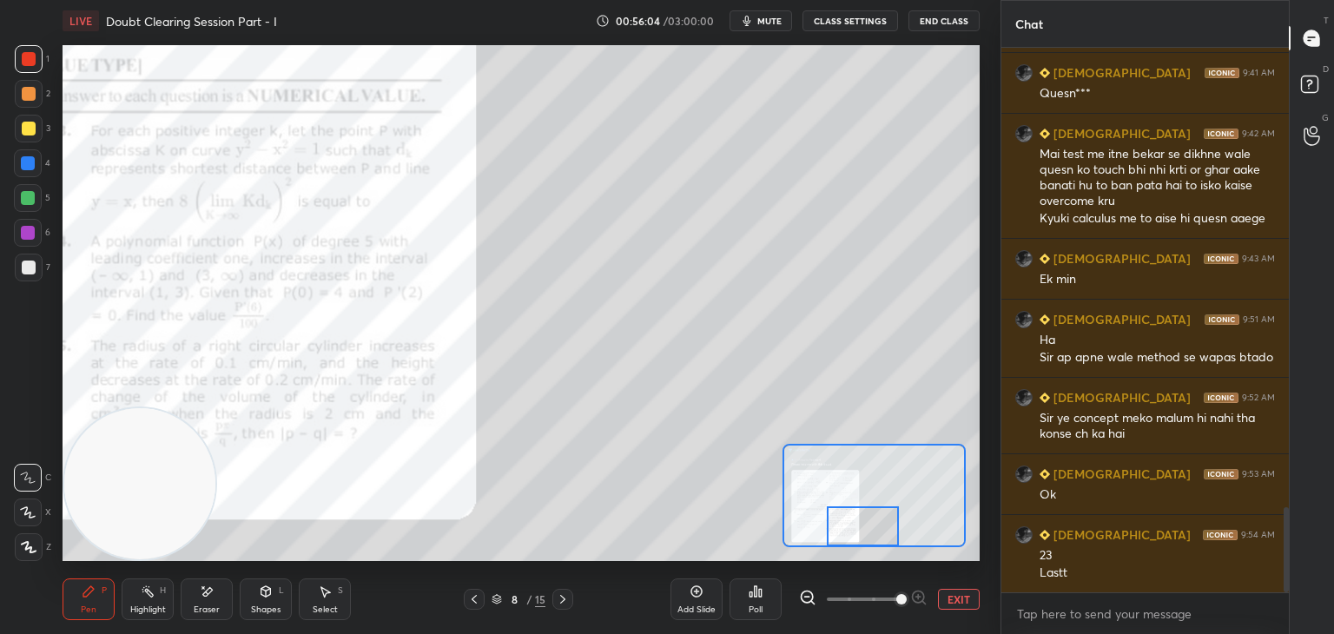
drag, startPoint x: 873, startPoint y: 525, endPoint x: 861, endPoint y: 516, distance: 14.8
click at [885, 533] on div at bounding box center [863, 526] width 72 height 40
drag, startPoint x: 32, startPoint y: 120, endPoint x: 60, endPoint y: 129, distance: 29.1
click at [32, 122] on div at bounding box center [29, 129] width 28 height 28
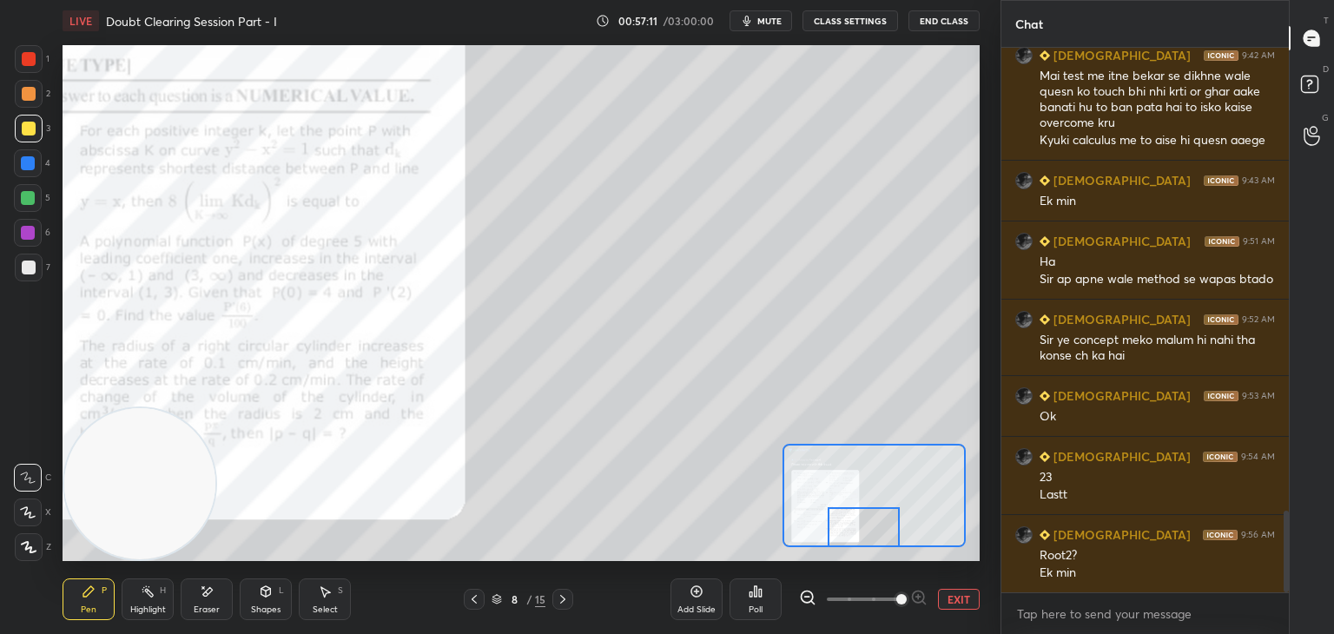
scroll to position [3094, 0]
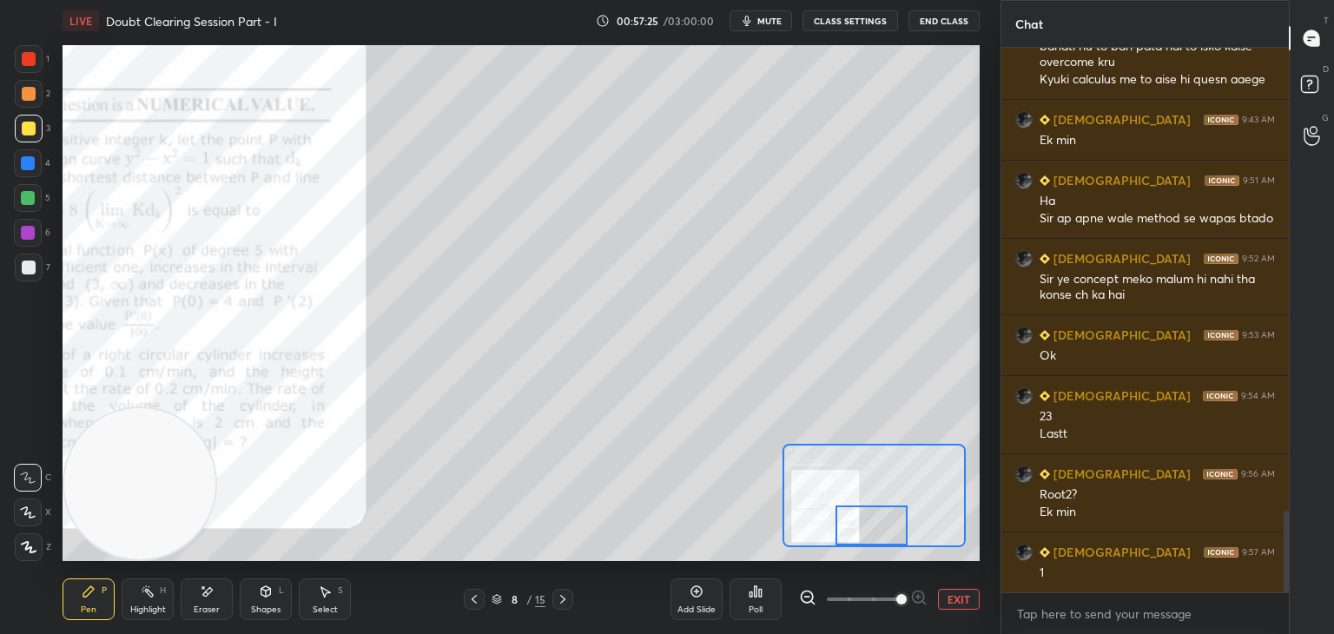
click at [885, 526] on div at bounding box center [871, 525] width 72 height 40
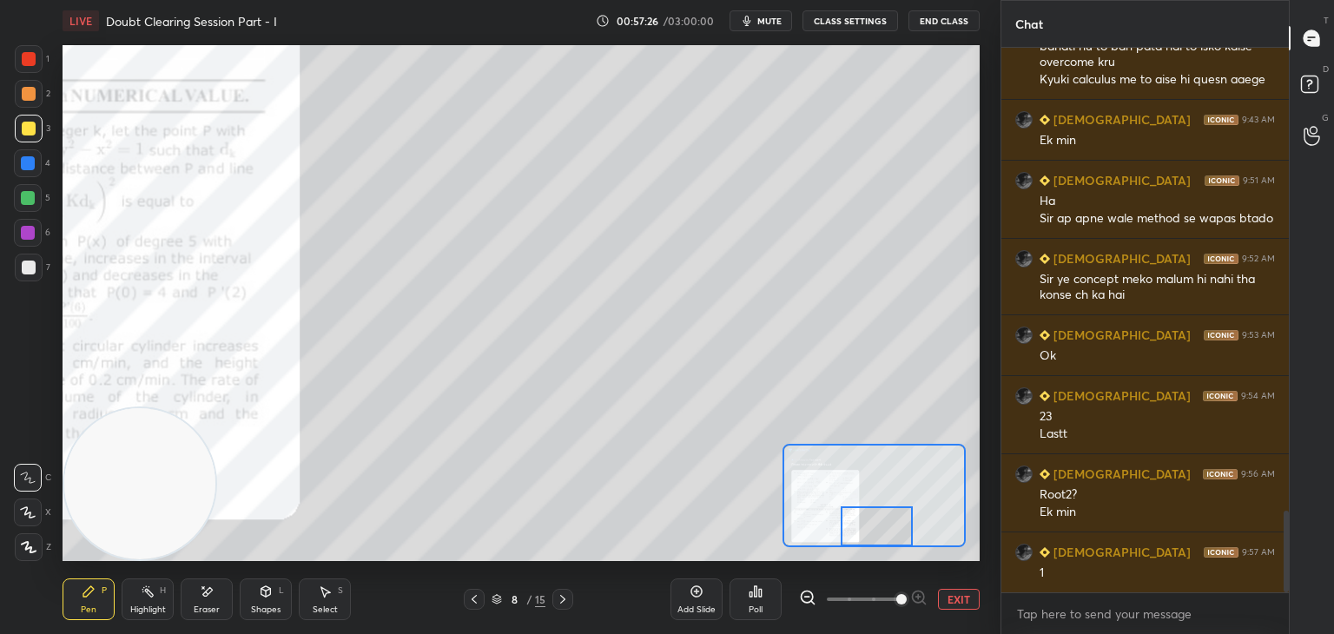
click at [962, 601] on button "EXIT" at bounding box center [959, 599] width 42 height 21
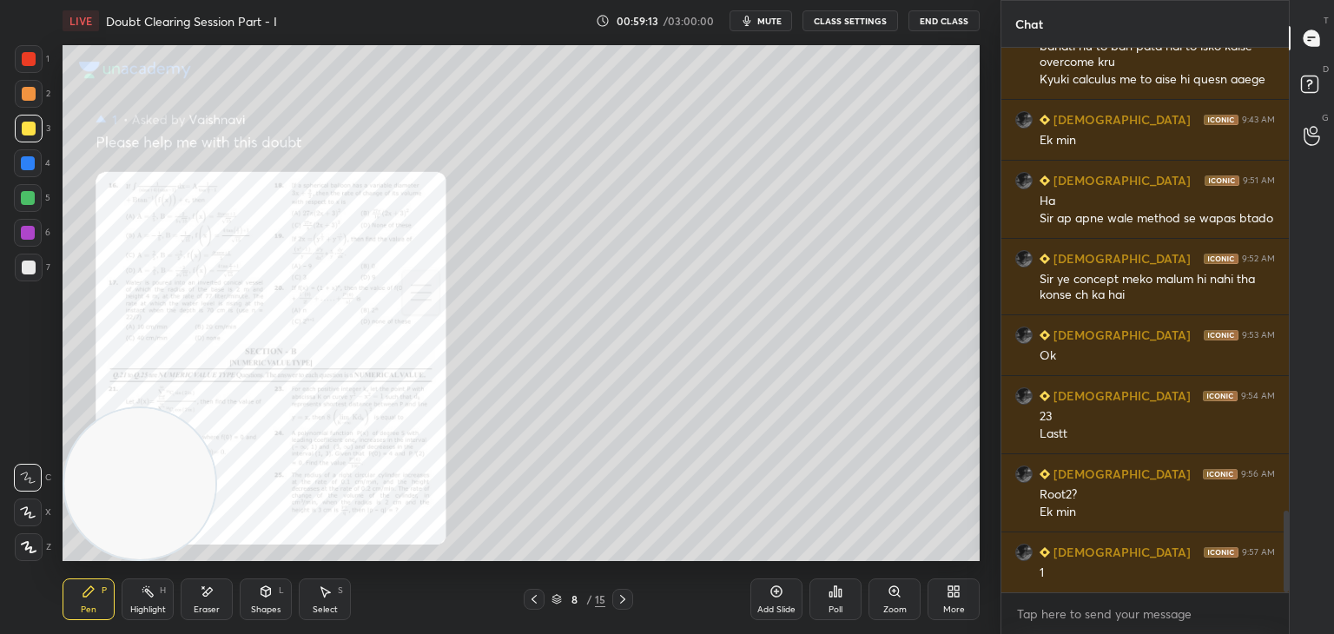
scroll to position [3155, 0]
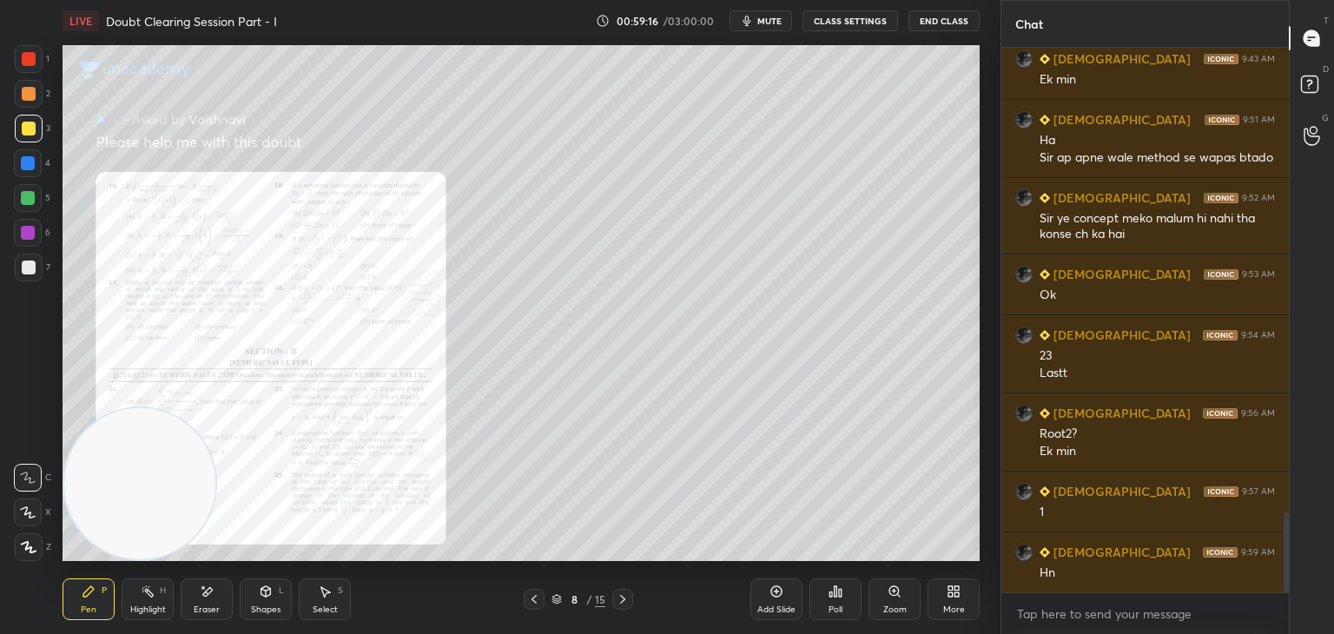
click at [620, 595] on icon at bounding box center [623, 599] width 14 height 14
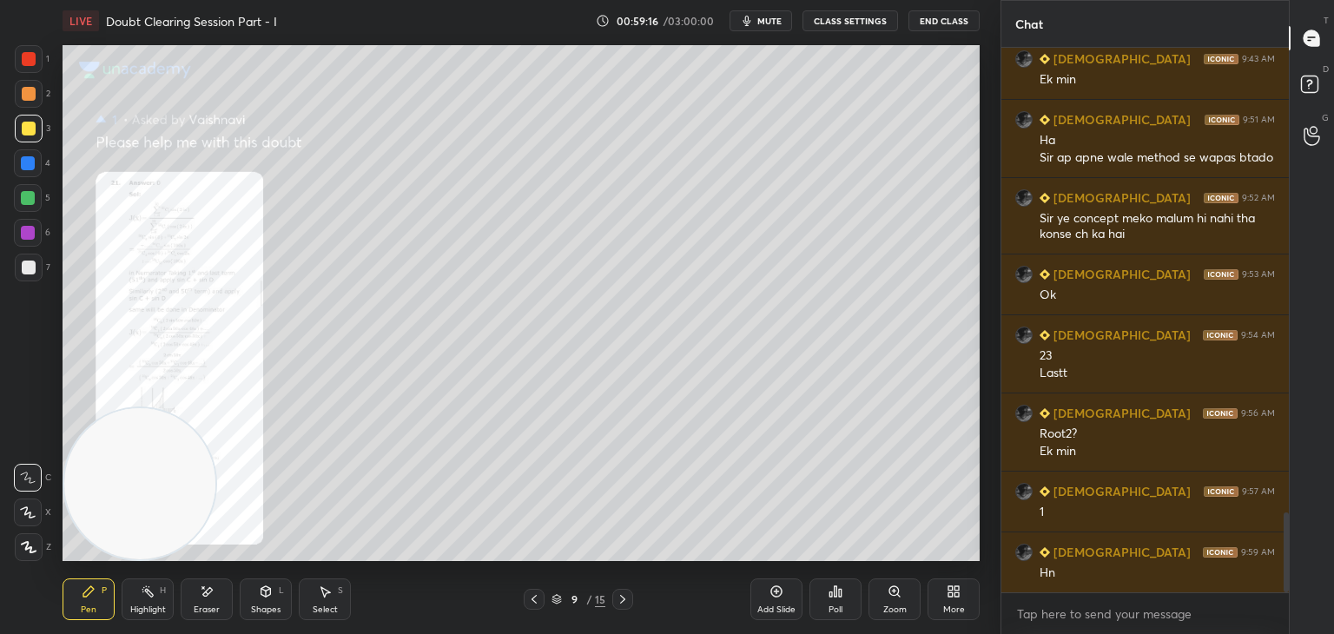
click at [622, 597] on icon at bounding box center [623, 599] width 14 height 14
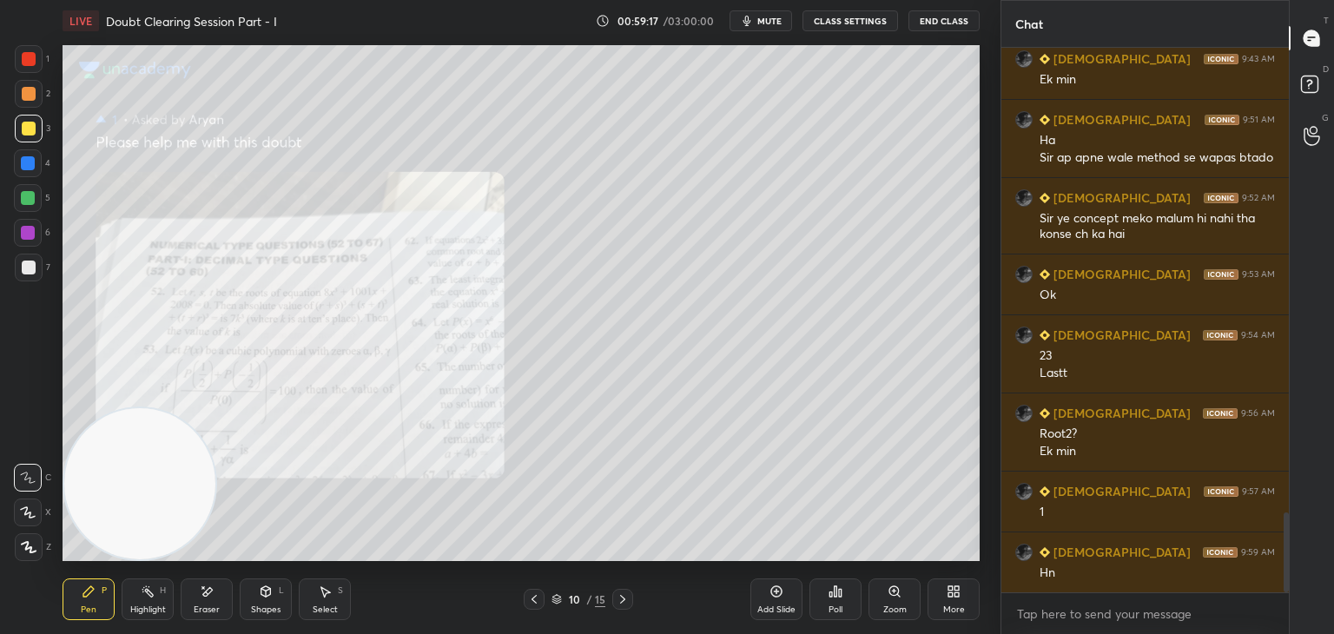
click at [619, 597] on icon at bounding box center [623, 599] width 14 height 14
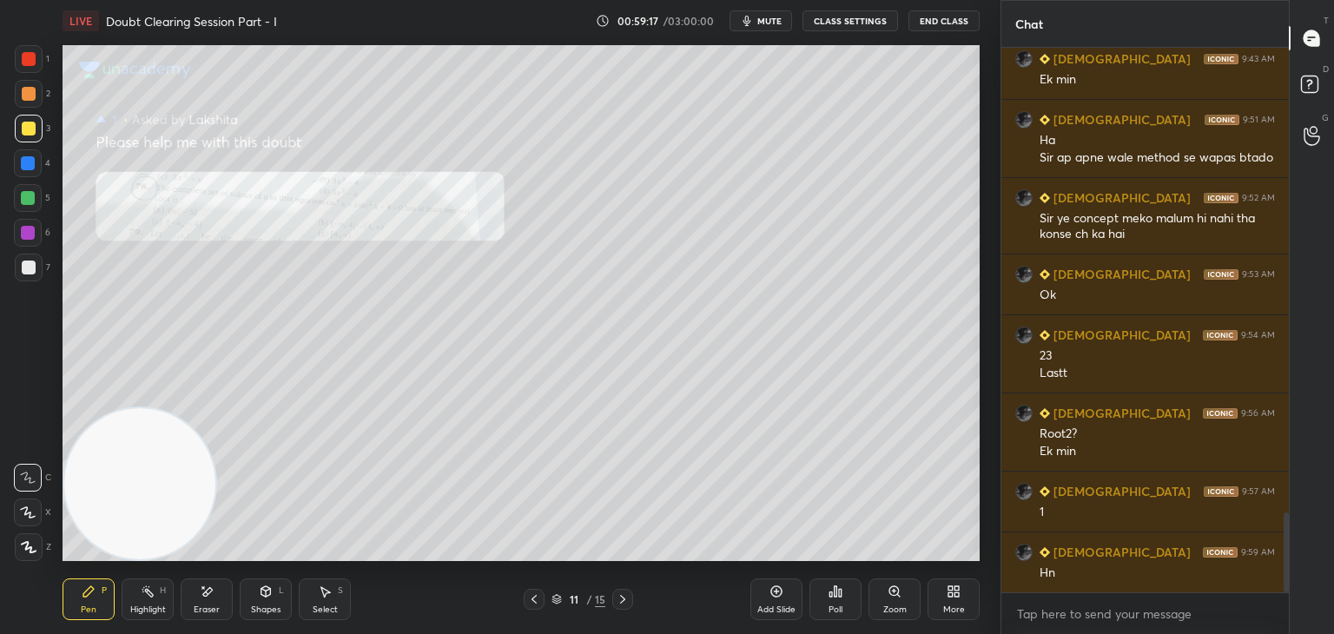
click at [622, 595] on icon at bounding box center [623, 599] width 14 height 14
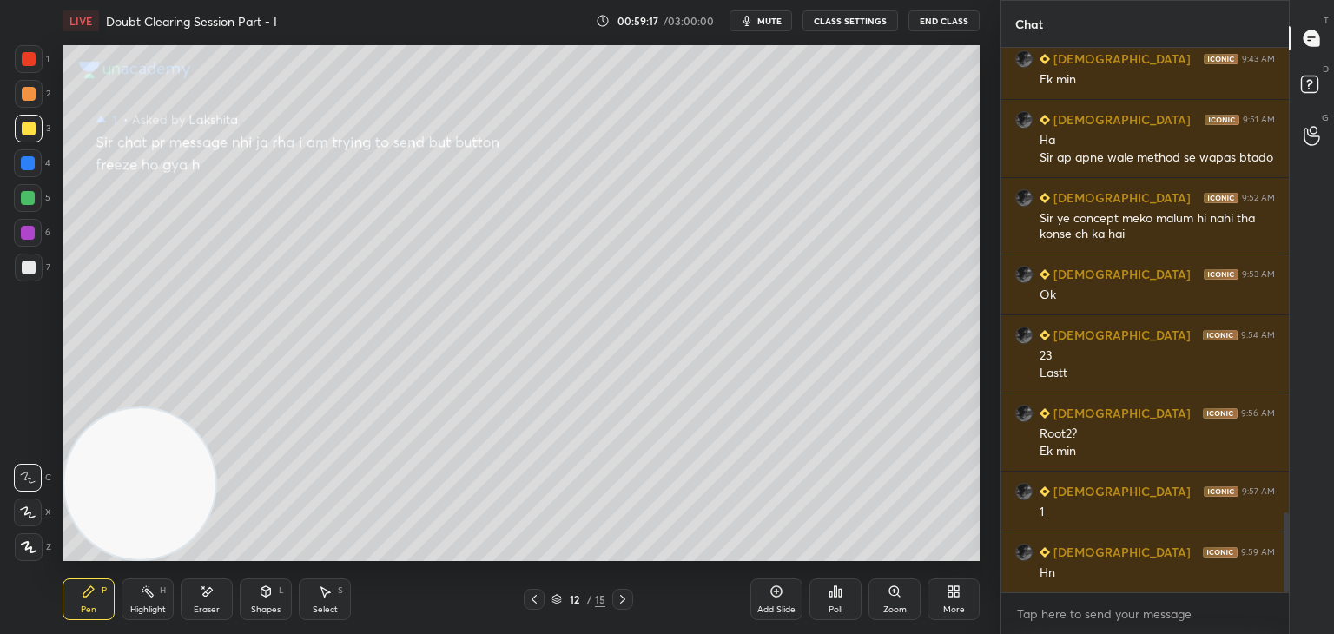
click at [622, 598] on icon at bounding box center [623, 599] width 14 height 14
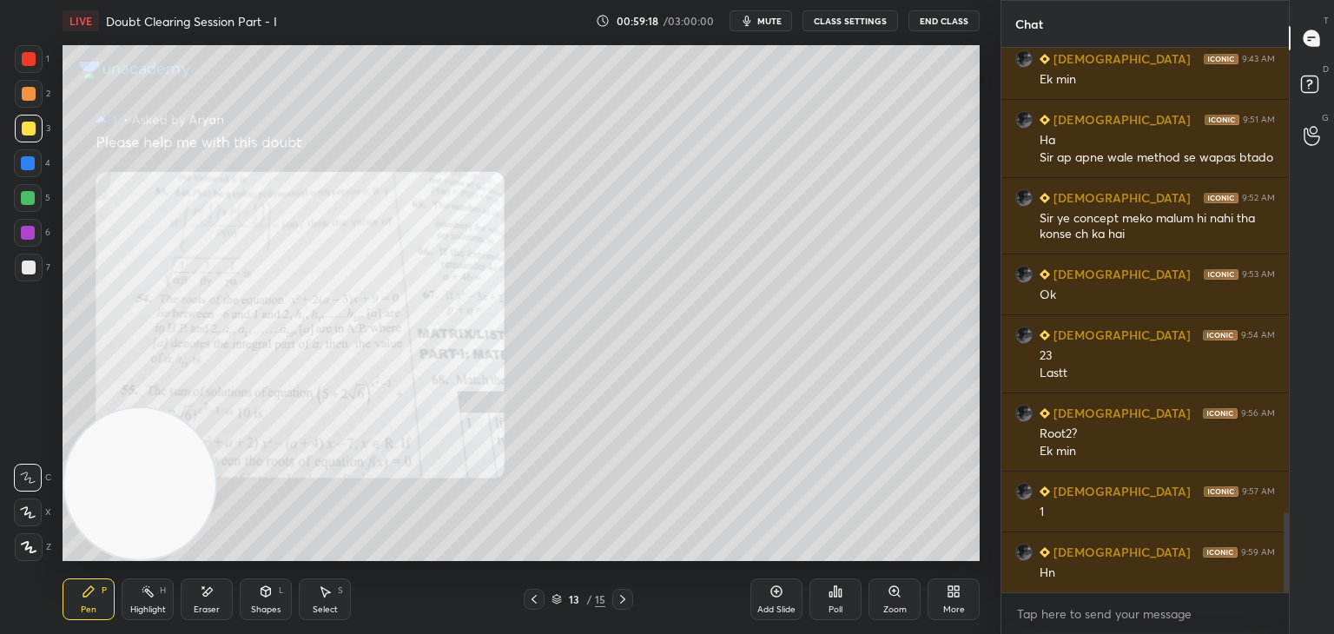
click at [621, 598] on icon at bounding box center [623, 599] width 14 height 14
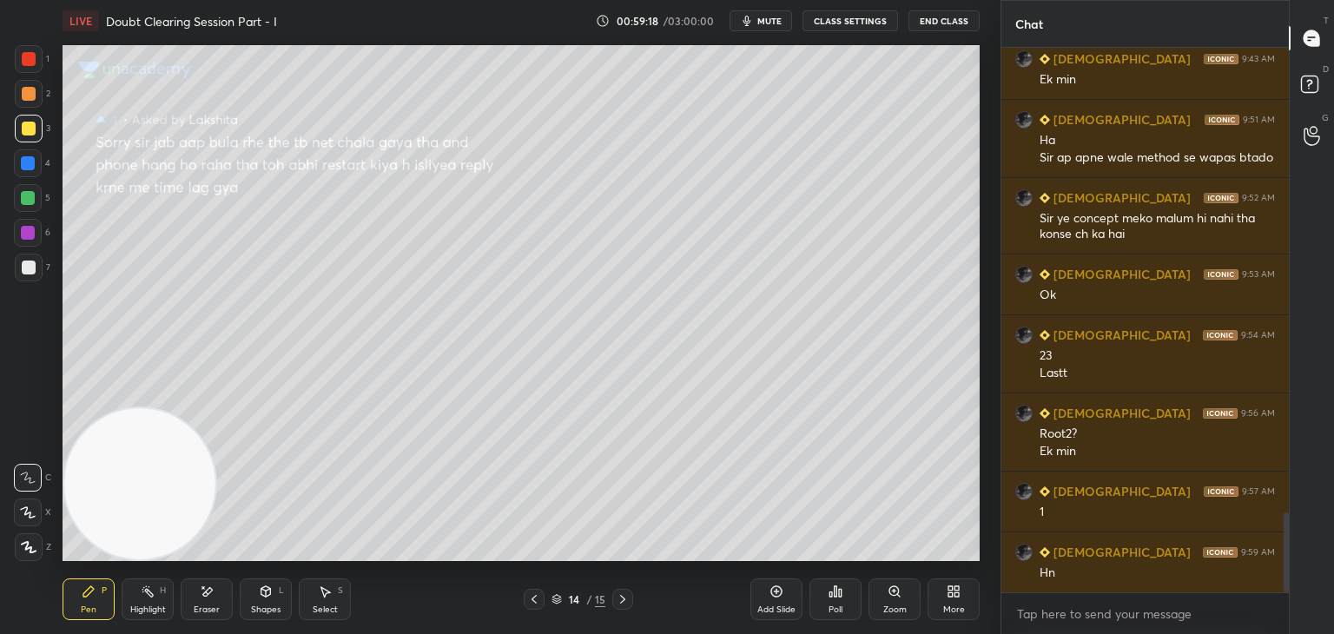
click at [622, 599] on icon at bounding box center [623, 599] width 14 height 14
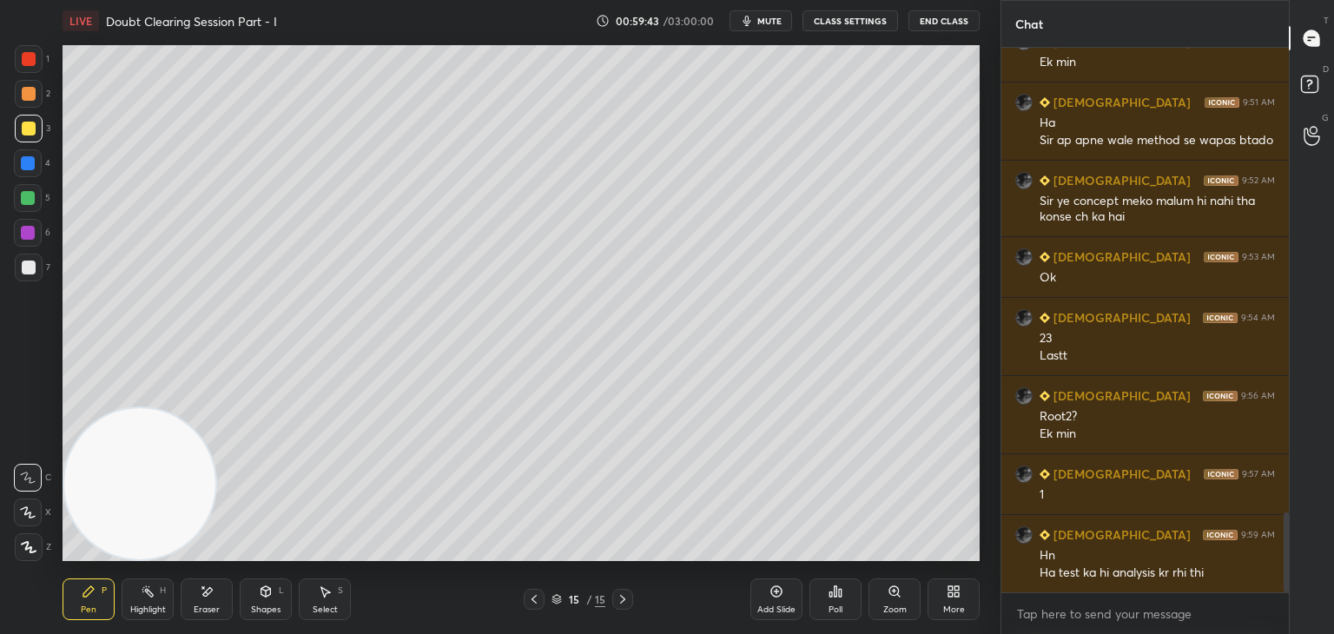
click at [213, 582] on div "Eraser" at bounding box center [207, 599] width 52 height 42
click at [31, 549] on span "Erase all" at bounding box center [28, 547] width 26 height 12
drag, startPoint x: 132, startPoint y: 466, endPoint x: 122, endPoint y: 485, distance: 21.8
click at [122, 484] on video at bounding box center [139, 483] width 151 height 151
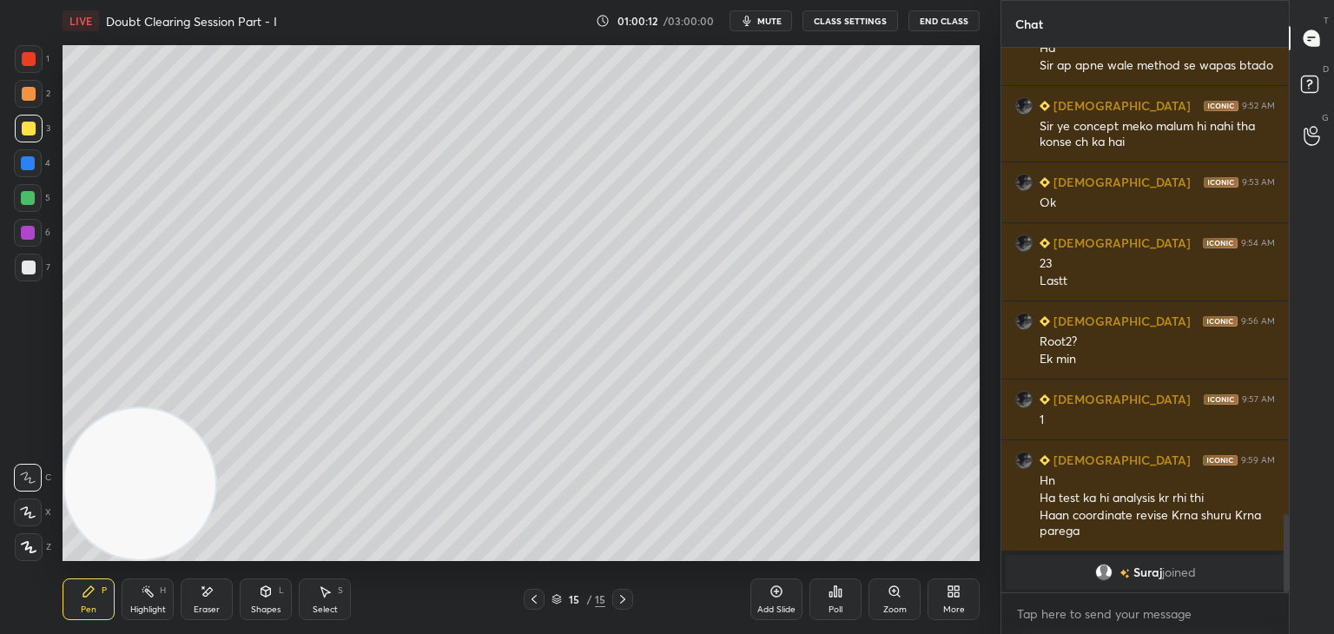
scroll to position [6, 5]
click at [1287, 488] on div at bounding box center [1285, 520] width 5 height 73
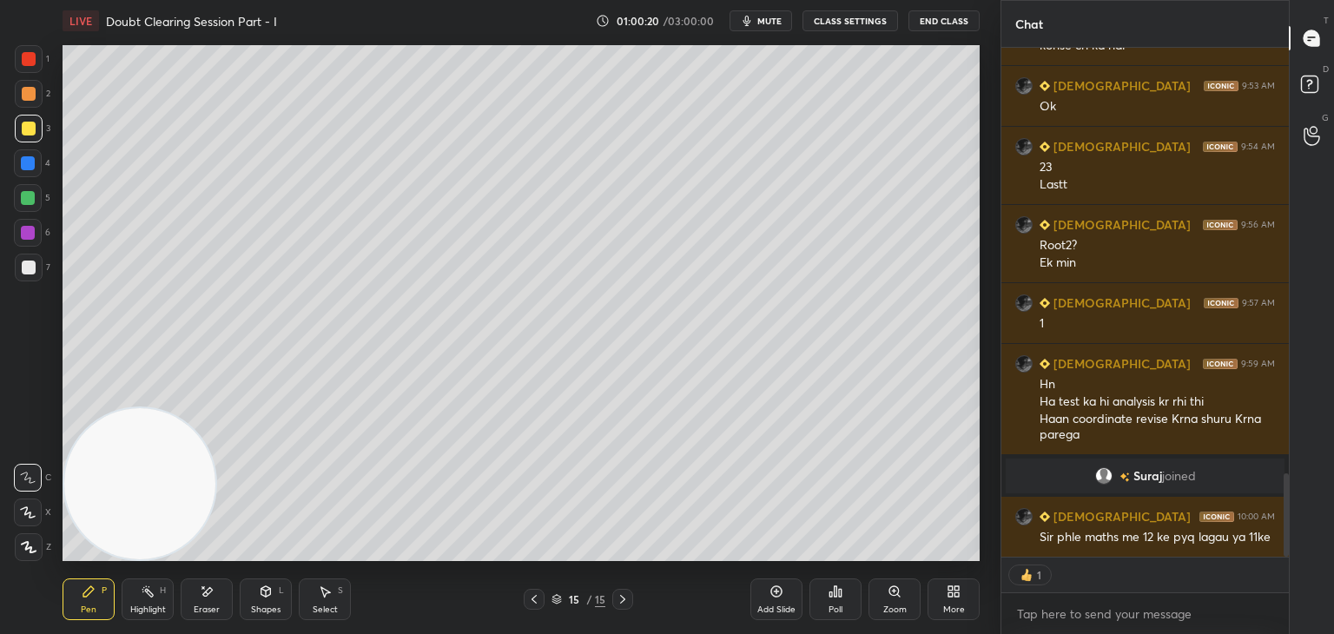
scroll to position [2591, 0]
drag, startPoint x: 1286, startPoint y: 491, endPoint x: 1289, endPoint y: 509, distance: 17.6
click at [1289, 509] on div "Chat [DEMOGRAPHIC_DATA] 9:51 AM Ha Sir ap apne wale method se wapas btado [DEMO…" at bounding box center [1166, 317] width 333 height 634
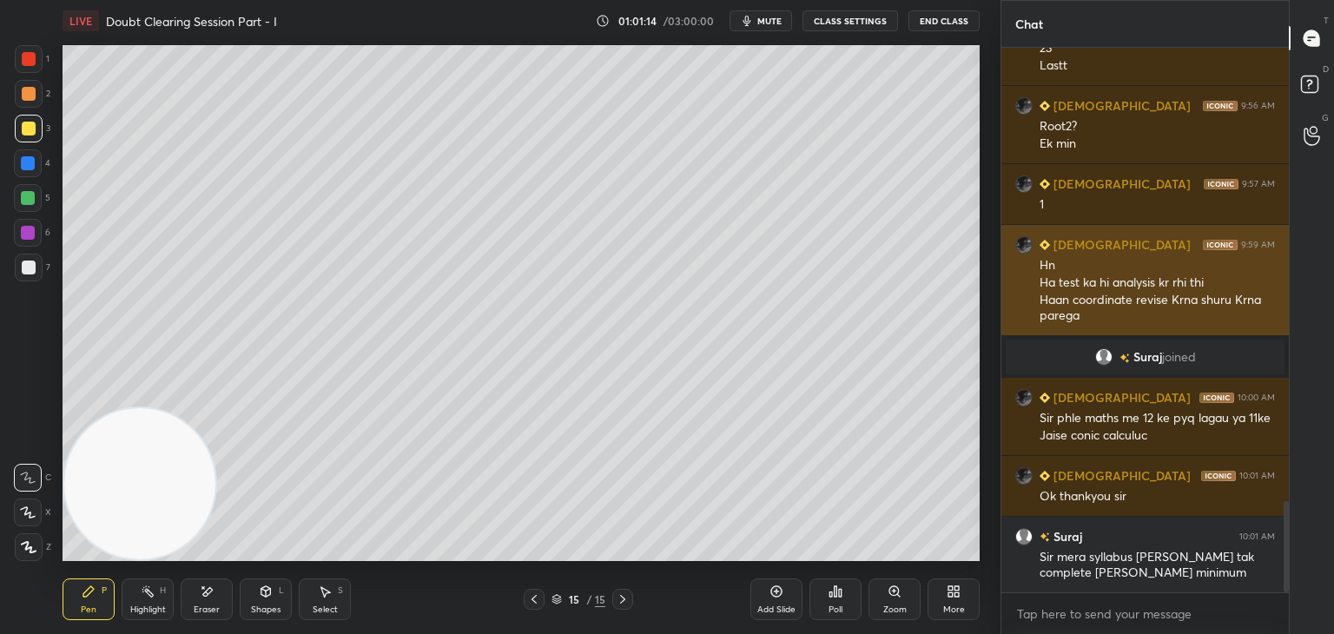
scroll to position [2728, 0]
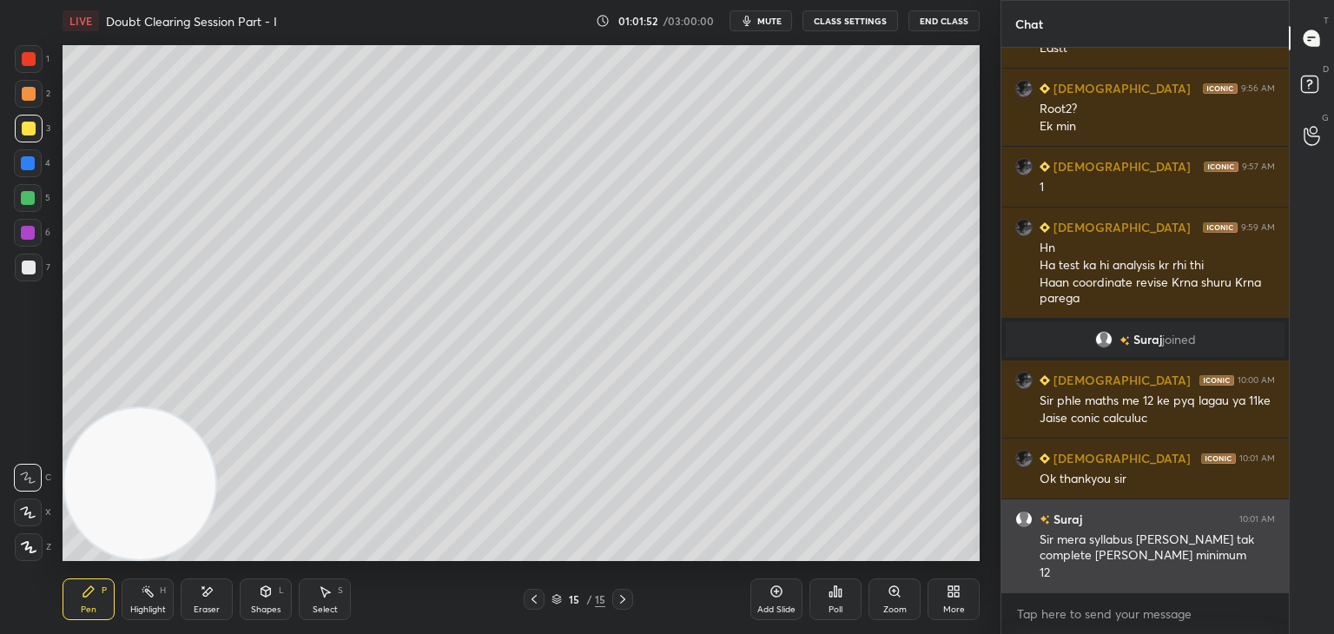
click at [1018, 519] on img "grid" at bounding box center [1023, 519] width 17 height 17
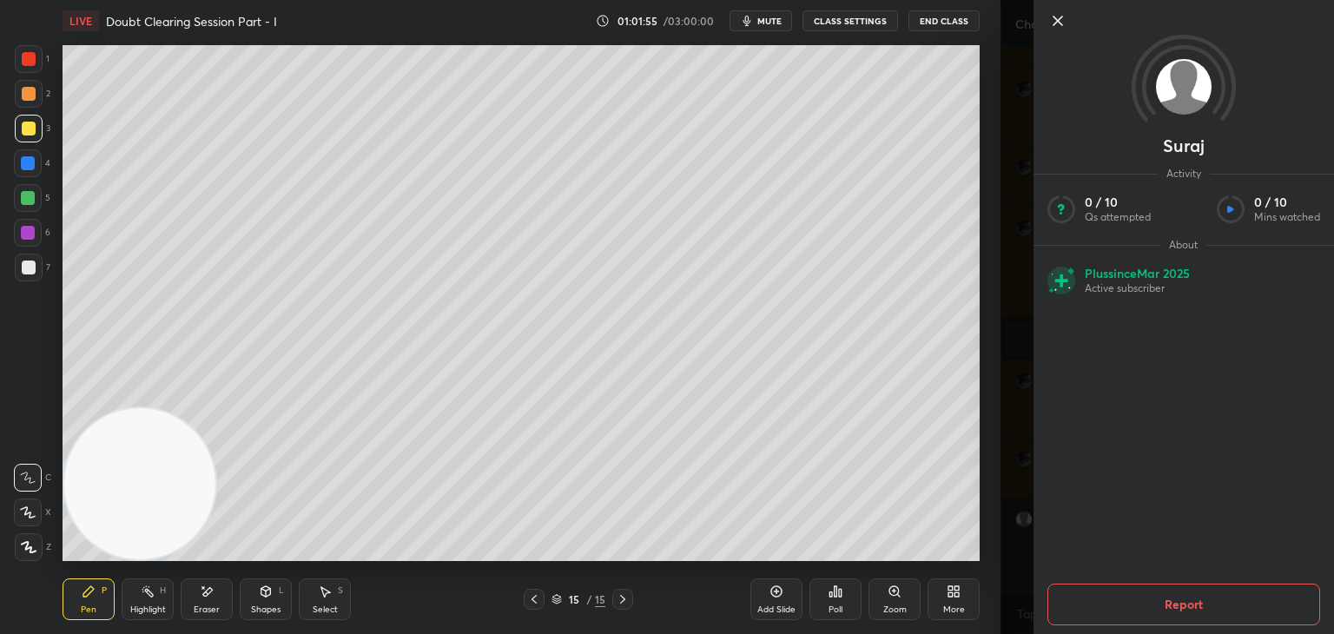
click at [1056, 18] on icon at bounding box center [1057, 20] width 9 height 9
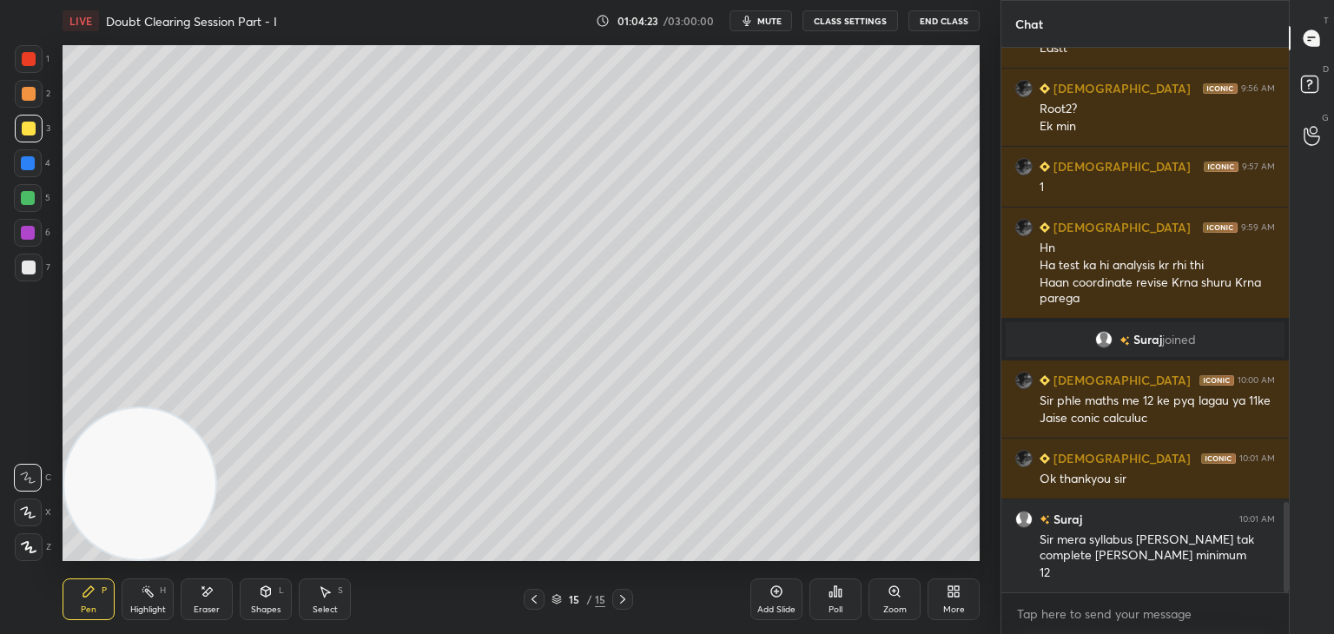
click at [778, 15] on span "mute" at bounding box center [769, 21] width 24 height 12
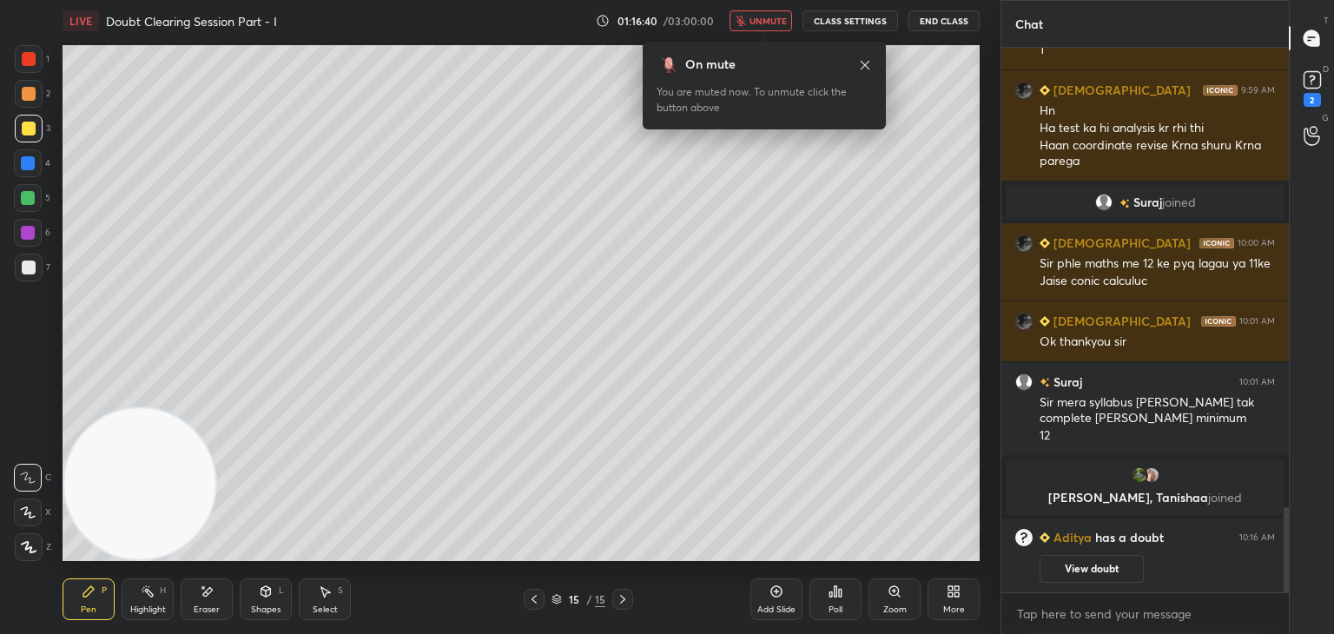
scroll to position [2940, 0]
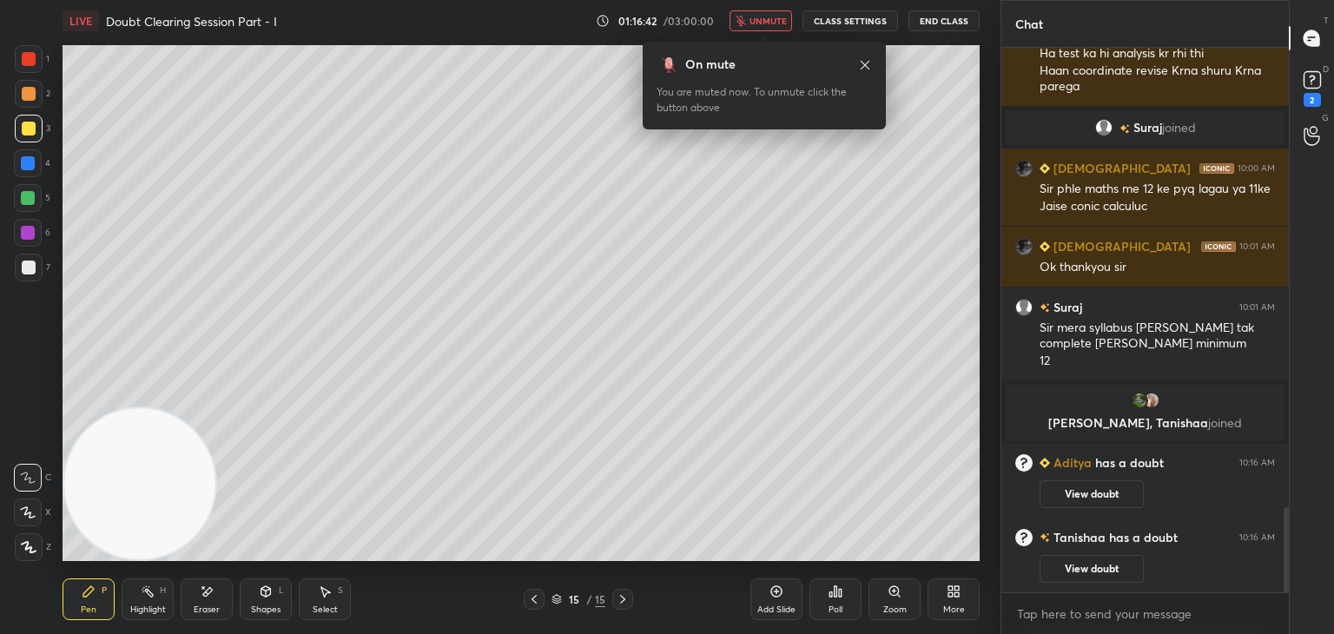
click at [532, 592] on icon at bounding box center [534, 599] width 14 height 14
click at [1076, 560] on button "View doubt" at bounding box center [1091, 569] width 104 height 28
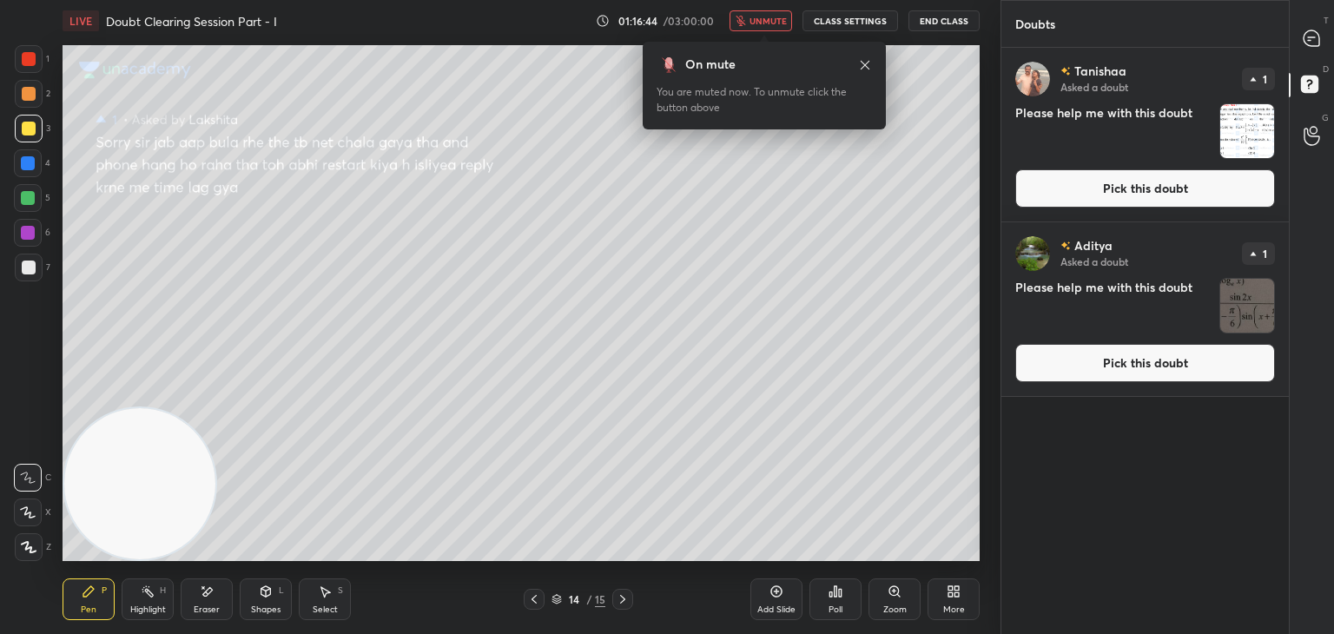
click at [1087, 362] on button "Pick this doubt" at bounding box center [1145, 363] width 260 height 38
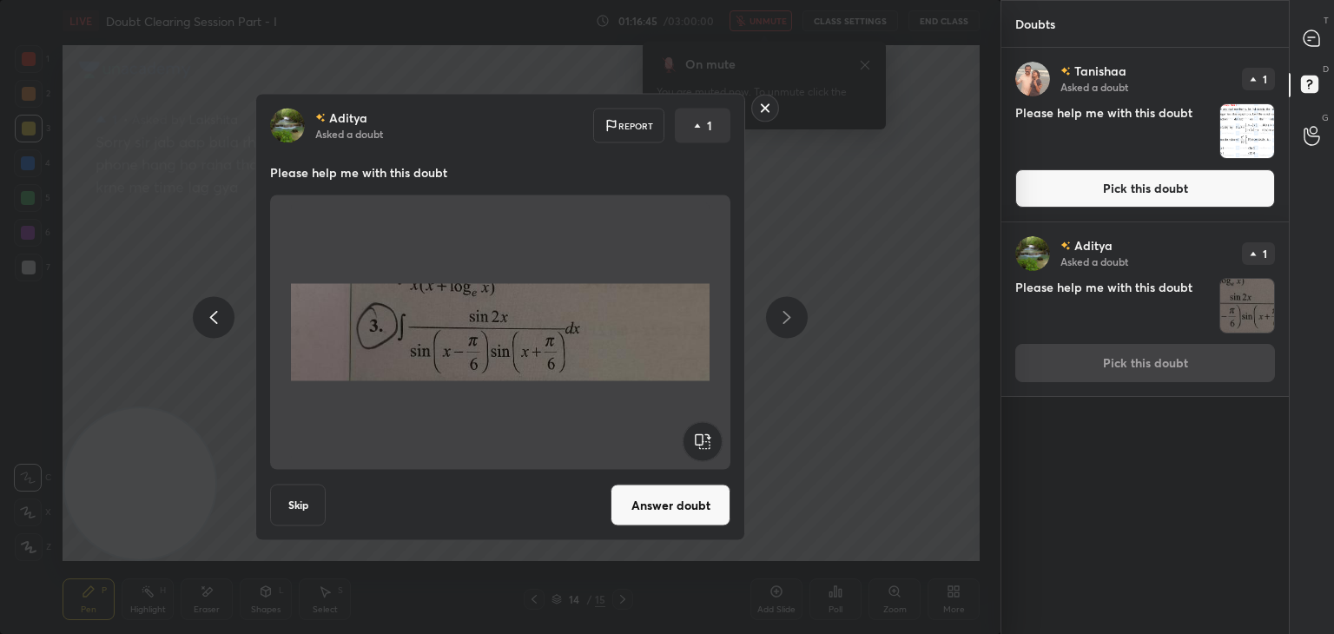
click at [656, 498] on button "Answer doubt" at bounding box center [670, 505] width 120 height 42
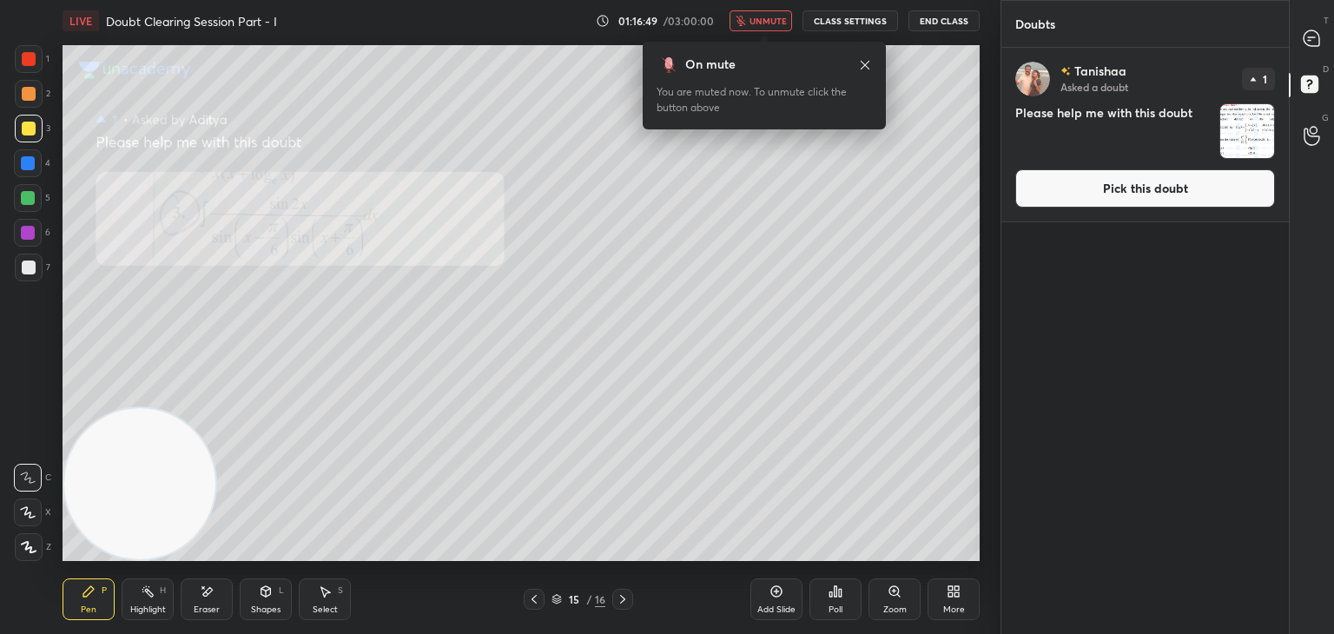
drag, startPoint x: 1105, startPoint y: 199, endPoint x: 1095, endPoint y: 190, distance: 13.6
click at [1104, 195] on button "Pick this doubt" at bounding box center [1145, 188] width 260 height 38
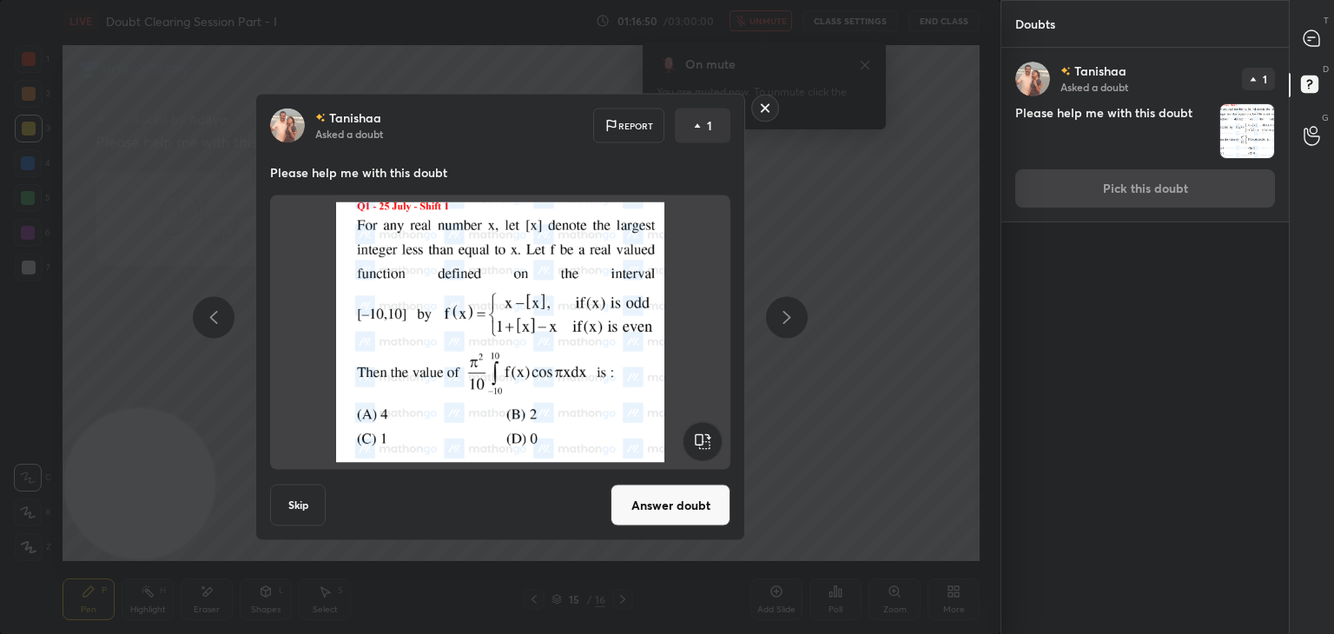
click at [667, 500] on button "Answer doubt" at bounding box center [670, 505] width 120 height 42
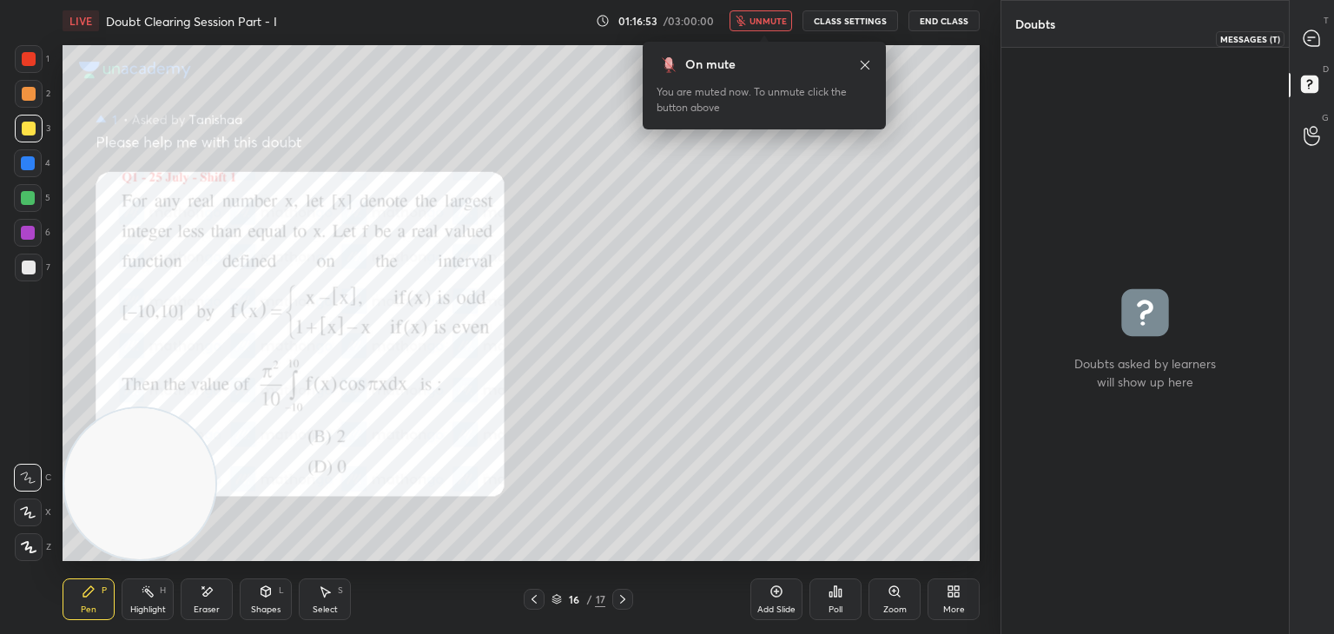
click at [1304, 43] on icon at bounding box center [1311, 39] width 18 height 18
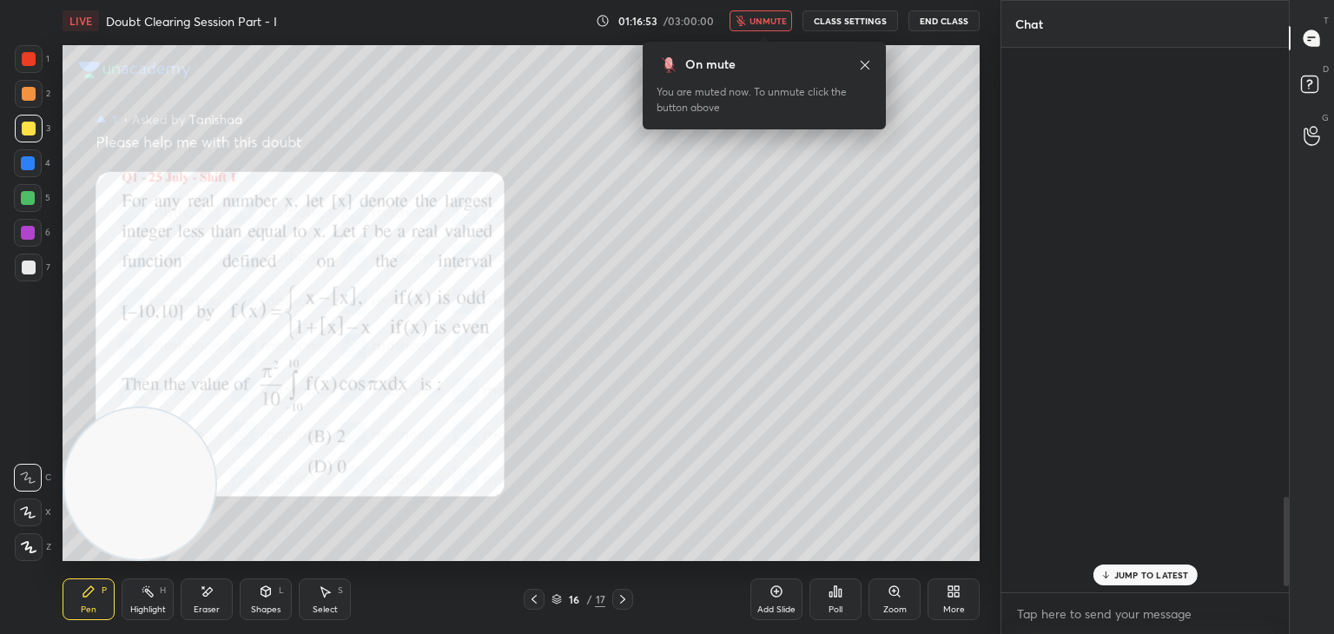
scroll to position [539, 282]
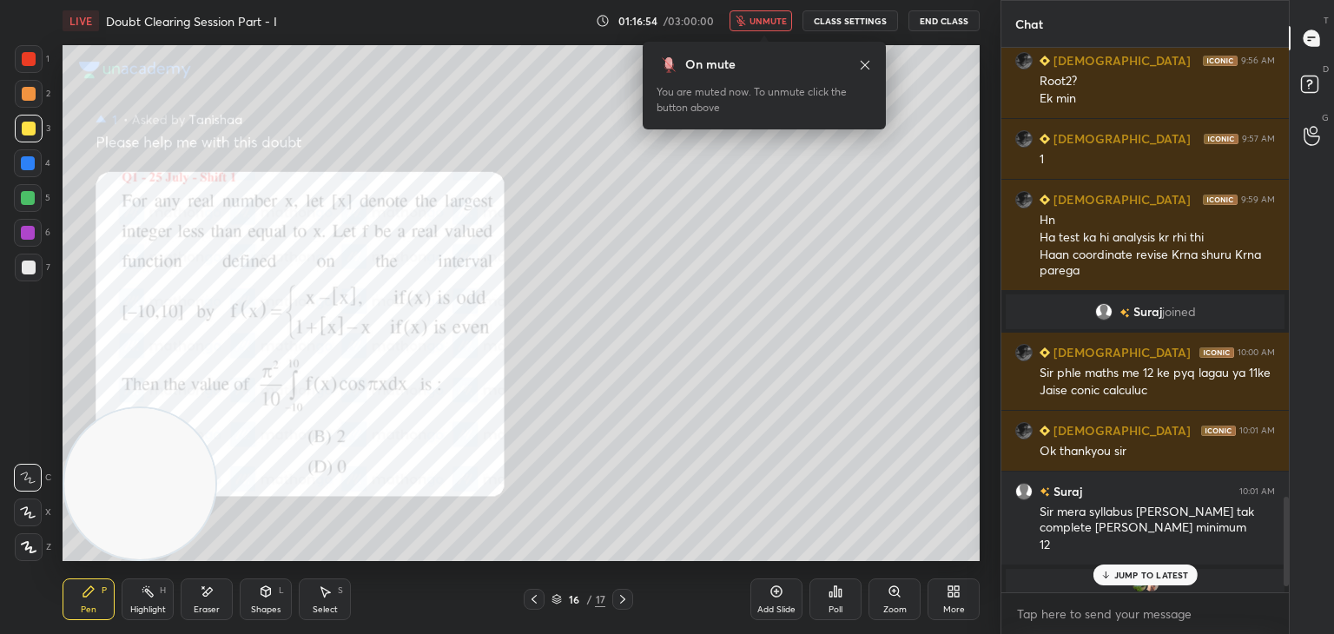
click at [757, 16] on span "unmute" at bounding box center [767, 21] width 37 height 12
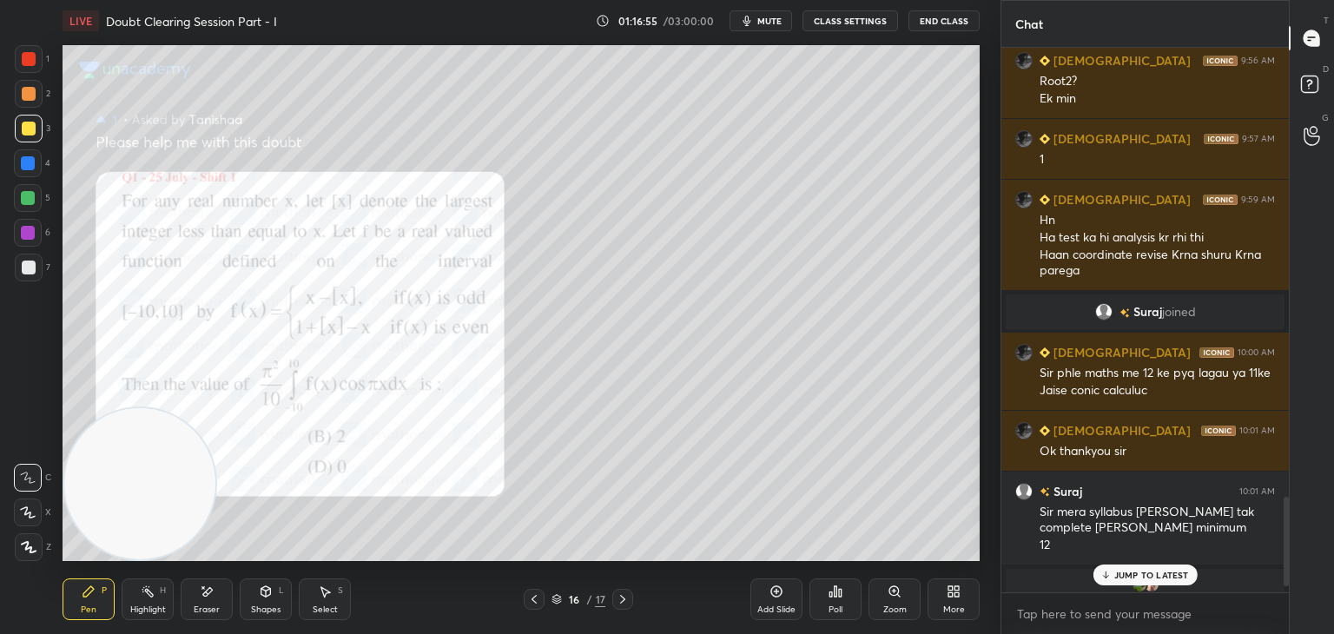
click at [1138, 570] on p "JUMP TO LATEST" at bounding box center [1151, 575] width 75 height 10
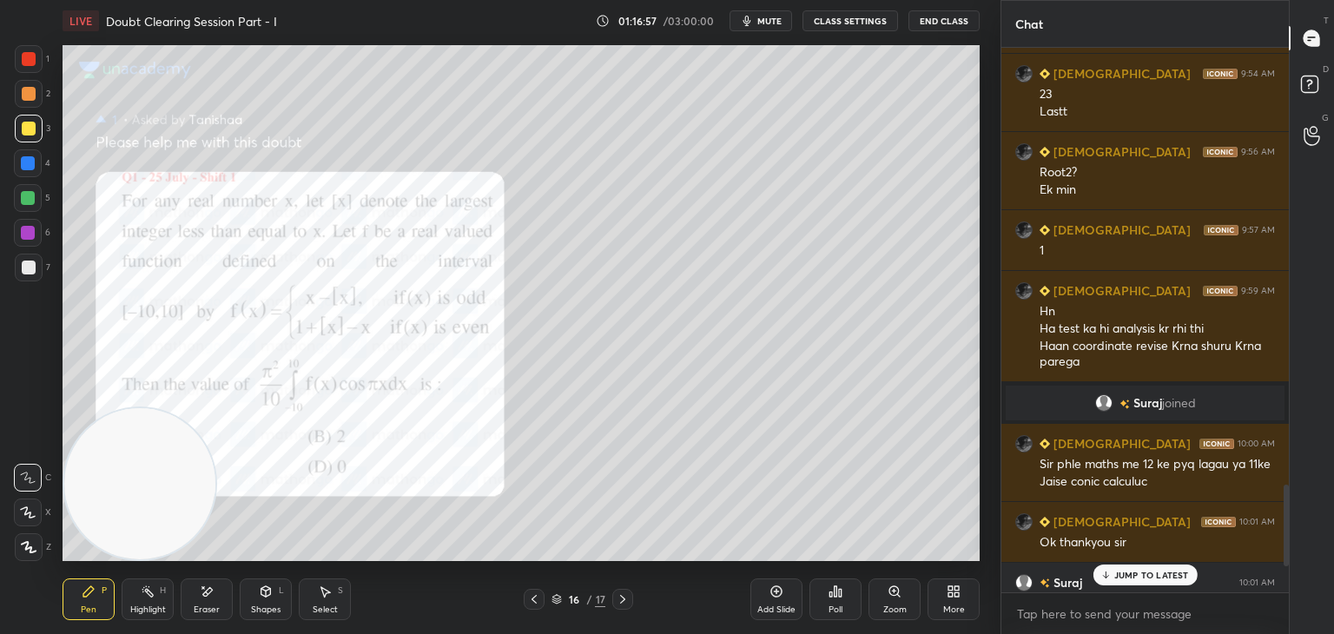
scroll to position [3473, 0]
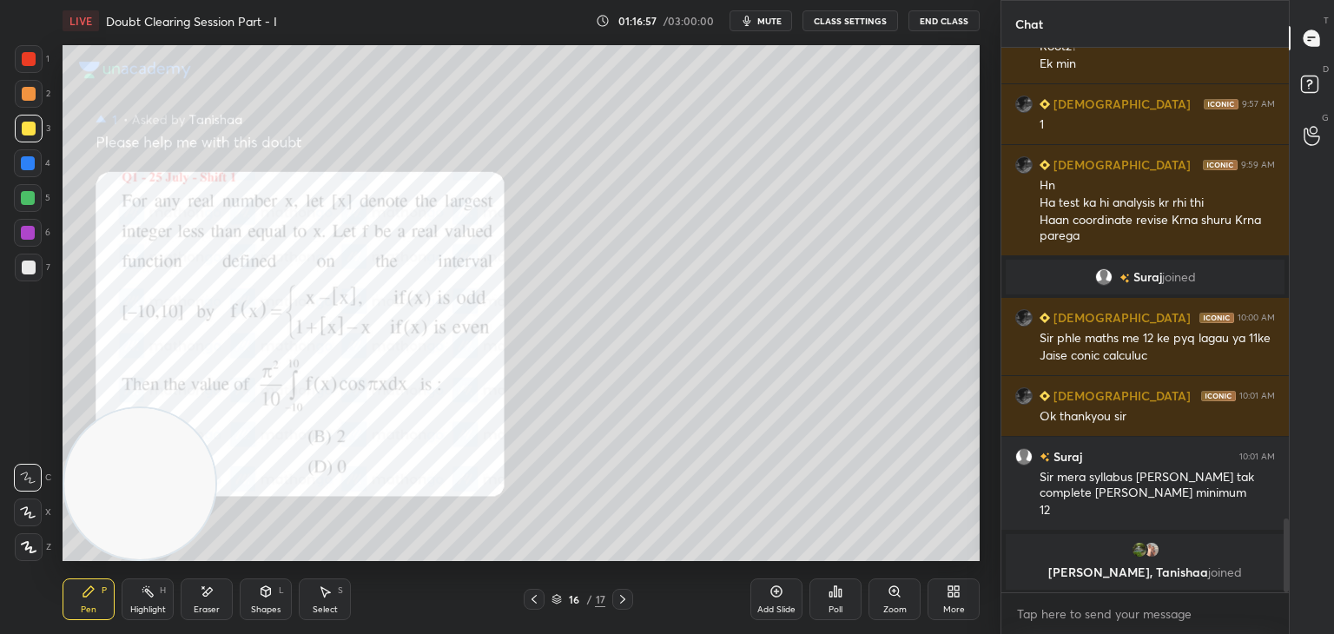
drag, startPoint x: 1284, startPoint y: 514, endPoint x: 1285, endPoint y: 669, distance: 154.6
click at [1285, 0] on html "1 2 3 4 5 6 7 C X Z E E Erase all H H LIVE Doubt Clearing Session Part - I 01:1…" at bounding box center [667, 0] width 1334 height 0
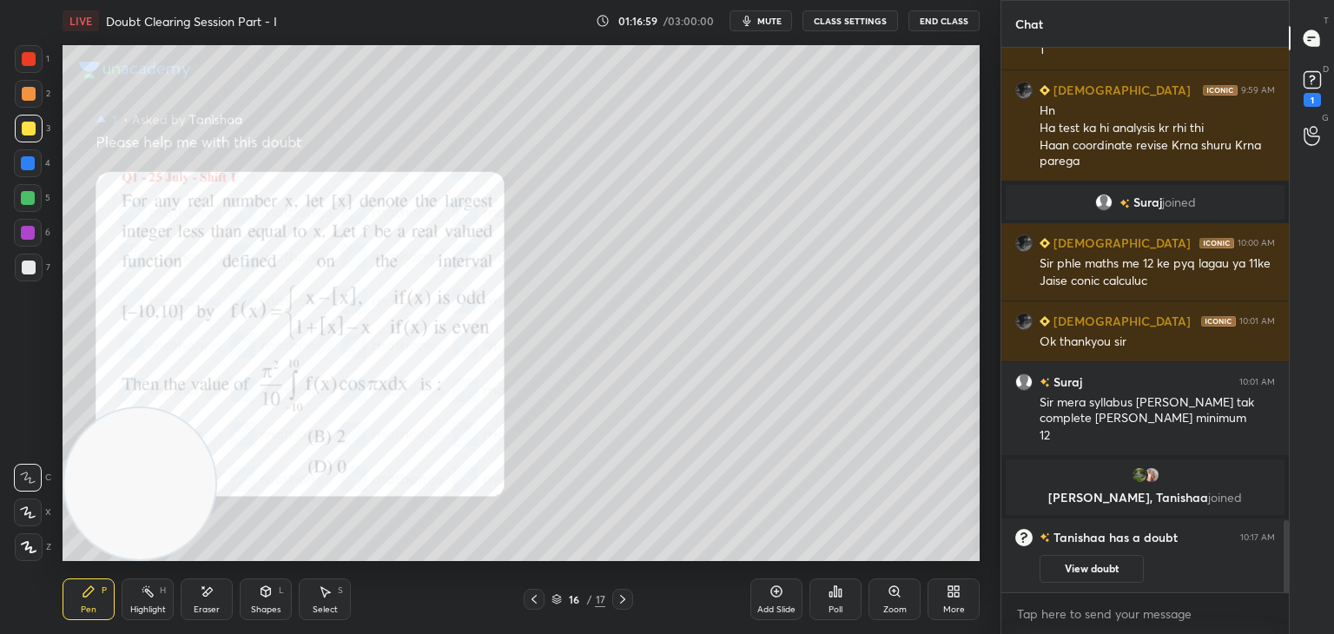
click at [535, 597] on icon at bounding box center [534, 599] width 14 height 14
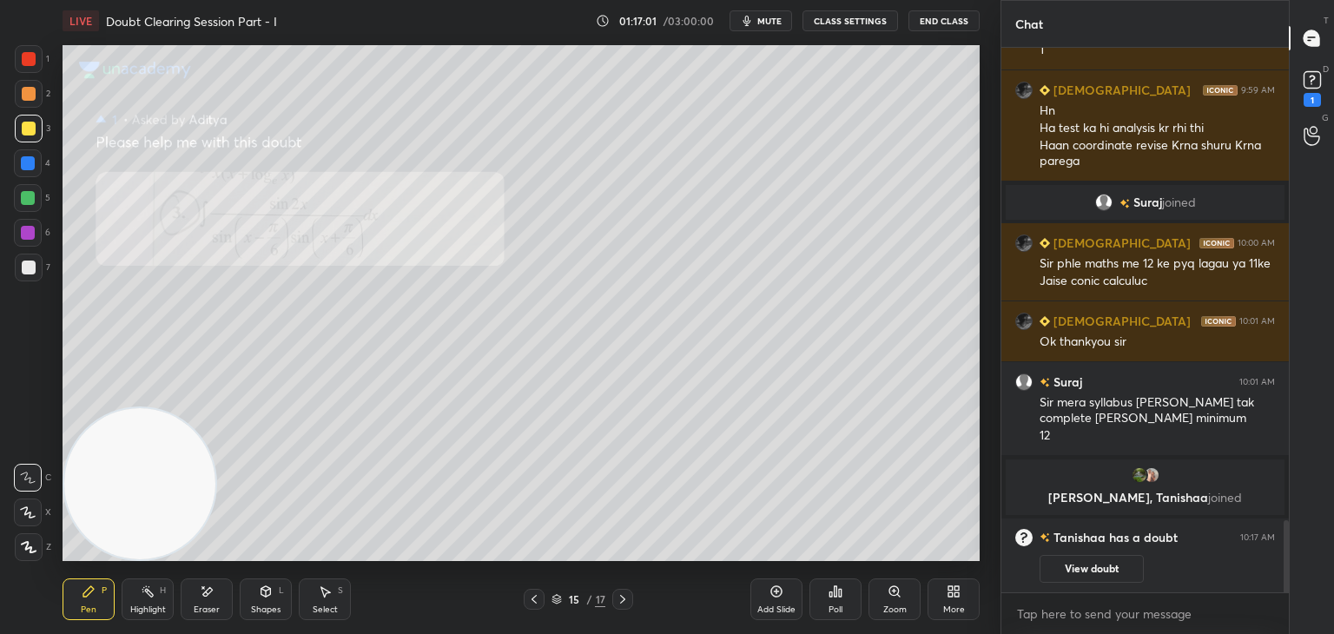
click at [863, 595] on div "Add Slide Poll Zoom More" at bounding box center [864, 598] width 229 height 97
click at [870, 596] on div "Zoom" at bounding box center [894, 599] width 52 height 42
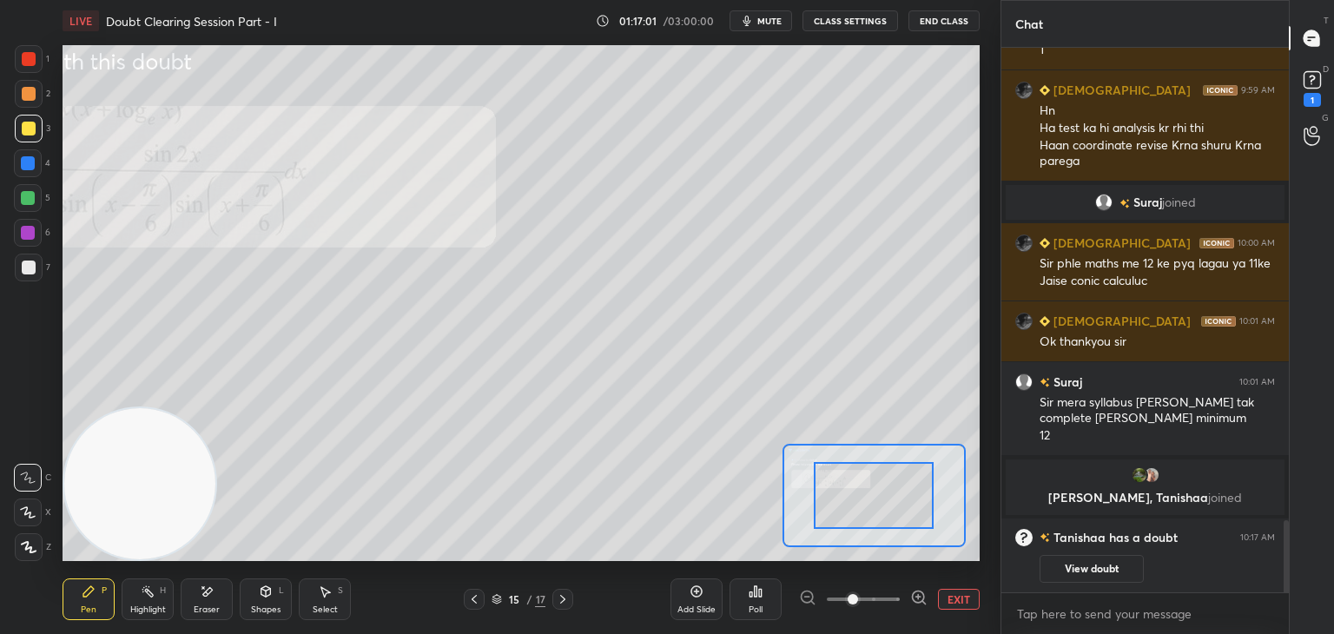
click at [873, 596] on span at bounding box center [863, 599] width 73 height 26
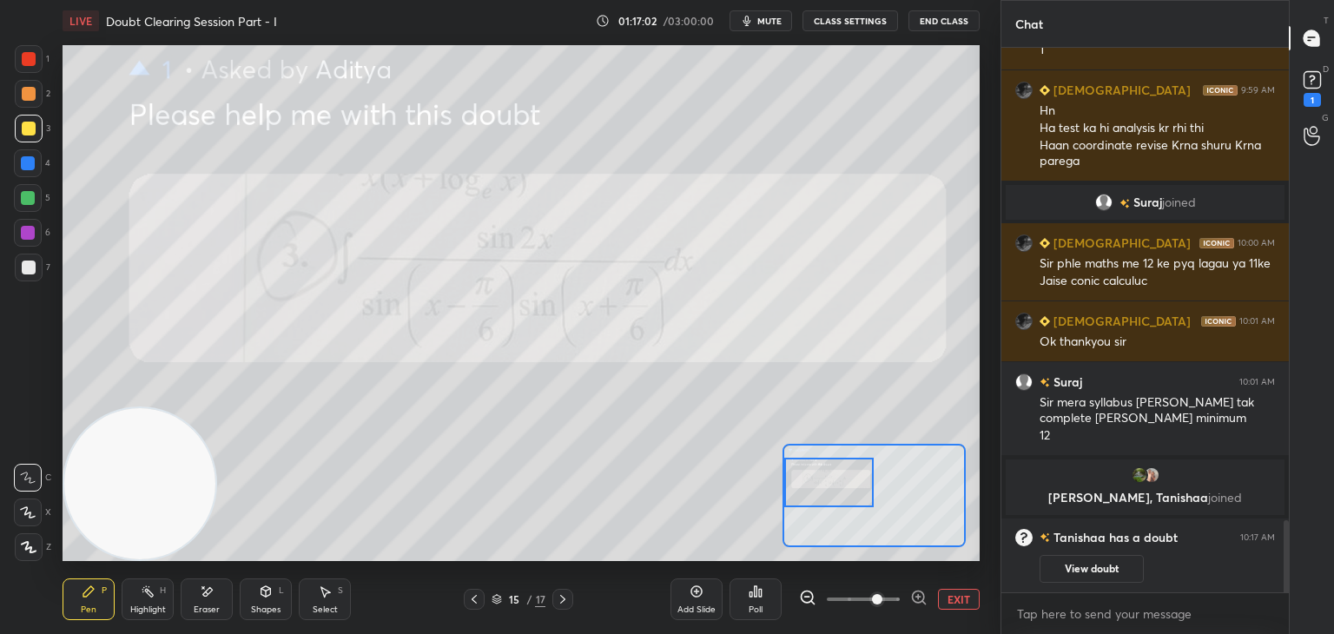
drag, startPoint x: 852, startPoint y: 504, endPoint x: 786, endPoint y: 485, distance: 68.5
click at [787, 485] on div at bounding box center [829, 482] width 90 height 49
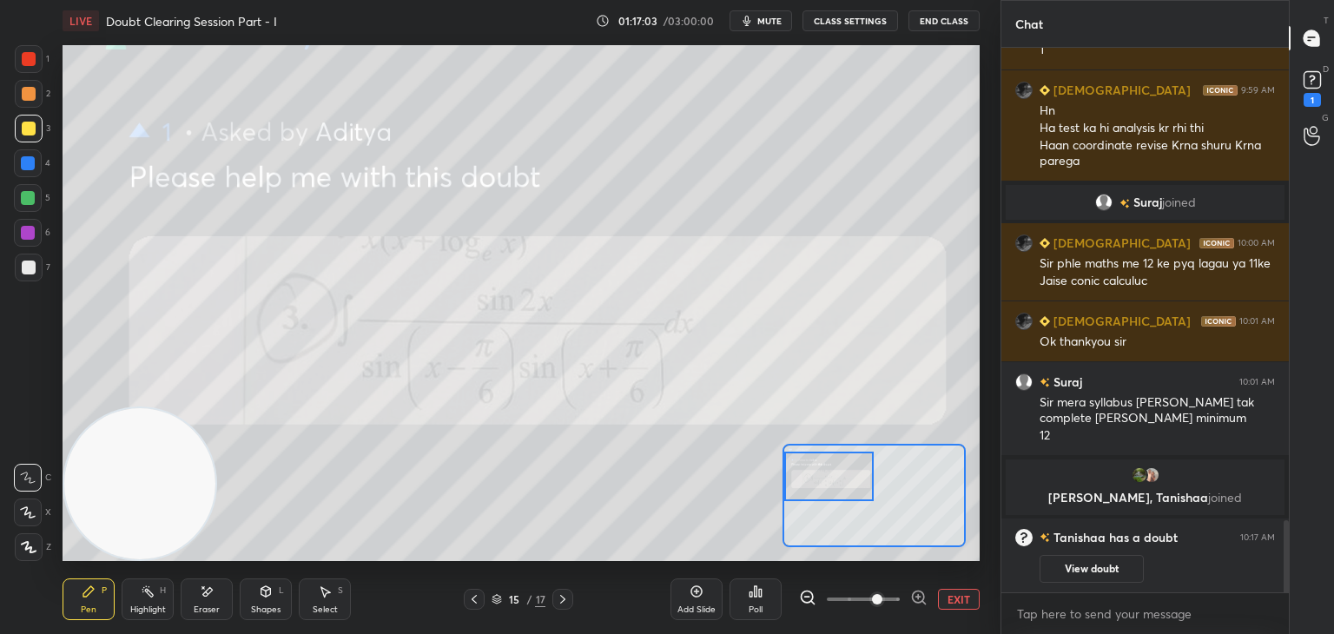
scroll to position [2808, 0]
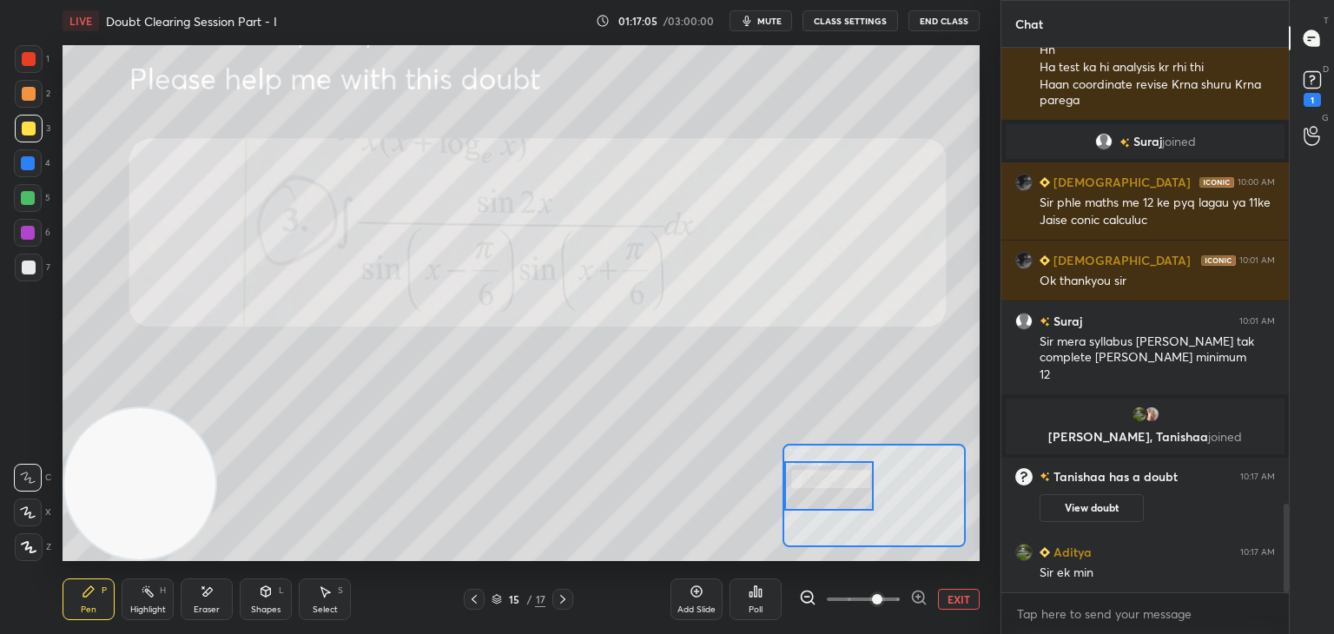
drag, startPoint x: 836, startPoint y: 488, endPoint x: 821, endPoint y: 492, distance: 15.4
click at [833, 496] on div at bounding box center [829, 485] width 90 height 49
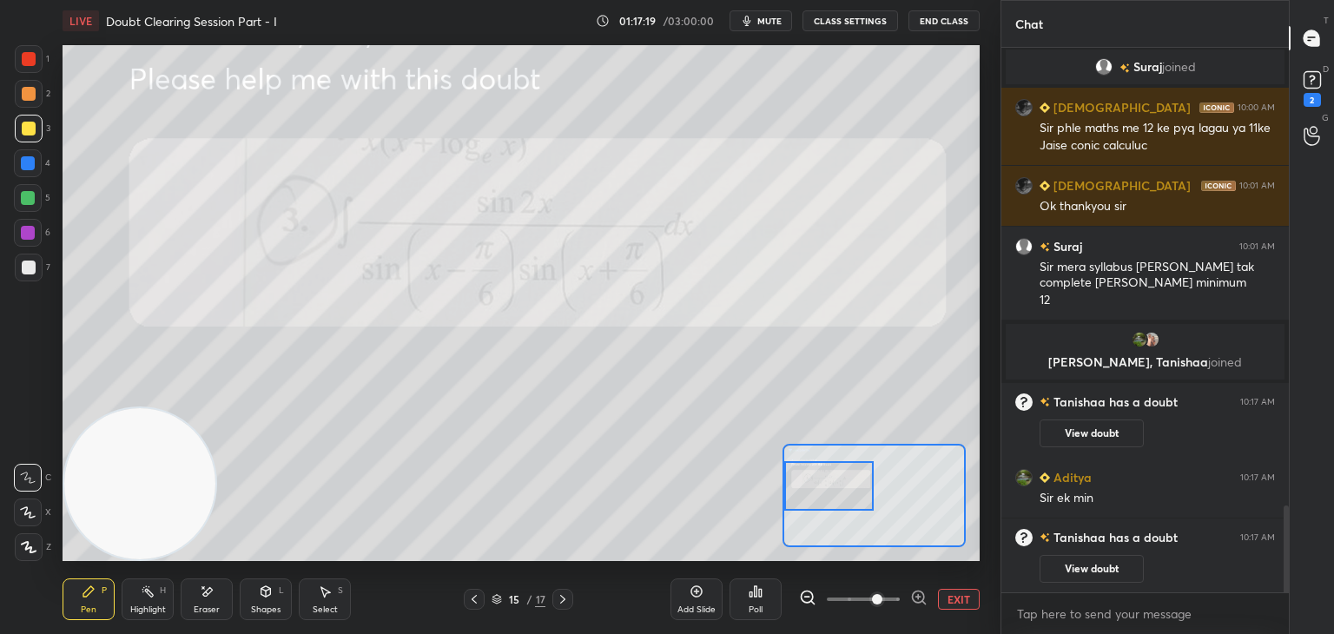
scroll to position [2905, 0]
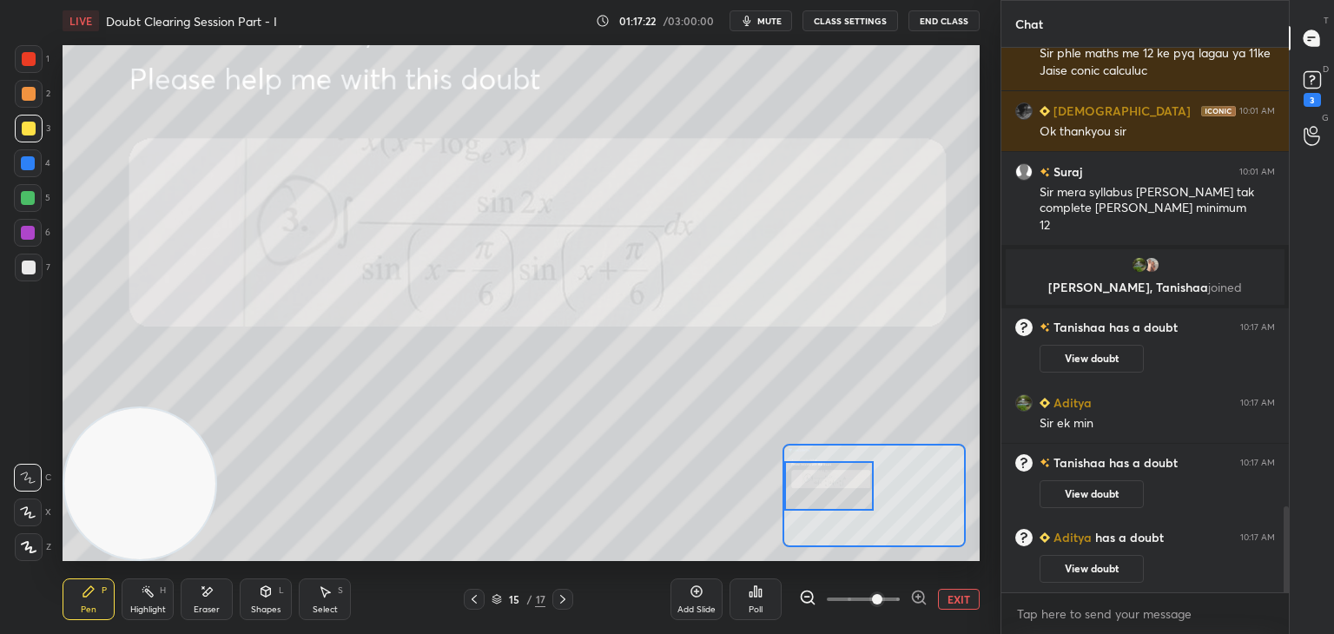
click at [1064, 560] on button "View doubt" at bounding box center [1091, 569] width 104 height 28
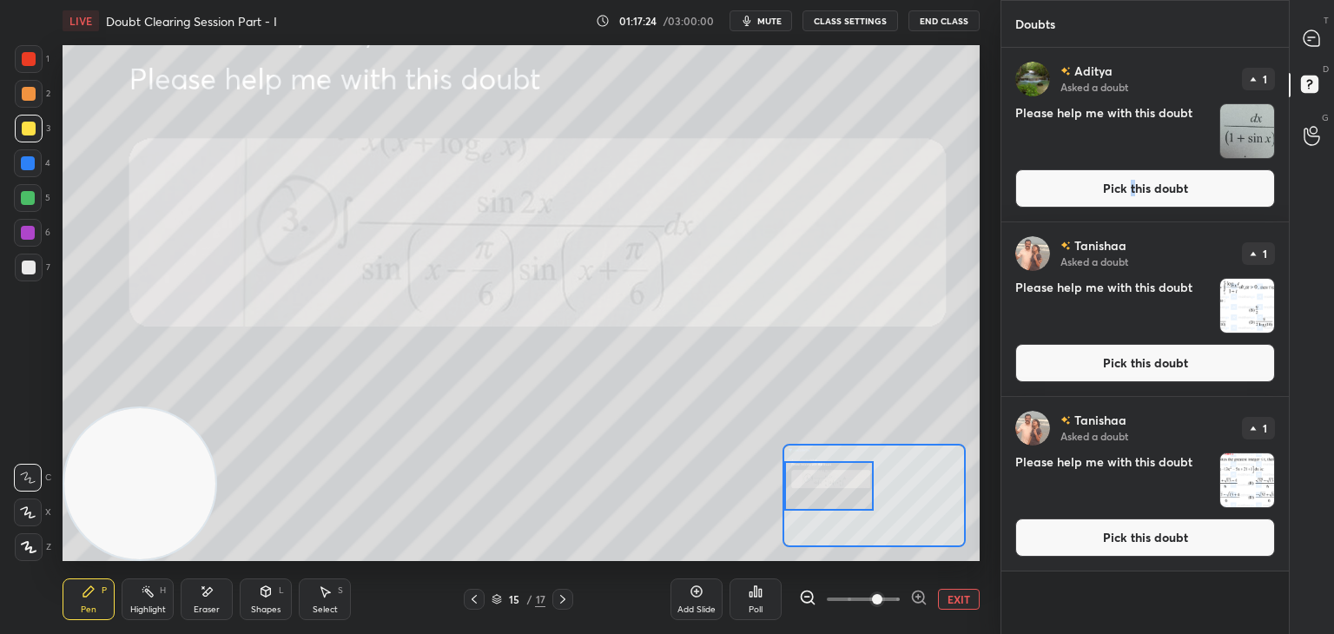
drag, startPoint x: 1131, startPoint y: 192, endPoint x: 1118, endPoint y: 192, distance: 13.0
click at [1132, 190] on button "Pick this doubt" at bounding box center [1145, 188] width 260 height 38
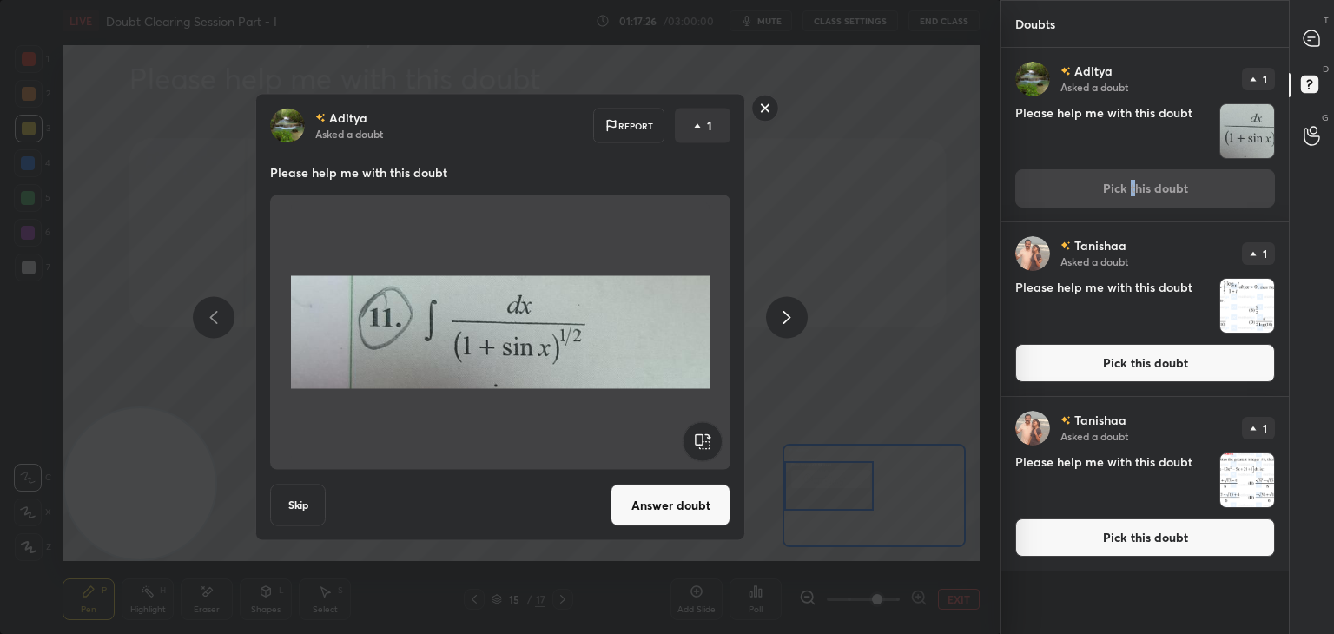
click at [771, 112] on rect at bounding box center [765, 108] width 27 height 27
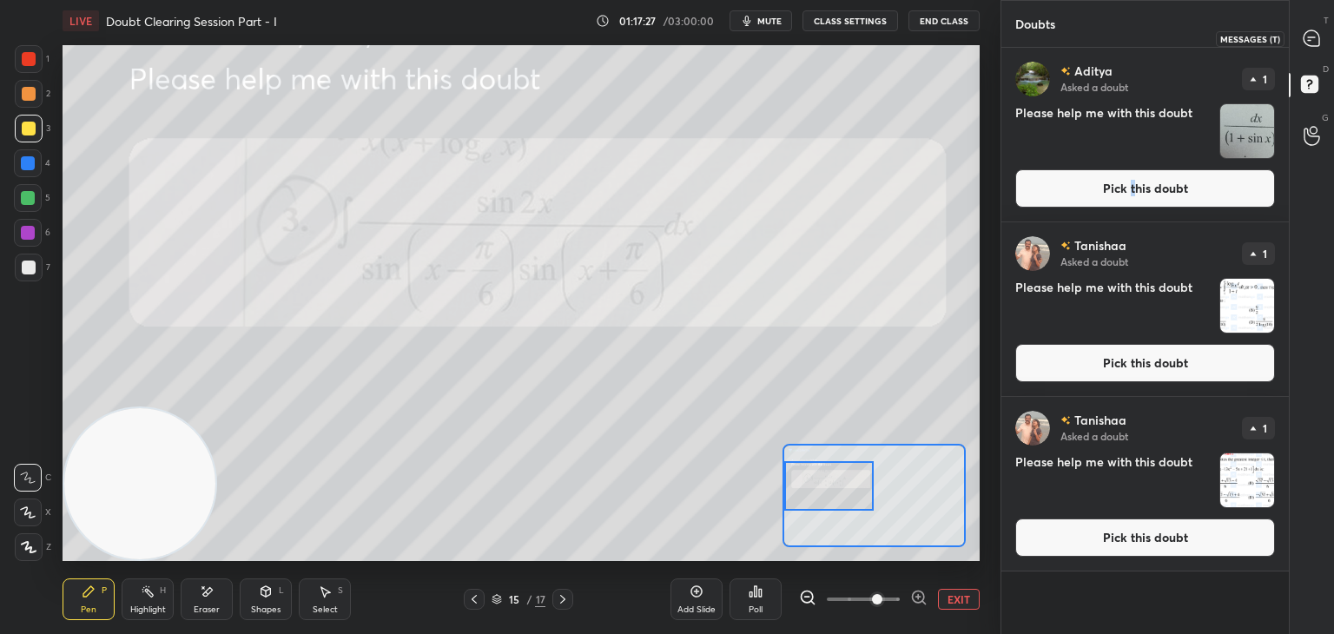
drag, startPoint x: 1312, startPoint y: 49, endPoint x: 1299, endPoint y: 43, distance: 14.4
click at [1312, 48] on div at bounding box center [1312, 38] width 35 height 31
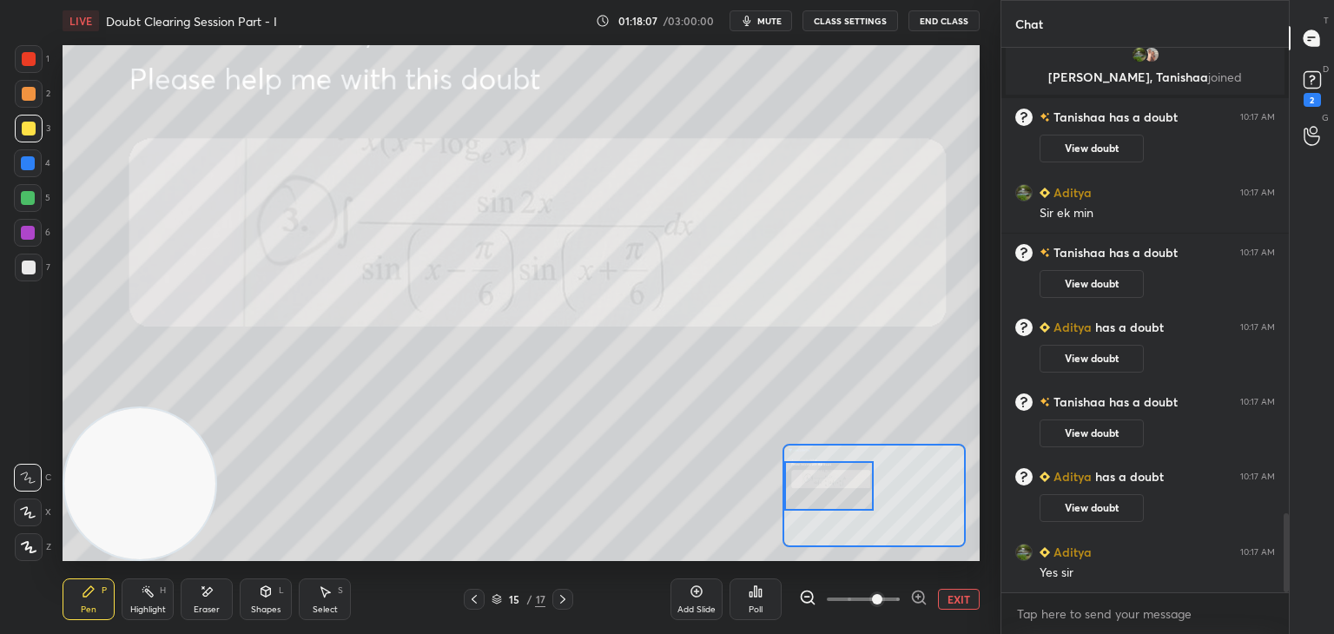
scroll to position [3193, 0]
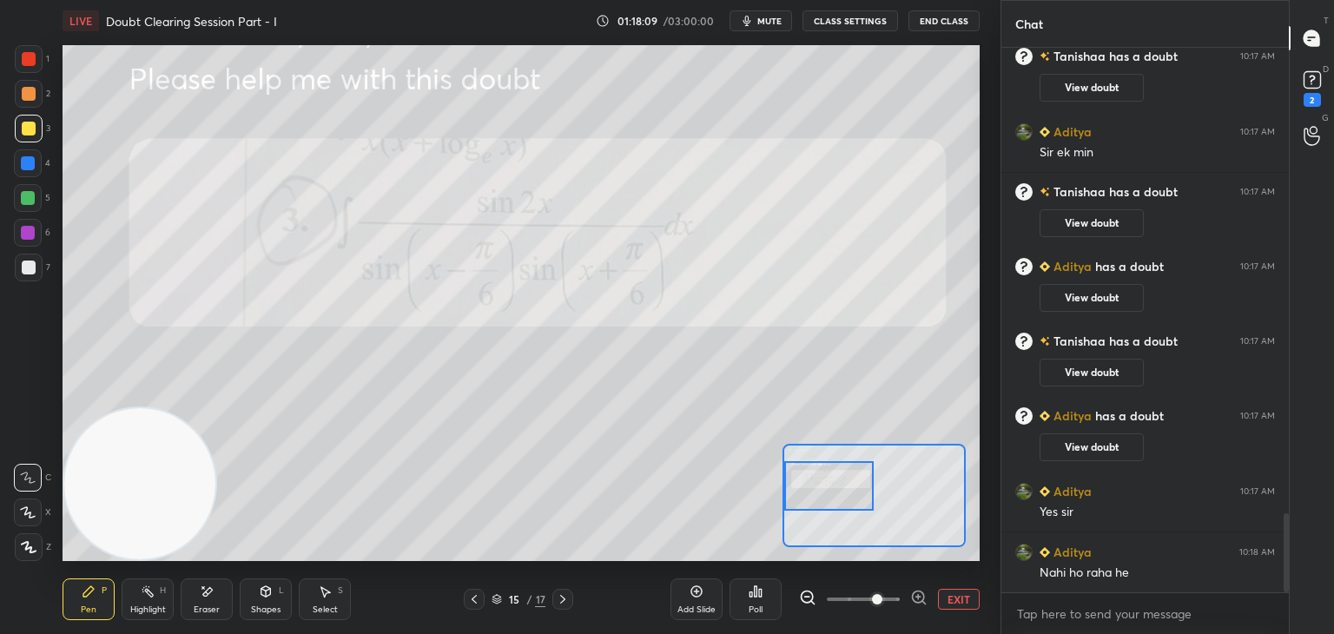
click at [961, 596] on button "EXIT" at bounding box center [959, 599] width 42 height 21
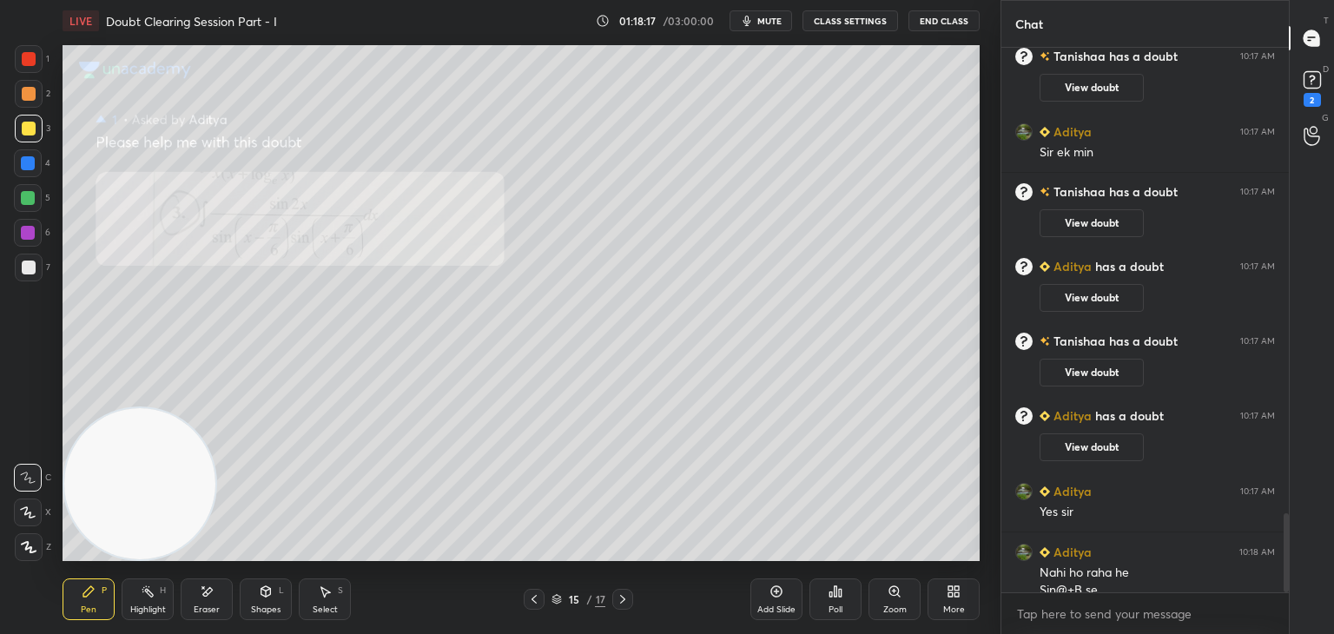
scroll to position [3211, 0]
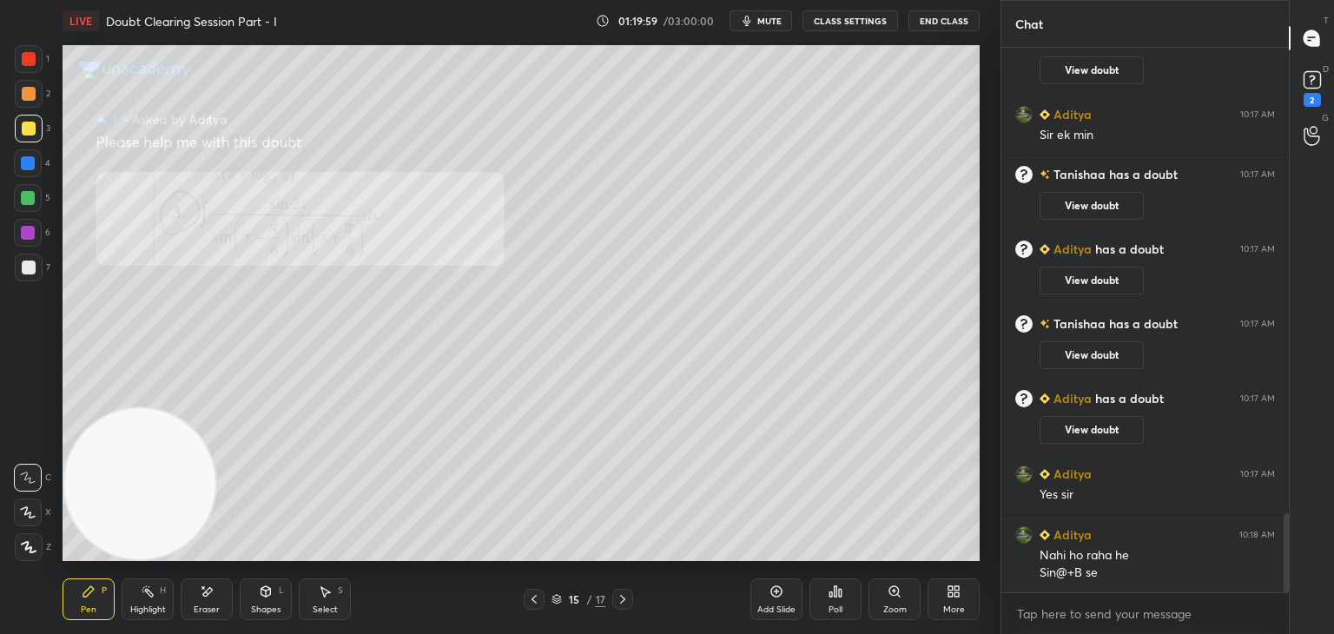
click at [616, 605] on icon at bounding box center [623, 599] width 14 height 14
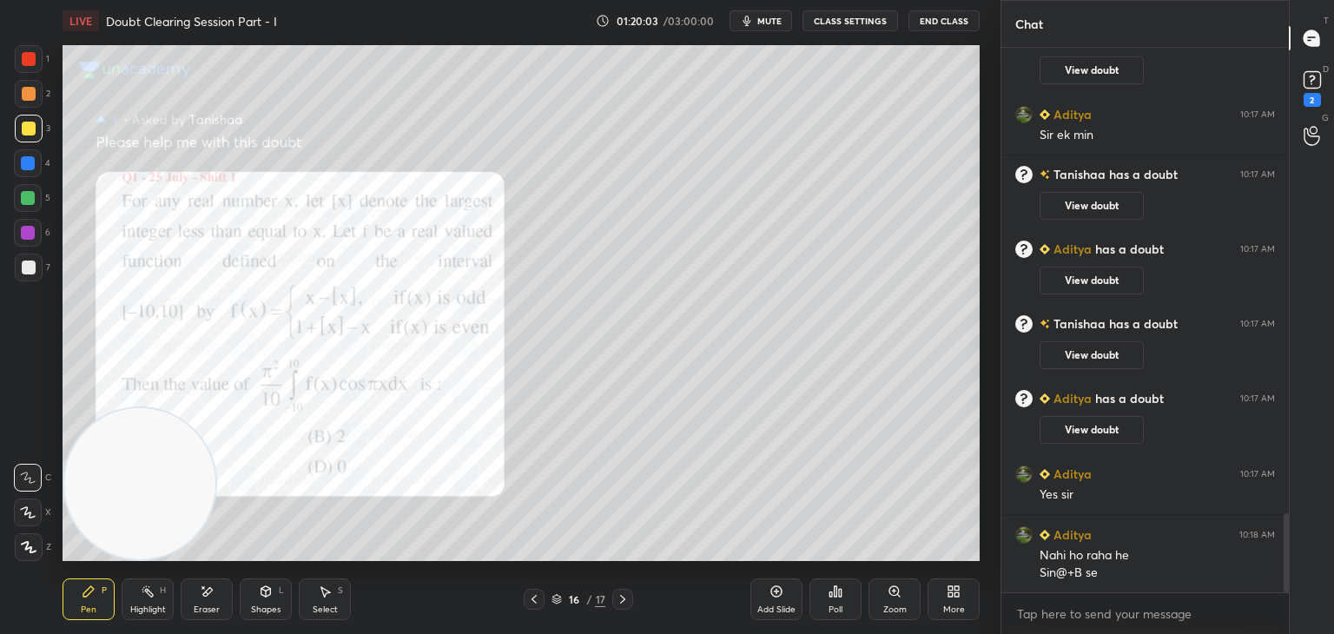
click at [886, 591] on div "Zoom" at bounding box center [894, 599] width 52 height 42
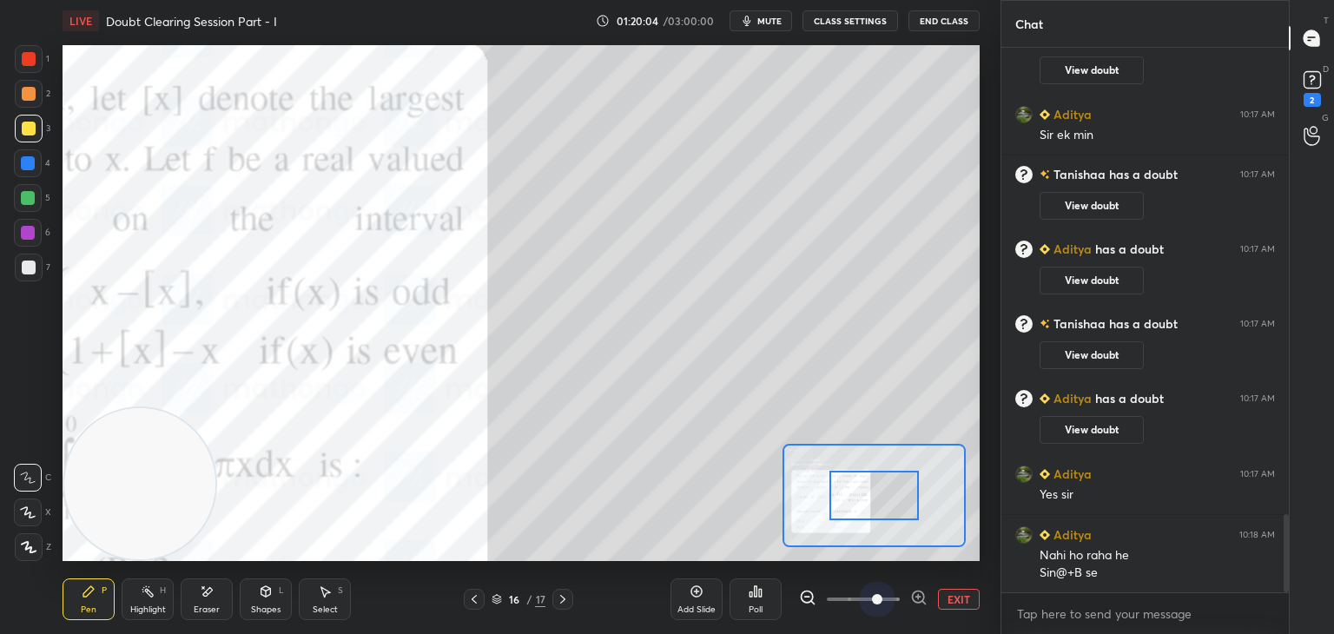
scroll to position [3272, 0]
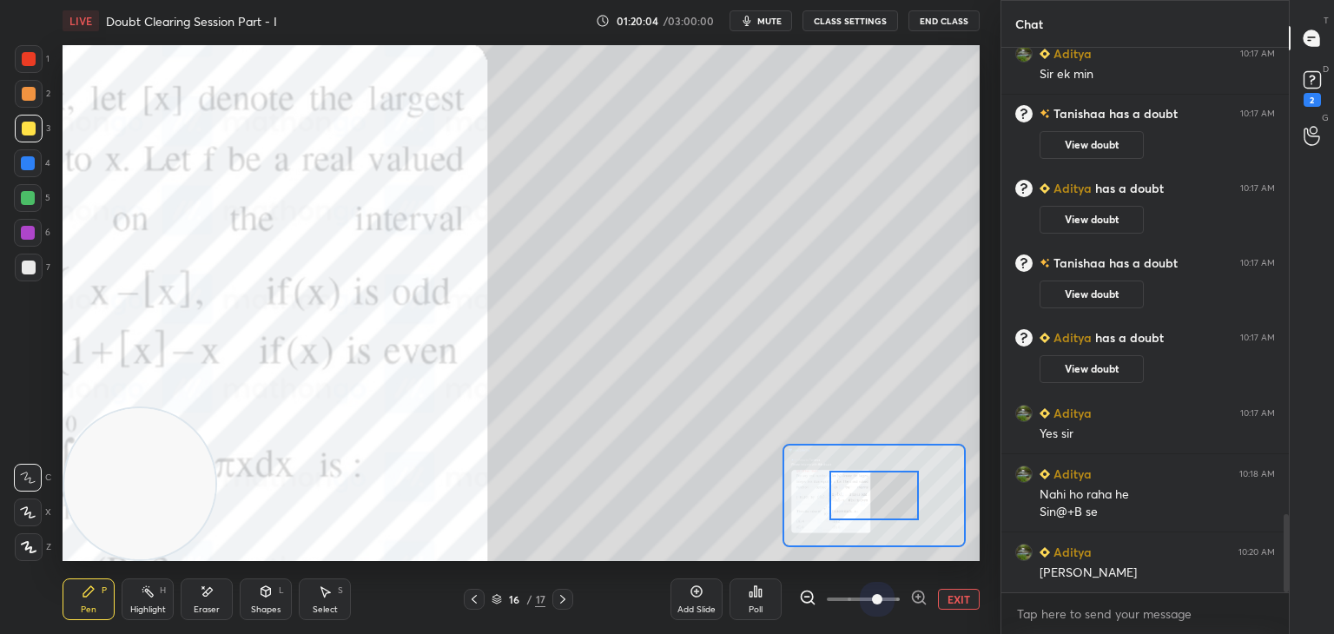
click at [870, 596] on span at bounding box center [863, 599] width 73 height 26
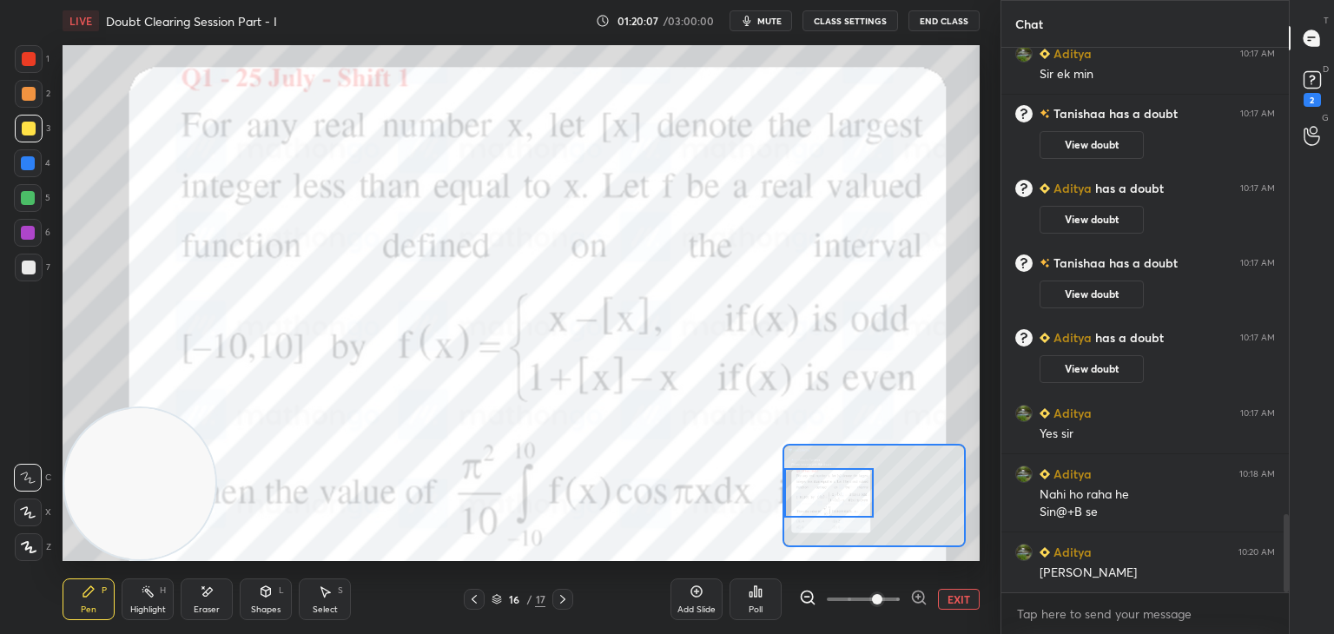
drag, startPoint x: 846, startPoint y: 498, endPoint x: 837, endPoint y: 491, distance: 11.1
click at [837, 491] on div at bounding box center [829, 492] width 90 height 49
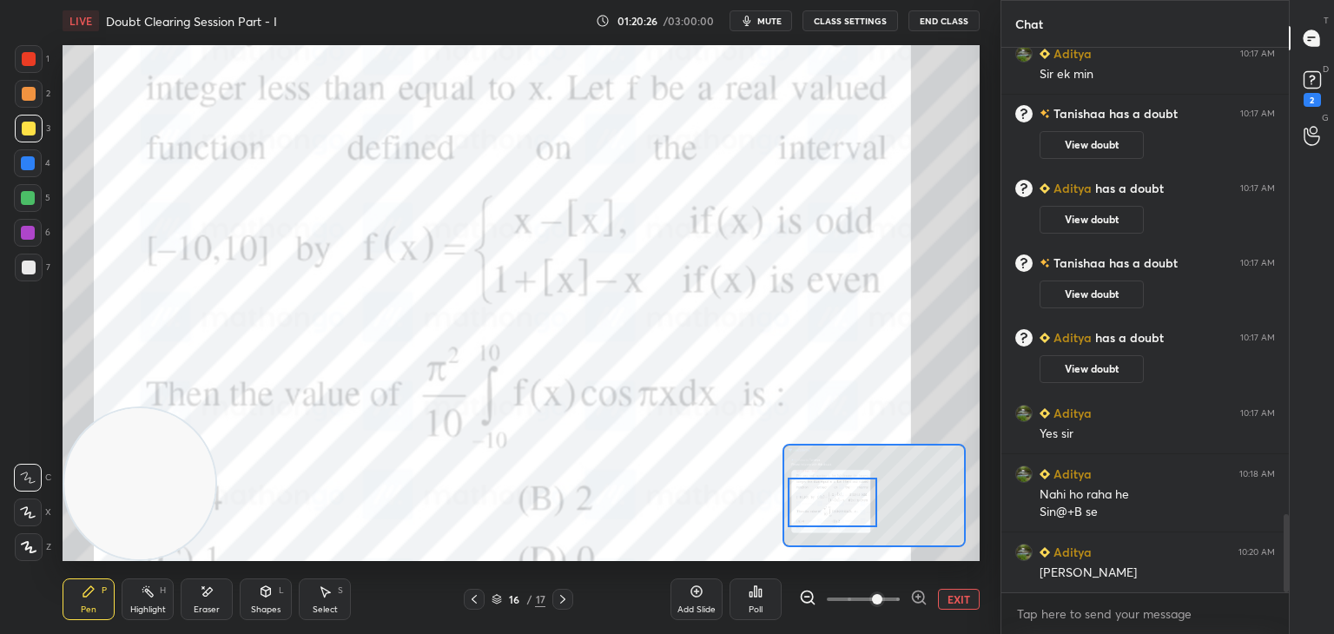
drag, startPoint x: 855, startPoint y: 489, endPoint x: 849, endPoint y: 479, distance: 11.3
click at [858, 498] on div at bounding box center [833, 502] width 90 height 49
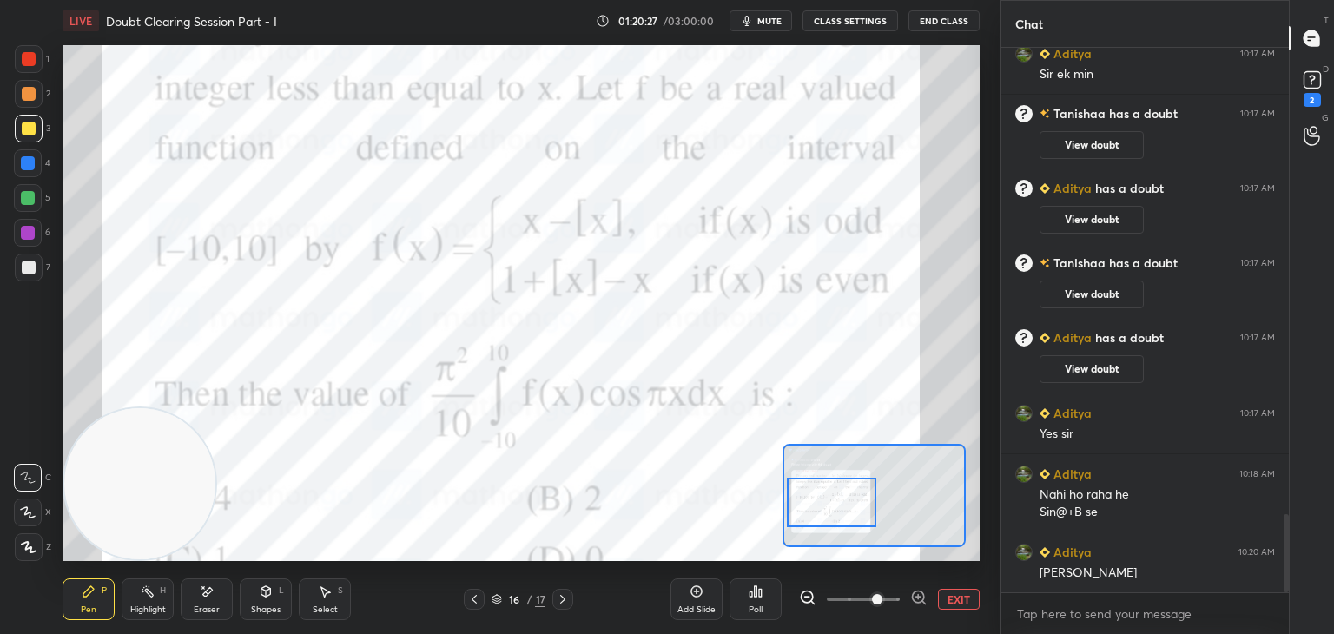
click at [29, 63] on div at bounding box center [29, 59] width 14 height 14
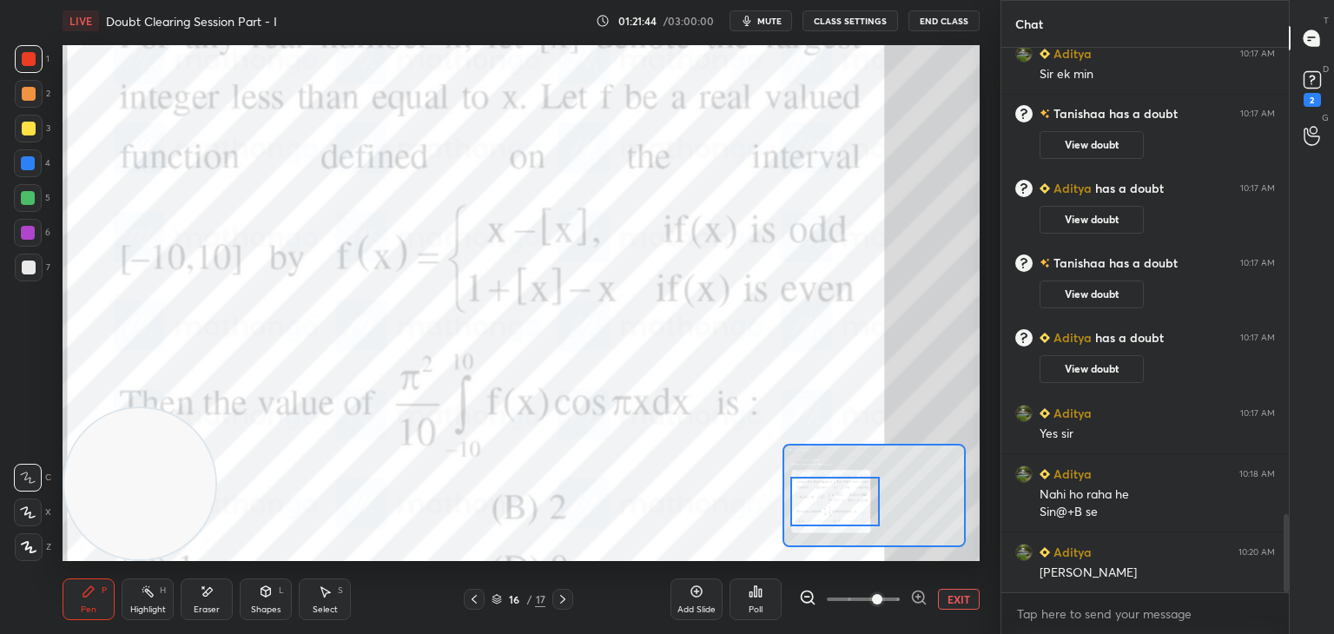
click at [854, 487] on div at bounding box center [835, 501] width 90 height 49
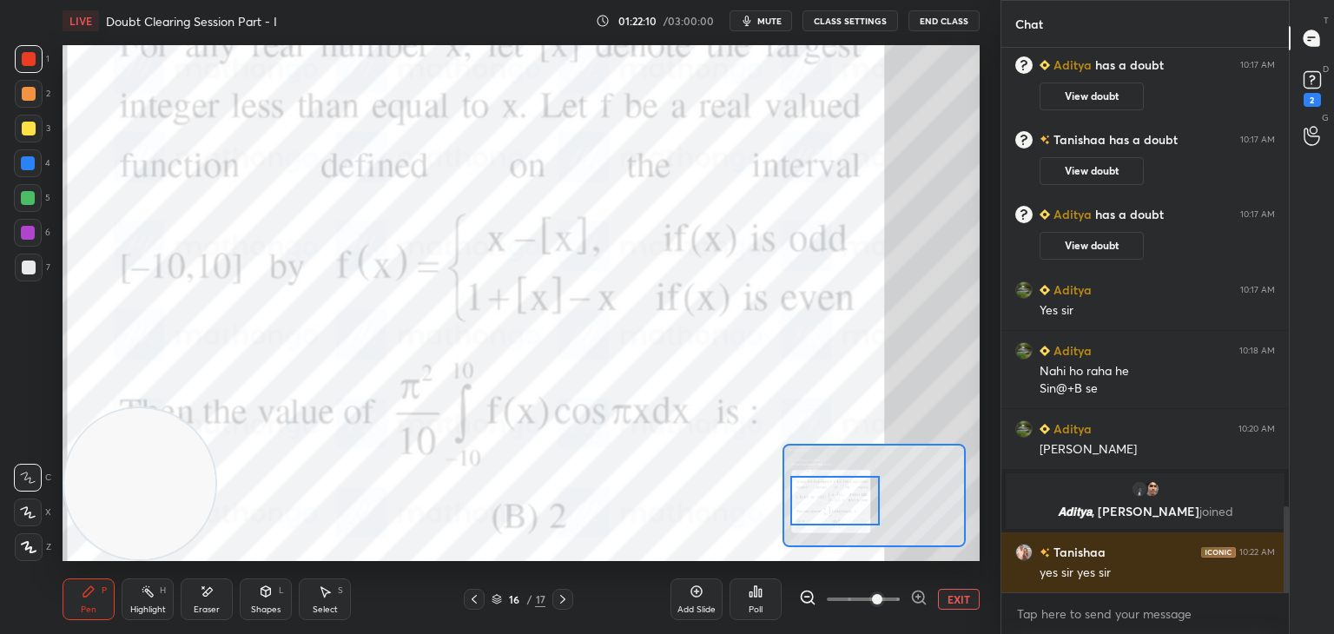
scroll to position [2916, 0]
click at [952, 590] on button "EXIT" at bounding box center [959, 599] width 42 height 21
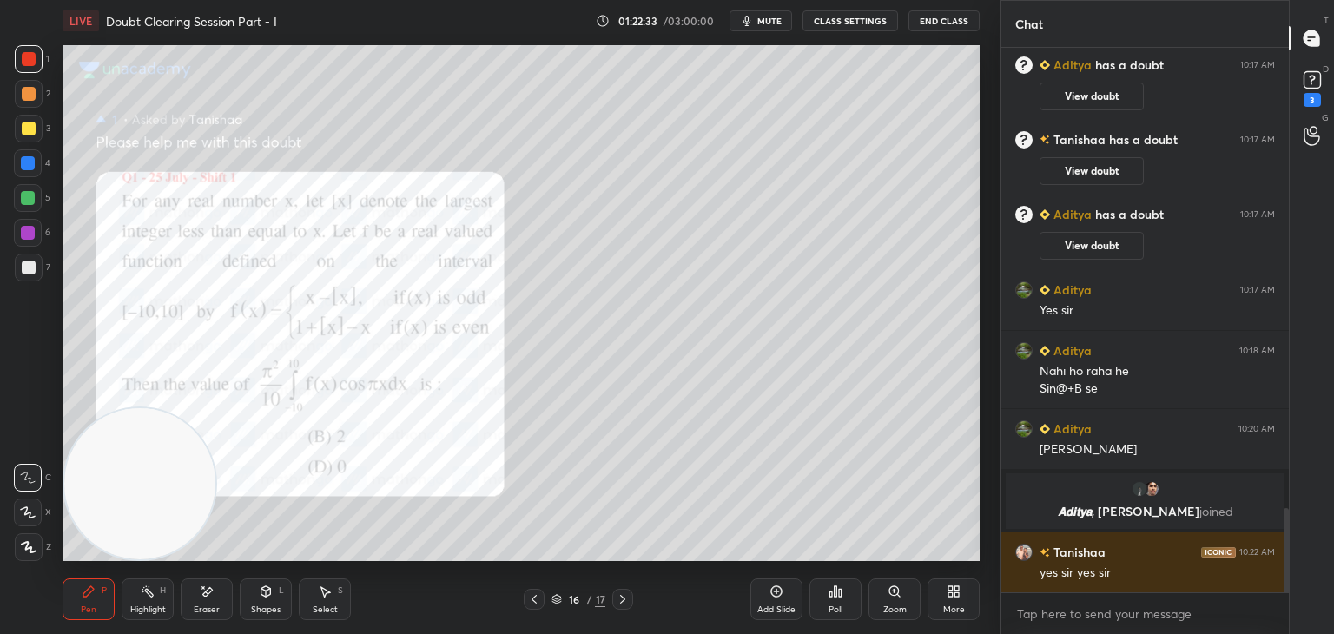
scroll to position [2990, 0]
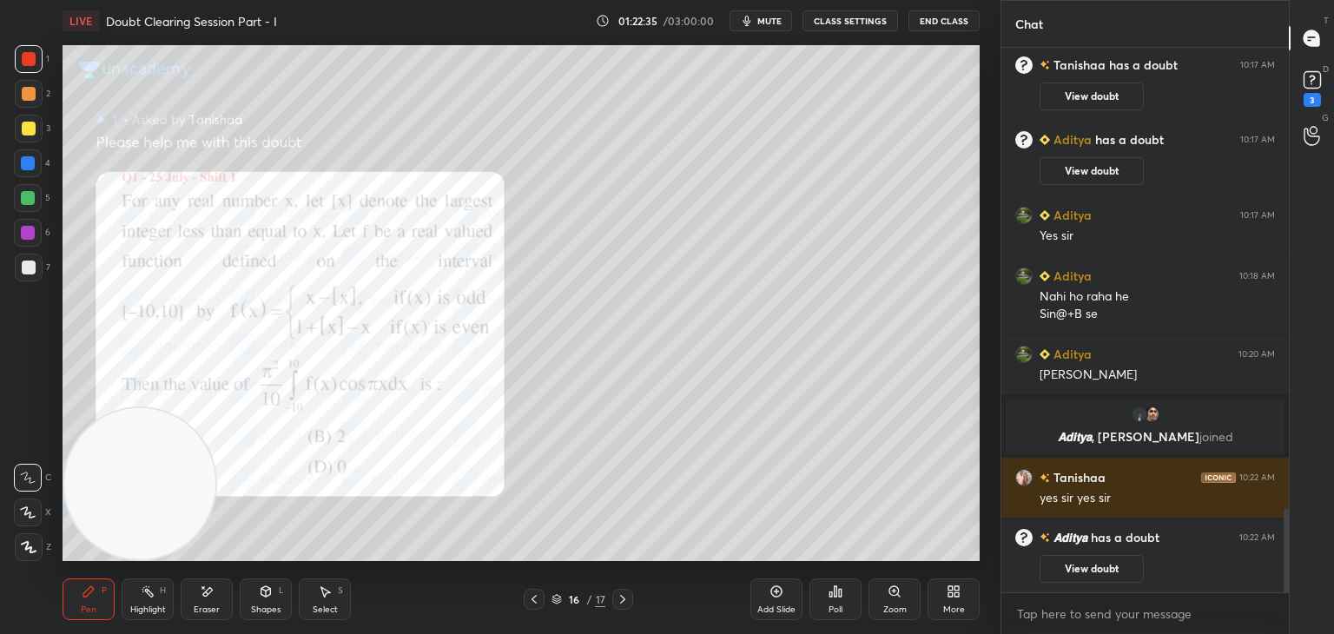
click at [26, 134] on div at bounding box center [29, 129] width 28 height 28
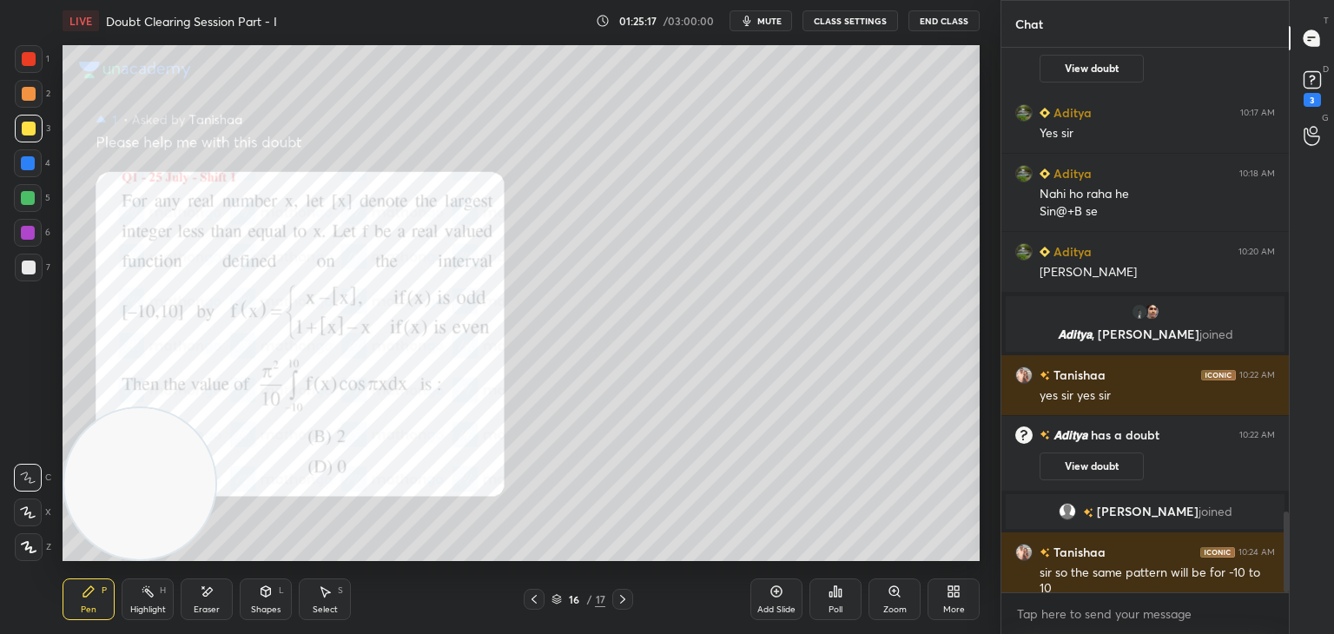
scroll to position [3119, 0]
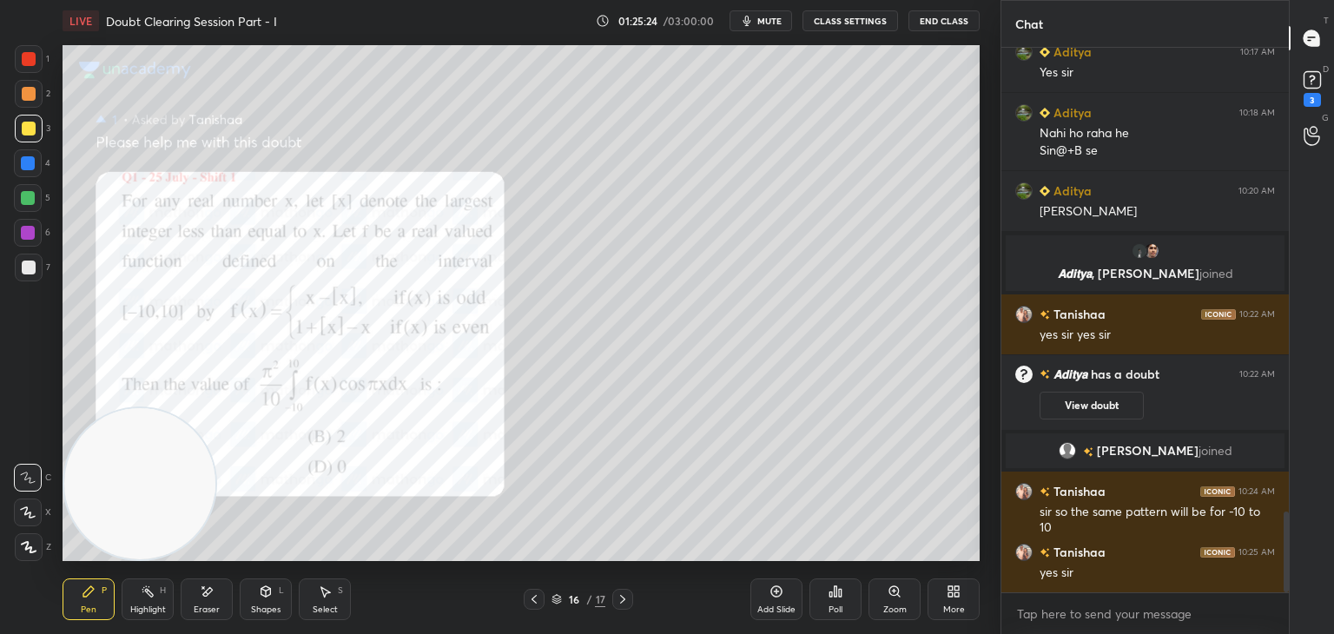
click at [618, 602] on icon at bounding box center [623, 599] width 14 height 14
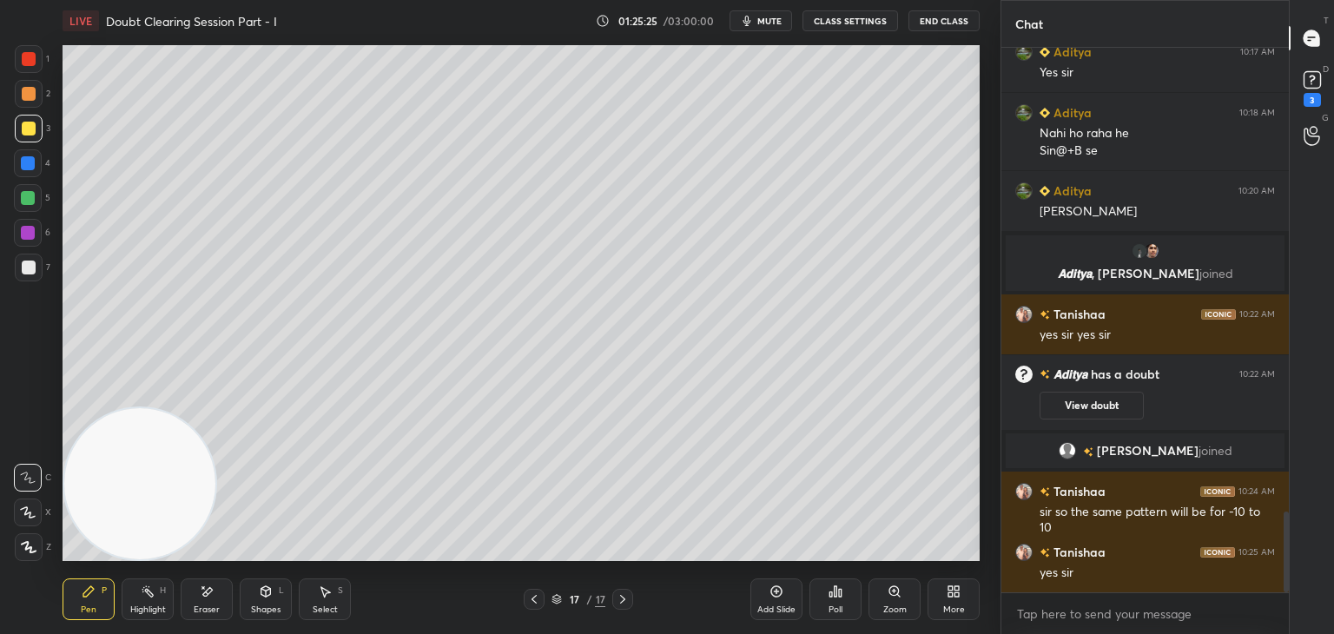
click at [535, 596] on icon at bounding box center [533, 599] width 5 height 9
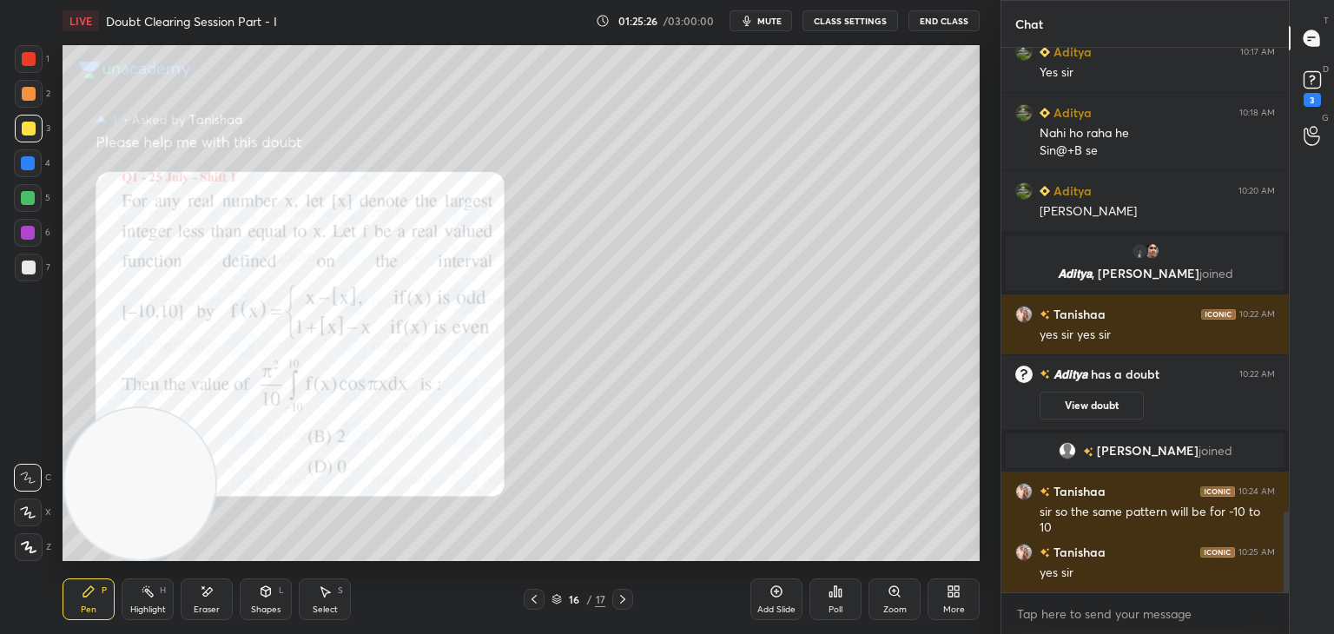
click at [1097, 407] on button "View doubt" at bounding box center [1091, 406] width 104 height 28
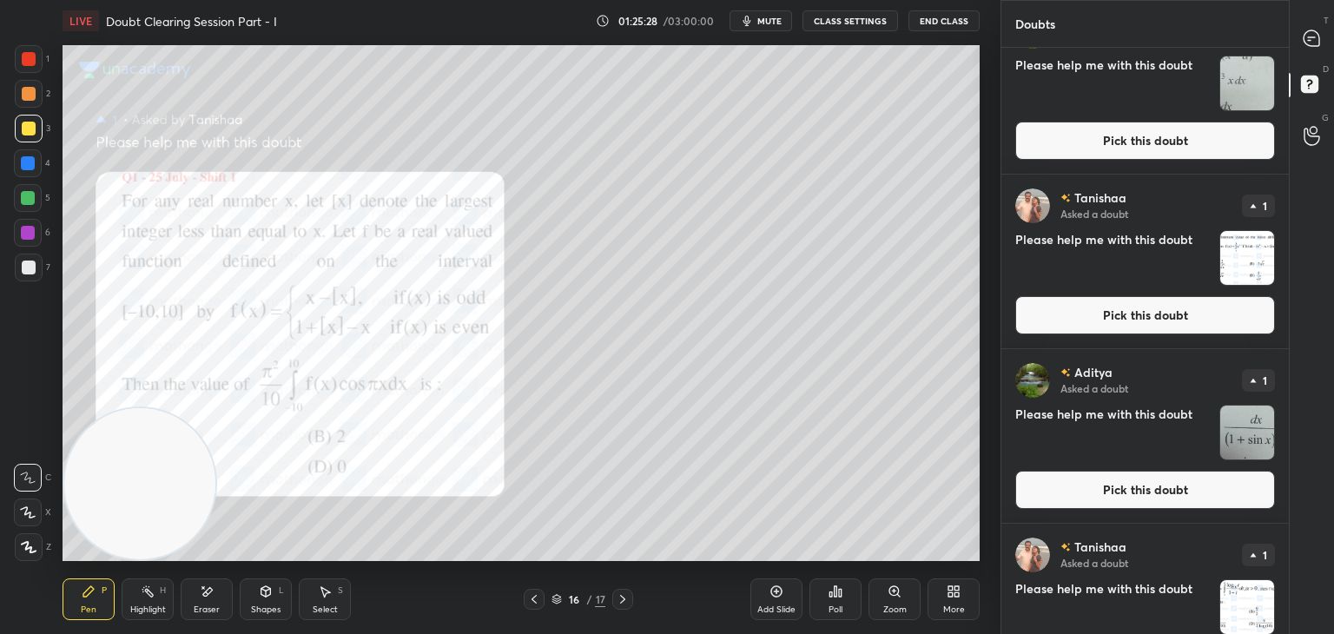
scroll to position [460, 0]
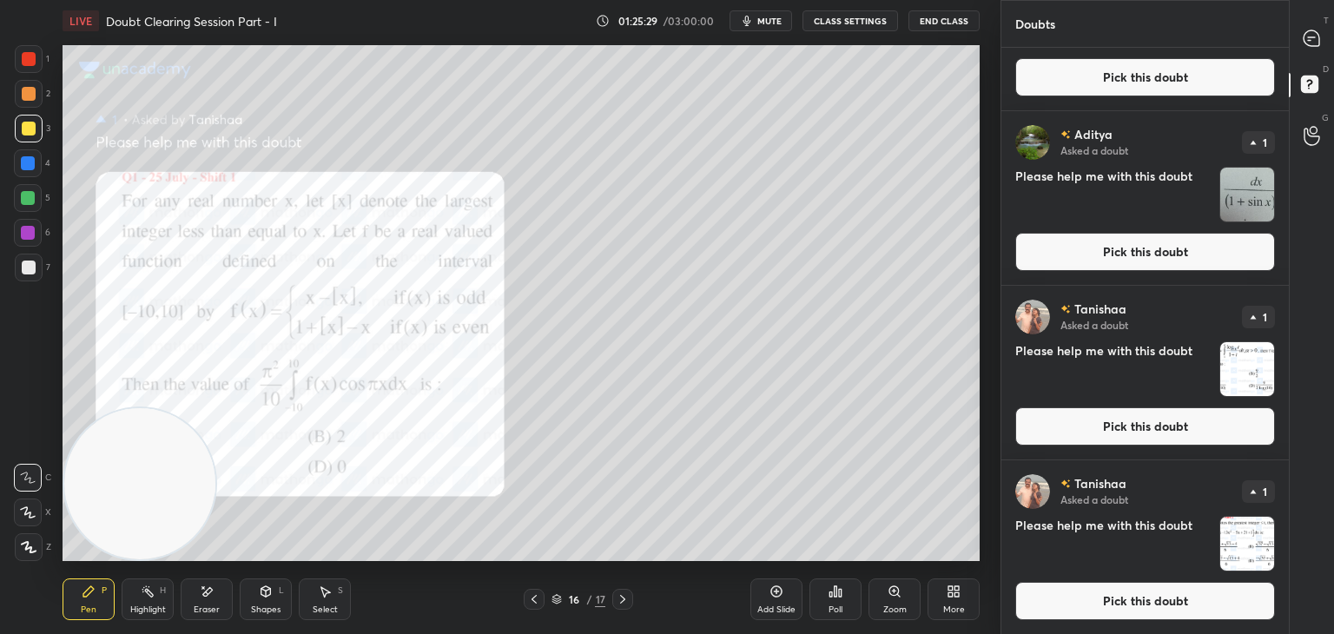
click at [1126, 598] on button "Pick this doubt" at bounding box center [1145, 601] width 260 height 38
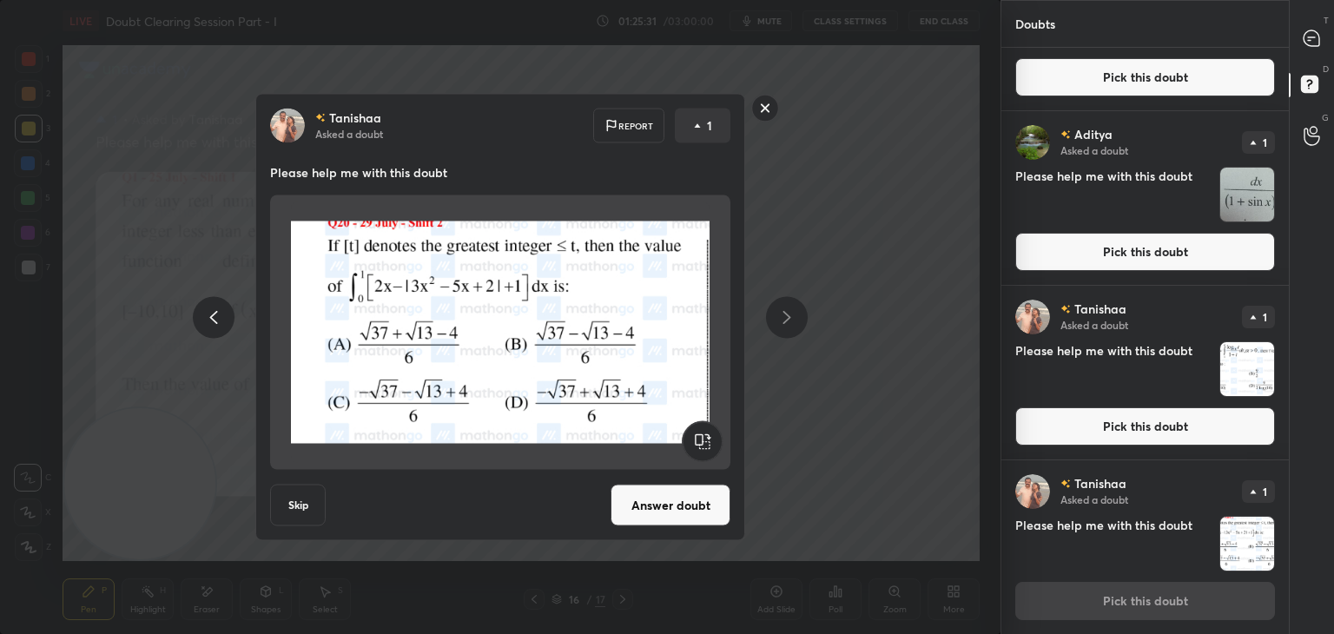
click at [659, 504] on button "Answer doubt" at bounding box center [670, 505] width 120 height 42
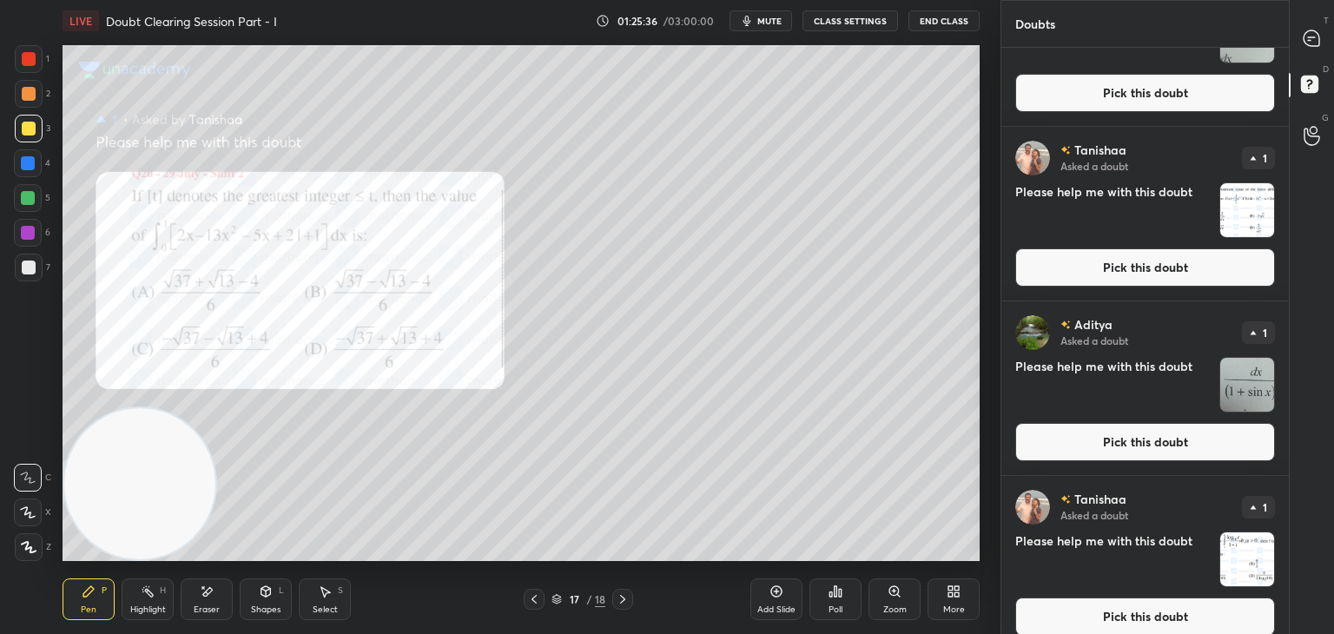
scroll to position [285, 0]
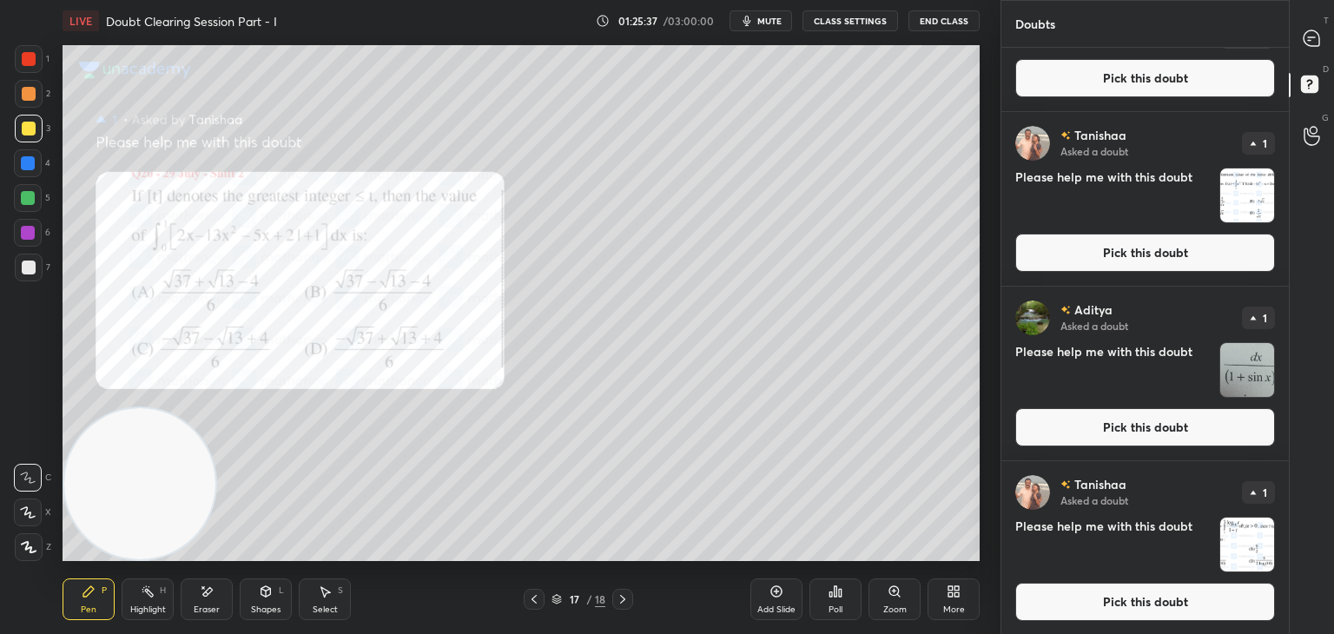
click at [1119, 411] on button "Pick this doubt" at bounding box center [1145, 427] width 260 height 38
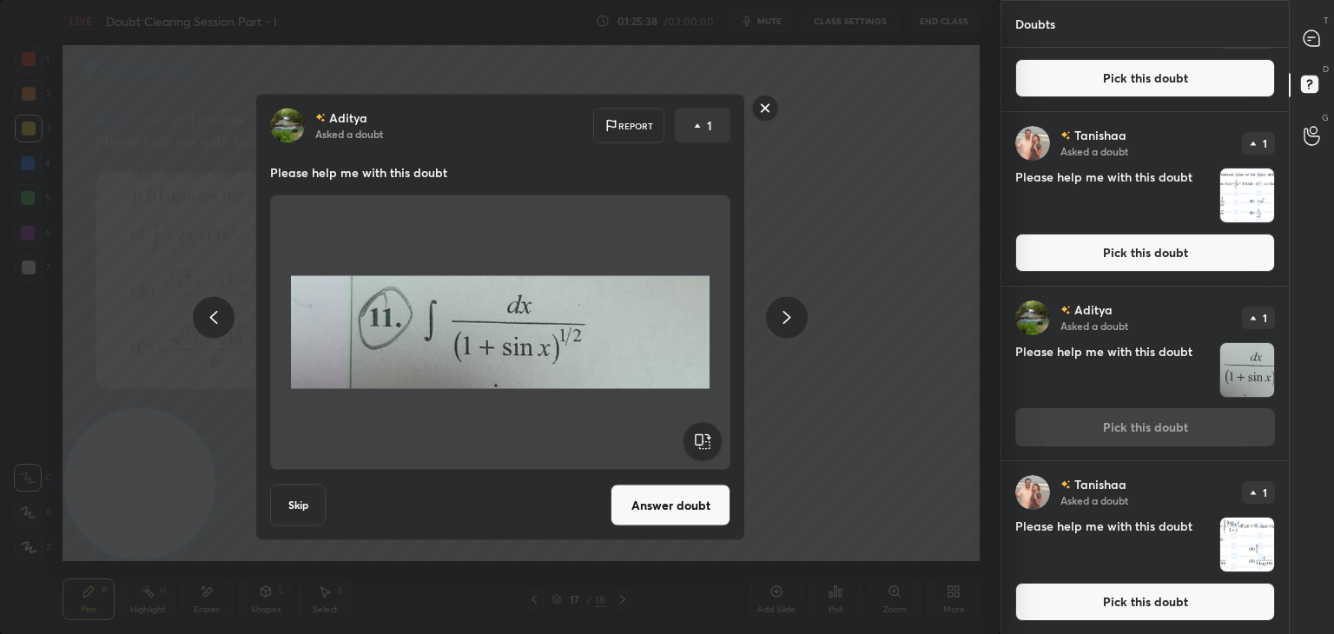
click at [656, 491] on button "Answer doubt" at bounding box center [670, 505] width 120 height 42
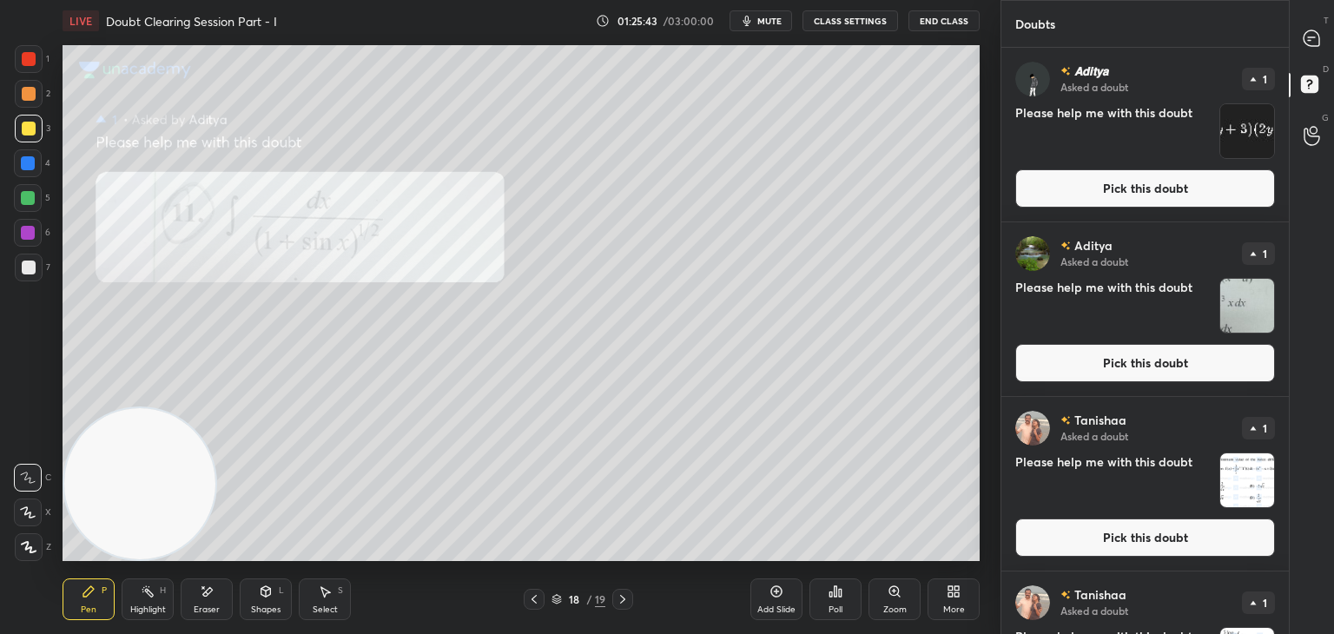
click at [1100, 538] on button "Pick this doubt" at bounding box center [1145, 537] width 260 height 38
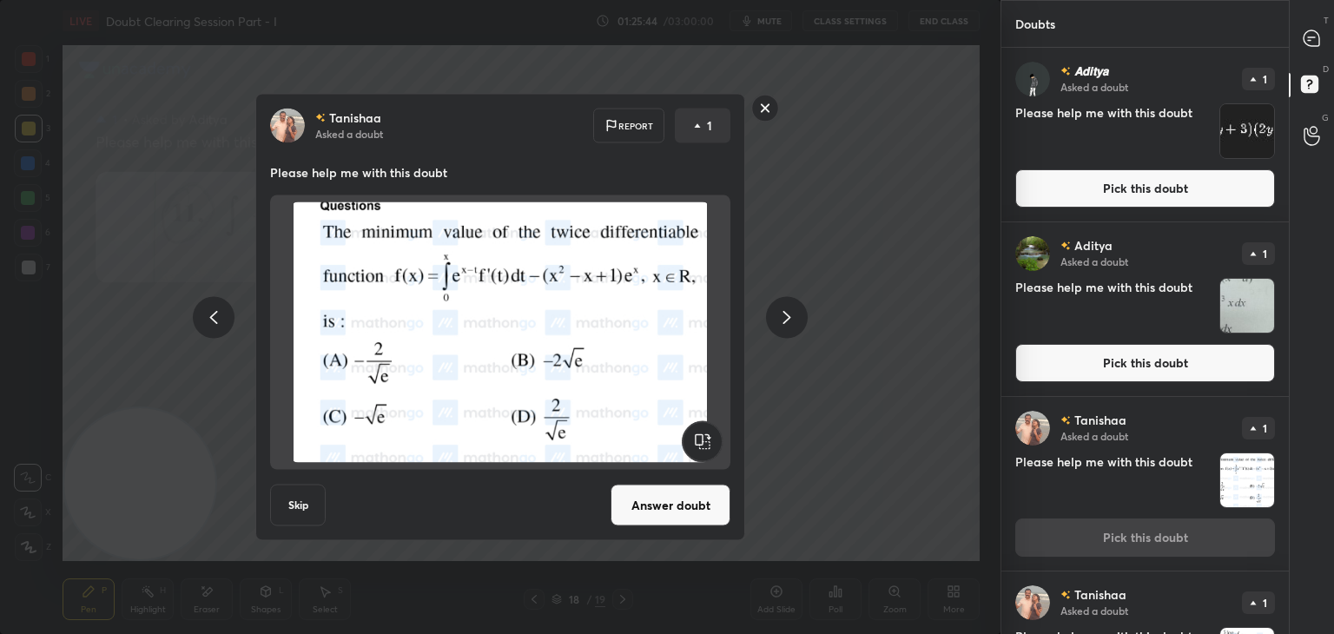
click at [665, 519] on button "Answer doubt" at bounding box center [670, 505] width 120 height 42
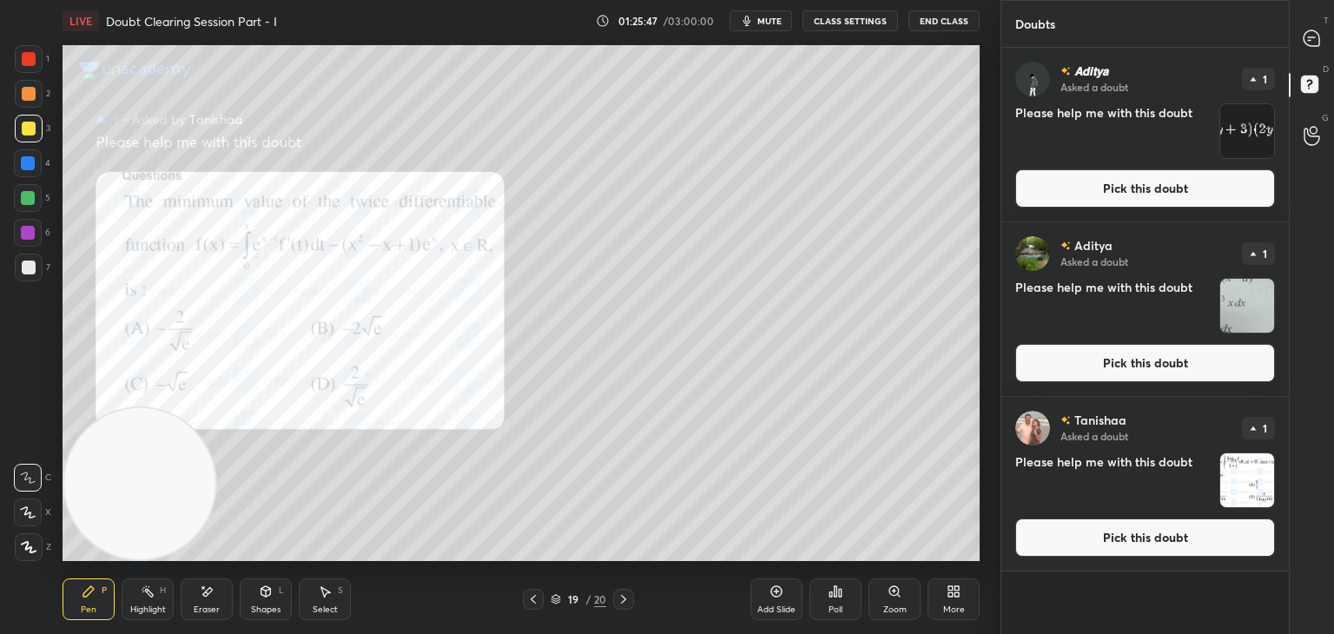
click at [1070, 379] on button "Pick this doubt" at bounding box center [1145, 363] width 260 height 38
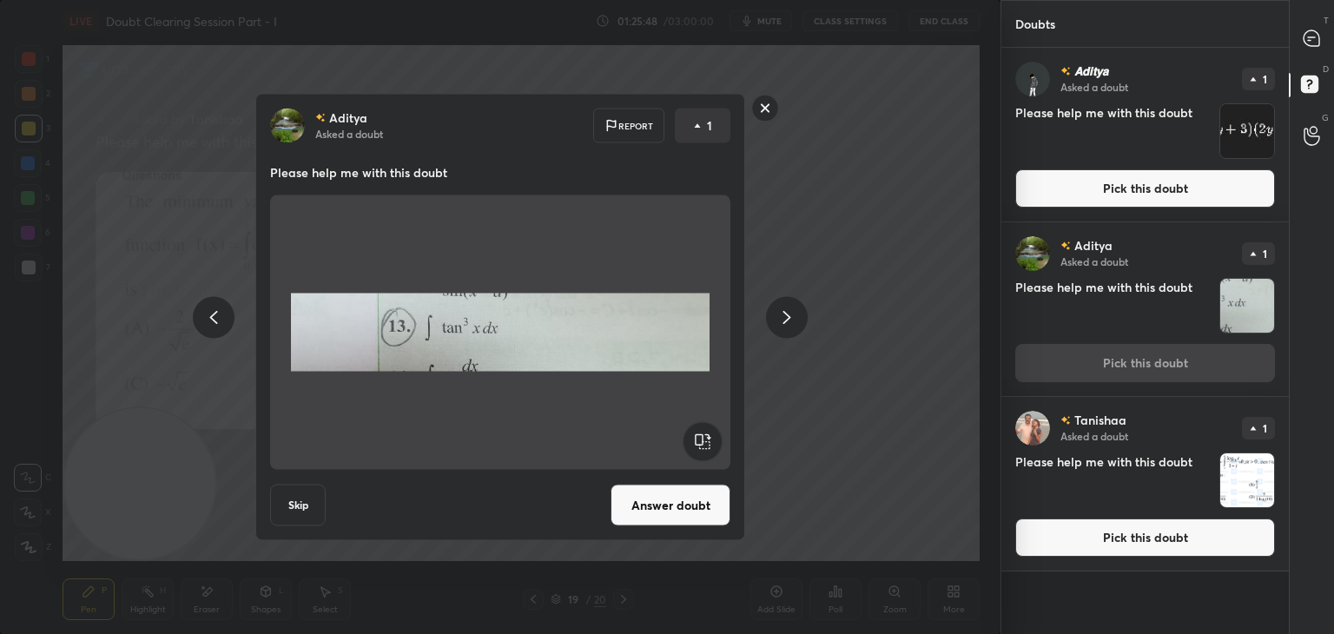
click at [663, 508] on button "Answer doubt" at bounding box center [670, 505] width 120 height 42
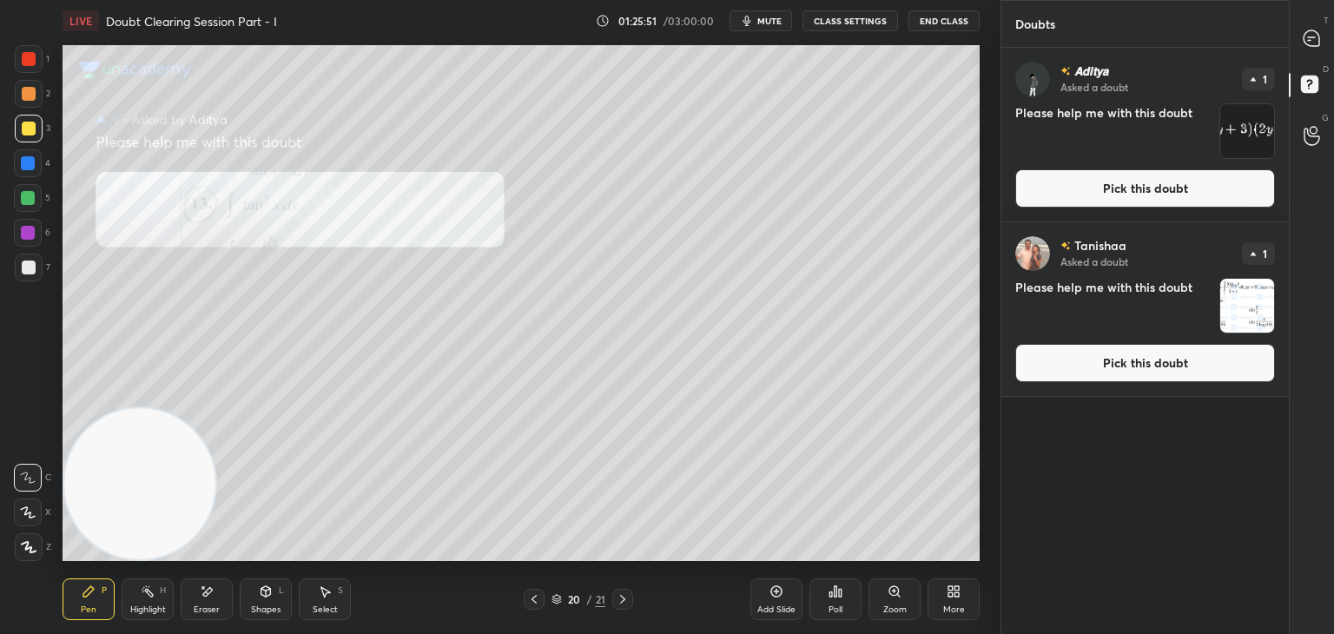
click at [1126, 362] on button "Pick this doubt" at bounding box center [1145, 363] width 260 height 38
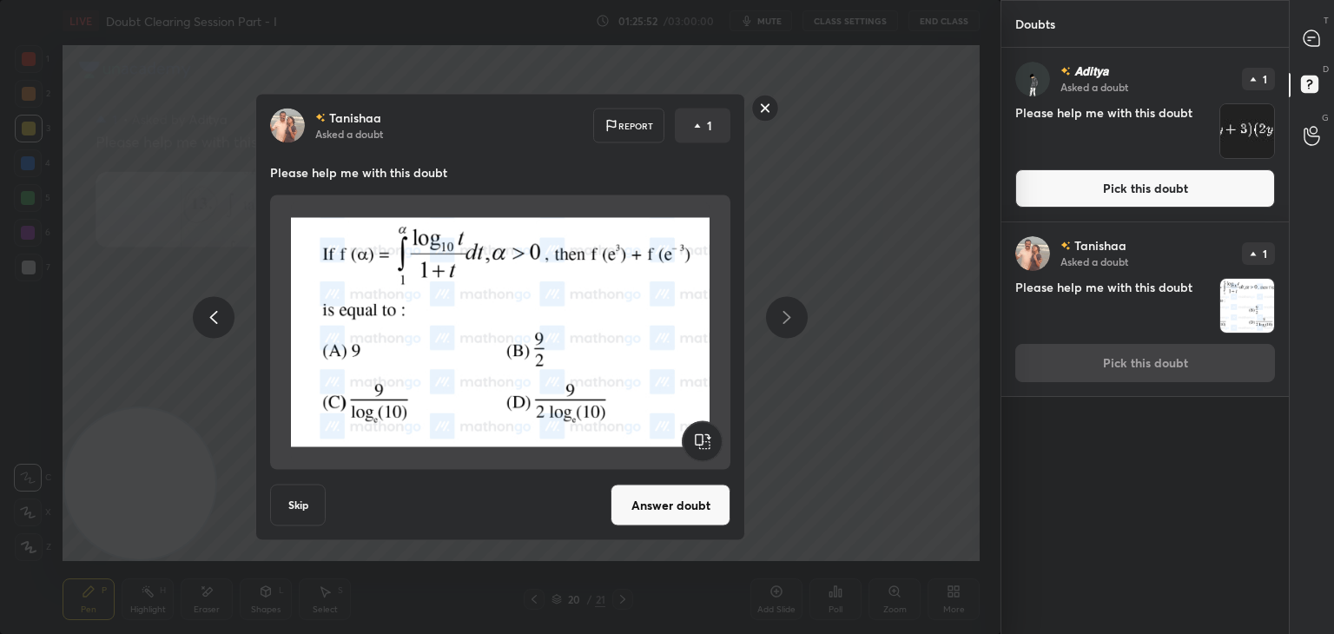
click at [664, 494] on button "Answer doubt" at bounding box center [670, 505] width 120 height 42
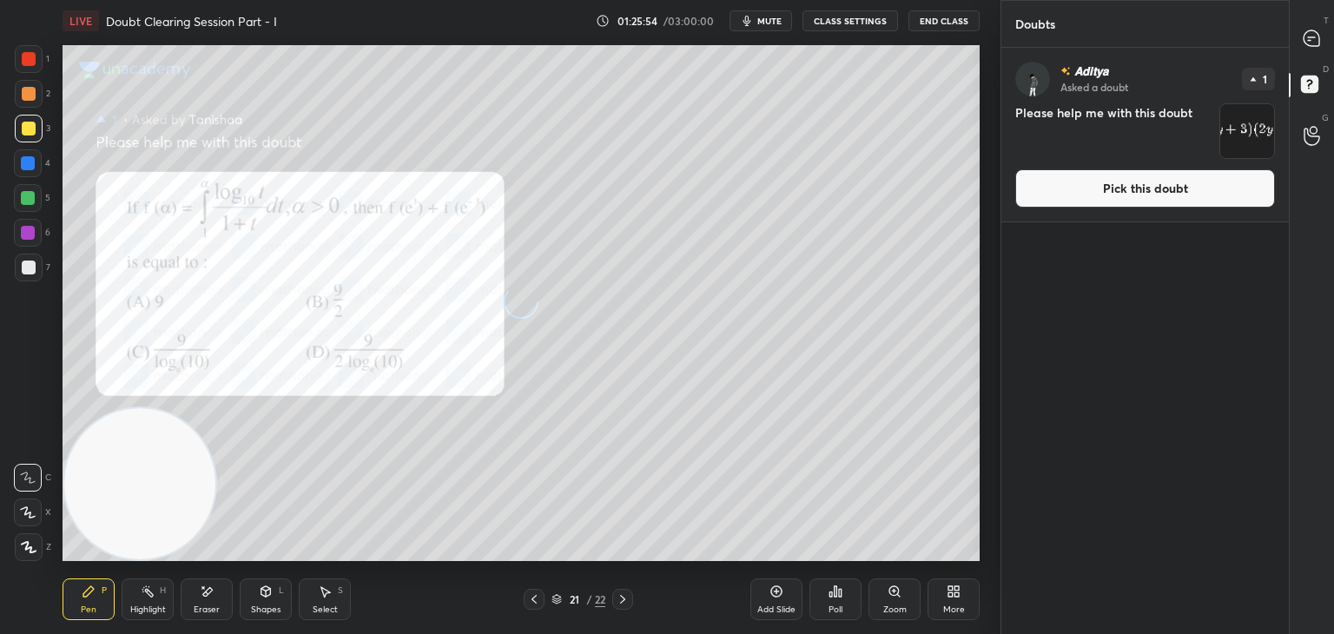
click at [1126, 201] on button "Pick this doubt" at bounding box center [1145, 188] width 260 height 38
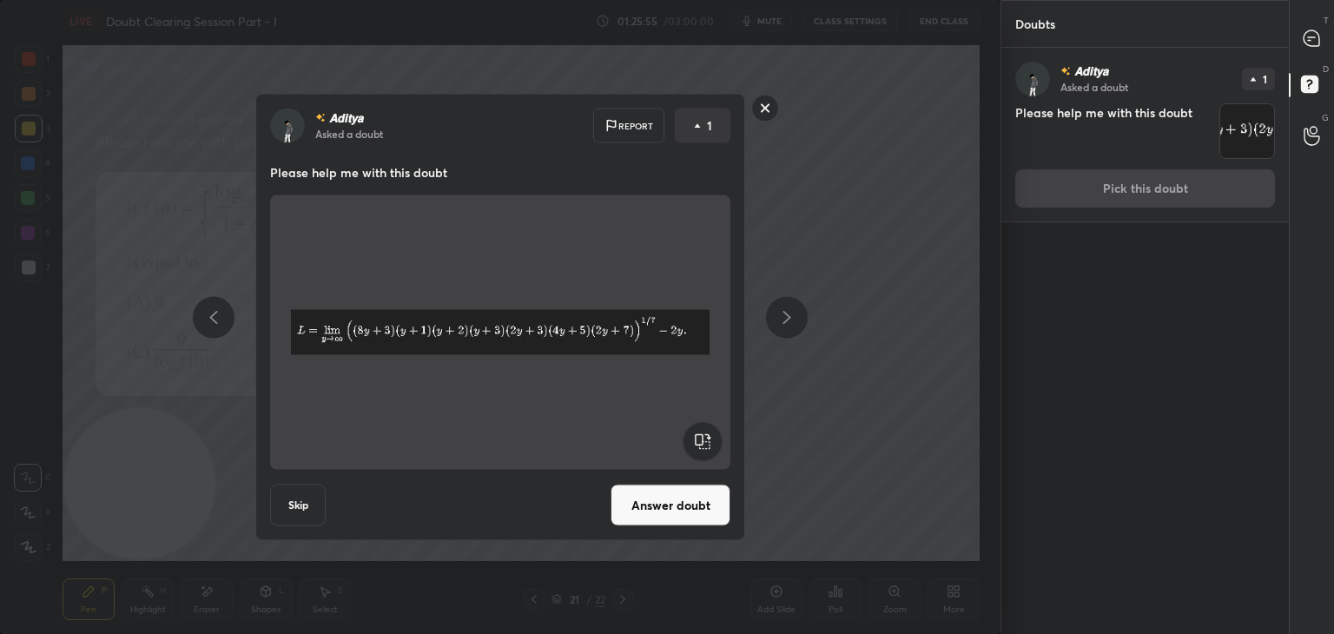
click at [652, 500] on button "Answer doubt" at bounding box center [670, 505] width 120 height 42
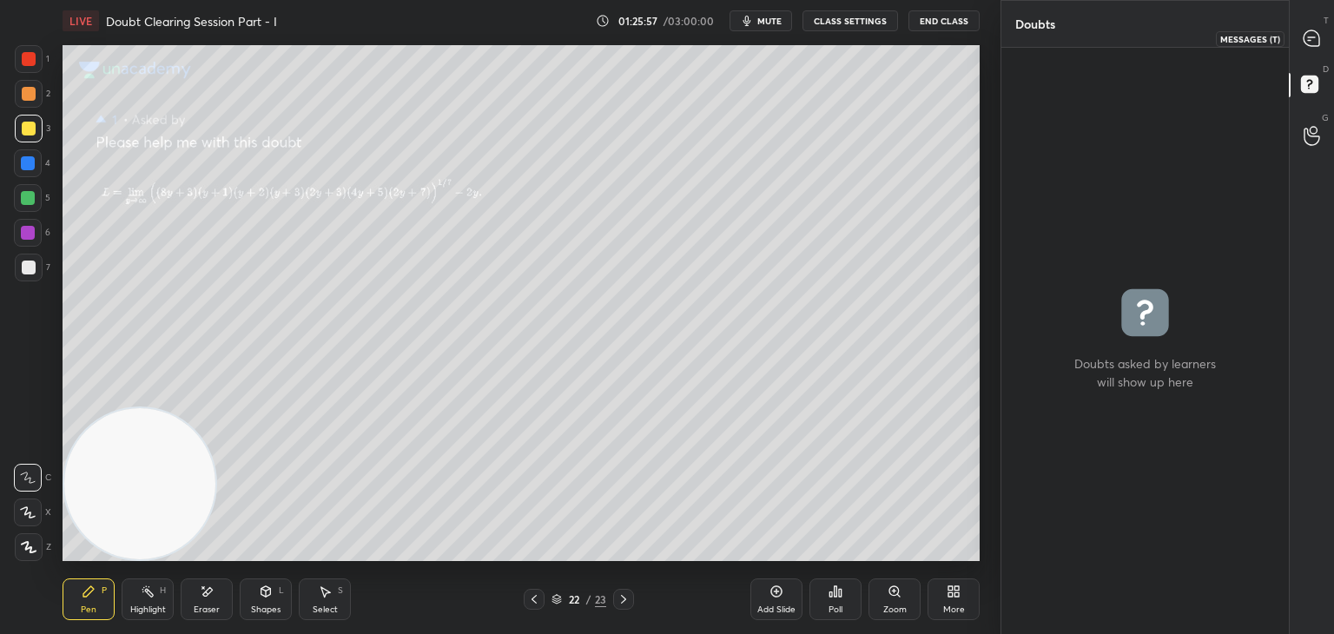
drag, startPoint x: 1304, startPoint y: 56, endPoint x: 1296, endPoint y: 51, distance: 9.4
click at [1307, 53] on div "T Messages (T)" at bounding box center [1311, 38] width 44 height 49
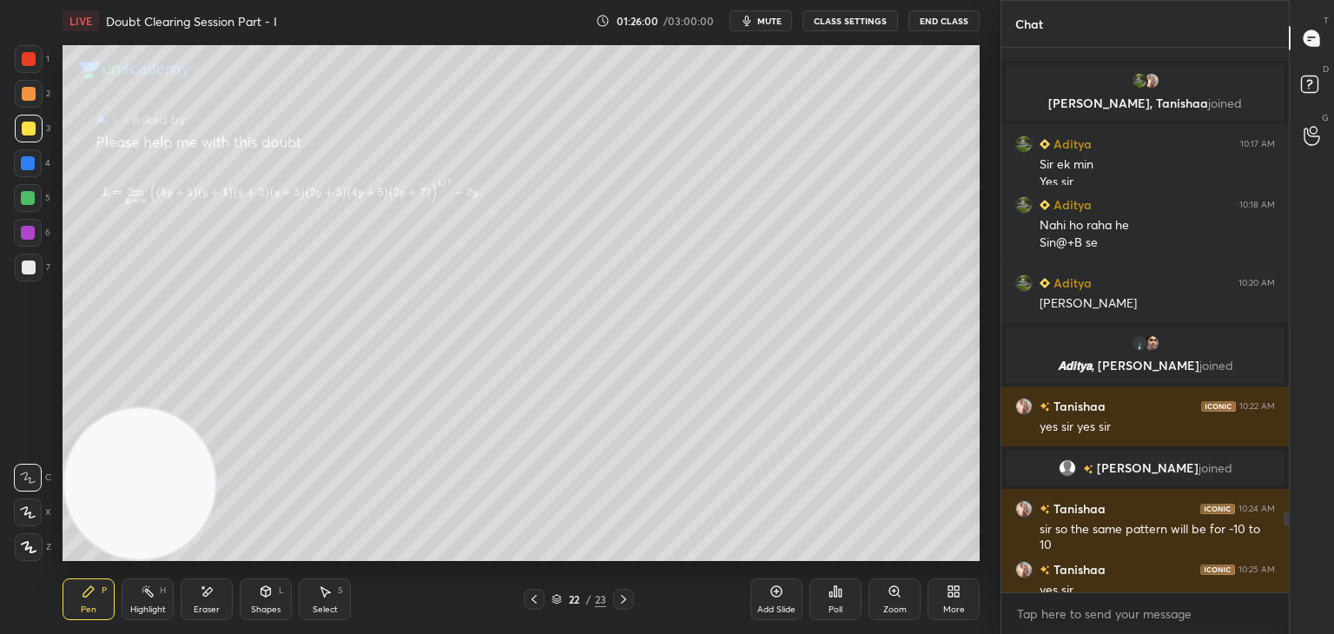
scroll to position [3292, 0]
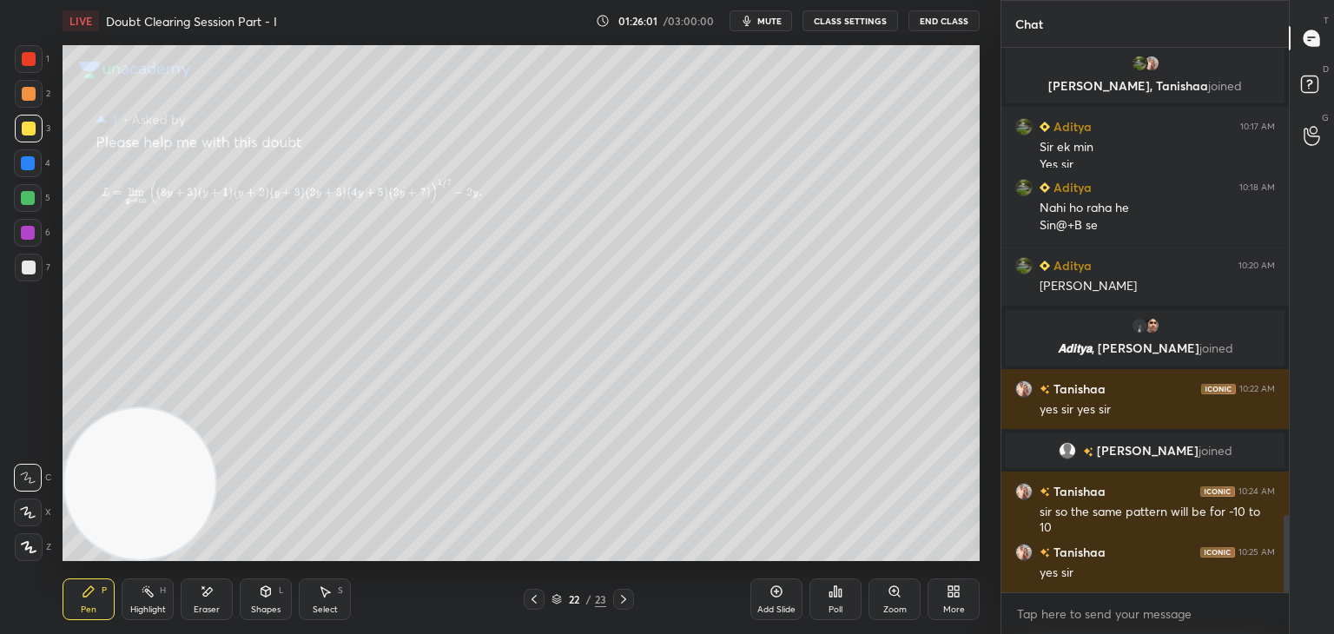
drag, startPoint x: 1288, startPoint y: 516, endPoint x: 1283, endPoint y: 606, distance: 90.4
click at [1286, 609] on div "Suraj 10:01 AM [PERSON_NAME] [PERSON_NAME] tak complete [PERSON_NAME] minimum 1…" at bounding box center [1144, 341] width 287 height 586
click at [535, 599] on icon at bounding box center [534, 599] width 14 height 14
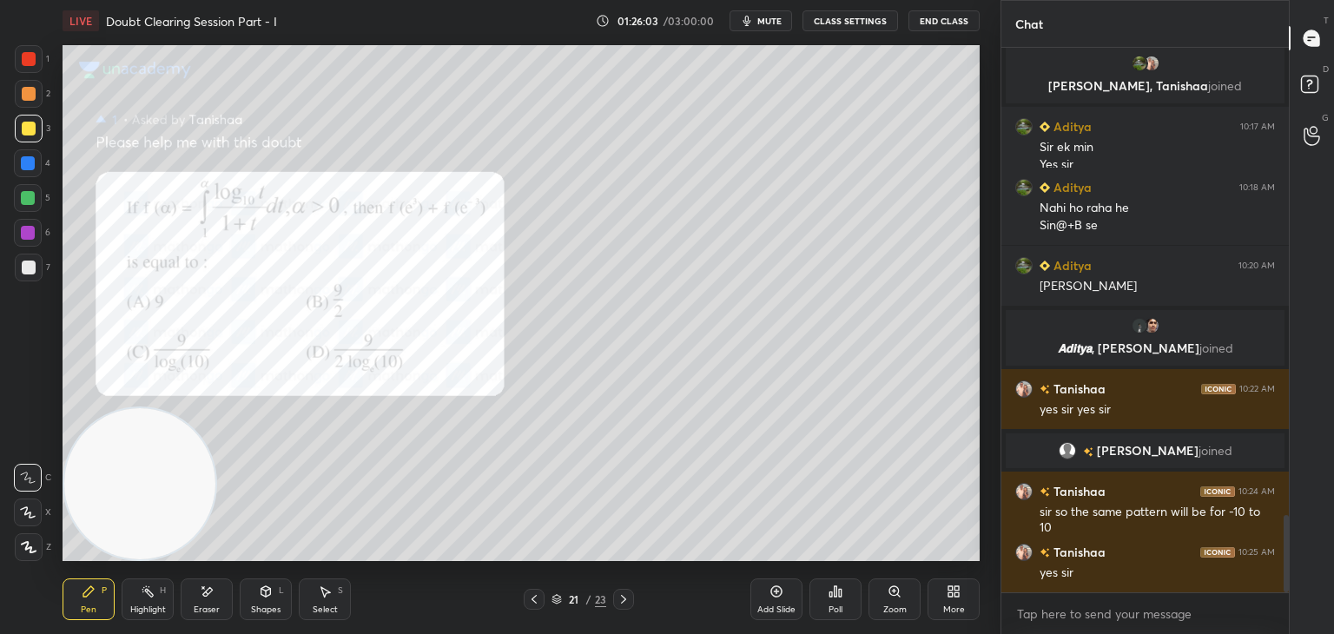
click at [535, 601] on icon at bounding box center [534, 599] width 14 height 14
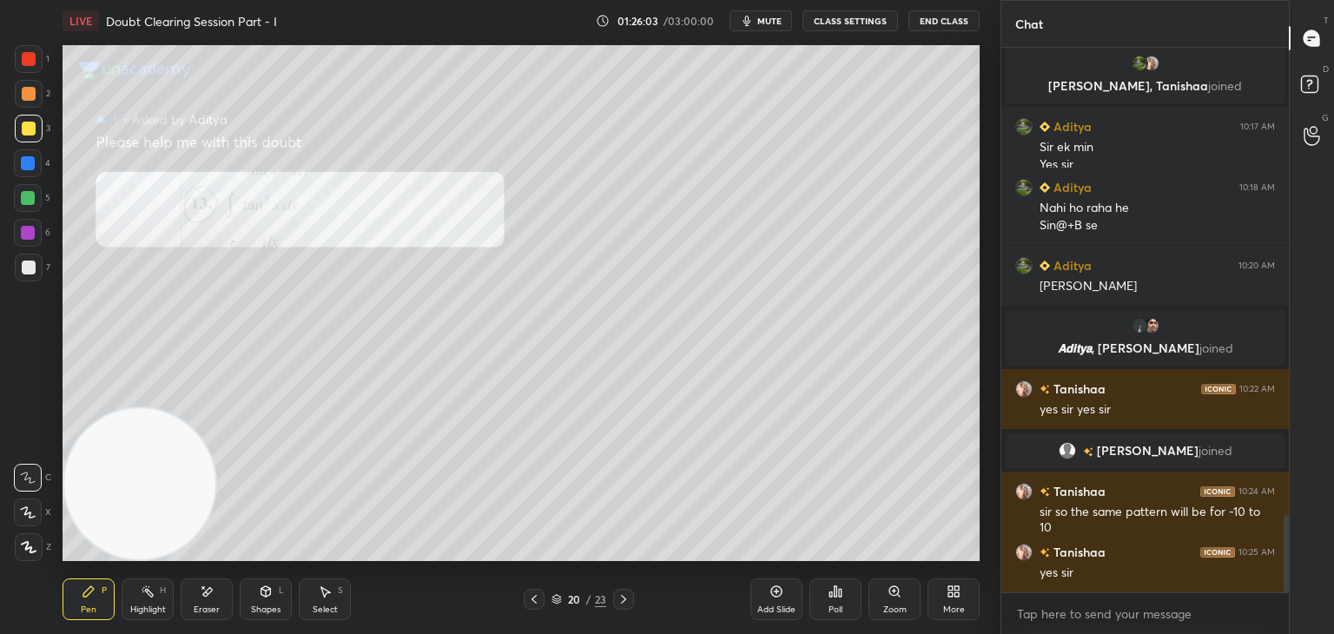
click at [536, 600] on icon at bounding box center [534, 599] width 14 height 14
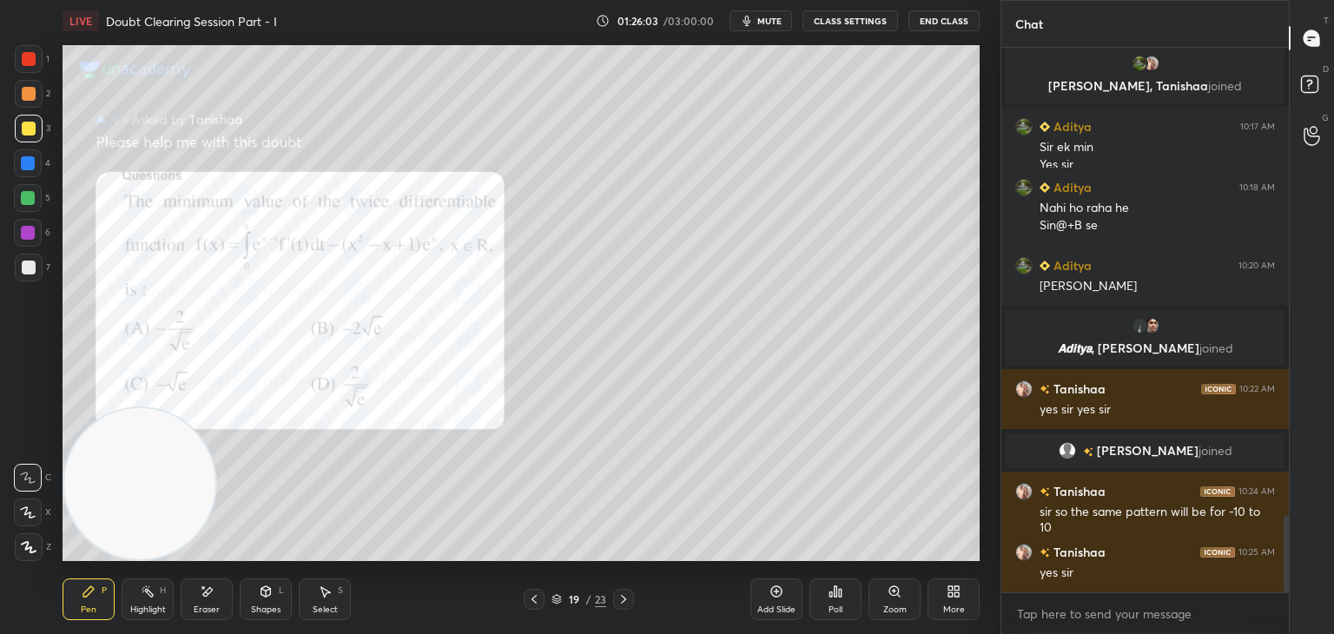
click at [536, 598] on icon at bounding box center [534, 599] width 14 height 14
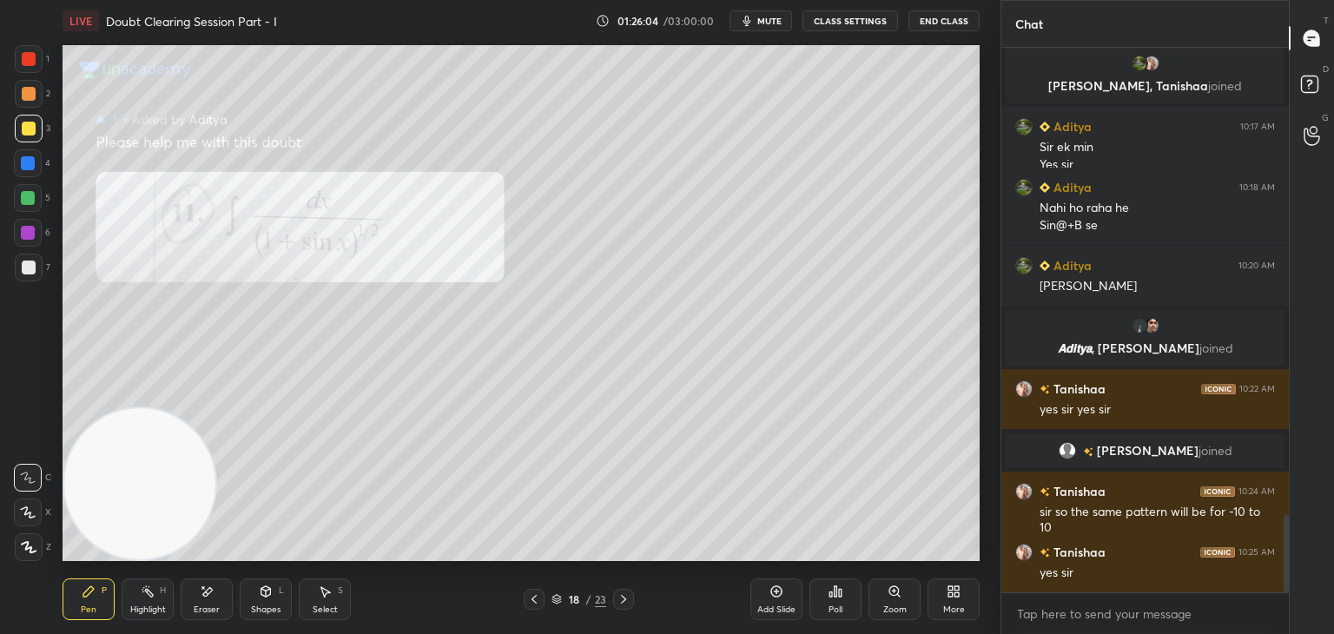
click at [535, 598] on icon at bounding box center [534, 599] width 14 height 14
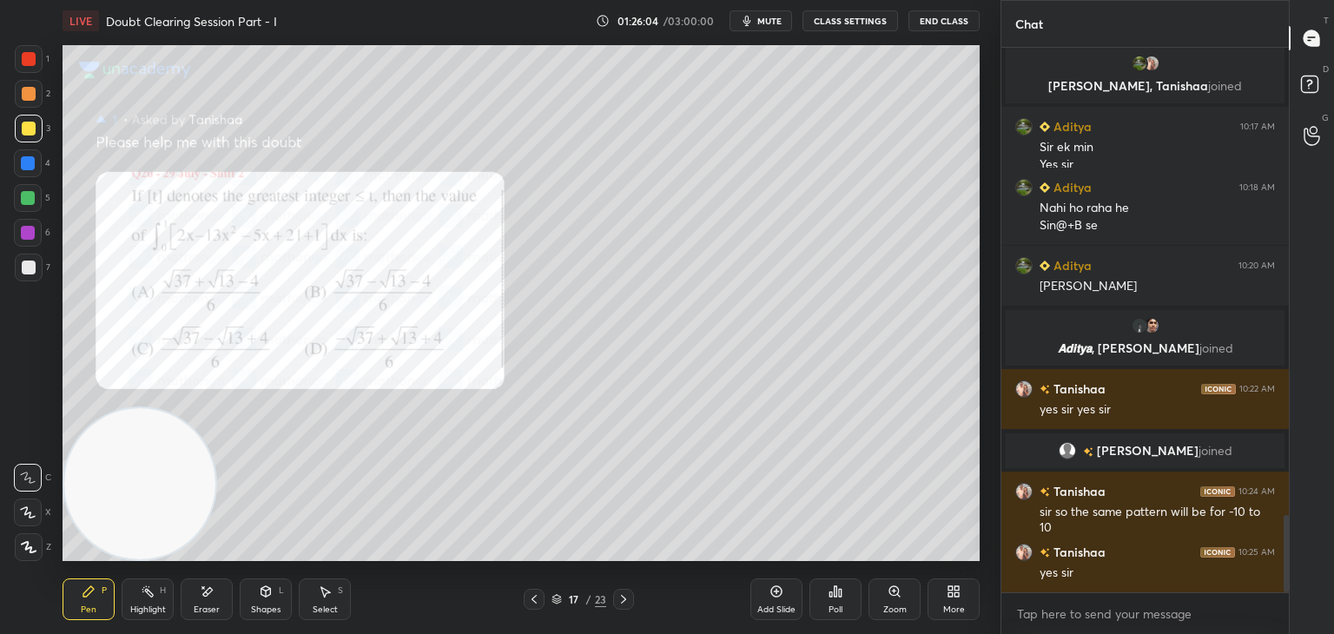
click at [537, 596] on icon at bounding box center [534, 599] width 14 height 14
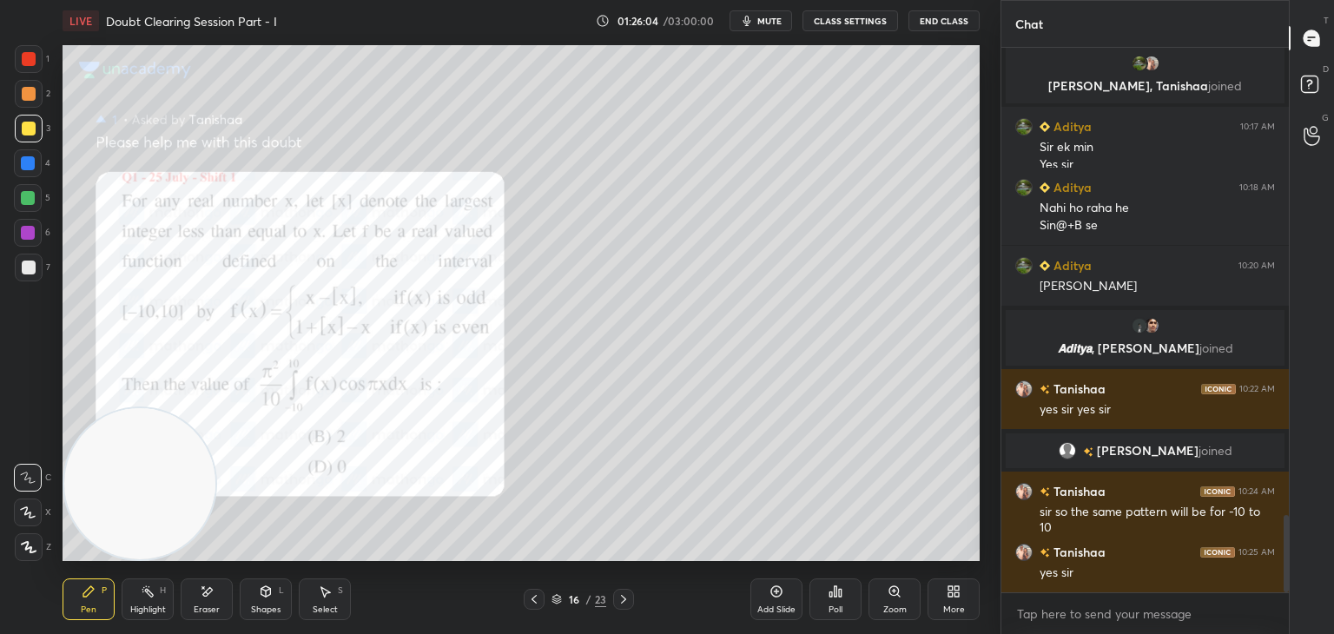
click at [537, 596] on icon at bounding box center [534, 599] width 14 height 14
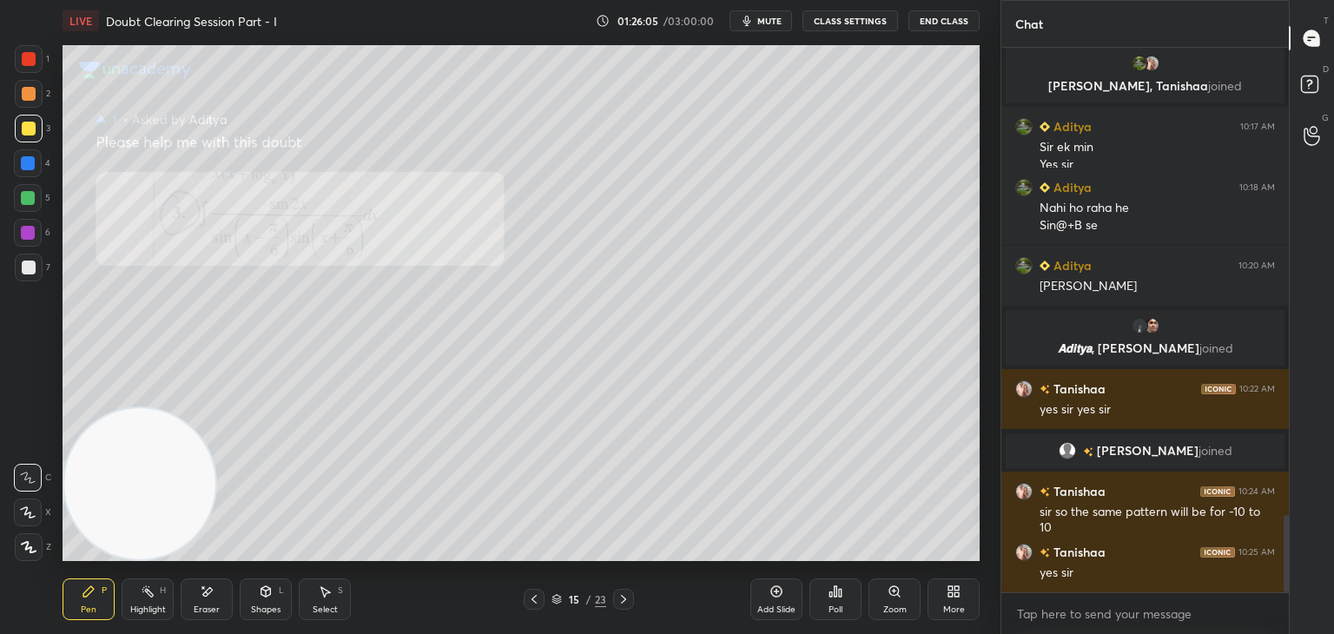
click at [621, 598] on icon at bounding box center [623, 599] width 14 height 14
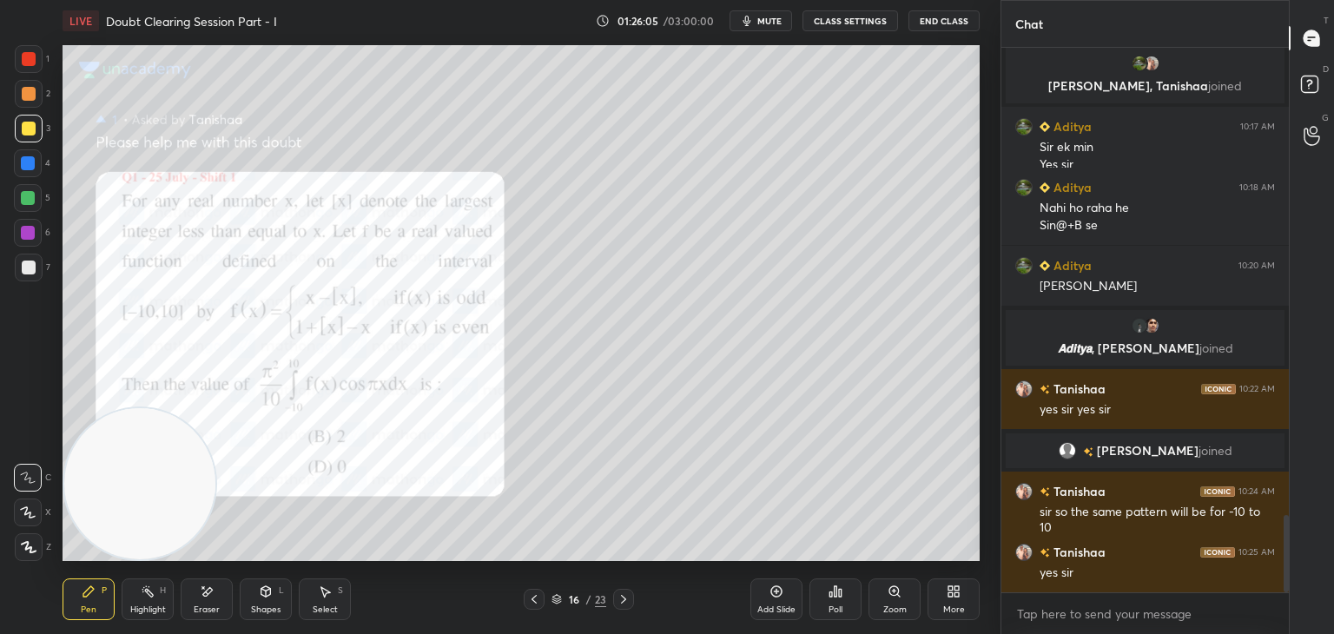
click at [622, 598] on icon at bounding box center [623, 599] width 14 height 14
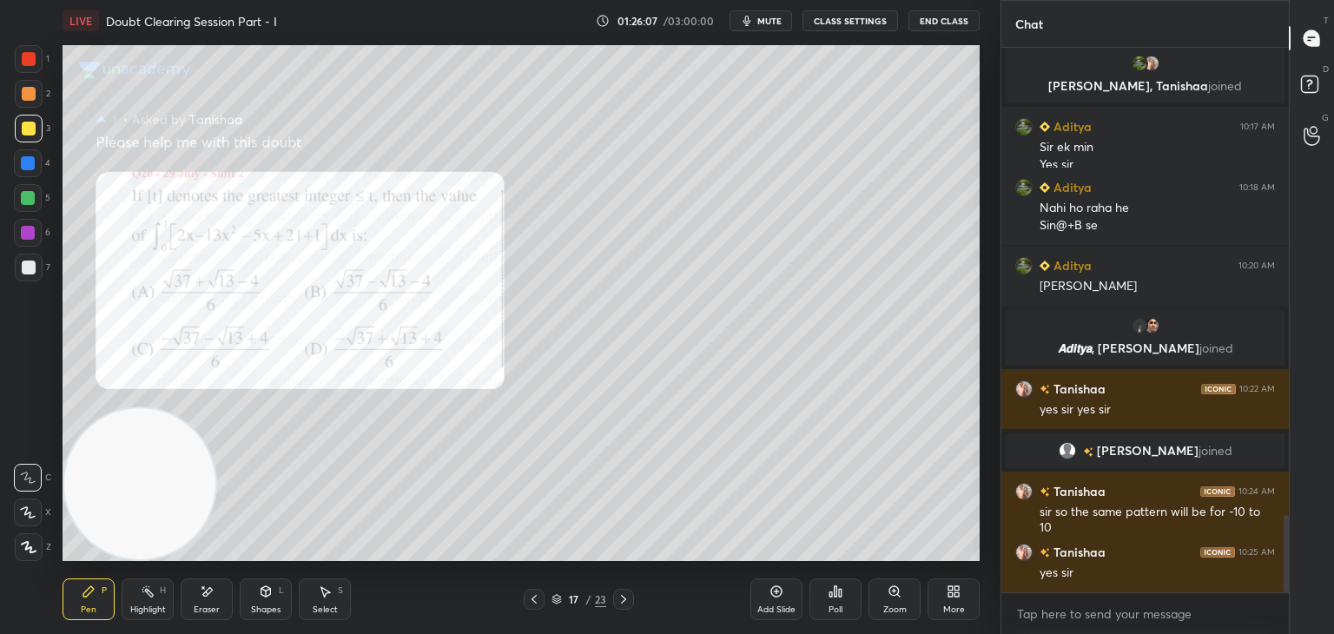
click at [882, 601] on div "Zoom" at bounding box center [894, 599] width 52 height 42
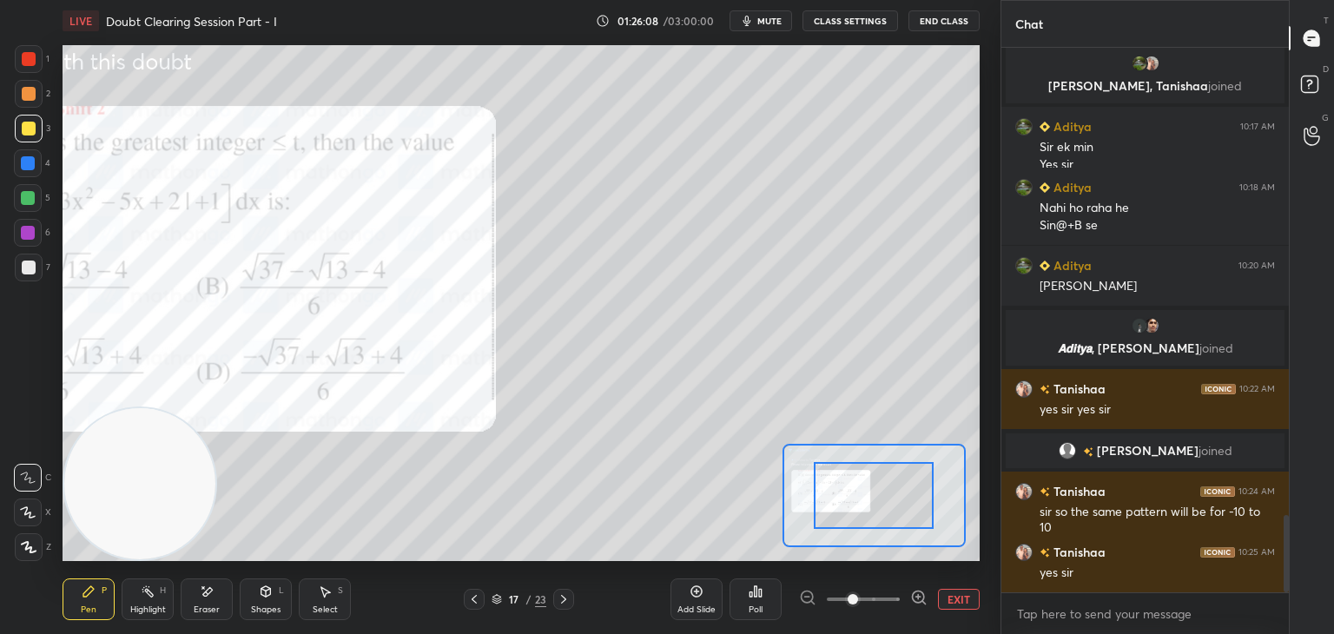
click at [877, 598] on span at bounding box center [863, 599] width 73 height 26
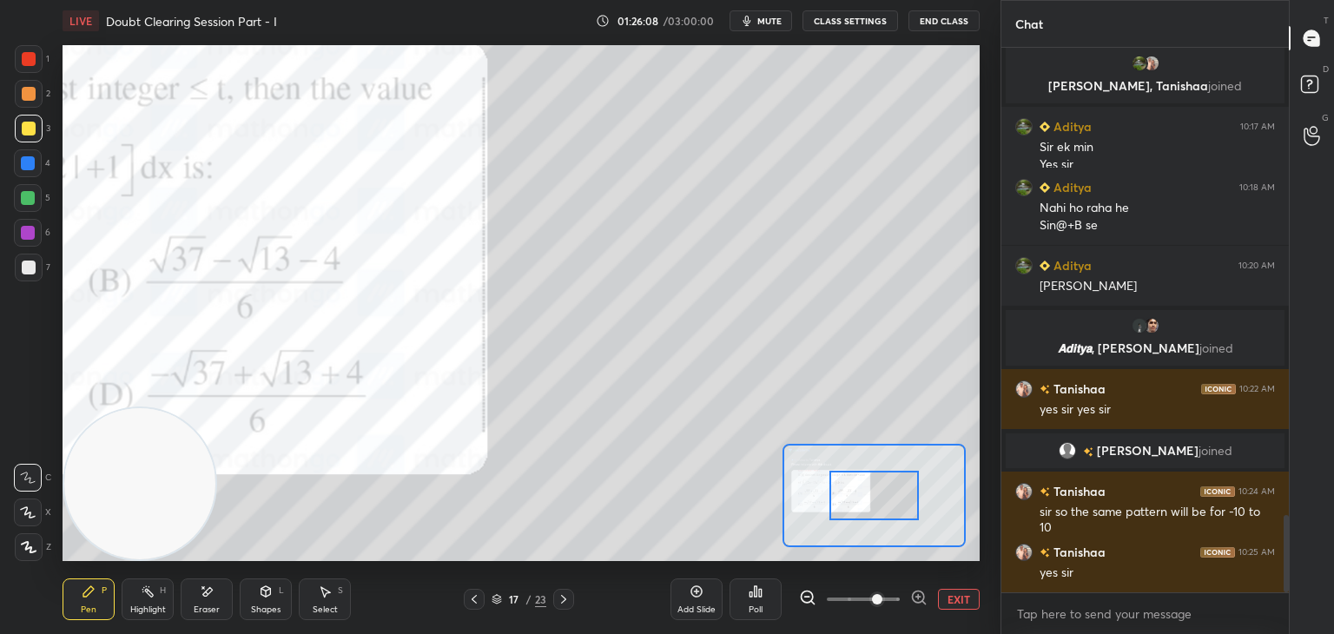
click at [872, 602] on span at bounding box center [877, 599] width 10 height 10
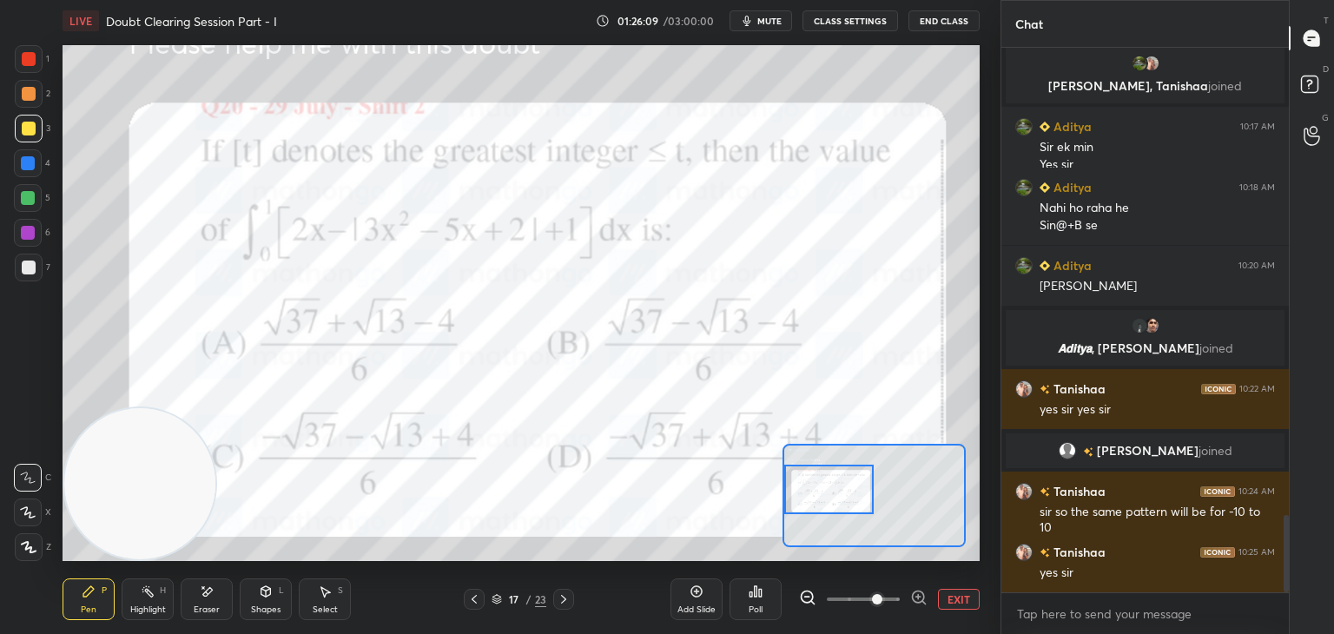
drag, startPoint x: 827, startPoint y: 490, endPoint x: 824, endPoint y: 480, distance: 9.9
click at [824, 480] on div at bounding box center [829, 489] width 90 height 49
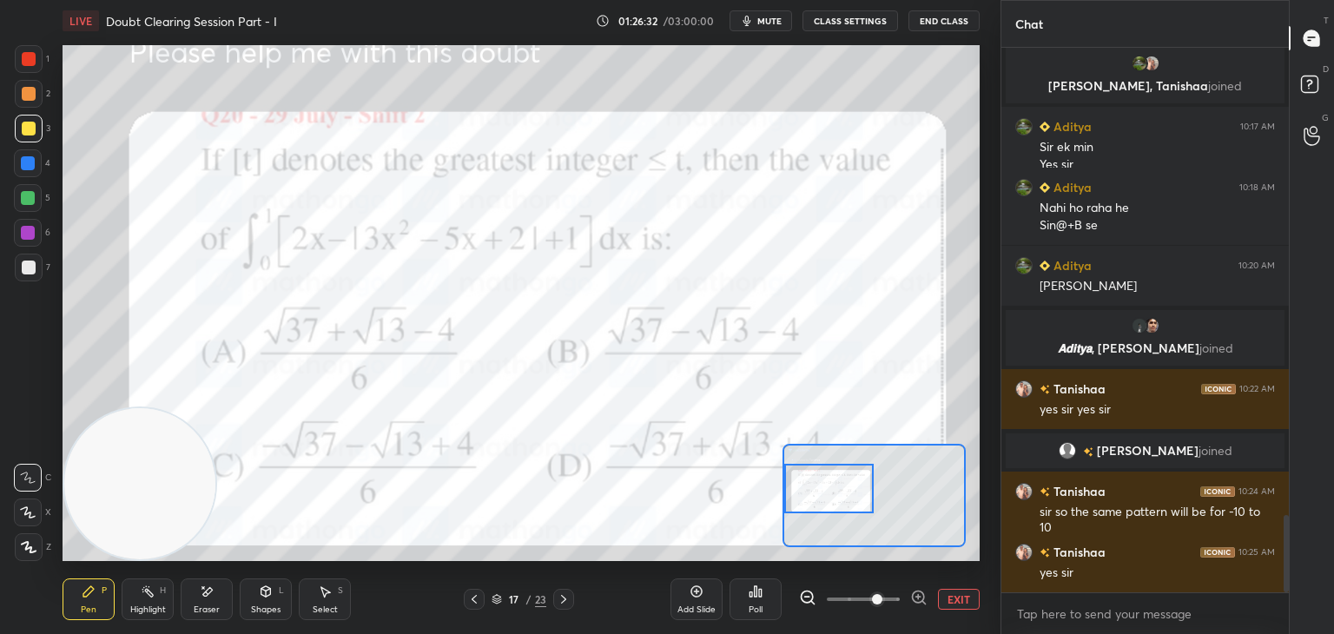
drag, startPoint x: 40, startPoint y: 61, endPoint x: 59, endPoint y: 67, distance: 20.0
click at [41, 62] on div at bounding box center [29, 59] width 28 height 28
drag, startPoint x: 964, startPoint y: 604, endPoint x: 926, endPoint y: 575, distance: 47.6
click at [961, 603] on button "EXIT" at bounding box center [959, 599] width 42 height 21
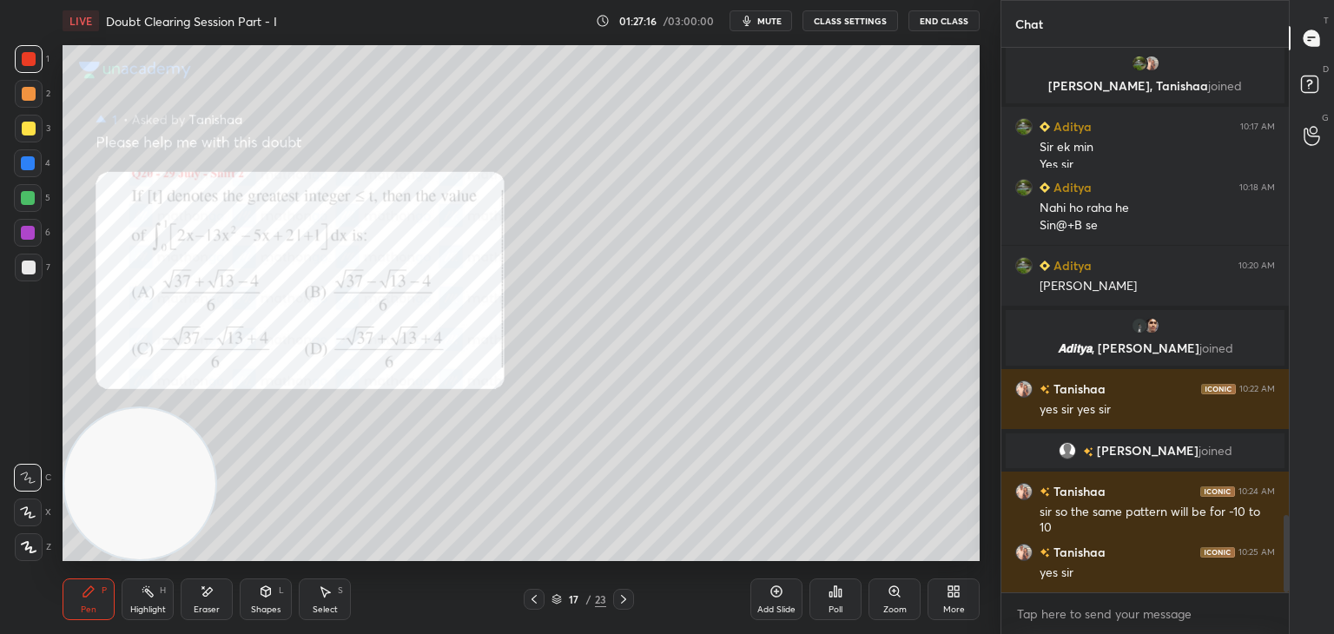
drag, startPoint x: 35, startPoint y: 131, endPoint x: 56, endPoint y: 125, distance: 21.7
click at [33, 130] on div at bounding box center [29, 129] width 14 height 14
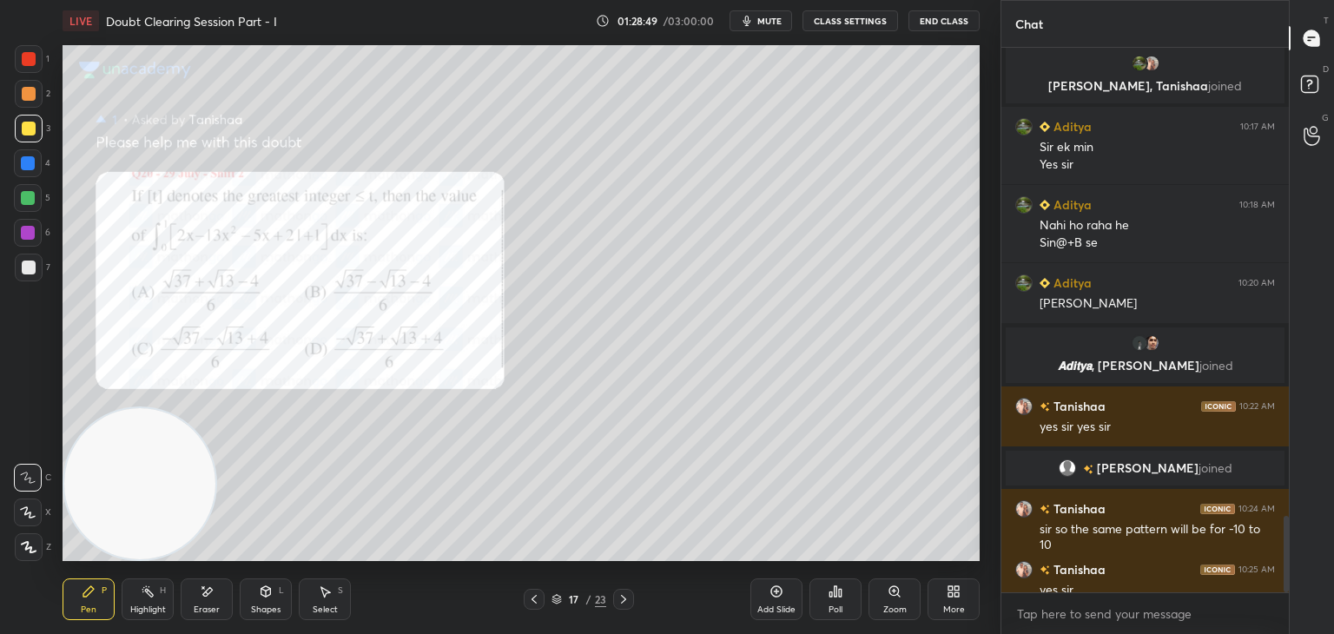
scroll to position [3352, 0]
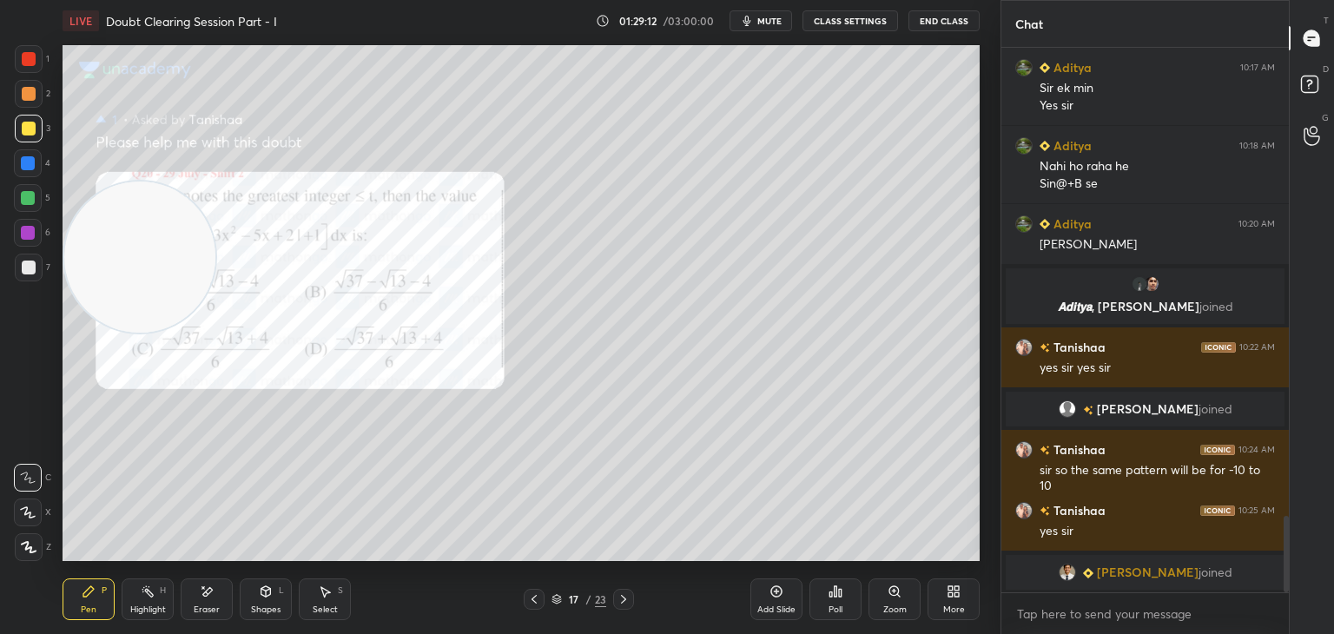
drag, startPoint x: 138, startPoint y: 417, endPoint x: 106, endPoint y: 122, distance: 296.1
click at [107, 181] on video at bounding box center [139, 256] width 151 height 151
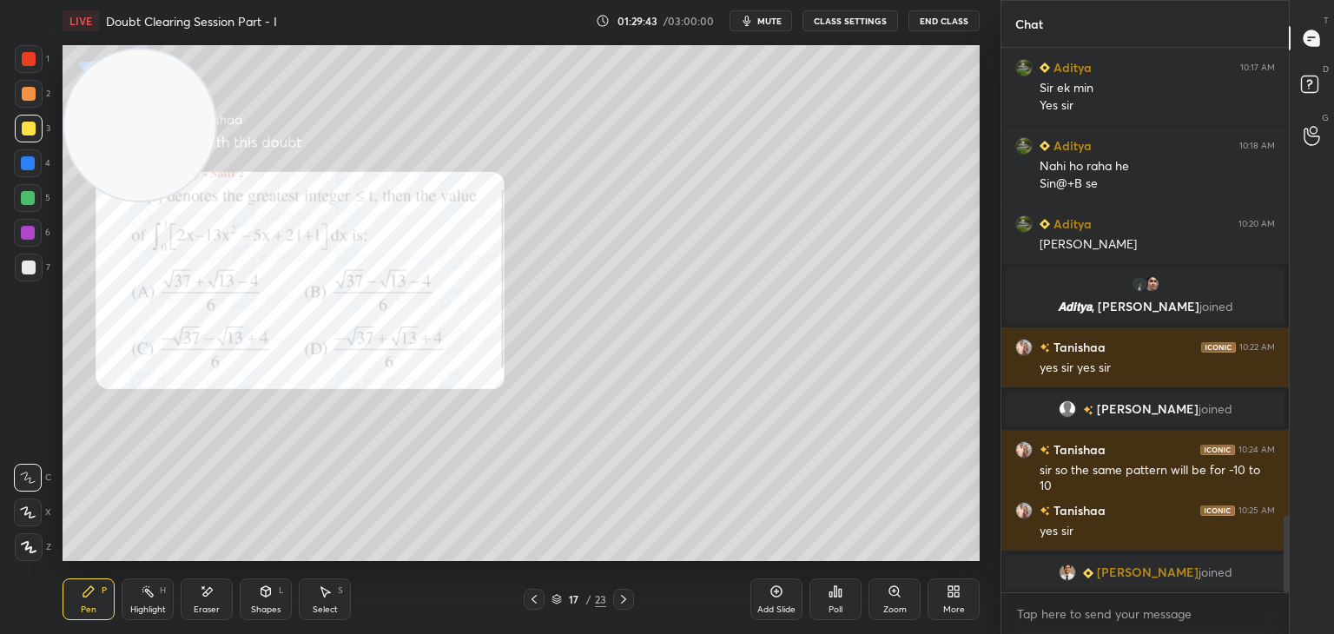
click at [222, 591] on div "Eraser" at bounding box center [207, 599] width 52 height 42
click at [81, 601] on div "Pen P" at bounding box center [89, 599] width 52 height 42
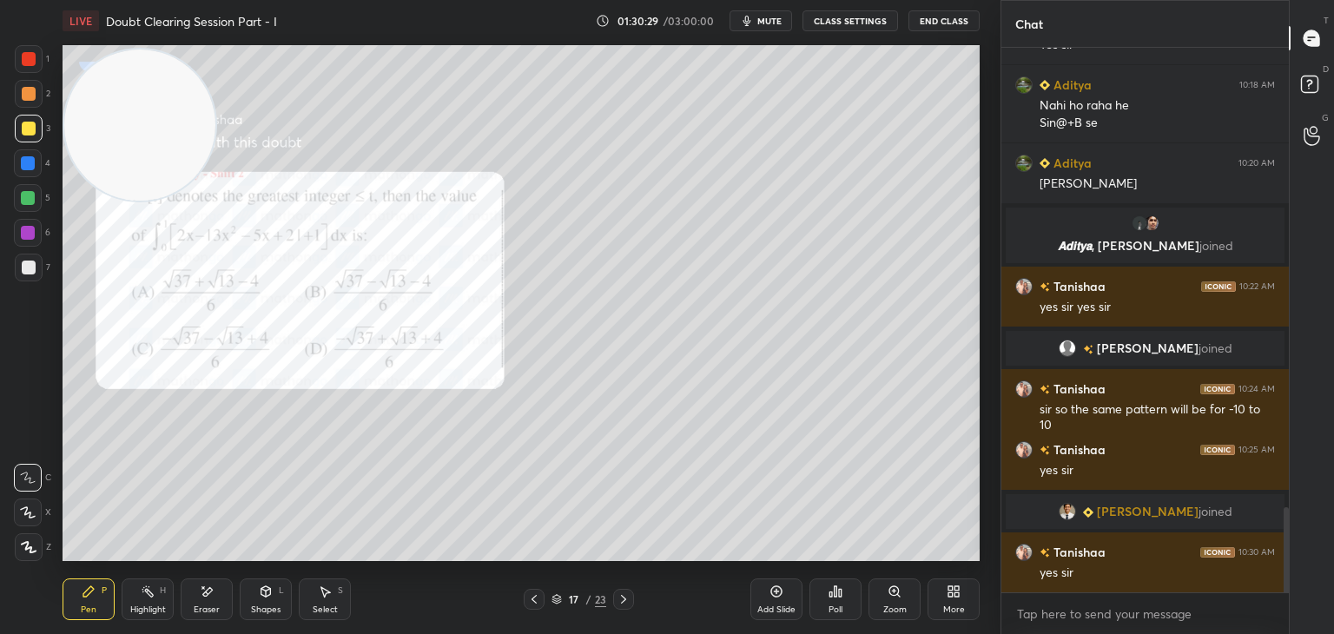
drag, startPoint x: 771, startPoint y: 606, endPoint x: 762, endPoint y: 596, distance: 13.6
click at [771, 602] on div "Add Slide" at bounding box center [776, 599] width 52 height 42
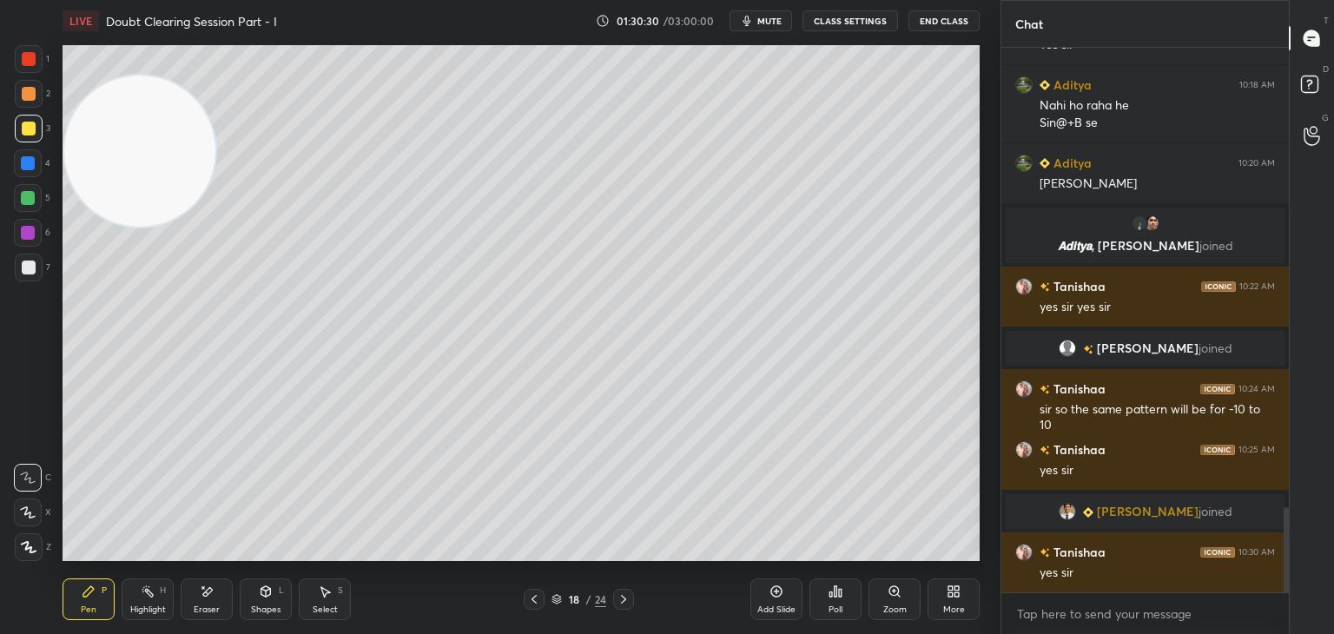
drag, startPoint x: 115, startPoint y: 156, endPoint x: 2, endPoint y: 425, distance: 291.4
click at [2, 425] on div "1 2 3 4 5 6 7 C X Z E E Erase all H H LIVE Doubt Clearing Session Part - I 01:3…" at bounding box center [493, 317] width 986 height 634
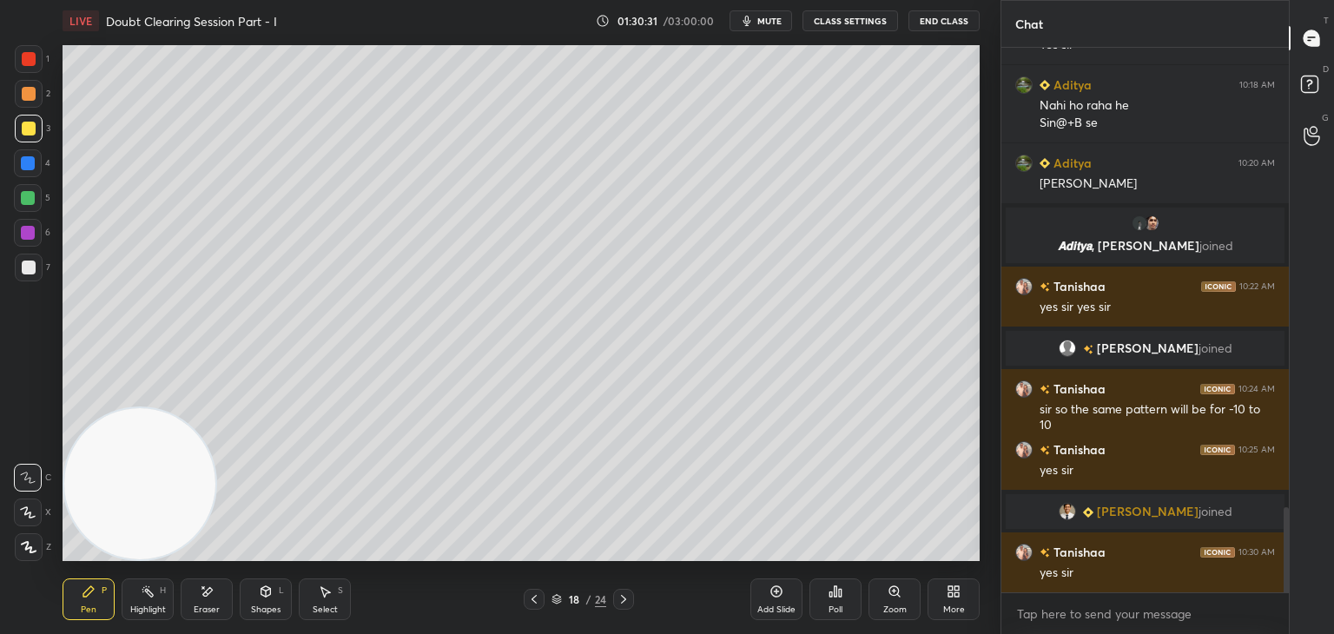
drag, startPoint x: 115, startPoint y: 488, endPoint x: 45, endPoint y: 550, distance: 92.9
click at [43, 580] on div "1 2 3 4 5 6 7 C X Z E E Erase all H H LIVE Doubt Clearing Session Part - I 01:3…" at bounding box center [493, 317] width 986 height 634
click at [533, 592] on icon at bounding box center [534, 599] width 14 height 14
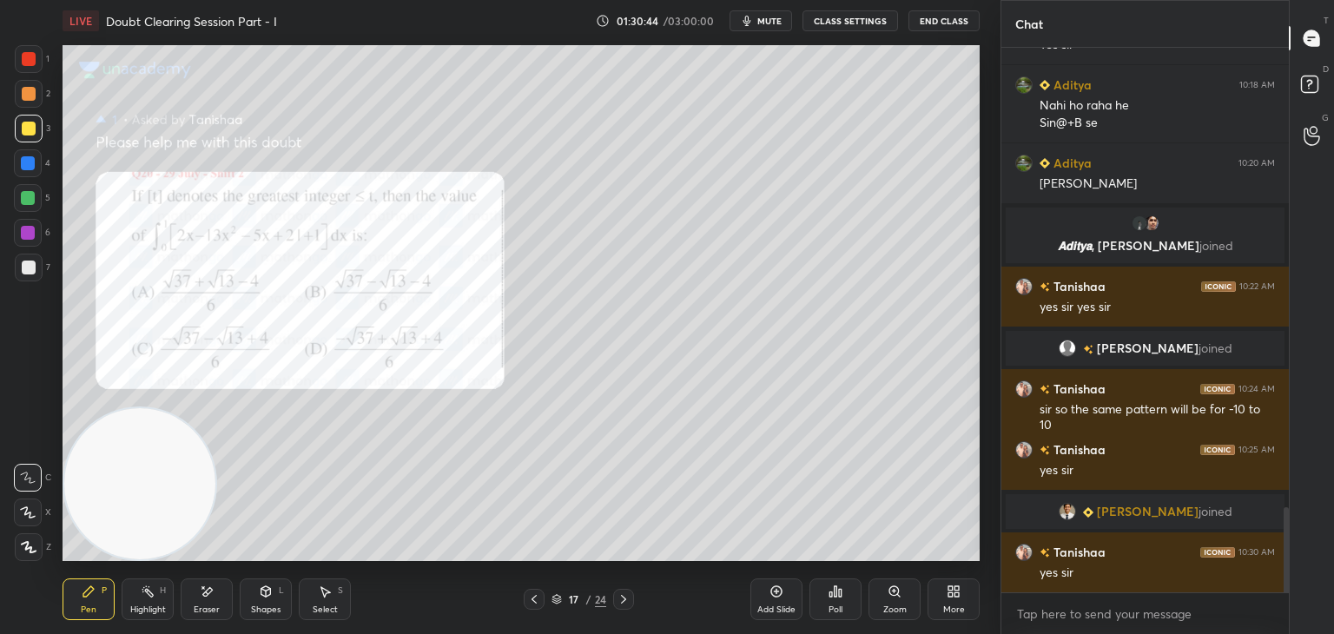
drag, startPoint x: 630, startPoint y: 591, endPoint x: 637, endPoint y: 572, distance: 20.3
click at [632, 590] on div at bounding box center [623, 599] width 21 height 21
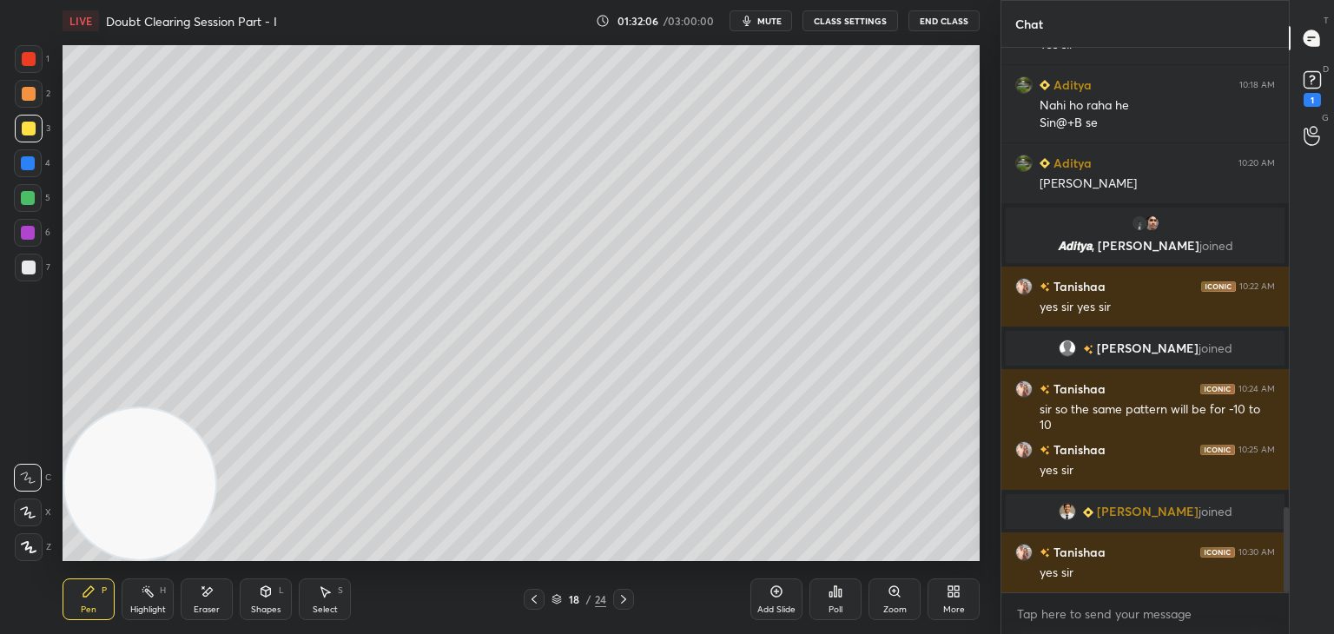
scroll to position [3023, 0]
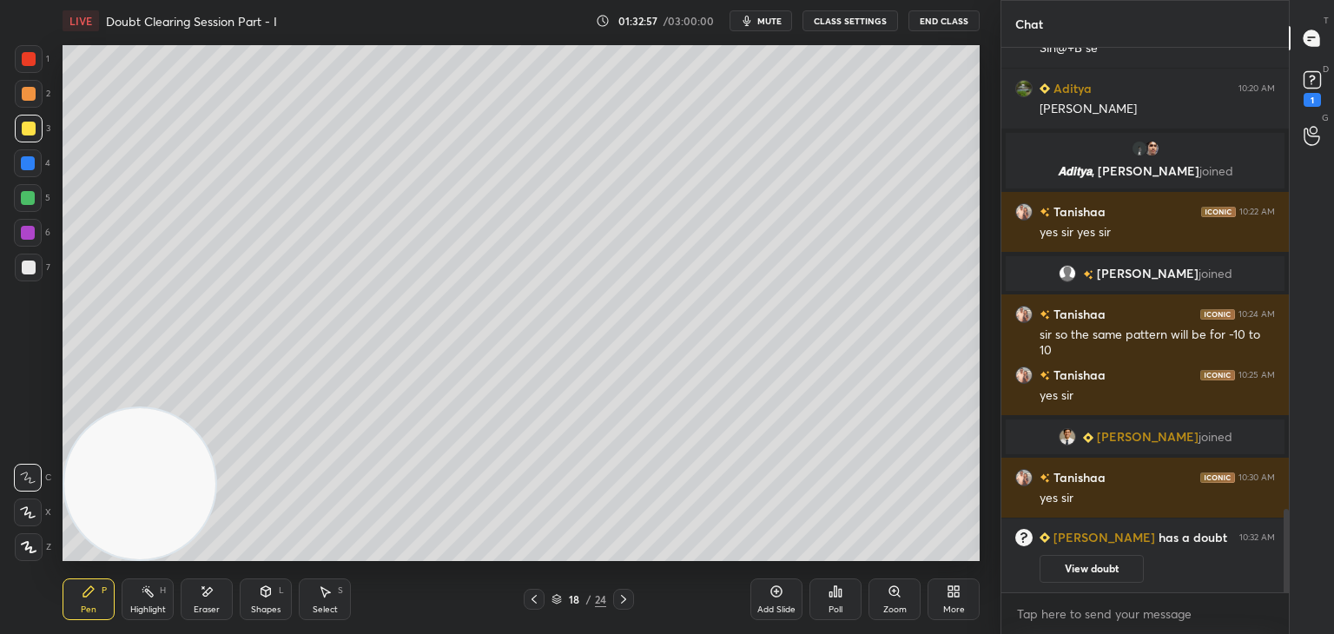
drag, startPoint x: 761, startPoint y: 18, endPoint x: 750, endPoint y: 20, distance: 10.6
click at [761, 18] on span "mute" at bounding box center [769, 21] width 24 height 12
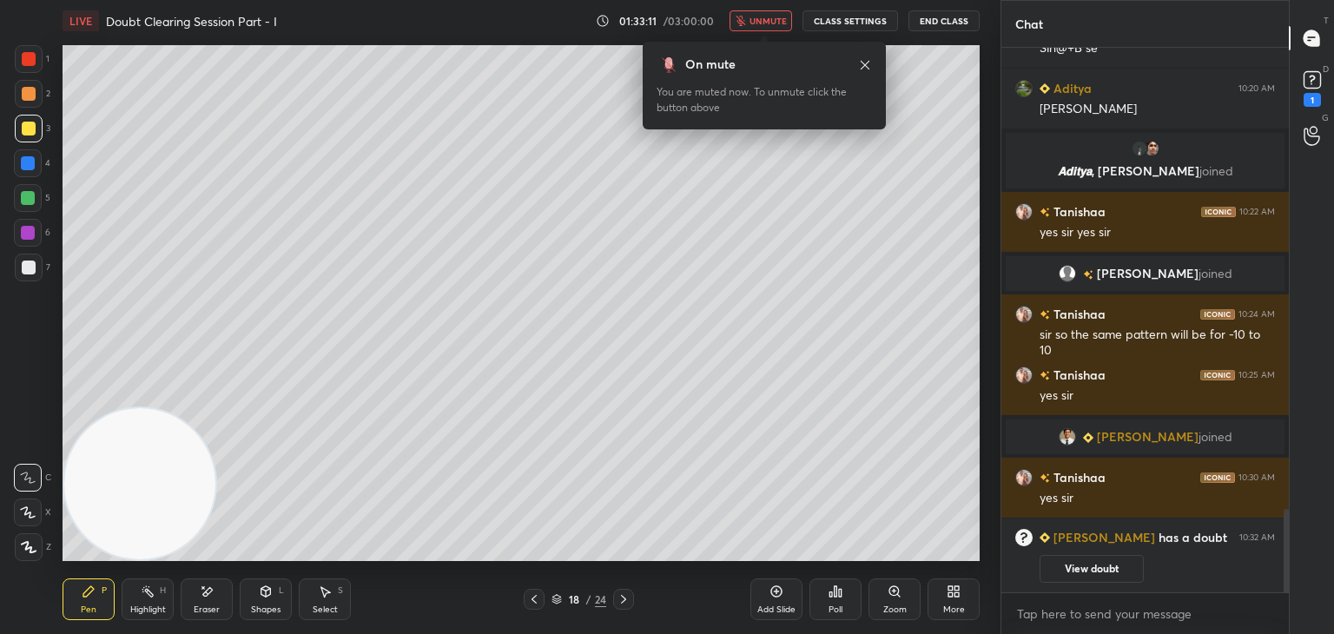
scroll to position [2898, 0]
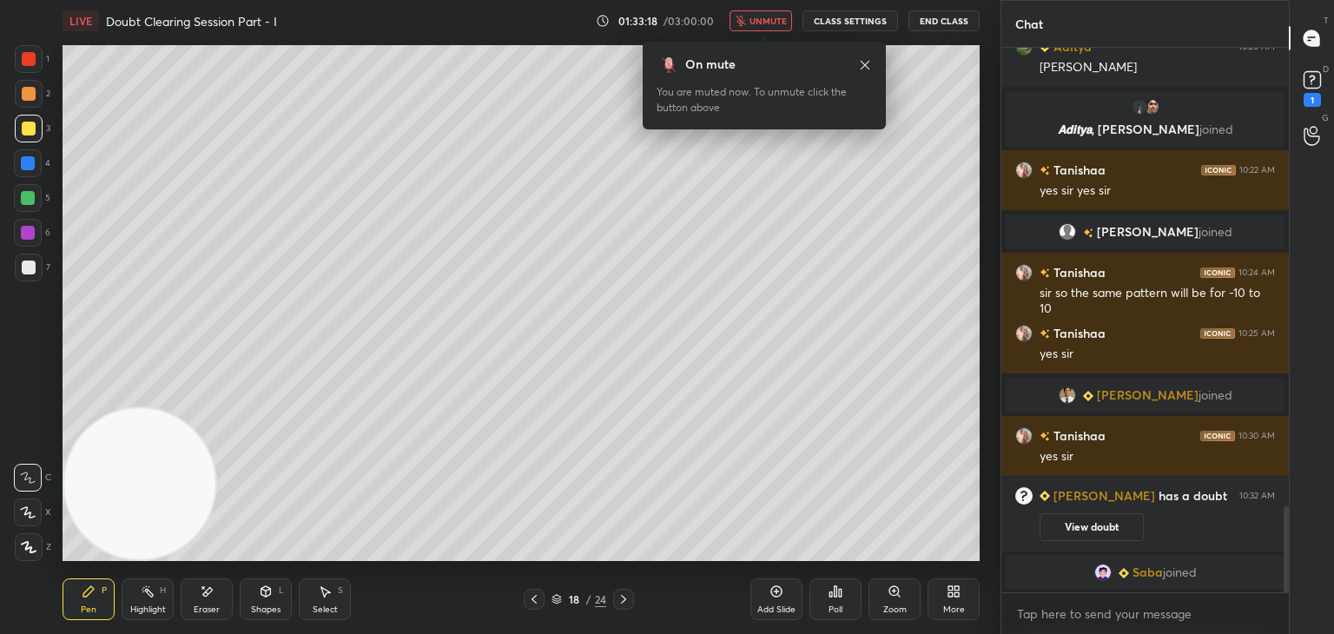
click at [778, 24] on span "unmute" at bounding box center [767, 21] width 37 height 12
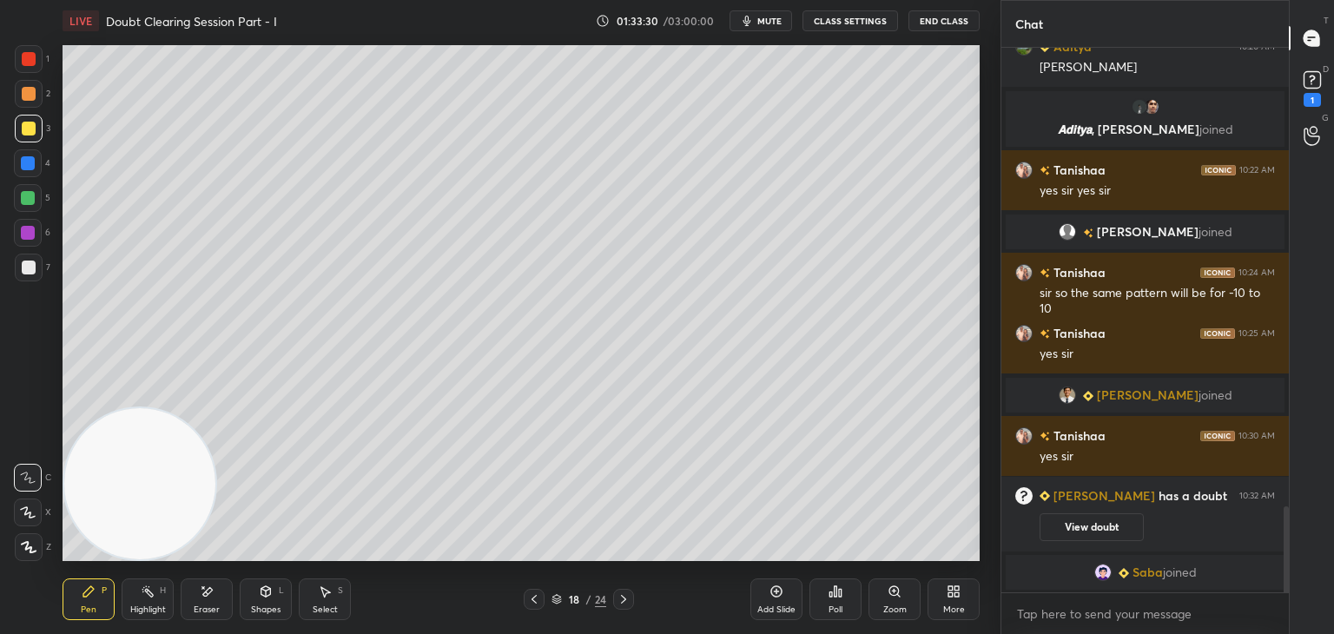
click at [531, 595] on icon at bounding box center [534, 599] width 14 height 14
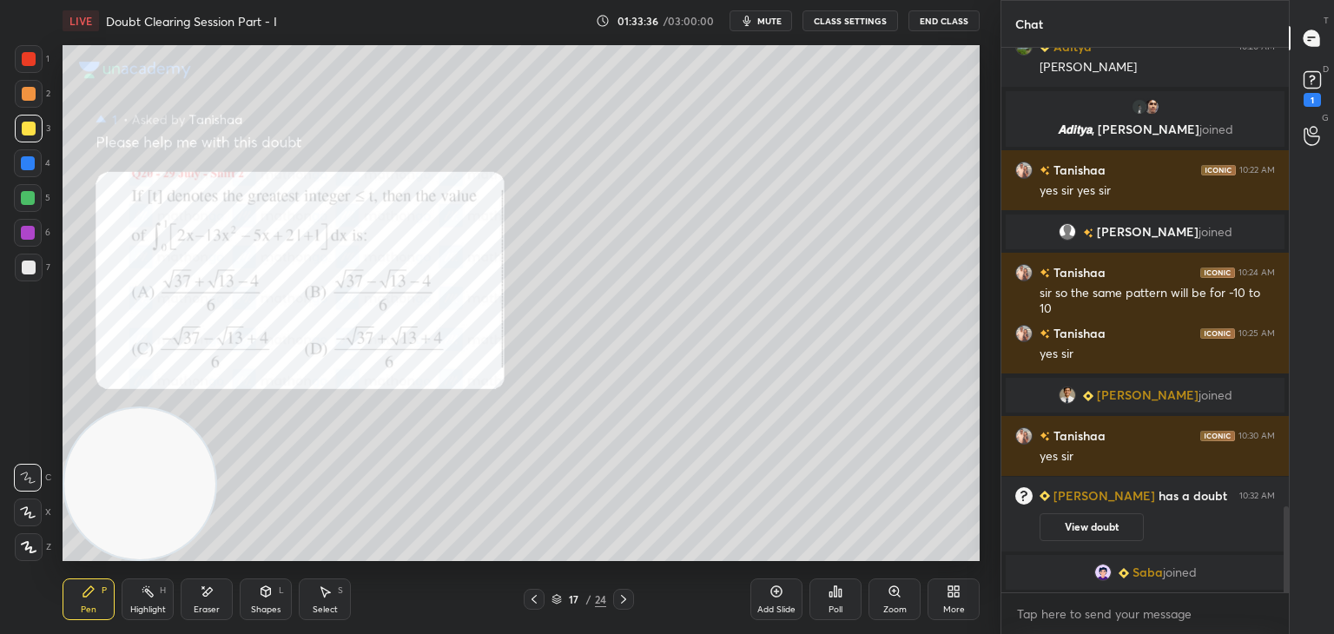
click at [624, 590] on div at bounding box center [623, 599] width 21 height 21
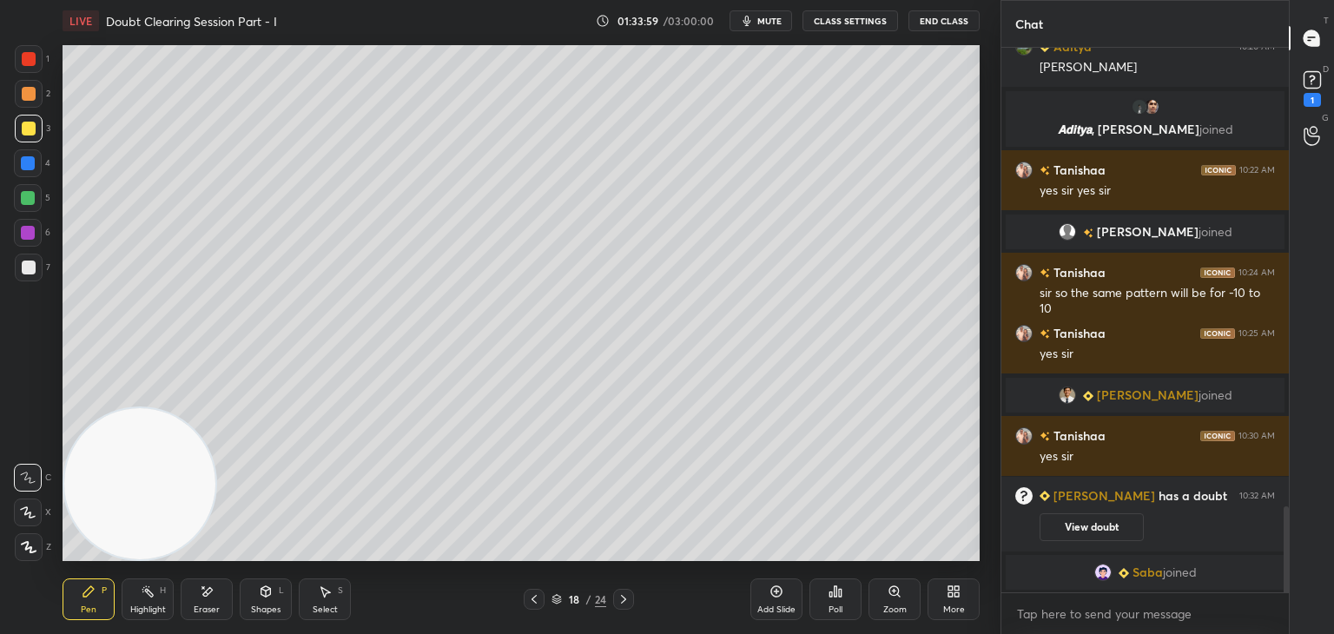
click at [532, 595] on icon at bounding box center [534, 599] width 14 height 14
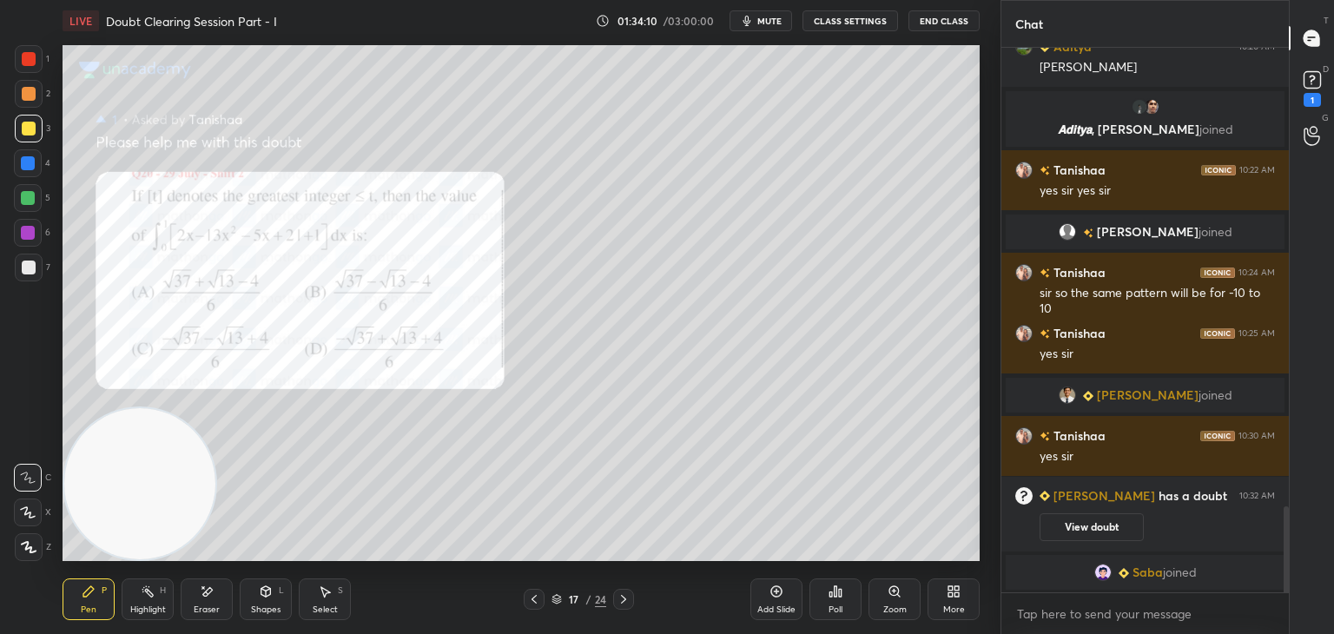
click at [616, 602] on icon at bounding box center [623, 599] width 14 height 14
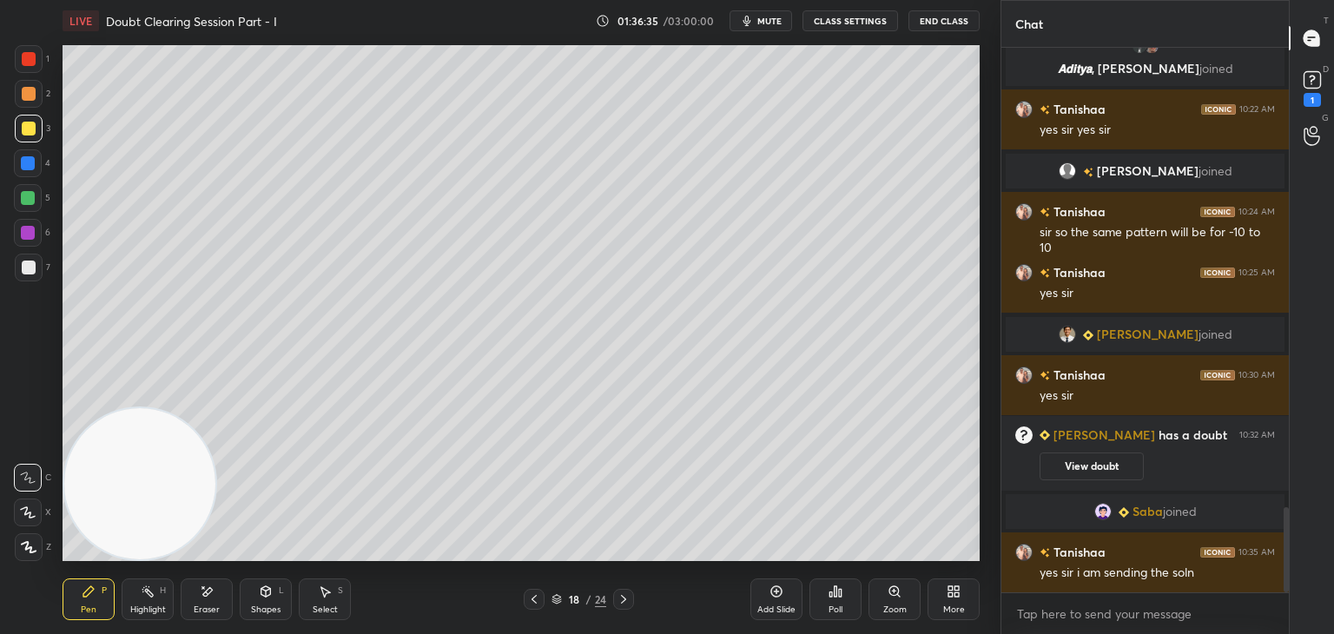
scroll to position [3034, 0]
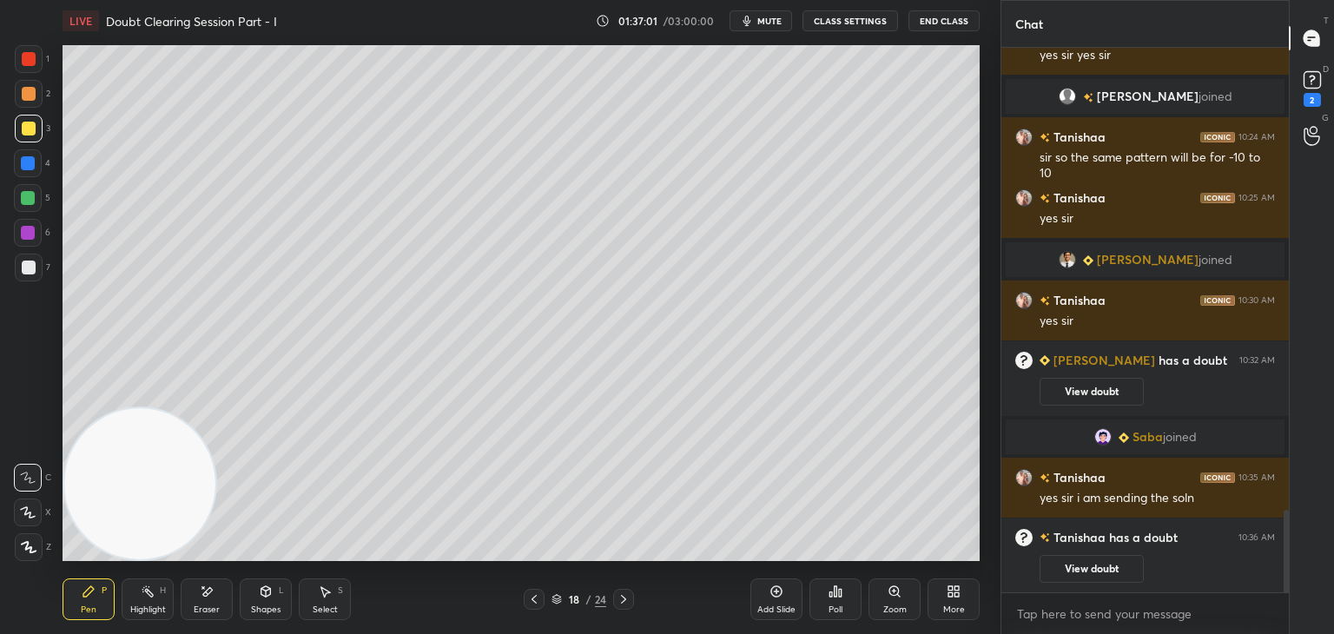
drag, startPoint x: 1115, startPoint y: 577, endPoint x: 1118, endPoint y: 564, distance: 14.3
click at [1114, 574] on button "View doubt" at bounding box center [1091, 569] width 104 height 28
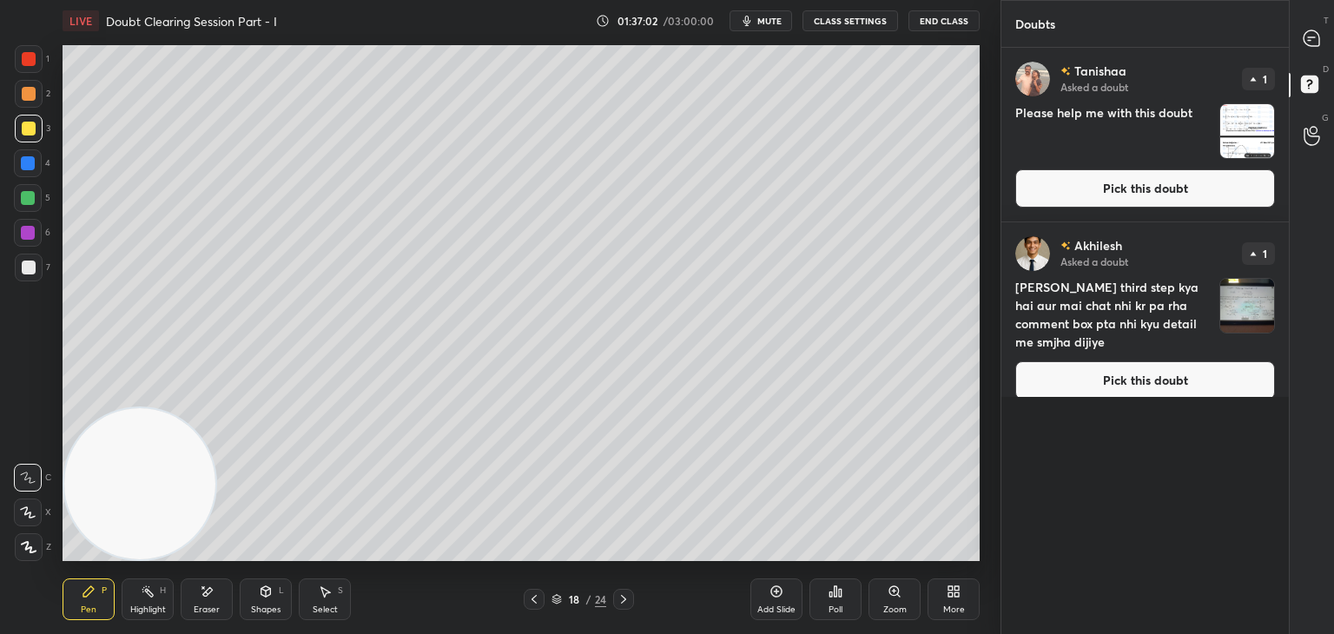
click at [1098, 195] on button "Pick this doubt" at bounding box center [1145, 188] width 260 height 38
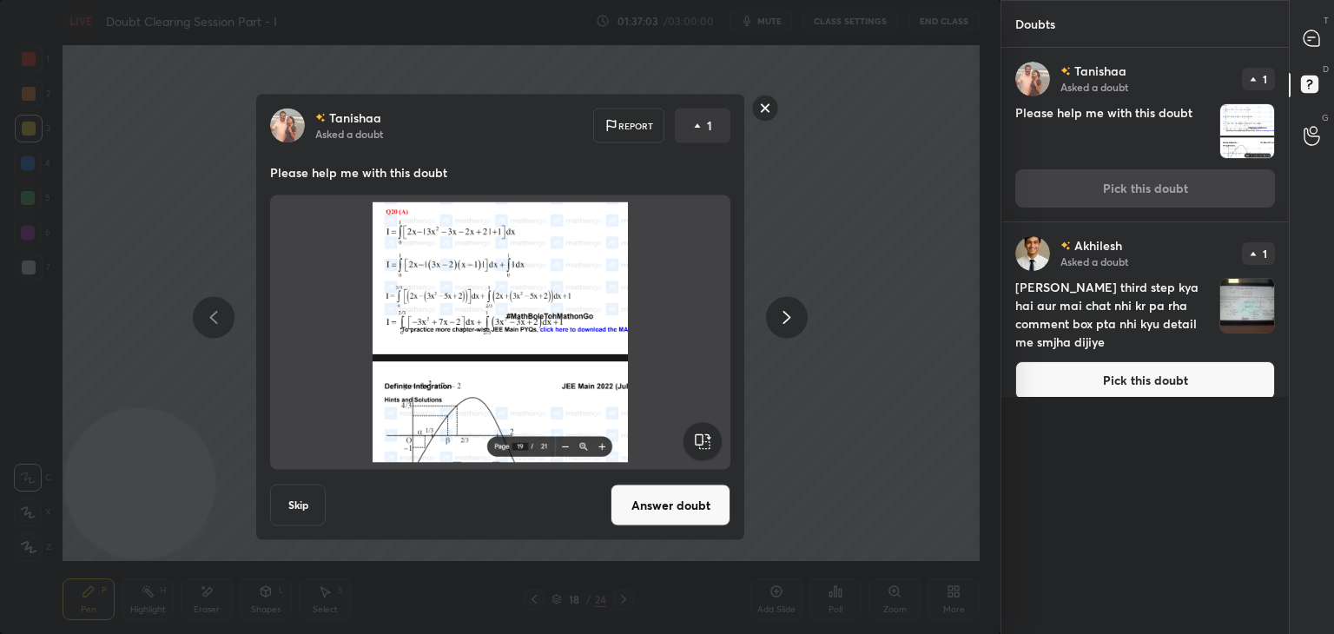
click at [673, 499] on button "Answer doubt" at bounding box center [670, 505] width 120 height 42
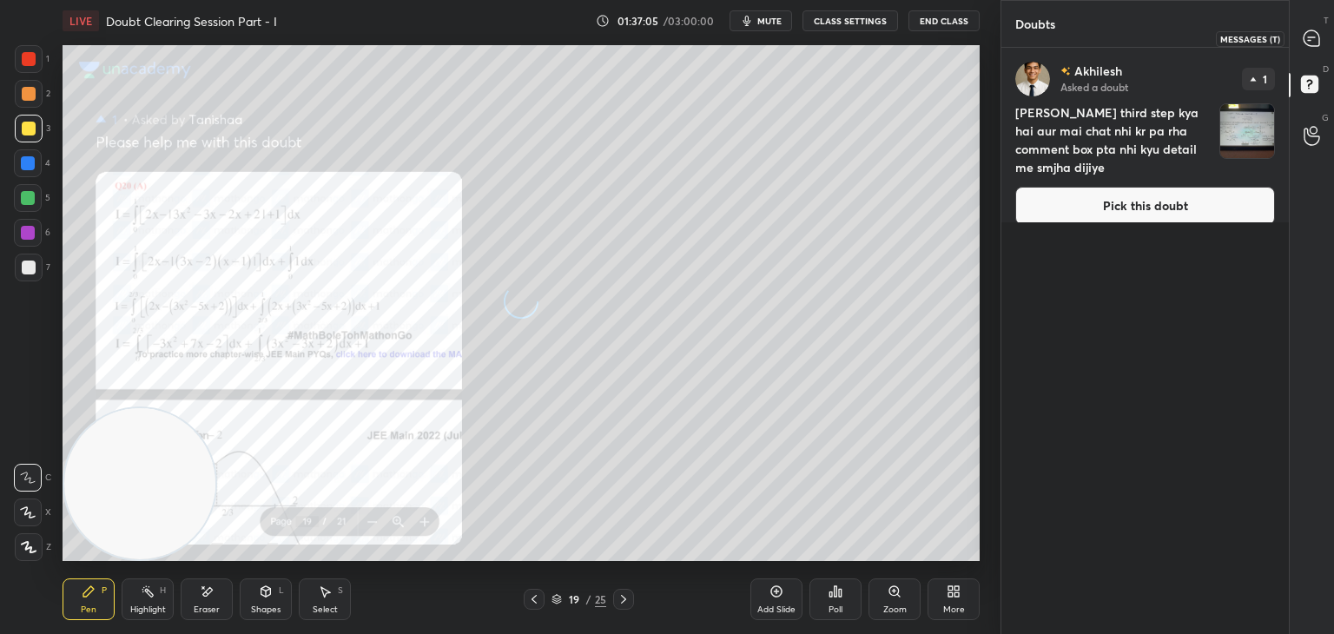
click at [1303, 40] on icon at bounding box center [1311, 38] width 16 height 16
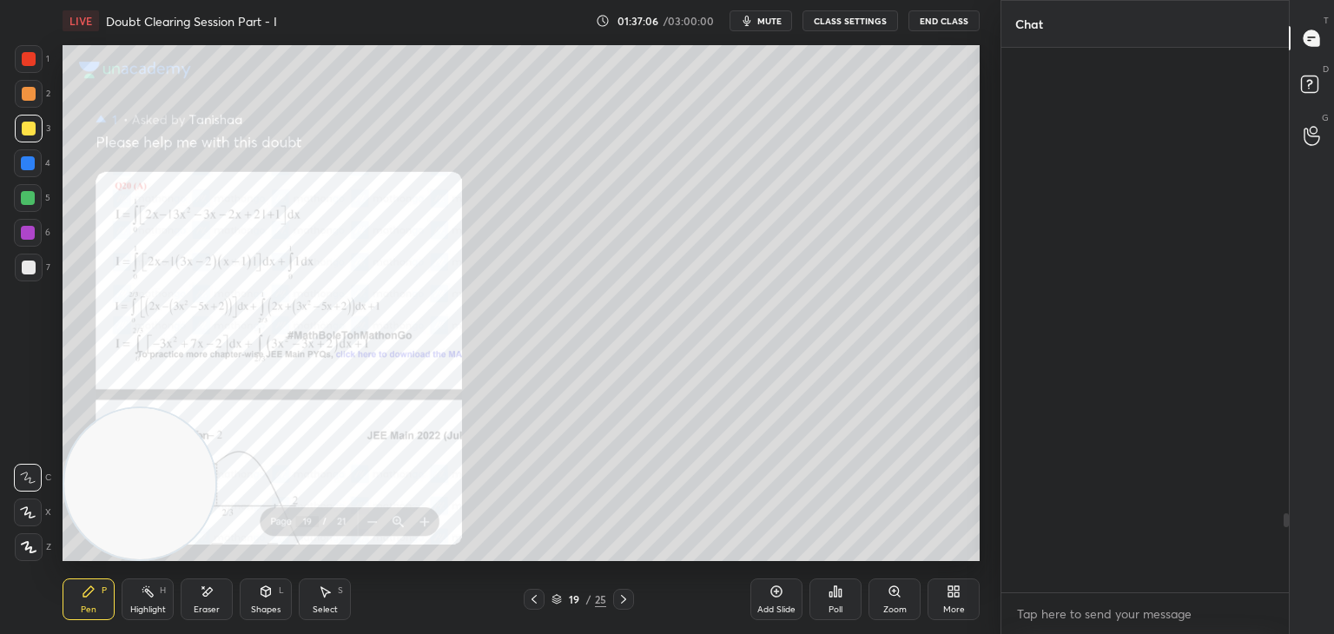
scroll to position [539, 282]
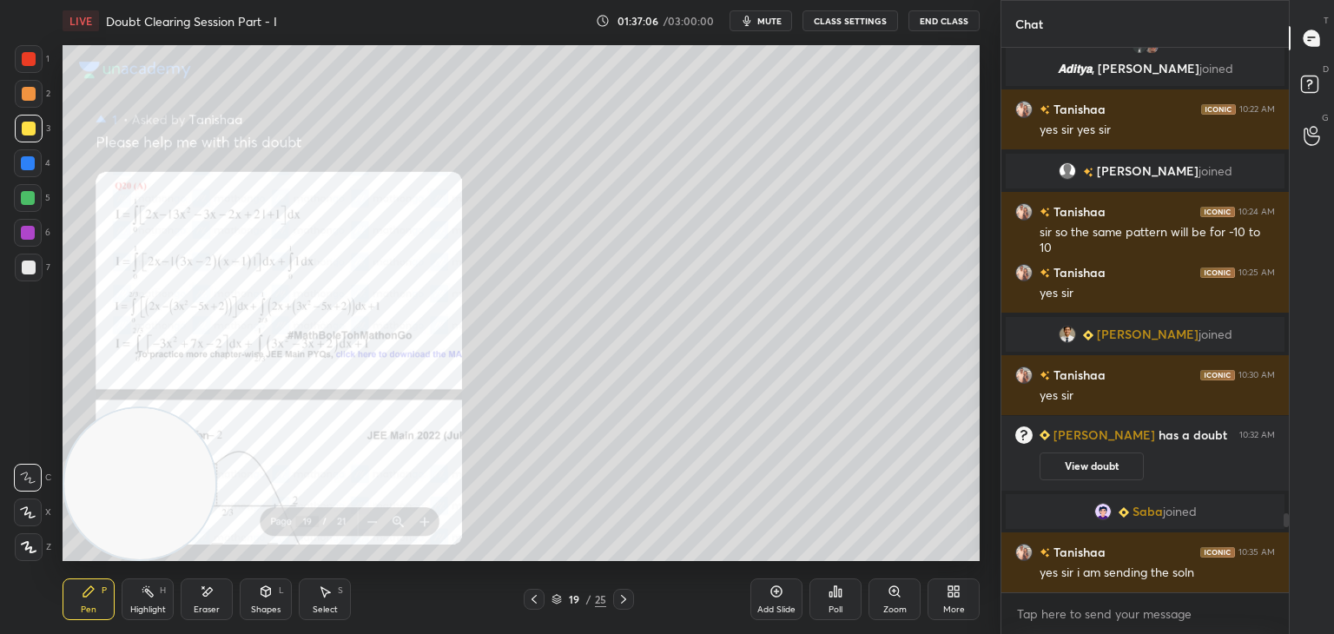
click at [891, 598] on div "Zoom" at bounding box center [894, 599] width 52 height 42
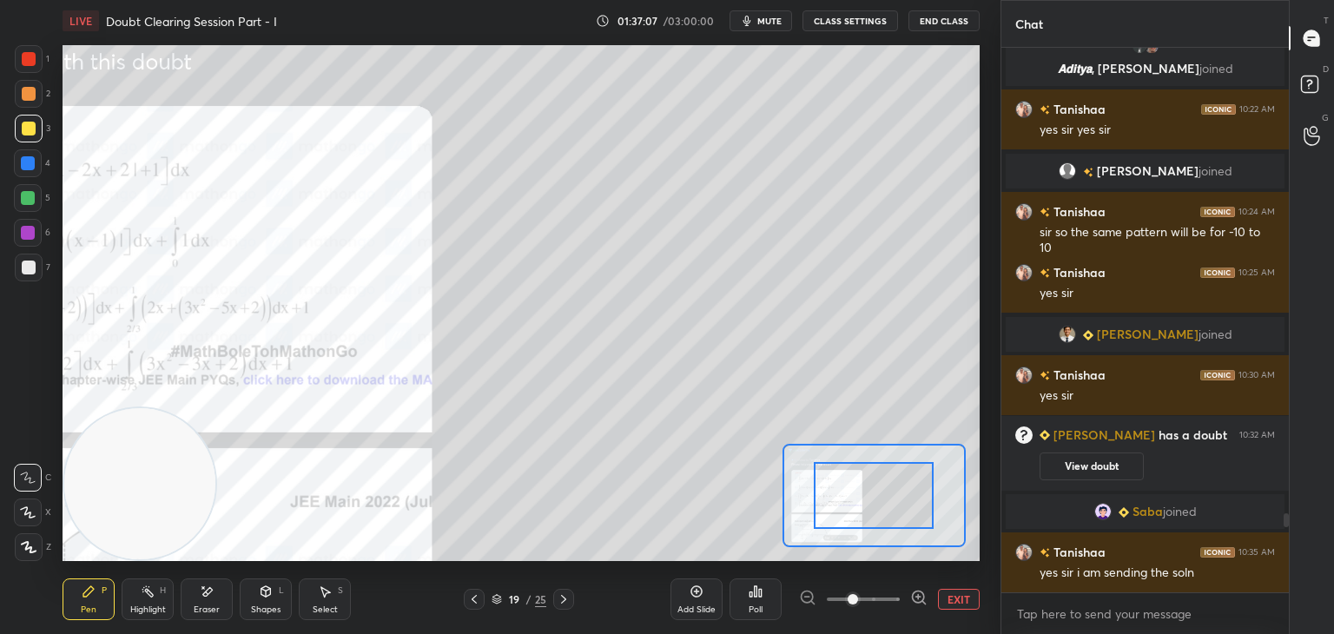
click at [893, 602] on span at bounding box center [863, 599] width 73 height 26
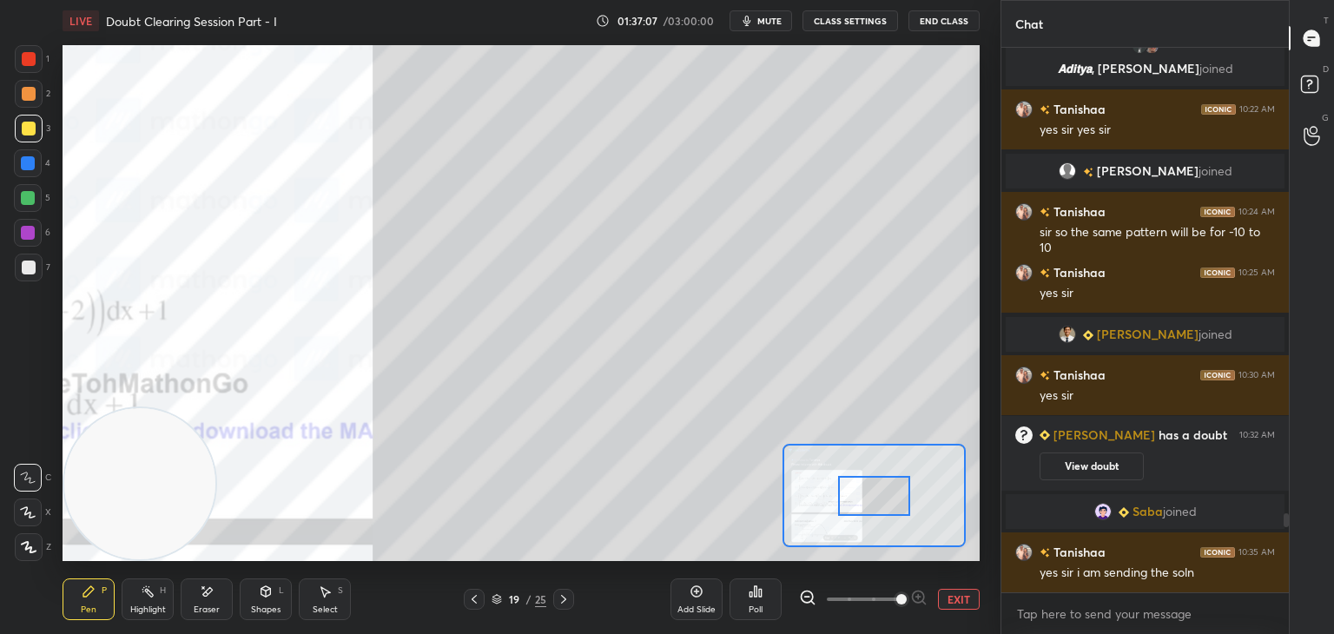
click at [896, 601] on span at bounding box center [901, 599] width 10 height 10
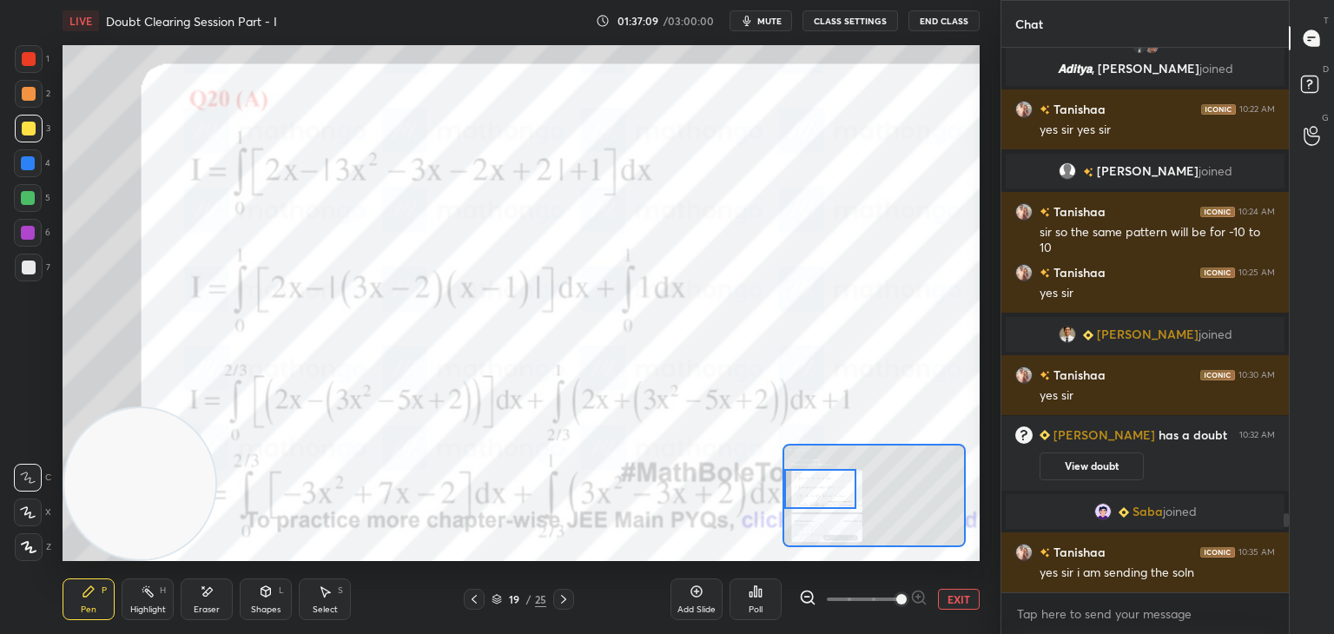
drag, startPoint x: 879, startPoint y: 504, endPoint x: 809, endPoint y: 497, distance: 69.8
click at [809, 497] on div at bounding box center [820, 489] width 72 height 40
click at [30, 60] on div at bounding box center [29, 59] width 14 height 14
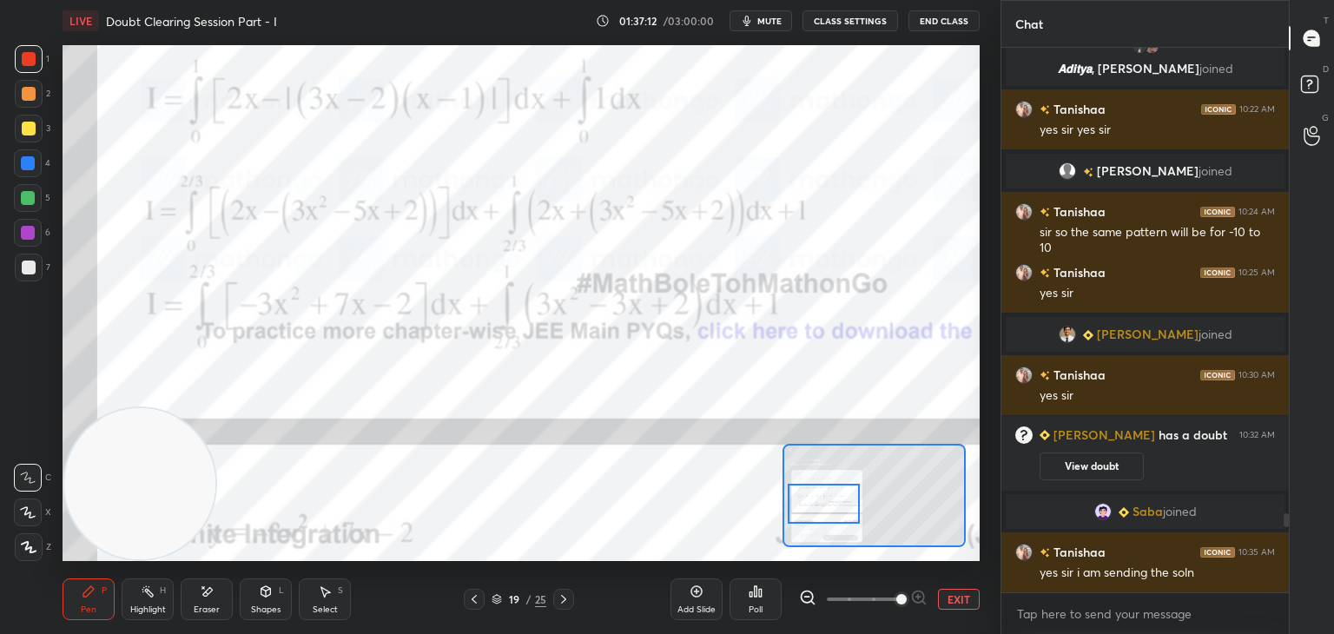
click at [844, 499] on div at bounding box center [824, 504] width 72 height 40
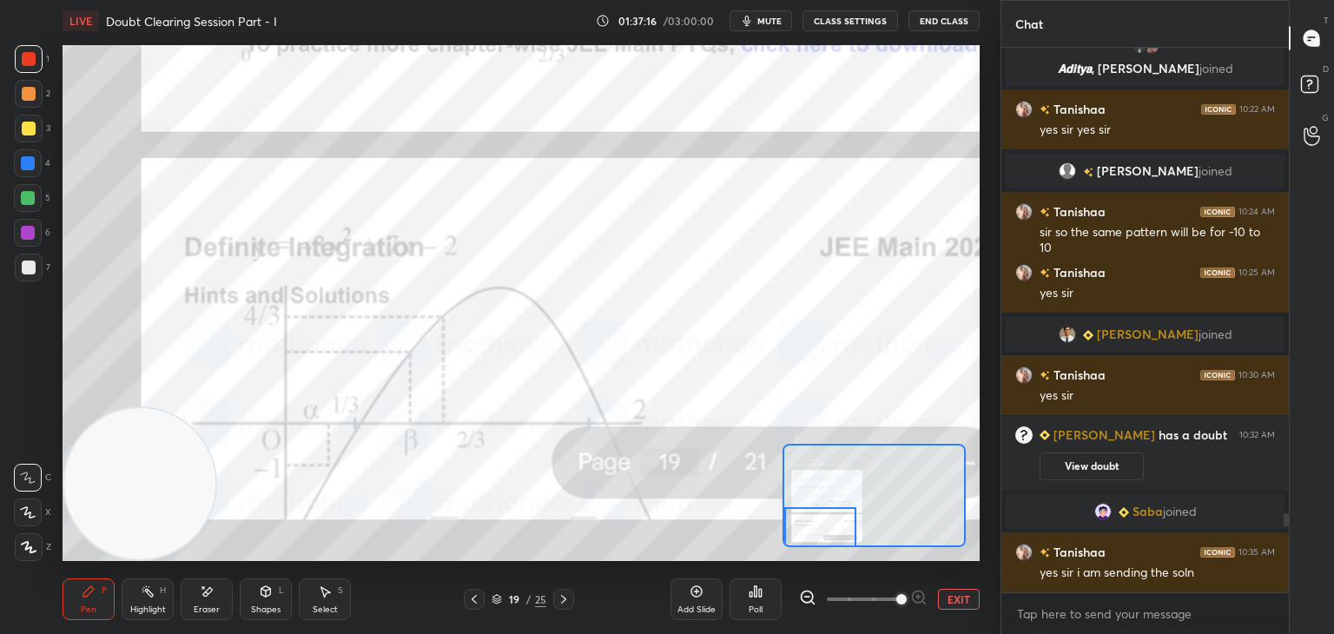
drag, startPoint x: 828, startPoint y: 511, endPoint x: 820, endPoint y: 537, distance: 28.3
click at [820, 537] on div at bounding box center [820, 527] width 72 height 40
click at [953, 595] on button "EXIT" at bounding box center [959, 599] width 42 height 21
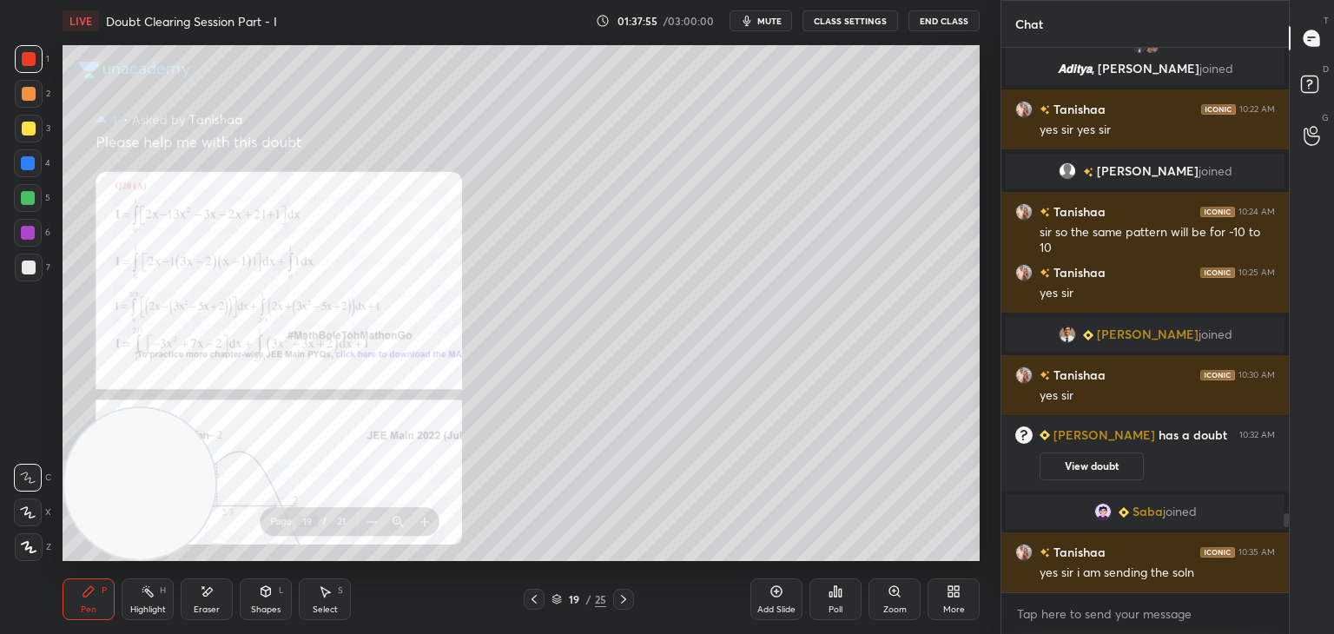
click at [29, 263] on div at bounding box center [29, 268] width 28 height 28
click at [532, 596] on icon at bounding box center [534, 599] width 14 height 14
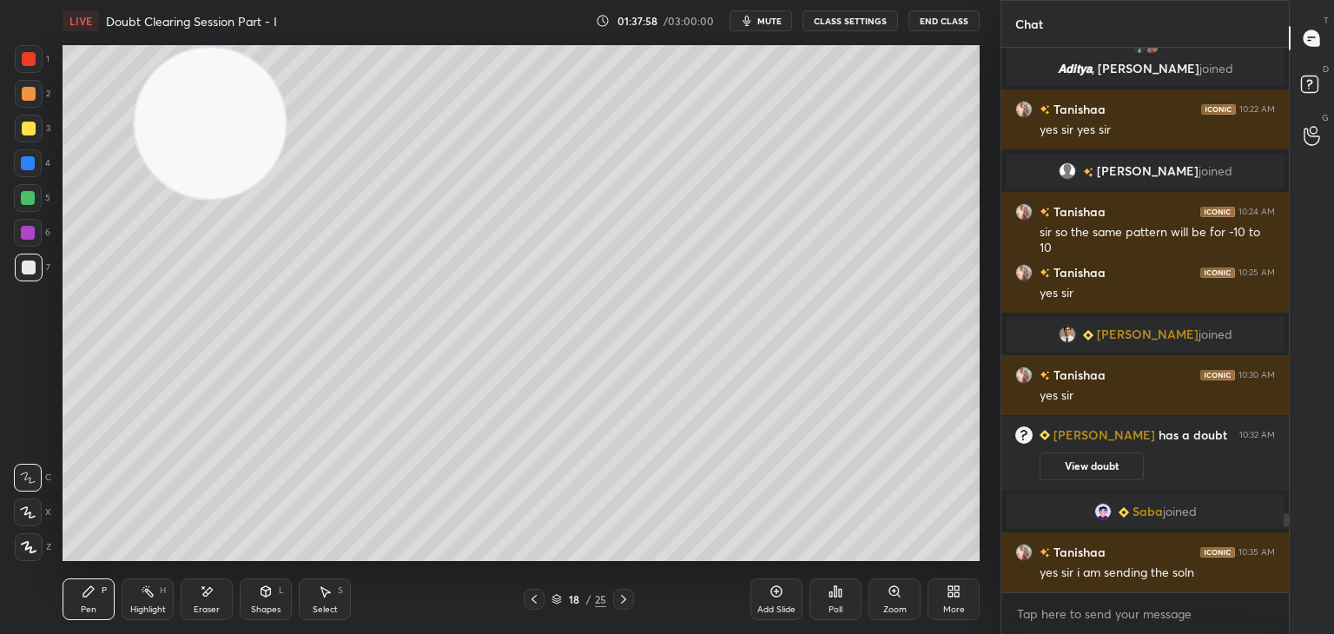
drag, startPoint x: 125, startPoint y: 427, endPoint x: 210, endPoint y: 74, distance: 363.5
click at [216, 69] on video at bounding box center [210, 123] width 151 height 151
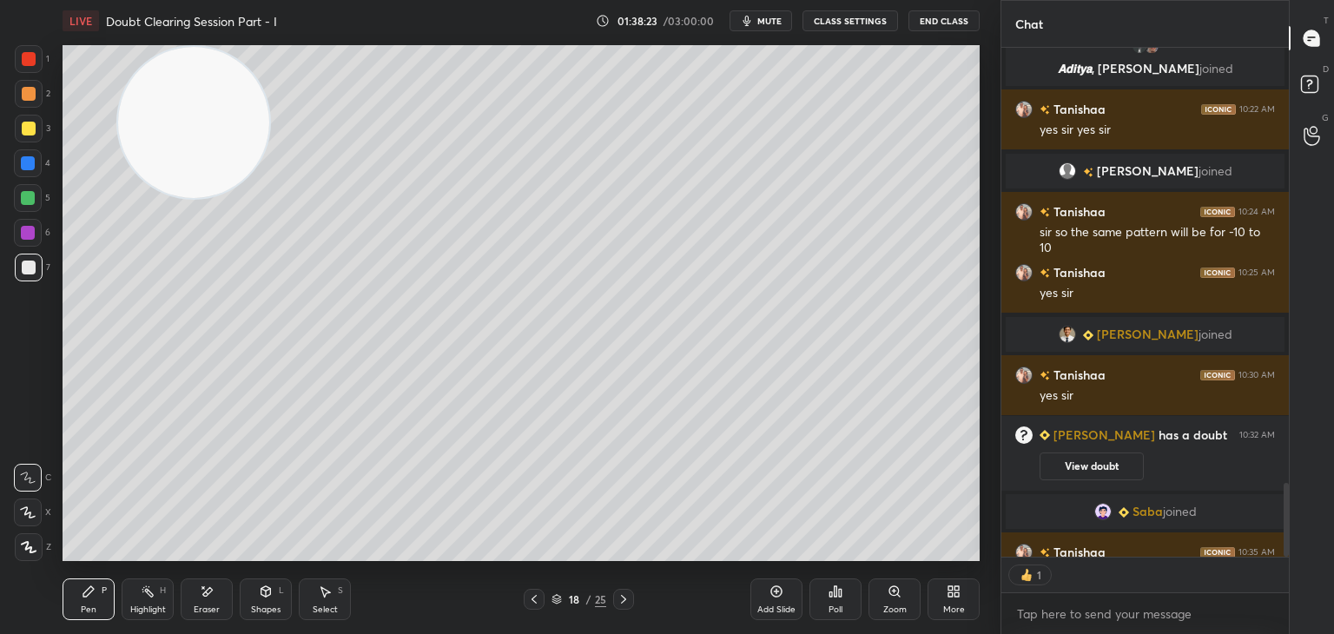
scroll to position [6, 5]
click at [531, 600] on icon at bounding box center [534, 599] width 14 height 14
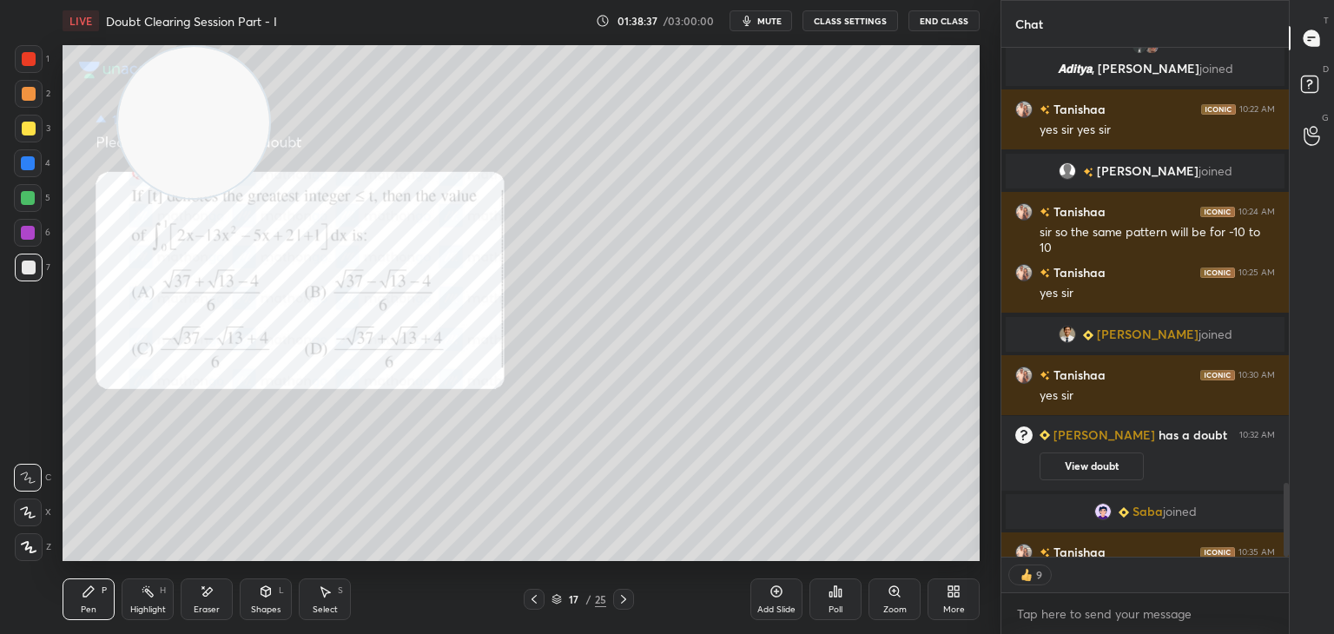
click at [625, 600] on icon at bounding box center [623, 599] width 14 height 14
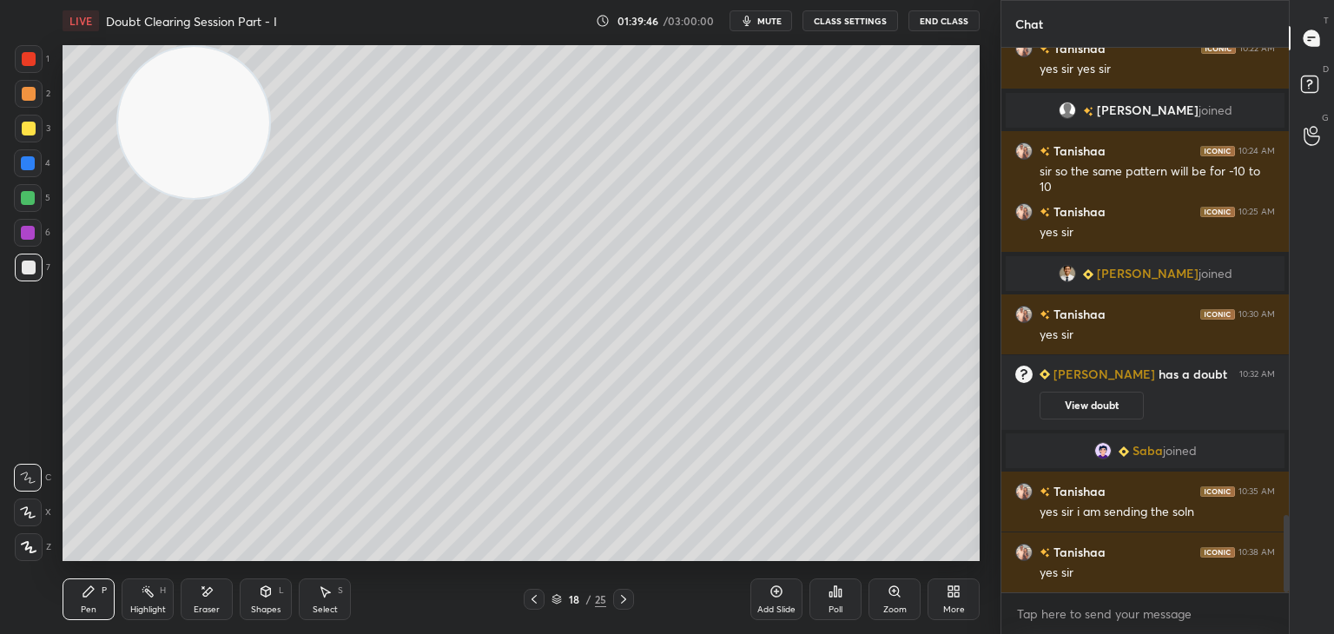
scroll to position [3317, 0]
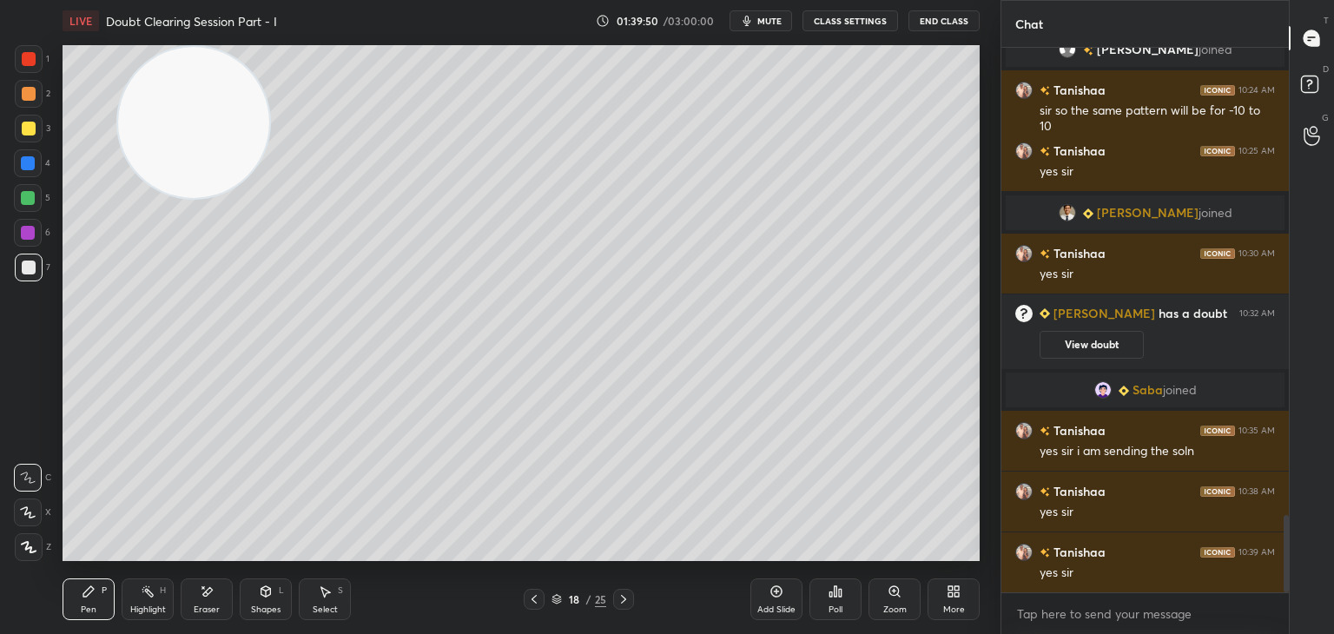
click at [527, 596] on icon at bounding box center [534, 599] width 14 height 14
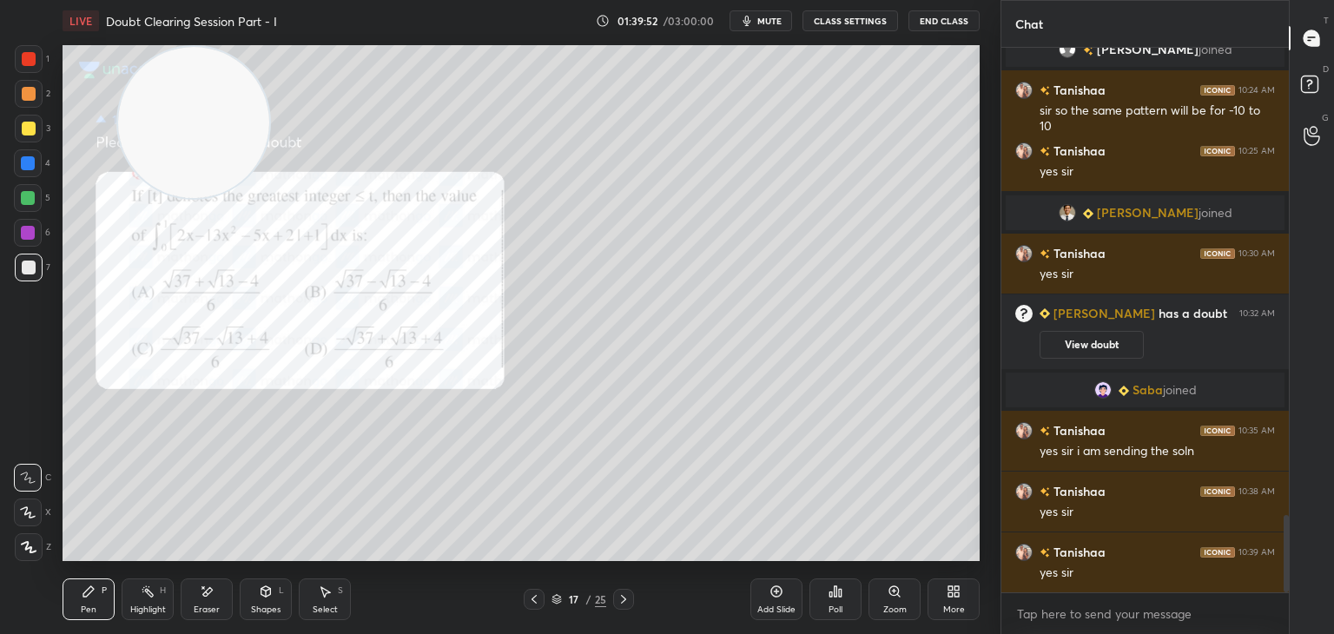
click at [625, 600] on icon at bounding box center [623, 599] width 14 height 14
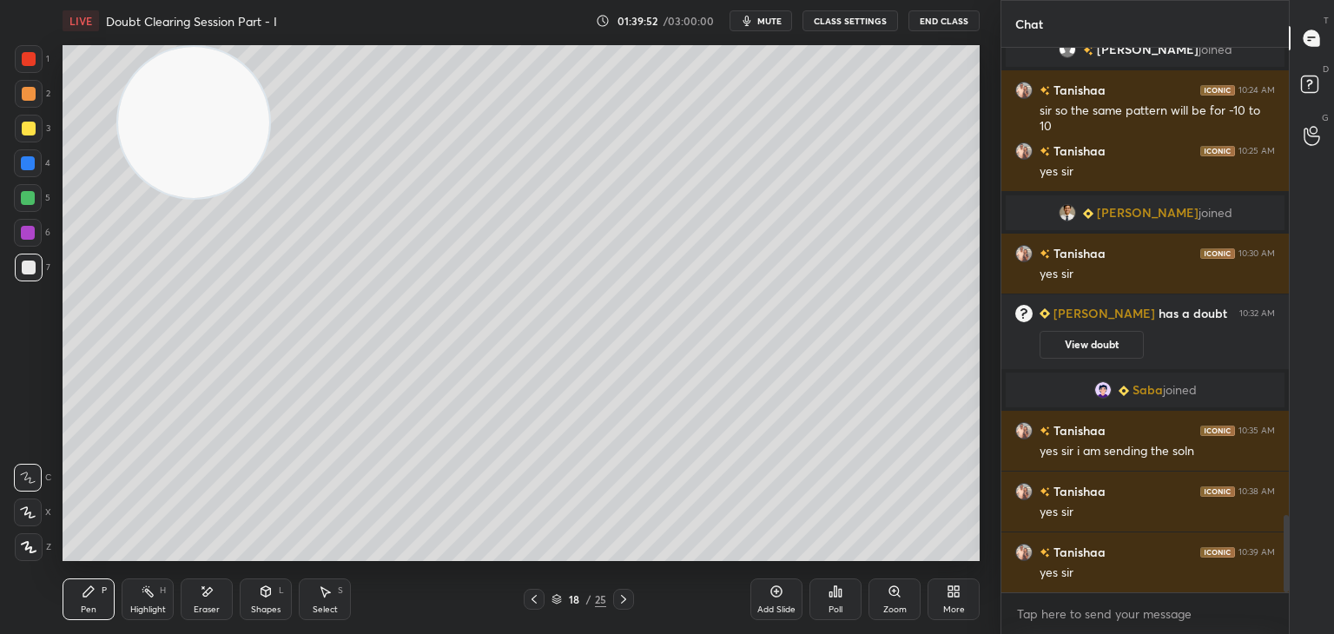
click at [629, 601] on icon at bounding box center [623, 599] width 14 height 14
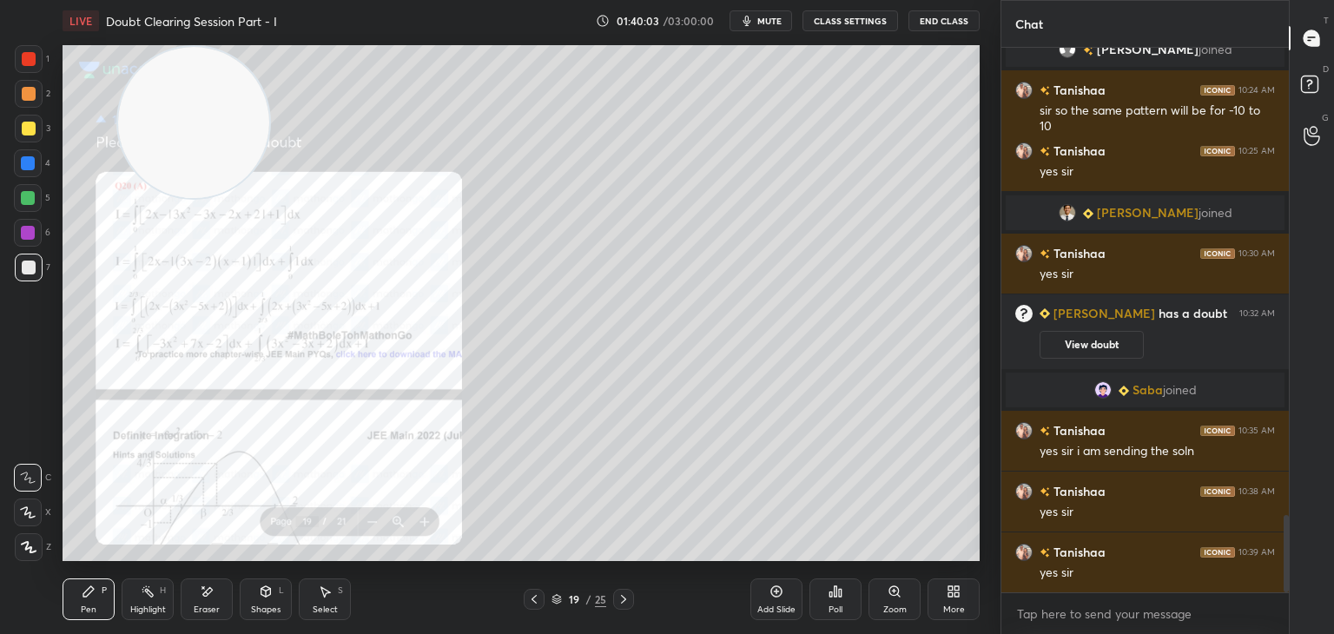
scroll to position [3378, 0]
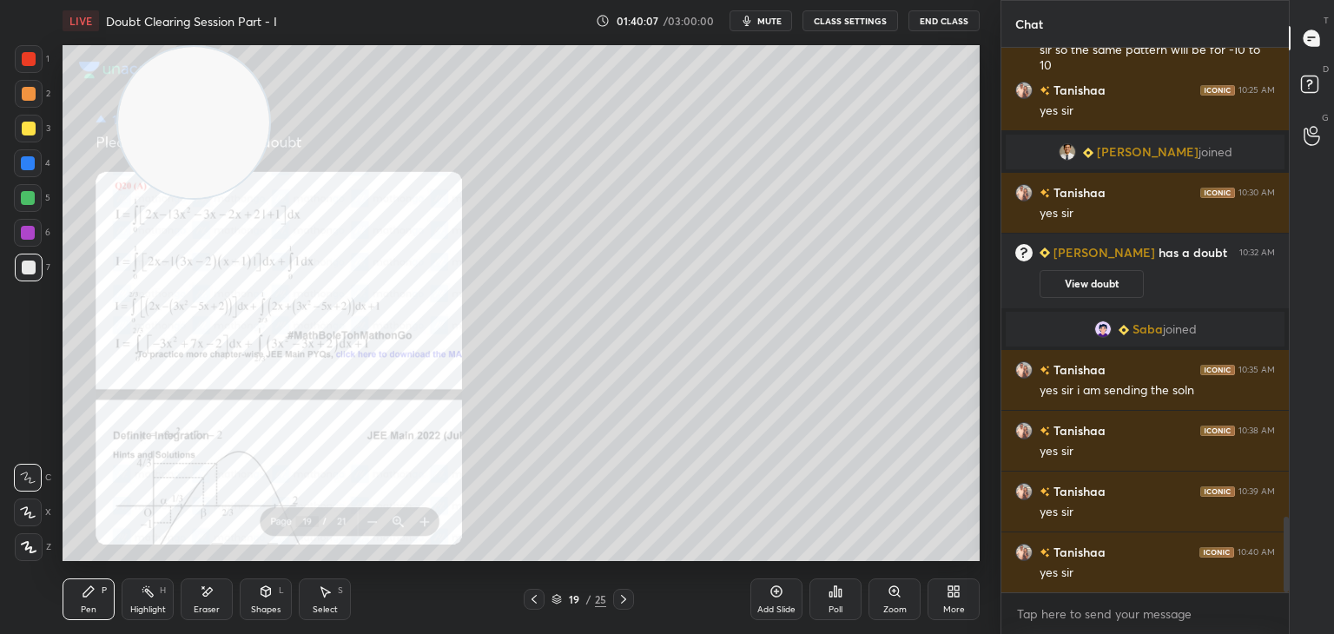
click at [624, 595] on icon at bounding box center [623, 599] width 14 height 14
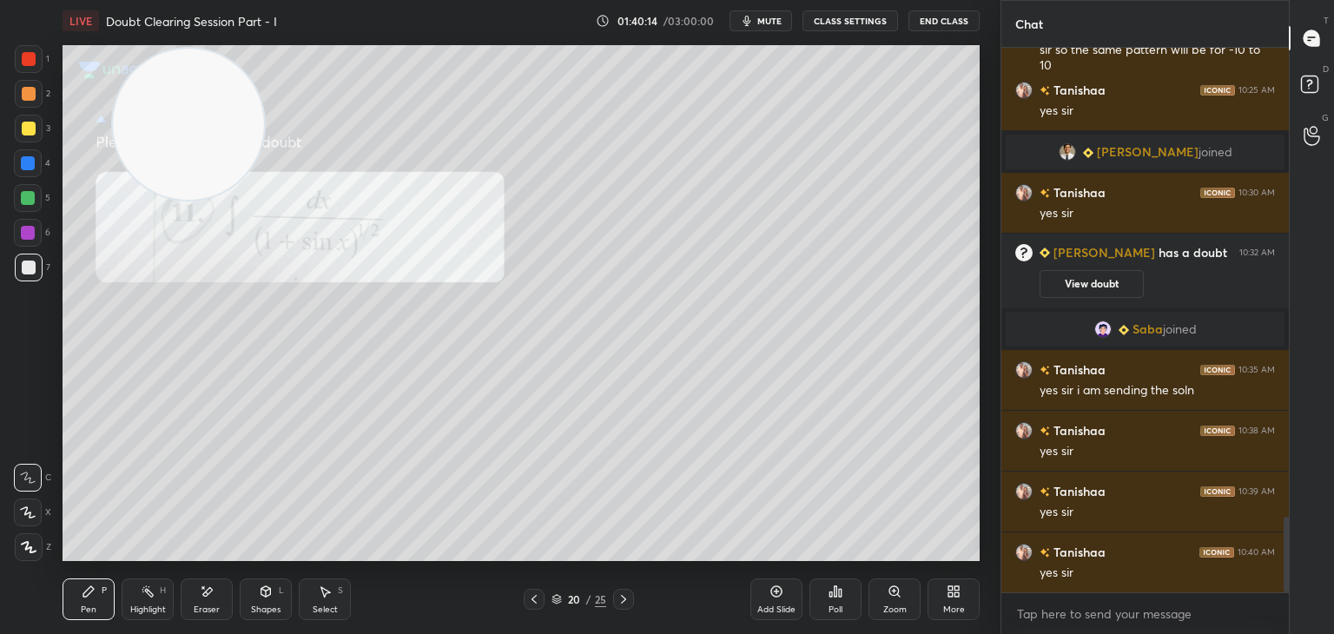
drag, startPoint x: 205, startPoint y: 154, endPoint x: 26, endPoint y: 670, distance: 546.7
click at [26, 0] on html "1 2 3 4 5 6 7 C X Z E E Erase all H H LIVE Doubt Clearing Session Part - I 01:4…" at bounding box center [667, 0] width 1334 height 0
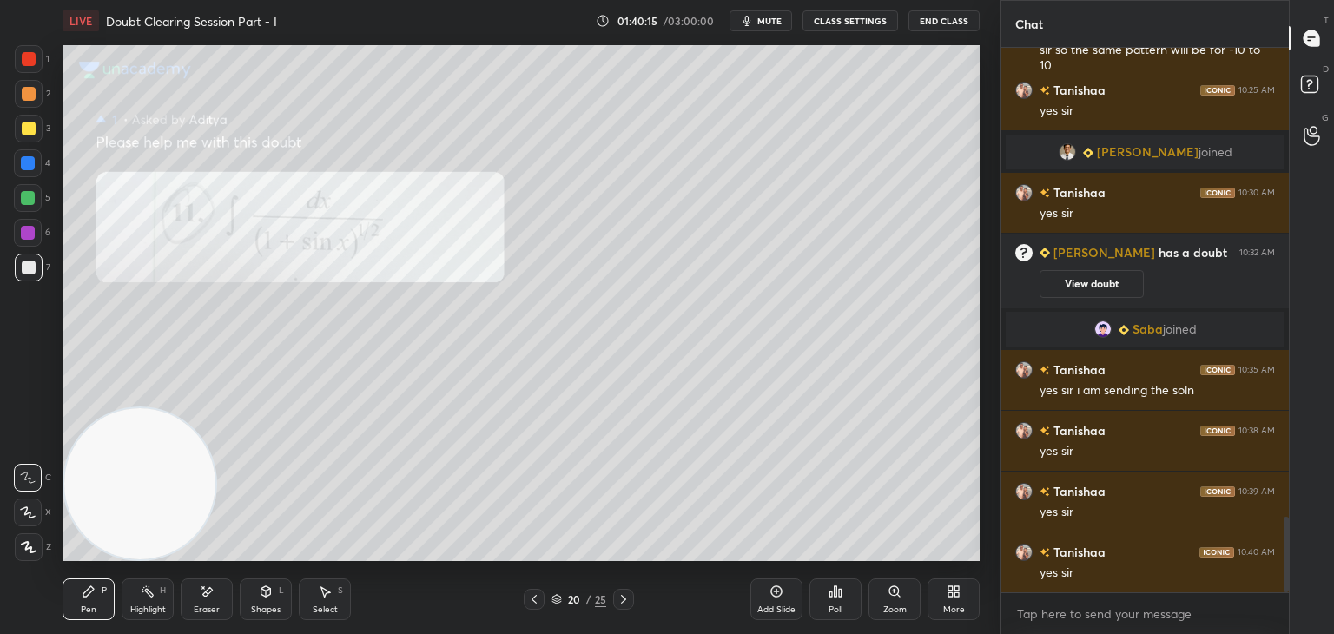
click at [886, 596] on div "Zoom" at bounding box center [894, 599] width 52 height 42
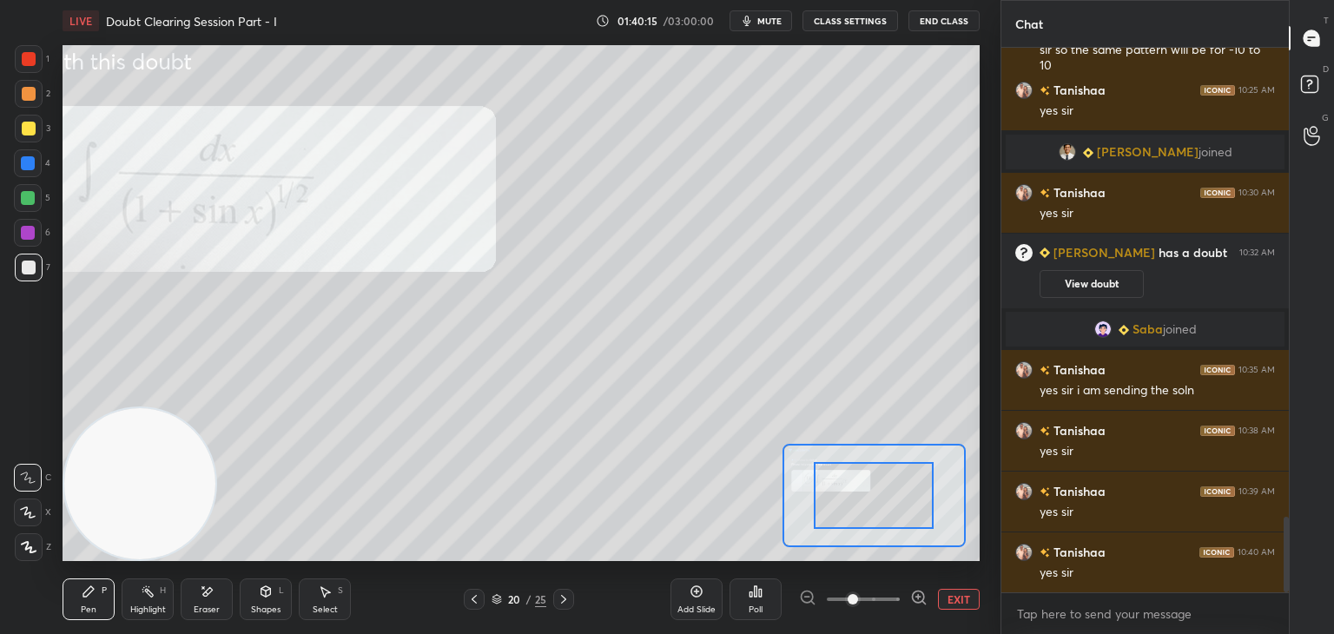
click at [880, 599] on span at bounding box center [863, 599] width 73 height 26
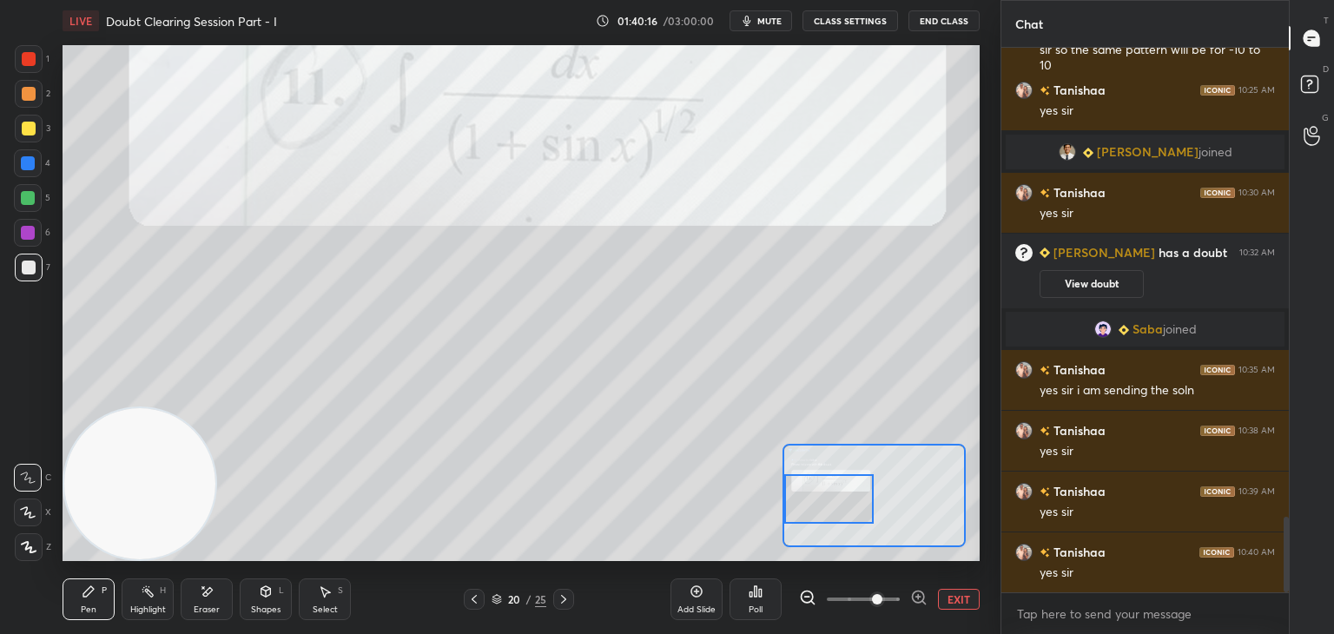
drag, startPoint x: 890, startPoint y: 504, endPoint x: 799, endPoint y: 487, distance: 92.8
click at [821, 509] on div at bounding box center [829, 498] width 90 height 49
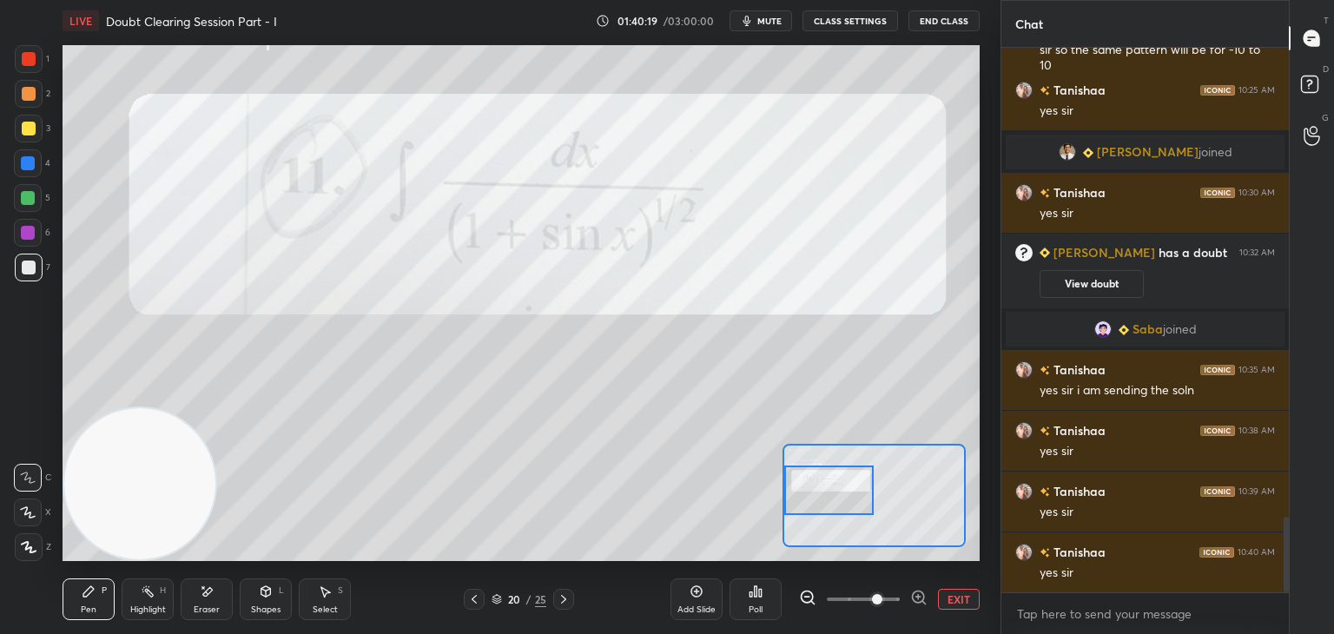
drag, startPoint x: 855, startPoint y: 492, endPoint x: 850, endPoint y: 484, distance: 10.1
click at [851, 484] on div at bounding box center [829, 489] width 90 height 49
drag, startPoint x: 38, startPoint y: 125, endPoint x: 23, endPoint y: 133, distance: 17.5
click at [37, 126] on div at bounding box center [29, 129] width 28 height 28
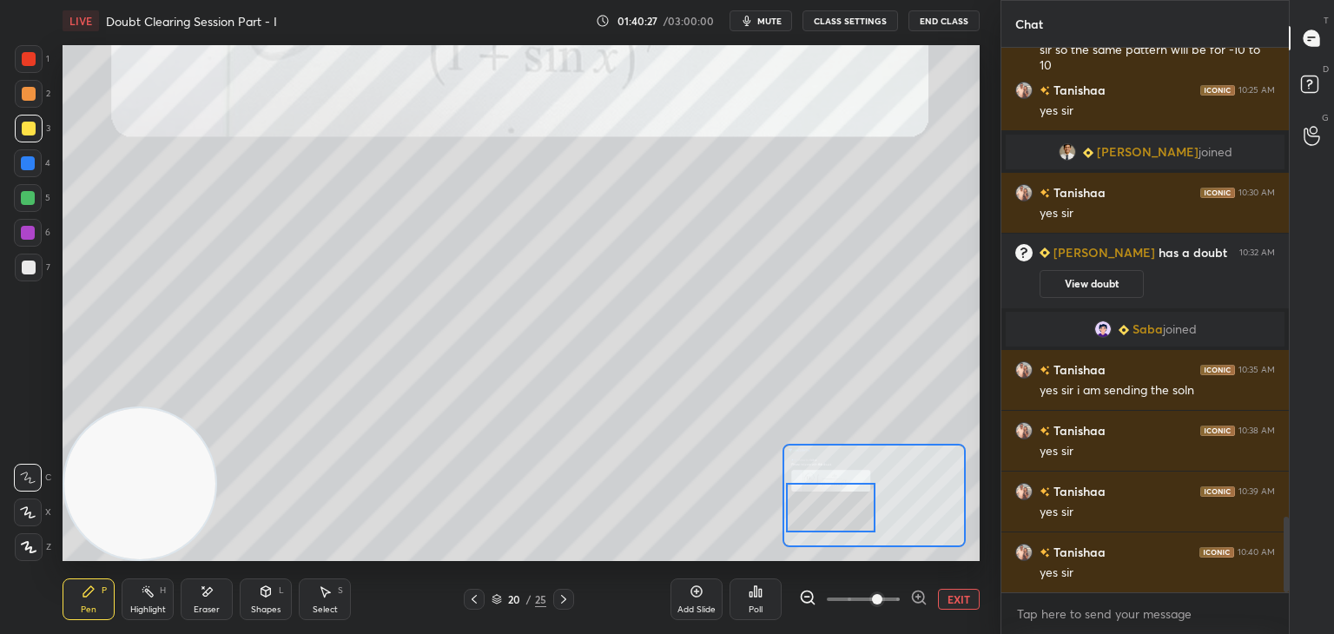
drag, startPoint x: 851, startPoint y: 484, endPoint x: 852, endPoint y: 504, distance: 20.9
click at [853, 504] on div at bounding box center [831, 507] width 90 height 49
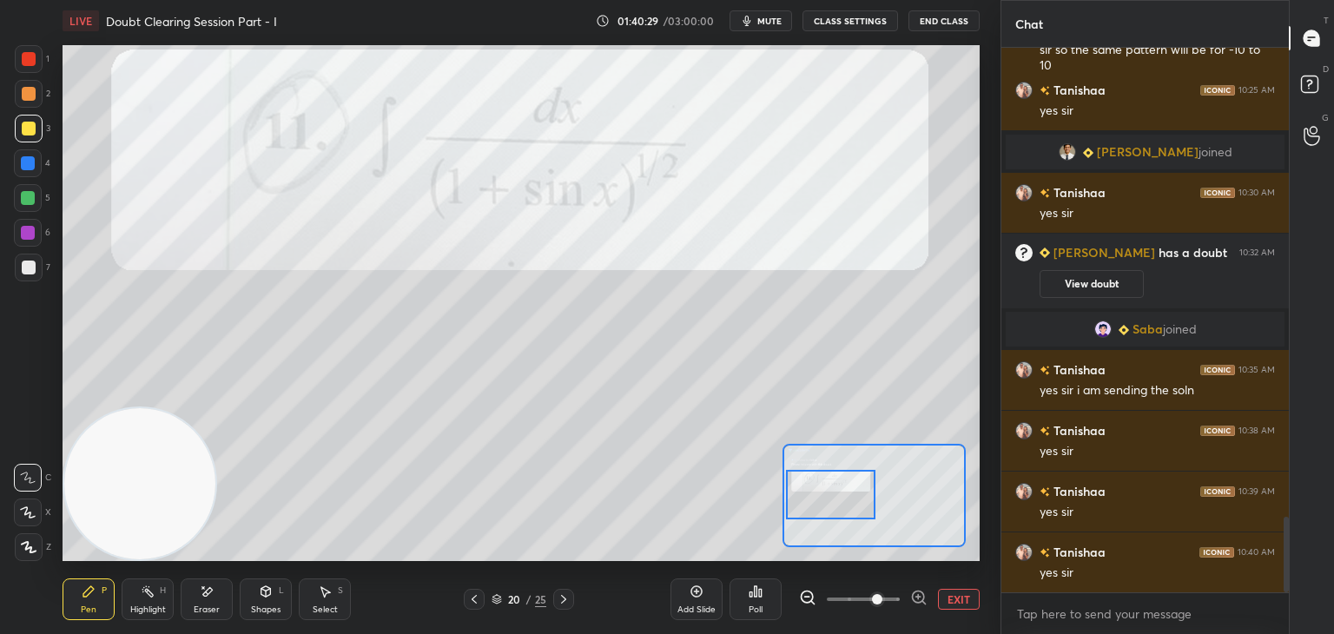
drag, startPoint x: 833, startPoint y: 505, endPoint x: 825, endPoint y: 477, distance: 29.7
click at [834, 491] on div at bounding box center [831, 494] width 90 height 49
click at [207, 597] on icon at bounding box center [207, 591] width 14 height 15
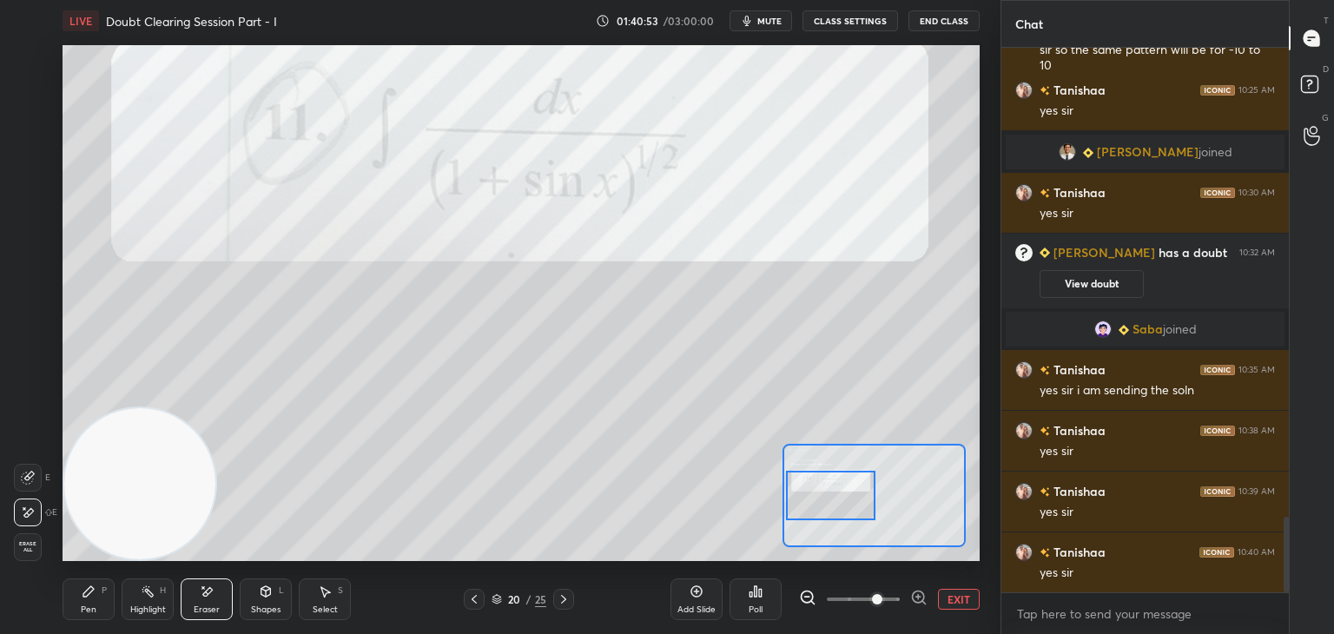
click at [97, 590] on div "Pen P" at bounding box center [89, 599] width 52 height 42
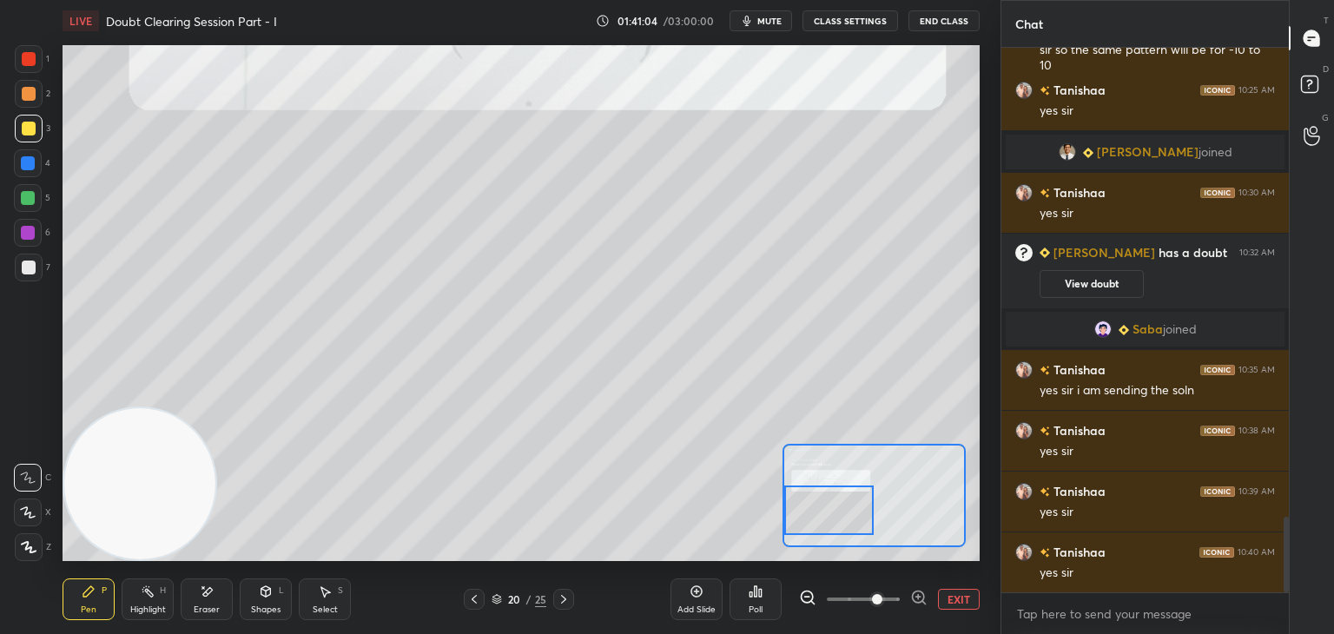
drag, startPoint x: 845, startPoint y: 491, endPoint x: 840, endPoint y: 499, distance: 9.7
click at [842, 501] on div at bounding box center [829, 509] width 90 height 49
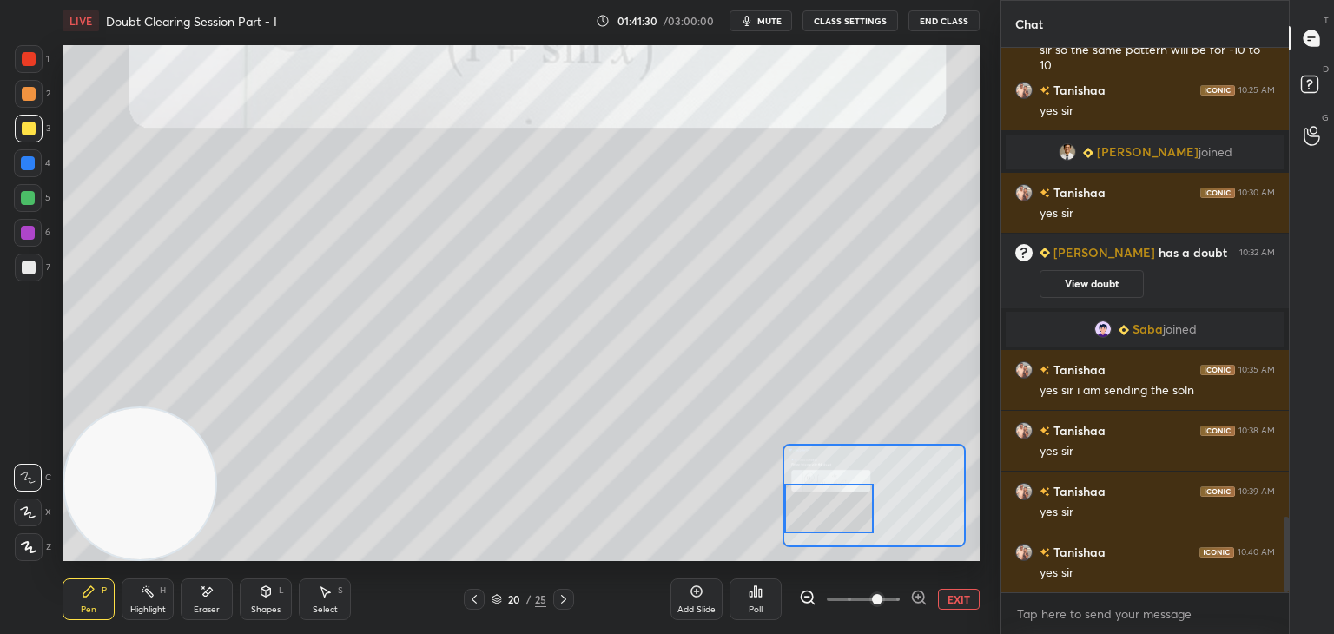
scroll to position [3485, 0]
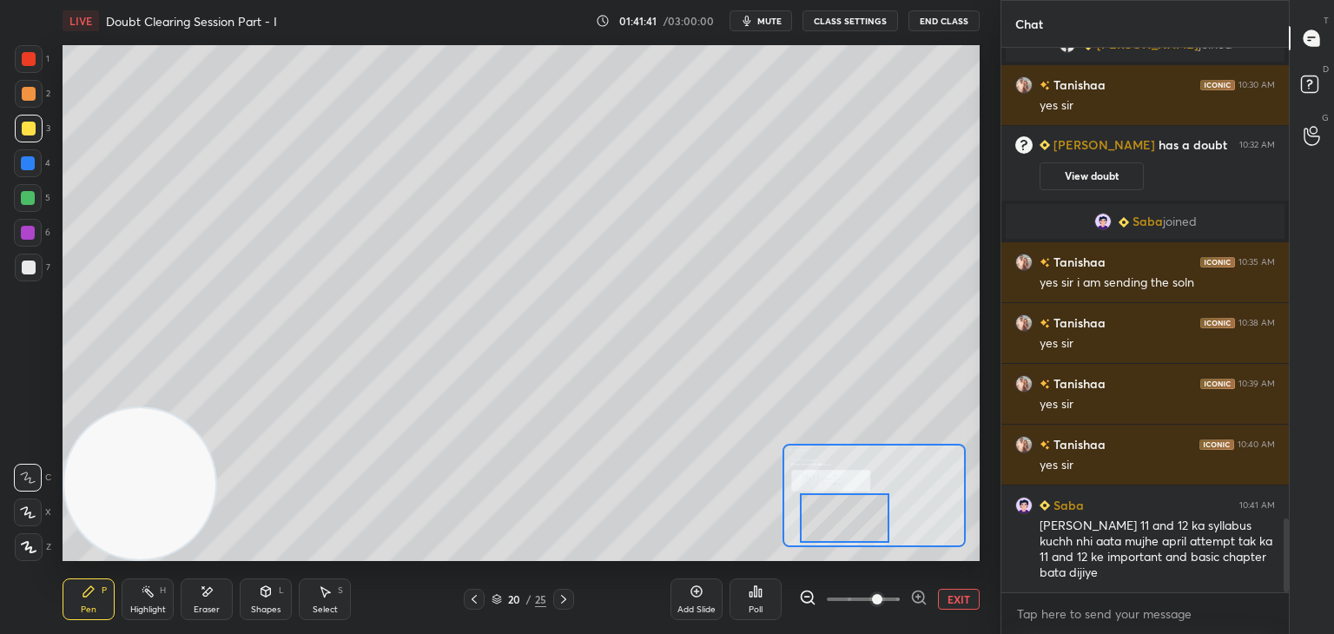
drag, startPoint x: 842, startPoint y: 511, endPoint x: 856, endPoint y: 520, distance: 16.4
click at [856, 520] on div at bounding box center [845, 517] width 90 height 49
click at [26, 267] on div at bounding box center [29, 267] width 14 height 14
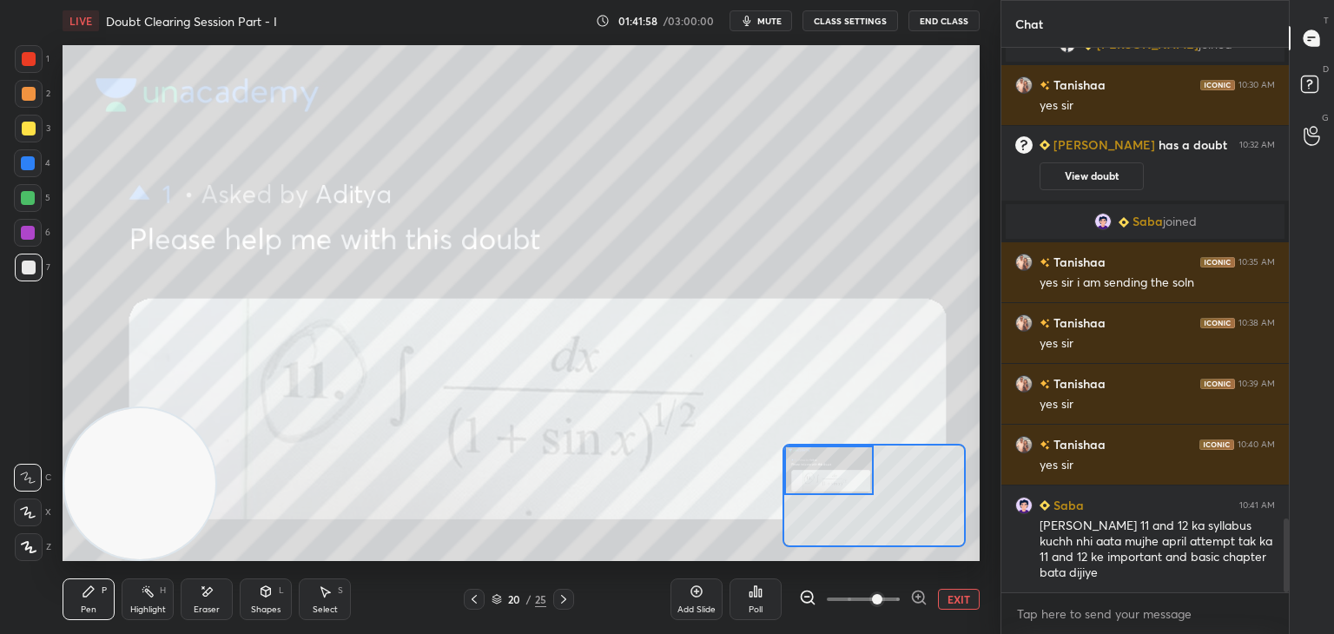
click at [851, 480] on div at bounding box center [829, 469] width 90 height 49
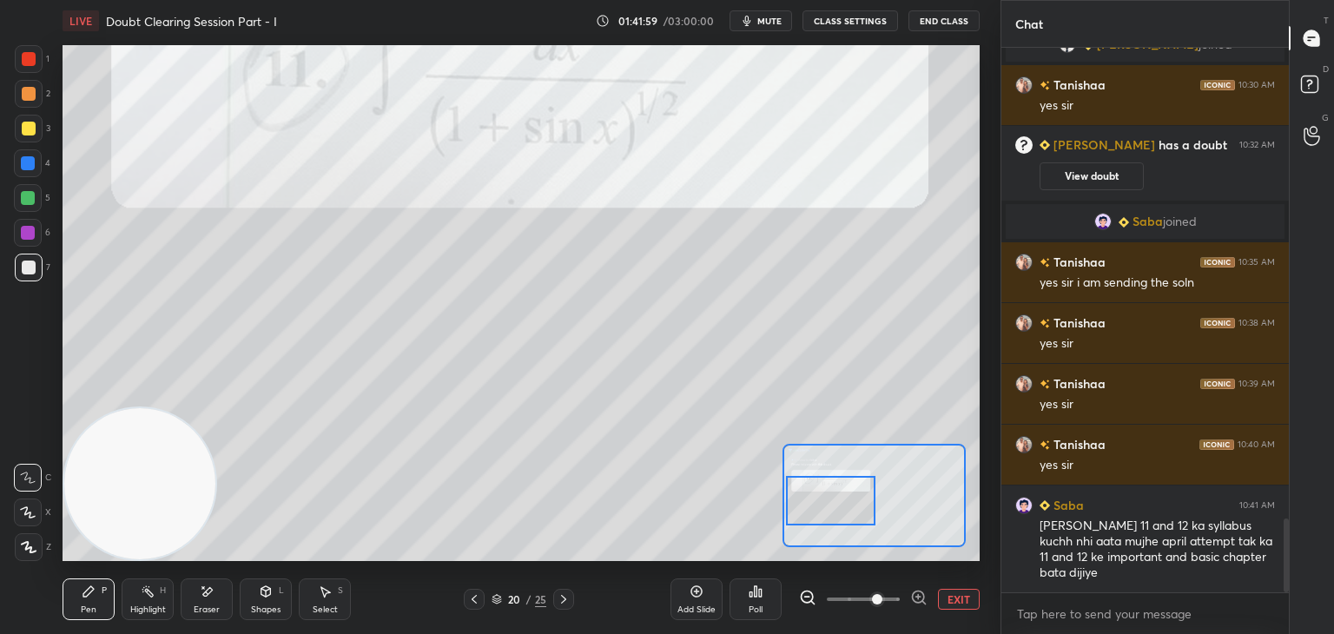
click at [959, 597] on button "EXIT" at bounding box center [959, 599] width 42 height 21
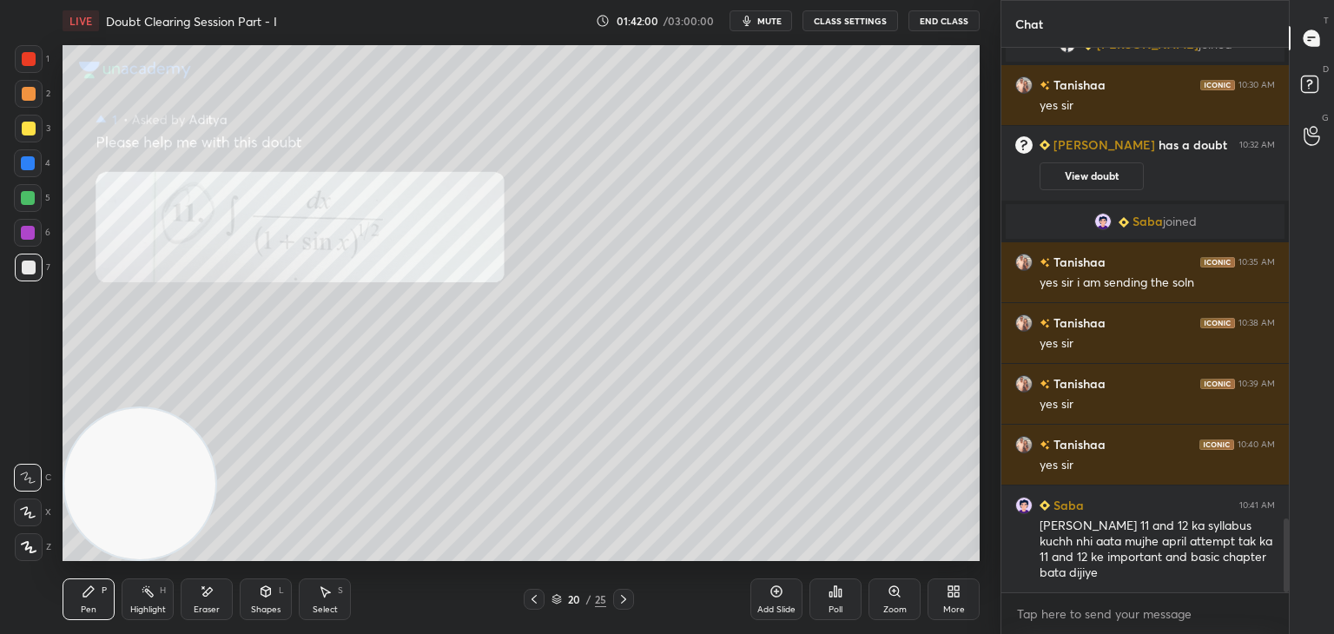
scroll to position [3593, 0]
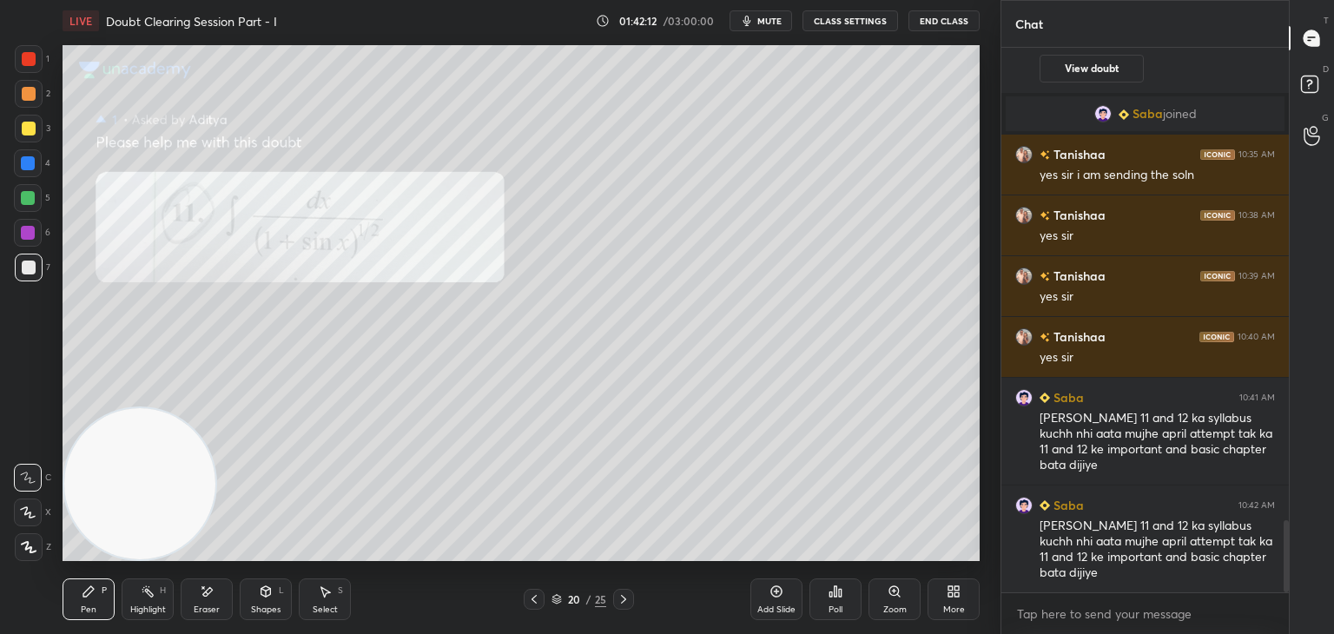
click at [619, 598] on icon at bounding box center [623, 599] width 14 height 14
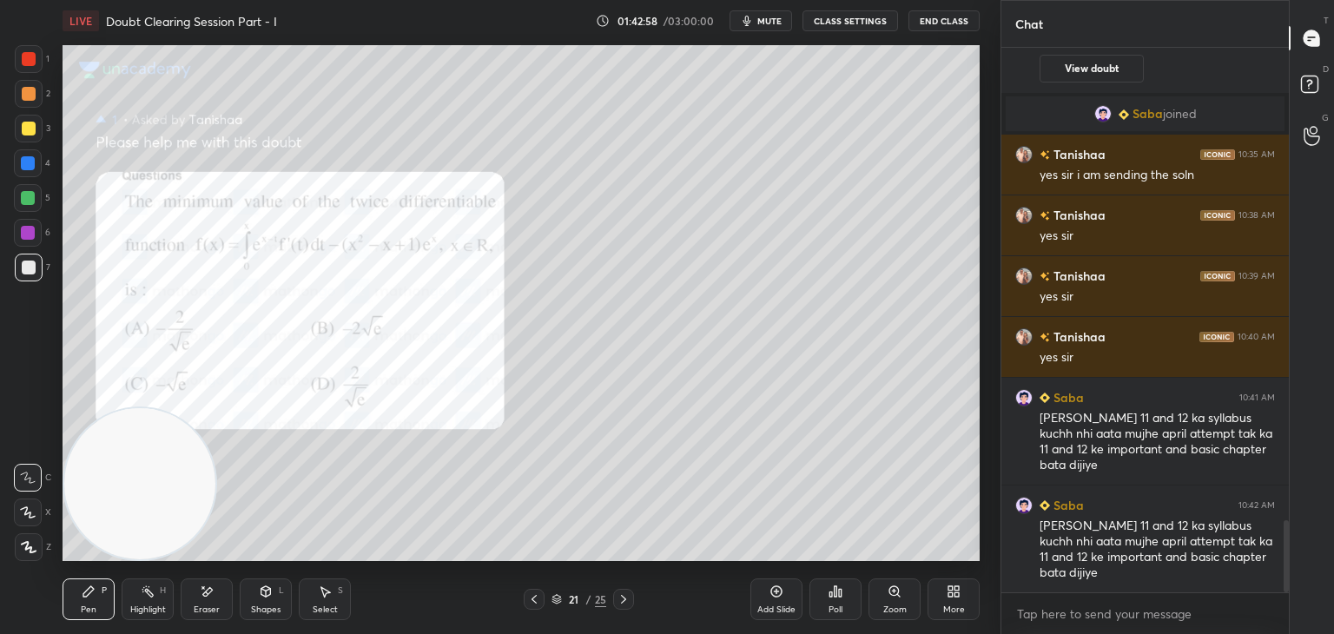
click at [889, 597] on icon at bounding box center [894, 591] width 14 height 14
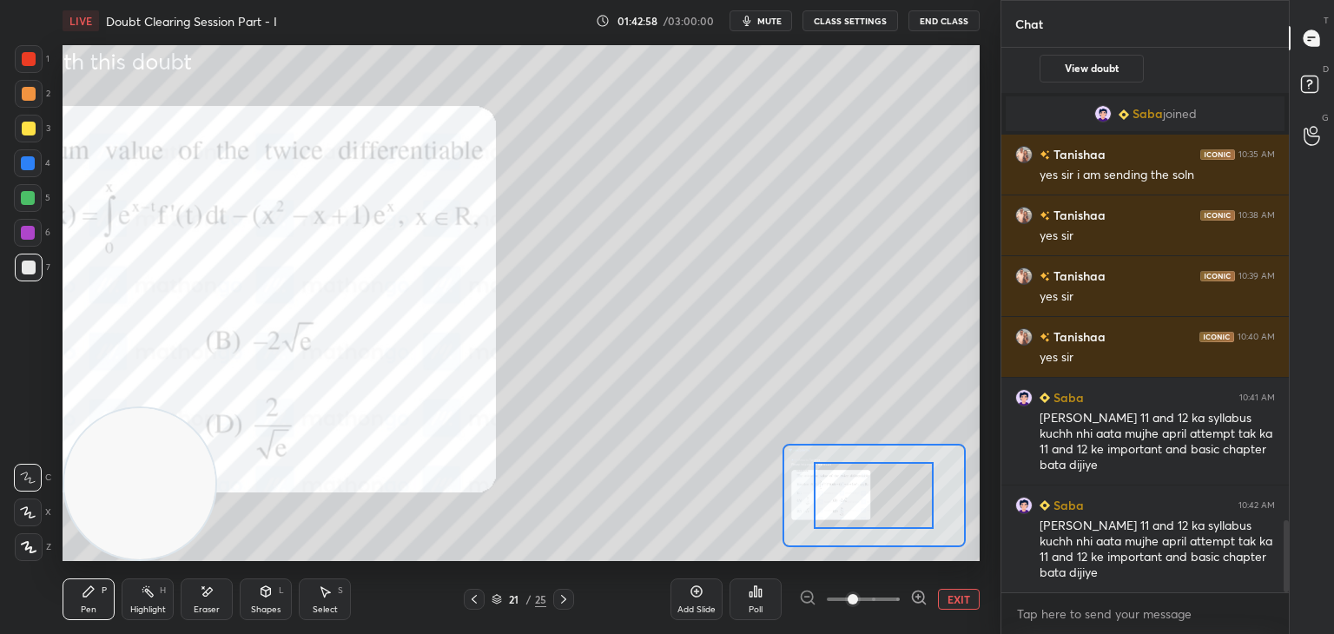
click at [878, 593] on span at bounding box center [863, 599] width 73 height 26
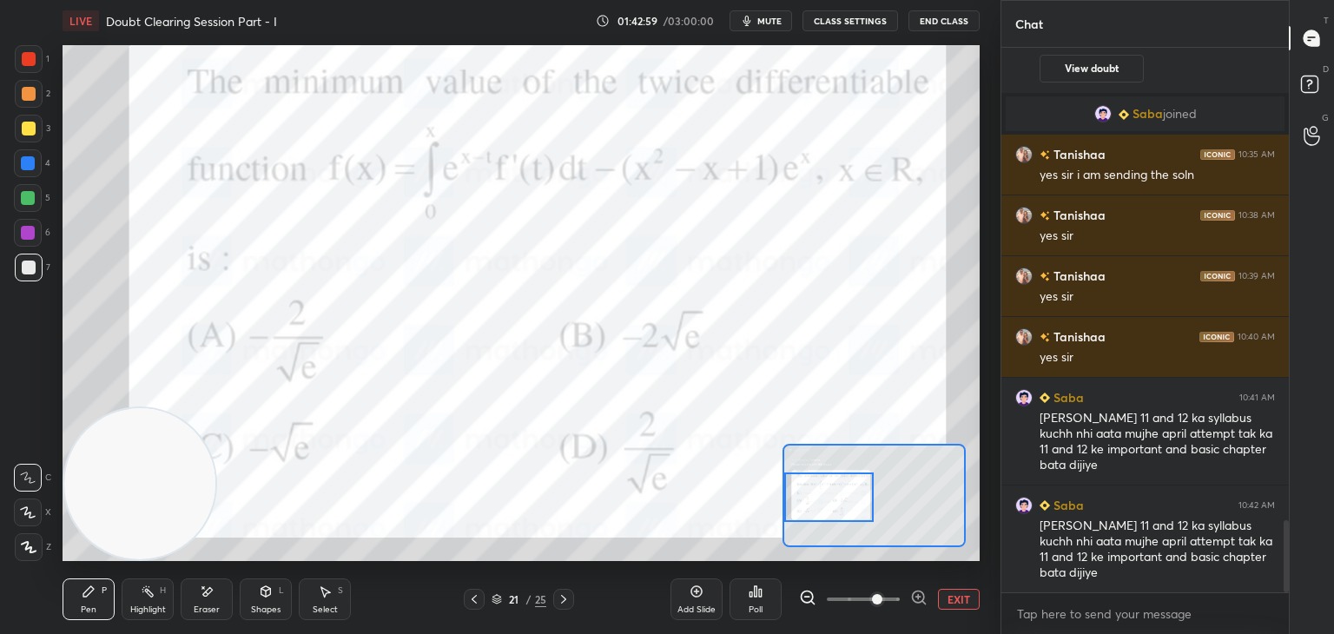
drag, startPoint x: 898, startPoint y: 509, endPoint x: 837, endPoint y: 511, distance: 60.8
click at [837, 511] on div at bounding box center [829, 496] width 90 height 49
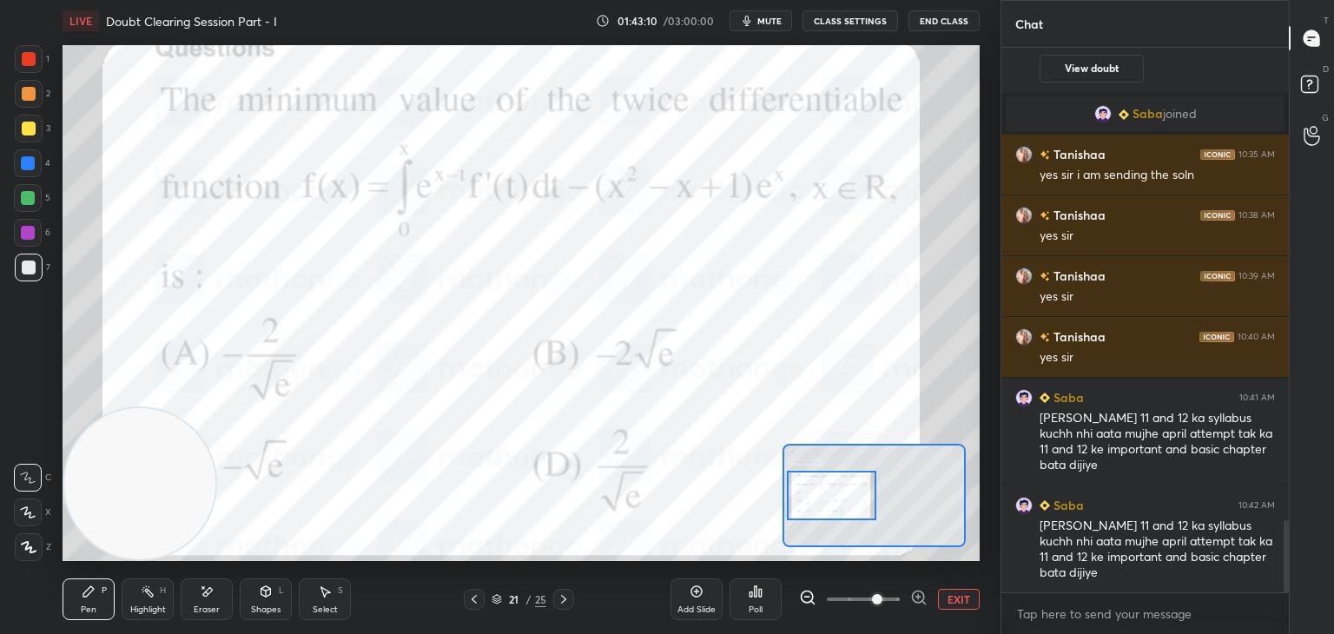
click at [850, 501] on div at bounding box center [832, 495] width 90 height 49
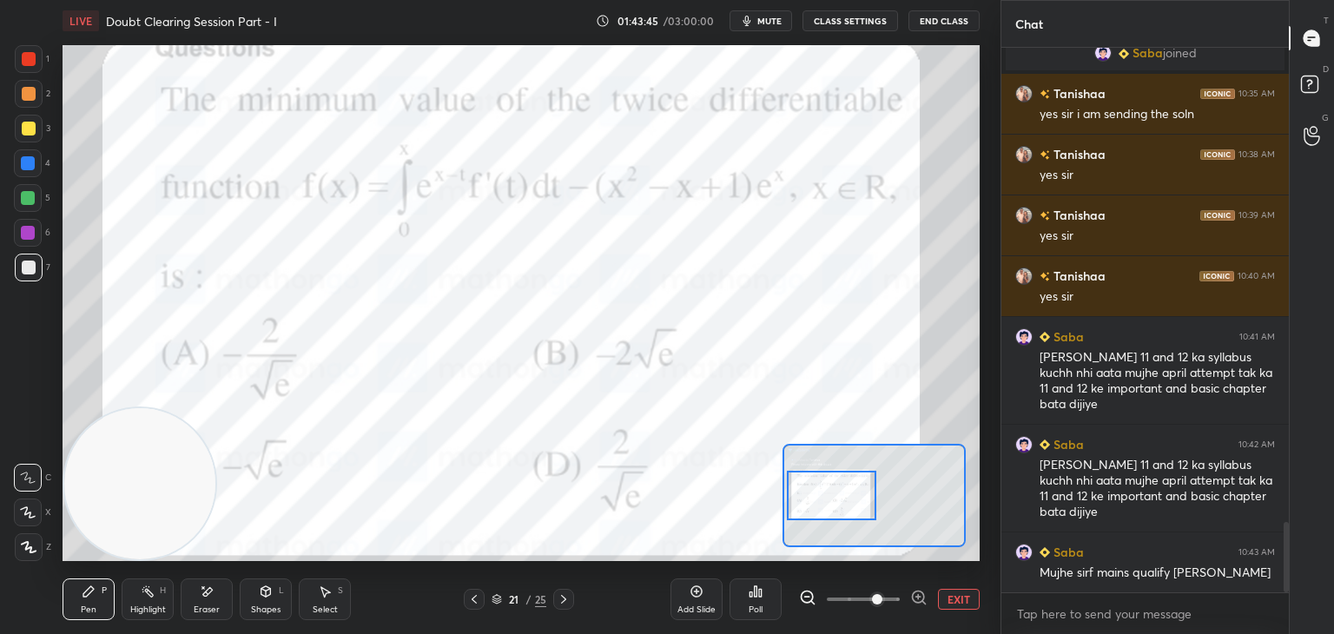
drag, startPoint x: 961, startPoint y: 595, endPoint x: 979, endPoint y: 570, distance: 31.1
click at [962, 595] on button "EXIT" at bounding box center [959, 599] width 42 height 21
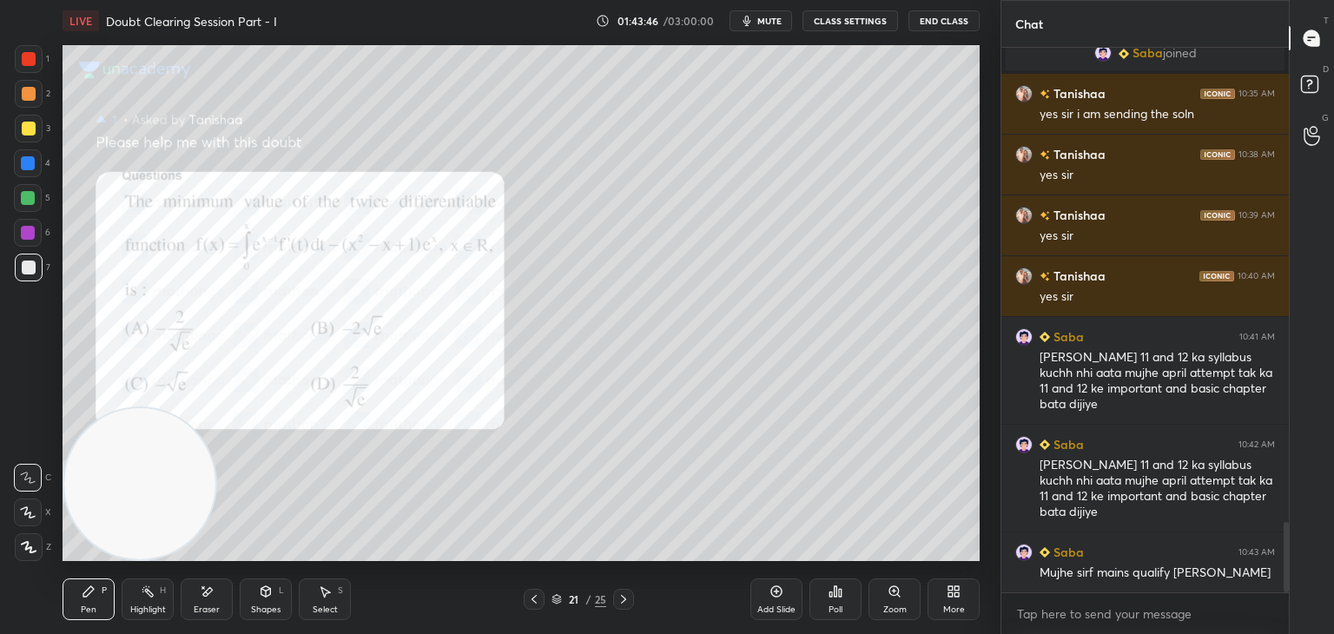
click at [30, 135] on div at bounding box center [29, 129] width 14 height 14
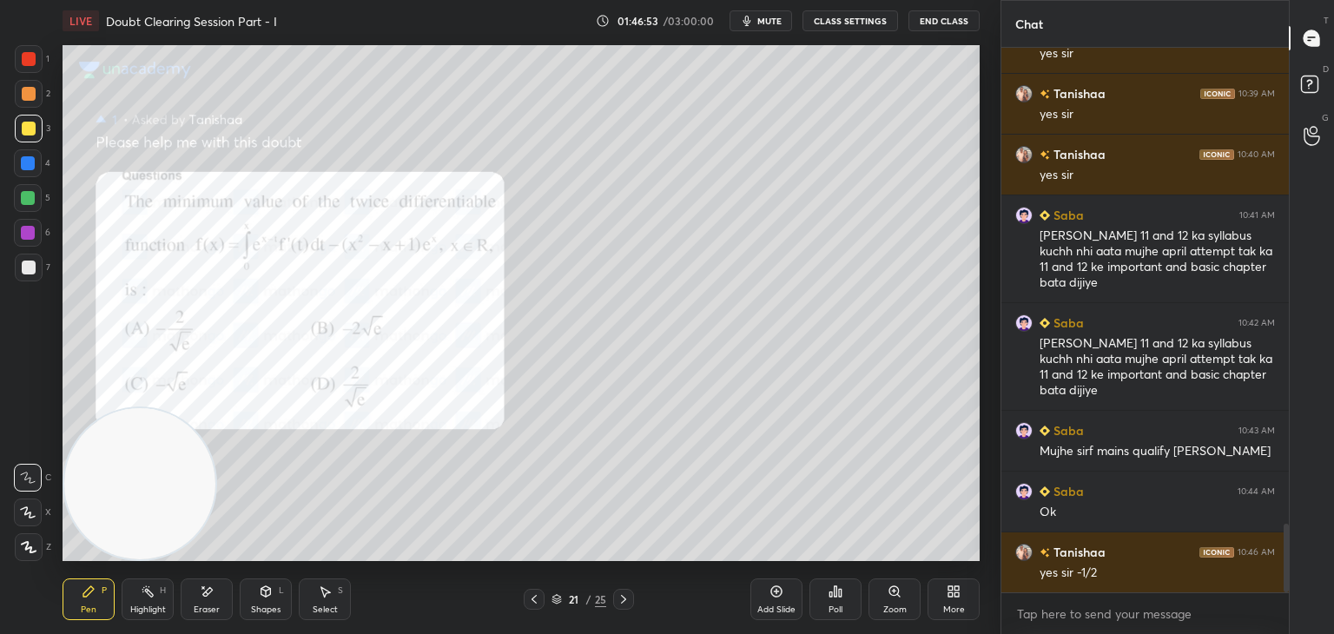
scroll to position [3793, 0]
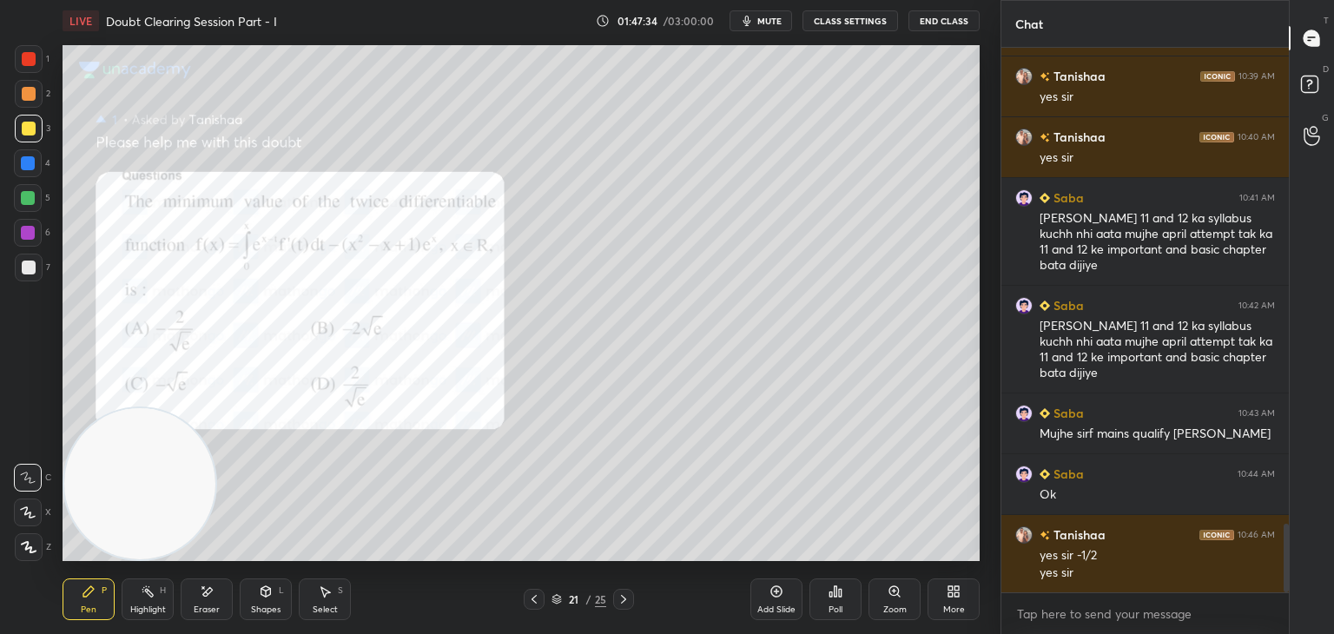
click at [618, 598] on icon at bounding box center [623, 599] width 14 height 14
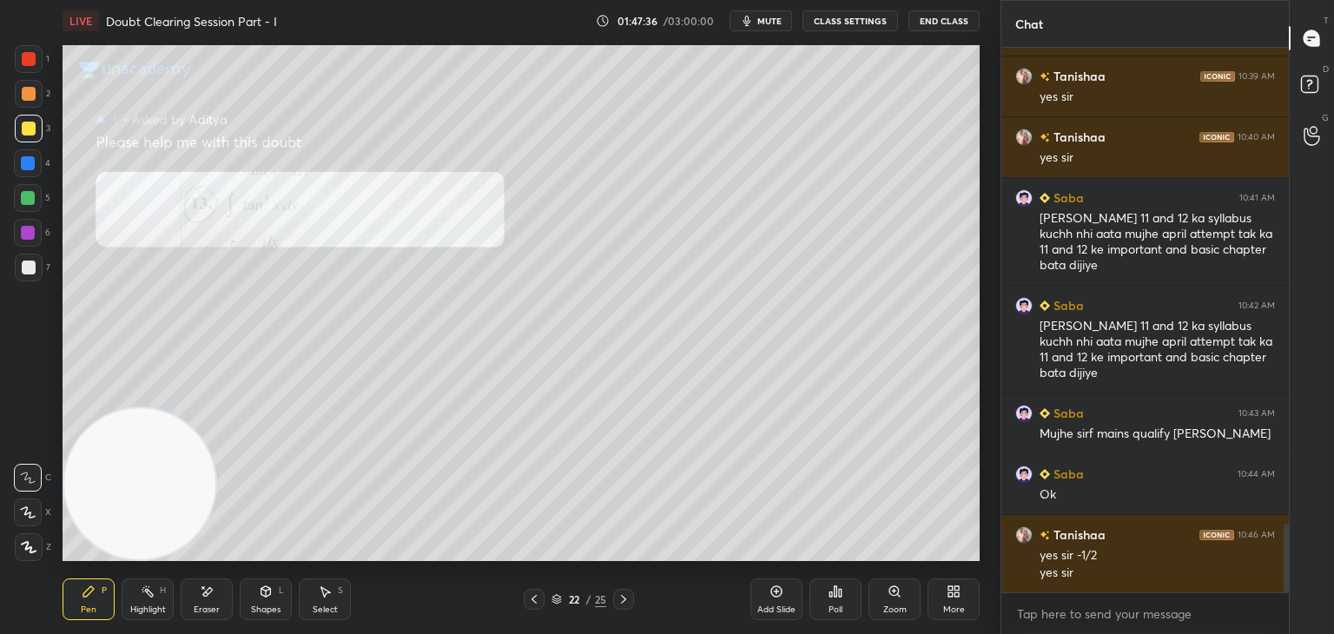
click at [622, 599] on icon at bounding box center [623, 599] width 14 height 14
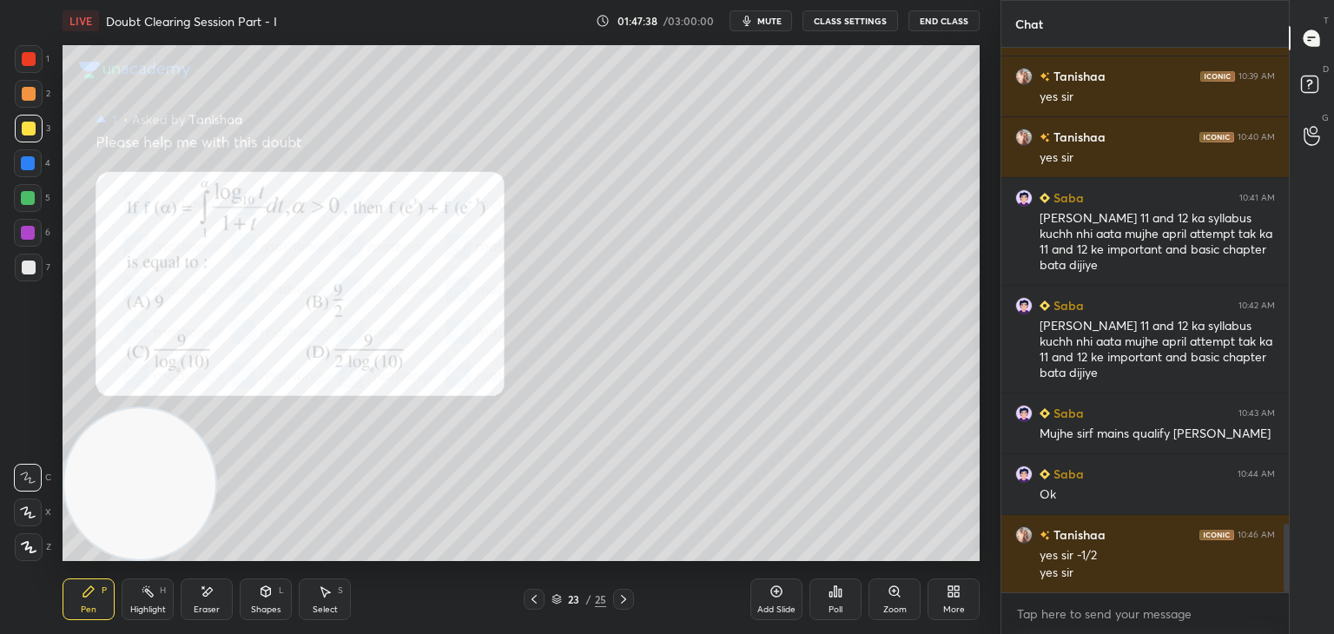
click at [617, 595] on icon at bounding box center [623, 599] width 14 height 14
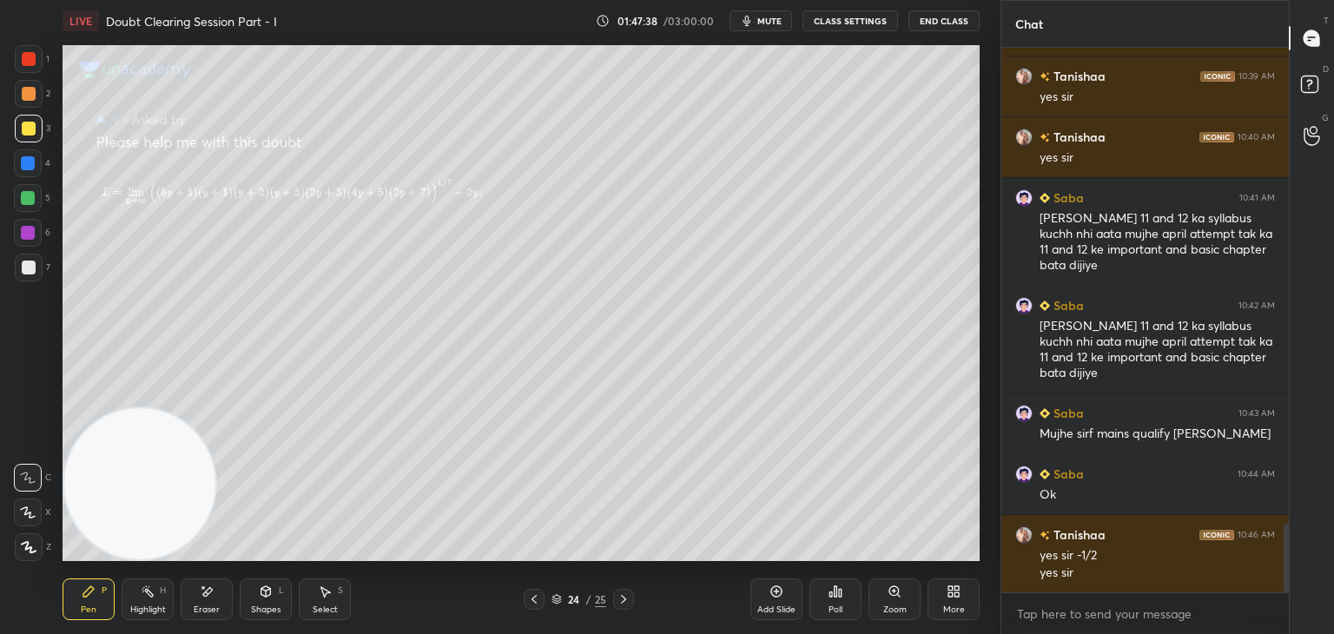
click at [618, 599] on icon at bounding box center [623, 599] width 14 height 14
click at [529, 595] on icon at bounding box center [534, 599] width 14 height 14
click at [532, 594] on icon at bounding box center [534, 599] width 14 height 14
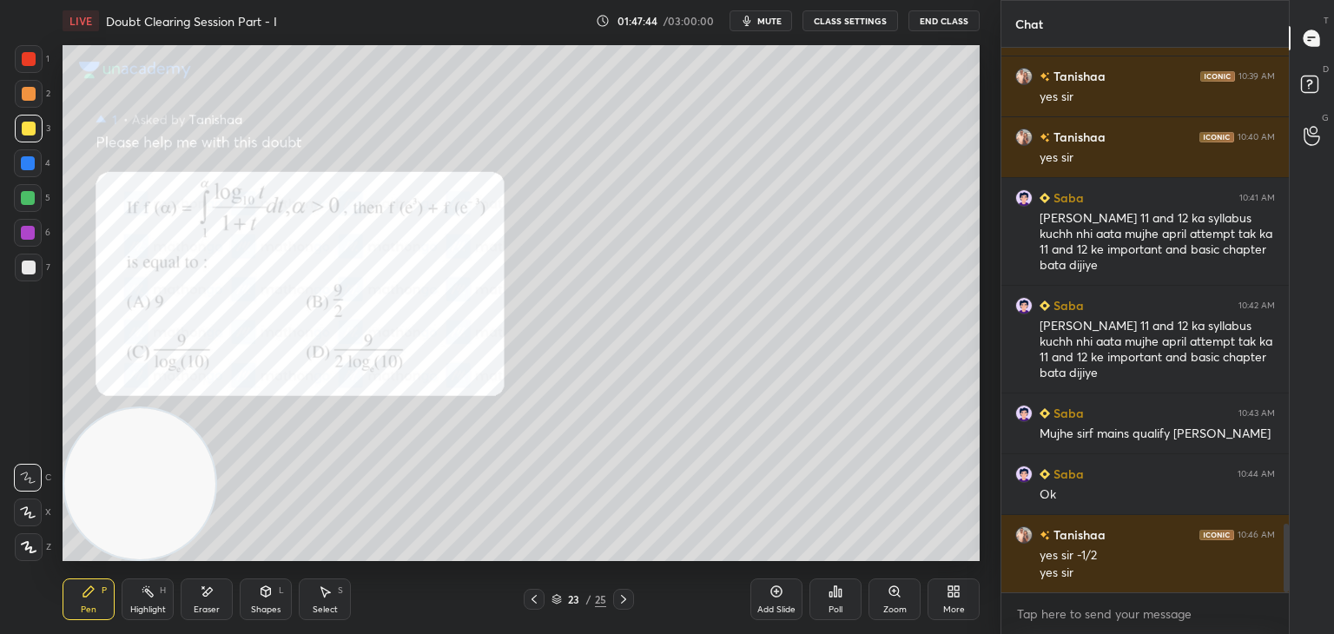
click at [535, 597] on icon at bounding box center [534, 599] width 14 height 14
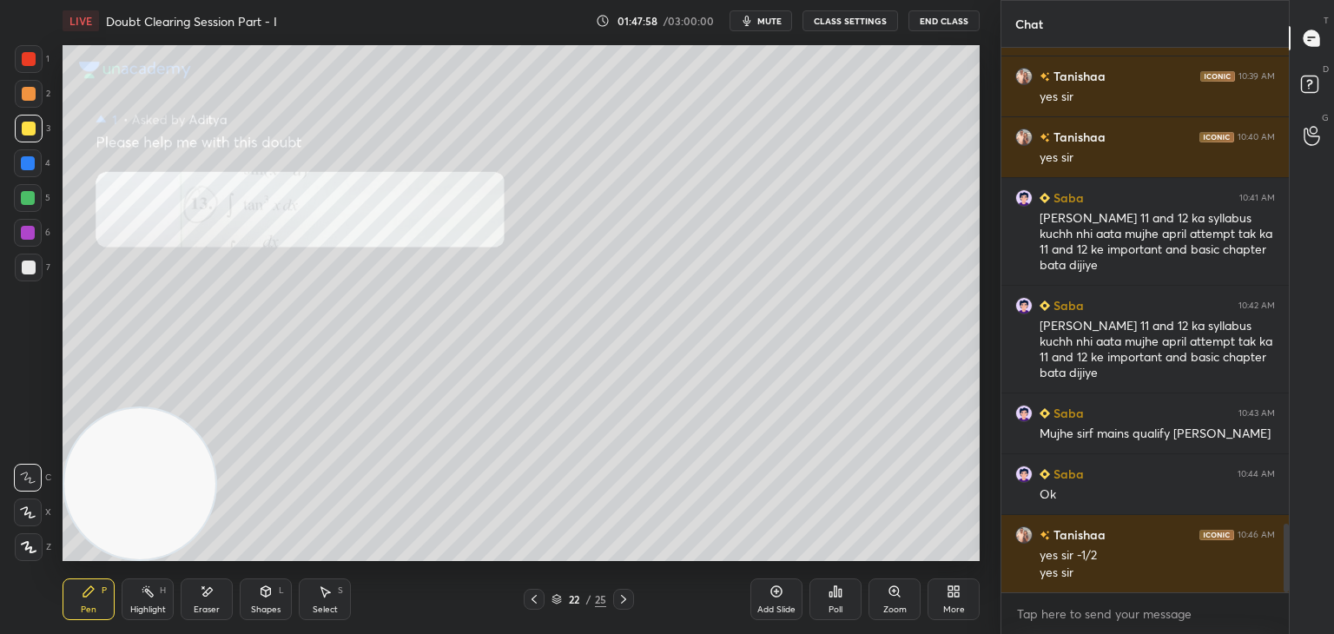
click at [631, 592] on div at bounding box center [623, 599] width 21 height 21
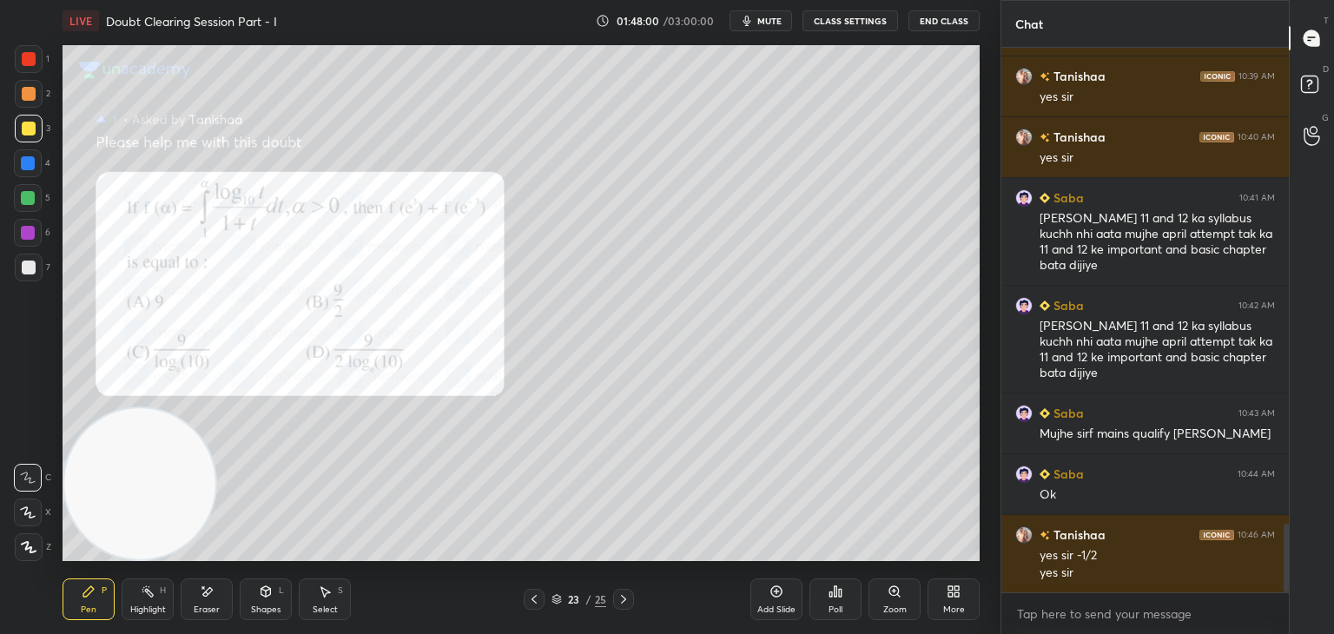
click at [888, 589] on icon at bounding box center [894, 591] width 14 height 14
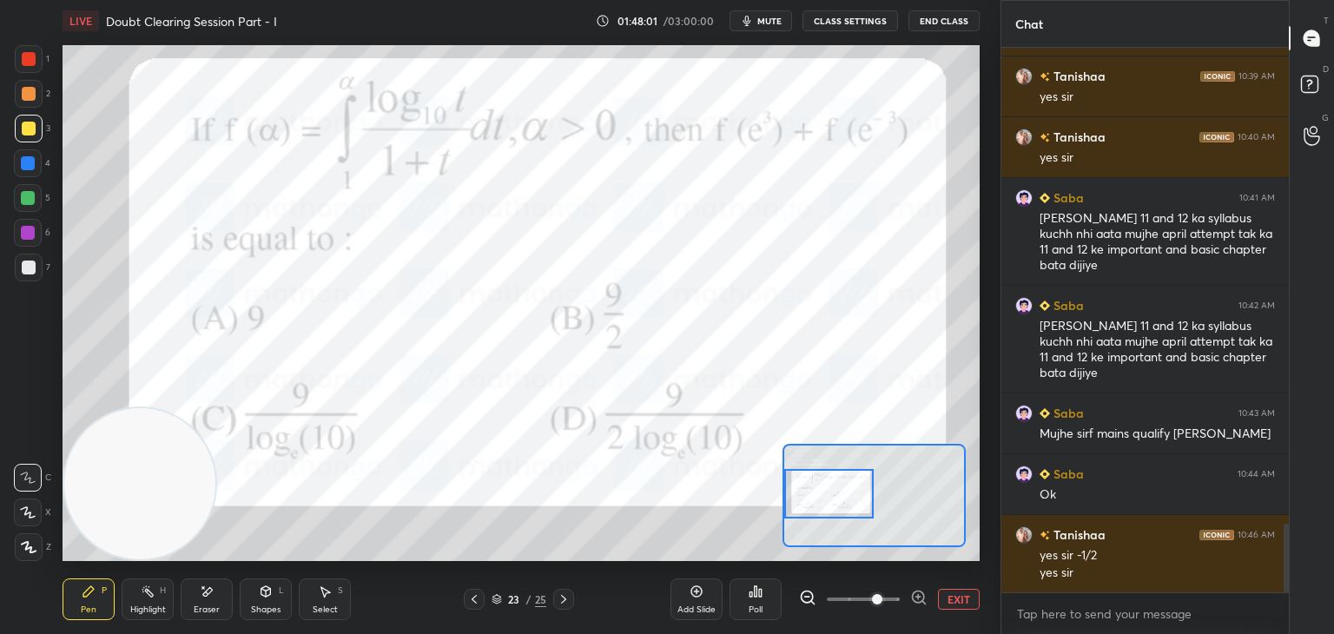
drag, startPoint x: 888, startPoint y: 512, endPoint x: 807, endPoint y: 498, distance: 82.1
click at [821, 511] on div at bounding box center [829, 493] width 90 height 49
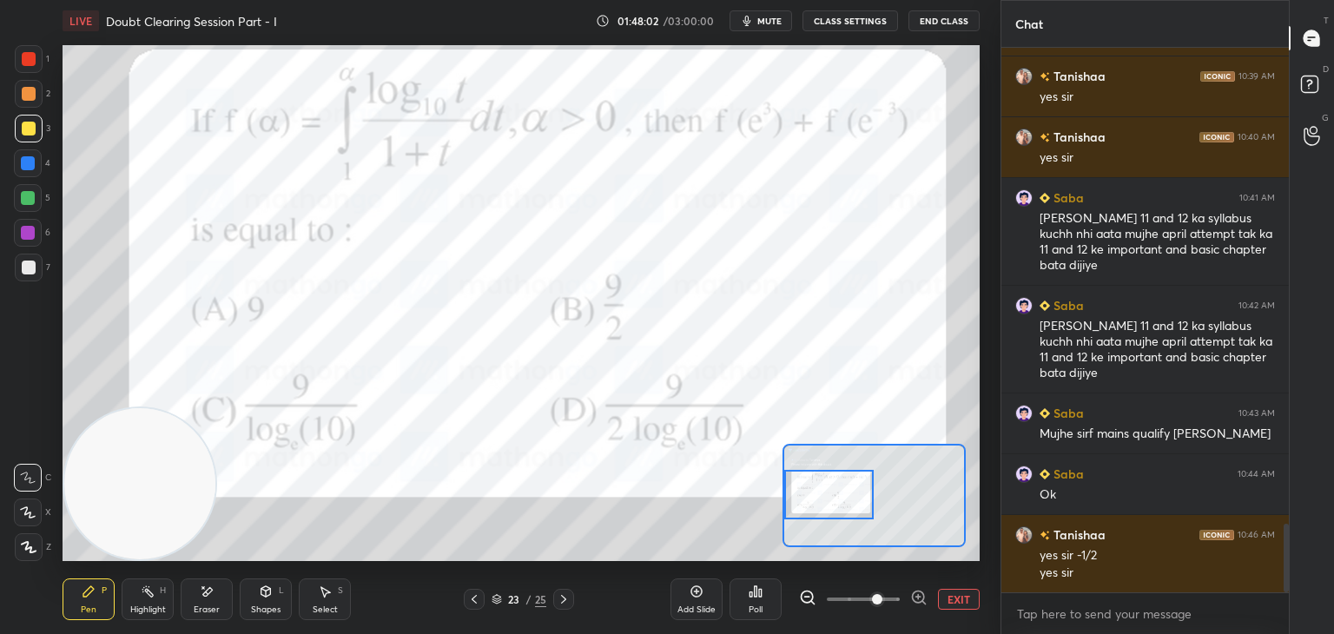
click at [956, 596] on button "EXIT" at bounding box center [959, 599] width 42 height 21
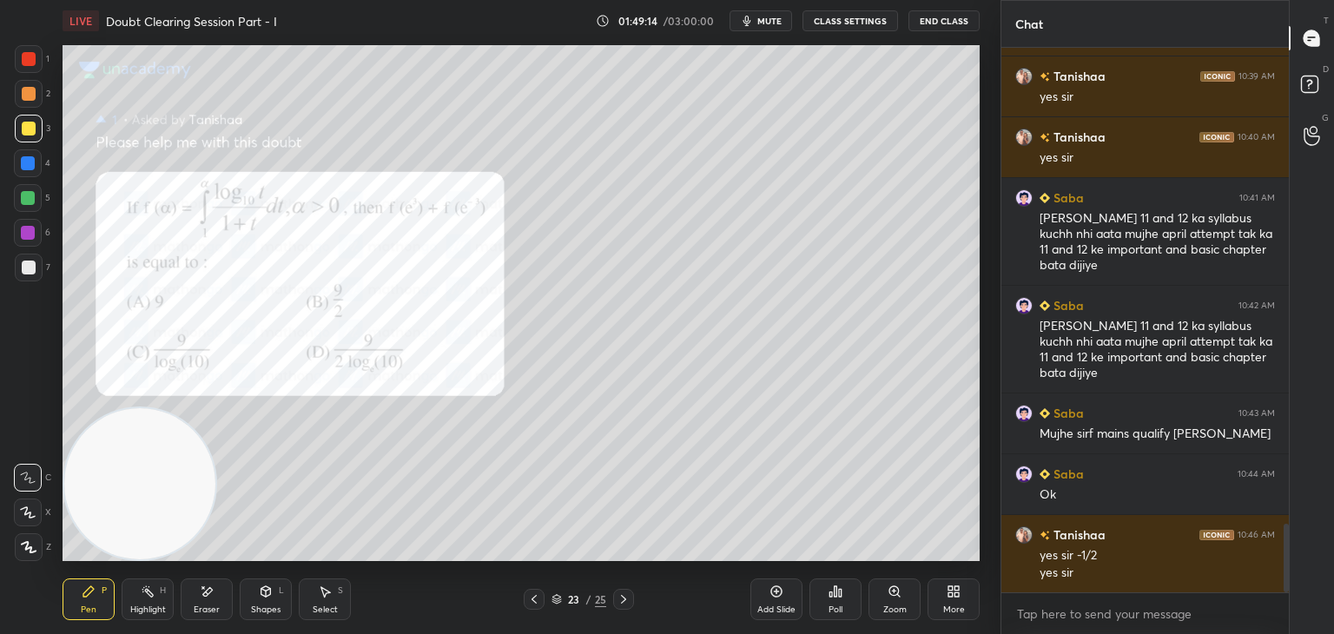
click at [201, 598] on div "Eraser" at bounding box center [207, 599] width 52 height 42
drag, startPoint x: 89, startPoint y: 595, endPoint x: 187, endPoint y: 470, distance: 158.9
click at [88, 594] on icon at bounding box center [88, 591] width 10 height 10
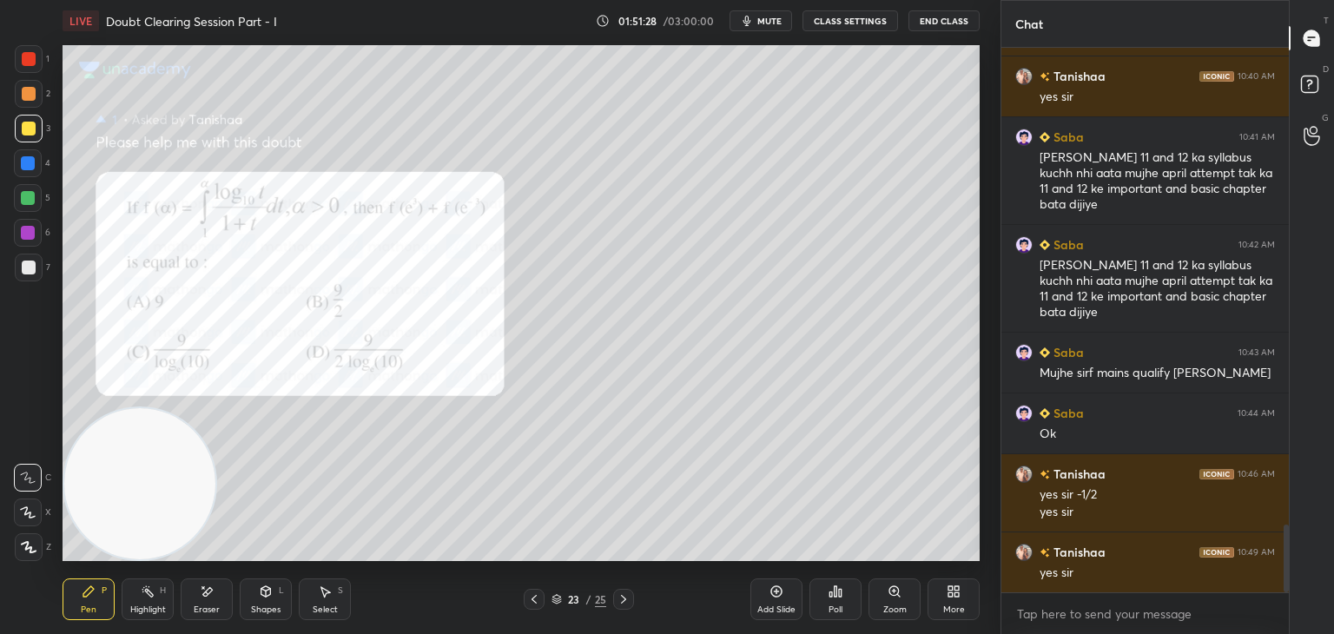
click at [781, 592] on div "Add Slide" at bounding box center [776, 599] width 52 height 42
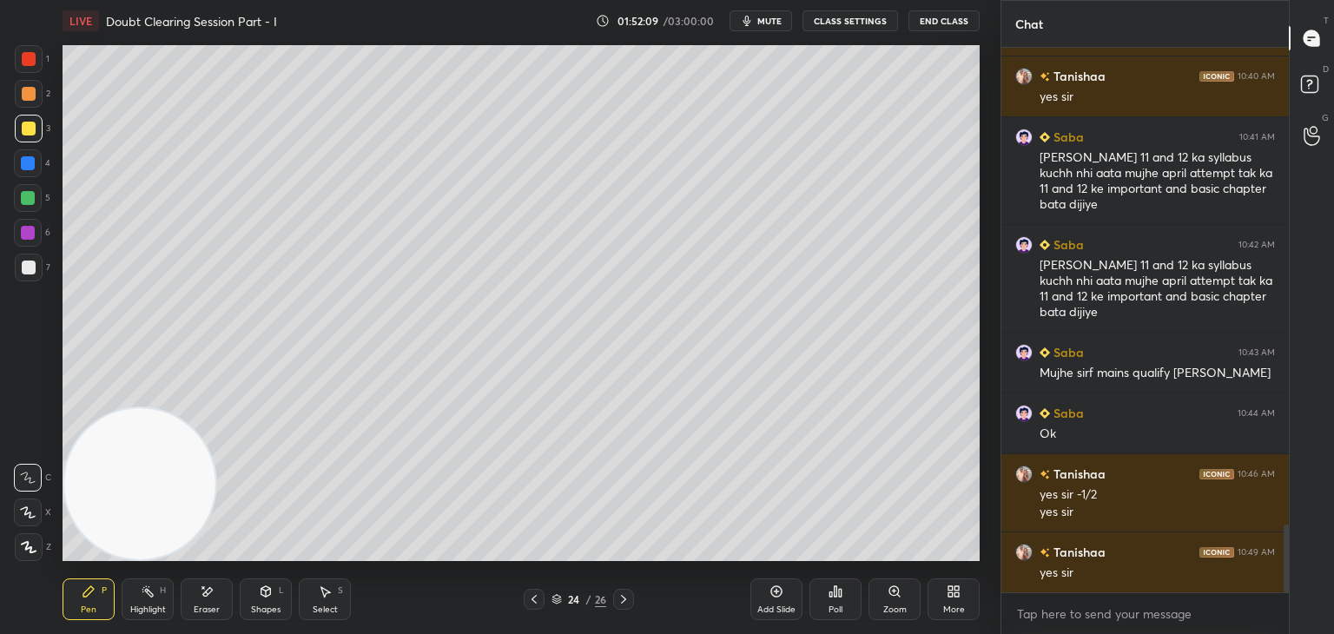
scroll to position [3930, 0]
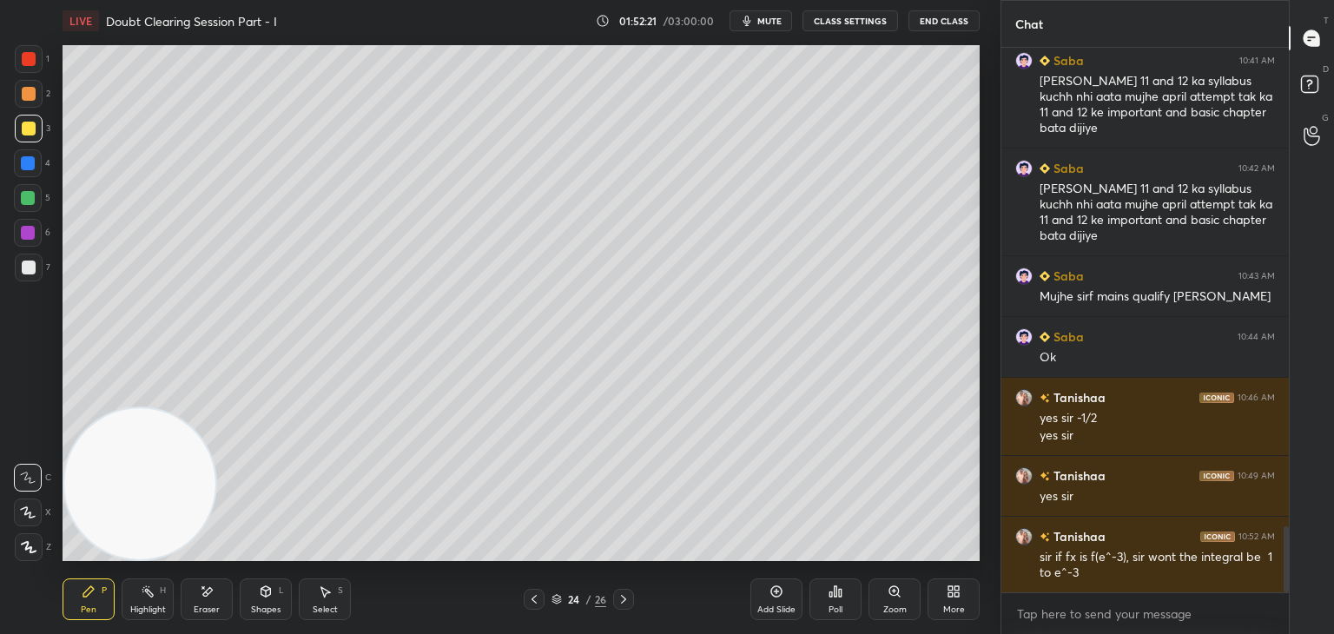
click at [531, 595] on icon at bounding box center [534, 599] width 14 height 14
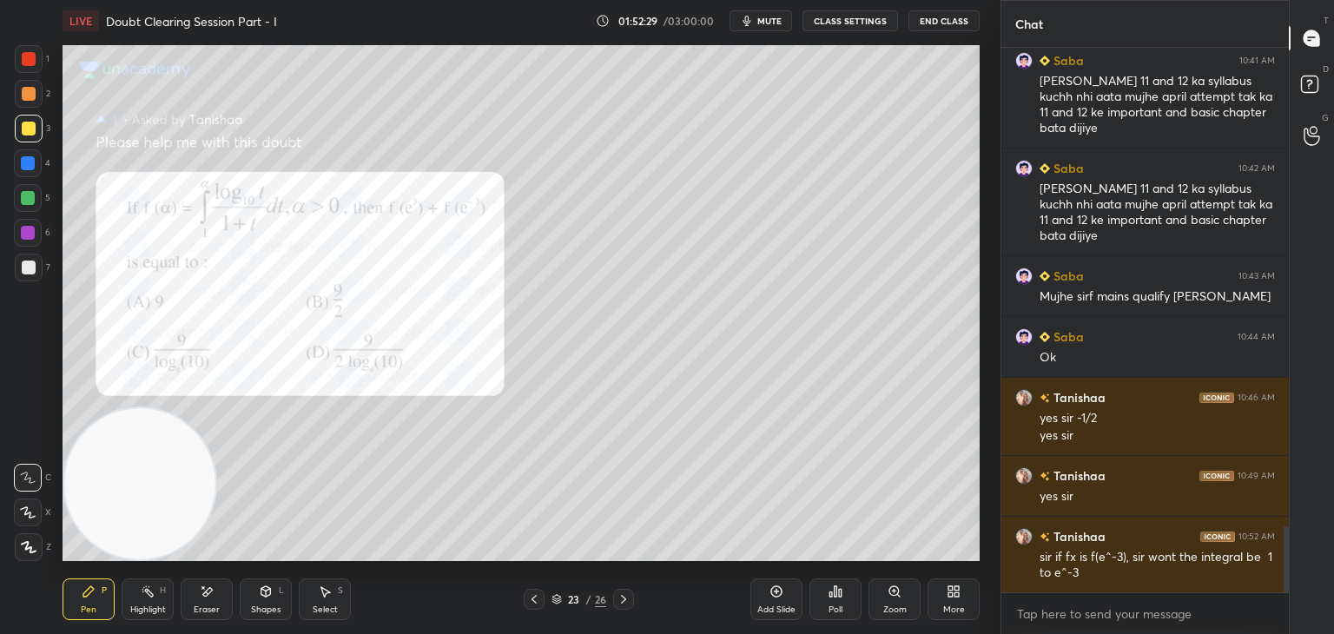
click at [618, 597] on icon at bounding box center [623, 599] width 14 height 14
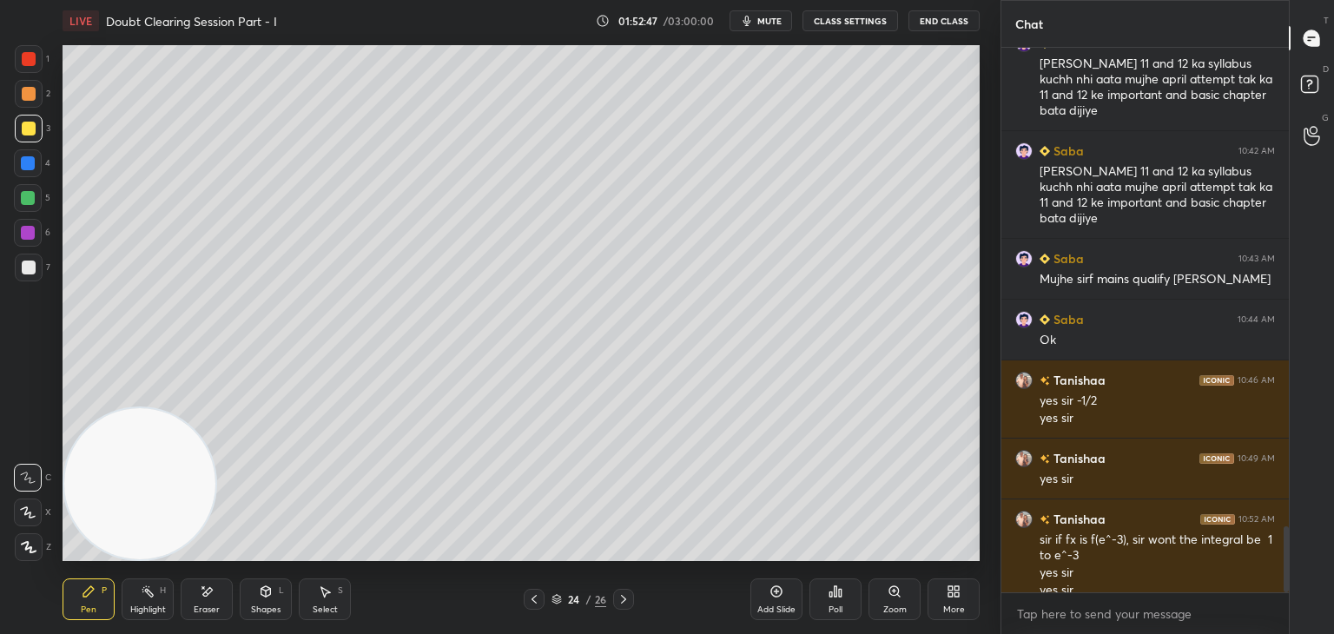
scroll to position [3964, 0]
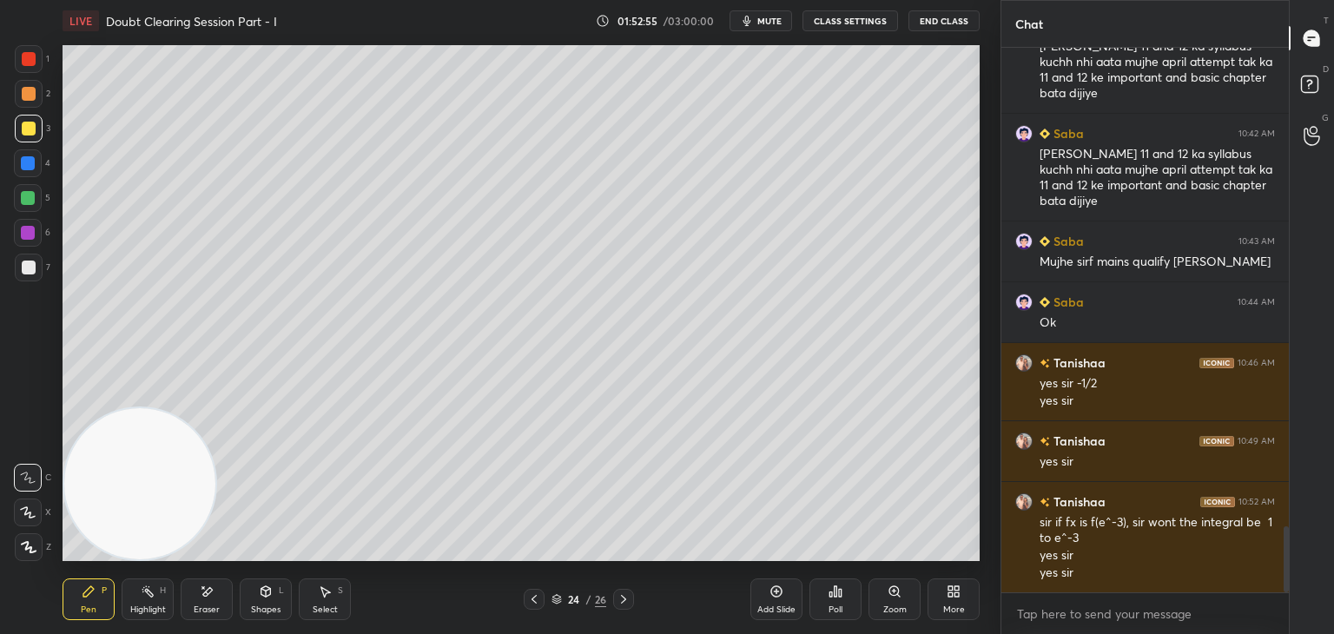
click at [625, 596] on icon at bounding box center [623, 599] width 14 height 14
click at [622, 600] on icon at bounding box center [623, 599] width 14 height 14
click at [528, 598] on icon at bounding box center [534, 599] width 14 height 14
click at [616, 605] on icon at bounding box center [623, 599] width 14 height 14
click at [527, 603] on icon at bounding box center [534, 599] width 14 height 14
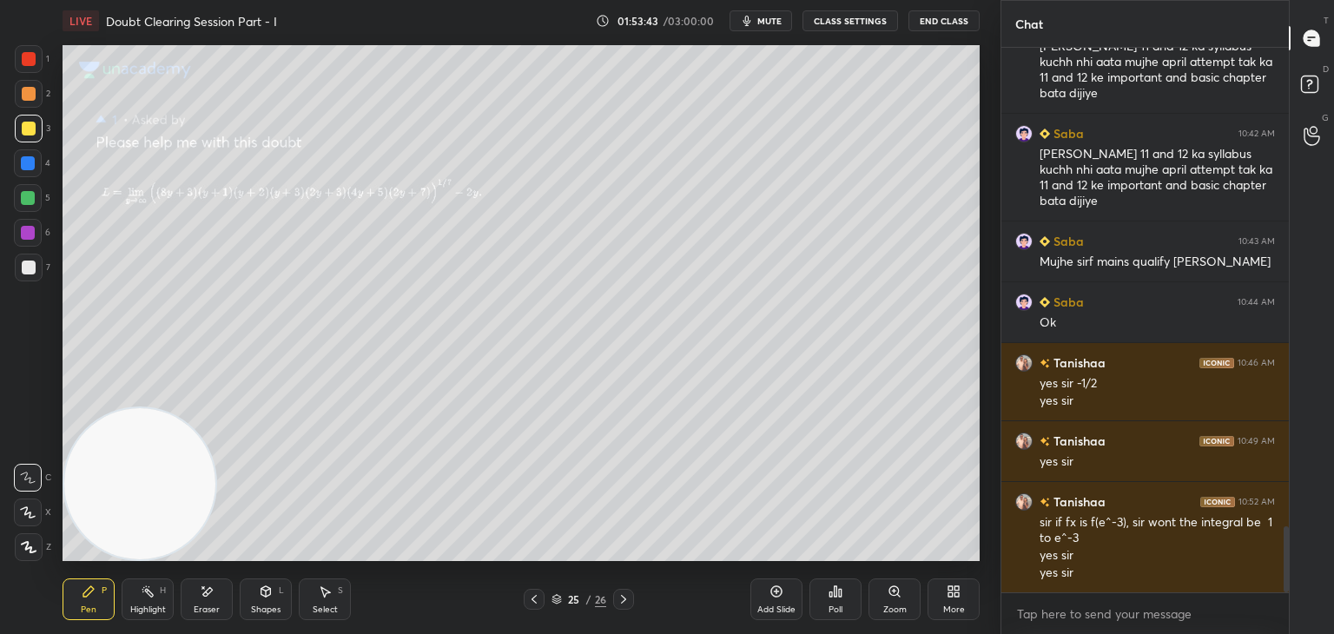
click at [629, 602] on div at bounding box center [623, 599] width 21 height 21
drag, startPoint x: 746, startPoint y: 20, endPoint x: 761, endPoint y: 5, distance: 20.9
click at [746, 18] on icon "button" at bounding box center [747, 21] width 14 height 14
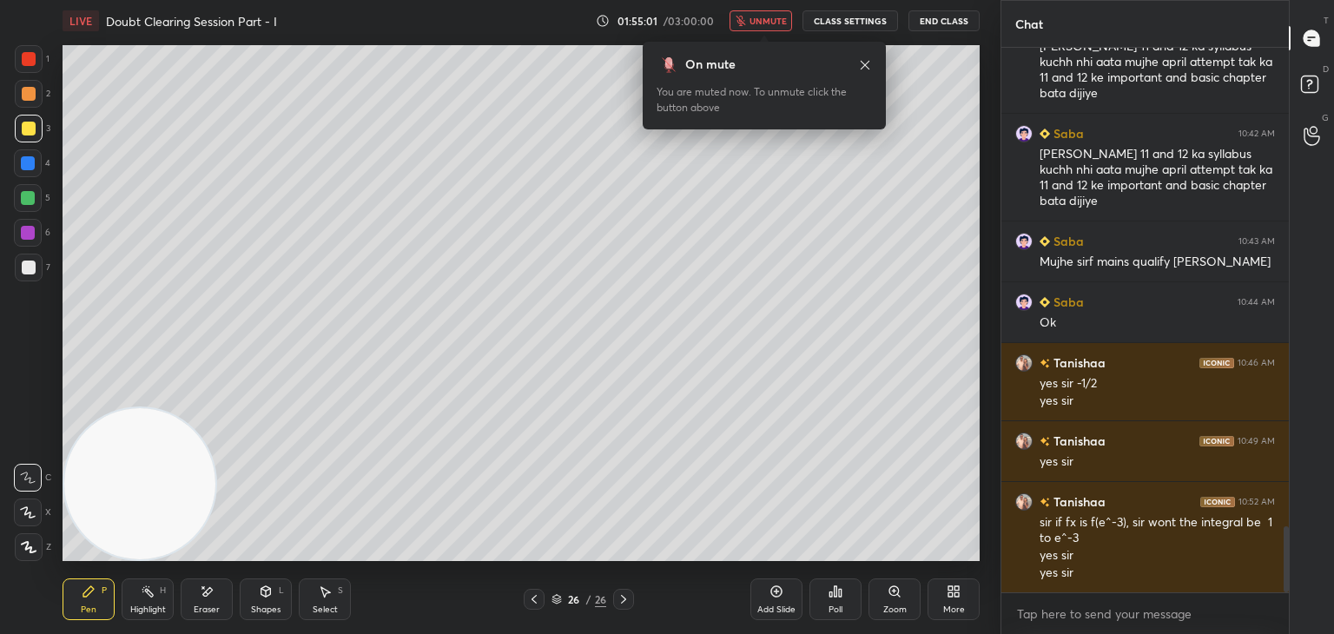
scroll to position [4039, 0]
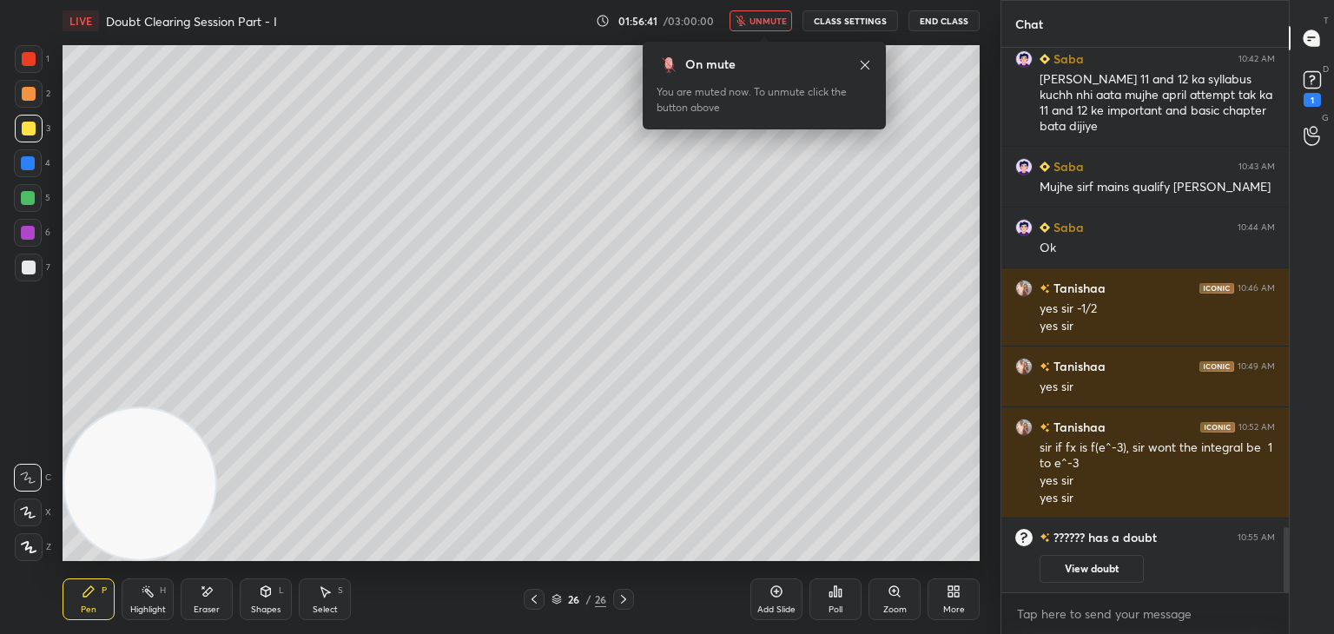
click at [532, 603] on icon at bounding box center [534, 599] width 14 height 14
drag, startPoint x: 1107, startPoint y: 567, endPoint x: 1104, endPoint y: 519, distance: 47.8
click at [1103, 567] on button "View doubt" at bounding box center [1091, 569] width 104 height 28
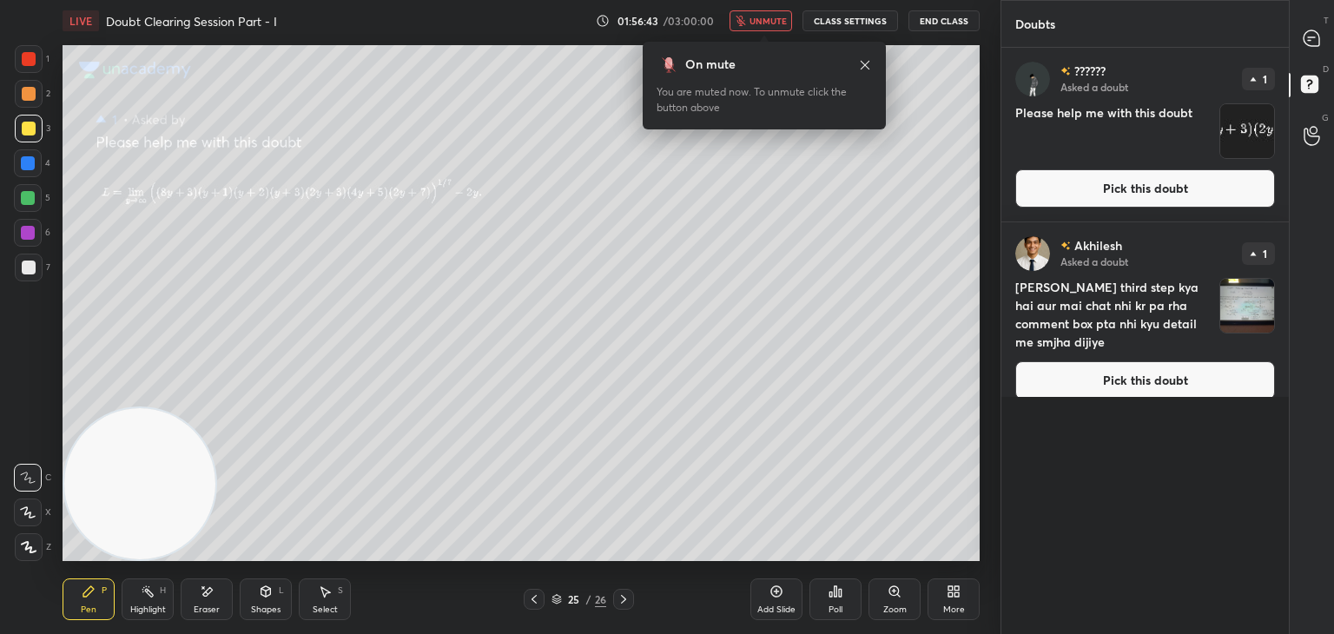
drag, startPoint x: 1090, startPoint y: 363, endPoint x: 1072, endPoint y: 357, distance: 18.4
click at [1085, 362] on button "Pick this doubt" at bounding box center [1145, 380] width 260 height 38
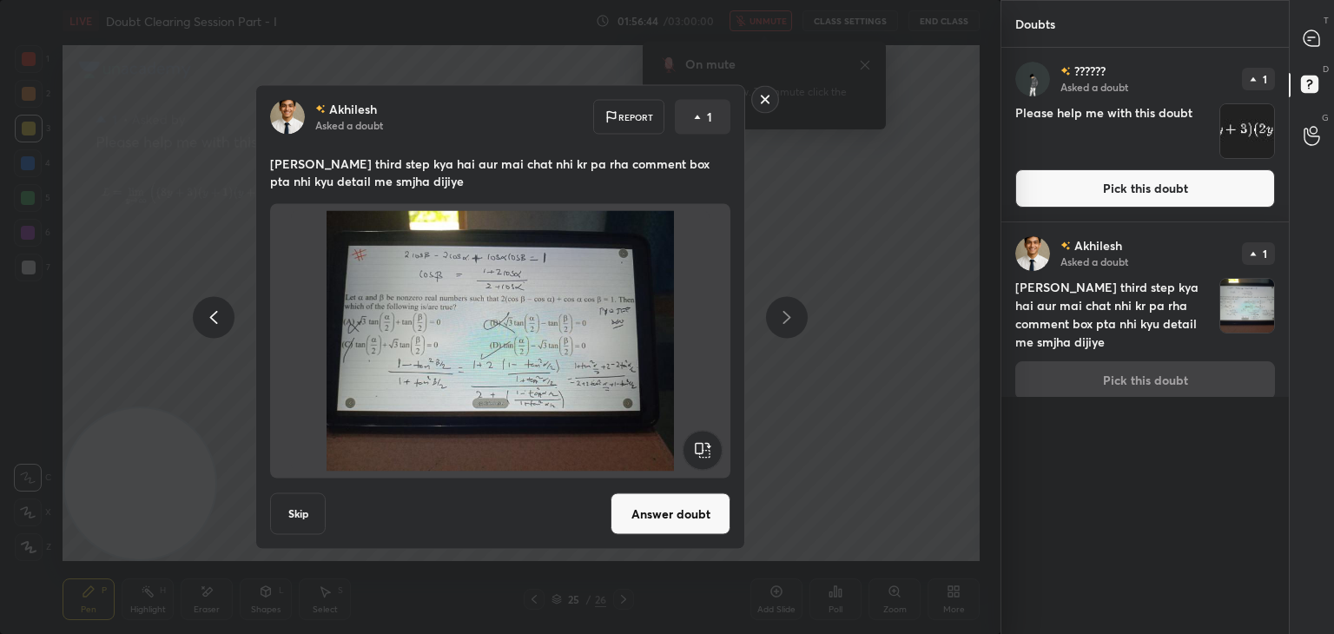
click at [636, 511] on button "Answer doubt" at bounding box center [670, 514] width 120 height 42
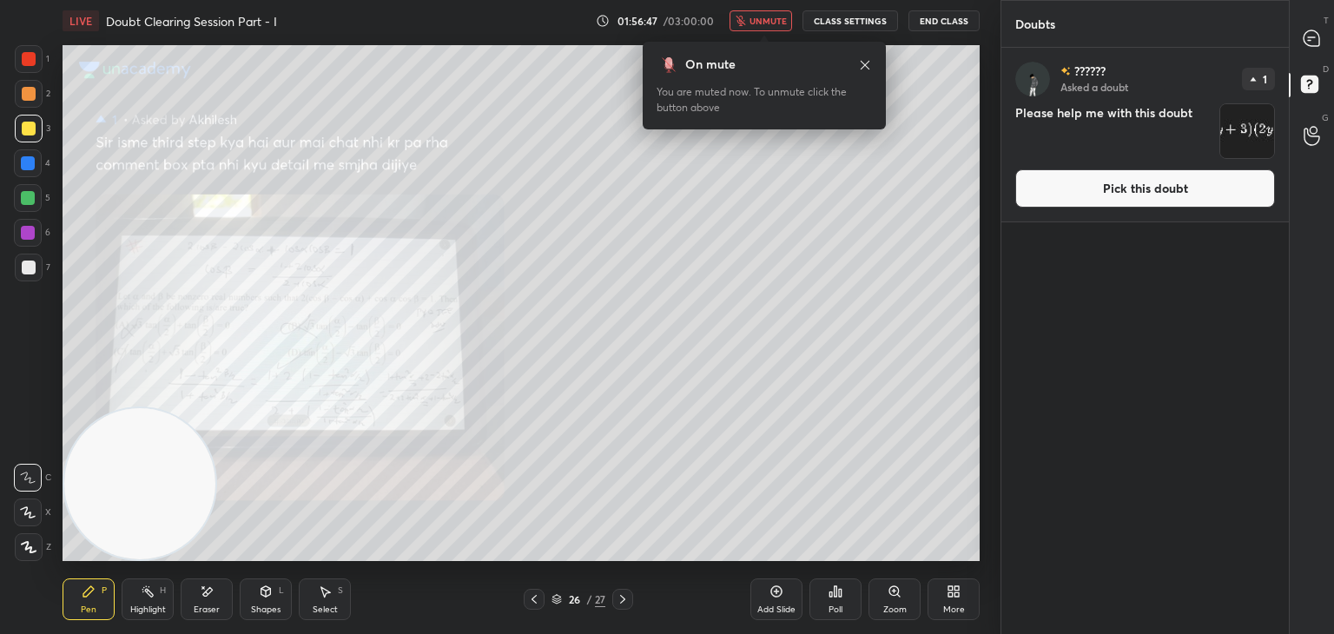
click at [1125, 188] on button "Pick this doubt" at bounding box center [1145, 188] width 260 height 38
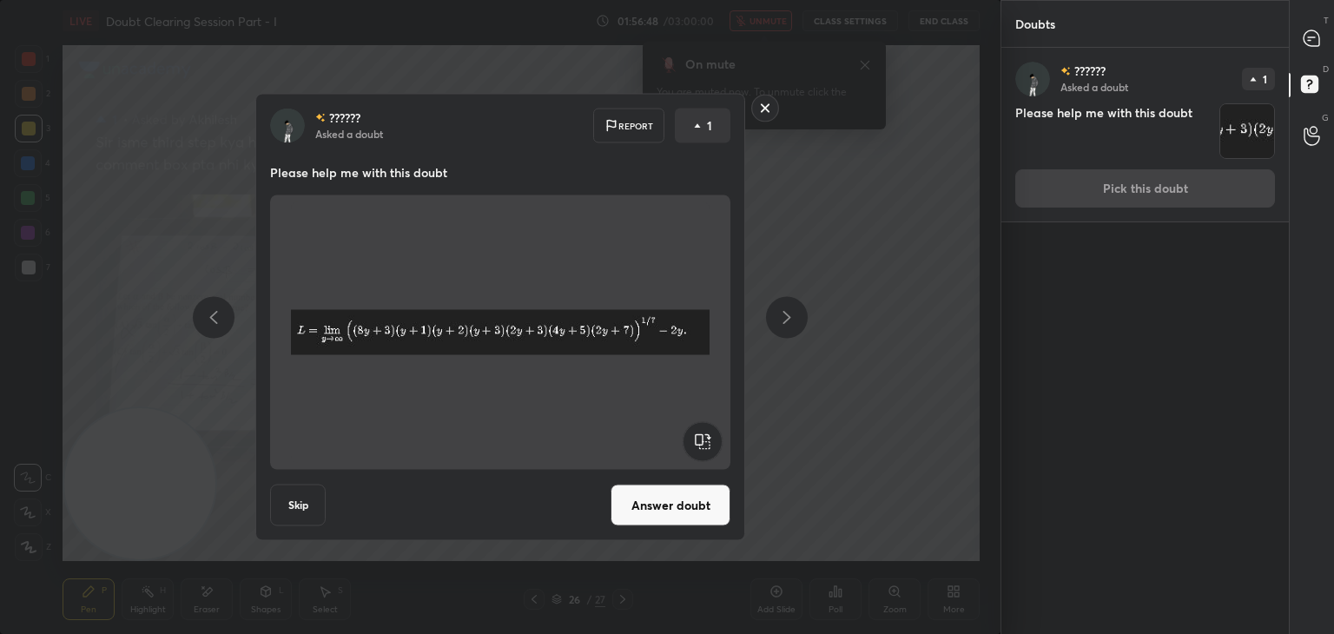
click at [644, 504] on button "Answer doubt" at bounding box center [670, 505] width 120 height 42
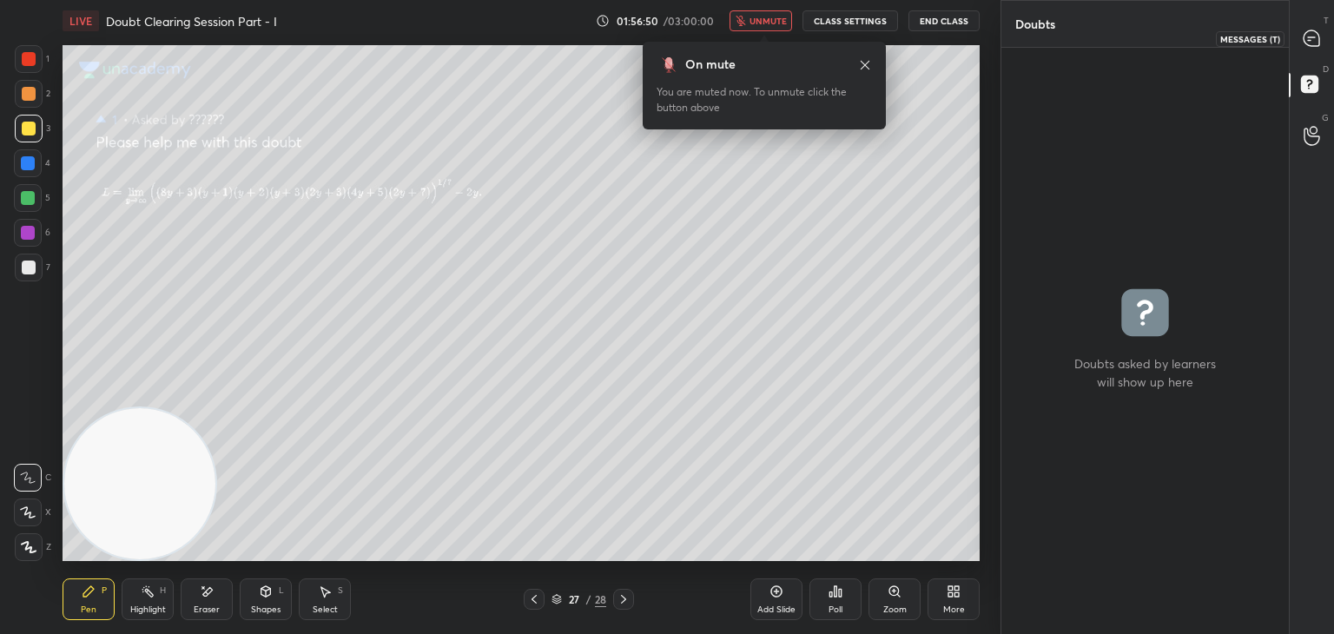
drag, startPoint x: 1304, startPoint y: 40, endPoint x: 1288, endPoint y: 43, distance: 16.9
click at [1303, 41] on icon at bounding box center [1311, 38] width 16 height 16
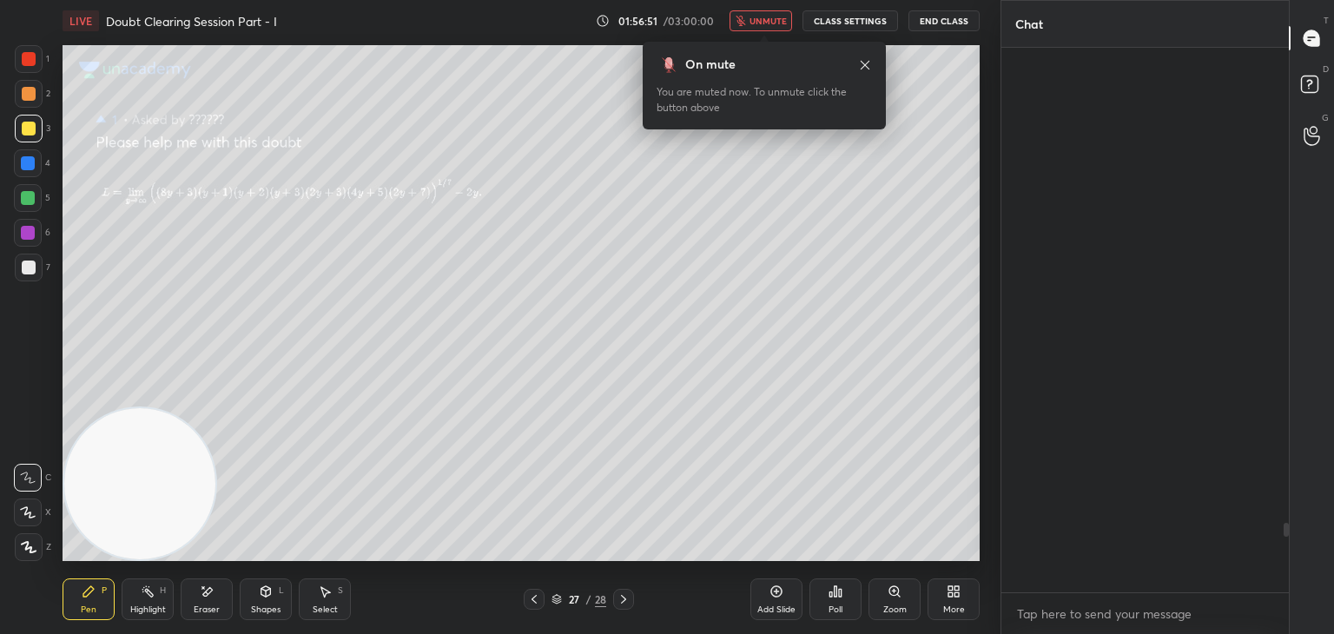
scroll to position [539, 282]
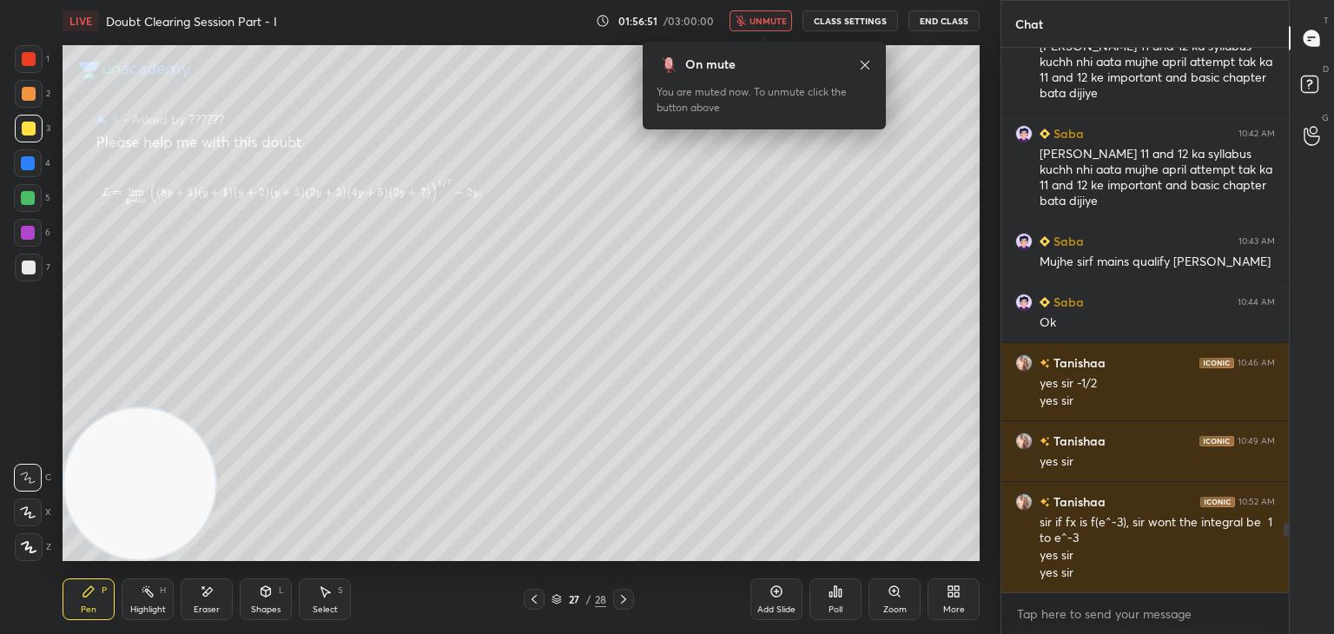
drag, startPoint x: 774, startPoint y: 11, endPoint x: 768, endPoint y: 17, distance: 9.2
click at [772, 11] on button "unmute" at bounding box center [760, 20] width 63 height 21
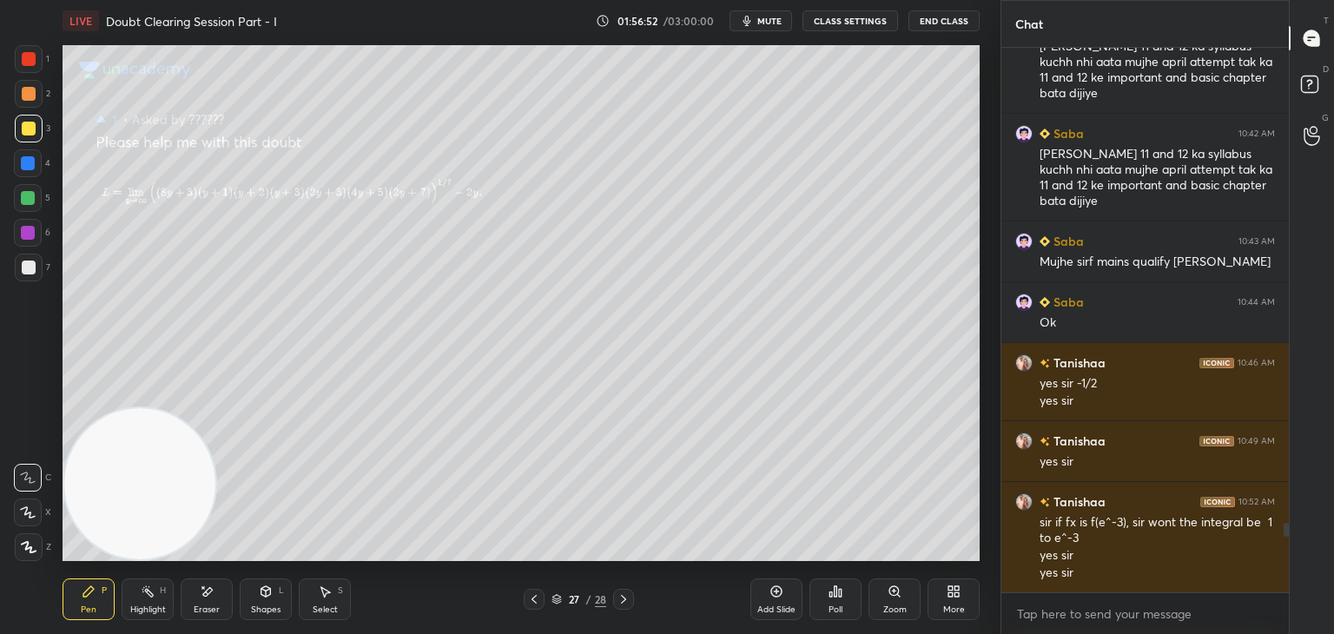
click at [537, 597] on icon at bounding box center [534, 599] width 14 height 14
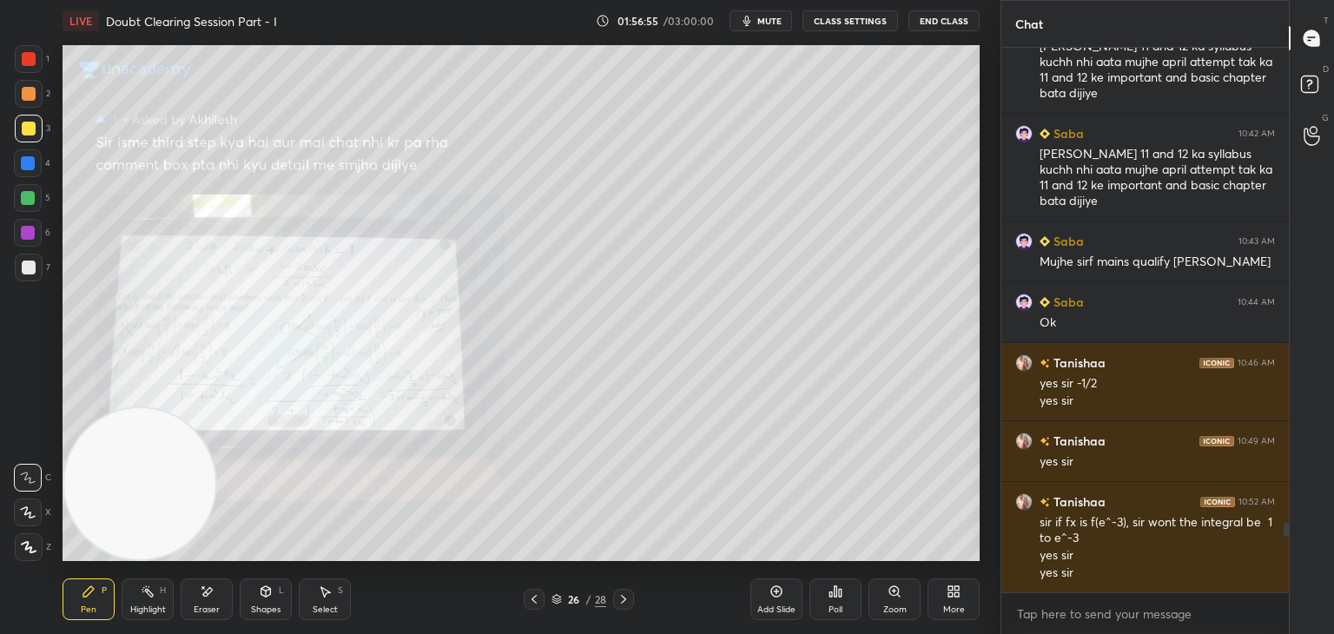
click at [889, 595] on icon at bounding box center [894, 591] width 14 height 14
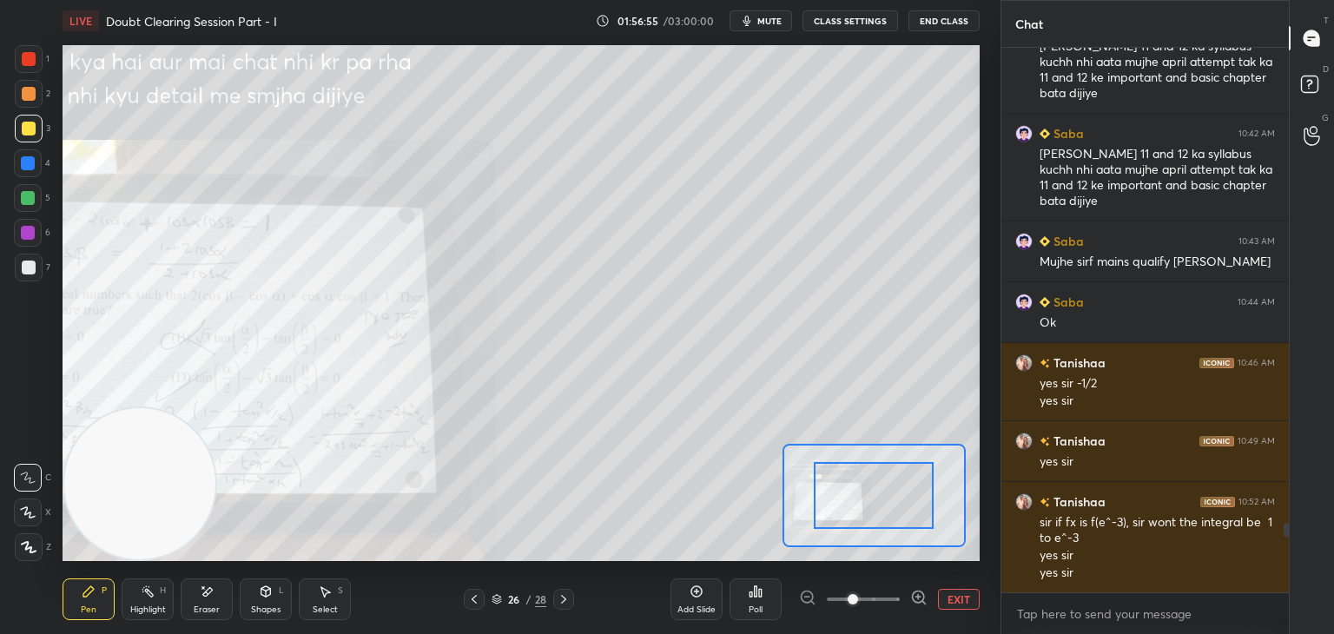
click at [882, 597] on span at bounding box center [863, 599] width 73 height 26
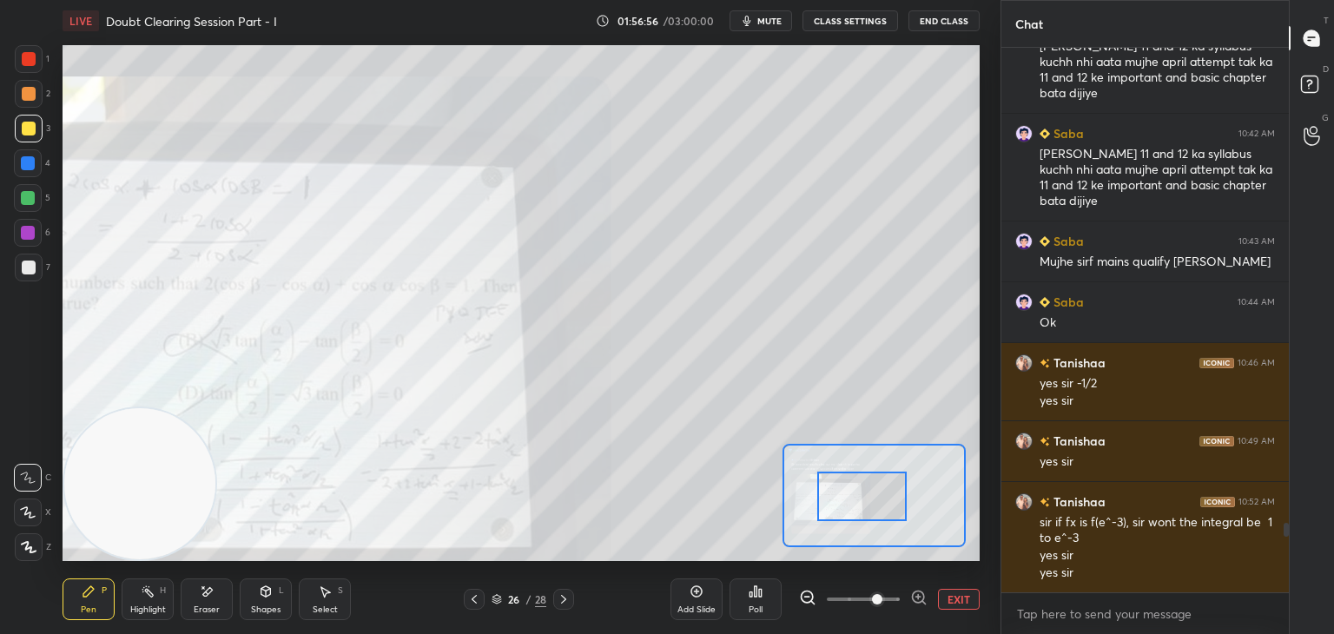
drag, startPoint x: 873, startPoint y: 492, endPoint x: 846, endPoint y: 489, distance: 28.0
click at [842, 498] on div at bounding box center [862, 495] width 90 height 49
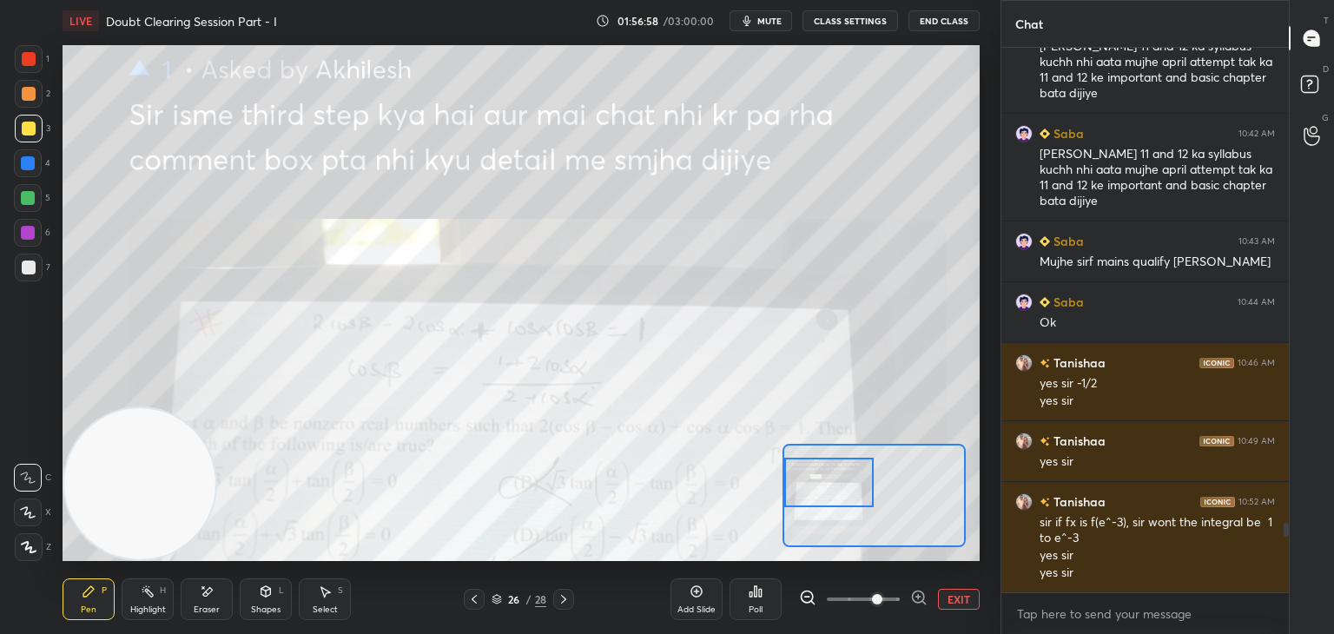
drag, startPoint x: 856, startPoint y: 487, endPoint x: 849, endPoint y: 468, distance: 20.3
click at [849, 468] on div at bounding box center [829, 482] width 90 height 49
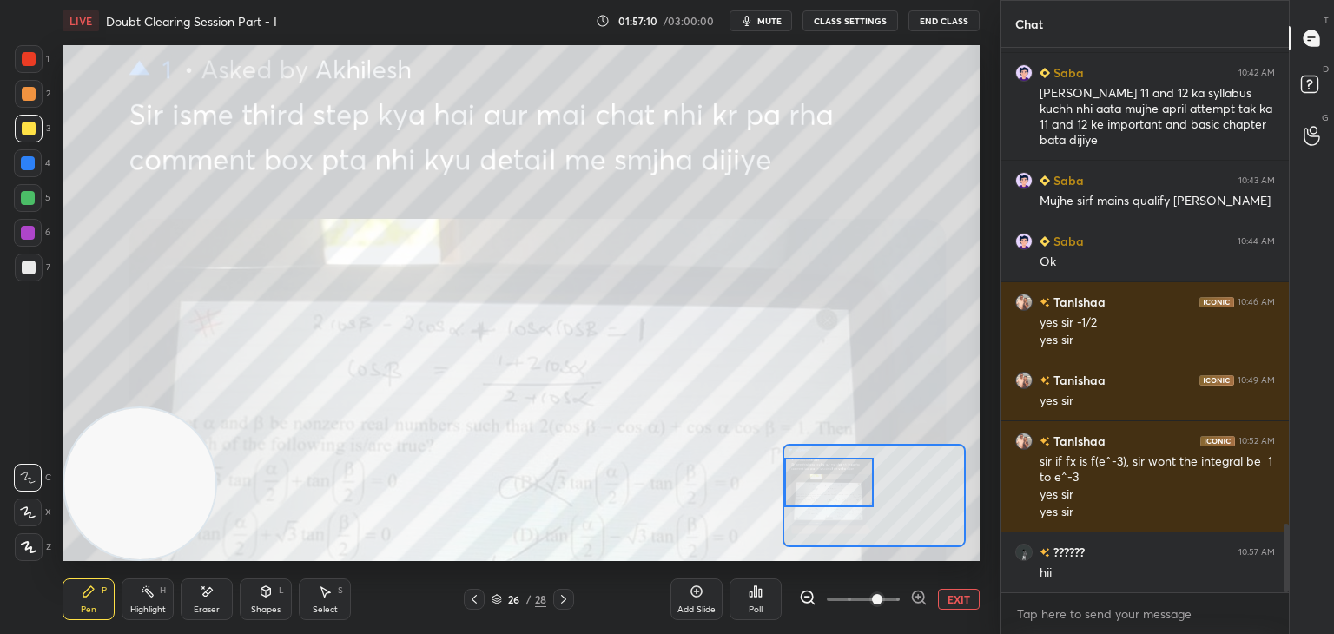
click at [843, 598] on span at bounding box center [863, 599] width 73 height 26
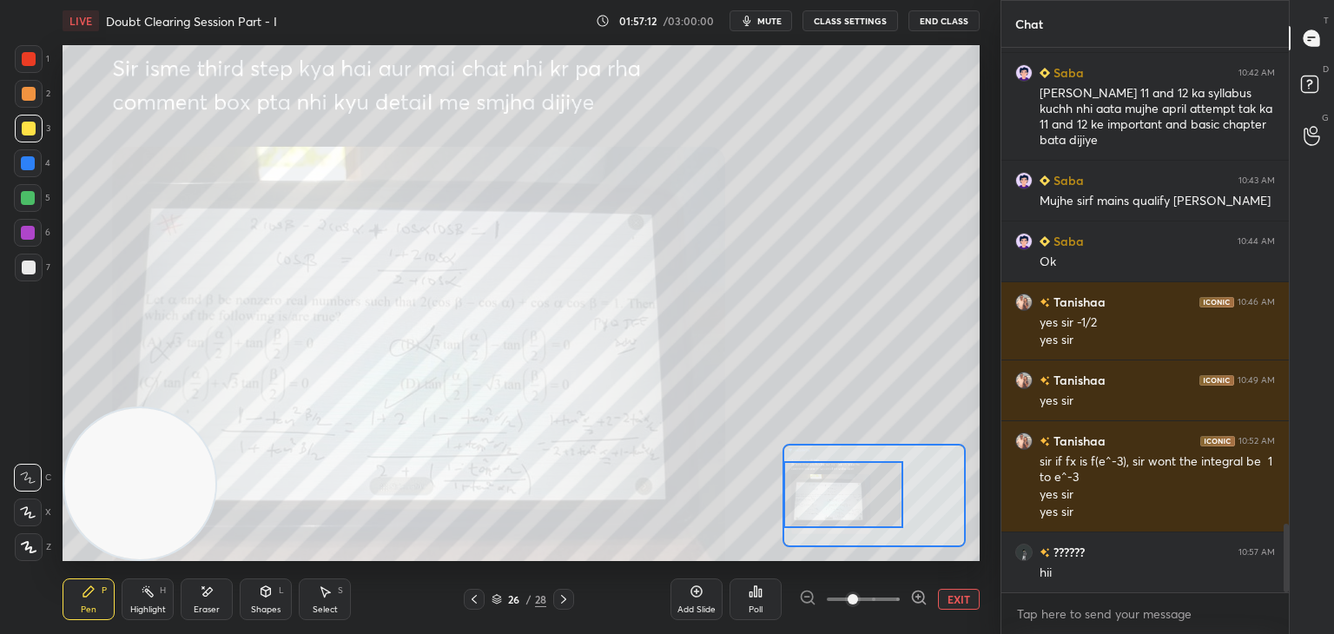
drag, startPoint x: 860, startPoint y: 480, endPoint x: 832, endPoint y: 494, distance: 31.8
click at [830, 497] on div at bounding box center [843, 494] width 120 height 67
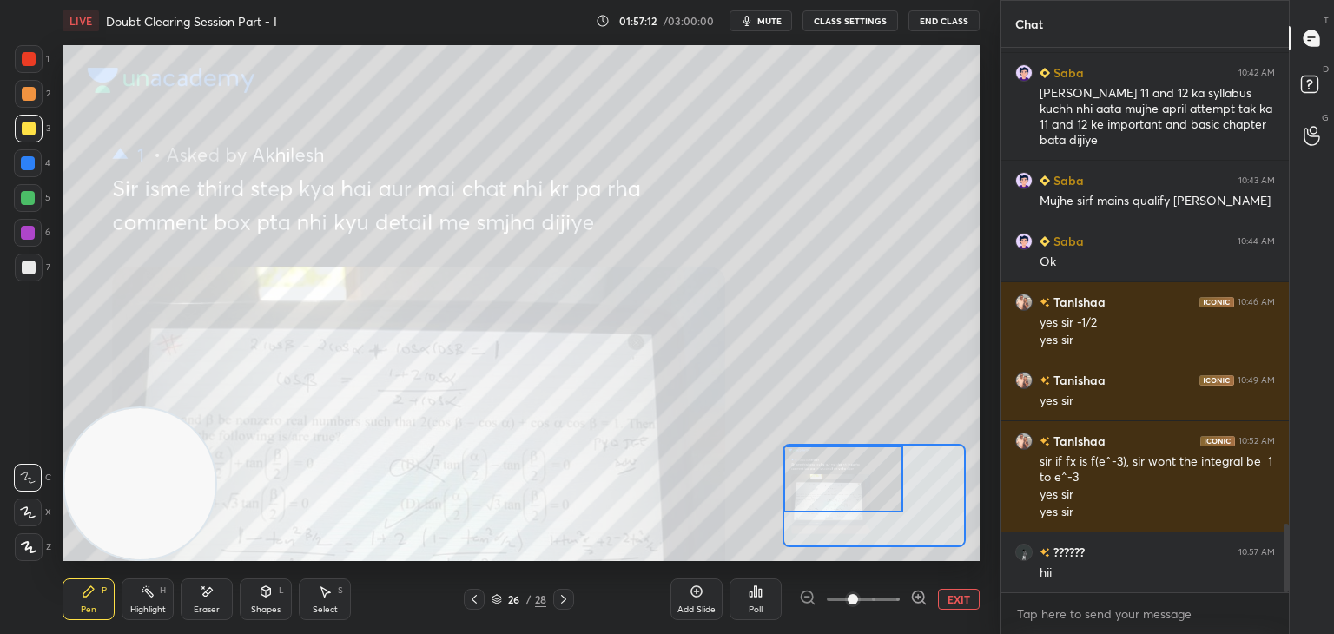
drag, startPoint x: 832, startPoint y: 494, endPoint x: 821, endPoint y: 464, distance: 32.1
click at [827, 475] on div at bounding box center [843, 478] width 120 height 67
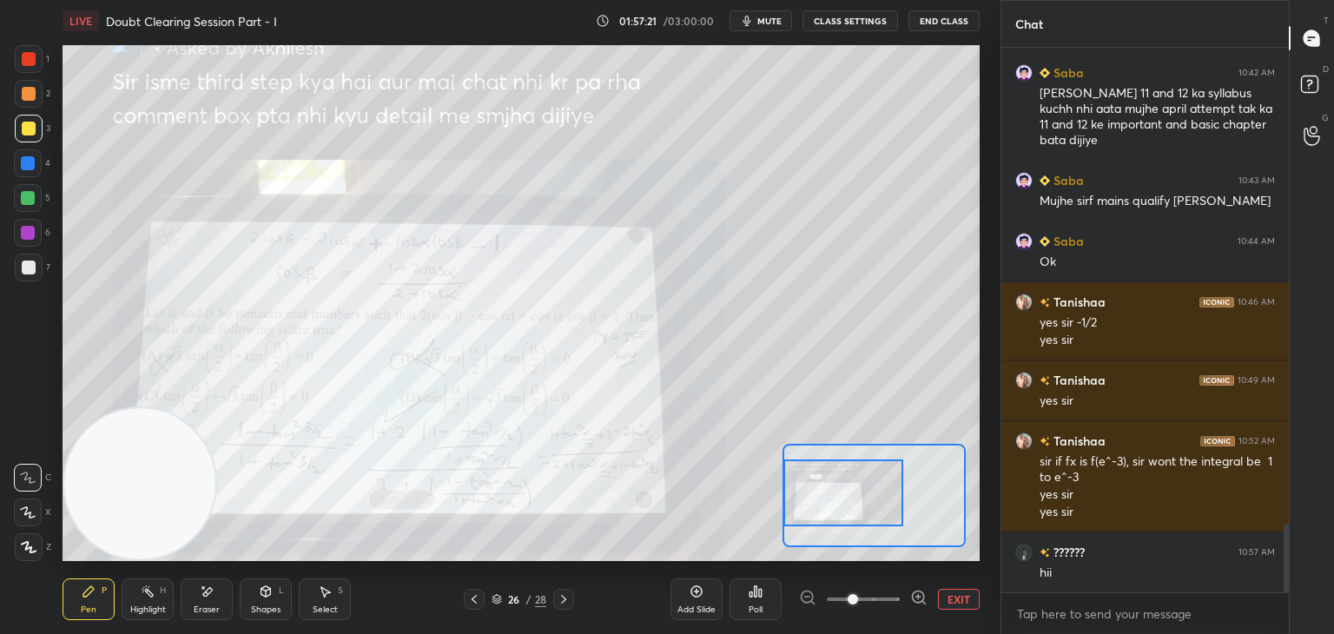
drag, startPoint x: 823, startPoint y: 477, endPoint x: 818, endPoint y: 491, distance: 14.8
click at [819, 491] on div at bounding box center [843, 492] width 120 height 67
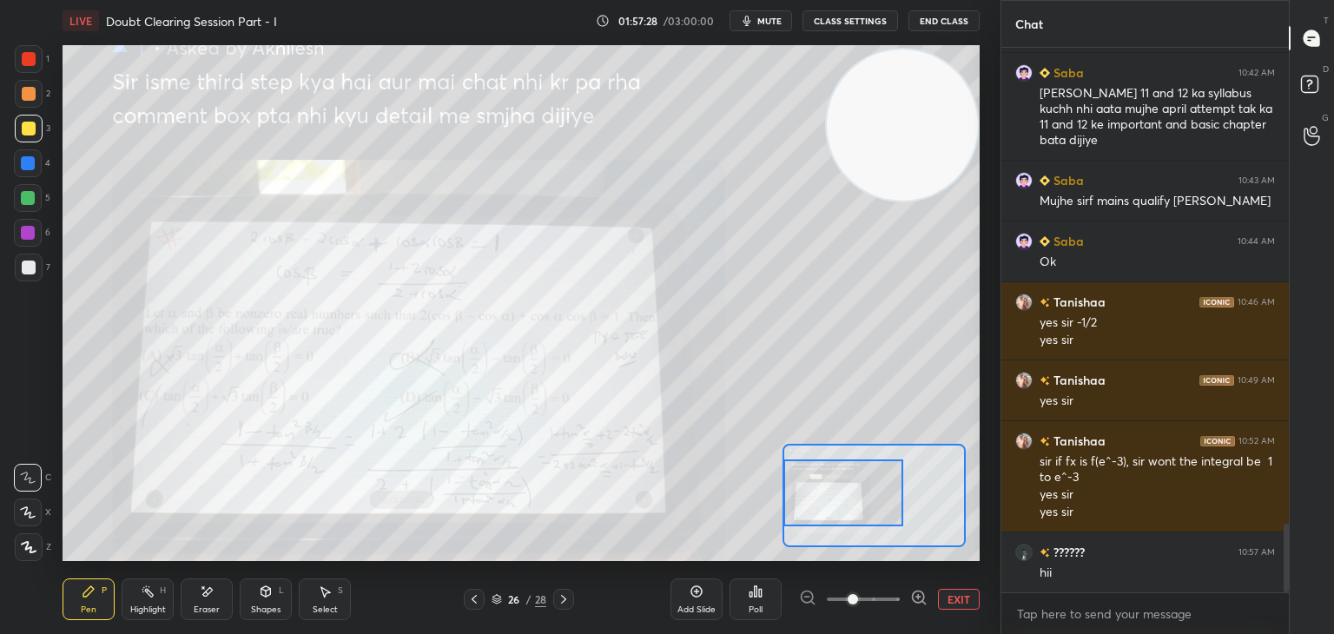
drag, startPoint x: 154, startPoint y: 477, endPoint x: 914, endPoint y: 124, distance: 838.3
click at [914, 124] on video at bounding box center [902, 124] width 151 height 151
click at [964, 598] on button "EXIT" at bounding box center [959, 599] width 42 height 21
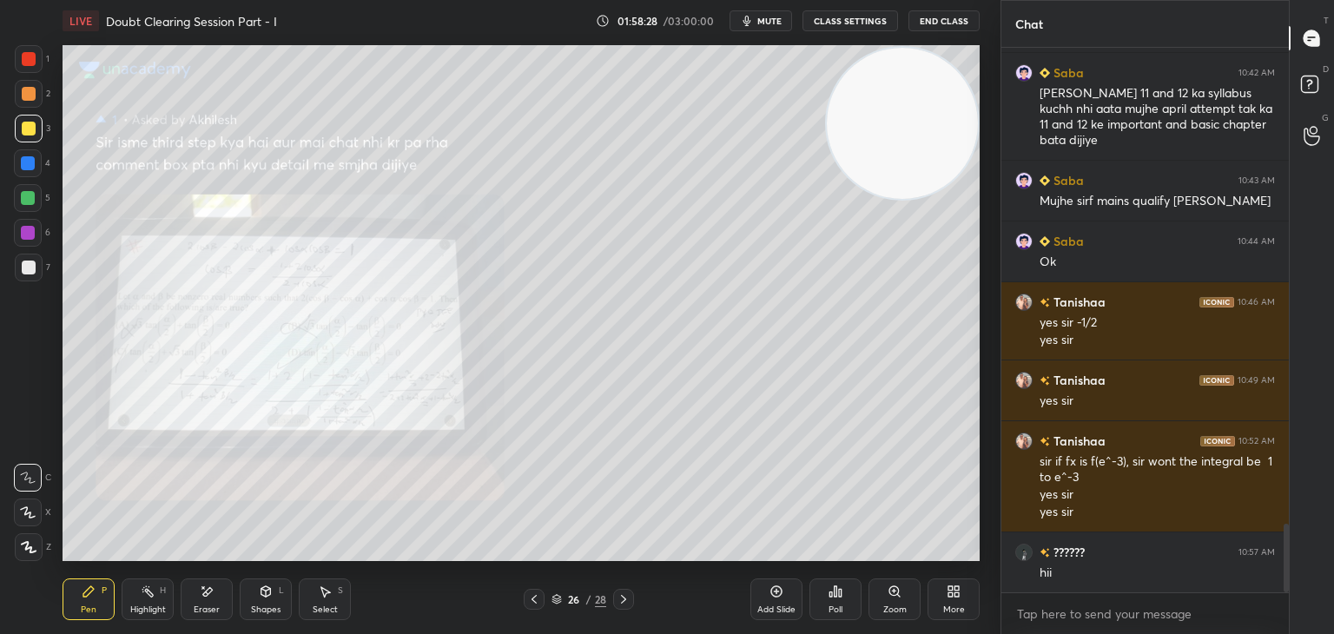
click at [628, 598] on div at bounding box center [623, 599] width 21 height 21
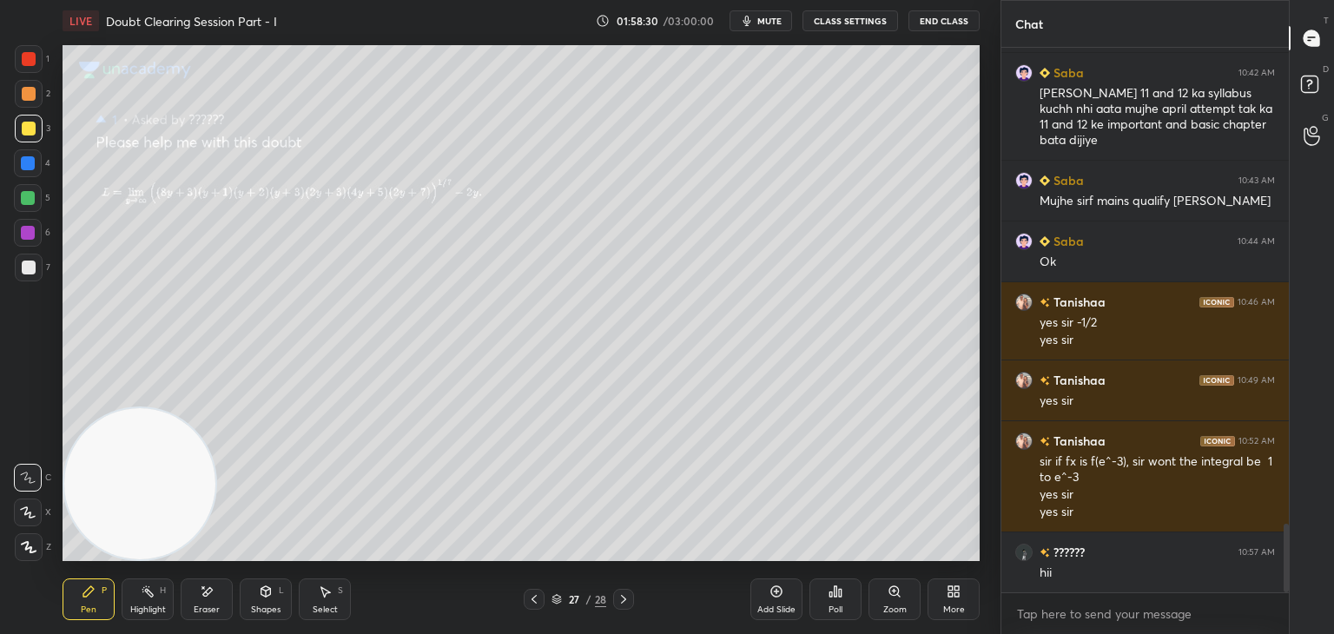
drag, startPoint x: 899, startPoint y: 147, endPoint x: 0, endPoint y: 640, distance: 1025.1
click at [0, 0] on html "1 2 3 4 5 6 7 C X Z E E Erase all H H LIVE Doubt Clearing Session Part - I 01:5…" at bounding box center [667, 0] width 1334 height 0
click at [209, 590] on div "Eraser" at bounding box center [207, 599] width 52 height 42
click at [115, 616] on div "Pen P Highlight H Eraser Shapes L Select S" at bounding box center [235, 599] width 344 height 42
click at [98, 603] on div "Pen P" at bounding box center [89, 599] width 52 height 42
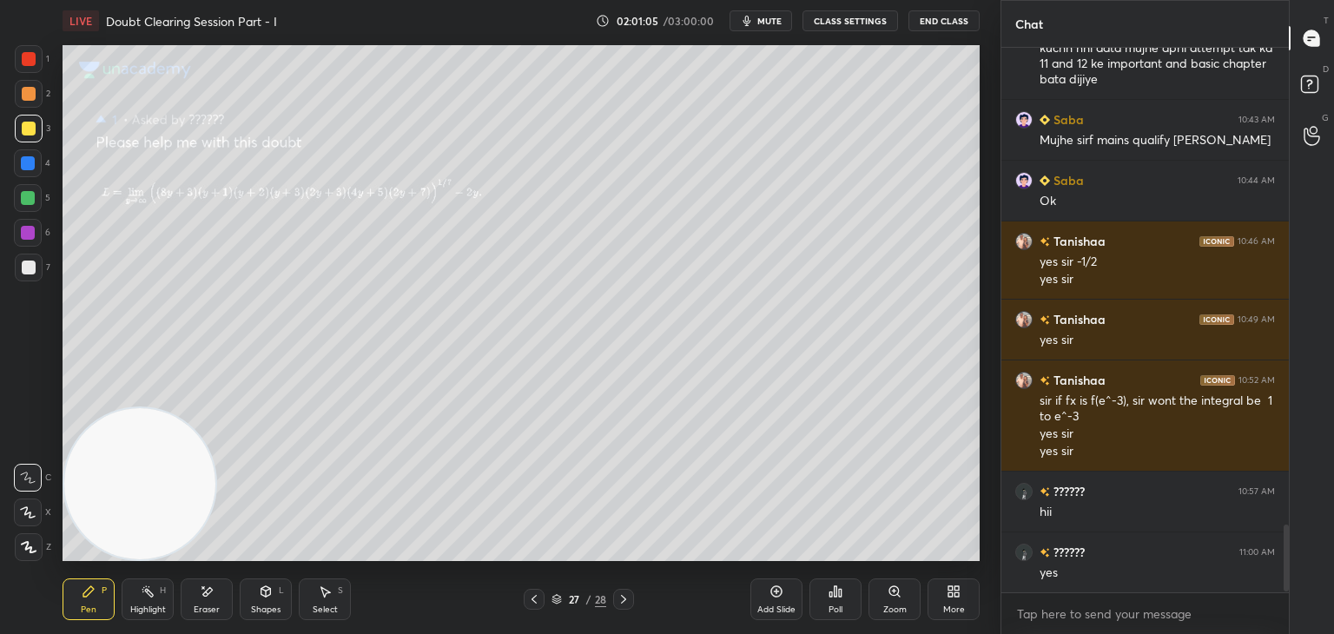
scroll to position [3919, 0]
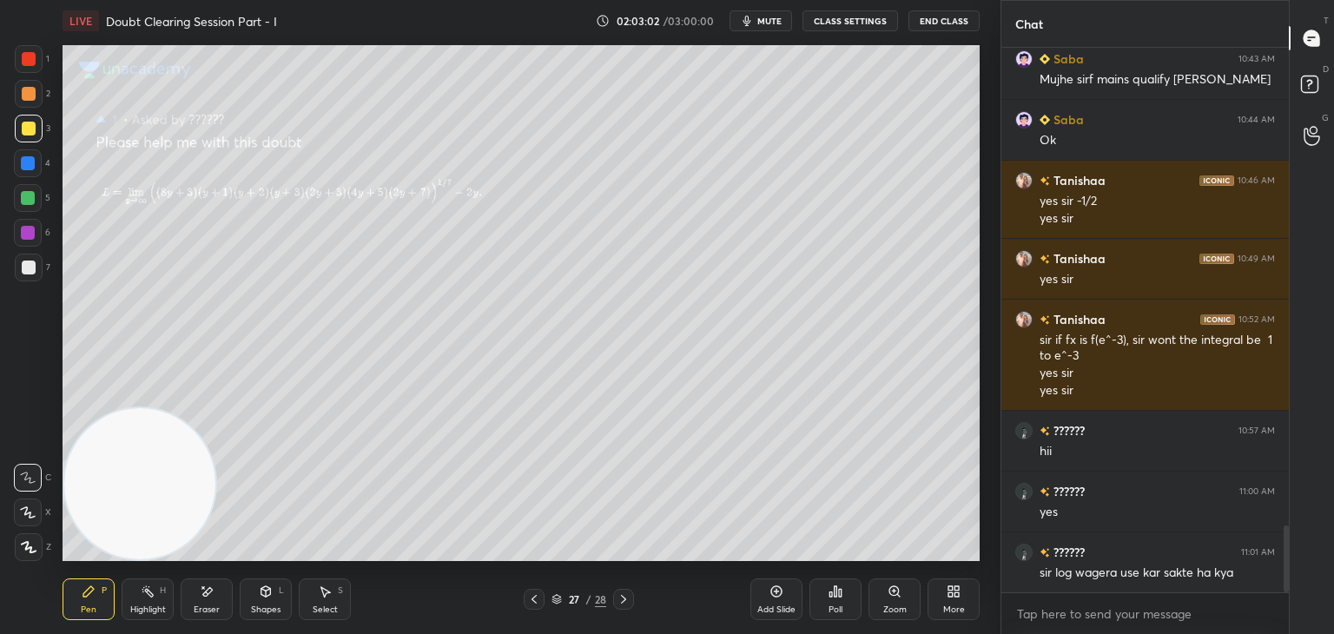
click at [775, 596] on icon at bounding box center [776, 591] width 14 height 14
click at [528, 603] on icon at bounding box center [534, 599] width 14 height 14
click at [616, 598] on icon at bounding box center [623, 599] width 14 height 14
click at [528, 605] on div at bounding box center [534, 599] width 21 height 21
click at [624, 595] on icon at bounding box center [623, 599] width 14 height 14
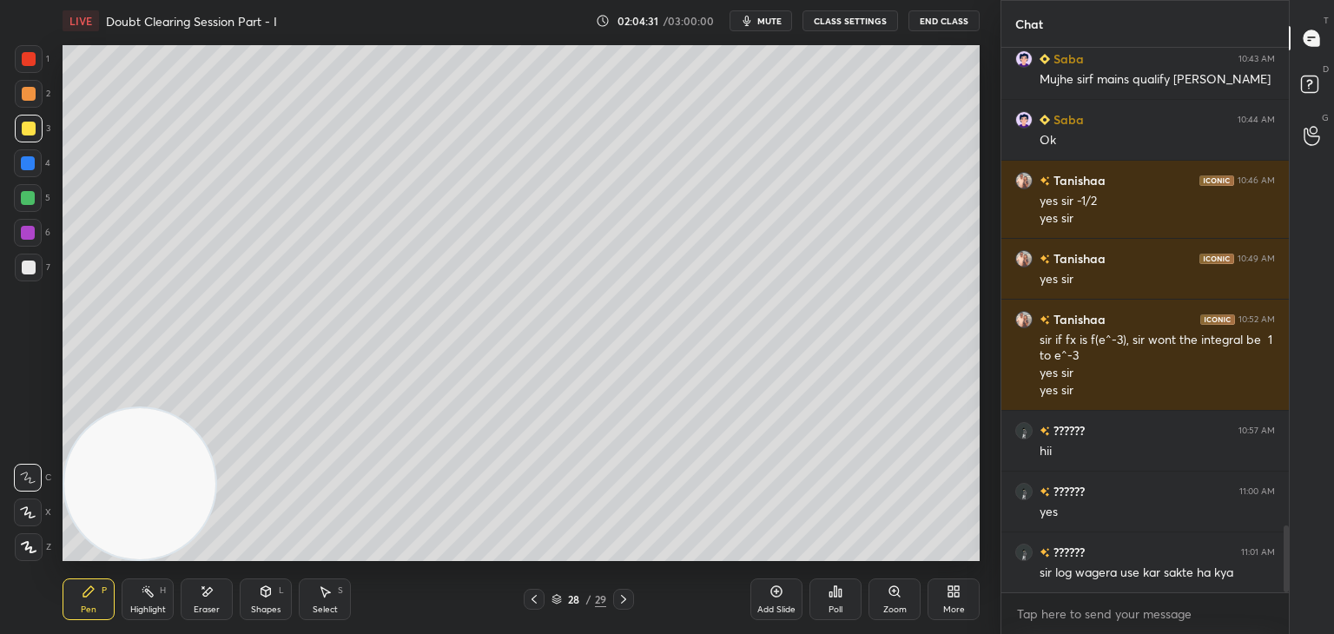
drag, startPoint x: 526, startPoint y: 593, endPoint x: 540, endPoint y: 595, distance: 14.0
click at [530, 594] on div at bounding box center [534, 599] width 21 height 21
click at [620, 596] on icon at bounding box center [623, 599] width 14 height 14
click at [524, 594] on div at bounding box center [534, 599] width 21 height 21
click at [624, 592] on icon at bounding box center [623, 599] width 14 height 14
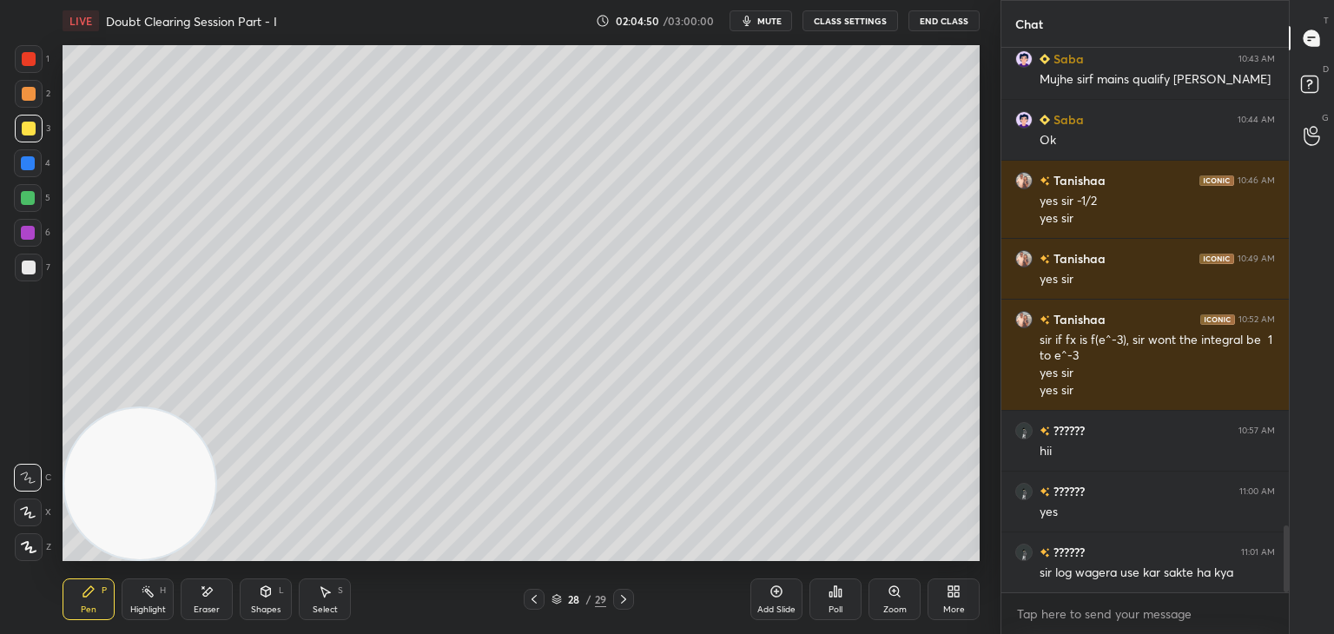
scroll to position [3980, 0]
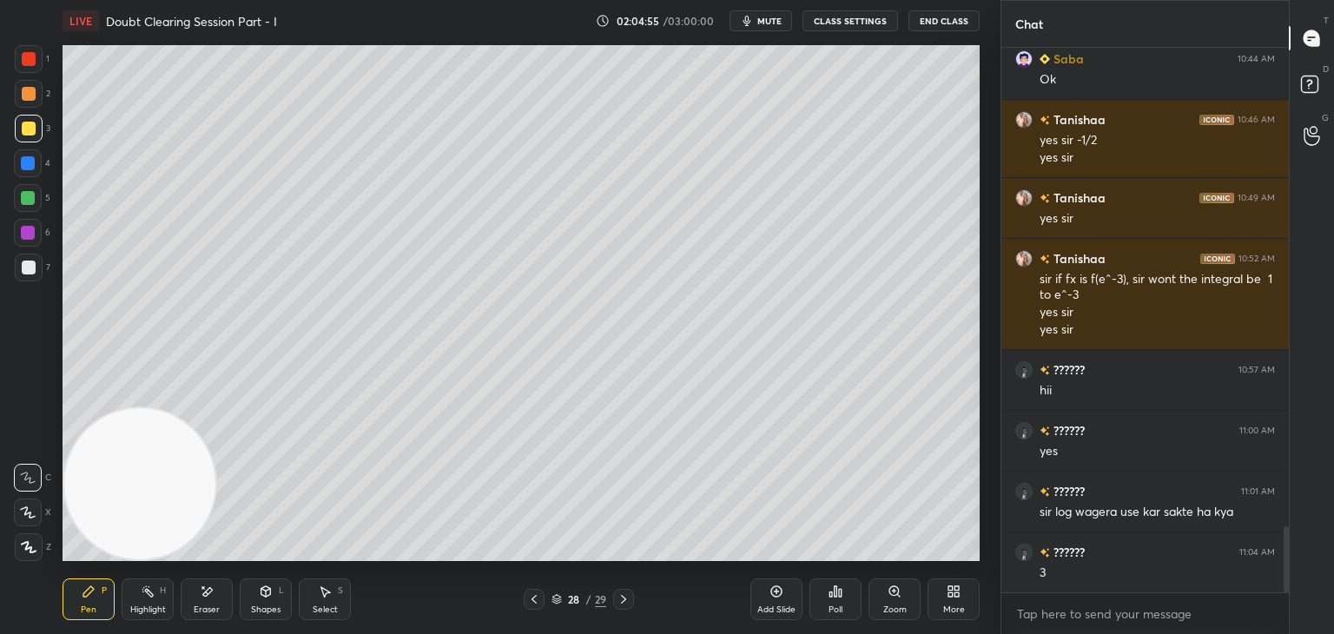
click at [535, 598] on icon at bounding box center [534, 599] width 14 height 14
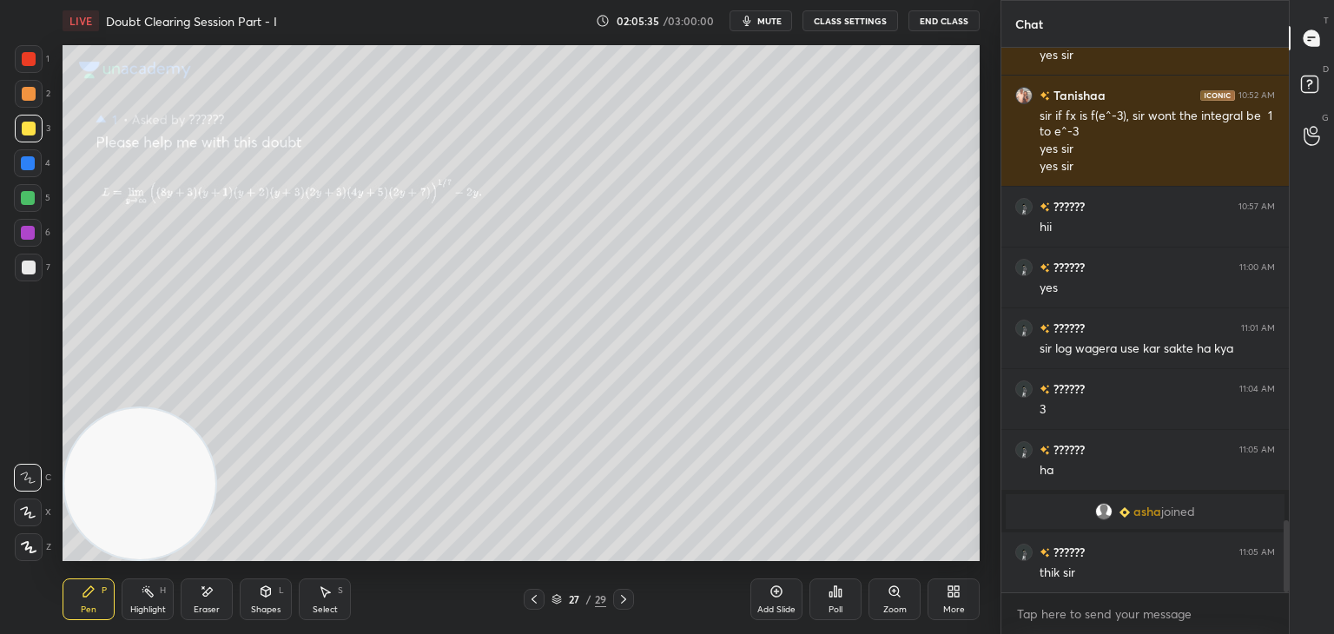
scroll to position [3562, 0]
drag, startPoint x: 198, startPoint y: 603, endPoint x: 138, endPoint y: 579, distance: 64.3
click at [198, 602] on div "Eraser" at bounding box center [207, 599] width 52 height 42
click at [24, 544] on span "Erase all" at bounding box center [28, 547] width 26 height 12
click at [621, 602] on icon at bounding box center [623, 599] width 14 height 14
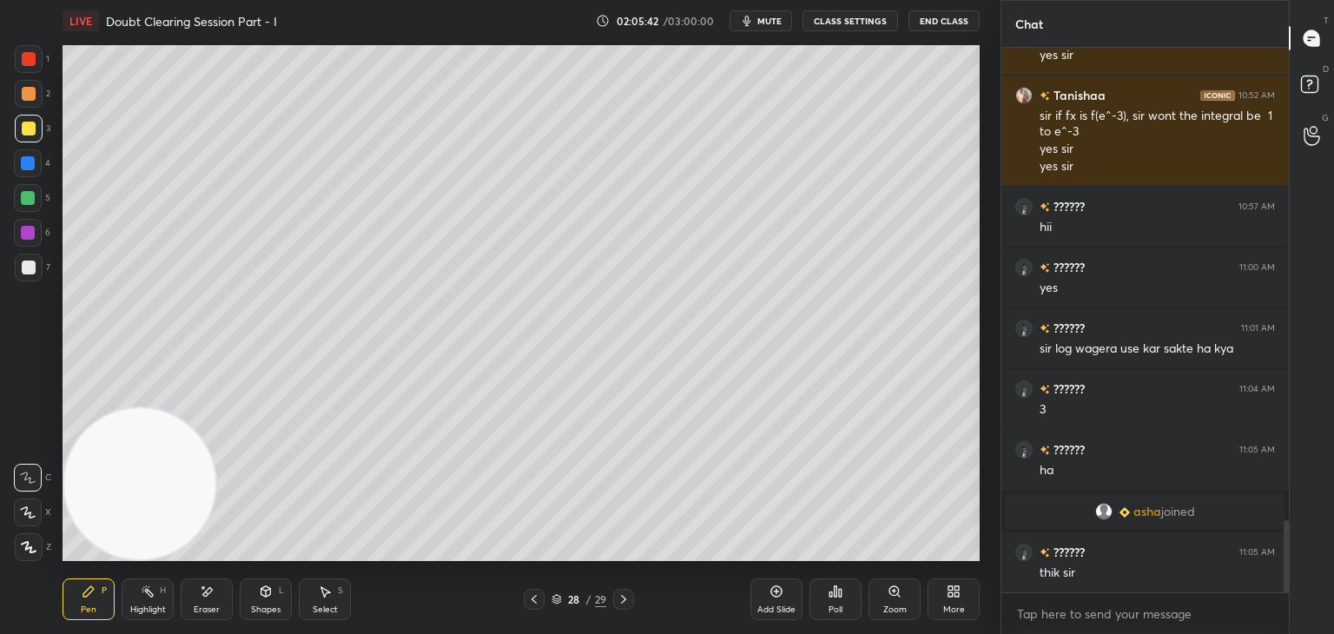
drag, startPoint x: 212, startPoint y: 599, endPoint x: 190, endPoint y: 594, distance: 22.3
click at [209, 596] on div "Eraser" at bounding box center [207, 599] width 52 height 42
drag, startPoint x: 16, startPoint y: 542, endPoint x: 29, endPoint y: 543, distance: 12.2
click at [20, 542] on span "Erase all" at bounding box center [28, 547] width 26 height 12
click at [627, 597] on icon at bounding box center [623, 599] width 14 height 14
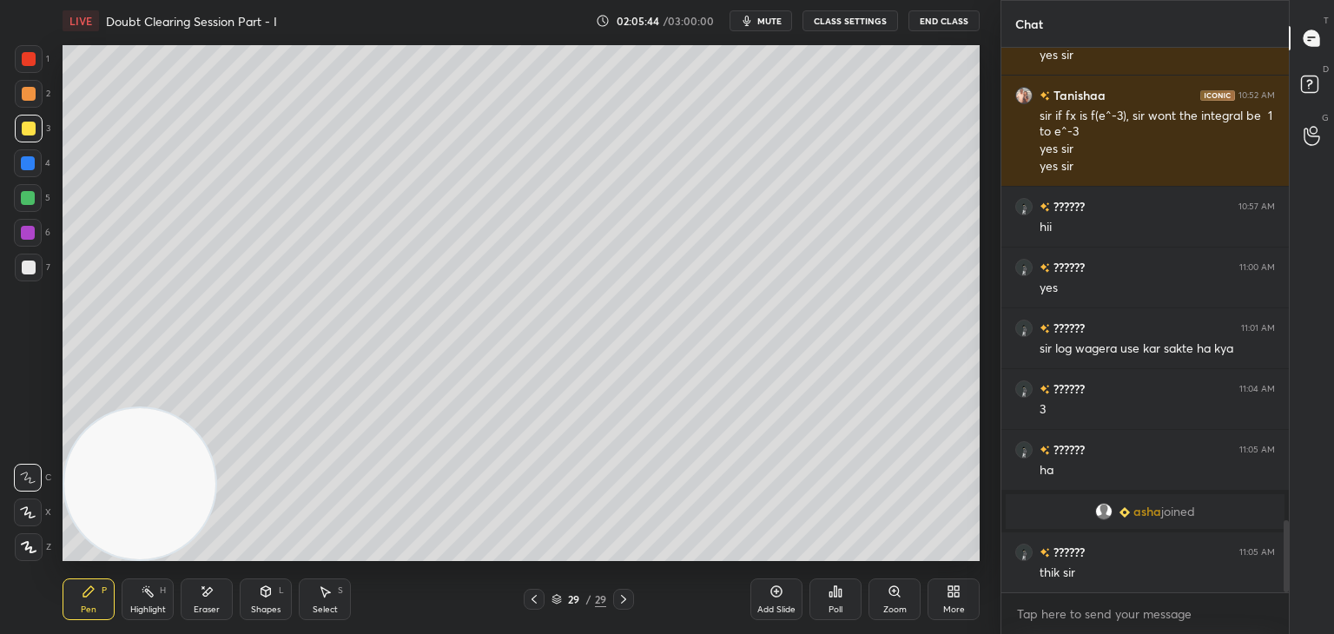
click at [622, 597] on icon at bounding box center [623, 599] width 14 height 14
click at [534, 599] on icon at bounding box center [534, 599] width 14 height 14
click at [537, 600] on icon at bounding box center [534, 599] width 14 height 14
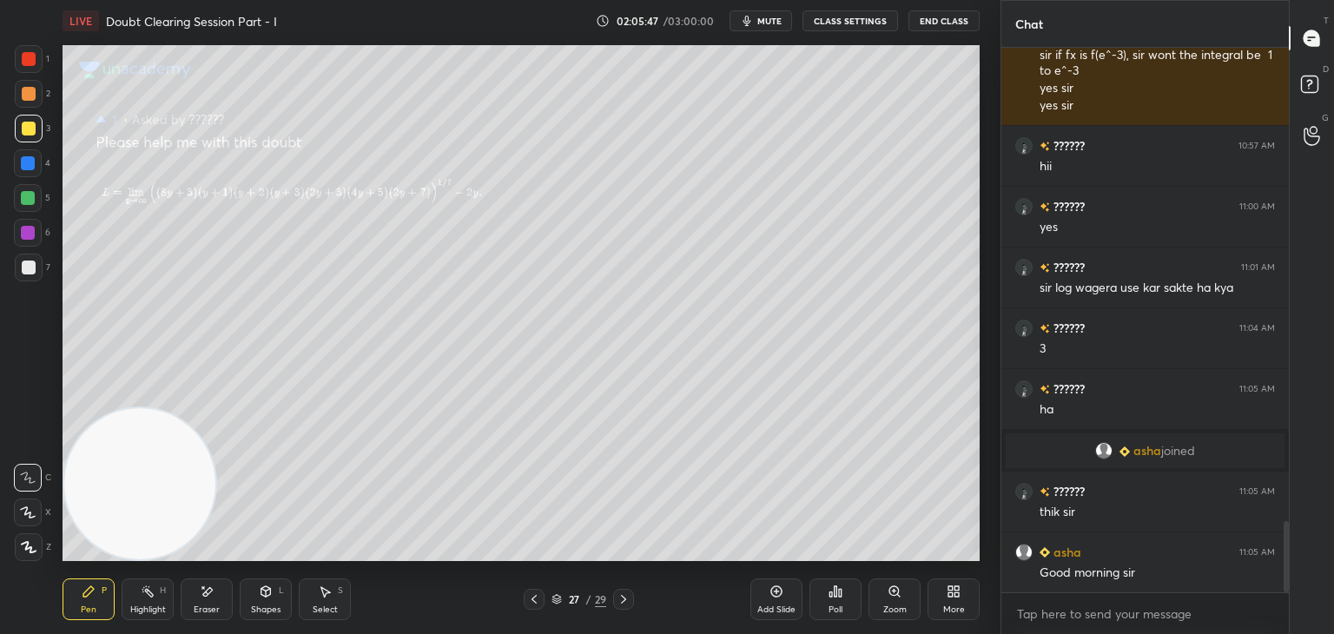
click at [622, 596] on icon at bounding box center [623, 599] width 14 height 14
click at [751, 22] on icon "button" at bounding box center [747, 21] width 8 height 10
click at [777, 13] on button "unmute" at bounding box center [760, 20] width 63 height 21
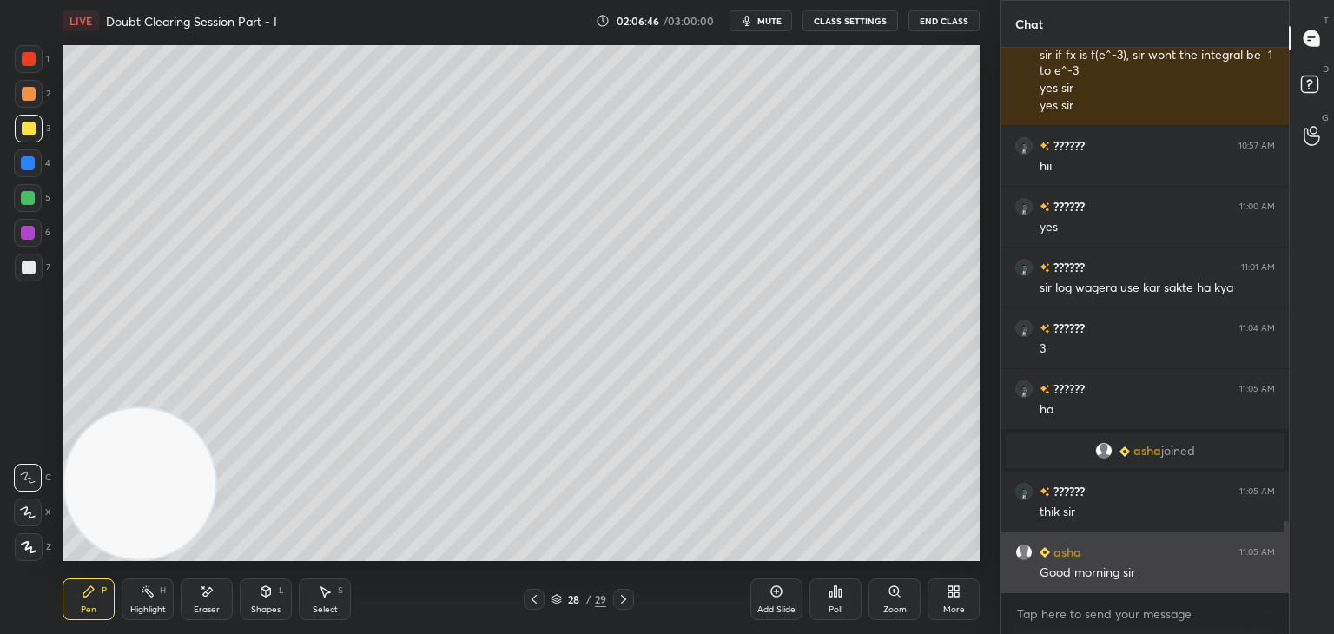
click at [1023, 553] on img "grid" at bounding box center [1023, 552] width 17 height 17
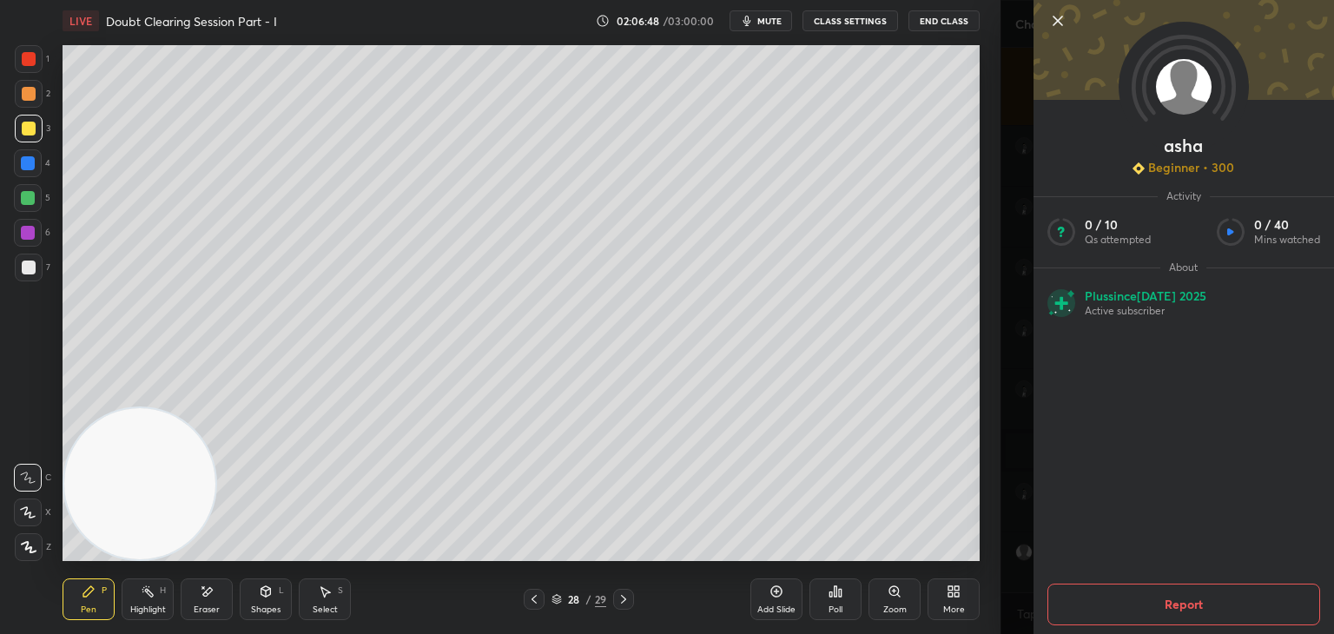
click at [1063, 22] on icon at bounding box center [1057, 20] width 21 height 21
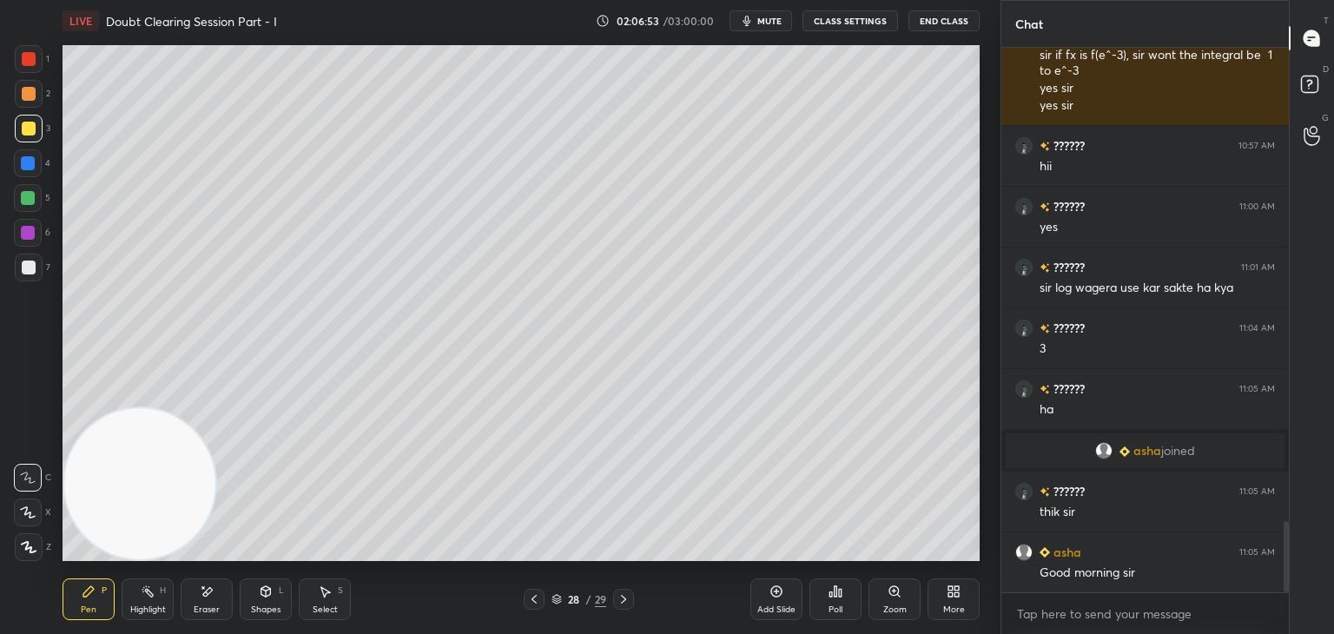
drag, startPoint x: 766, startPoint y: 18, endPoint x: 755, endPoint y: 9, distance: 14.8
click at [765, 18] on span "mute" at bounding box center [769, 21] width 24 height 12
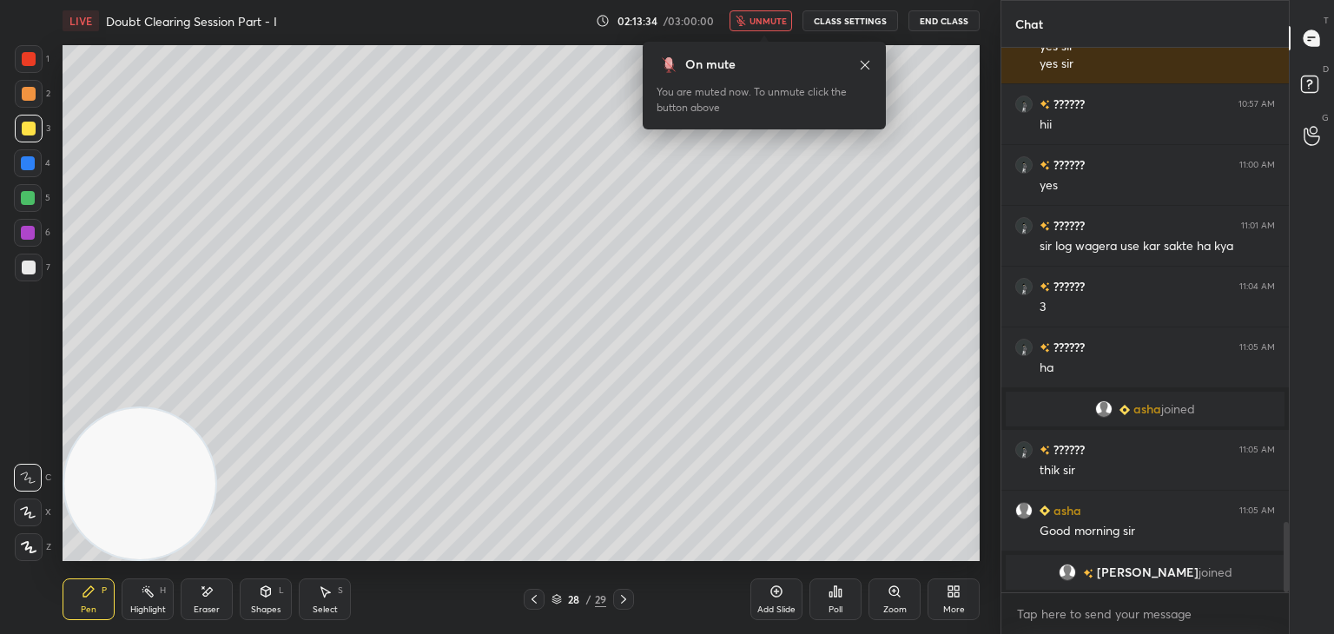
scroll to position [3690, 0]
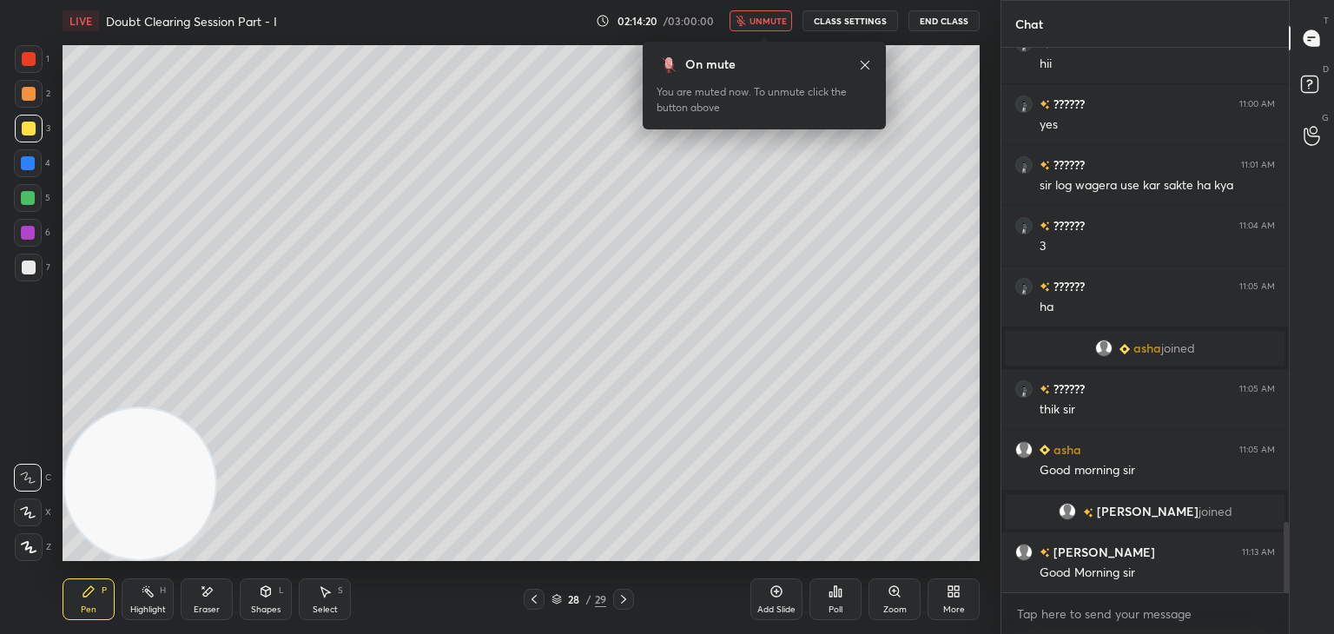
drag, startPoint x: 761, startPoint y: 18, endPoint x: 739, endPoint y: 18, distance: 21.7
click at [761, 18] on span "unmute" at bounding box center [767, 21] width 37 height 12
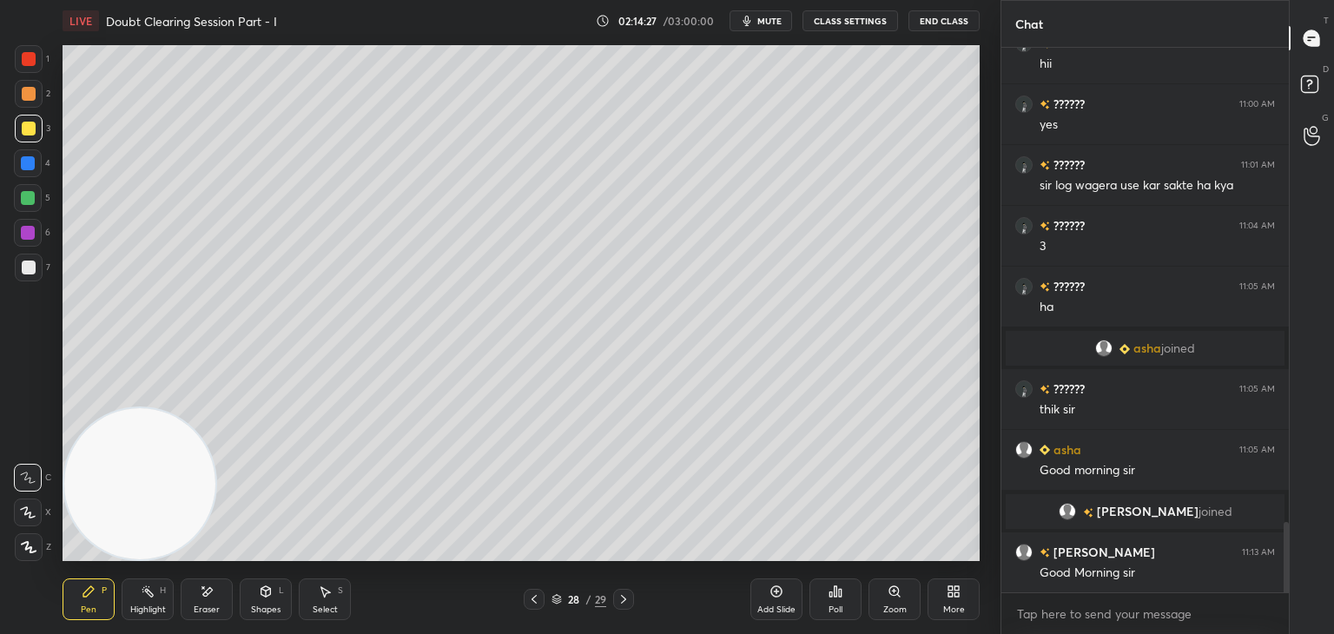
click at [769, 17] on span "mute" at bounding box center [769, 21] width 24 height 12
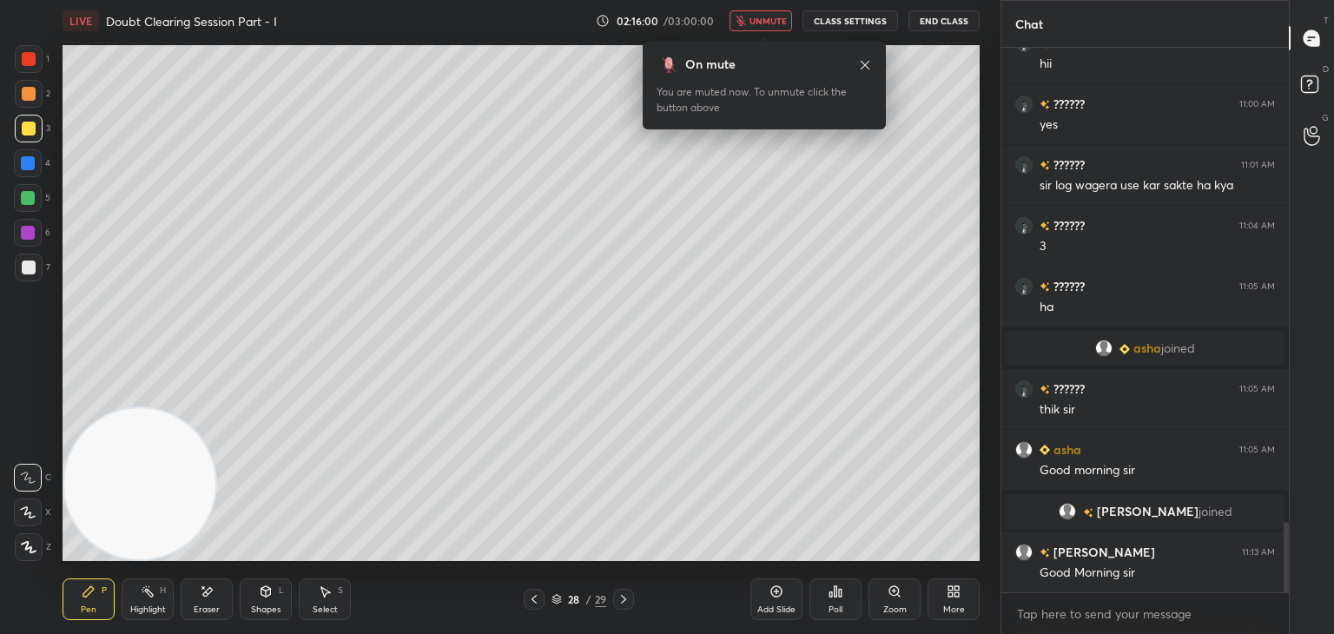
click at [761, 17] on span "unmute" at bounding box center [767, 21] width 37 height 12
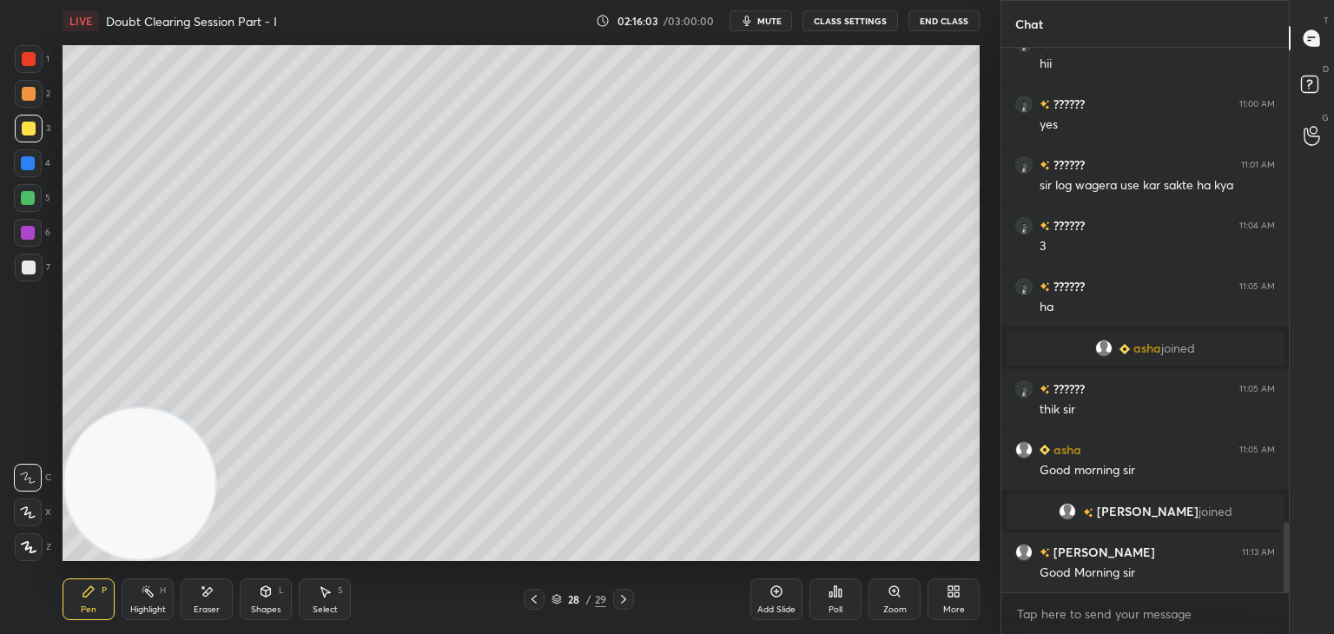
click at [777, 21] on span "mute" at bounding box center [769, 21] width 24 height 12
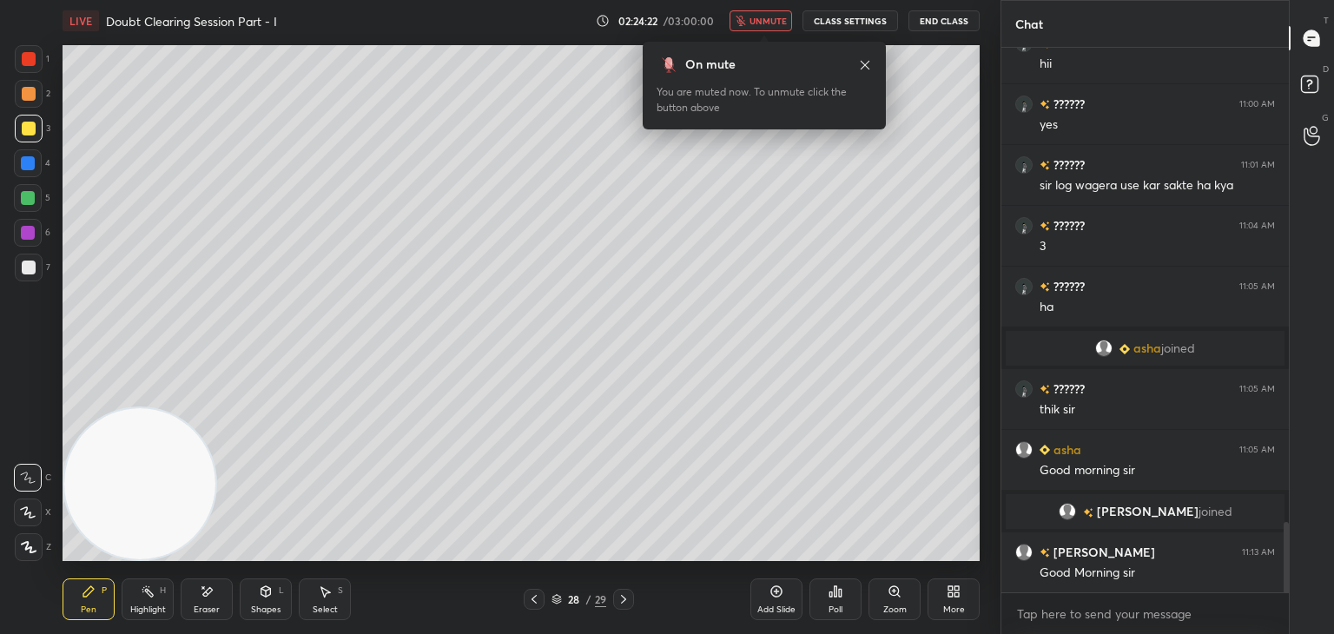
click at [1280, 534] on div at bounding box center [1283, 320] width 10 height 544
click at [1283, 532] on div at bounding box center [1285, 558] width 5 height 72
drag, startPoint x: 1284, startPoint y: 531, endPoint x: 1278, endPoint y: 581, distance: 49.9
click at [1278, 581] on div at bounding box center [1283, 320] width 10 height 544
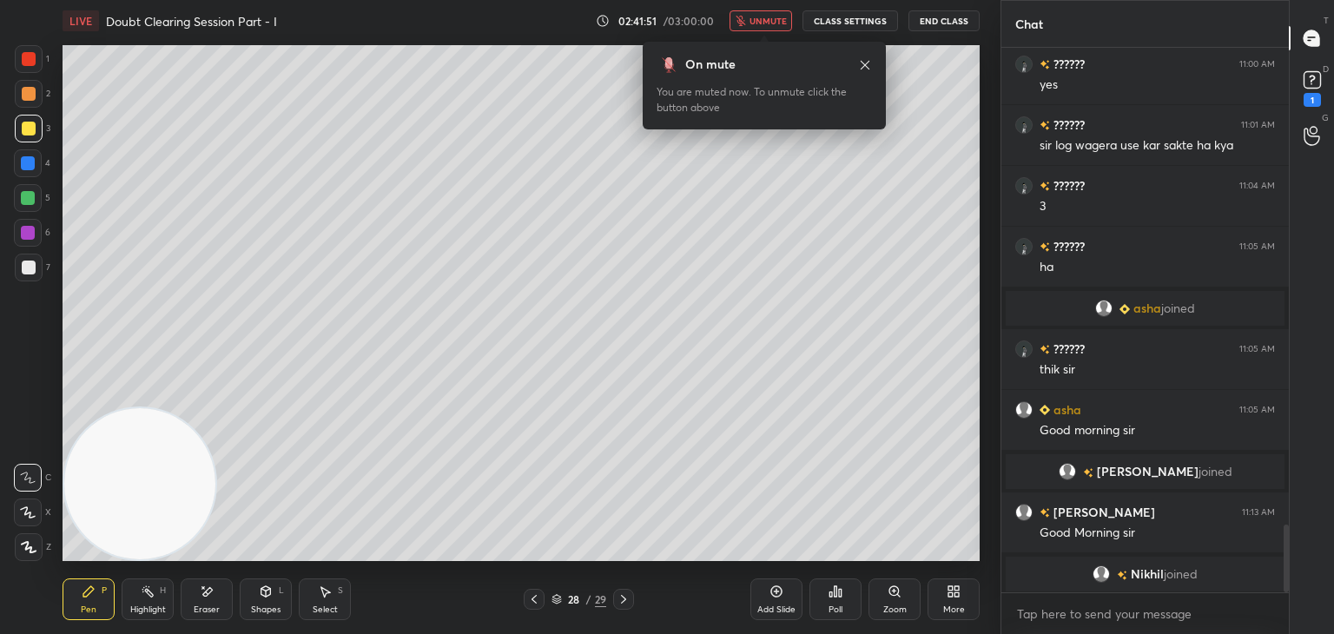
scroll to position [3808, 0]
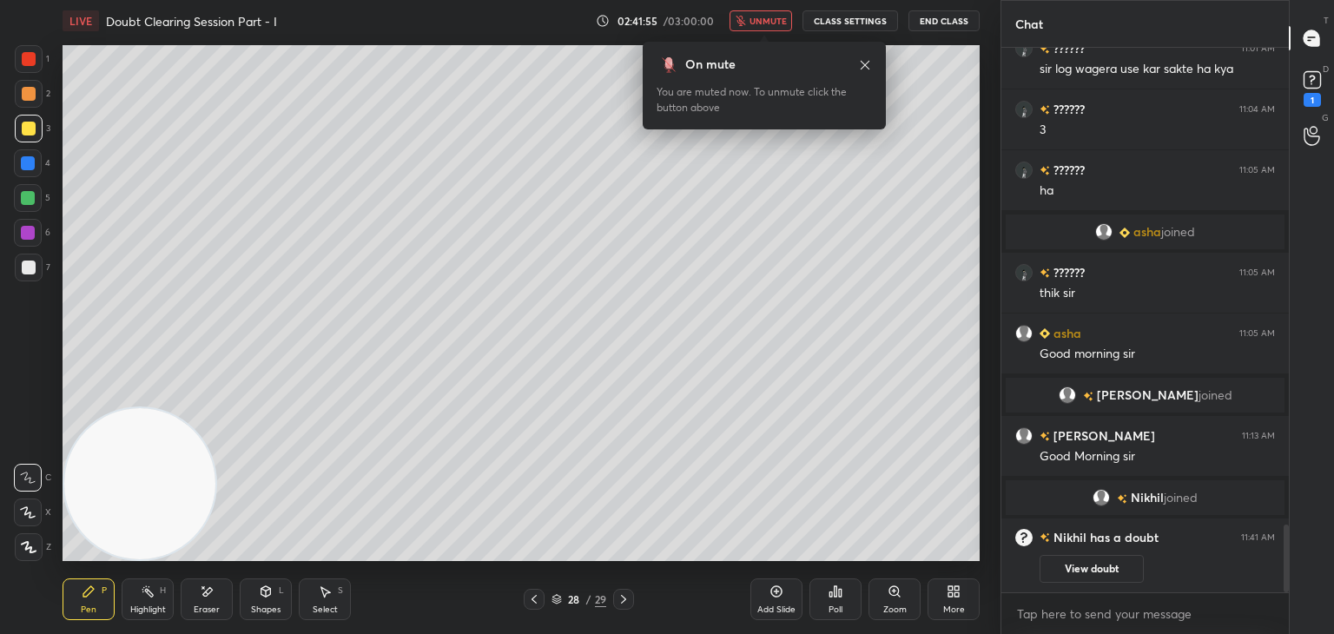
click at [527, 598] on div at bounding box center [534, 599] width 21 height 21
drag, startPoint x: 1070, startPoint y: 574, endPoint x: 1066, endPoint y: 547, distance: 27.1
click at [1070, 573] on button "View doubt" at bounding box center [1091, 569] width 104 height 28
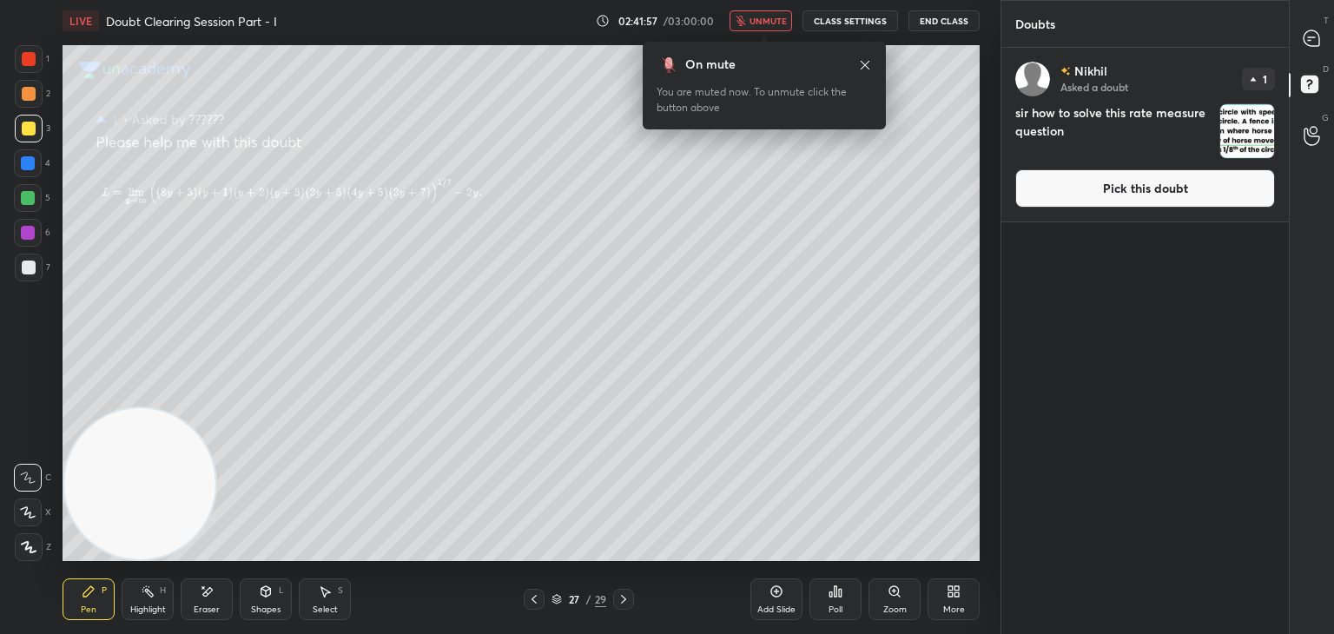
drag, startPoint x: 1076, startPoint y: 184, endPoint x: 1066, endPoint y: 186, distance: 9.7
click at [1075, 184] on button "Pick this doubt" at bounding box center [1145, 188] width 260 height 38
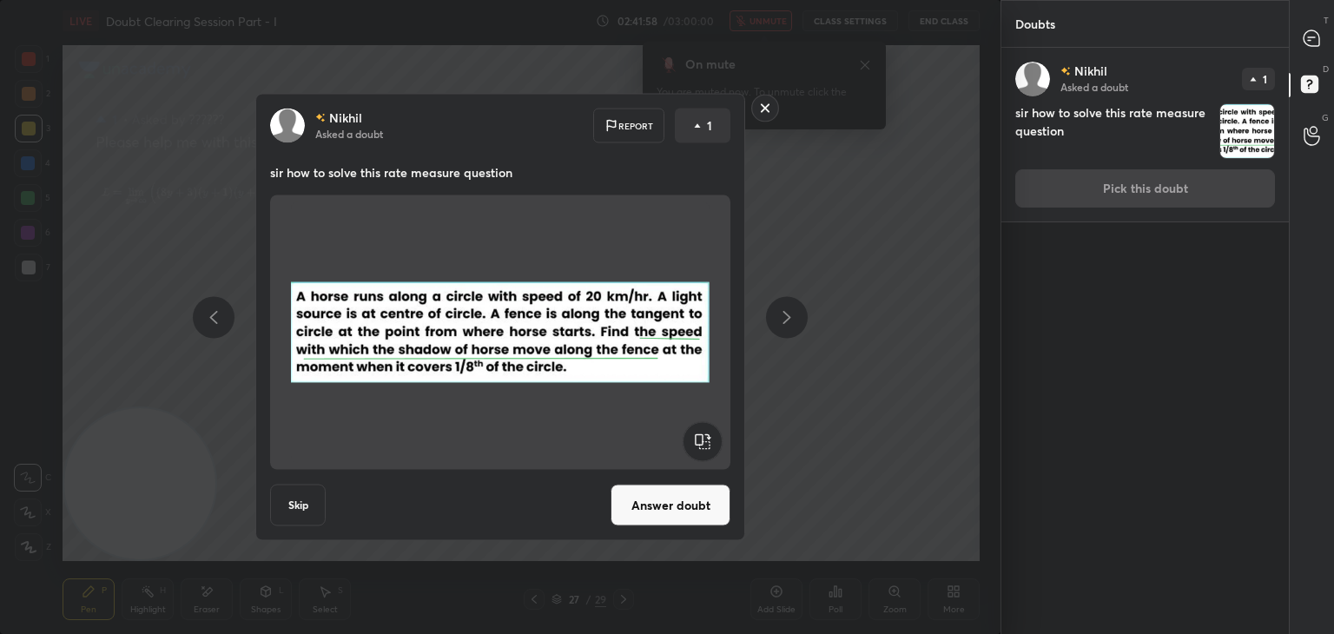
click at [646, 528] on div "[PERSON_NAME] Asked a doubt Report 1 sir how to solve this rate measure questio…" at bounding box center [500, 317] width 490 height 447
click at [659, 501] on button "Answer doubt" at bounding box center [670, 505] width 120 height 42
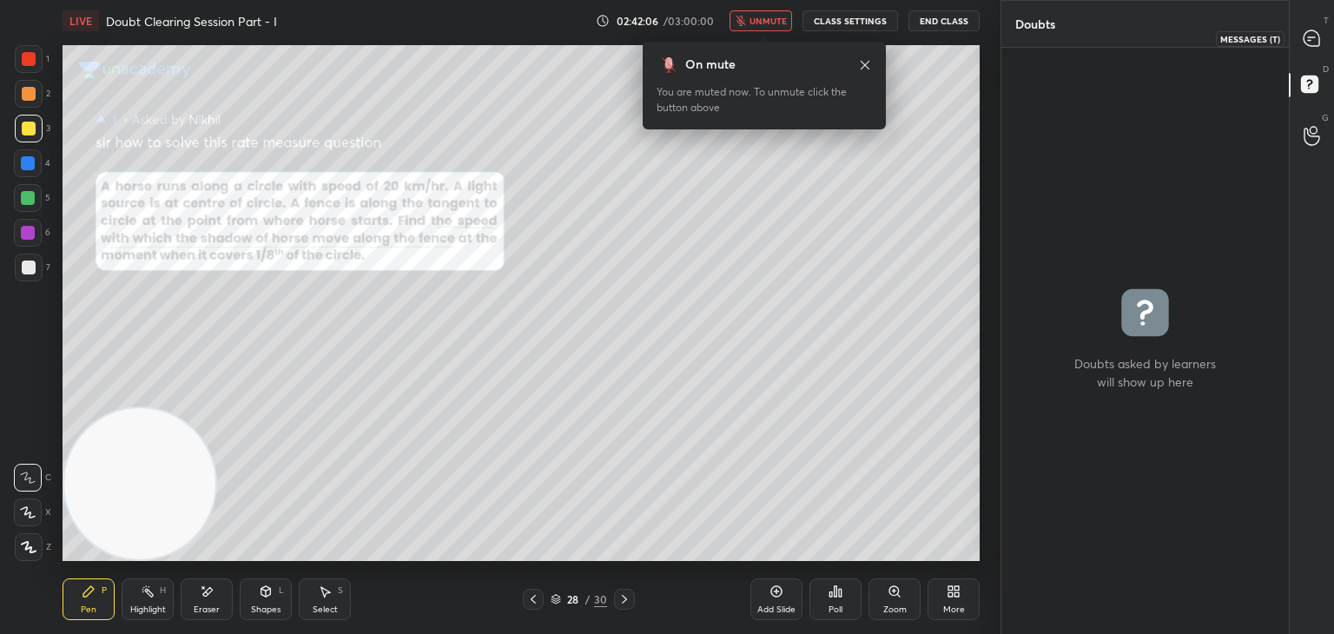
click at [1312, 42] on icon at bounding box center [1311, 38] width 16 height 16
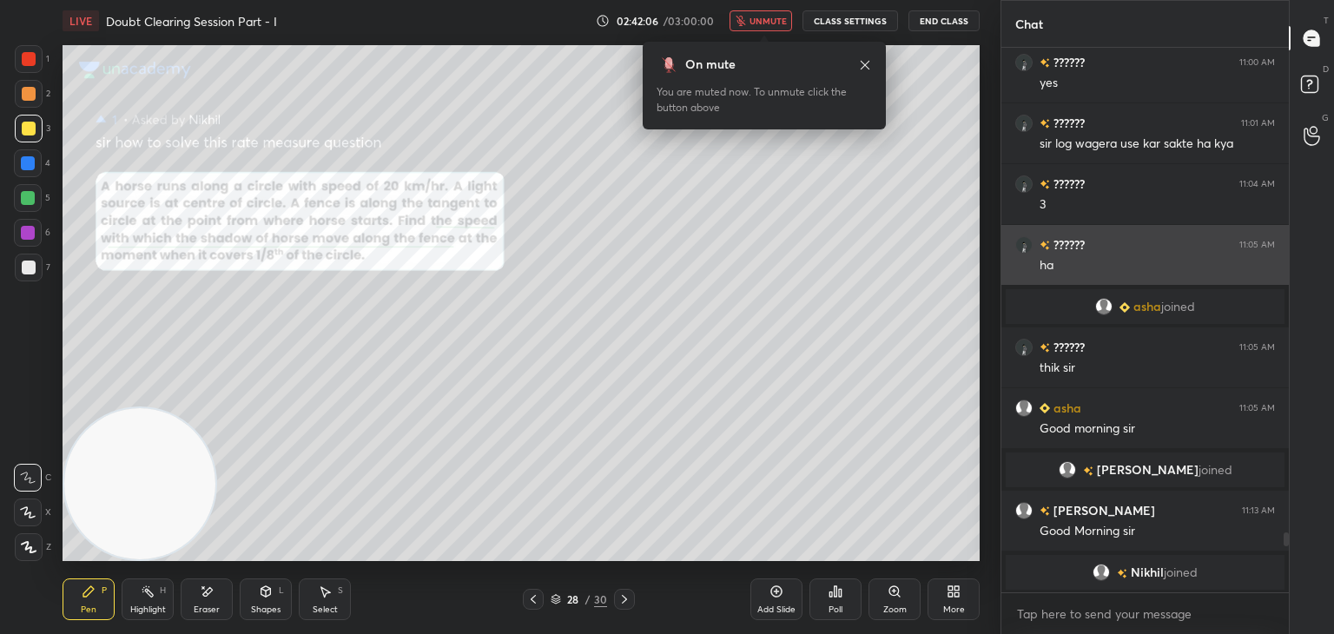
scroll to position [539, 282]
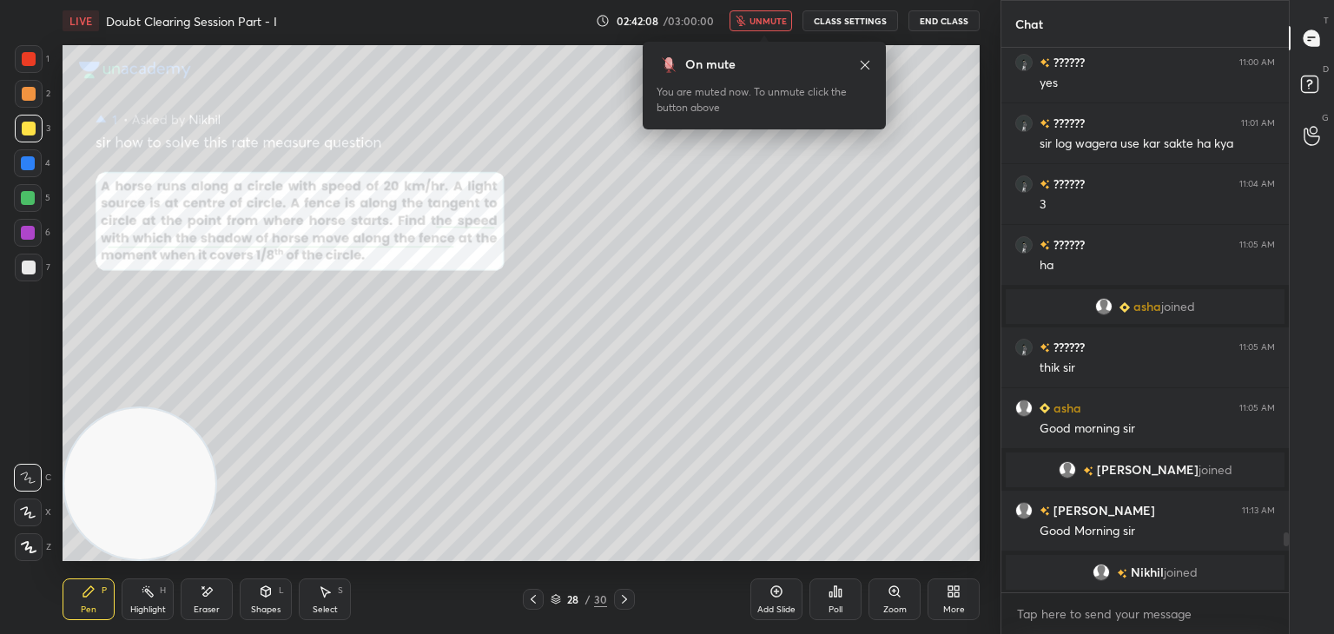
click at [899, 590] on icon at bounding box center [894, 591] width 14 height 14
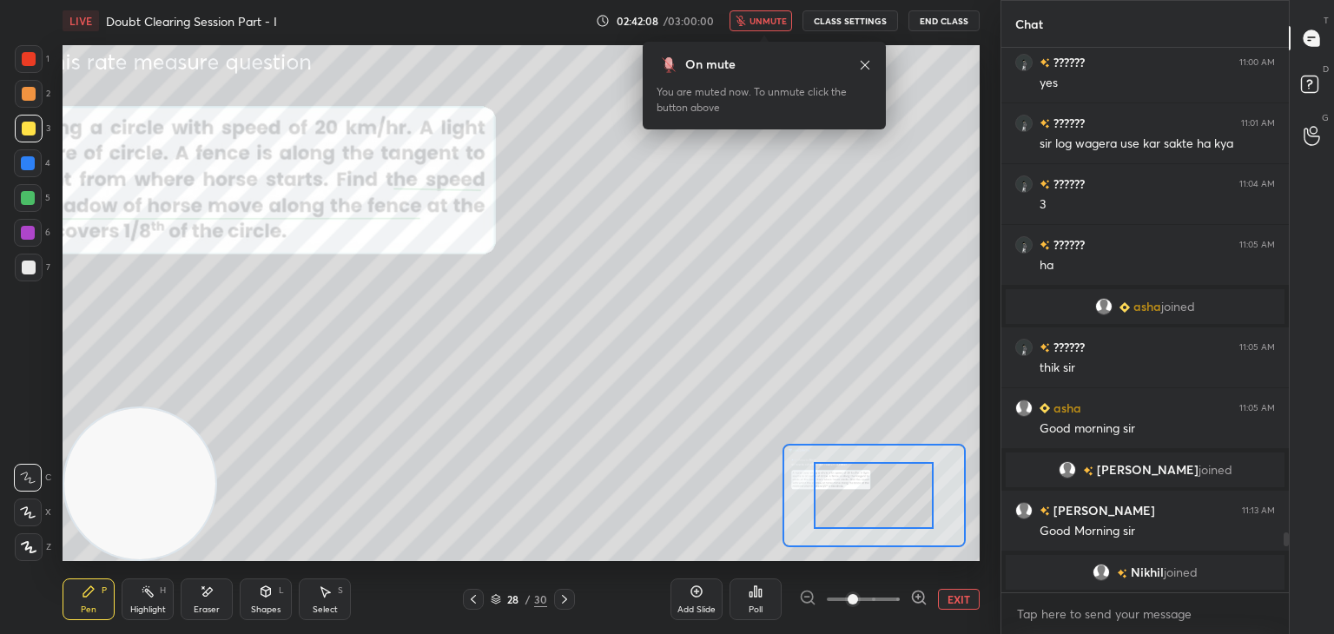
click at [873, 602] on span at bounding box center [863, 599] width 73 height 26
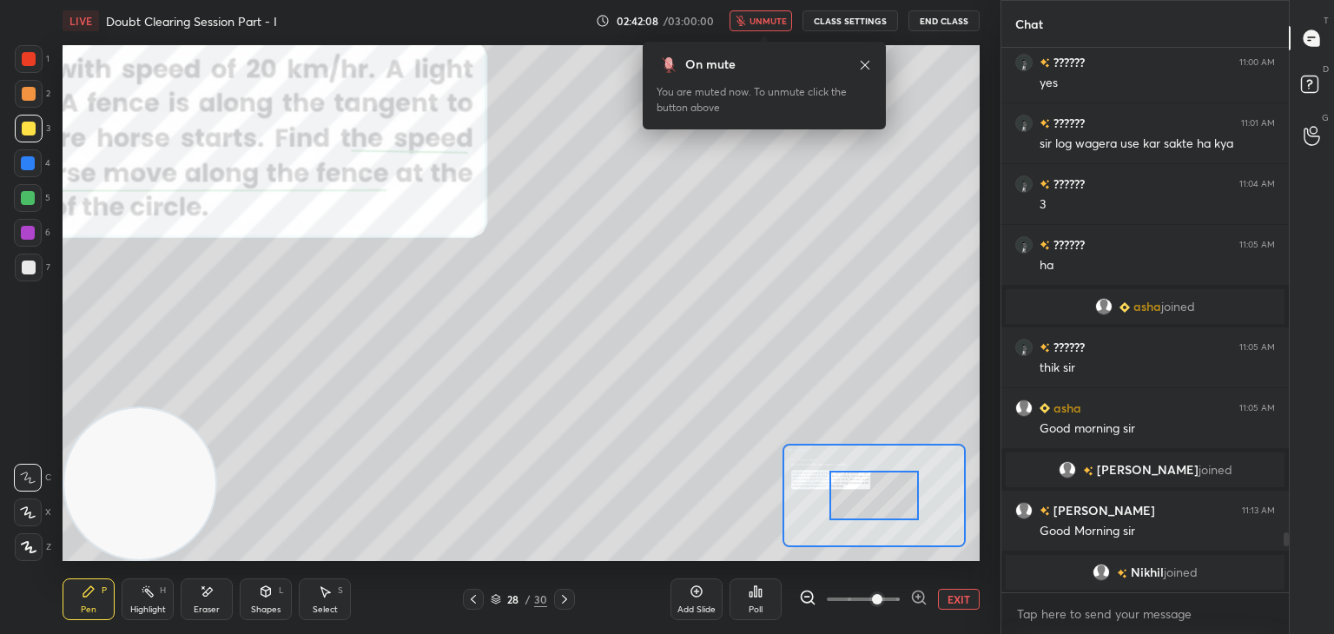
drag, startPoint x: 873, startPoint y: 602, endPoint x: 885, endPoint y: 582, distance: 23.4
click at [872, 599] on span at bounding box center [877, 599] width 10 height 10
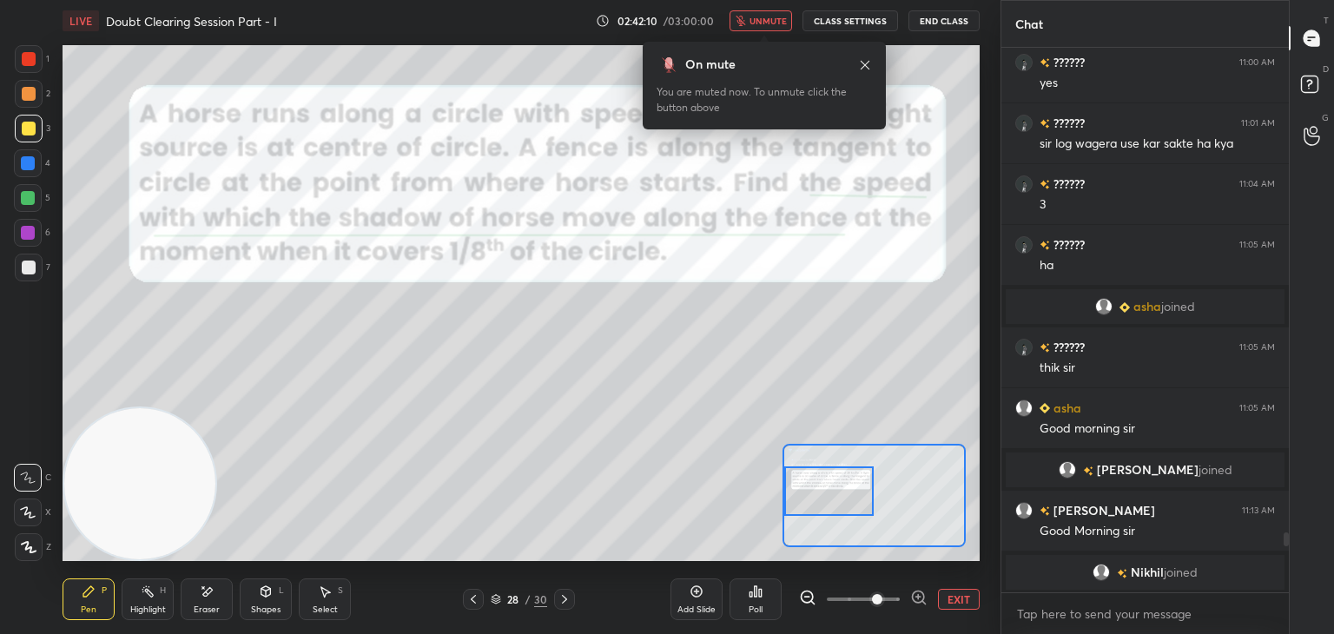
drag, startPoint x: 896, startPoint y: 483, endPoint x: 816, endPoint y: 466, distance: 81.6
click at [824, 484] on div at bounding box center [829, 490] width 90 height 49
click at [773, 14] on button "unmute" at bounding box center [760, 20] width 63 height 21
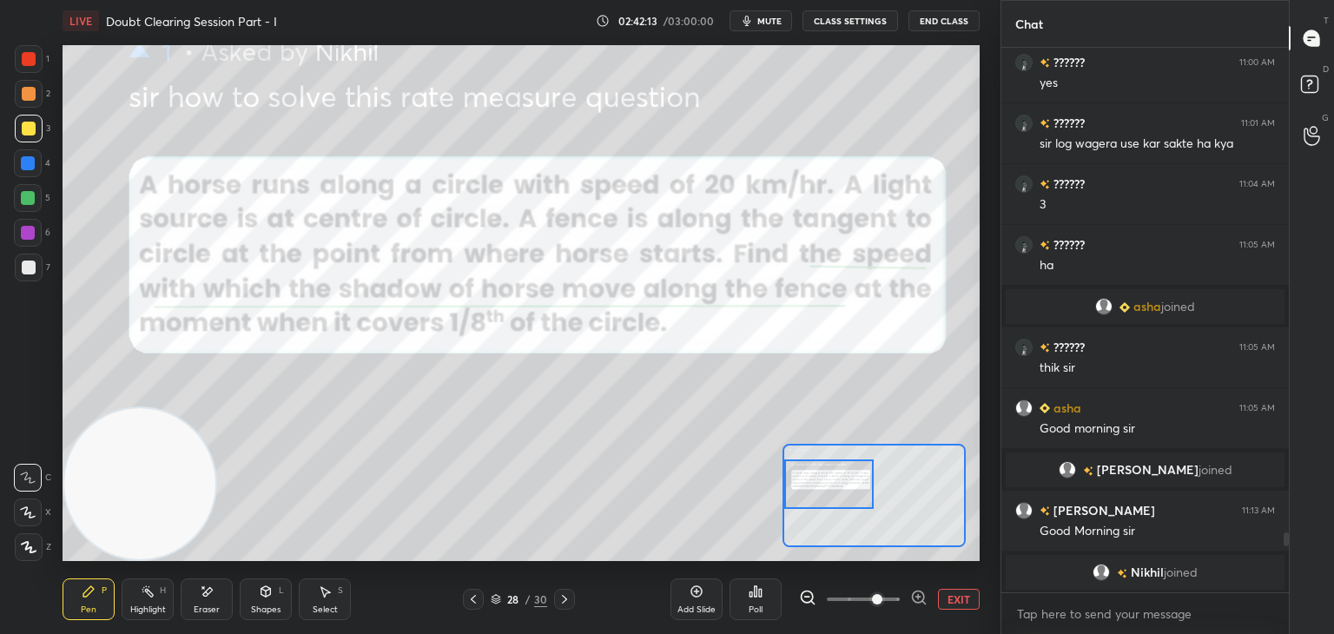
click at [844, 487] on div at bounding box center [829, 483] width 90 height 49
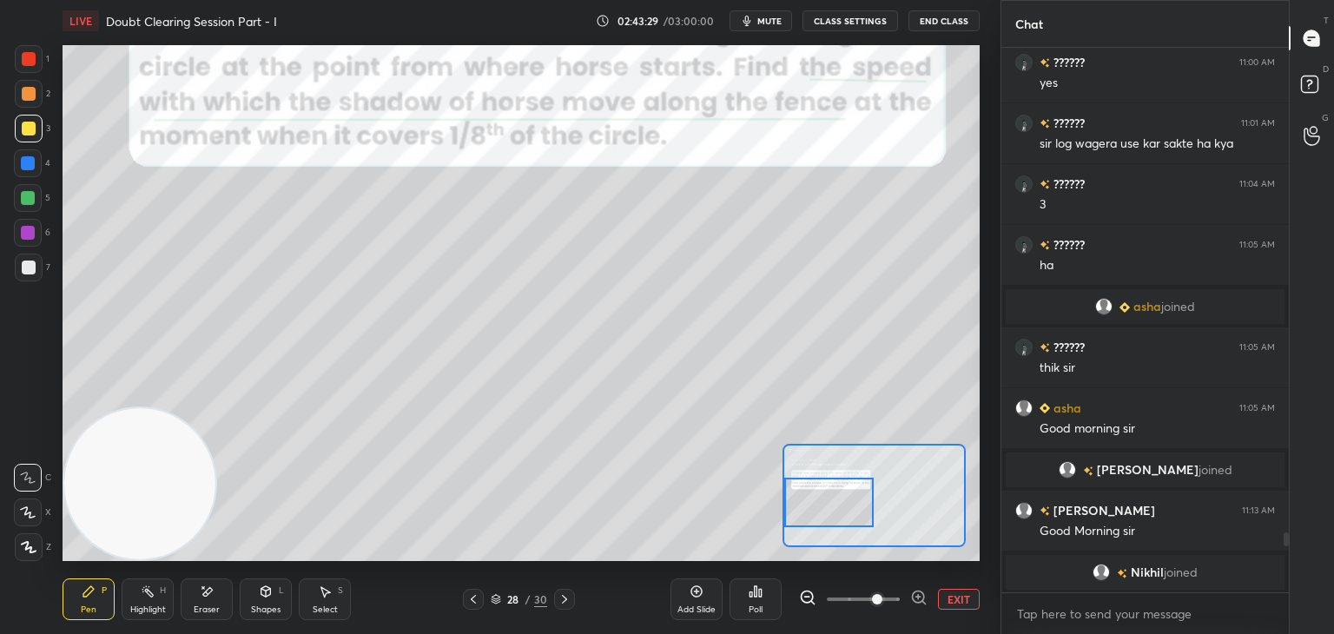
drag, startPoint x: 829, startPoint y: 481, endPoint x: 818, endPoint y: 501, distance: 22.9
click at [818, 501] on div at bounding box center [829, 502] width 90 height 49
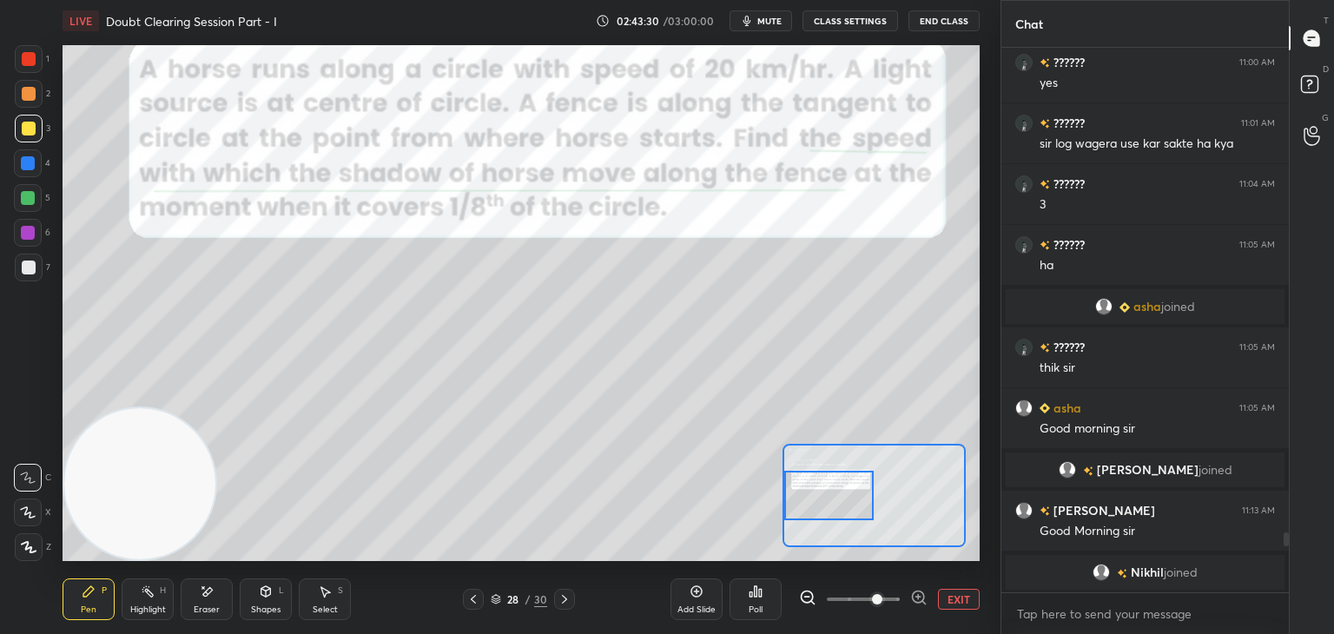
drag, startPoint x: 819, startPoint y: 501, endPoint x: 817, endPoint y: 484, distance: 16.6
click at [818, 494] on div at bounding box center [829, 495] width 90 height 49
click at [962, 599] on button "EXIT" at bounding box center [959, 599] width 42 height 21
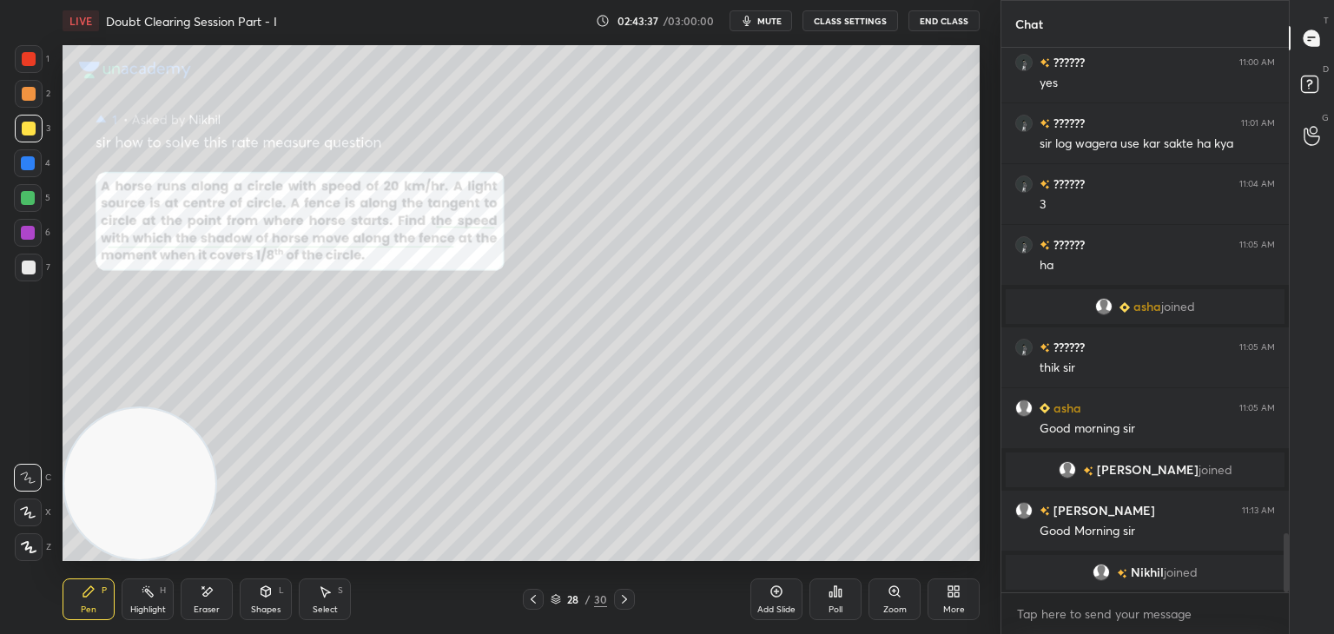
scroll to position [4477, 0]
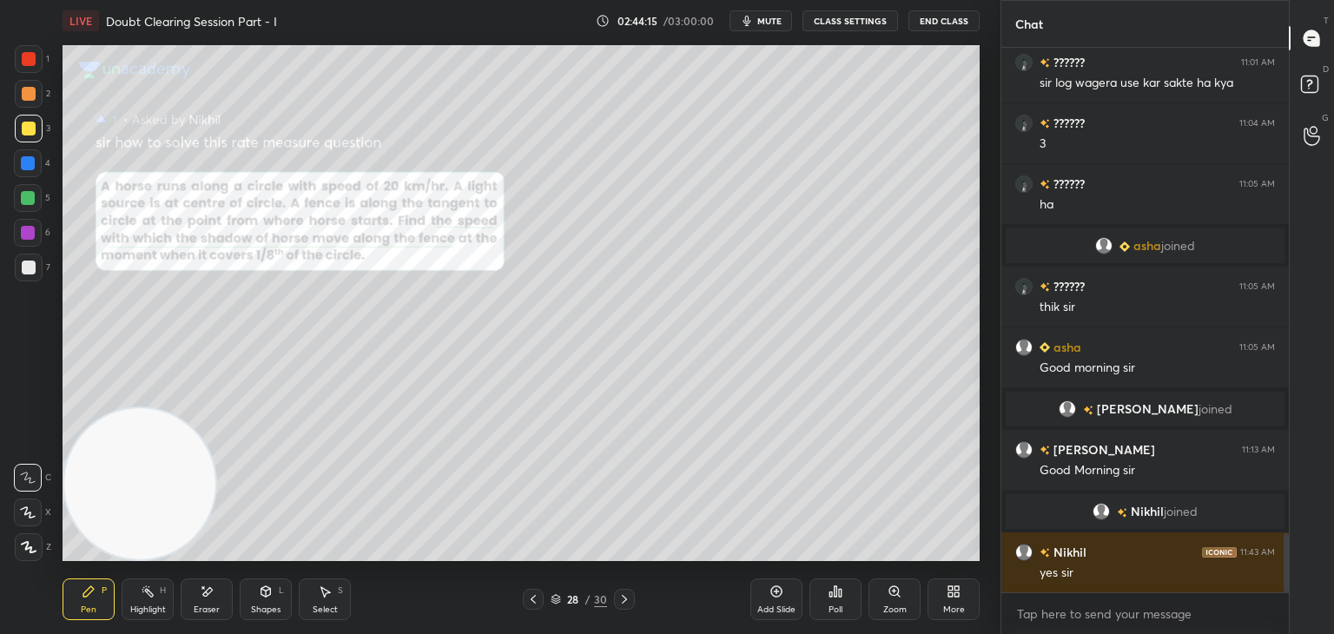
click at [267, 598] on icon at bounding box center [266, 591] width 14 height 14
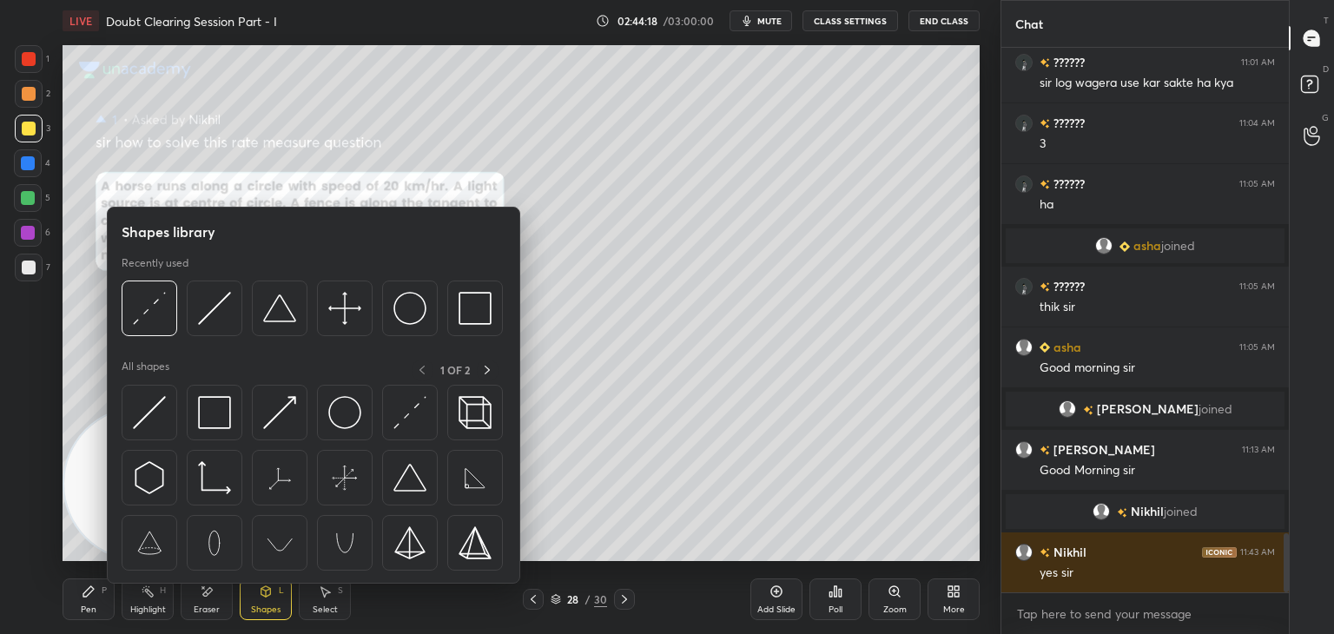
click at [98, 588] on div "Pen P" at bounding box center [89, 599] width 52 height 42
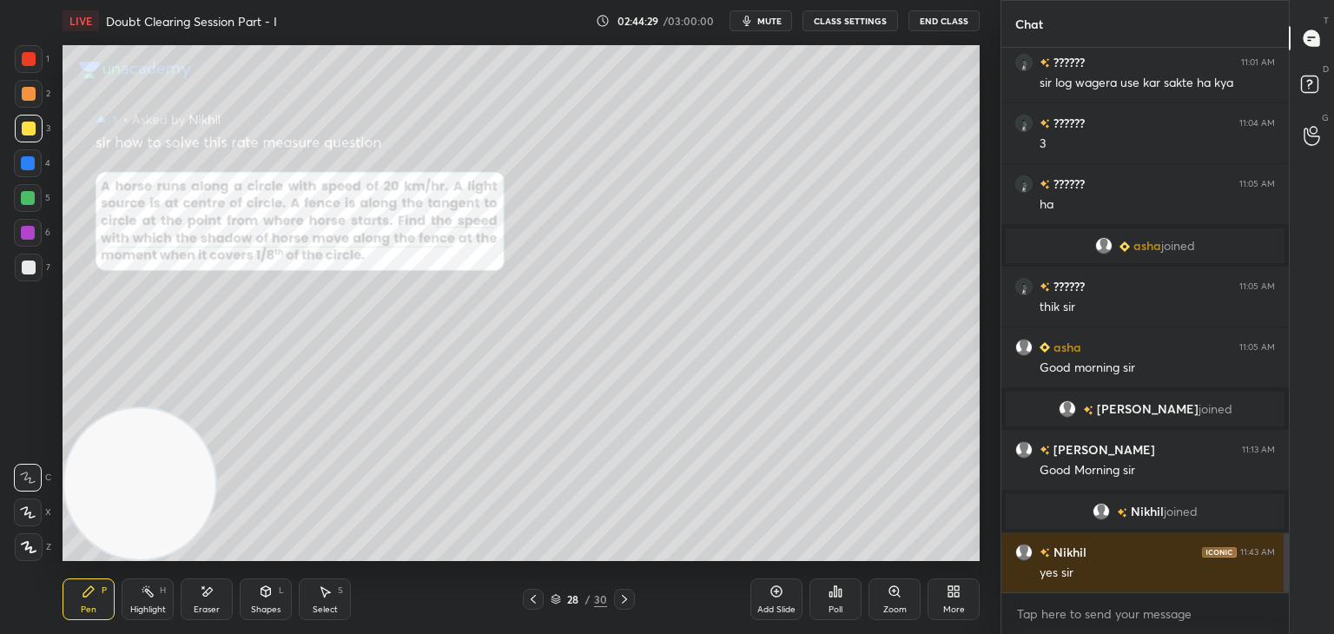
drag, startPoint x: 36, startPoint y: 272, endPoint x: 54, endPoint y: 260, distance: 20.7
click at [38, 271] on div at bounding box center [29, 268] width 28 height 28
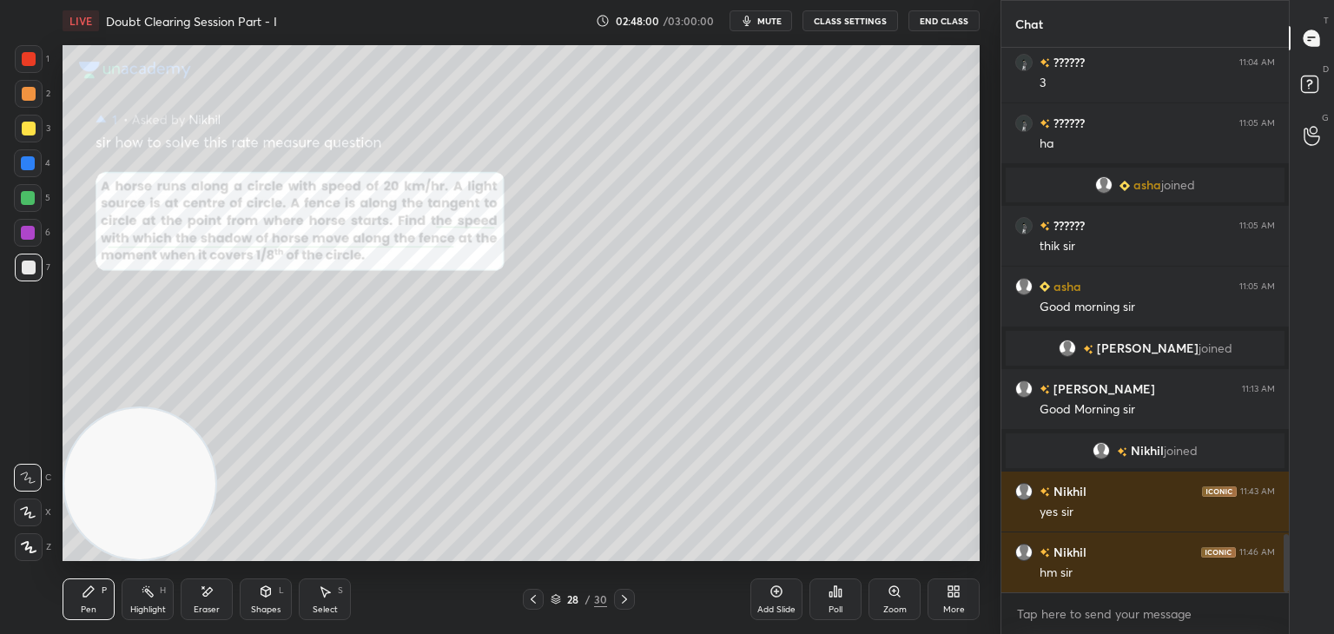
scroll to position [4598, 0]
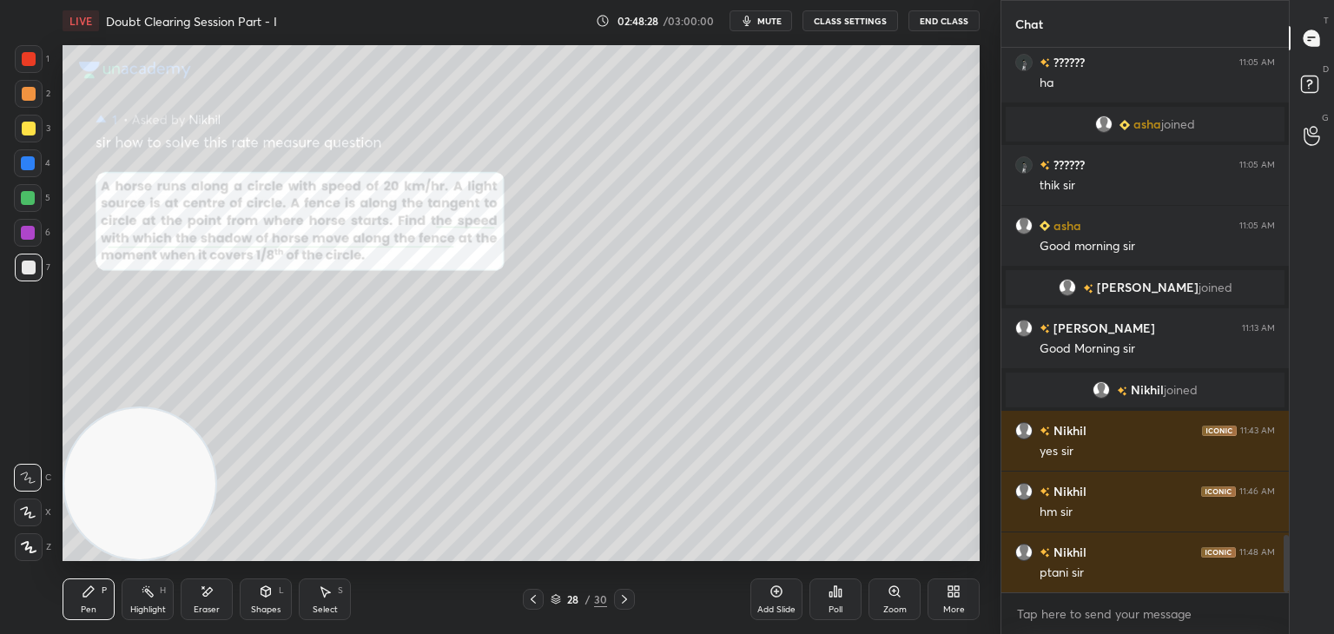
click at [624, 598] on icon at bounding box center [624, 599] width 14 height 14
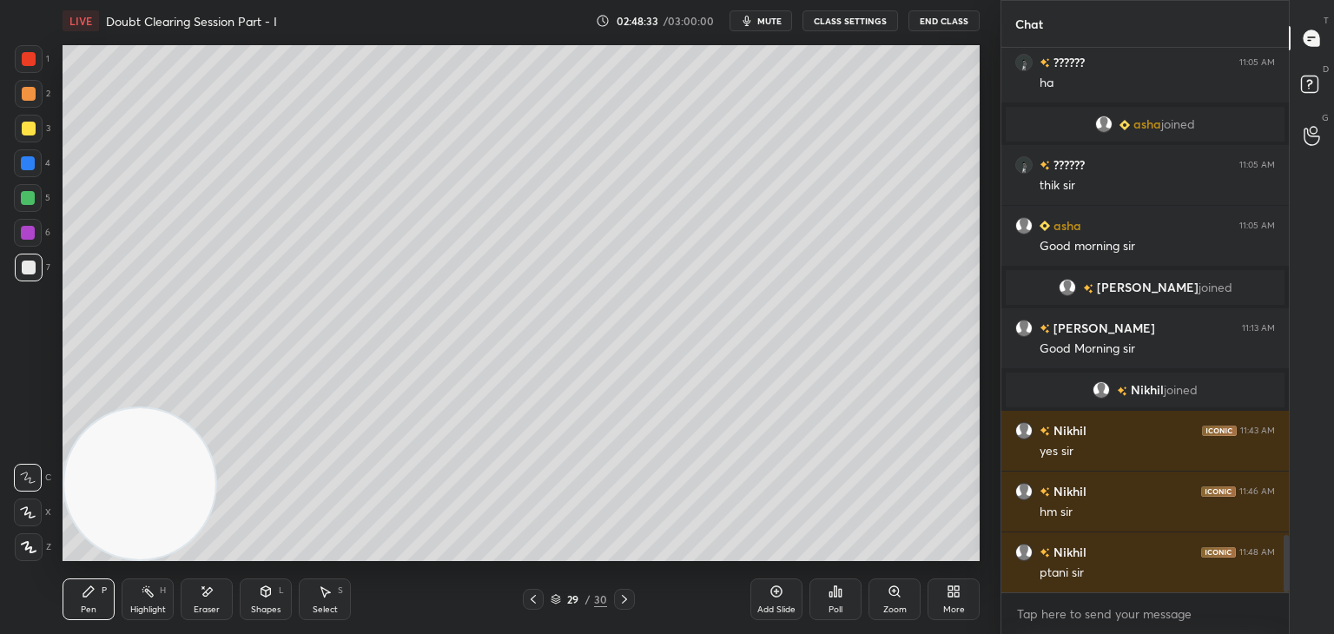
click at [761, 29] on button "mute" at bounding box center [760, 20] width 63 height 21
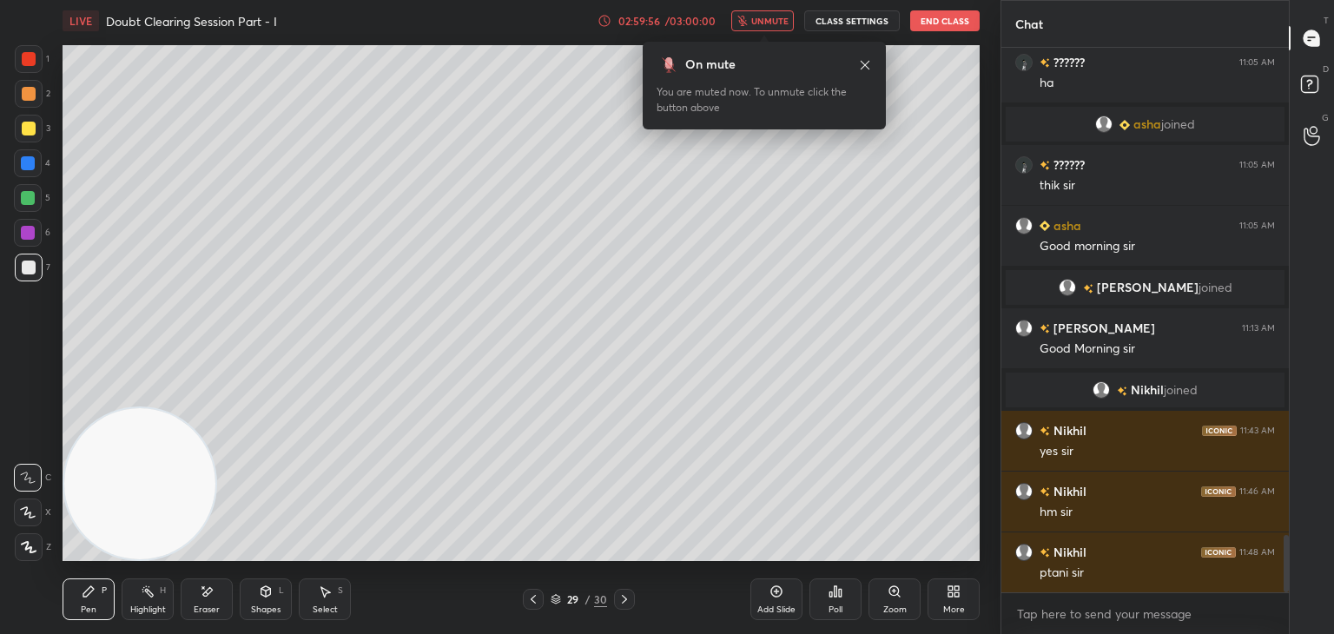
click at [865, 59] on icon at bounding box center [865, 65] width 14 height 14
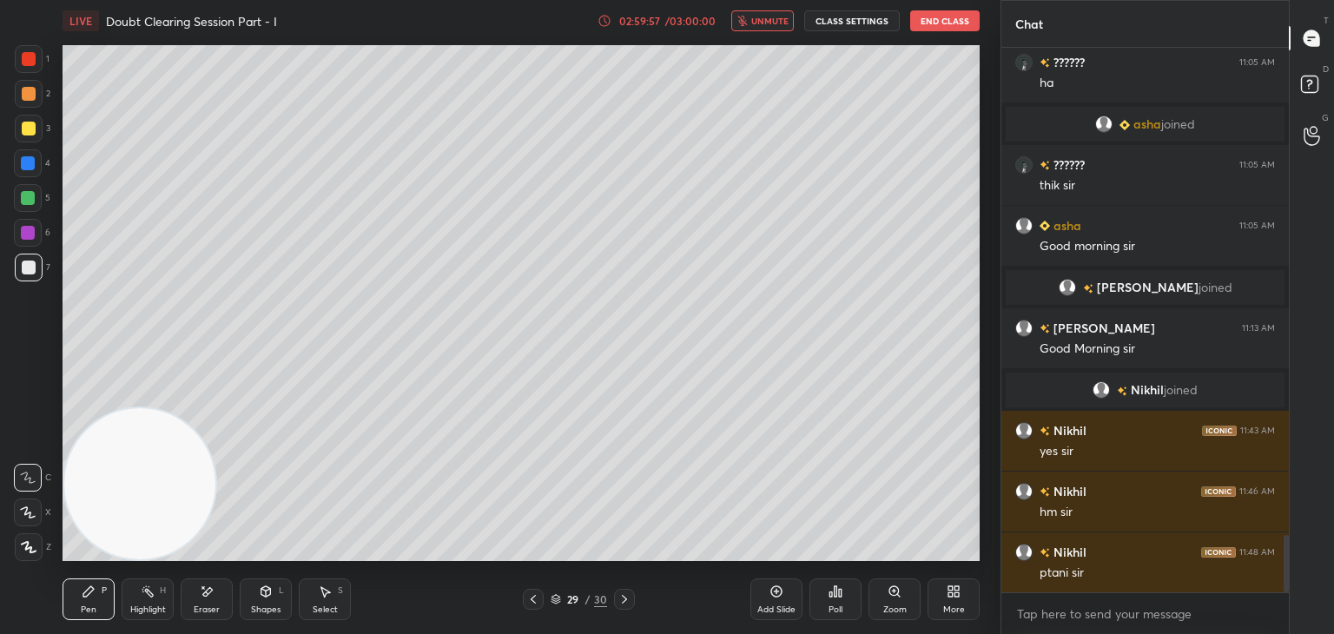
click at [762, 22] on span "unmute" at bounding box center [769, 21] width 37 height 12
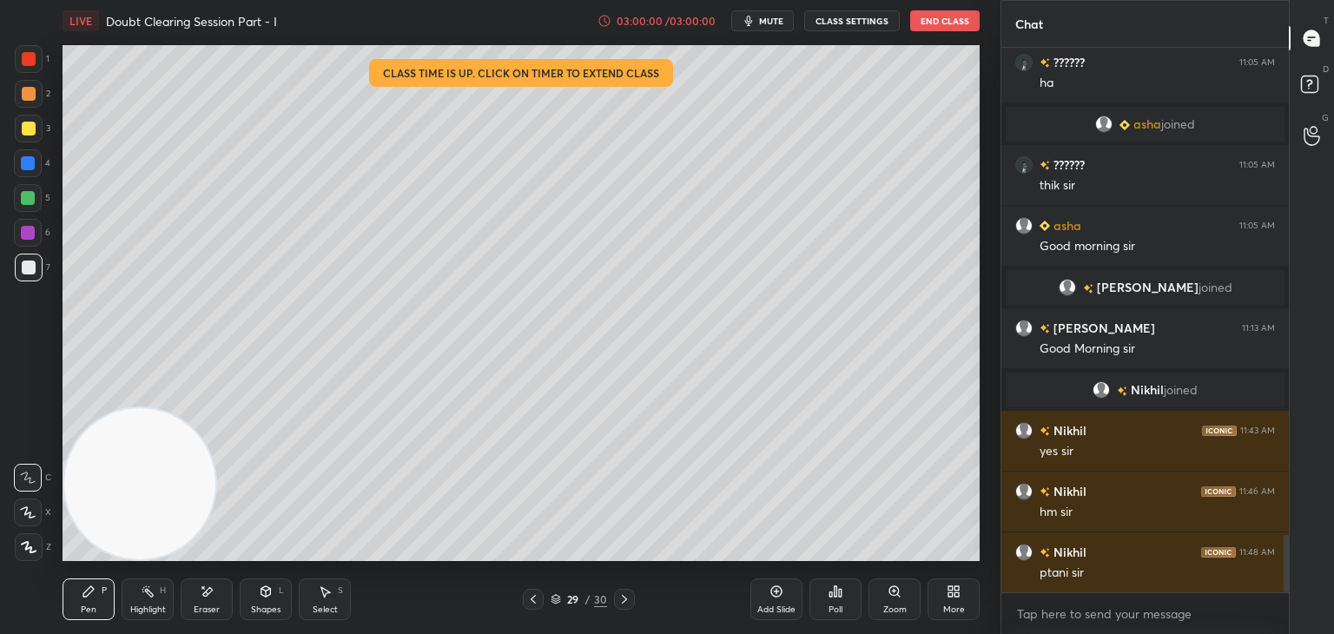
click at [926, 22] on button "End Class" at bounding box center [944, 20] width 69 height 21
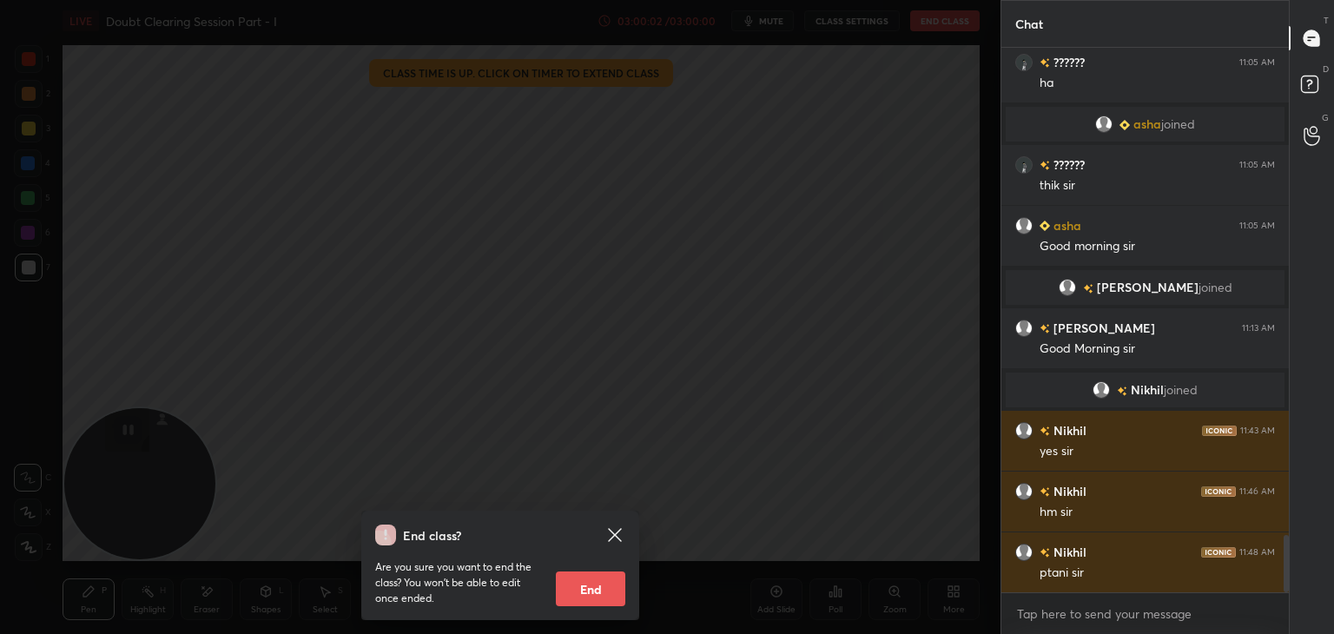
click at [588, 598] on button "End" at bounding box center [590, 588] width 69 height 35
type textarea "x"
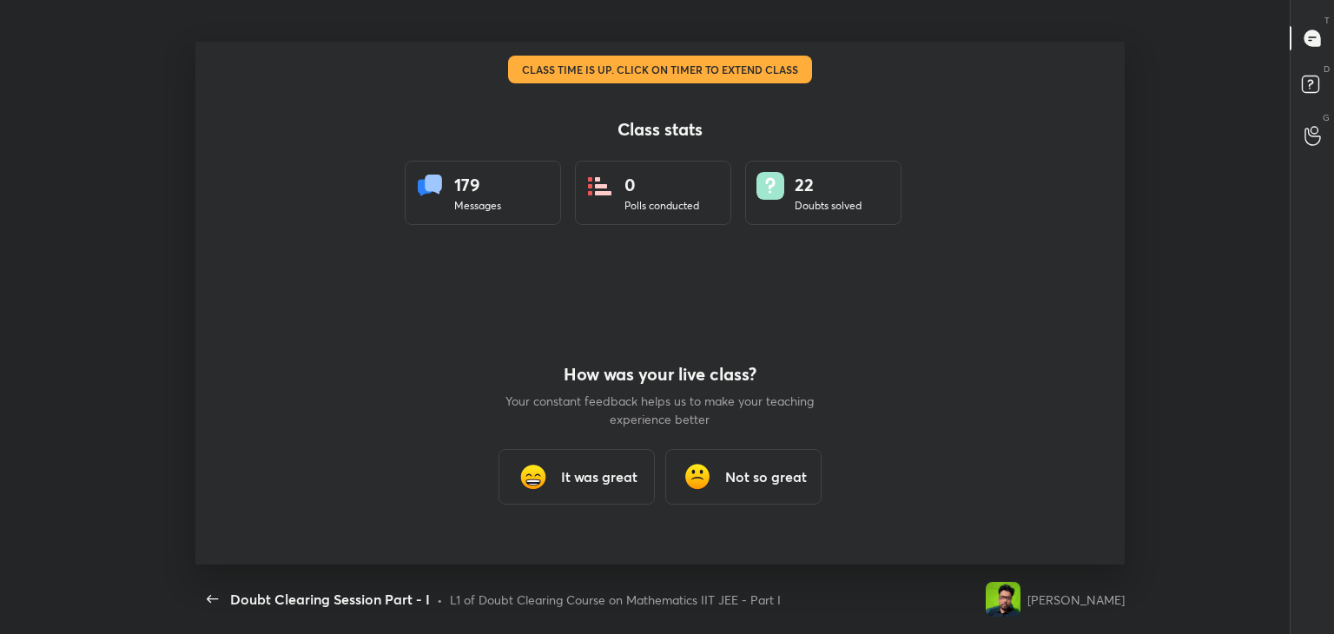
scroll to position [0, 0]
click at [587, 477] on h3 "It was great" at bounding box center [599, 476] width 76 height 21
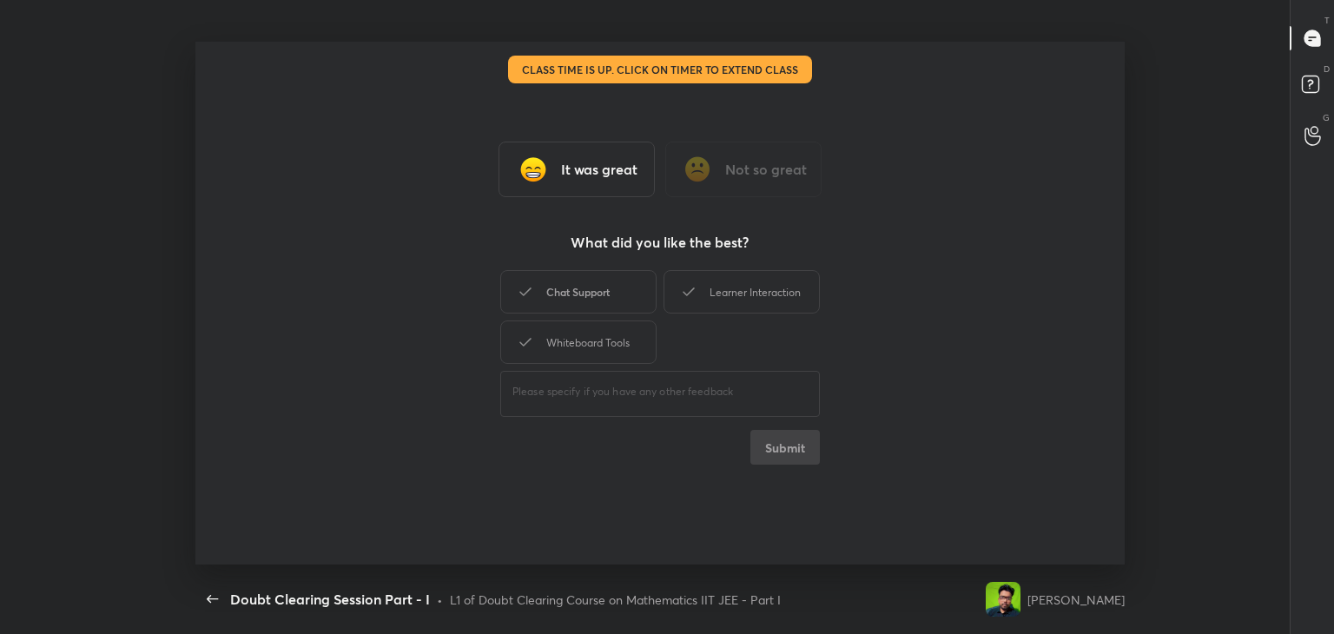
click at [610, 311] on div "Chat Support" at bounding box center [578, 291] width 156 height 43
drag, startPoint x: 714, startPoint y: 289, endPoint x: 702, endPoint y: 294, distance: 13.2
click at [709, 292] on div "Learner Interaction" at bounding box center [741, 291] width 156 height 43
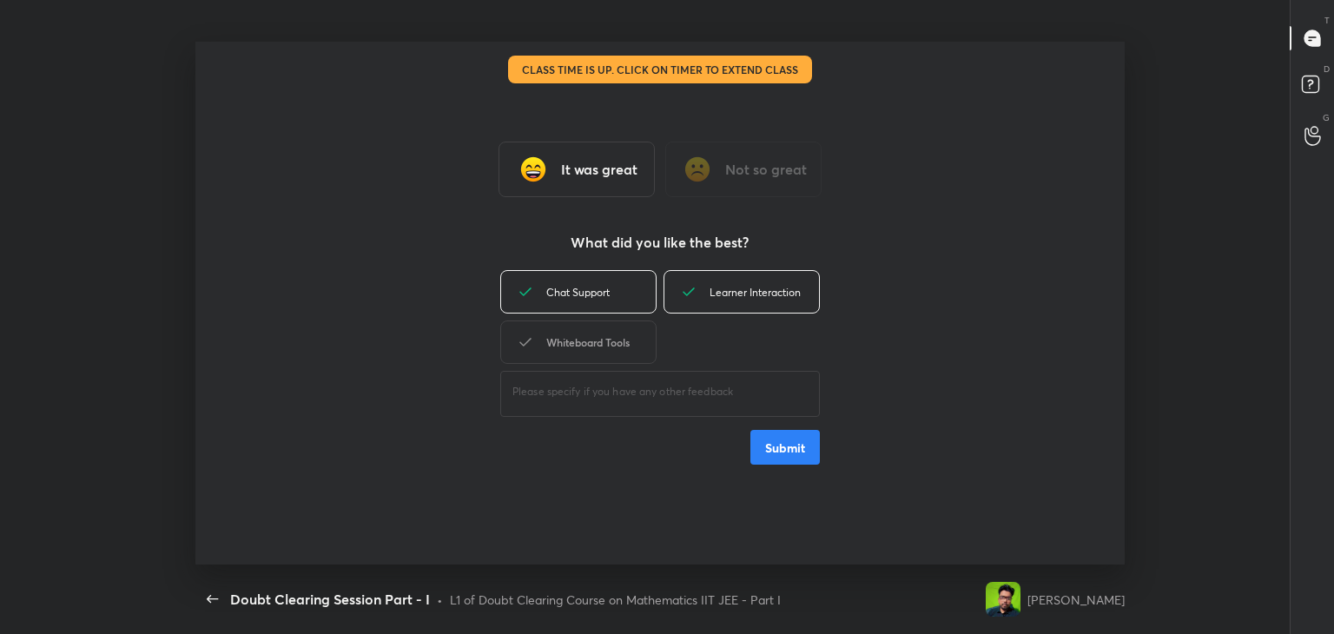
drag, startPoint x: 610, startPoint y: 352, endPoint x: 630, endPoint y: 359, distance: 22.0
click at [608, 351] on div "Whiteboard Tools" at bounding box center [578, 341] width 156 height 43
click at [813, 454] on button "Submit" at bounding box center [784, 447] width 69 height 35
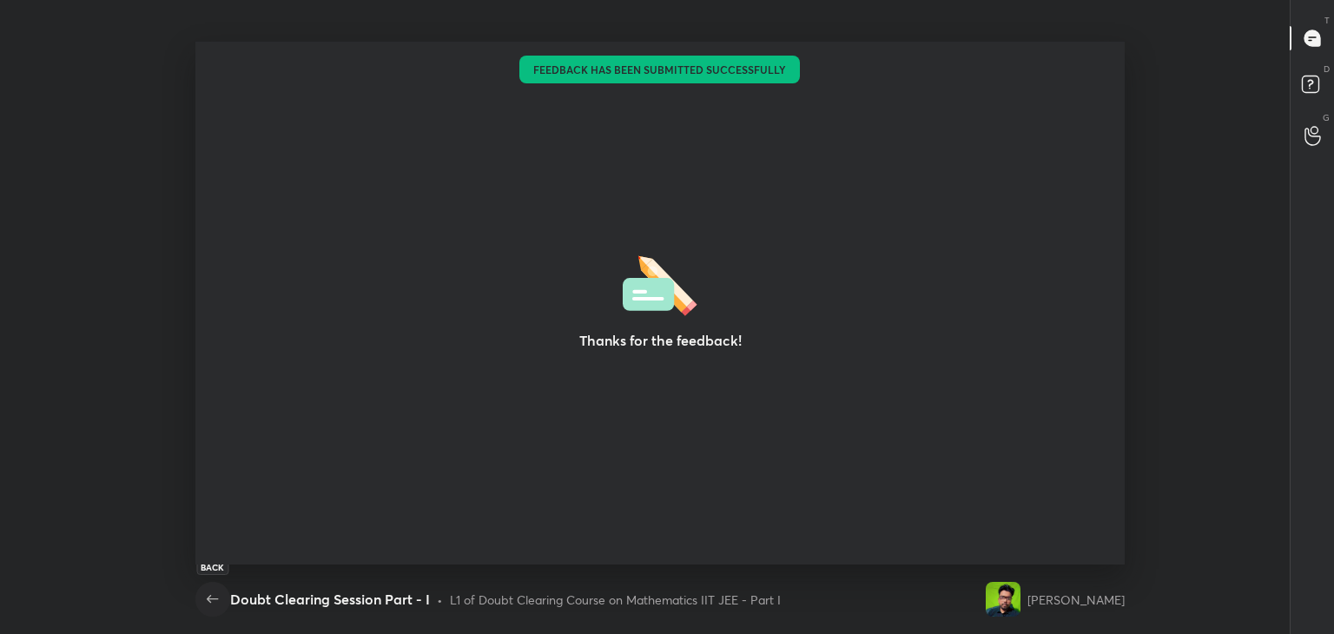
click at [215, 594] on icon "button" at bounding box center [212, 599] width 21 height 21
